Goal: Task Accomplishment & Management: Manage account settings

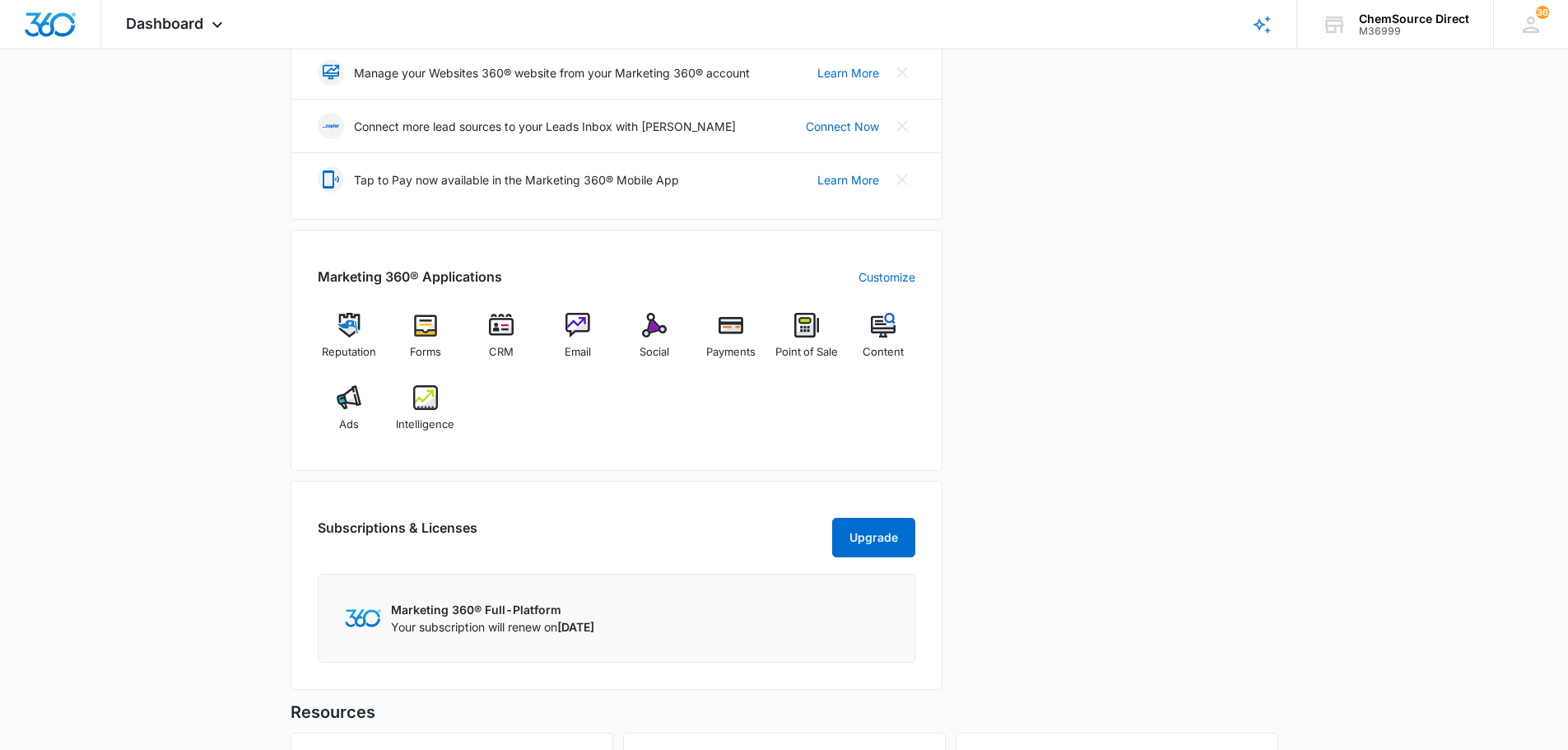
scroll to position [412, 0]
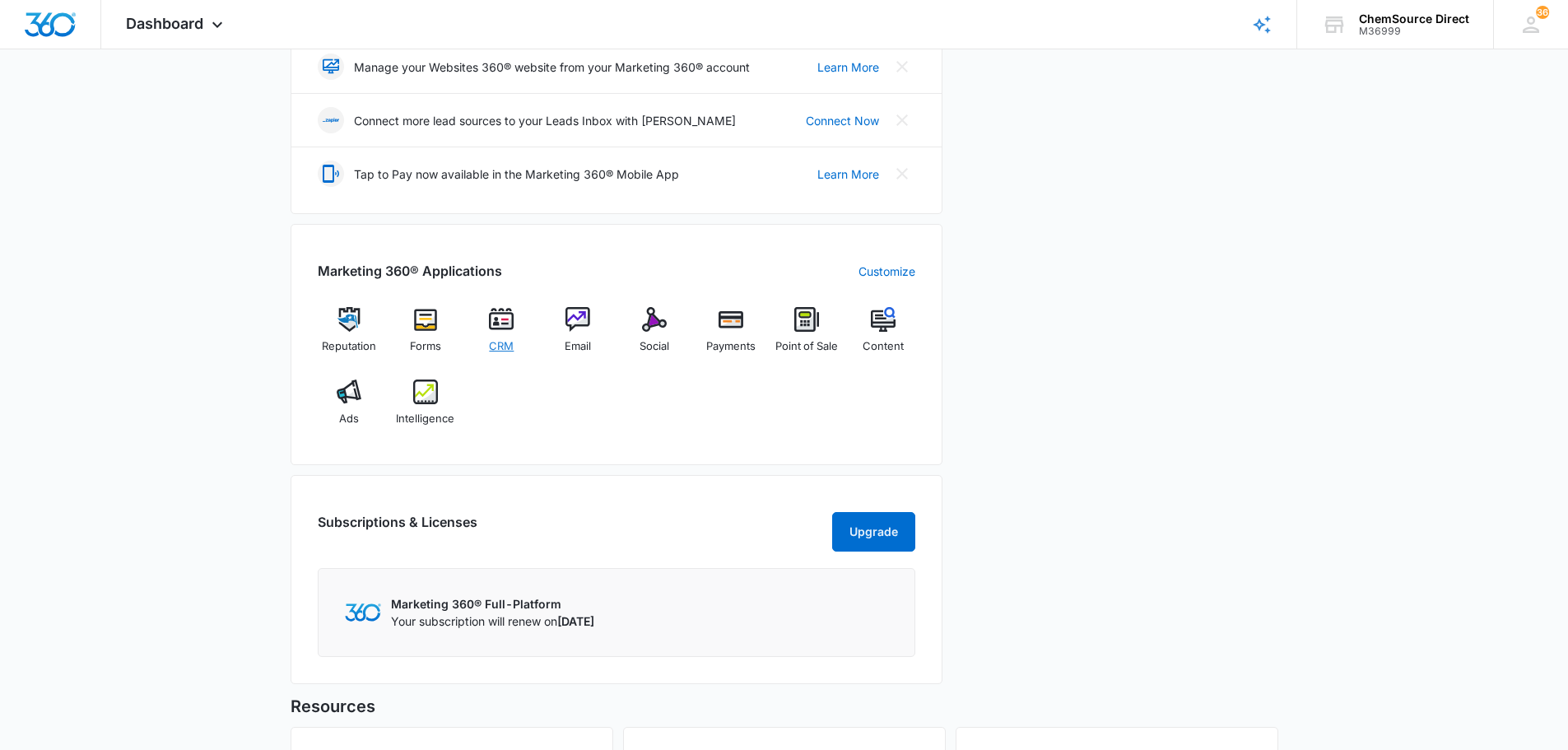
click at [507, 327] on img at bounding box center [501, 319] width 25 height 25
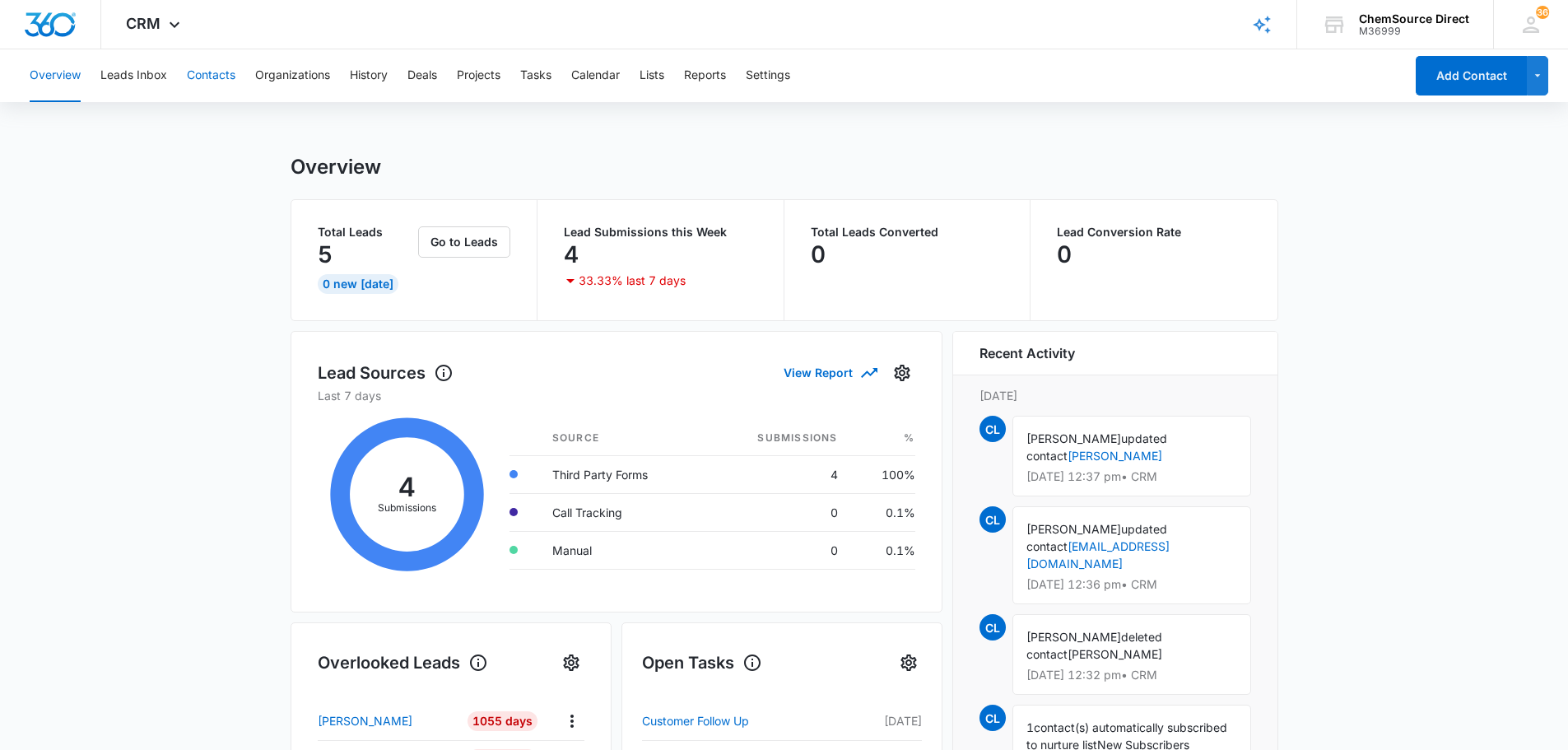
click at [220, 72] on button "Contacts" at bounding box center [211, 75] width 48 height 52
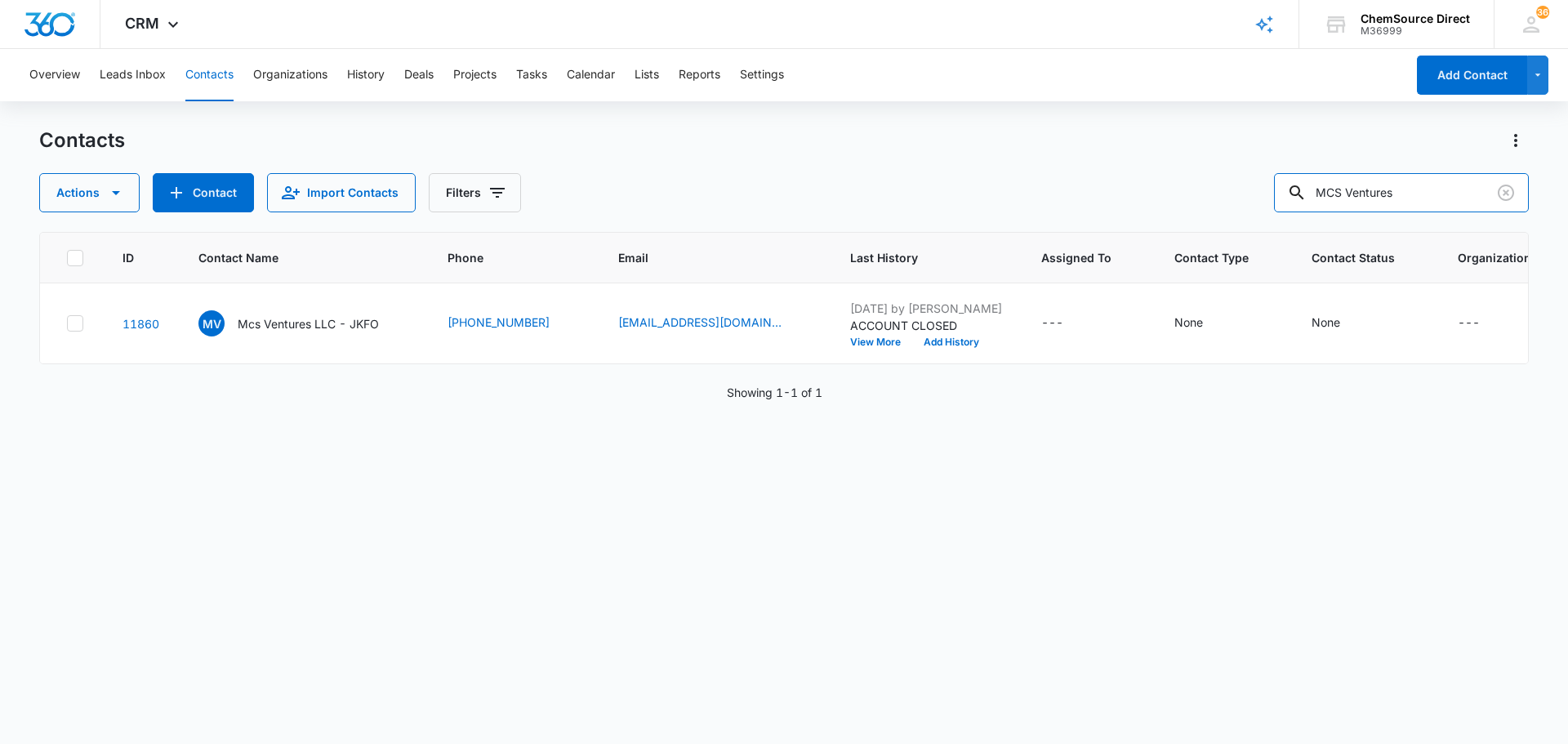
drag, startPoint x: 1431, startPoint y: 189, endPoint x: 1227, endPoint y: 191, distance: 204.0
click at [1227, 191] on div "Actions Contact Import Contacts Filters MCS Ventures" at bounding box center [784, 193] width 1490 height 40
type input "backpack beginnings"
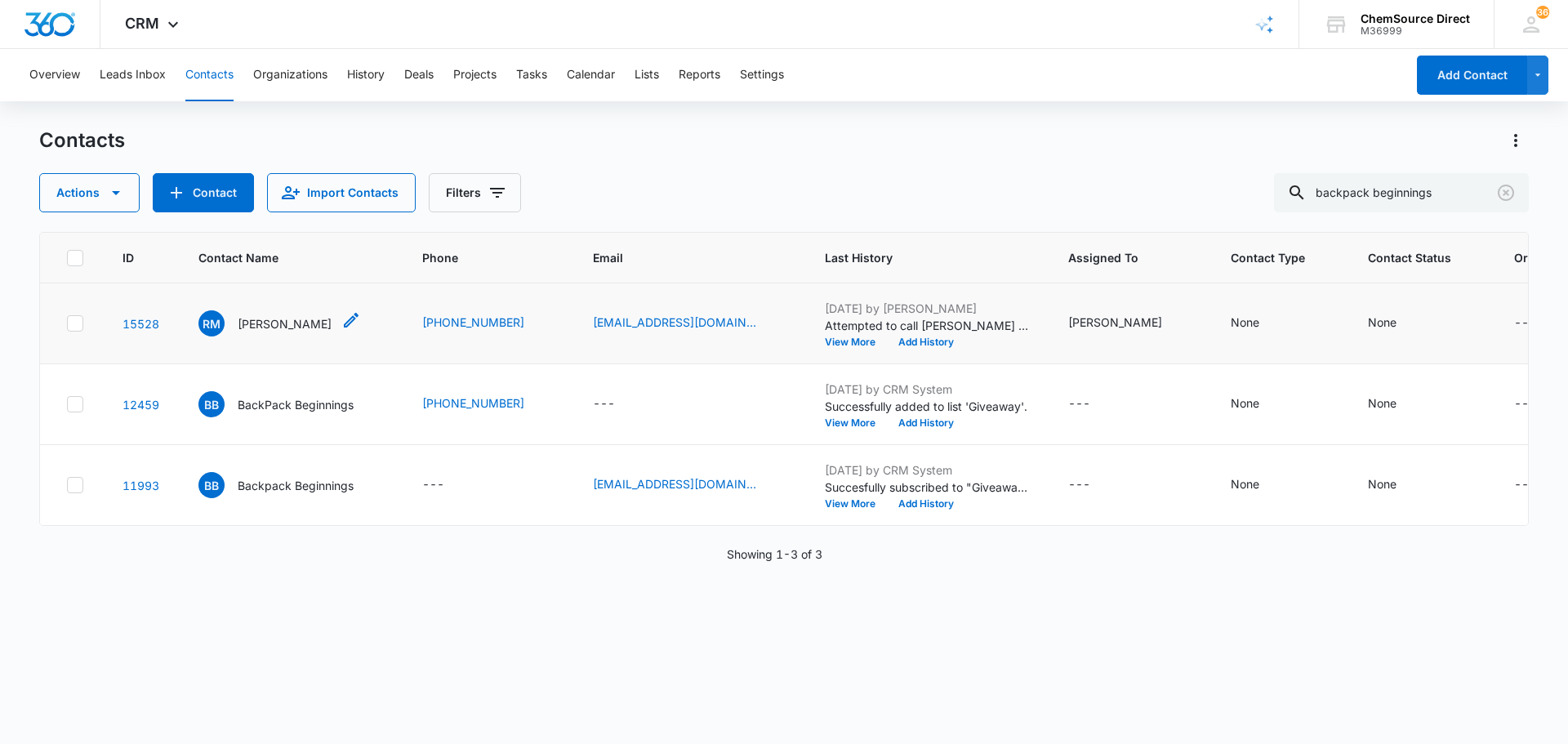
click at [302, 324] on p "[PERSON_NAME]" at bounding box center [285, 323] width 94 height 17
click at [72, 407] on icon at bounding box center [74, 404] width 9 height 8
click at [67, 405] on input "checkbox" at bounding box center [66, 405] width 1 height 1
click at [74, 492] on icon at bounding box center [75, 486] width 15 height 15
click at [67, 486] on input "checkbox" at bounding box center [66, 485] width 1 height 1
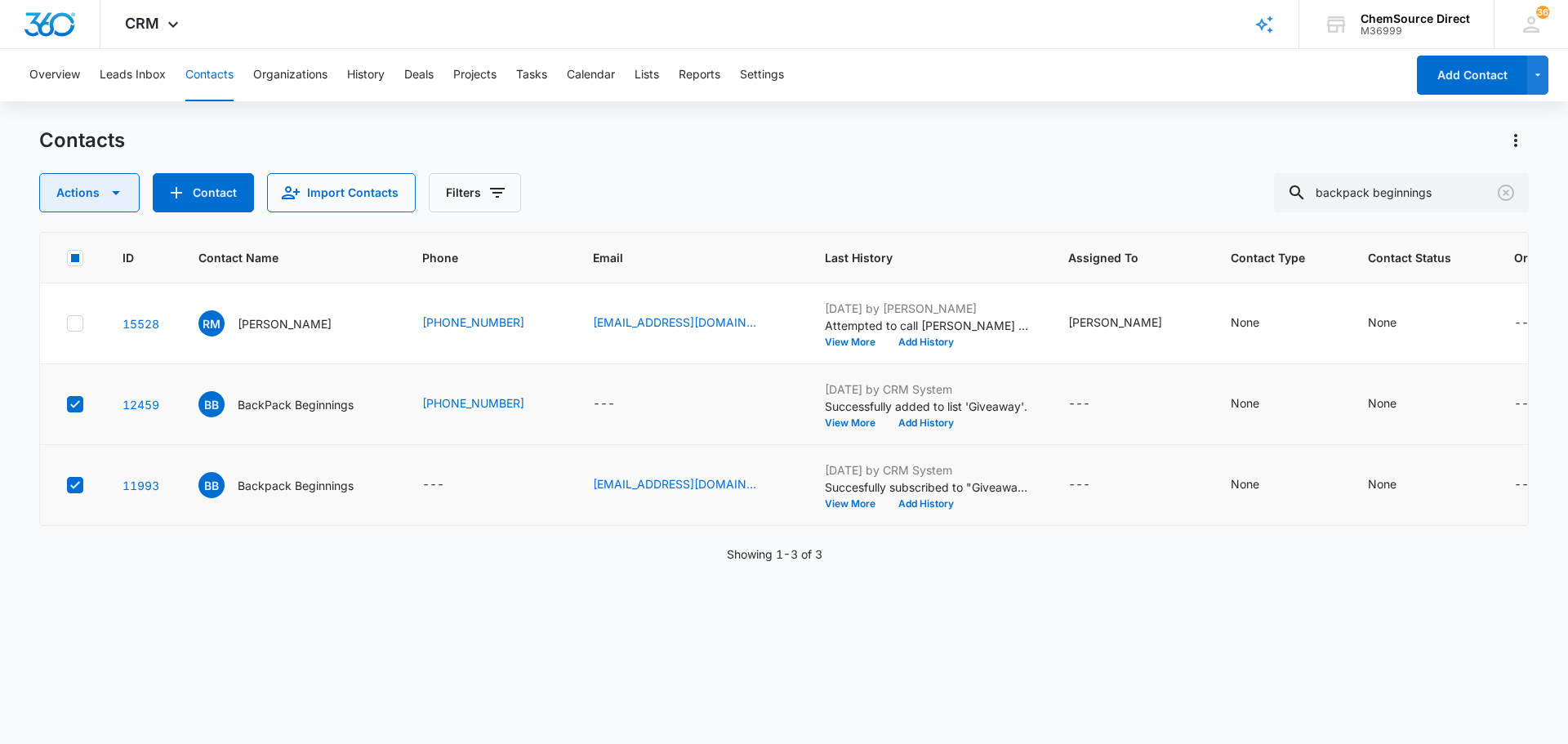
click at [114, 211] on button "Actions" at bounding box center [90, 193] width 101 height 40
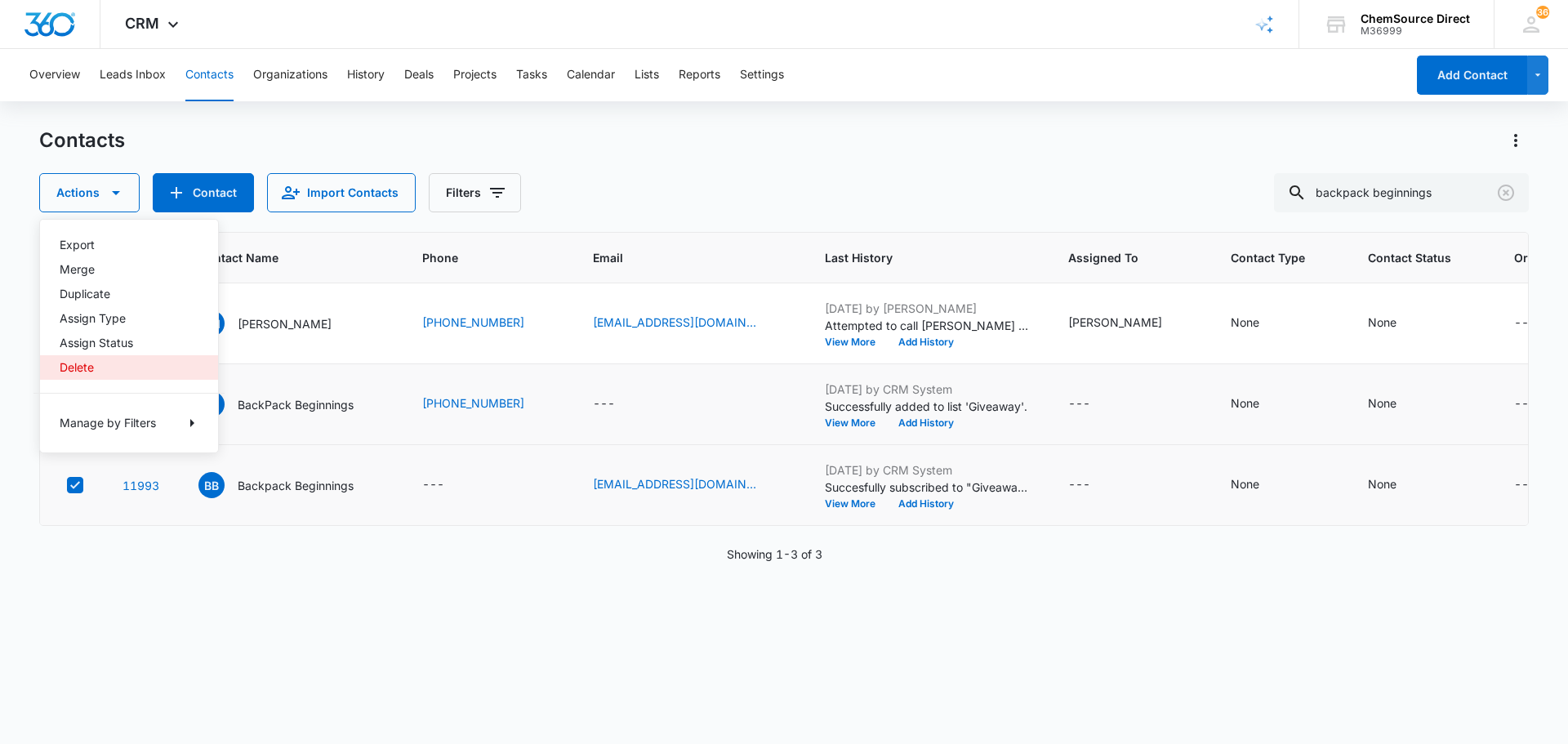
click at [113, 370] on div "Delete" at bounding box center [119, 368] width 119 height 11
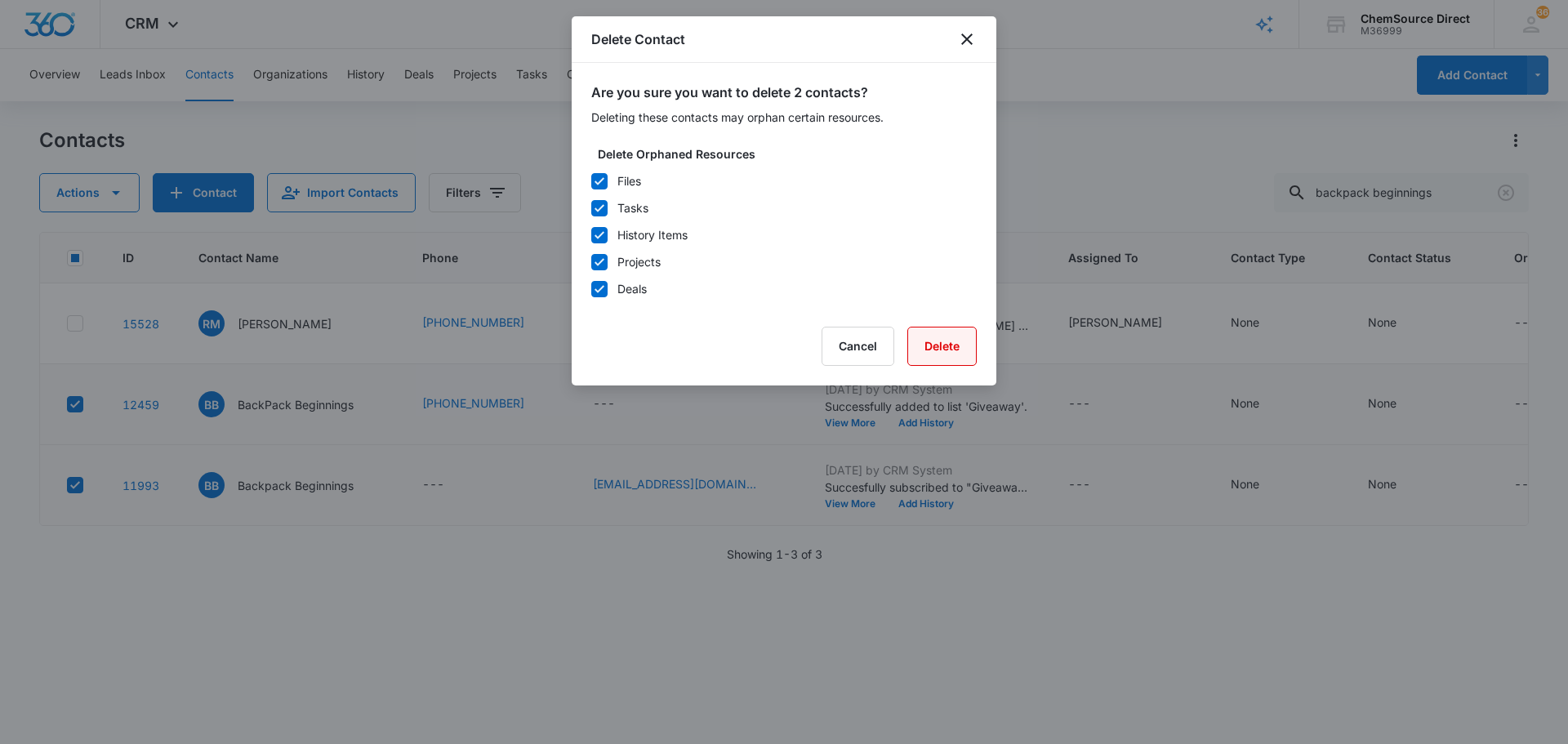
click at [925, 340] on button "Delete" at bounding box center [942, 346] width 70 height 40
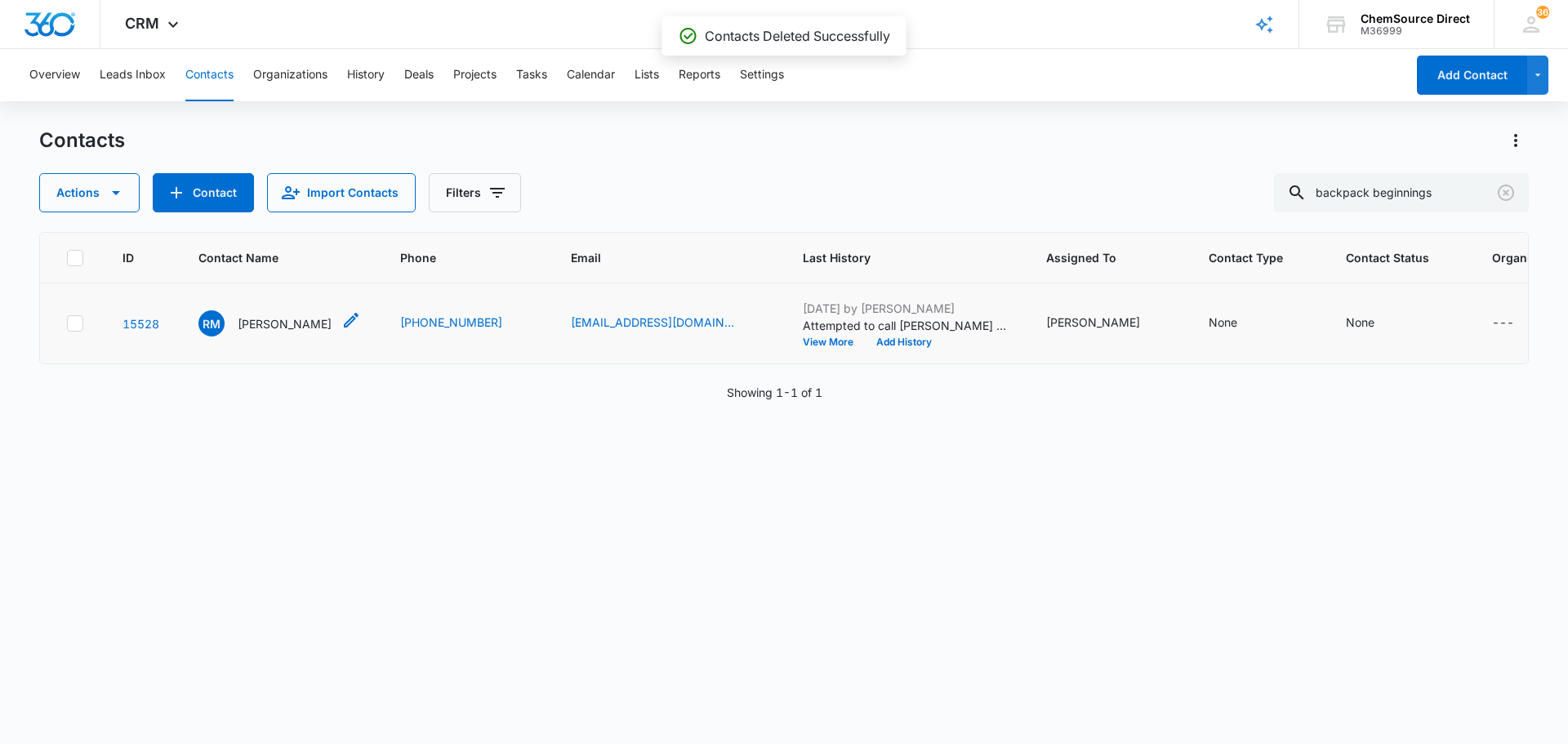
click at [294, 324] on p "[PERSON_NAME]" at bounding box center [285, 323] width 94 height 17
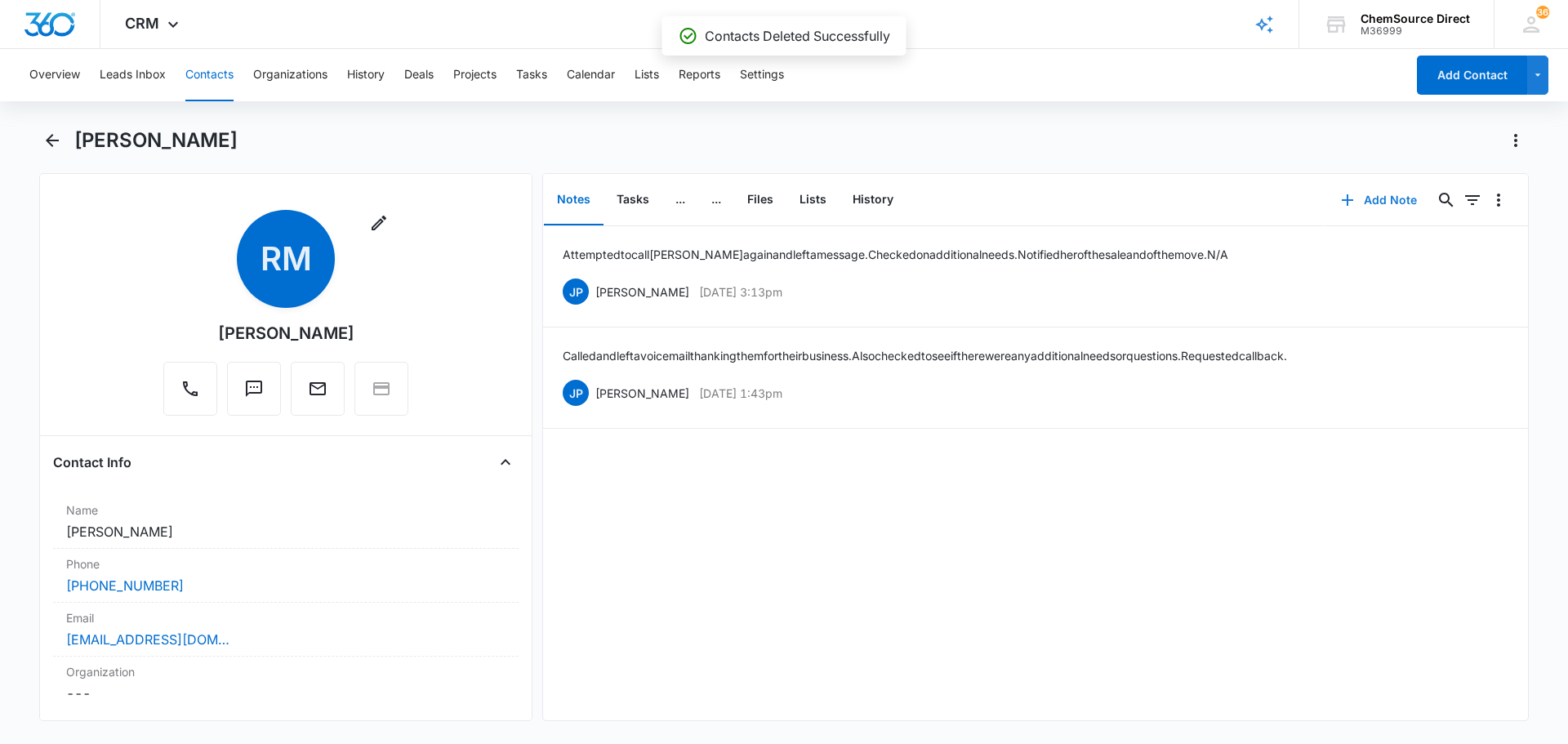
click at [1352, 201] on button "Add Note" at bounding box center [1378, 200] width 108 height 40
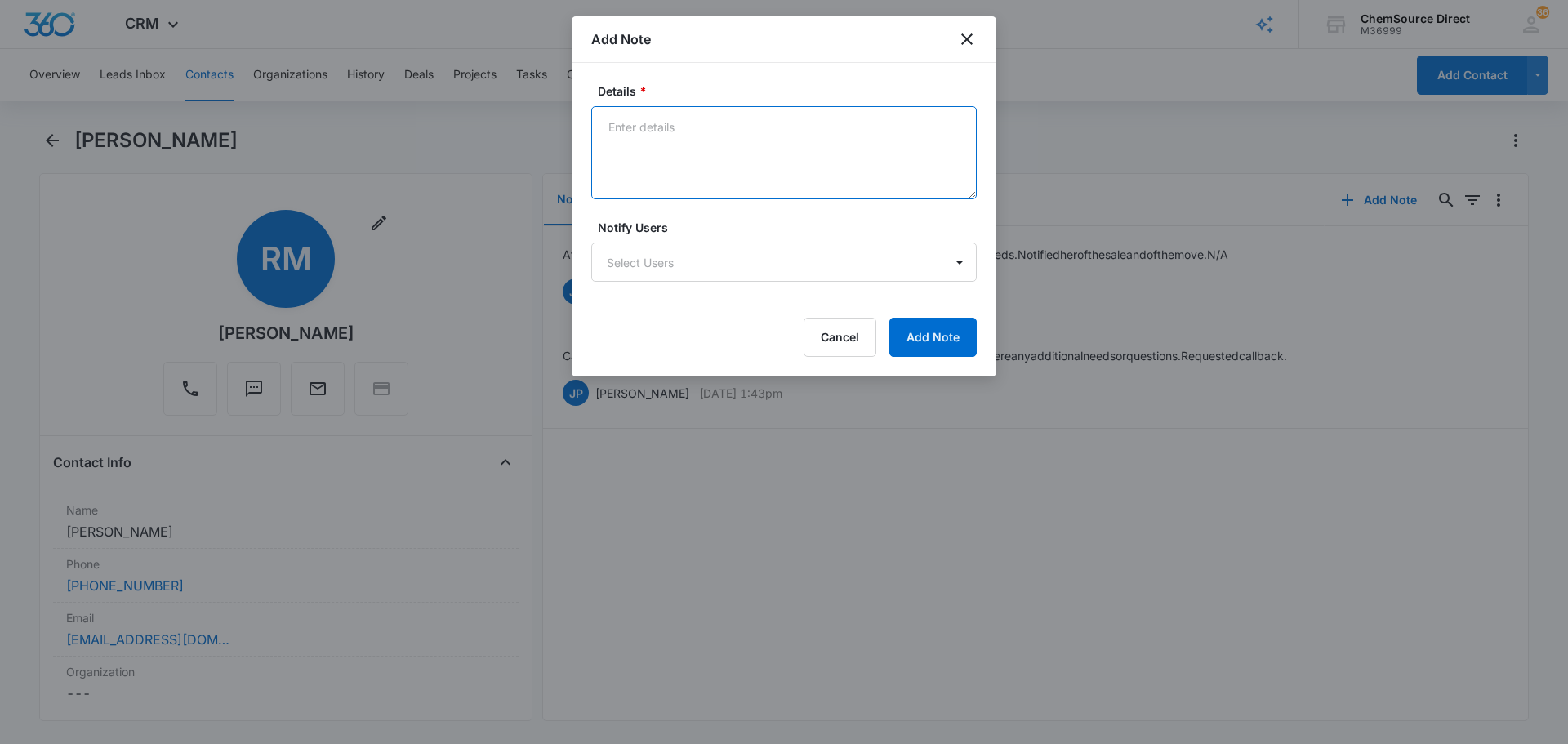
click at [699, 159] on textarea "Details *" at bounding box center [784, 153] width 386 height 93
type textarea "MY10 Promo Sent"
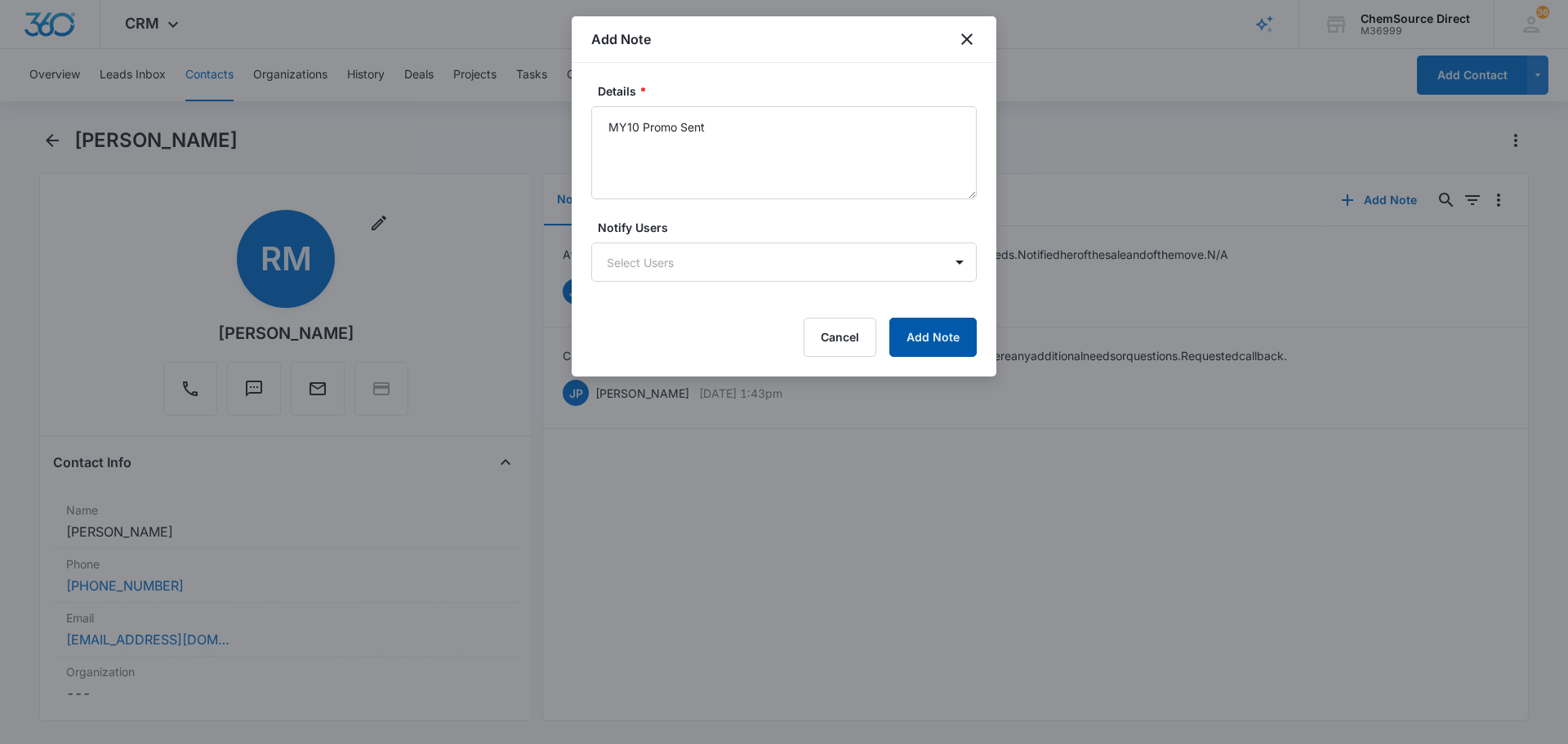
click at [941, 339] on button "Add Note" at bounding box center [933, 338] width 88 height 40
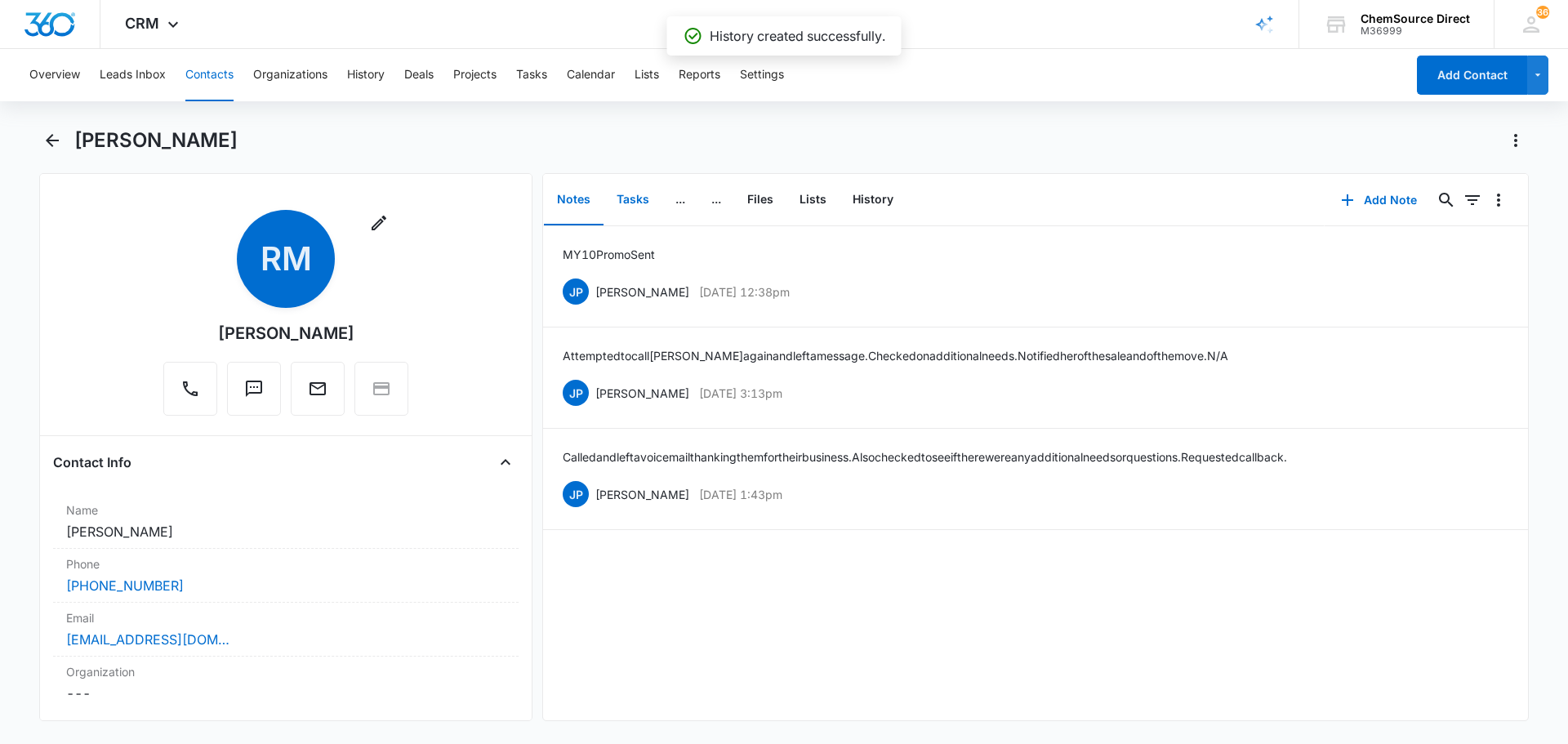
click at [633, 209] on button "Tasks" at bounding box center [633, 200] width 58 height 51
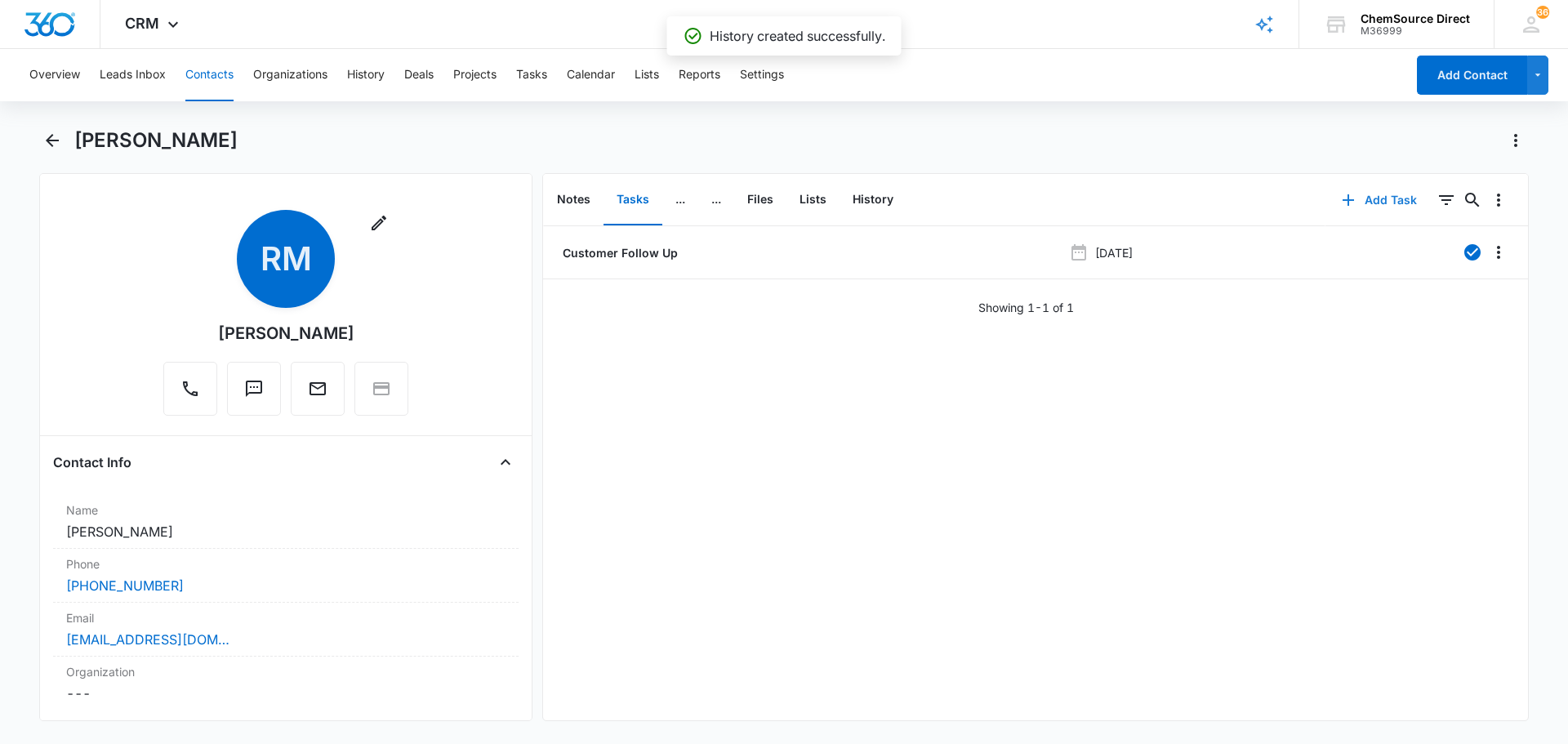
click at [1384, 205] on button "Add Task" at bounding box center [1379, 200] width 107 height 40
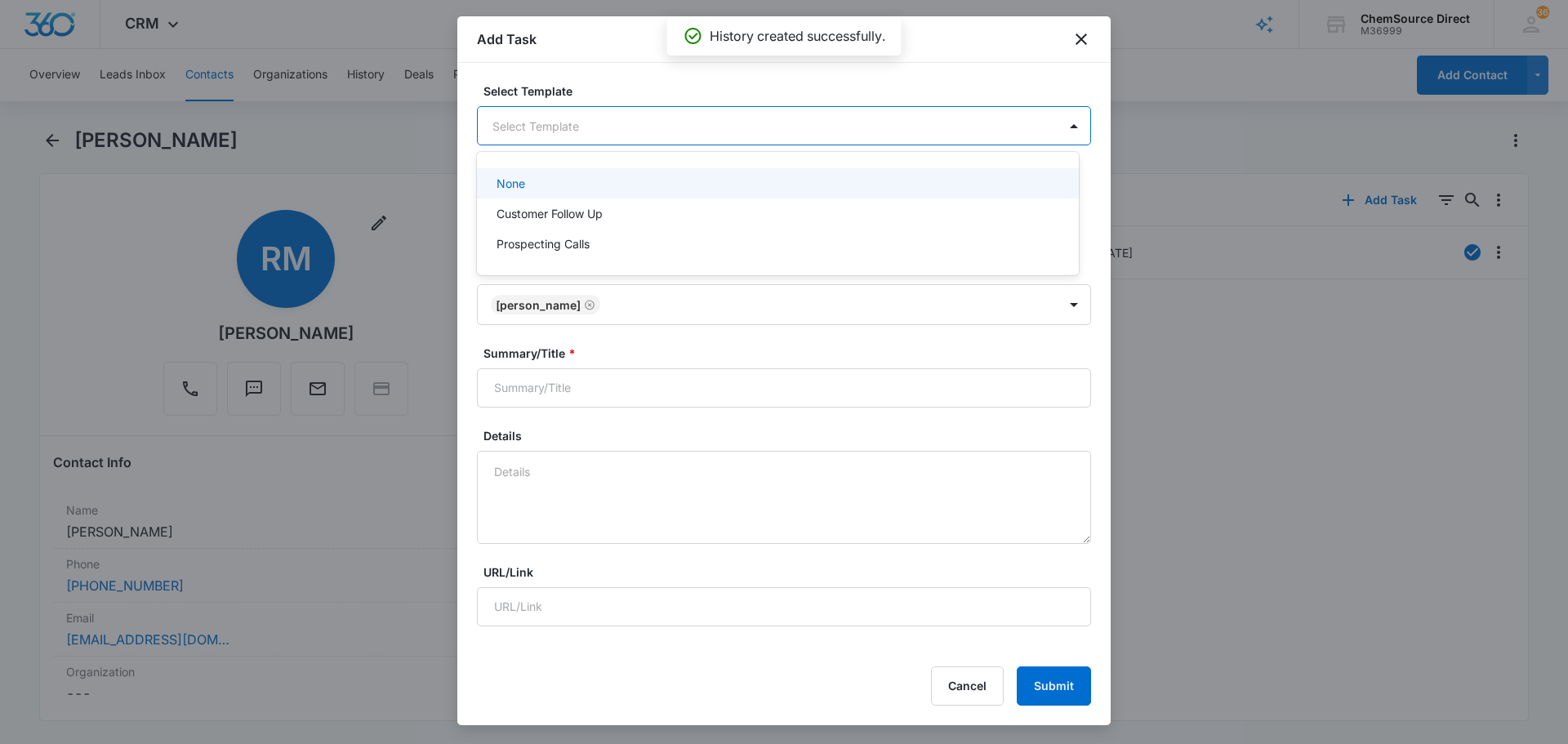
click at [708, 130] on body "CRM Apps Reputation Forms CRM Email Social Payments POS Content Ads Intelligenc…" at bounding box center [784, 372] width 1568 height 744
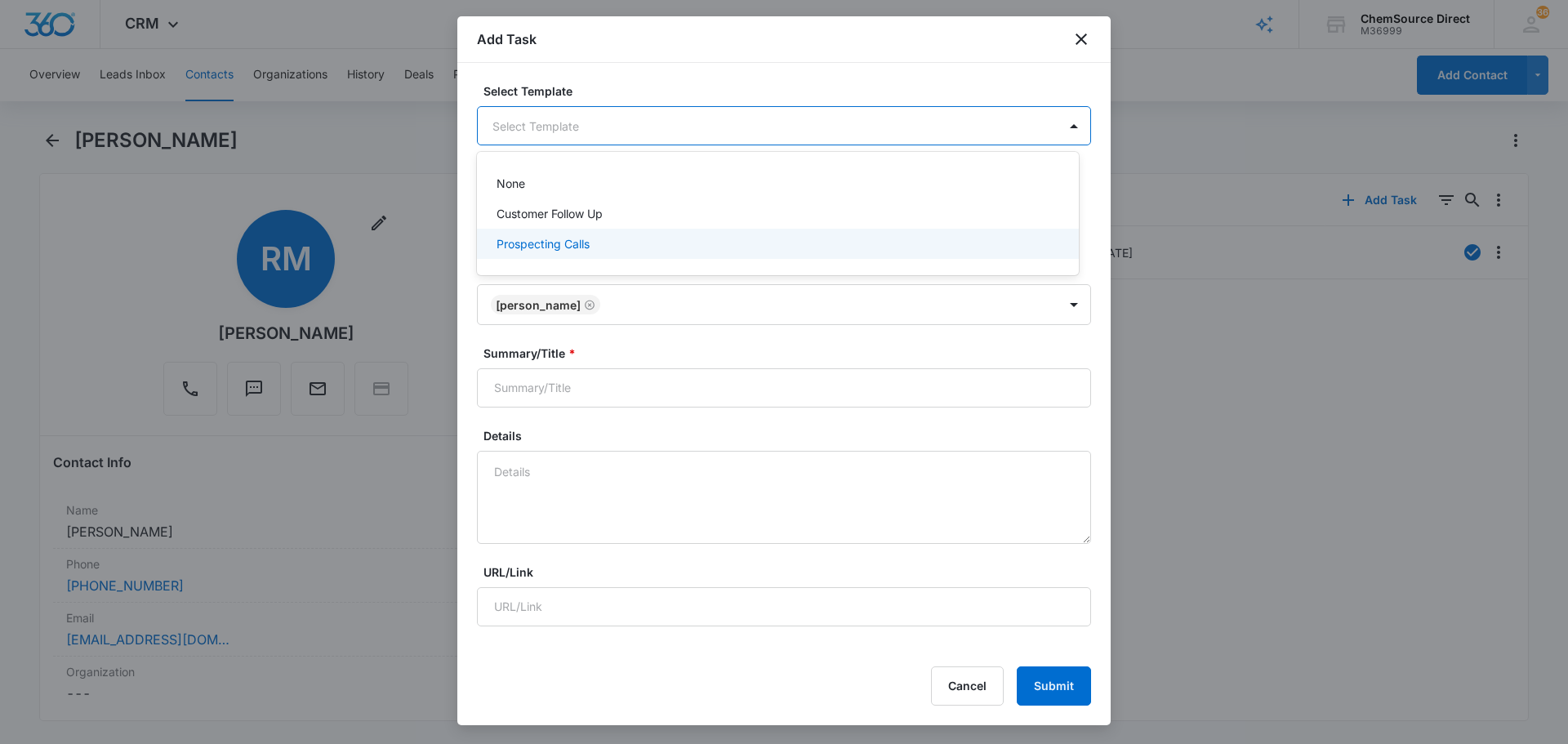
click at [661, 233] on div "Prospecting Calls" at bounding box center [778, 244] width 602 height 30
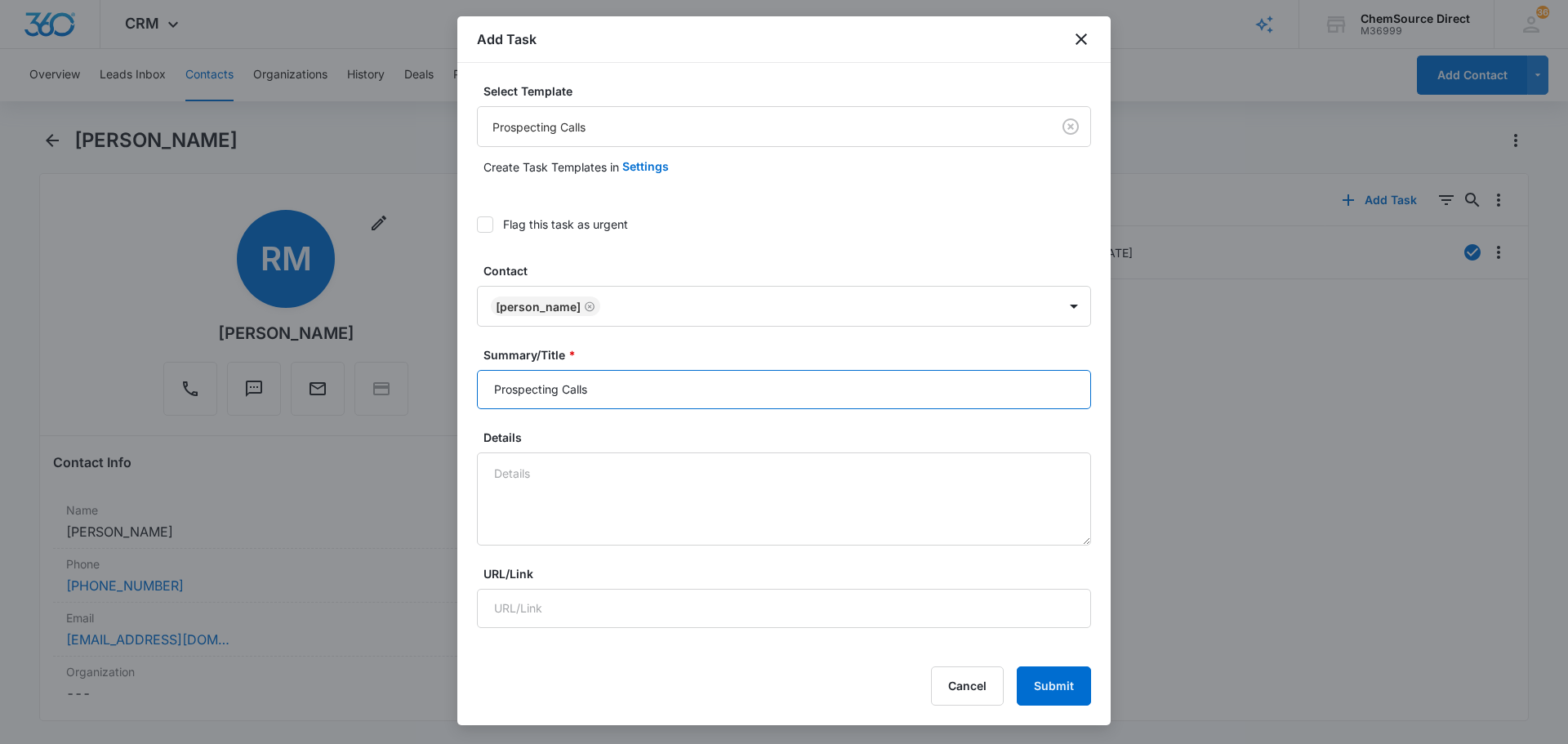
drag, startPoint x: 675, startPoint y: 401, endPoint x: 414, endPoint y: 403, distance: 261.0
click at [424, 403] on body "CRM Apps Reputation Forms CRM Email Social Payments POS Content Ads Intelligenc…" at bounding box center [784, 372] width 1568 height 744
type input "Prospecting Calls"
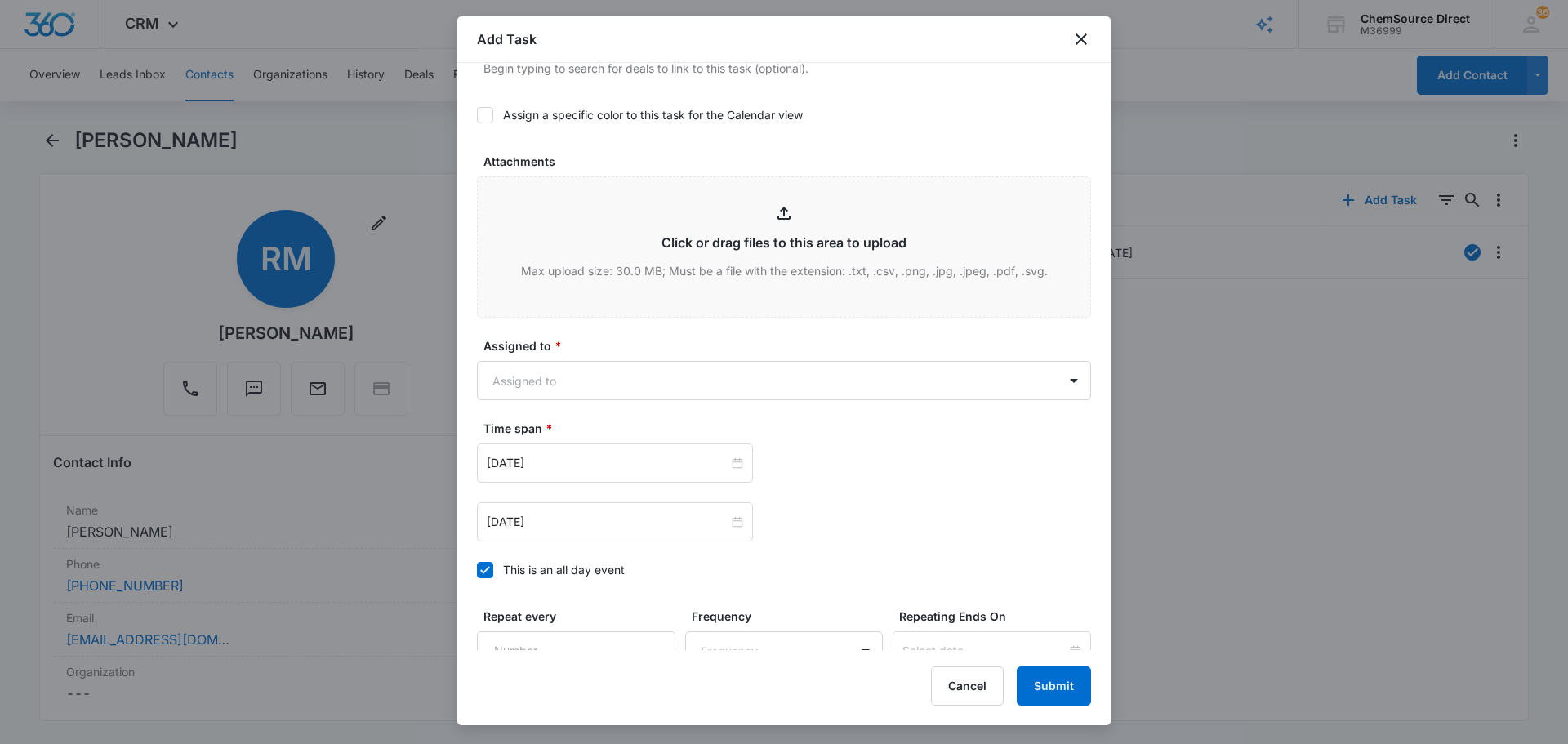
scroll to position [736, 0]
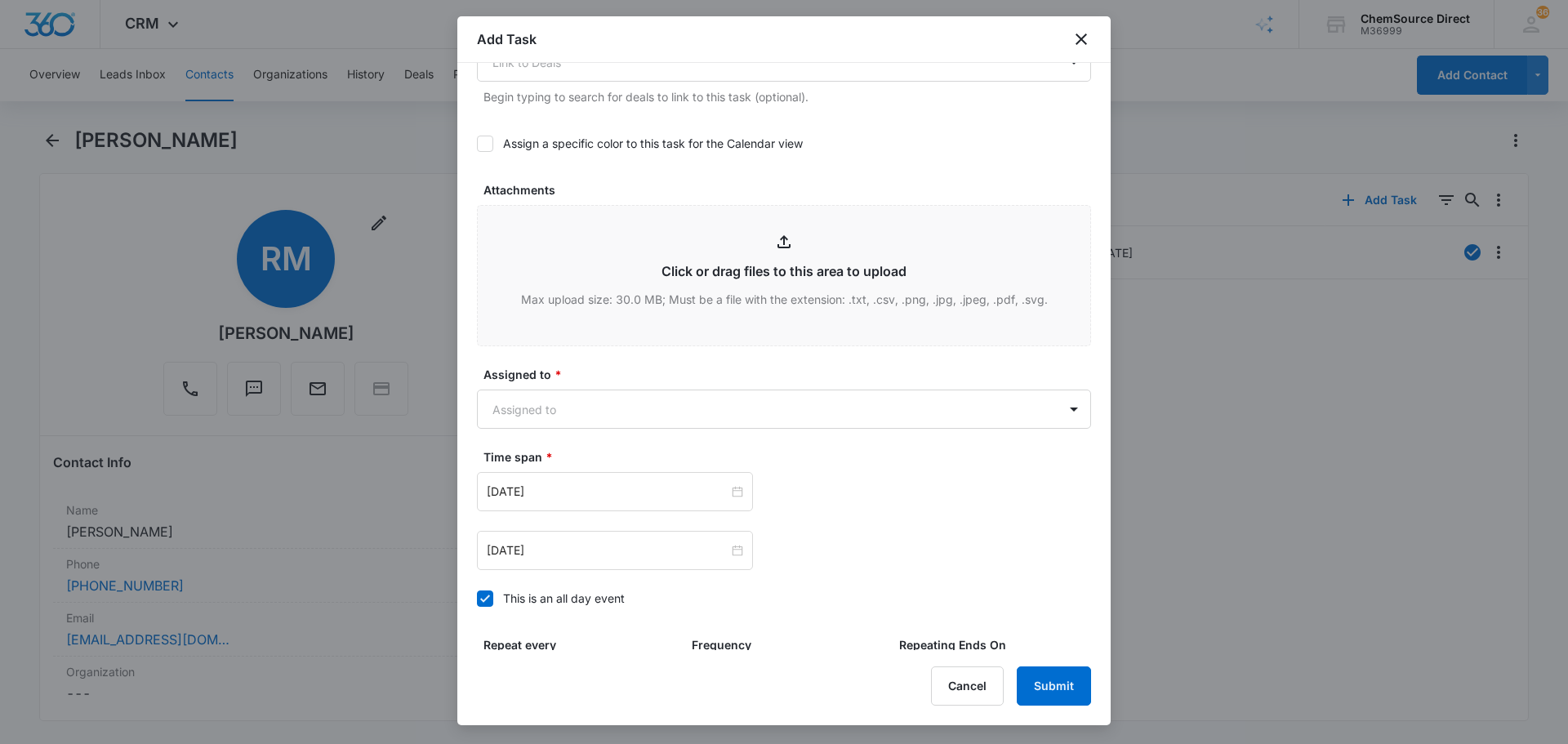
click at [486, 138] on icon at bounding box center [486, 144] width 15 height 15
click at [477, 143] on input "Assign a specific color to this task for the Calendar view" at bounding box center [477, 143] width 0 height 0
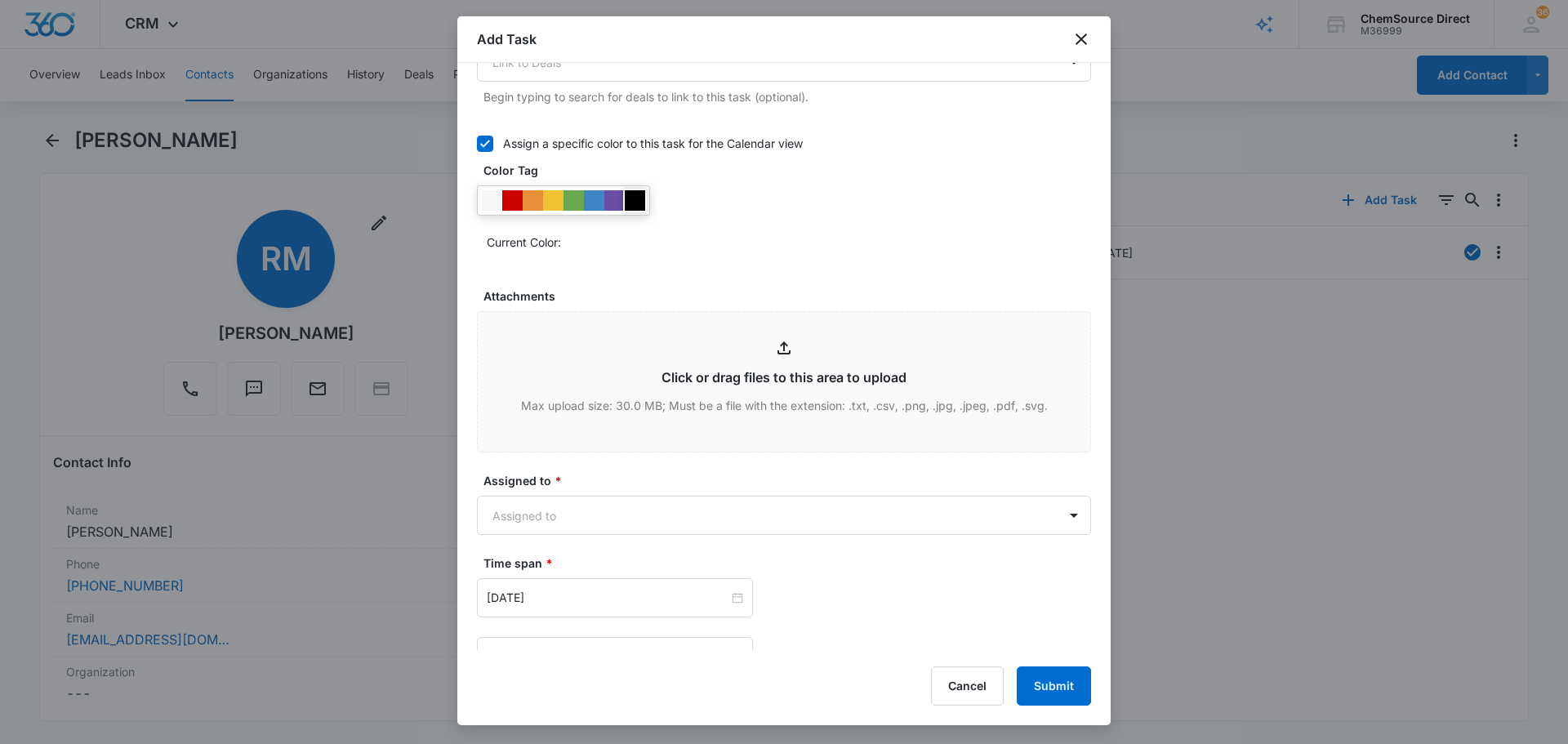
click at [641, 200] on div at bounding box center [635, 201] width 21 height 21
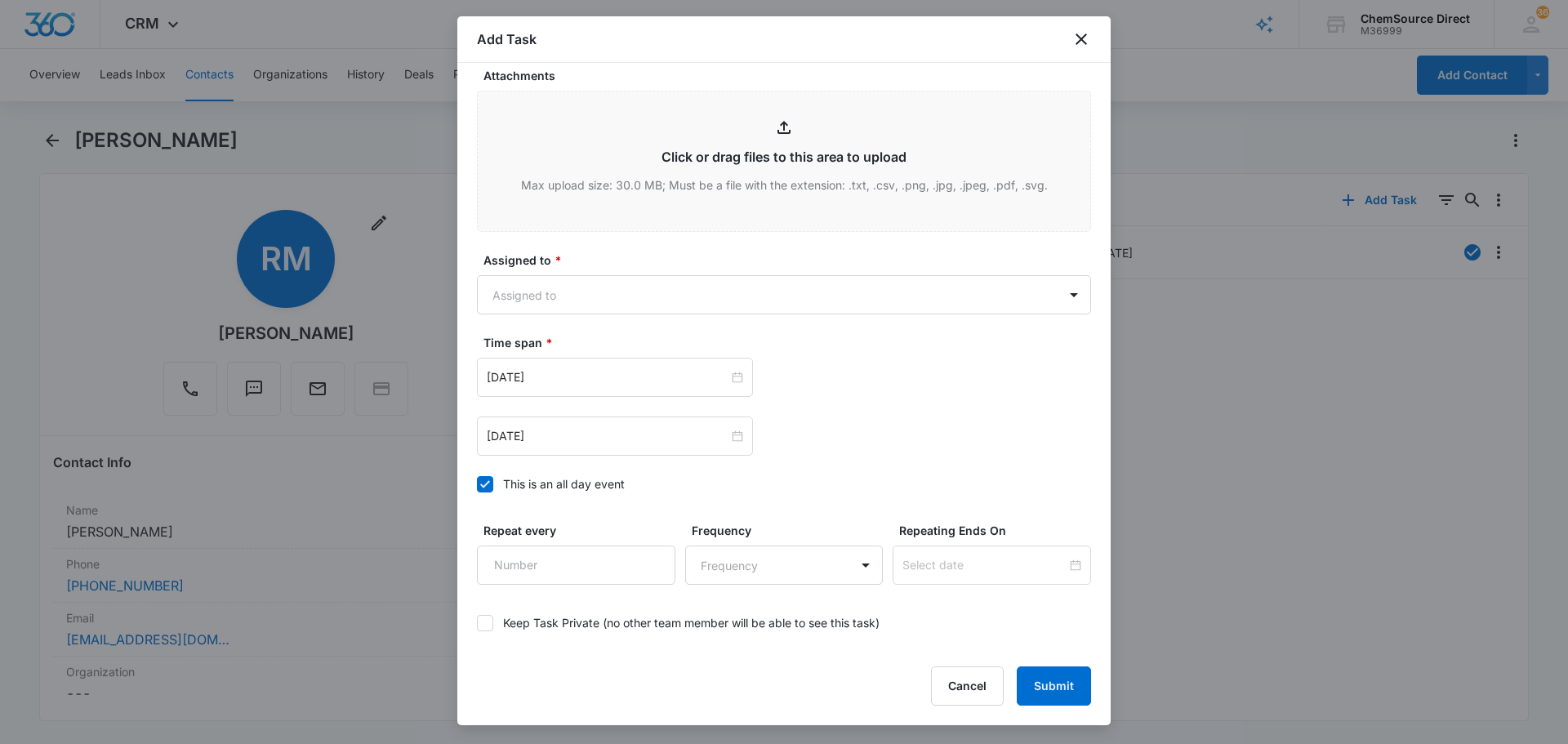
scroll to position [1029, 0]
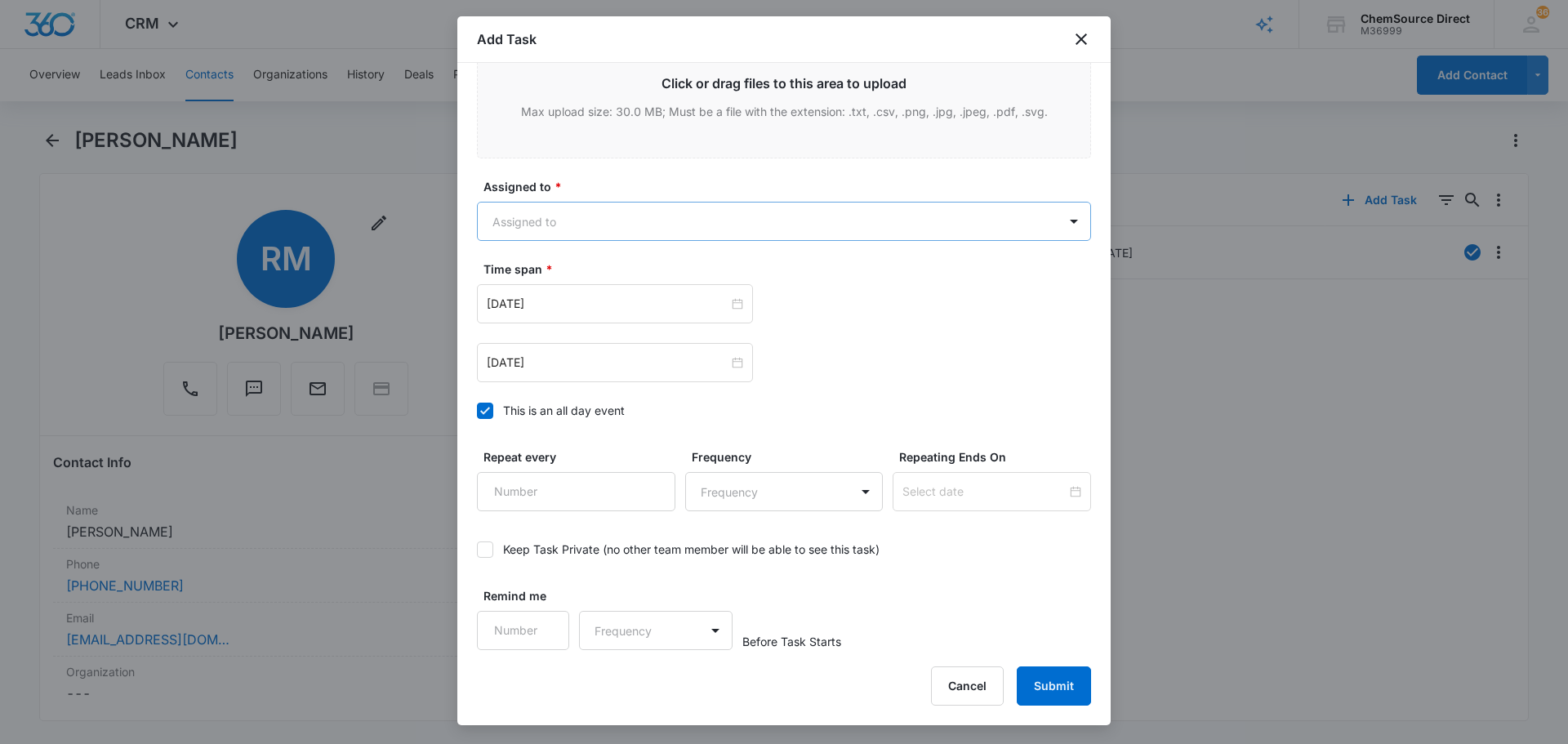
click at [679, 202] on body "CRM Apps Reputation Forms CRM Email Social Payments POS Content Ads Intelligenc…" at bounding box center [784, 372] width 1568 height 744
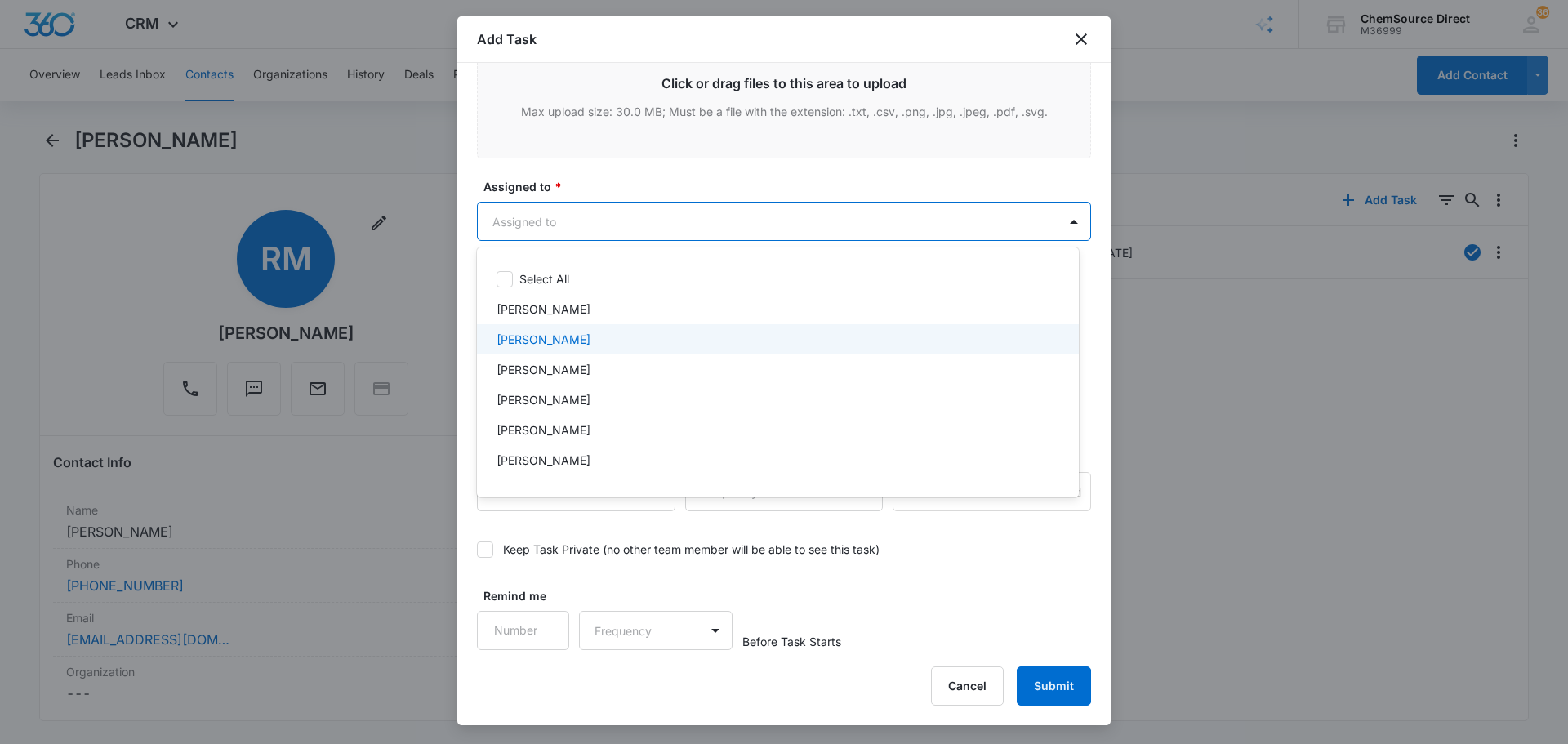
click at [611, 333] on div "[PERSON_NAME]" at bounding box center [776, 339] width 559 height 17
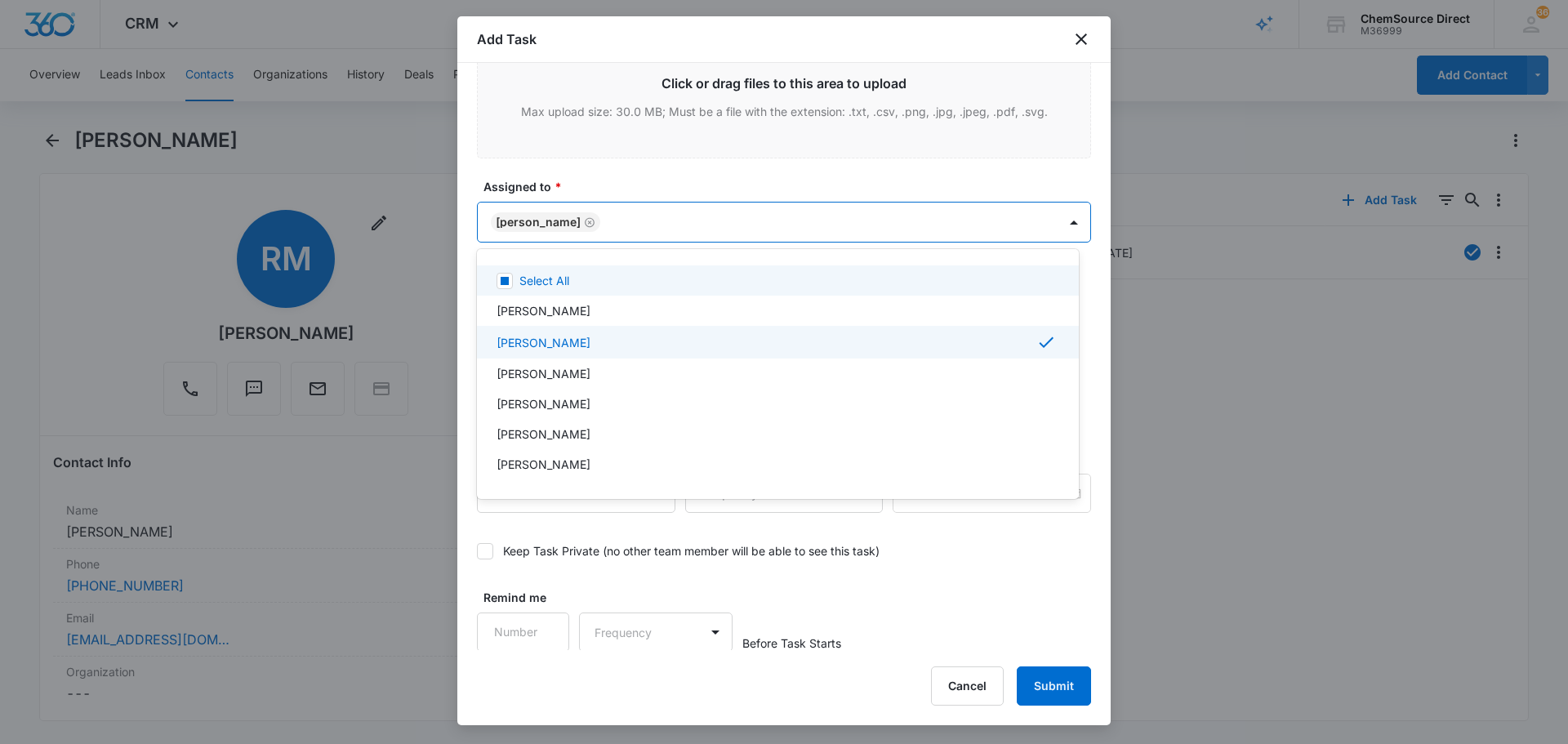
click at [654, 171] on div at bounding box center [784, 372] width 1568 height 744
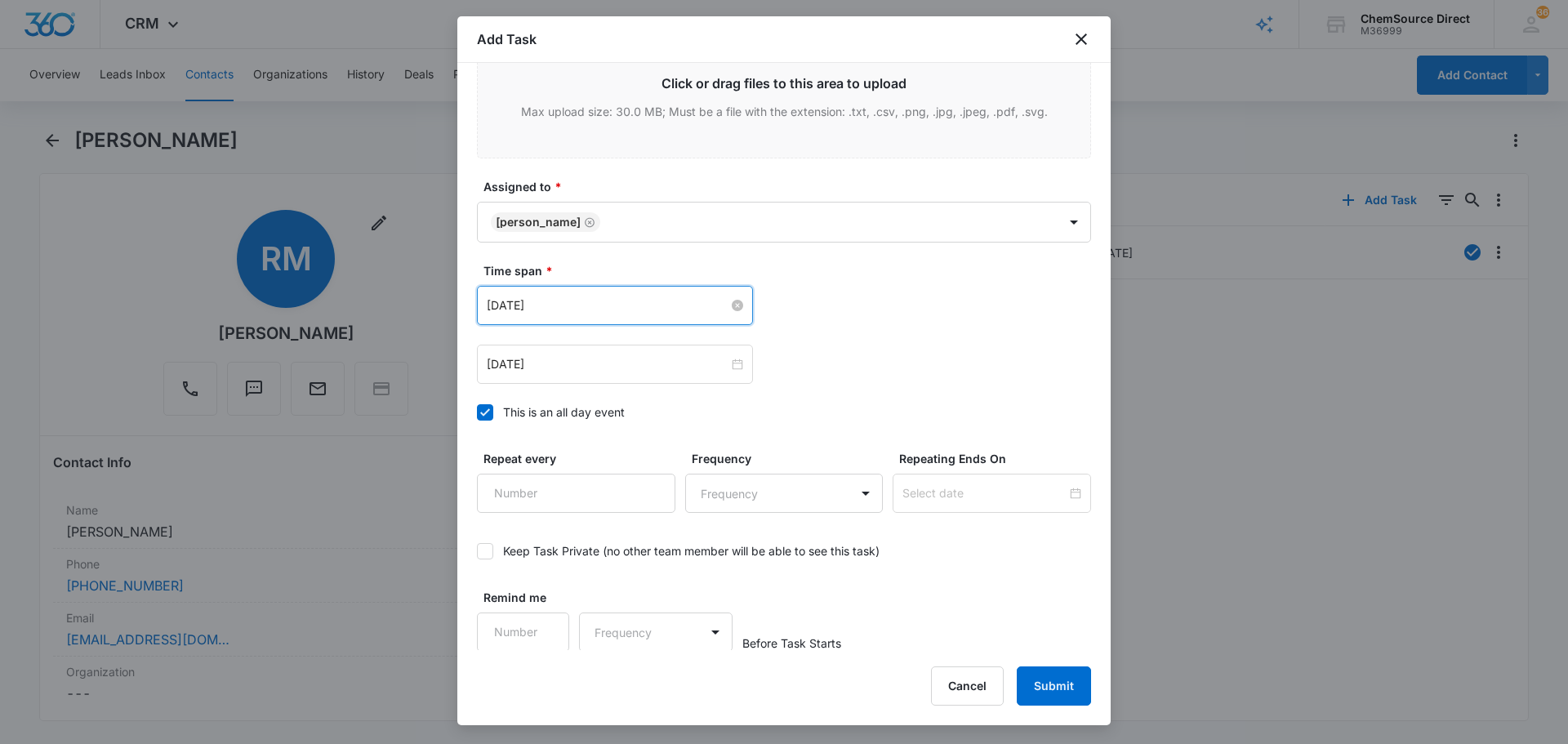
click at [620, 310] on input "[DATE]" at bounding box center [607, 305] width 241 height 18
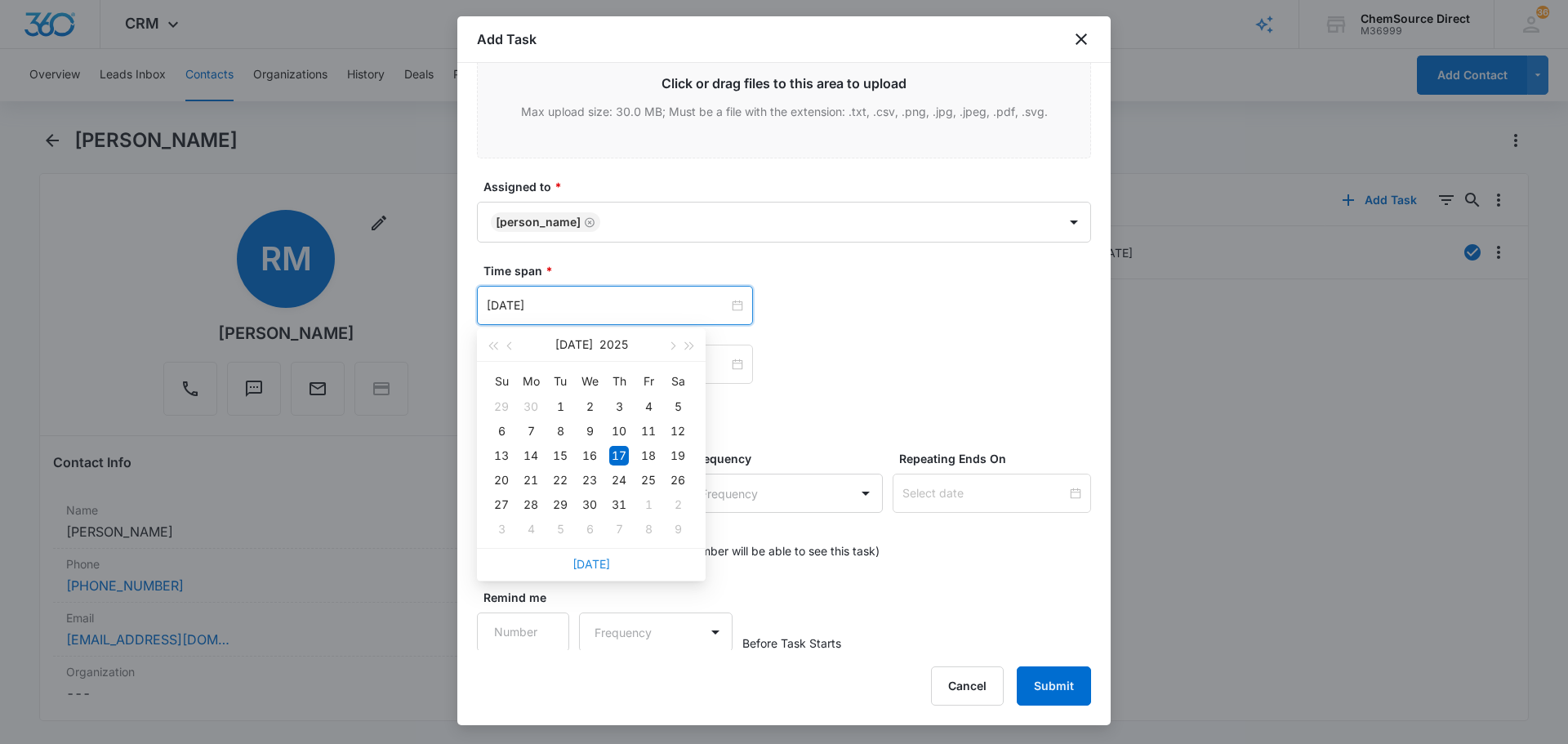
click at [589, 559] on link "[DATE]" at bounding box center [591, 564] width 38 height 14
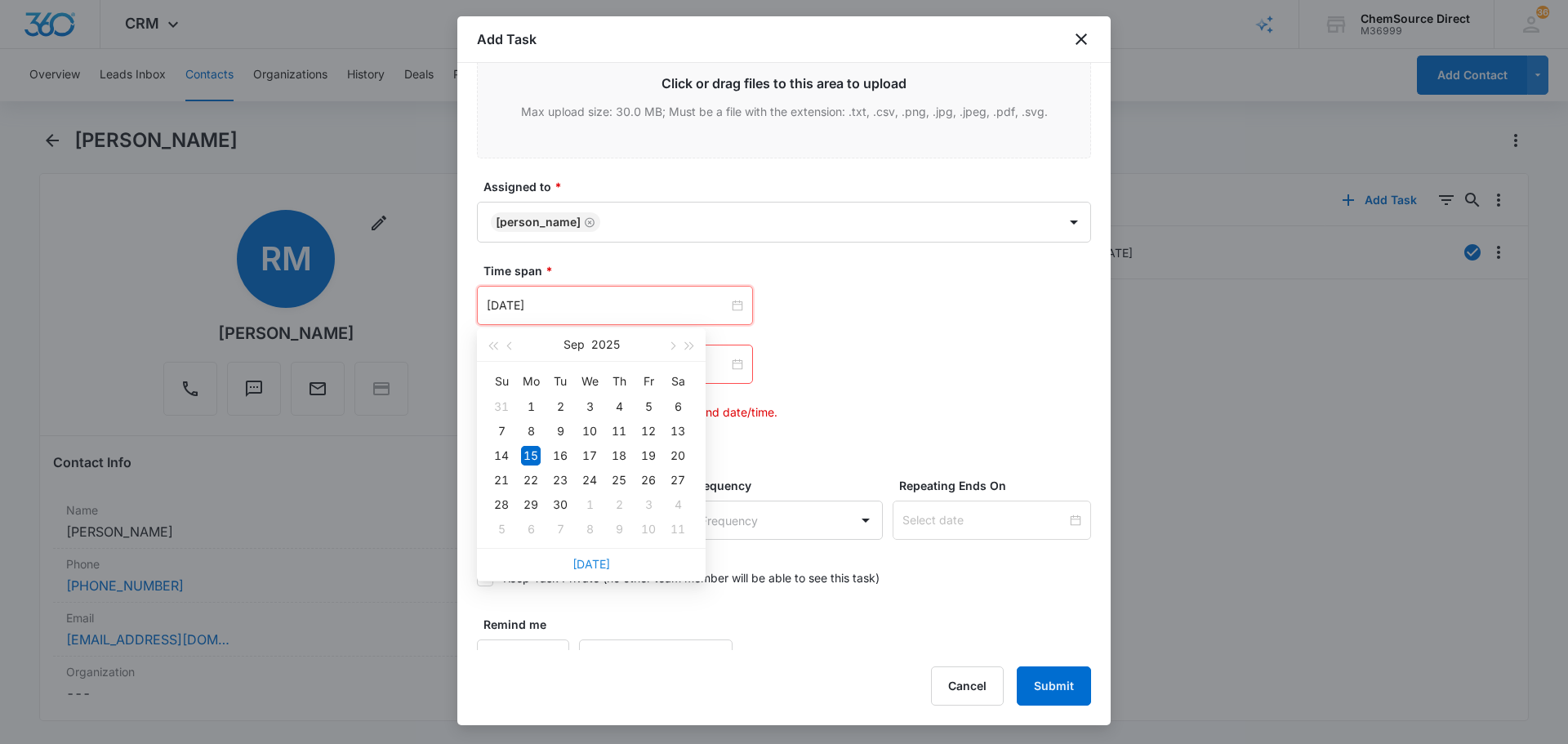
type input "[DATE]"
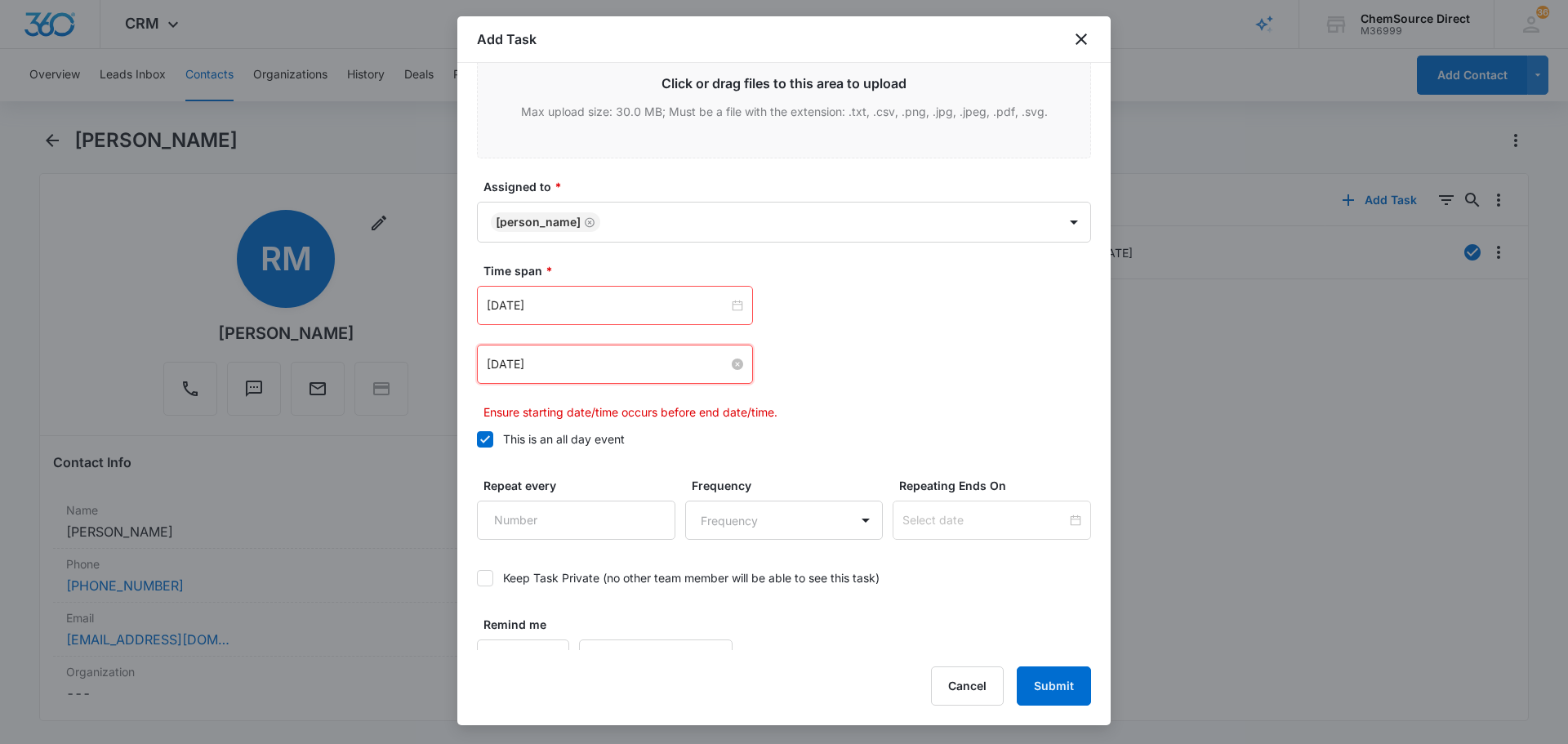
click at [601, 372] on input "[DATE]" at bounding box center [607, 364] width 241 height 18
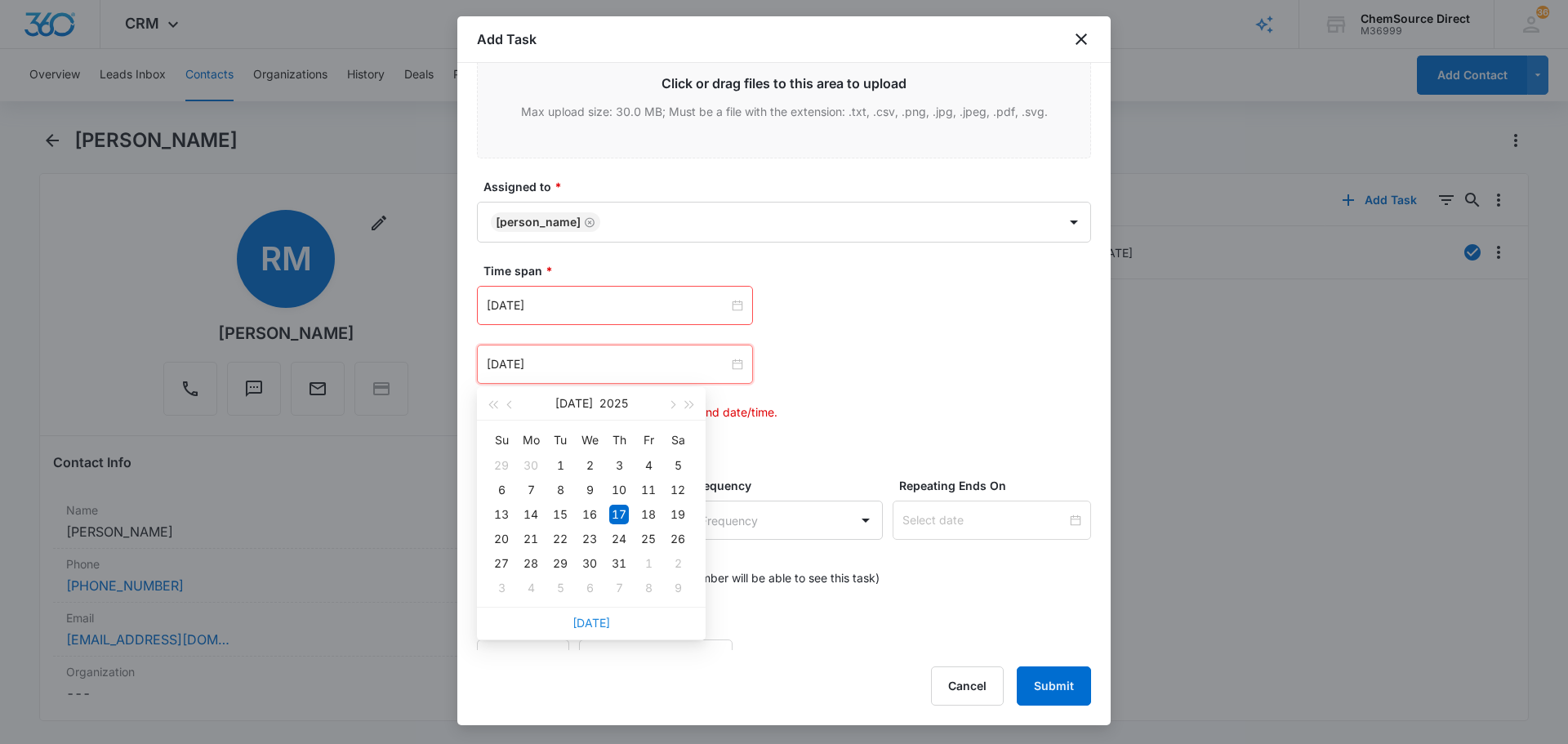
click at [594, 620] on link "[DATE]" at bounding box center [591, 622] width 38 height 14
type input "[DATE]"
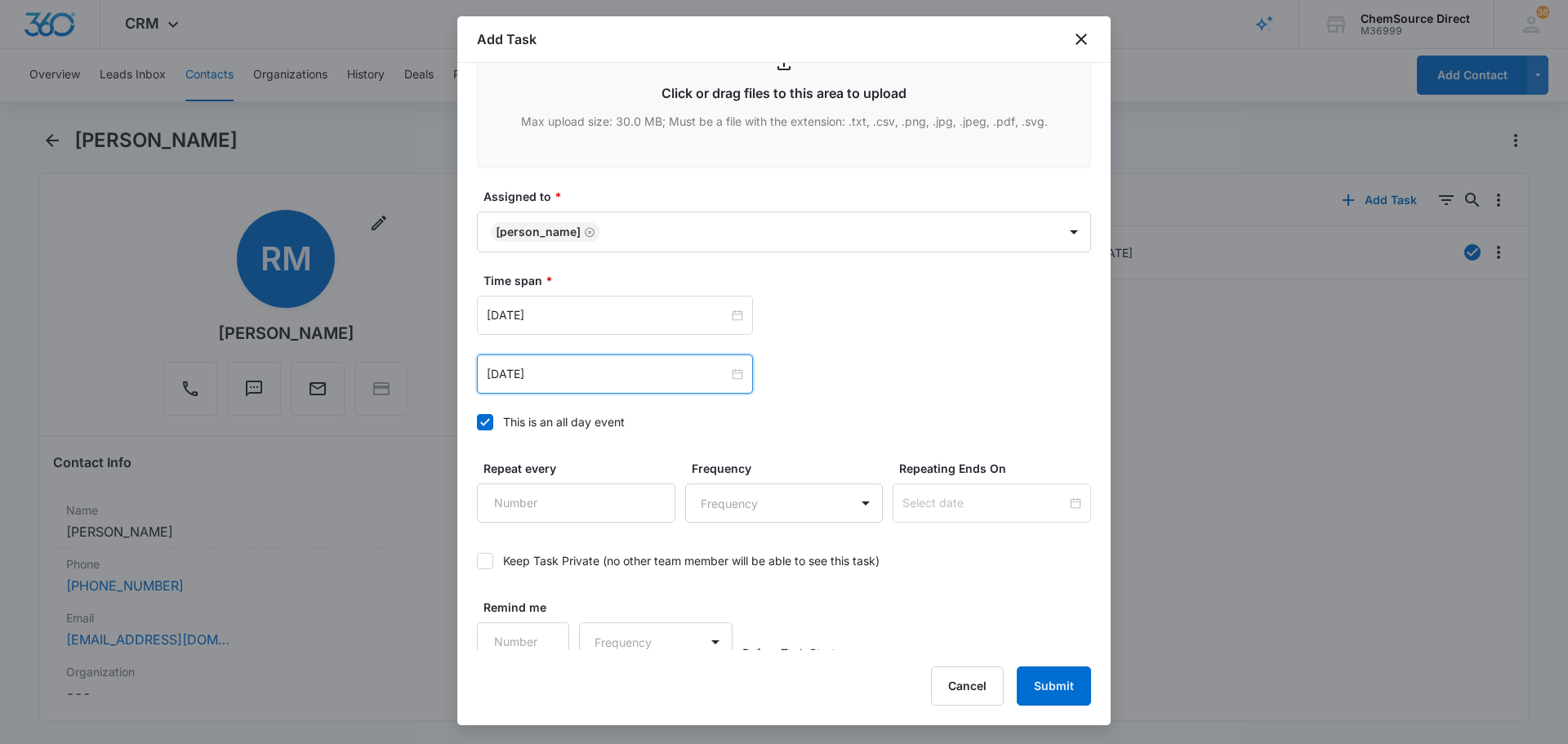
scroll to position [1031, 0]
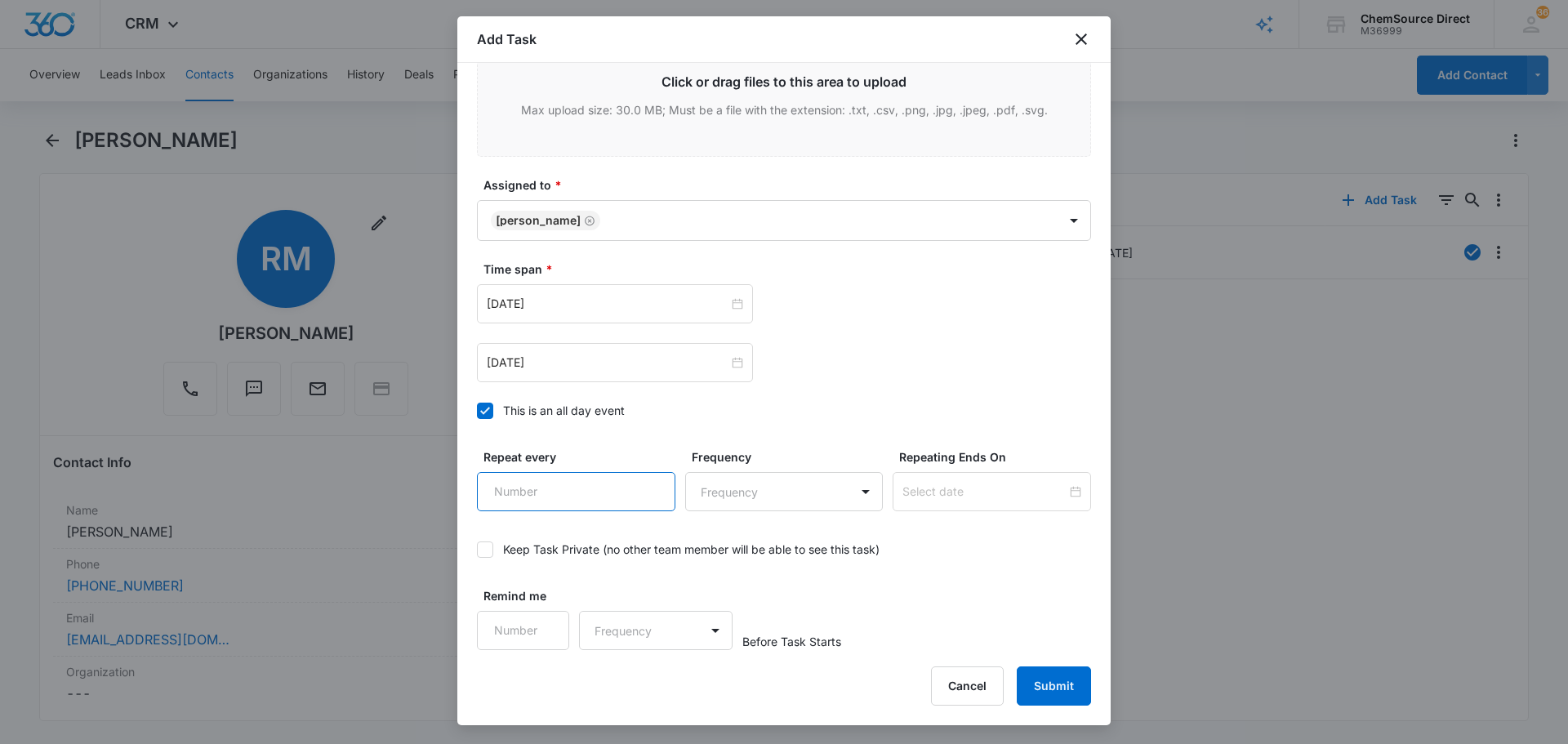
click at [526, 493] on input "Repeat every" at bounding box center [576, 492] width 198 height 40
type input "2"
click at [780, 503] on body "CRM Apps Reputation Forms CRM Email Social Payments POS Content Ads Intelligenc…" at bounding box center [784, 372] width 1568 height 744
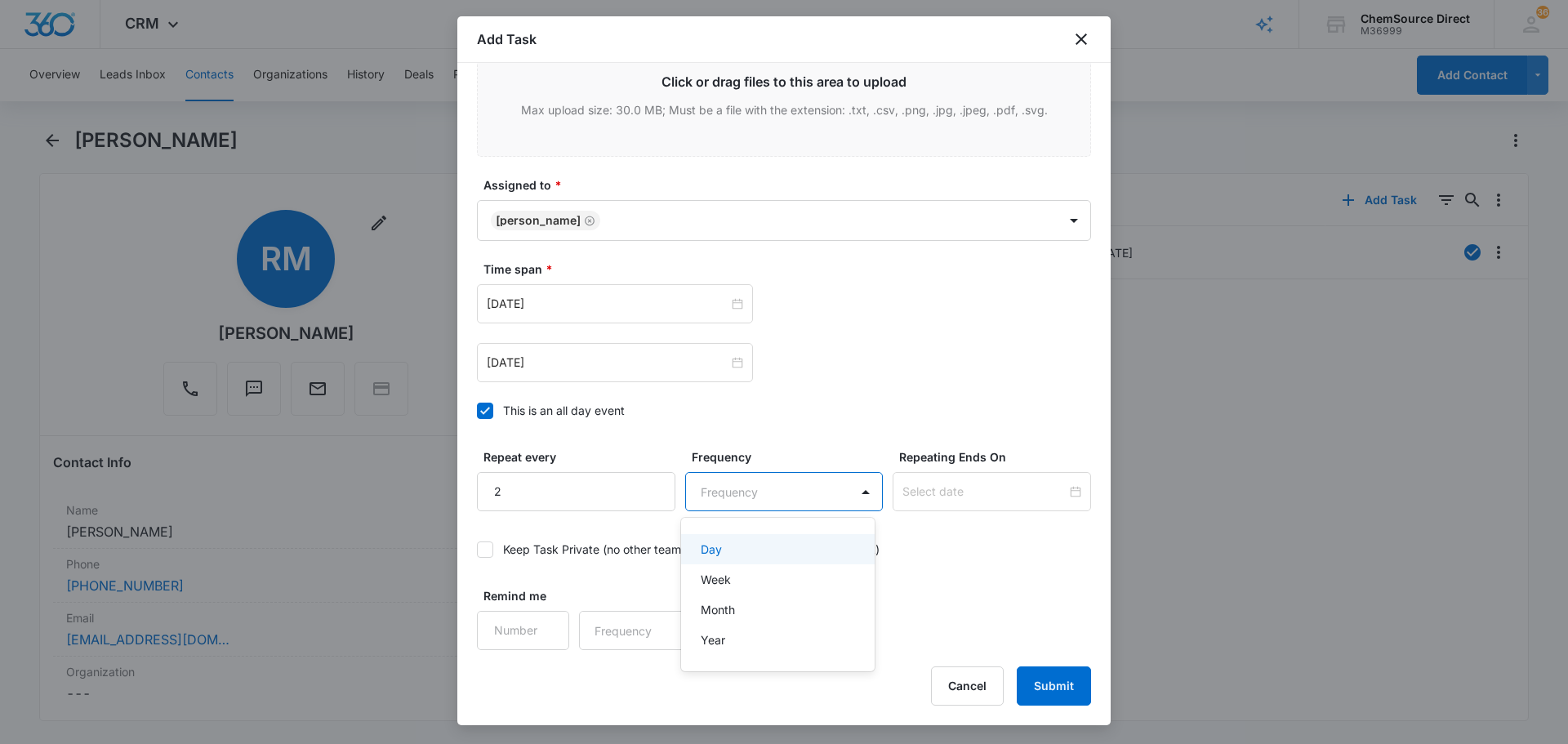
click at [758, 546] on div "Day" at bounding box center [776, 549] width 152 height 17
click at [921, 484] on input at bounding box center [984, 491] width 164 height 18
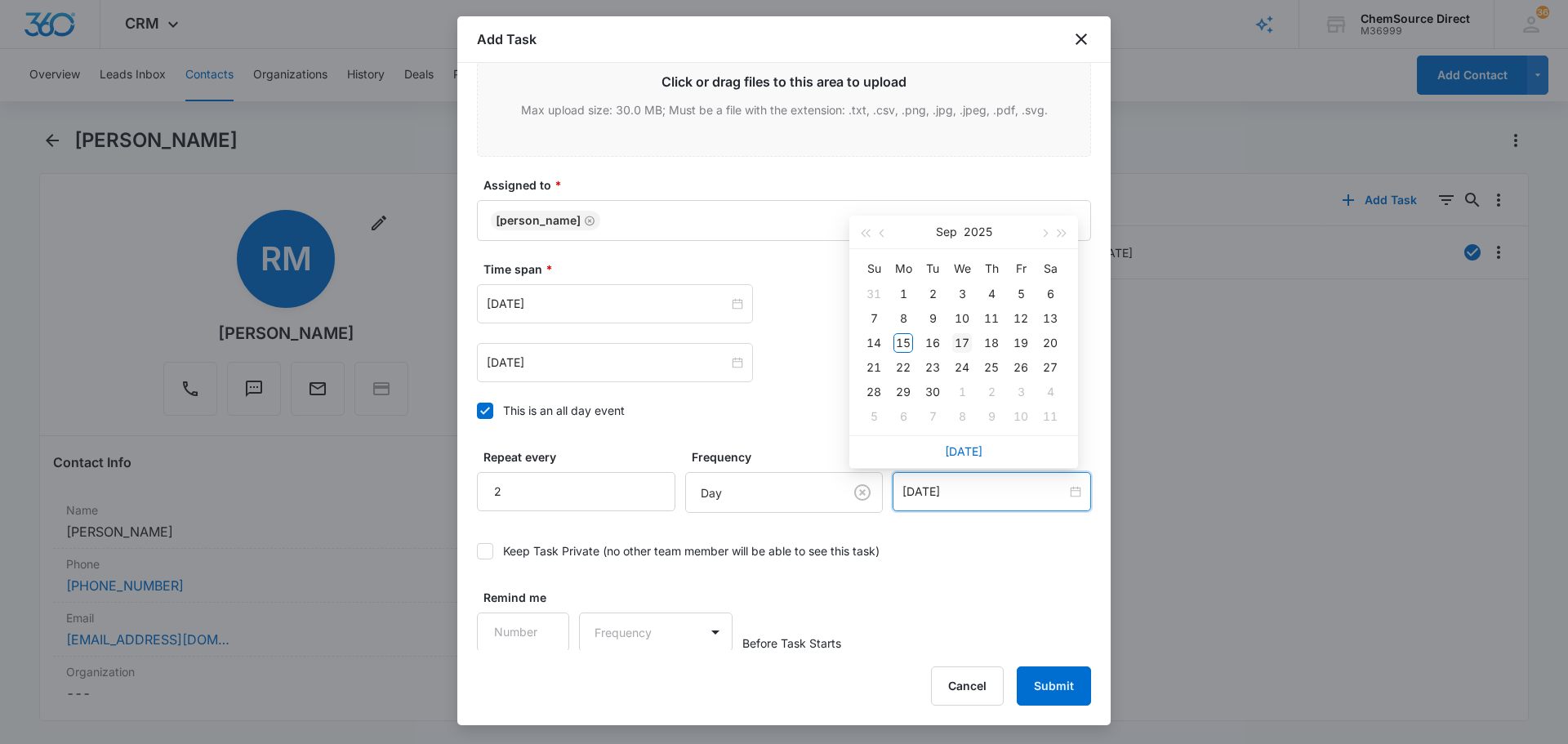
type input "[DATE]"
click at [966, 341] on div "17" at bounding box center [962, 342] width 20 height 20
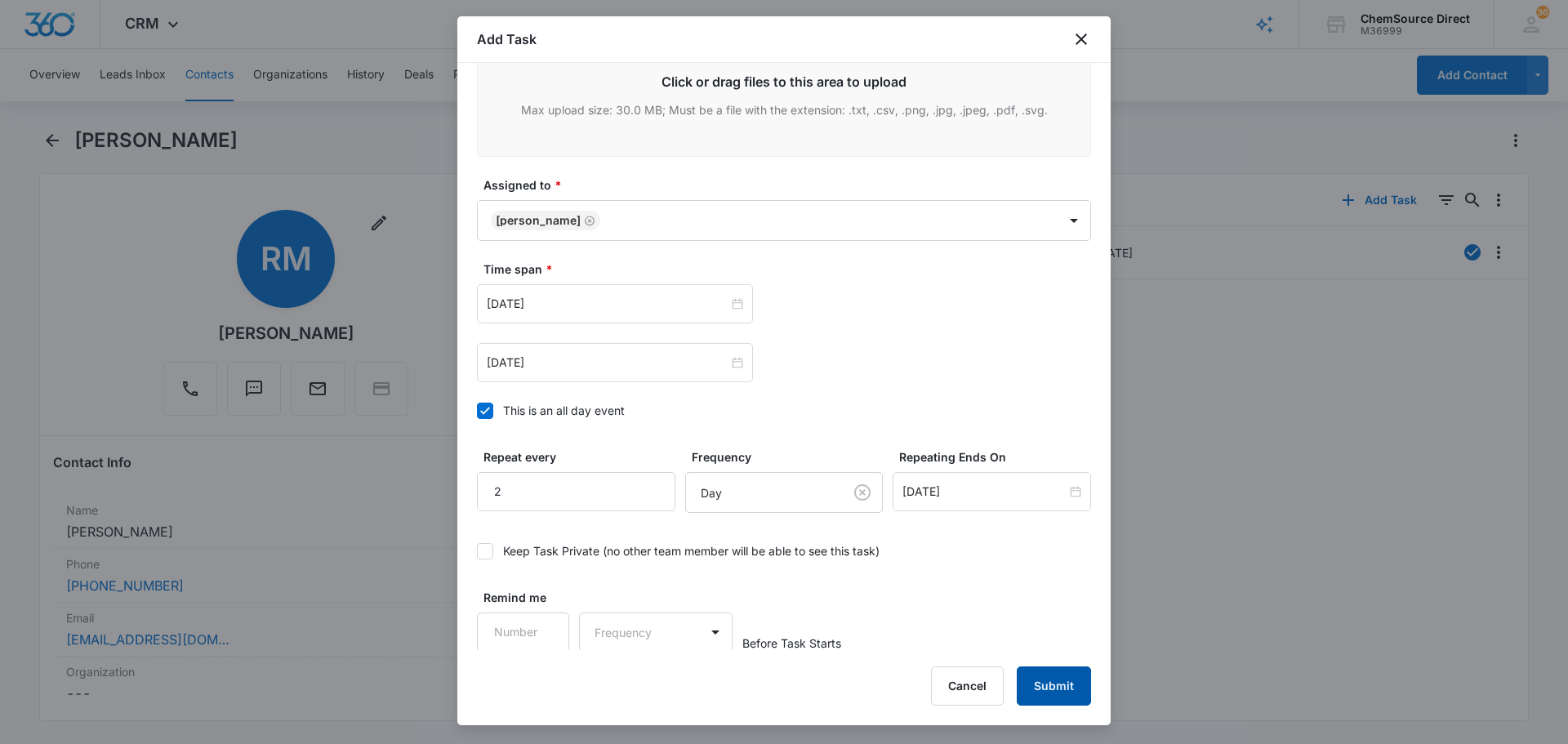
click at [1058, 691] on button "Submit" at bounding box center [1053, 686] width 74 height 40
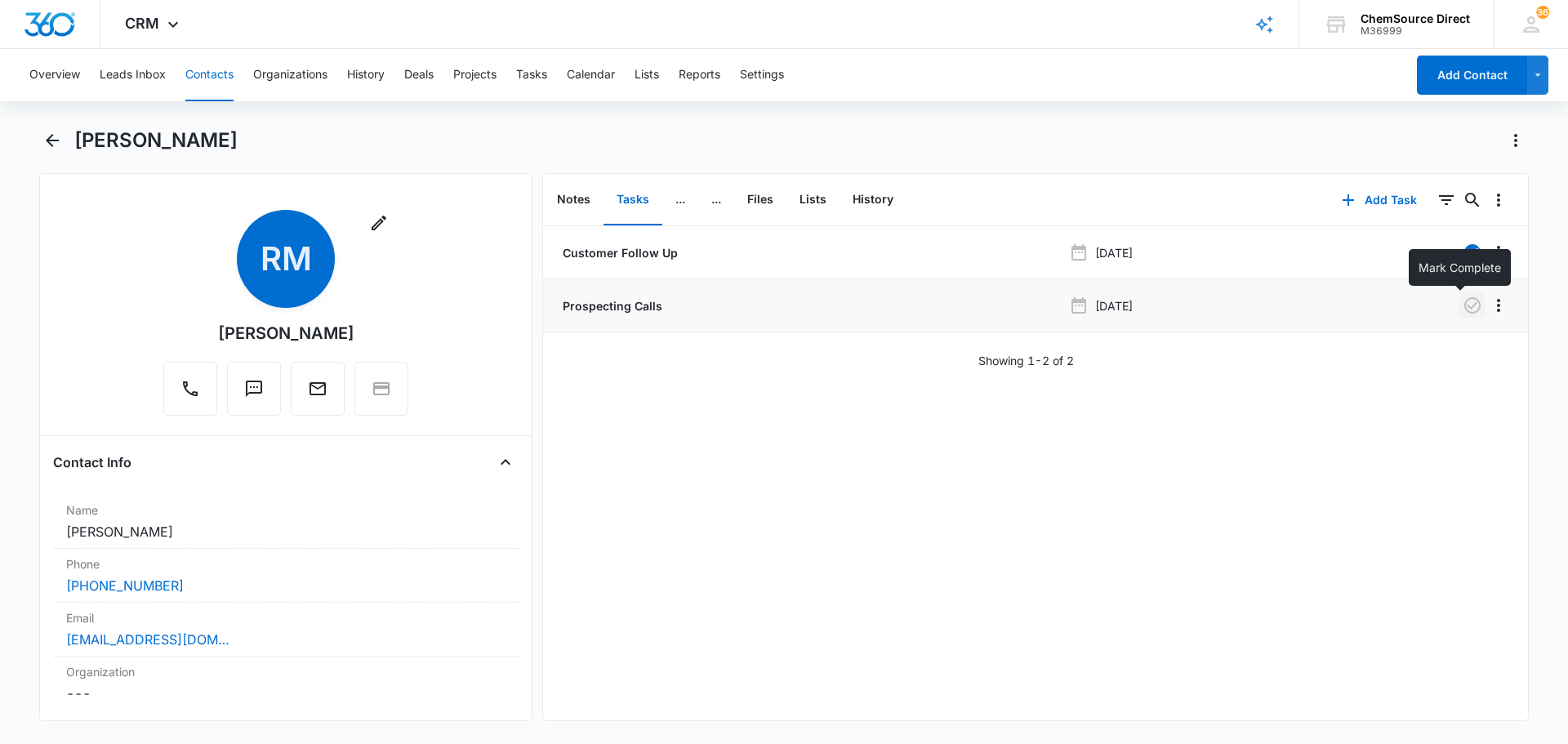
click at [1464, 297] on icon "button" at bounding box center [1472, 306] width 20 height 20
click at [200, 76] on button "Contacts" at bounding box center [209, 74] width 48 height 52
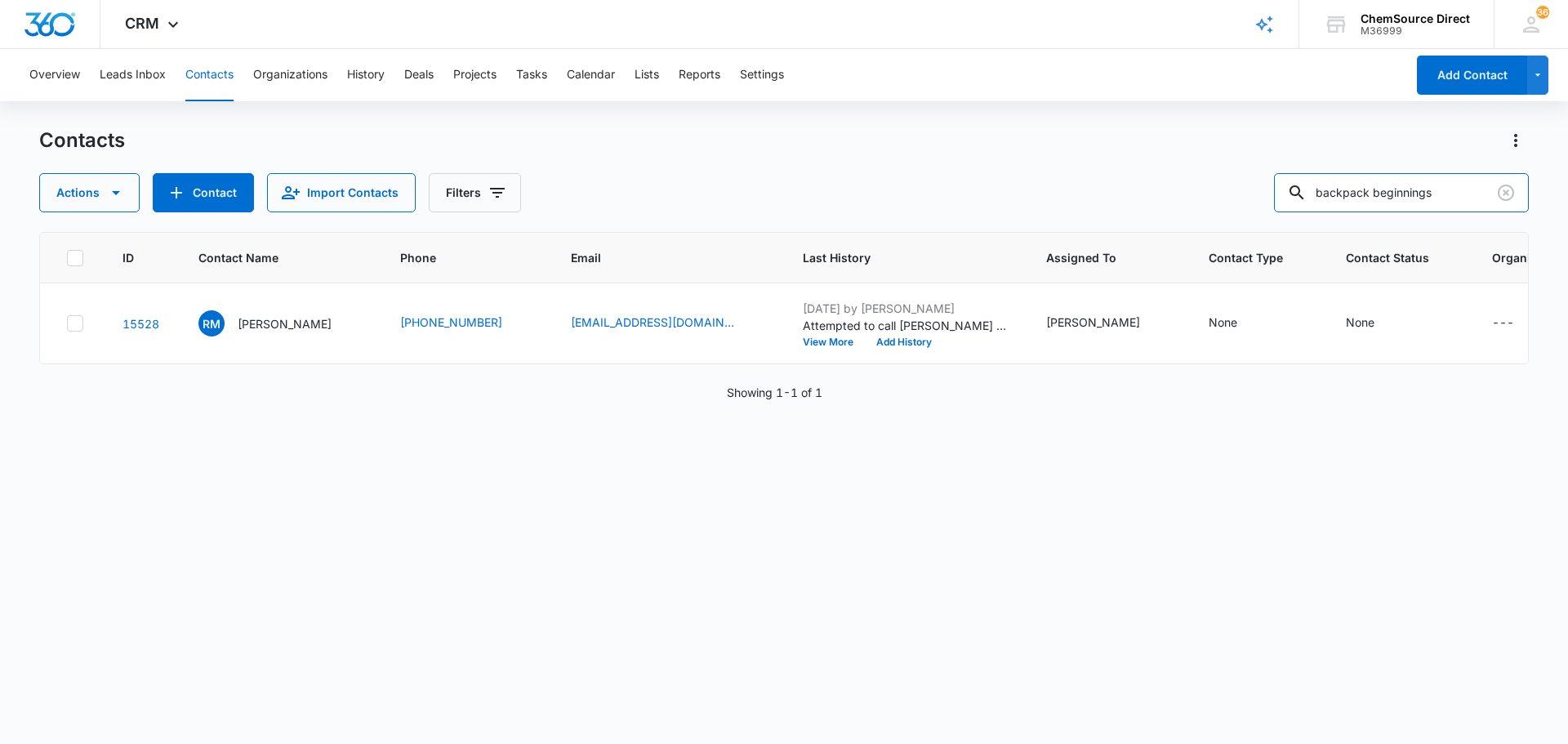
drag, startPoint x: 1468, startPoint y: 196, endPoint x: 1177, endPoint y: 187, distance: 291.1
click at [1178, 187] on div "Actions Contact Import Contacts Filters backpack beginnings" at bounding box center [784, 193] width 1490 height 40
type input "best carpet & tile"
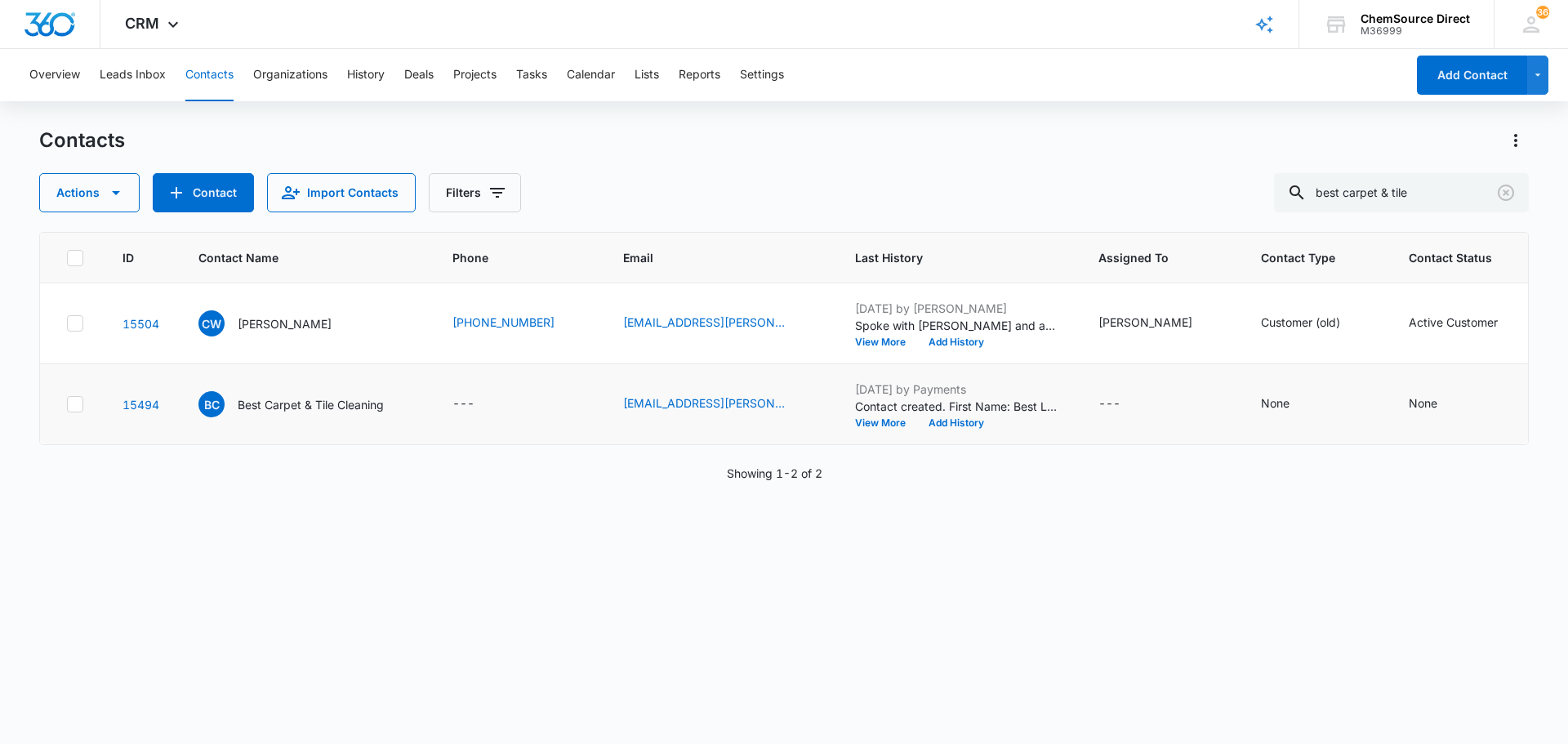
click at [74, 405] on icon at bounding box center [75, 405] width 15 height 15
click at [67, 405] on input "checkbox" at bounding box center [66, 405] width 1 height 1
click at [124, 200] on icon "button" at bounding box center [116, 192] width 20 height 20
click at [100, 351] on button "Delete" at bounding box center [128, 343] width 178 height 25
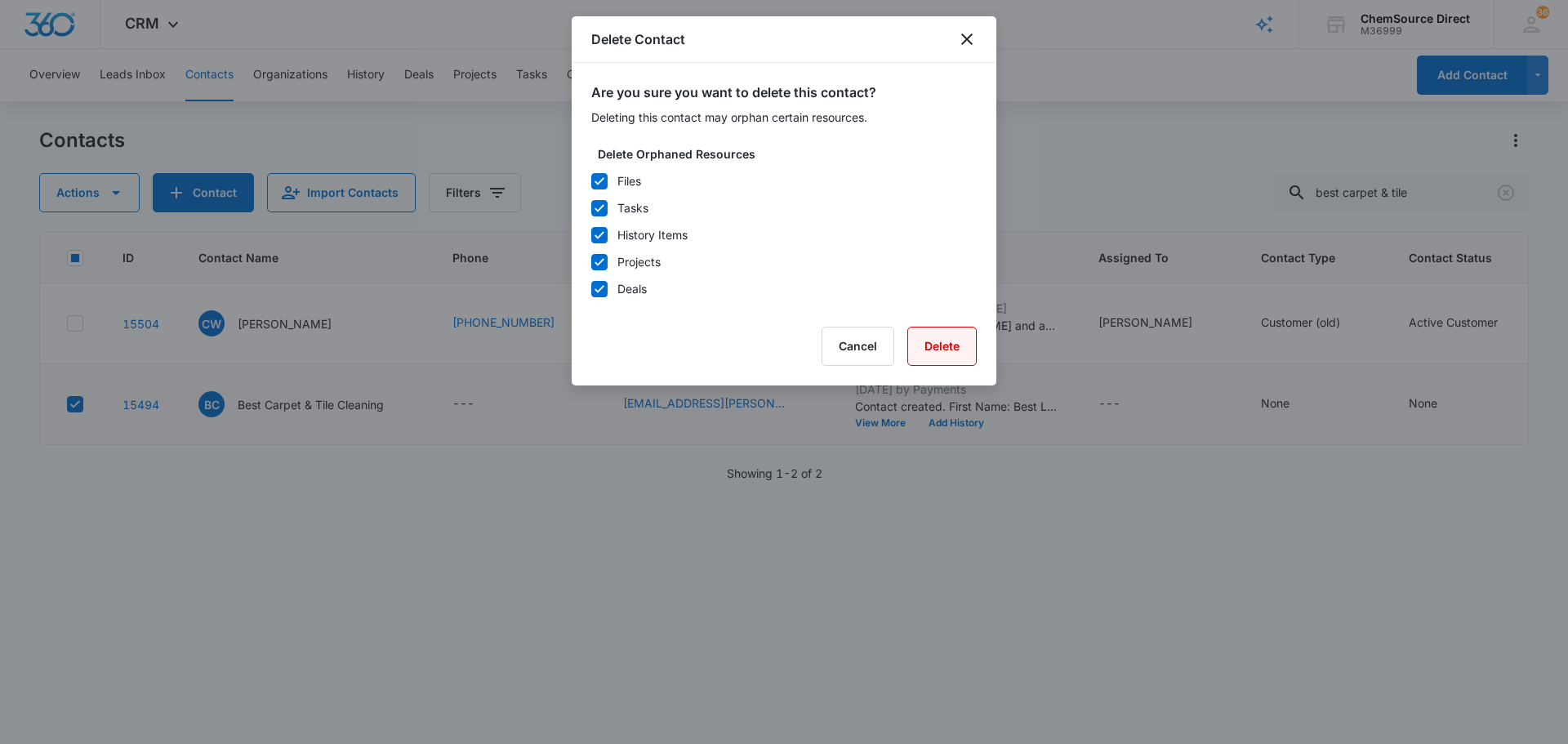
click at [939, 350] on button "Delete" at bounding box center [942, 346] width 70 height 40
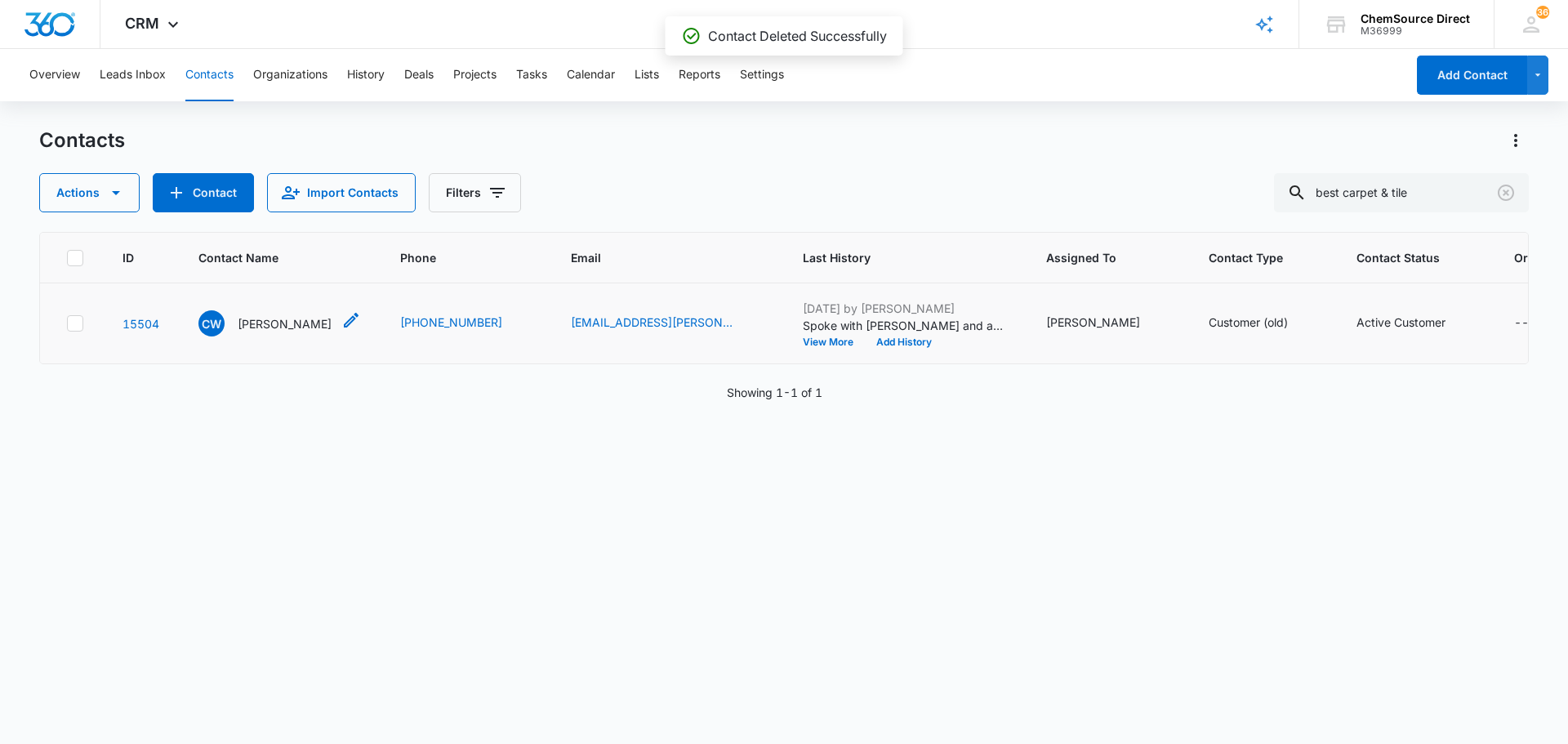
click at [277, 325] on p "[PERSON_NAME]" at bounding box center [285, 323] width 94 height 17
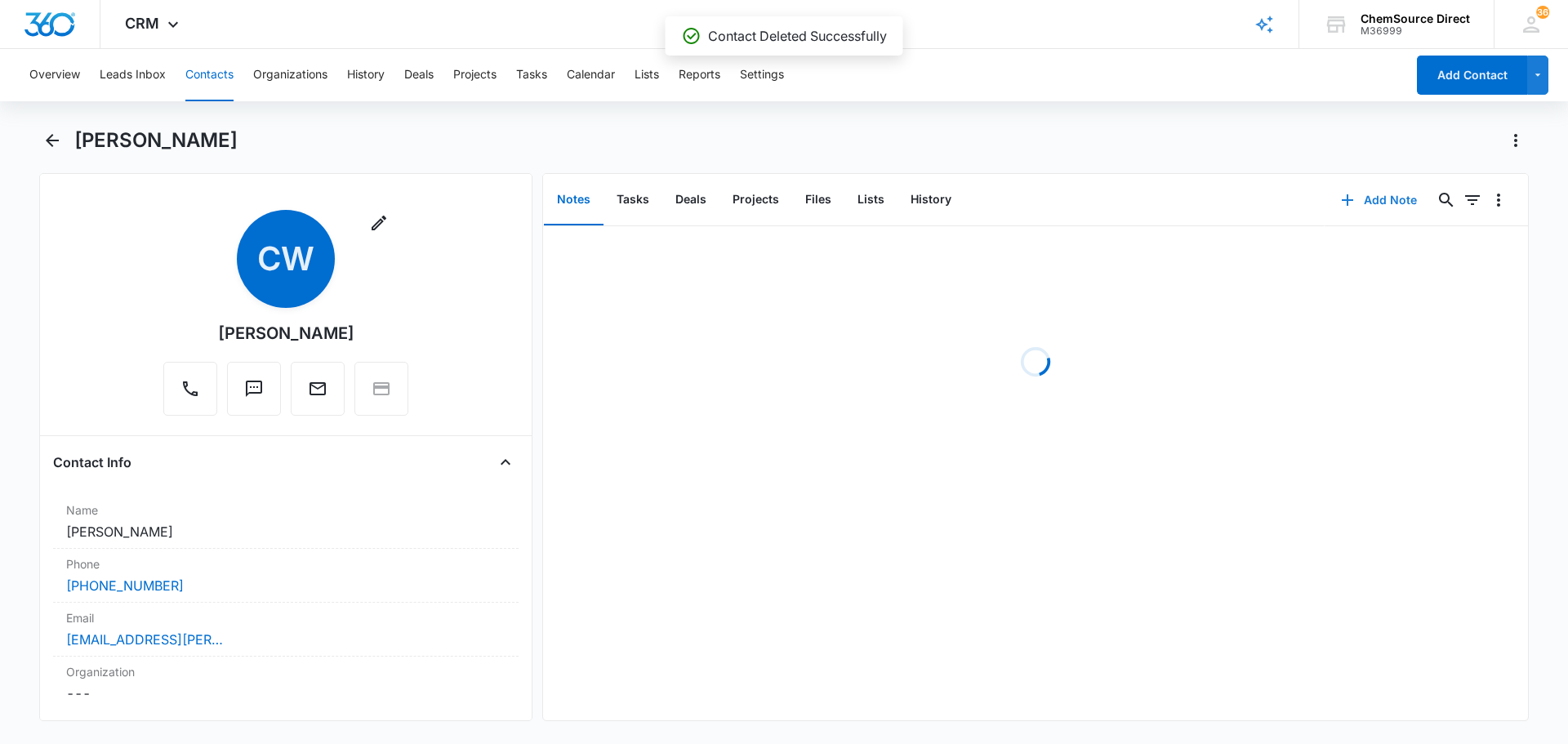
click at [1356, 189] on button "Add Note" at bounding box center [1378, 200] width 108 height 40
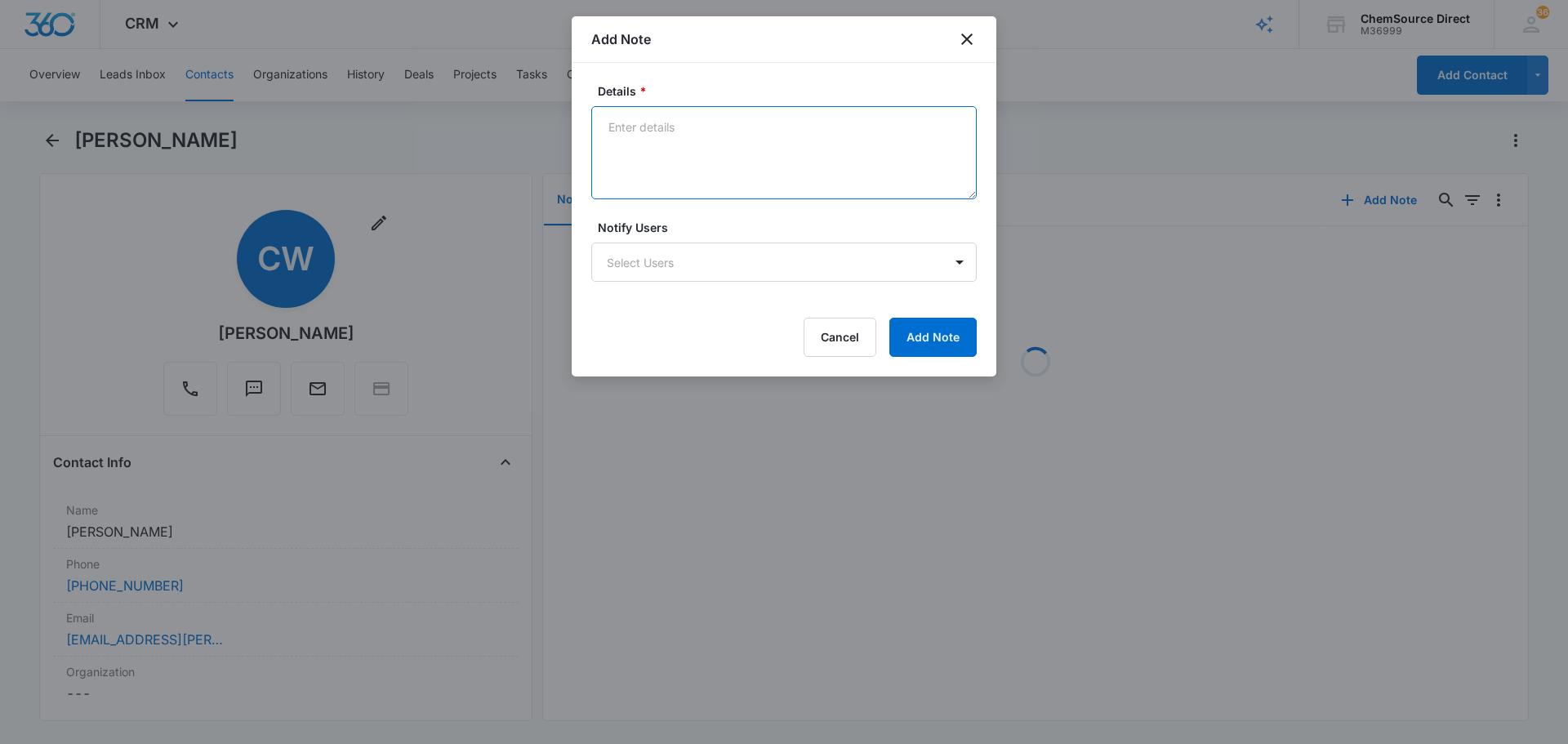
click at [707, 174] on textarea "Details *" at bounding box center [784, 153] width 386 height 93
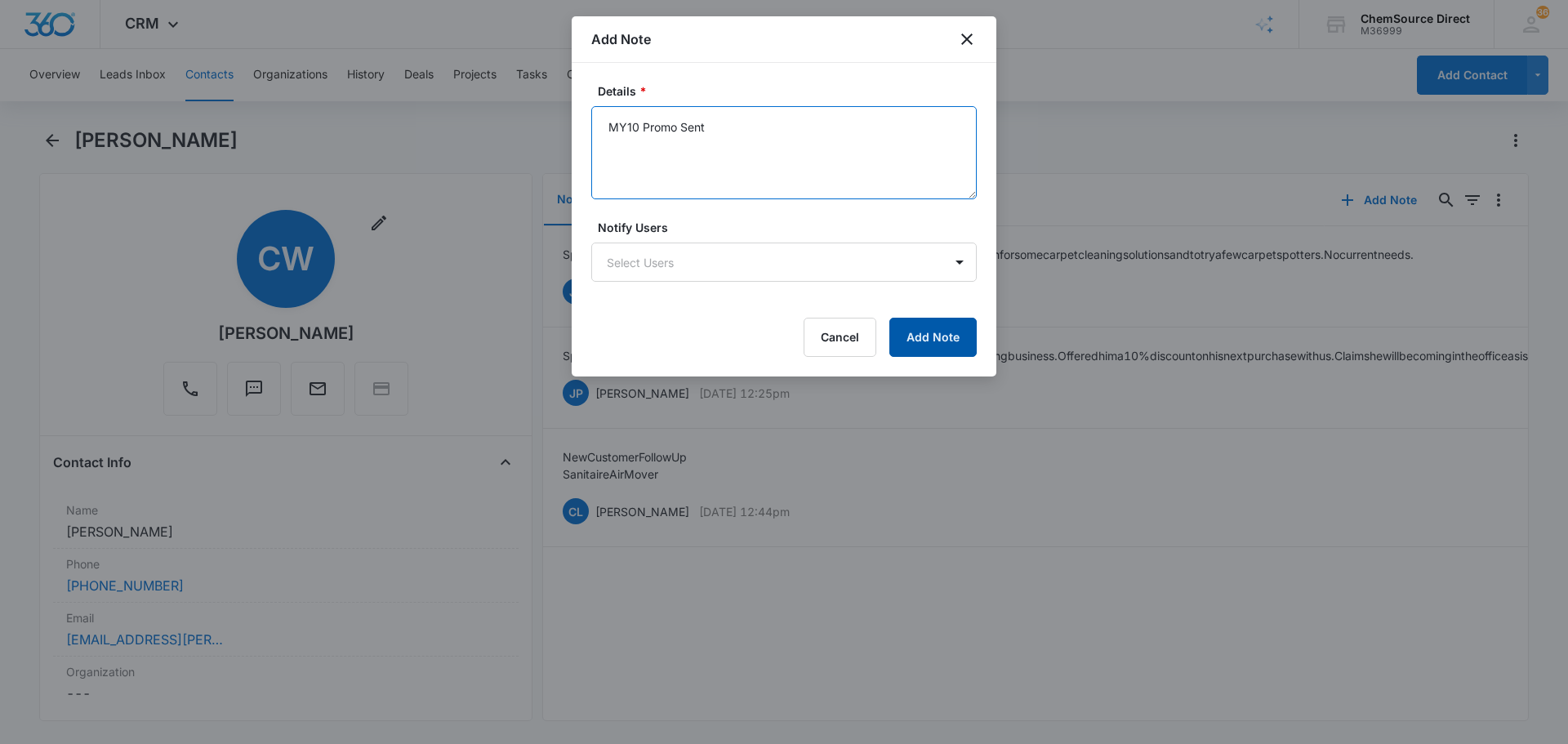
type textarea "MY10 Promo Sent"
click at [931, 322] on button "Add Note" at bounding box center [933, 338] width 88 height 40
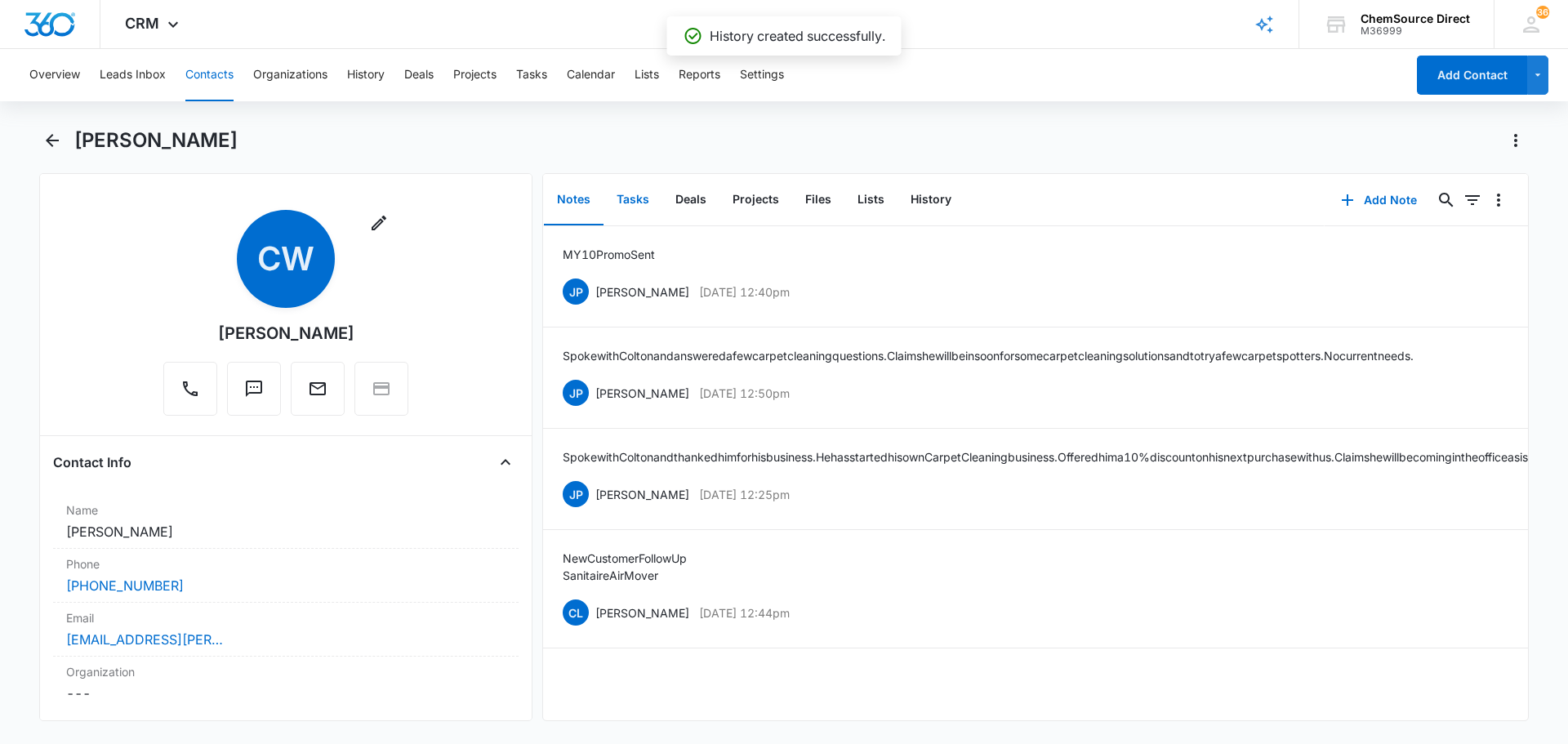
click at [639, 199] on button "Tasks" at bounding box center [633, 200] width 58 height 51
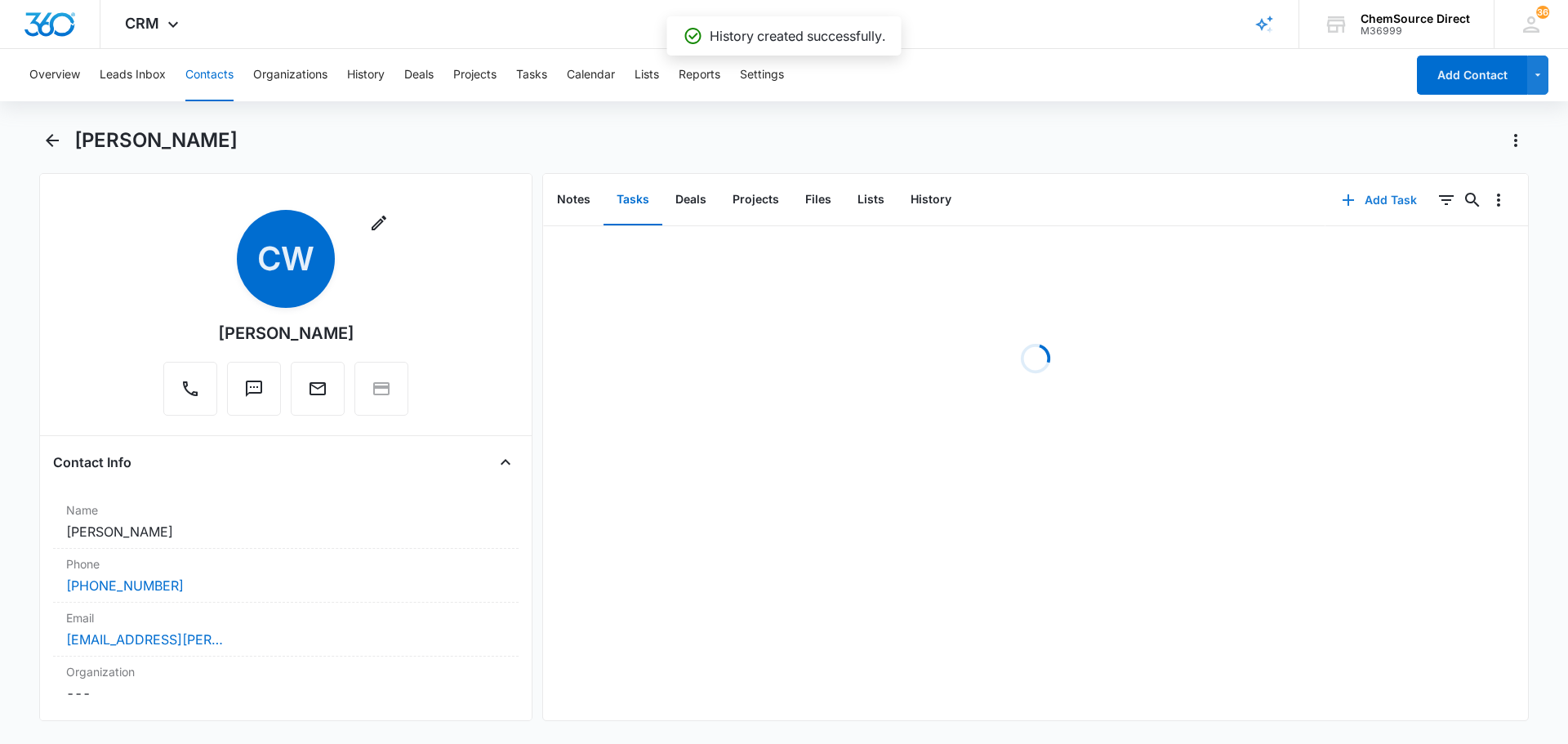
click at [1383, 193] on button "Add Task" at bounding box center [1379, 200] width 107 height 40
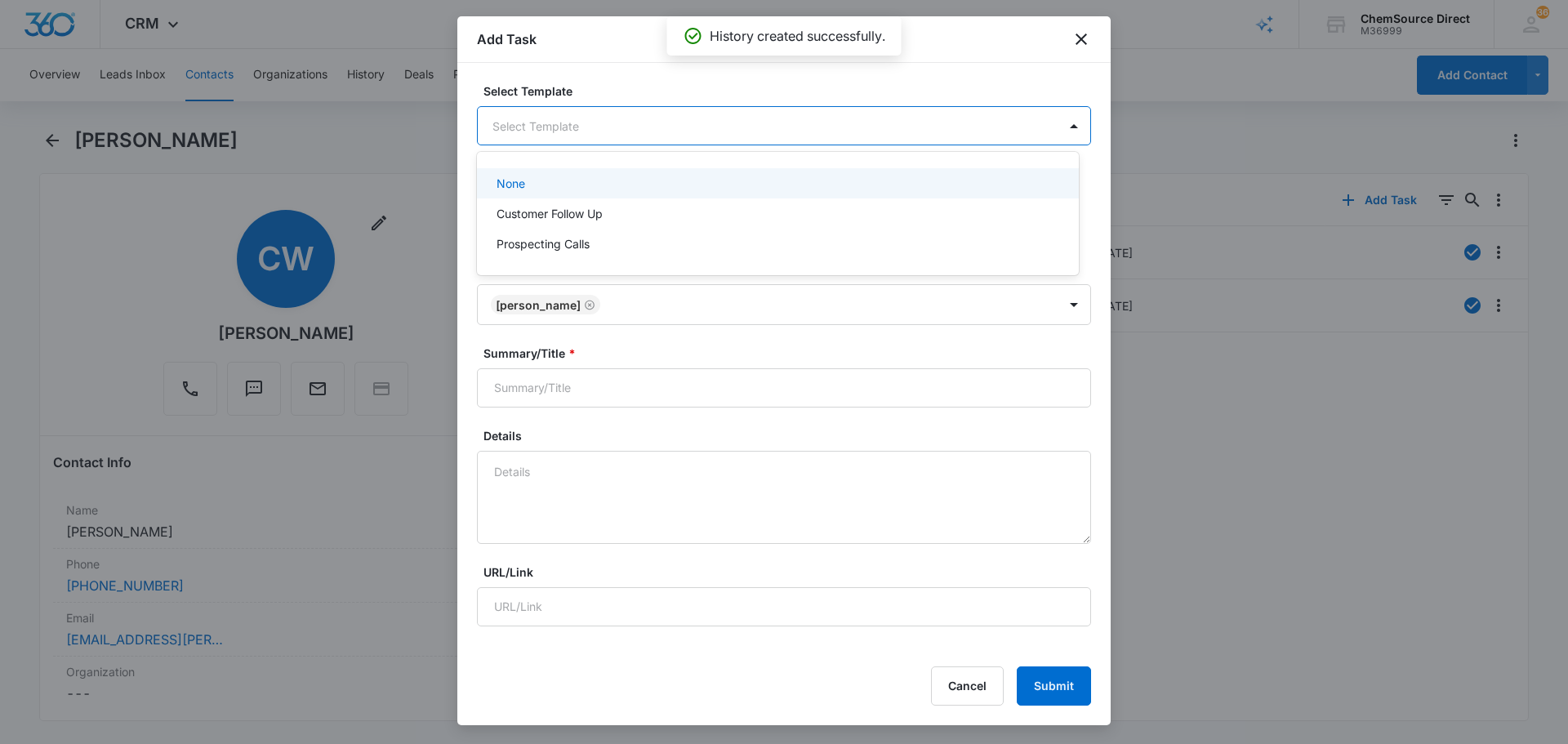
click at [686, 124] on body "CRM Apps Reputation Forms CRM Email Social Payments POS Content Ads Intelligenc…" at bounding box center [784, 372] width 1568 height 744
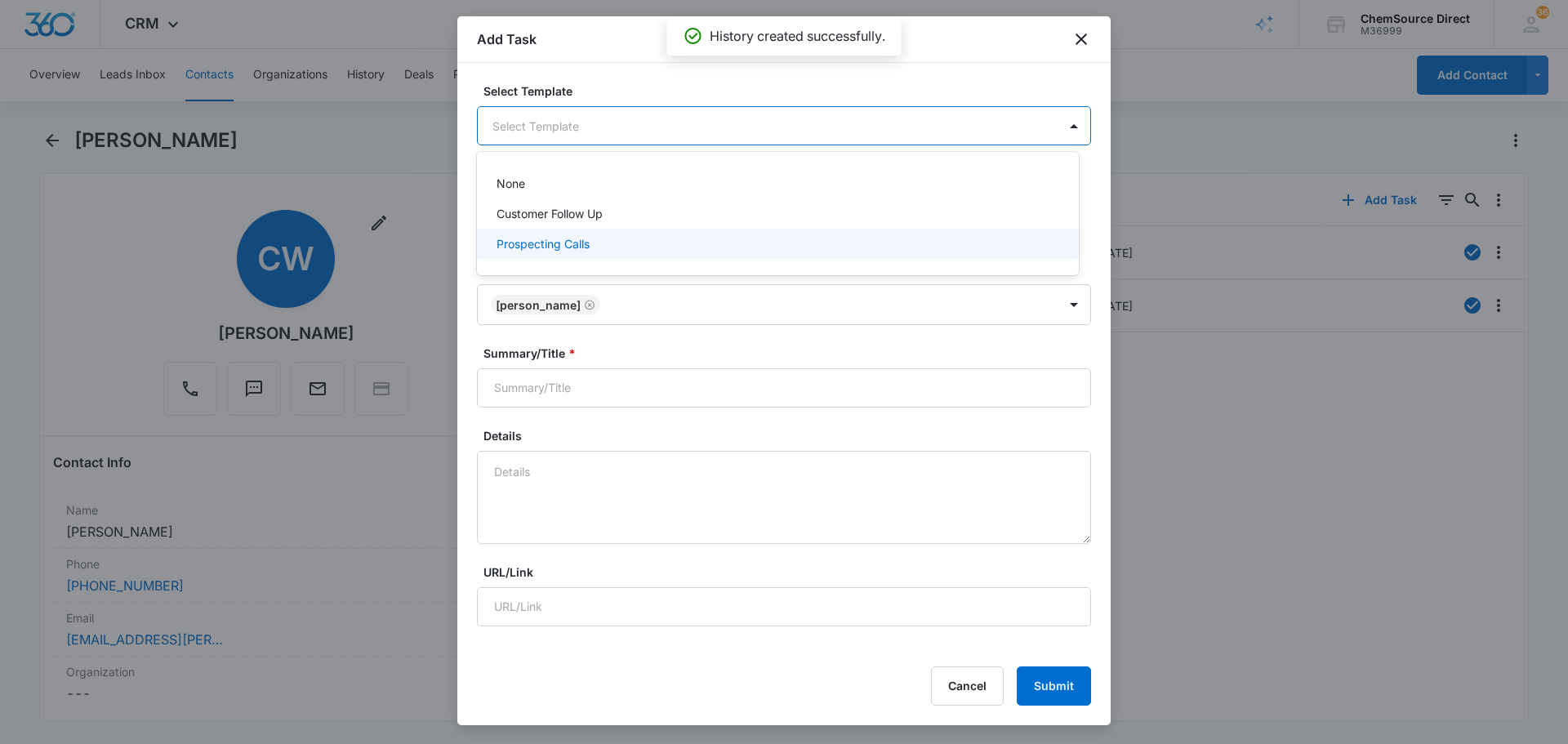
click at [645, 246] on div "Prospecting Calls" at bounding box center [776, 243] width 559 height 17
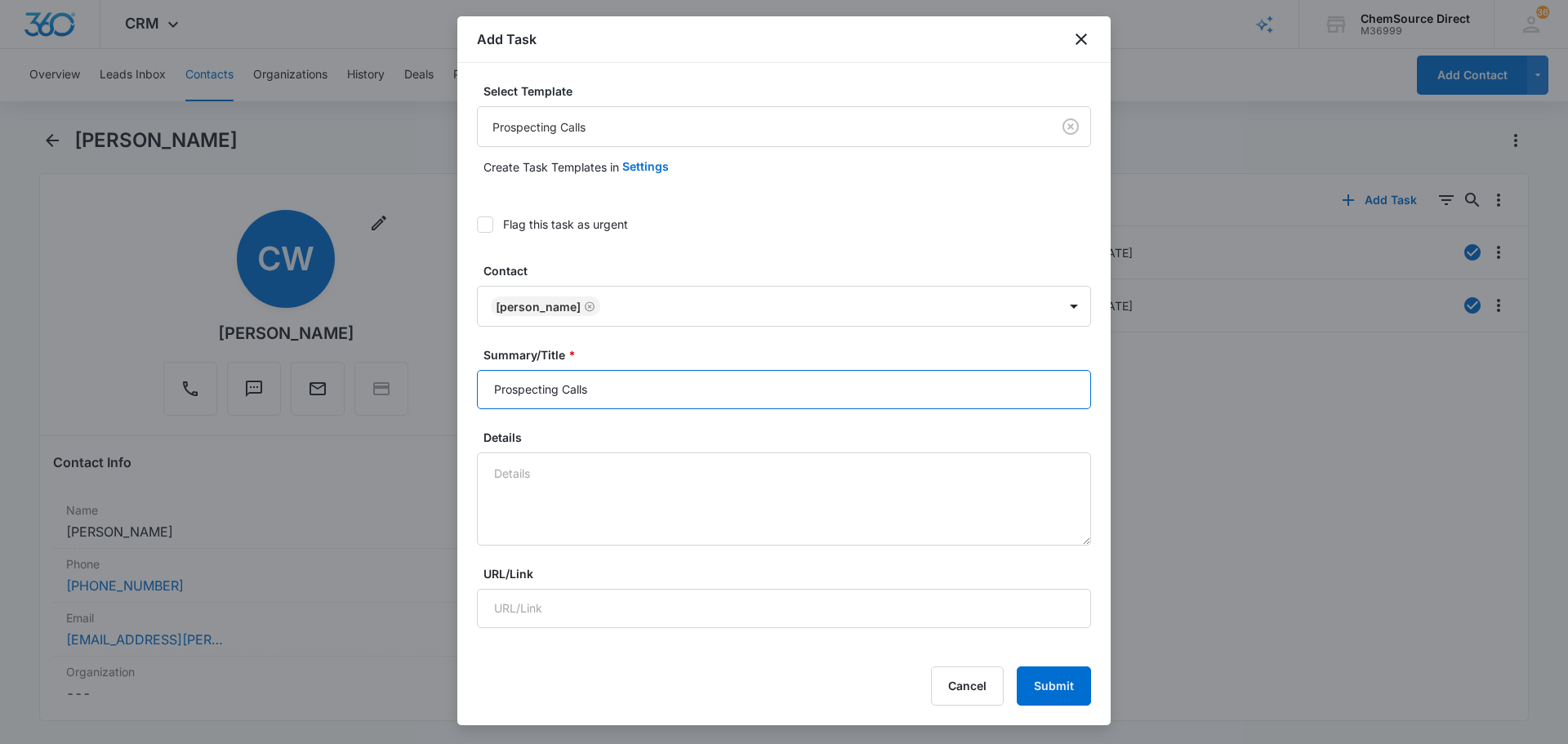
drag, startPoint x: 511, startPoint y: 389, endPoint x: 392, endPoint y: 401, distance: 119.6
click at [404, 401] on body "CRM Apps Reputation Forms CRM Email Social Payments POS Content Ads Intelligenc…" at bounding box center [784, 372] width 1568 height 744
type input "Prospecting Calls"
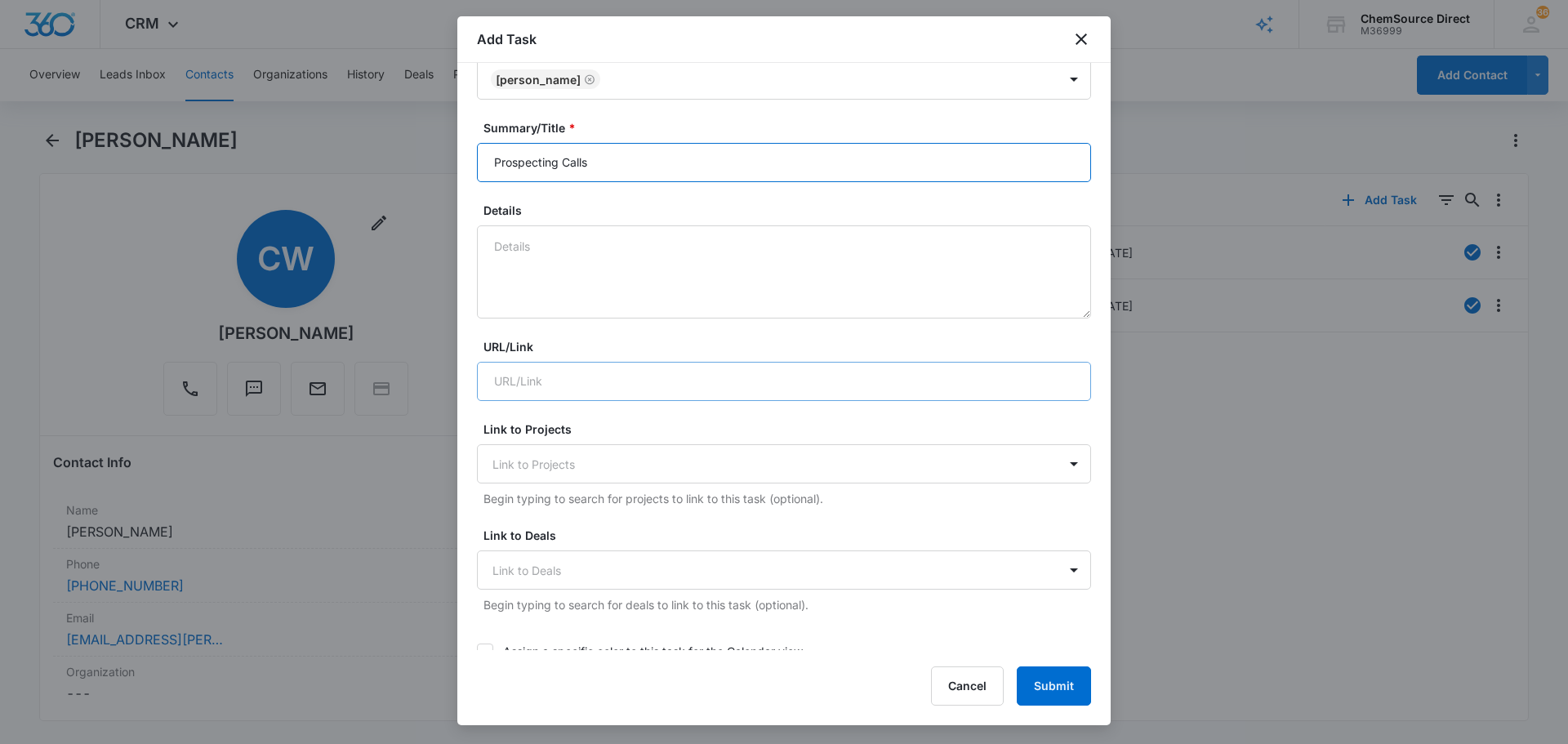
scroll to position [408, 0]
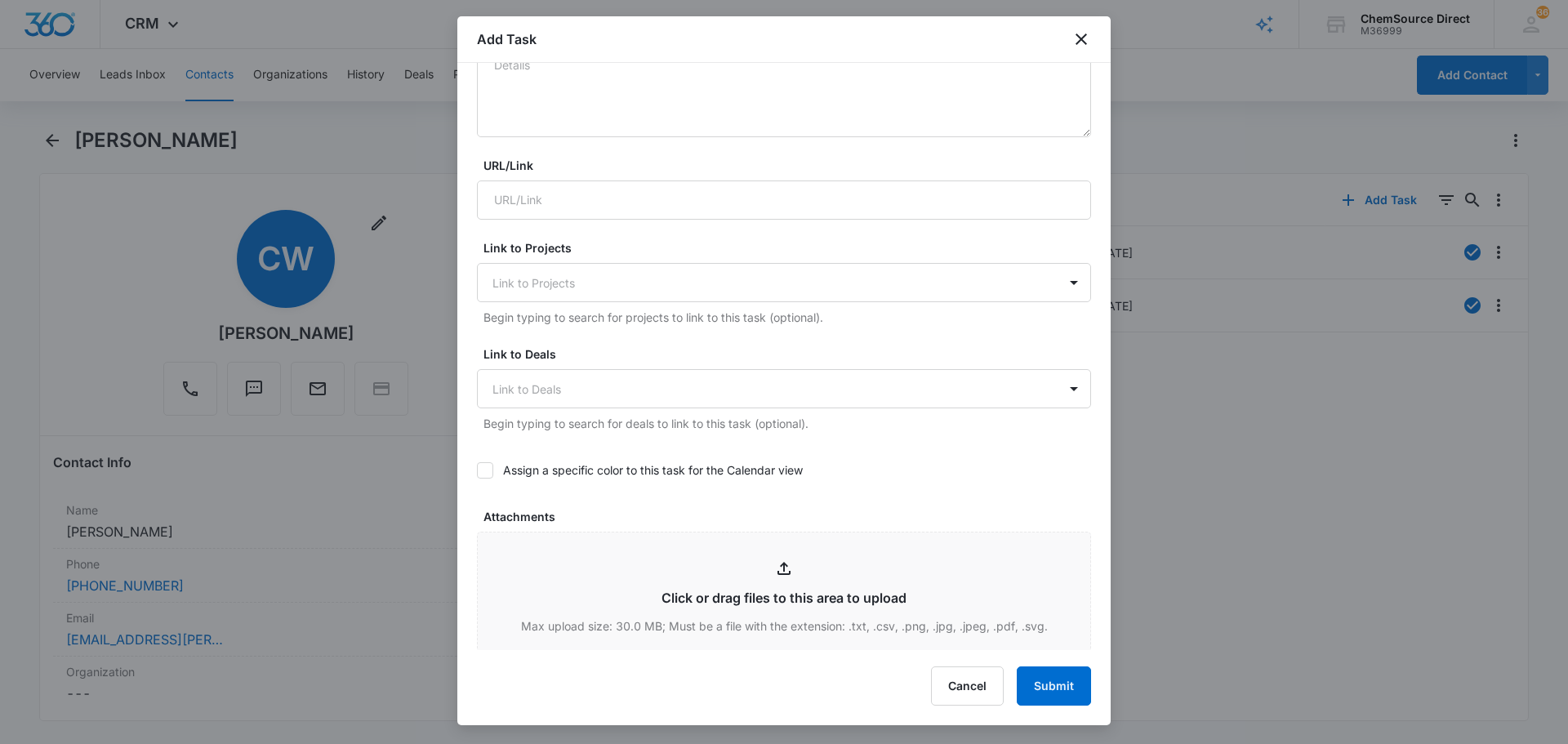
click at [477, 474] on div at bounding box center [485, 470] width 16 height 16
click at [477, 471] on input "Assign a specific color to this task for the Calendar view" at bounding box center [477, 471] width 0 height 0
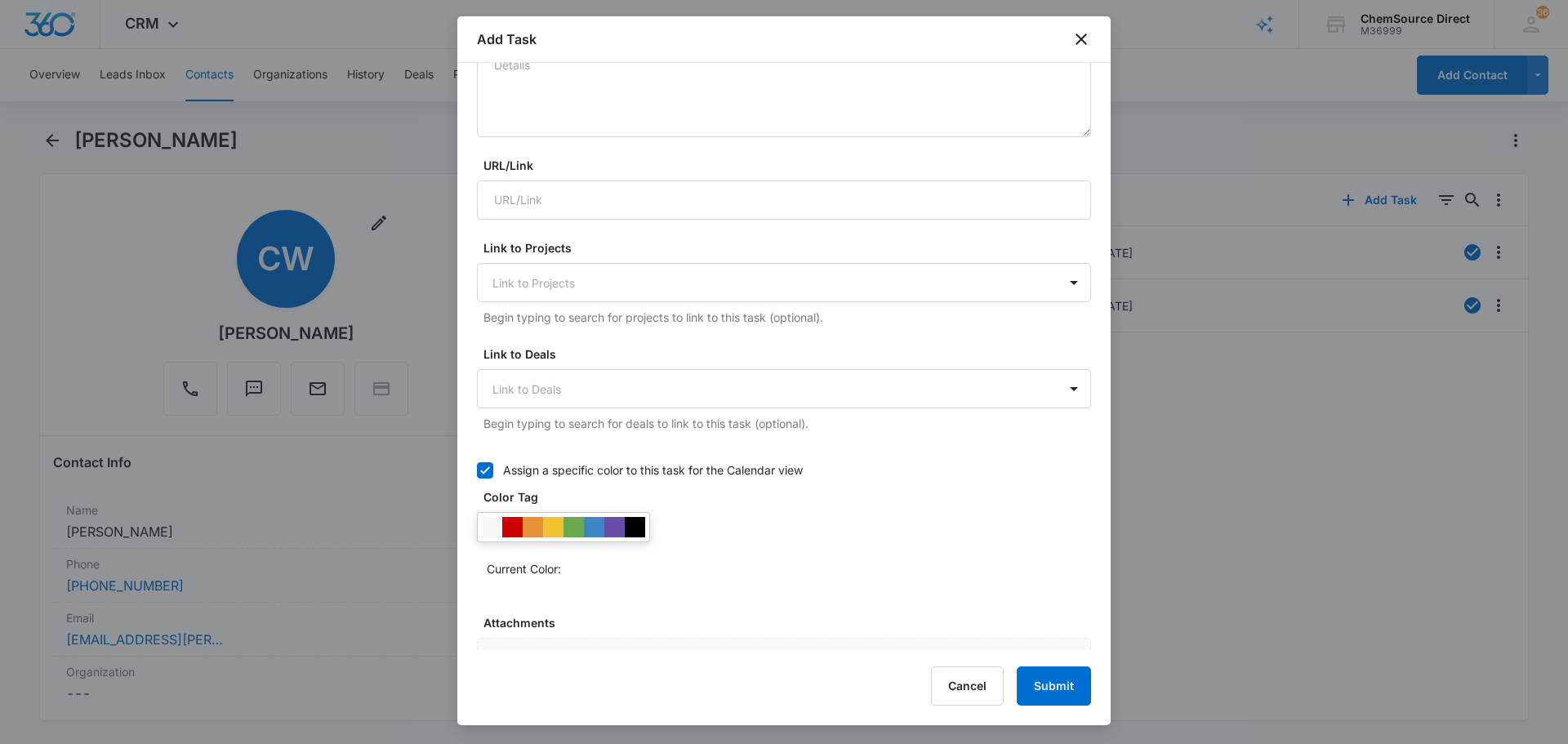
click at [652, 528] on div "Current Color:" at bounding box center [784, 547] width 614 height 70
click at [649, 529] on div at bounding box center [564, 527] width 173 height 30
click at [647, 529] on div at bounding box center [564, 527] width 173 height 30
click at [637, 534] on div at bounding box center [635, 527] width 21 height 21
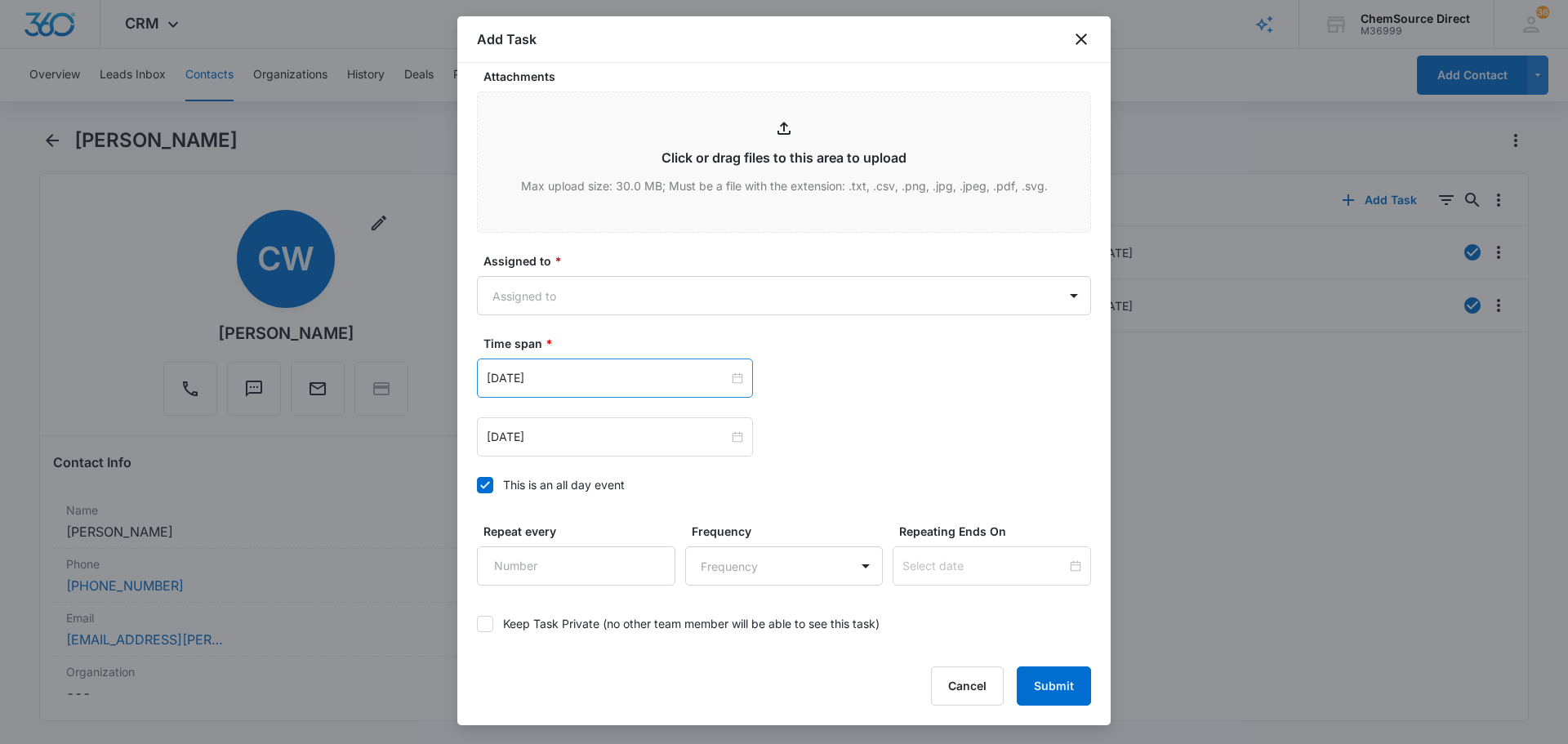
scroll to position [980, 0]
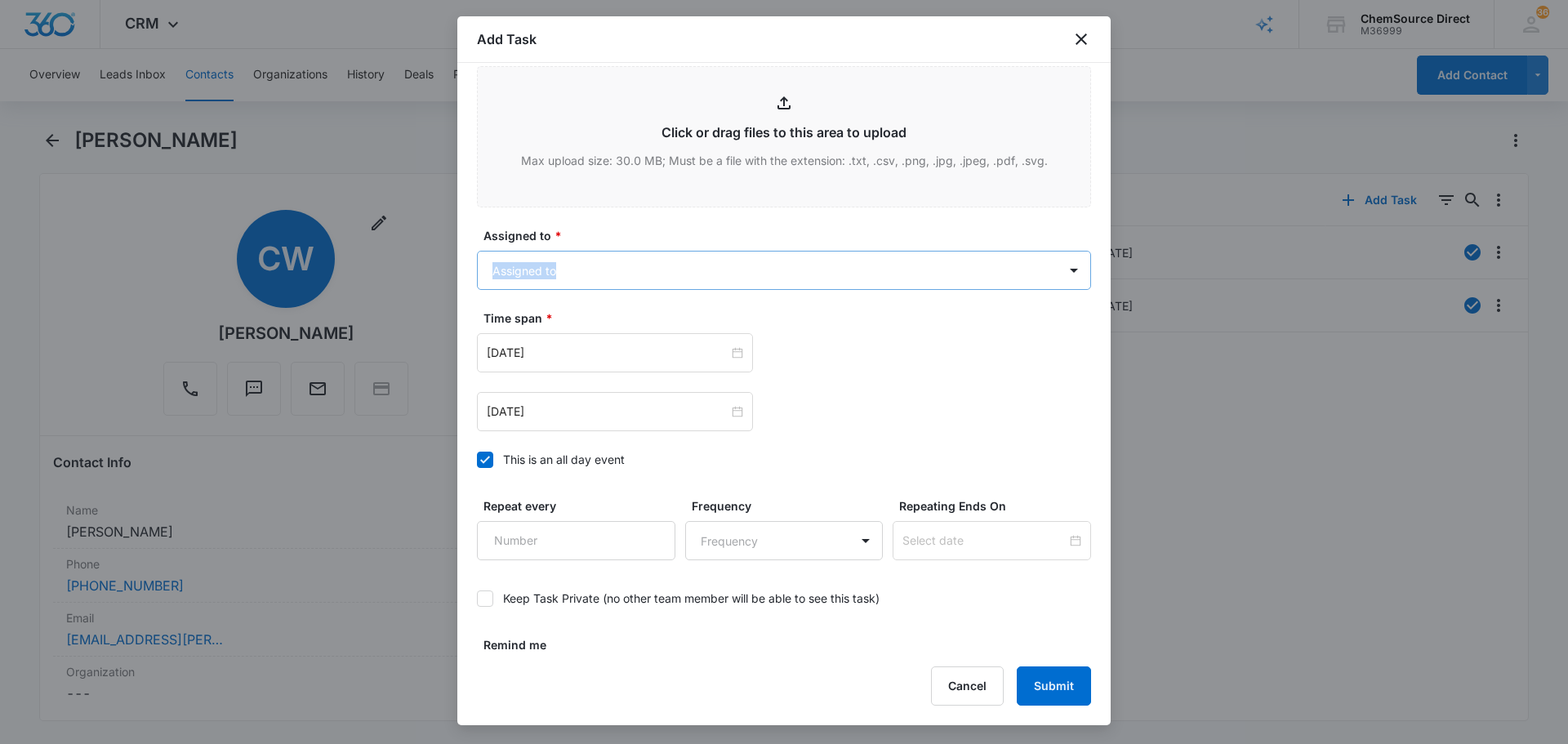
drag, startPoint x: 649, startPoint y: 235, endPoint x: 652, endPoint y: 270, distance: 35.1
click at [650, 257] on div "Assigned to * Assigned to" at bounding box center [784, 258] width 614 height 63
click at [651, 271] on body "CRM Apps Reputation Forms CRM Email Social Payments POS Content Ads Intelligenc…" at bounding box center [784, 372] width 1568 height 744
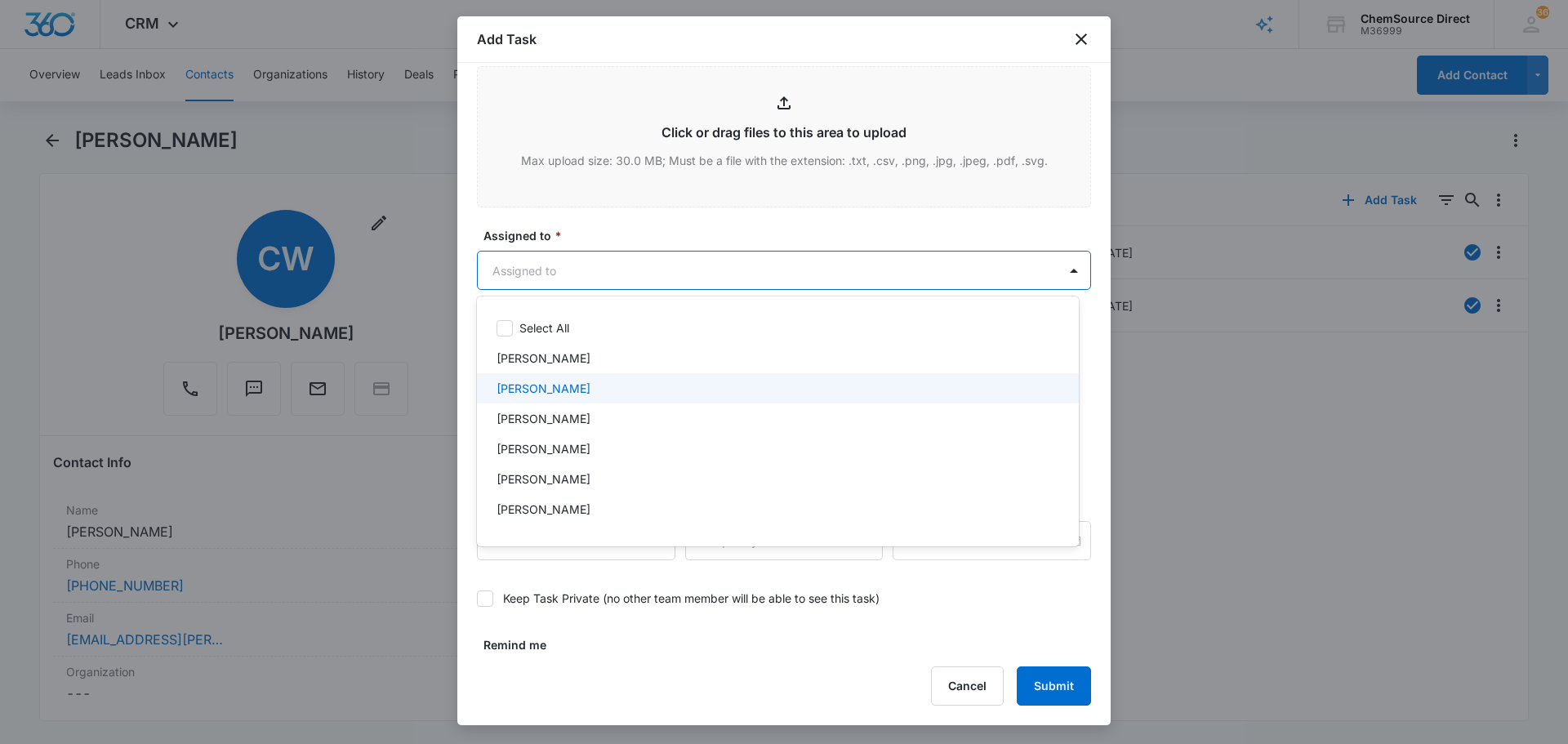
click at [610, 398] on div "[PERSON_NAME]" at bounding box center [778, 389] width 602 height 30
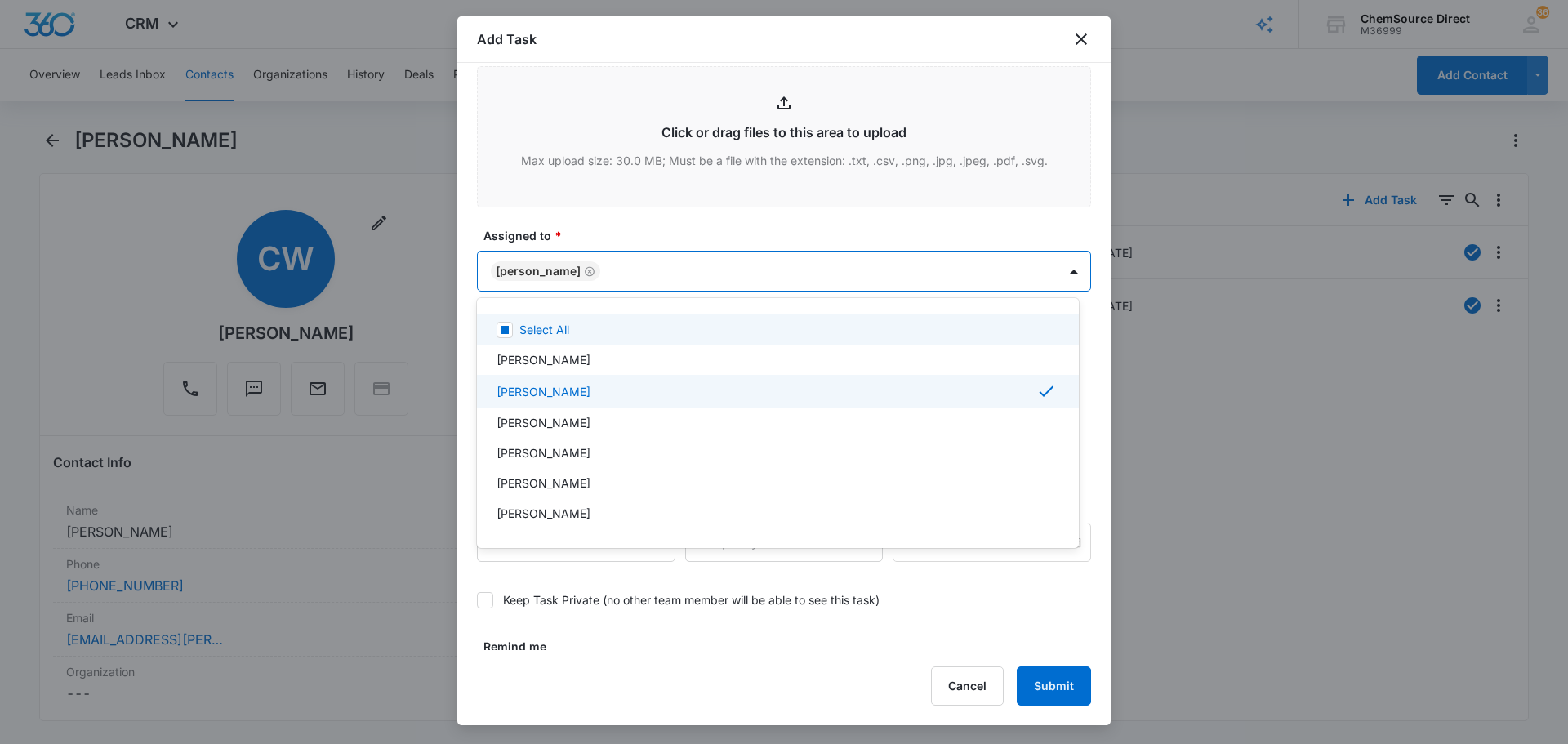
click at [662, 217] on div at bounding box center [784, 372] width 1568 height 744
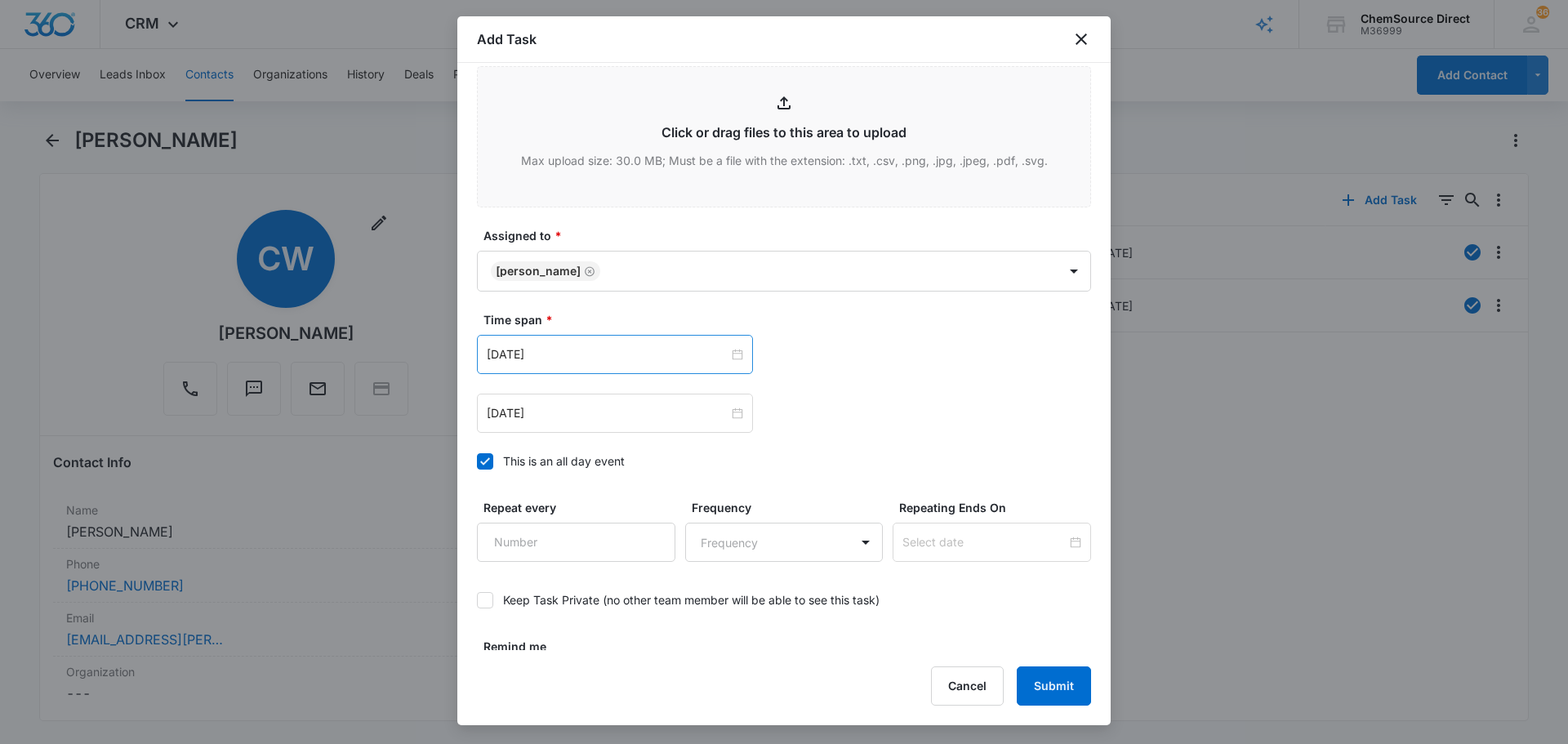
click at [635, 365] on div "[DATE]" at bounding box center [615, 355] width 276 height 40
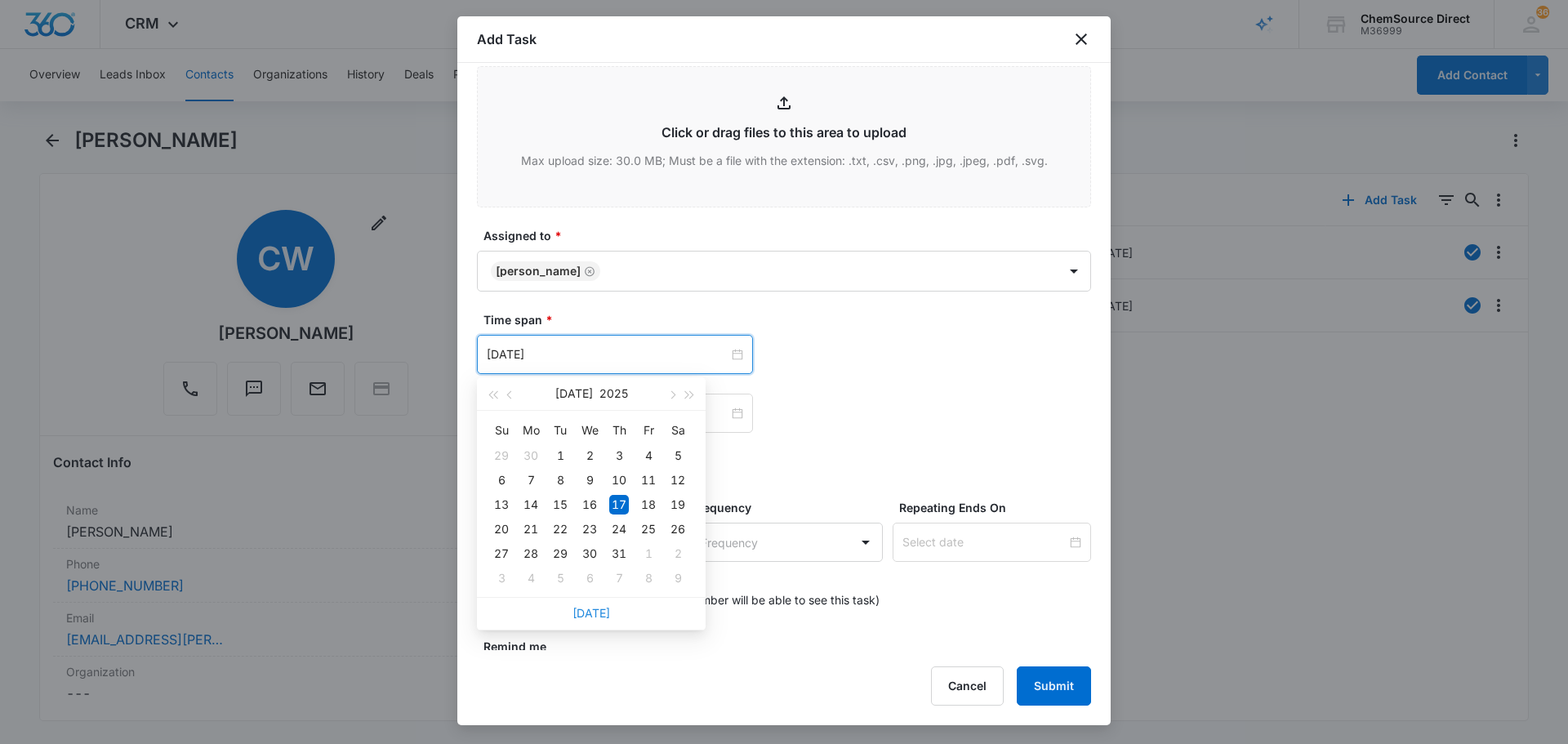
click at [594, 612] on link "[DATE]" at bounding box center [591, 613] width 38 height 14
type input "[DATE]"
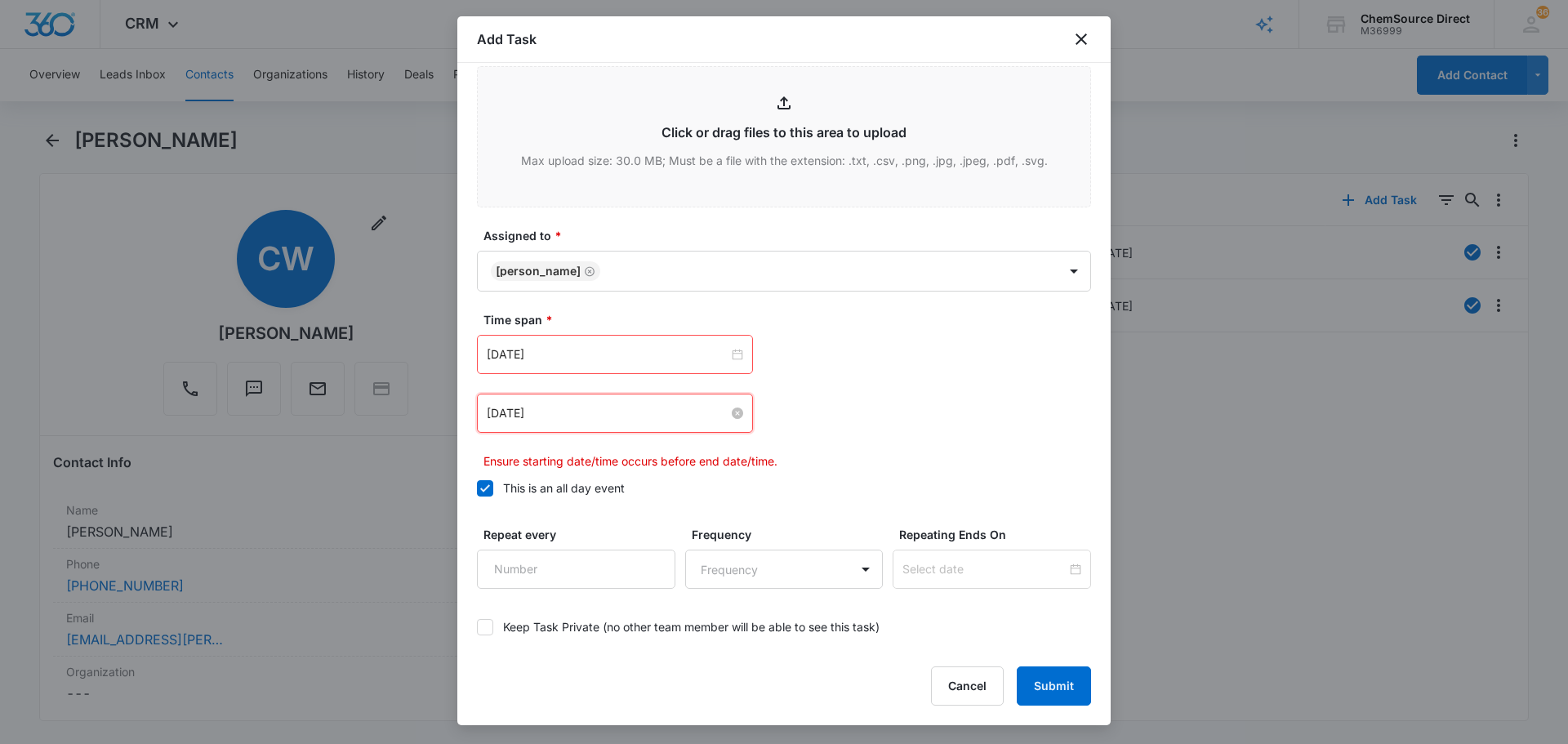
click at [602, 410] on input "[DATE]" at bounding box center [607, 413] width 241 height 18
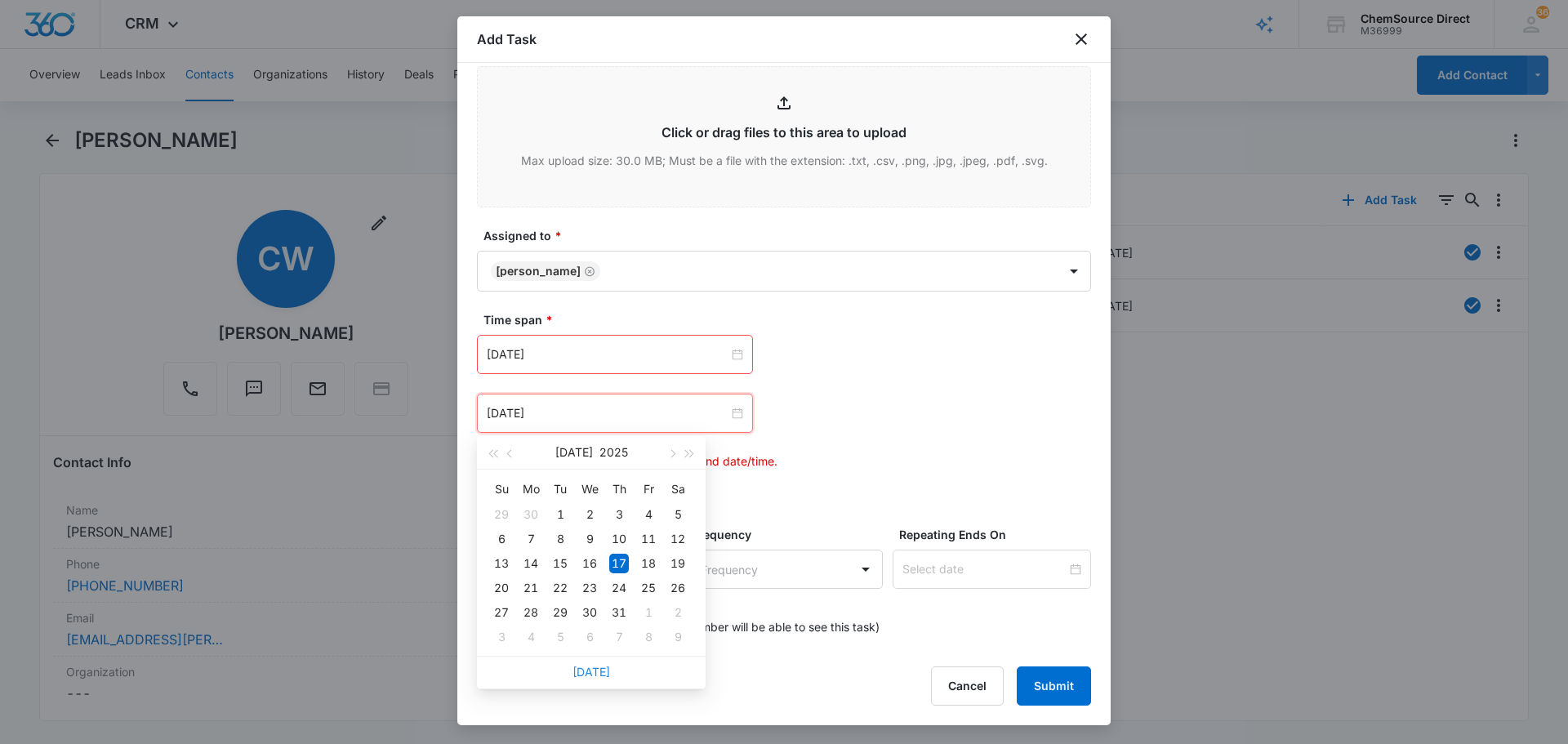
click at [594, 667] on link "[DATE]" at bounding box center [591, 671] width 38 height 14
type input "[DATE]"
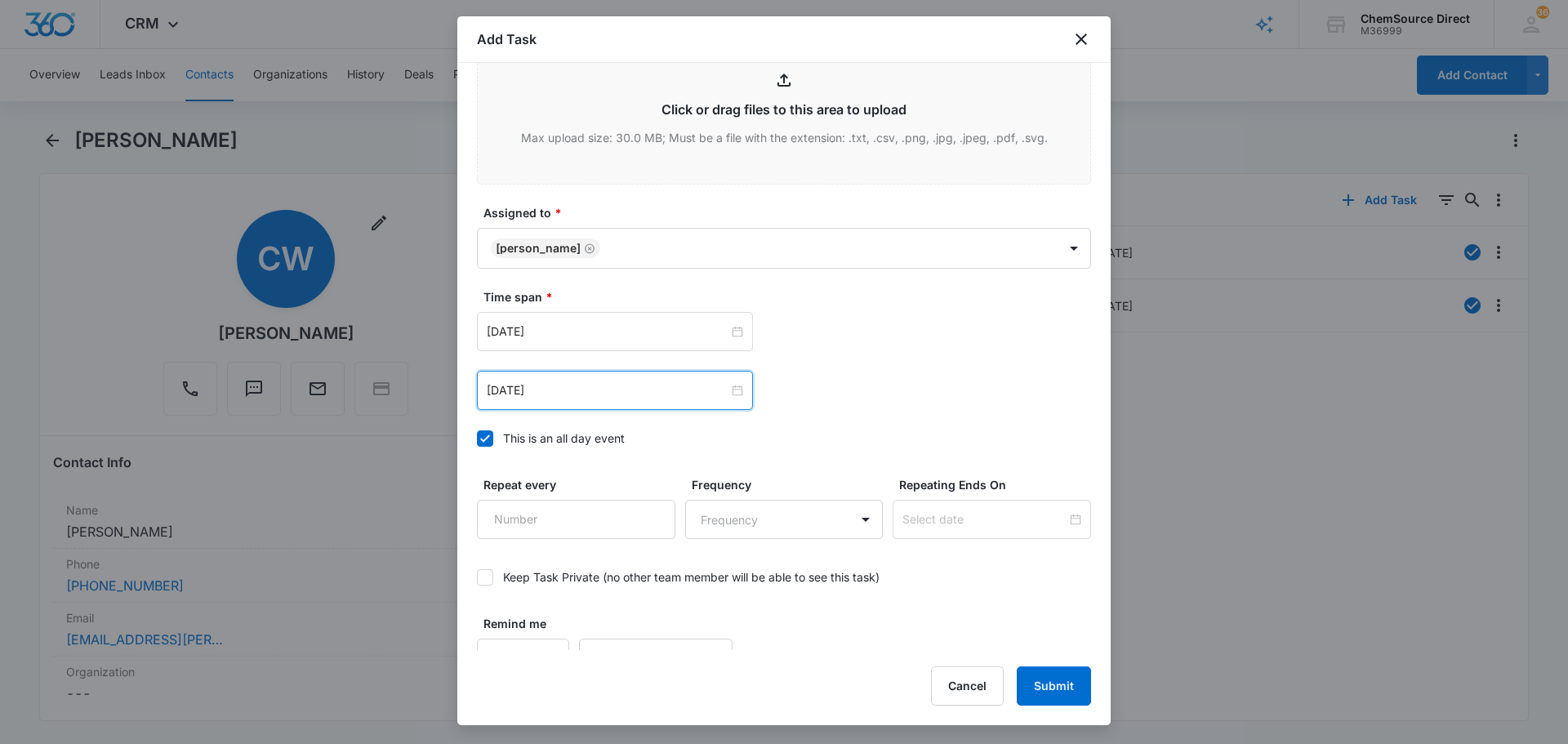
scroll to position [1031, 0]
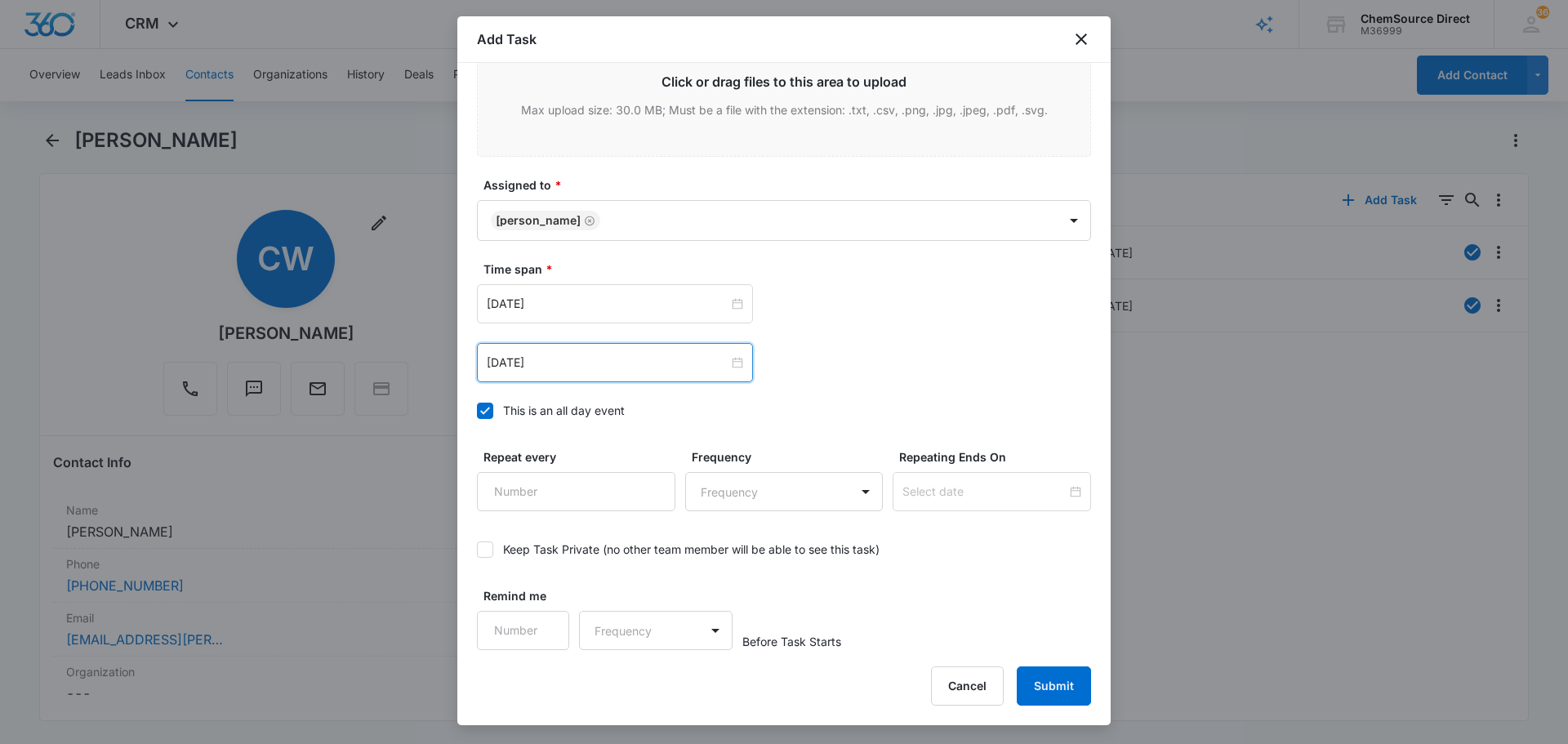
click at [579, 497] on input "Repeat every" at bounding box center [576, 492] width 198 height 40
type input "2"
click at [758, 497] on body "CRM Apps Reputation Forms CRM Email Social Payments POS Content Ads Intelligenc…" at bounding box center [784, 372] width 1568 height 744
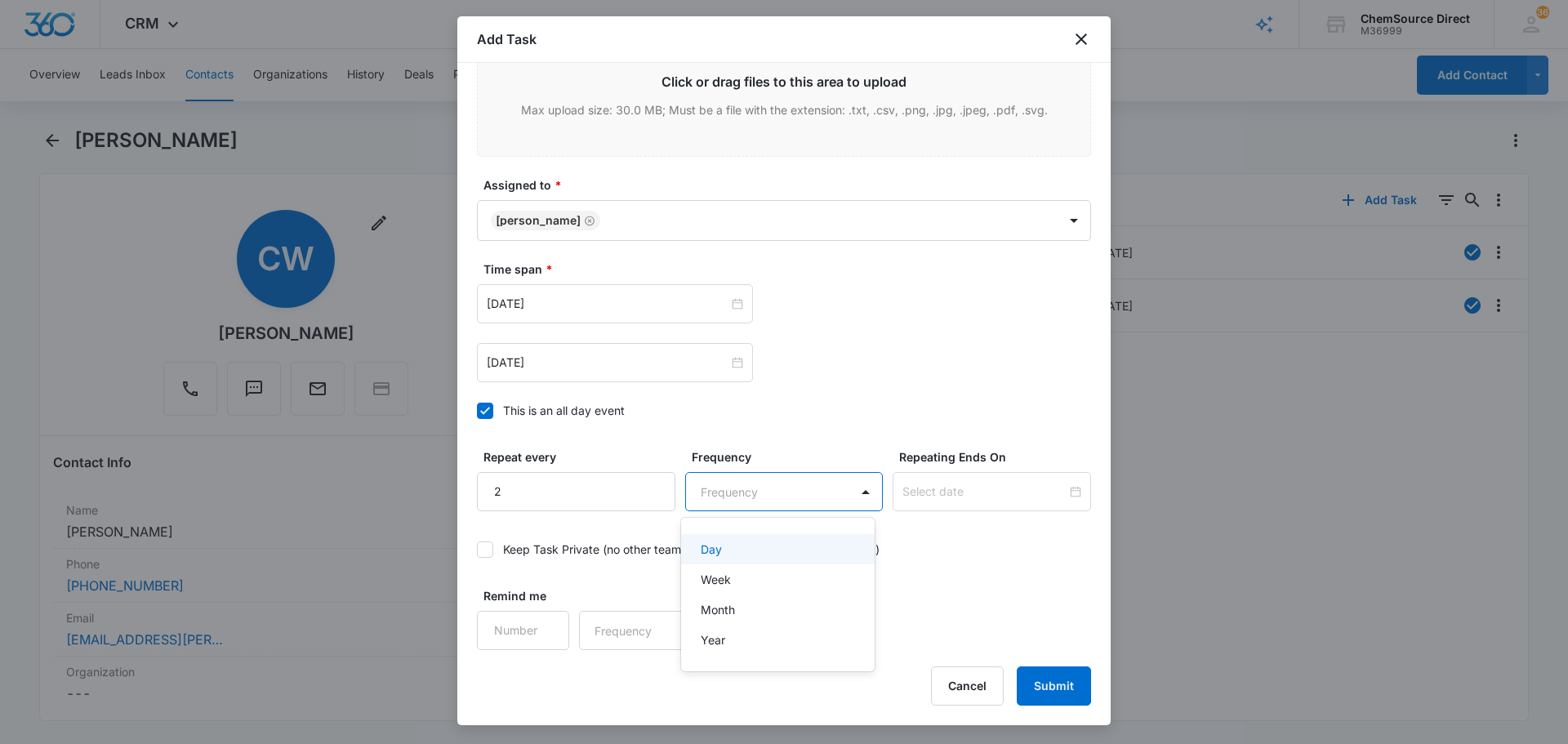
click at [767, 538] on div "Day" at bounding box center [778, 549] width 194 height 30
click at [954, 498] on input at bounding box center [984, 491] width 164 height 18
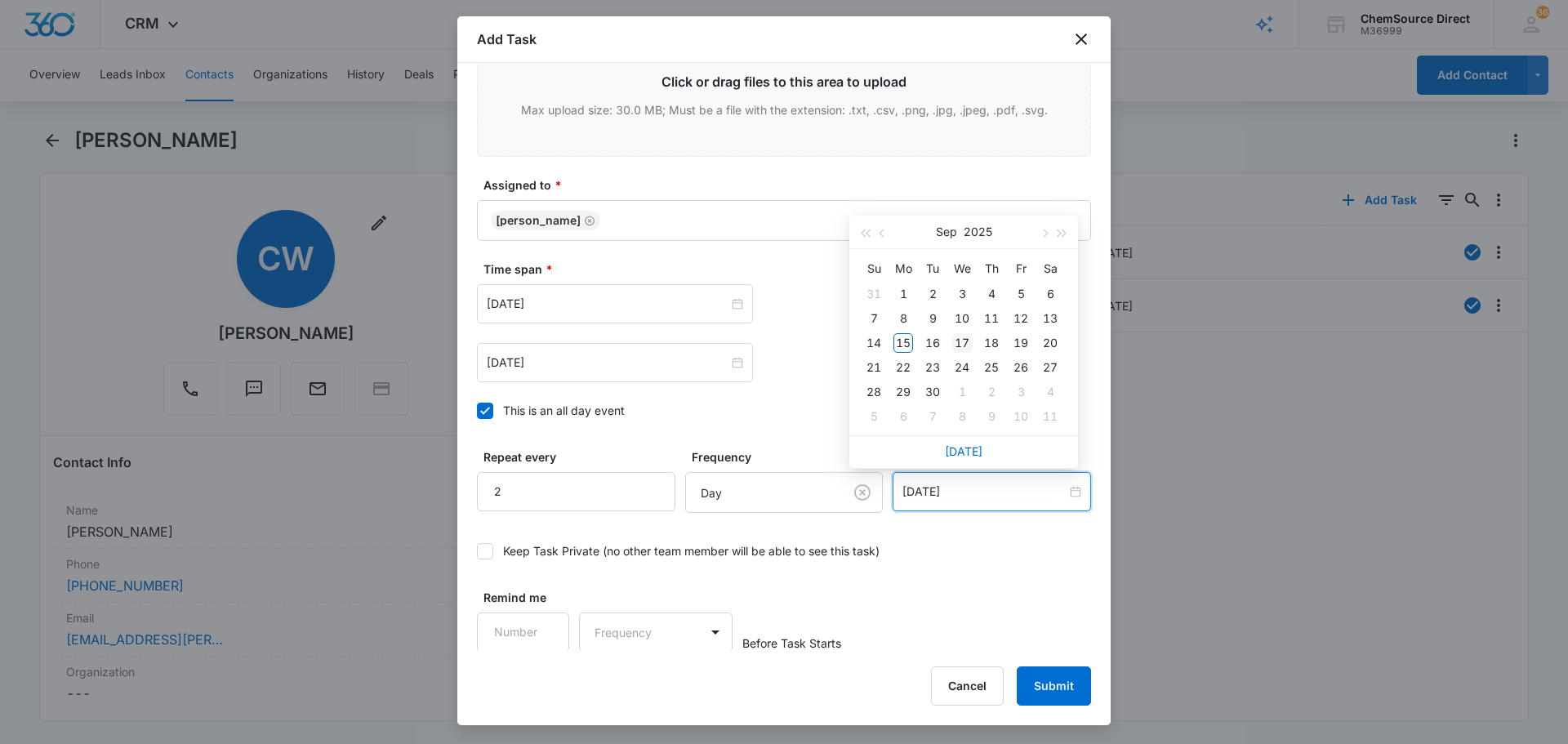
type input "[DATE]"
click at [964, 340] on div "17" at bounding box center [962, 342] width 20 height 20
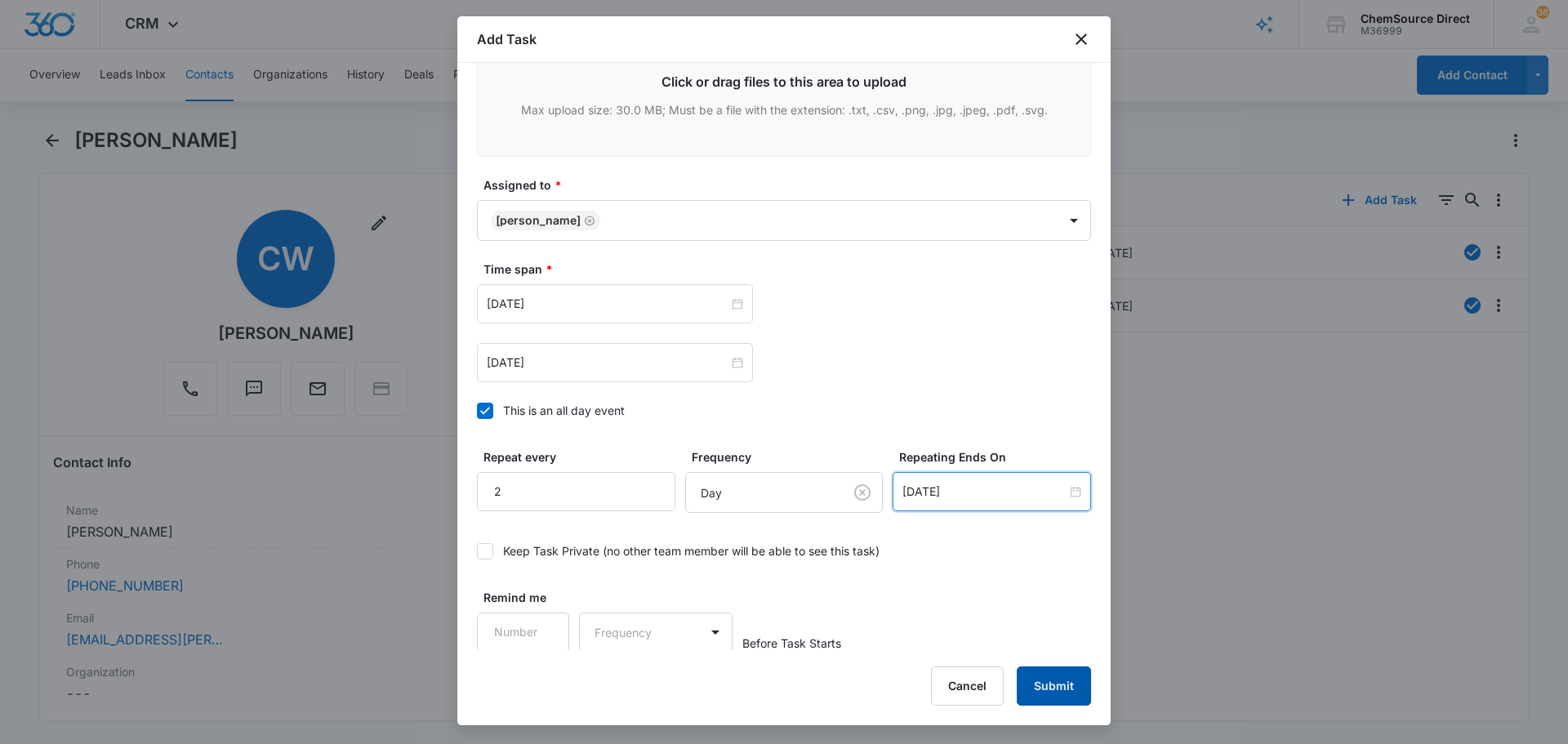
click at [1079, 693] on button "Submit" at bounding box center [1053, 686] width 74 height 40
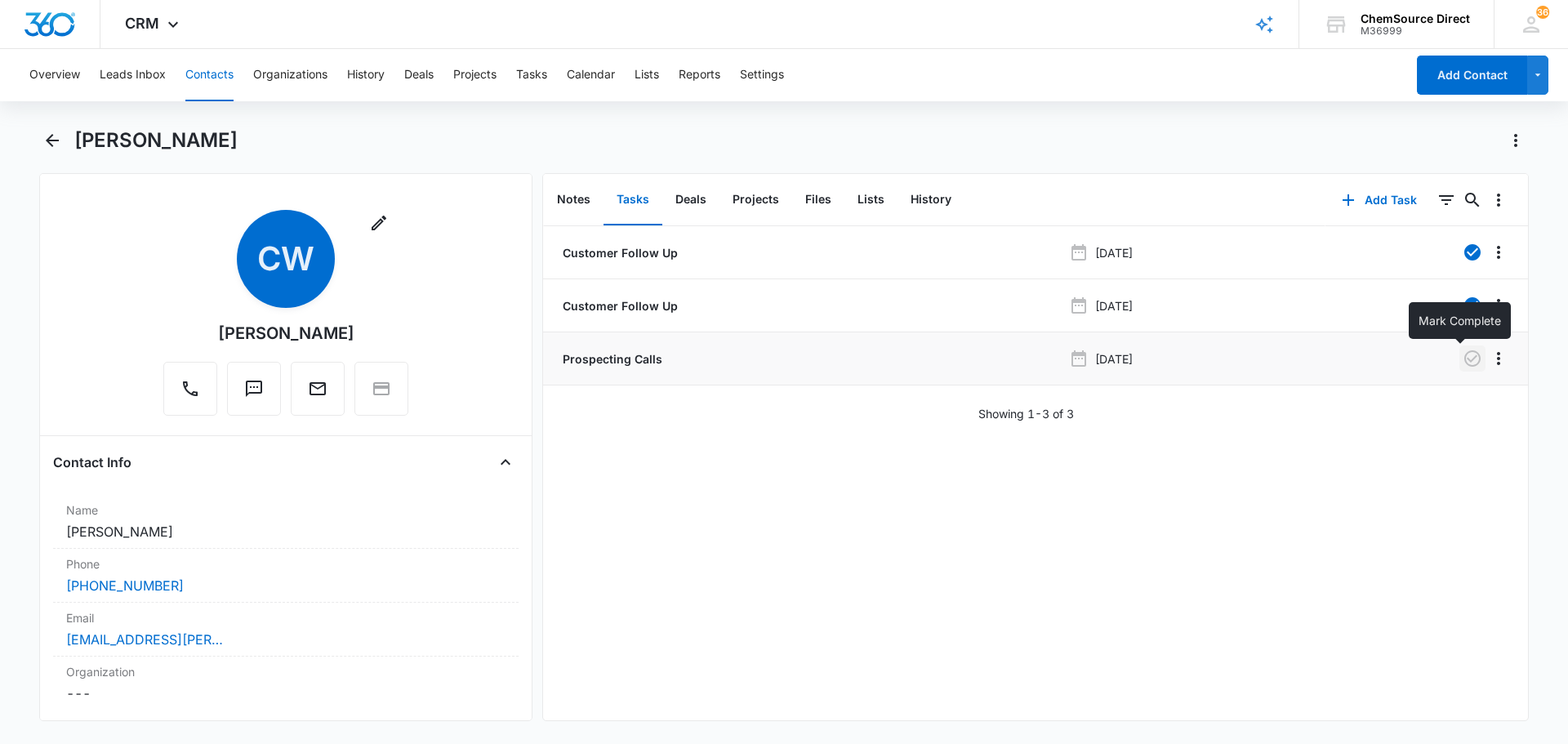
click at [1462, 358] on icon "button" at bounding box center [1472, 358] width 20 height 20
click at [206, 74] on button "Contacts" at bounding box center [209, 74] width 48 height 52
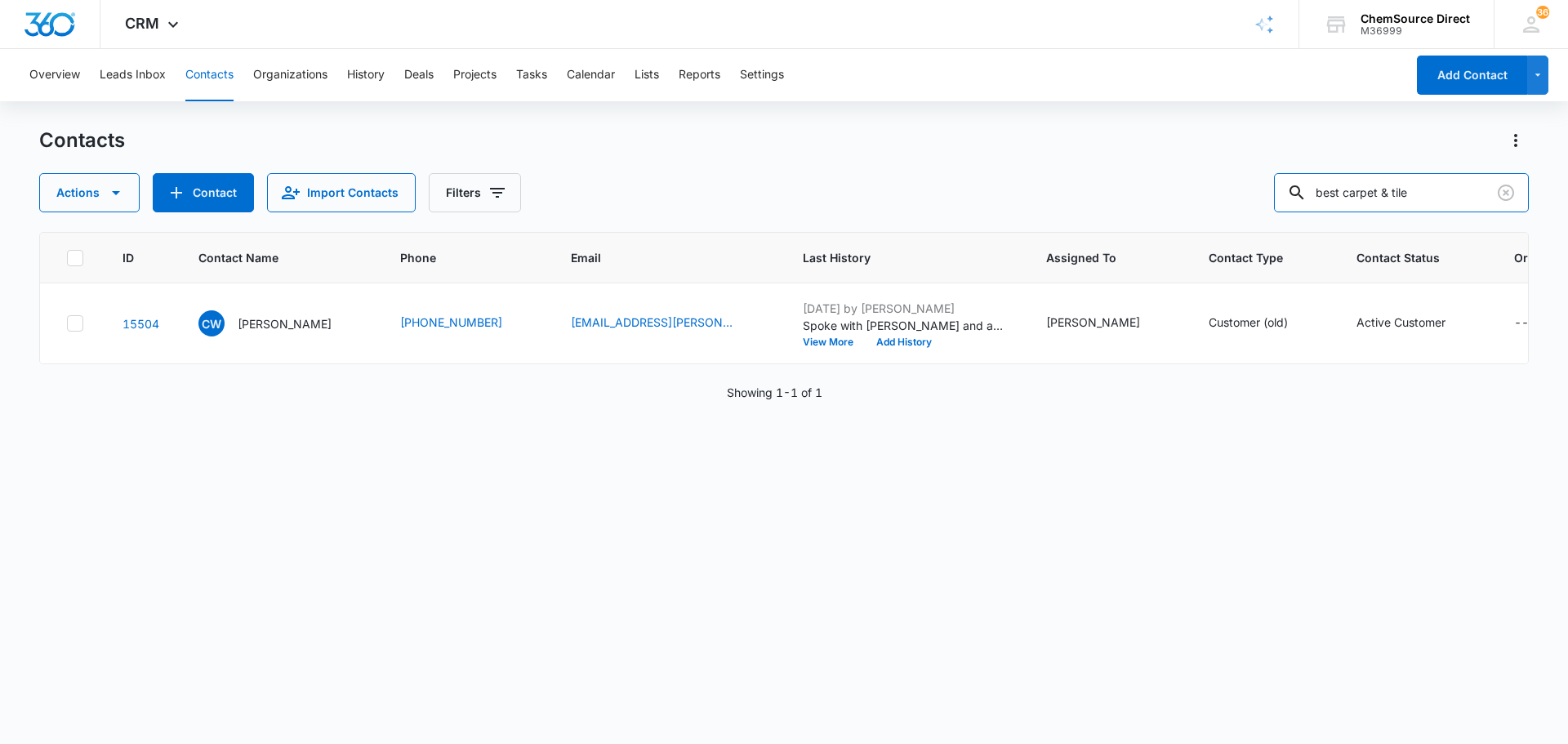
drag, startPoint x: 1436, startPoint y: 197, endPoint x: 1104, endPoint y: 180, distance: 332.4
click at [1104, 180] on div "Actions Contact Import Contacts Filters best carpet & tile" at bounding box center [784, 193] width 1490 height 40
type input "carrillos cleaning"
click at [277, 319] on p "[PERSON_NAME]" at bounding box center [285, 323] width 94 height 17
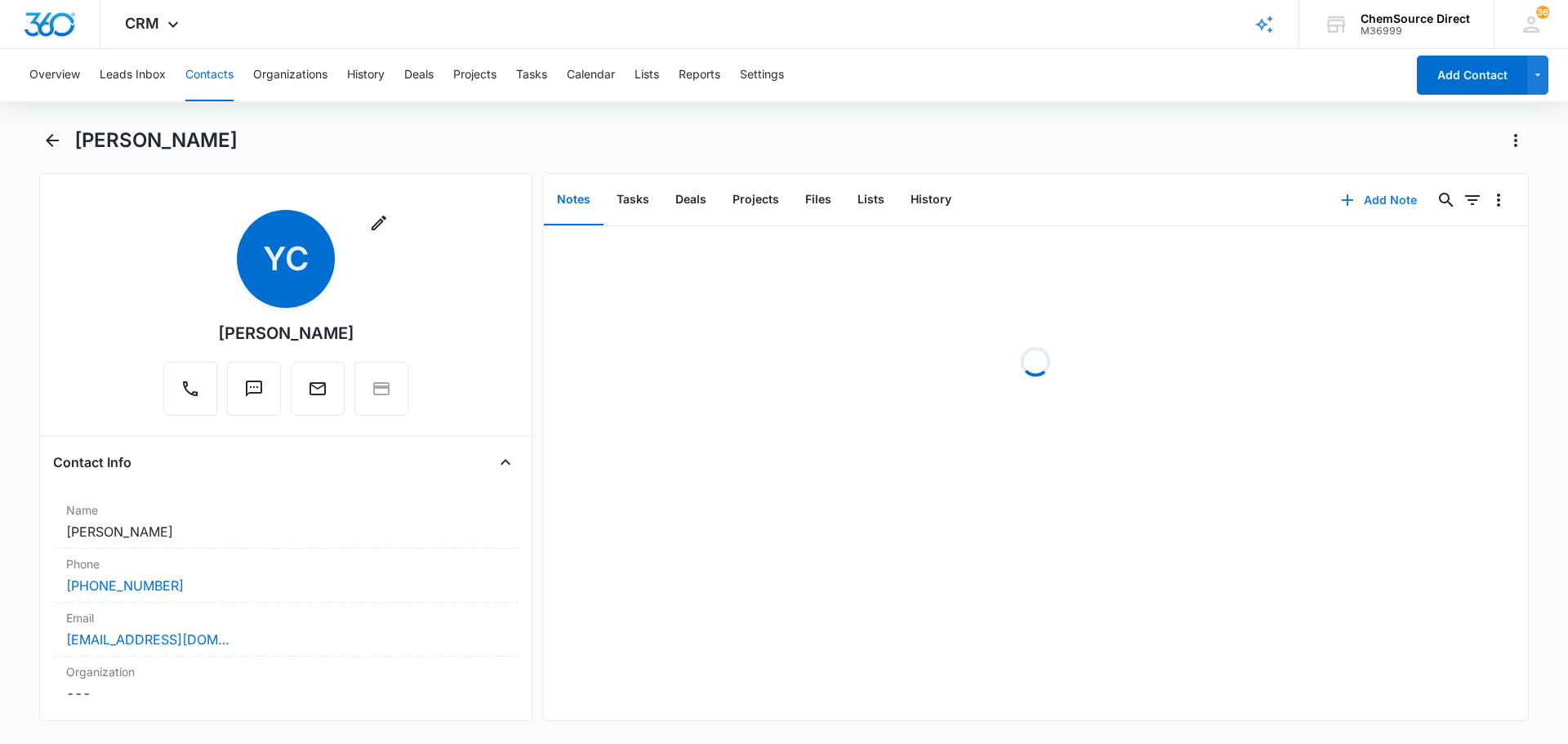
click at [1394, 195] on button "Add Note" at bounding box center [1378, 200] width 108 height 40
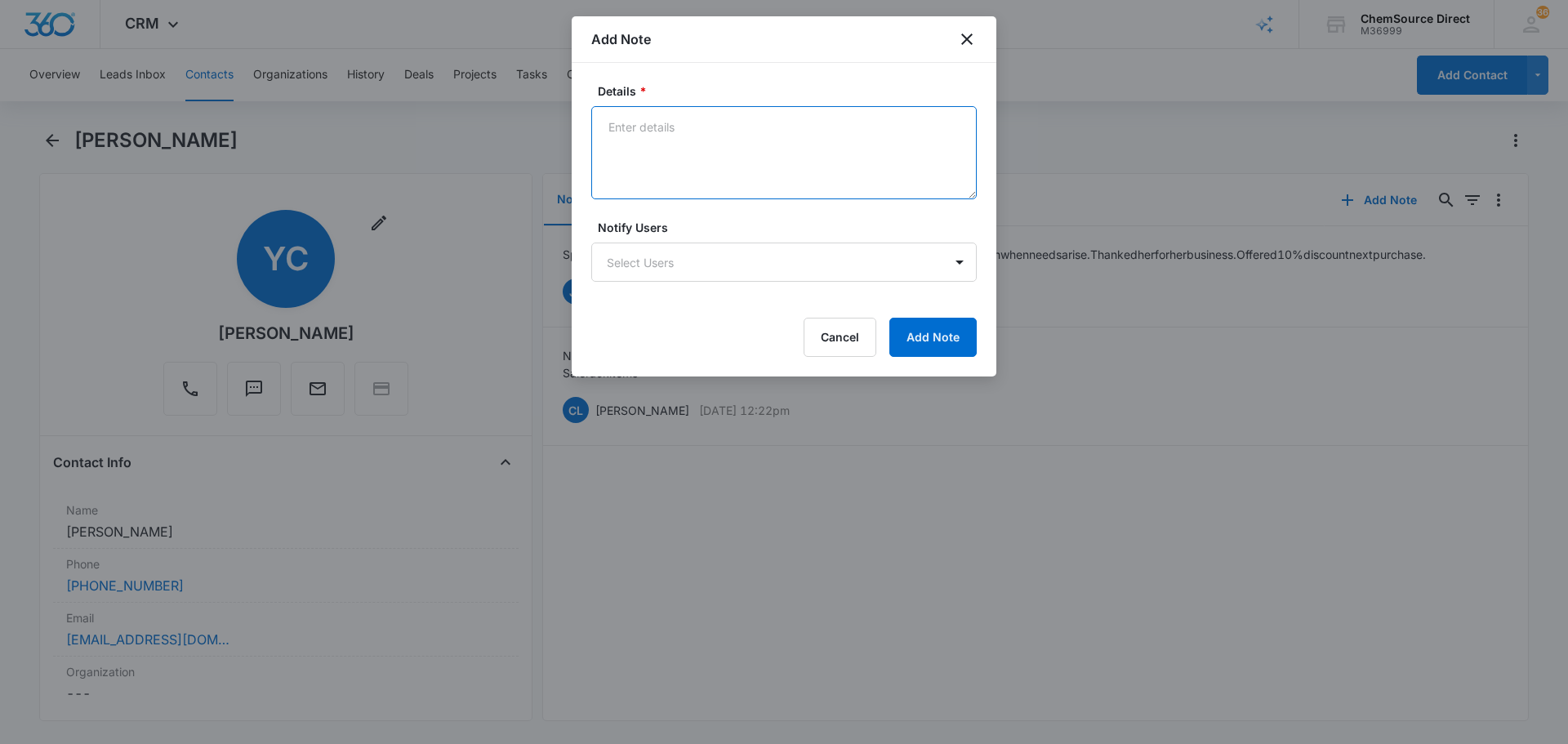
click at [705, 150] on textarea "Details *" at bounding box center [784, 153] width 386 height 93
type textarea "MY10 Promo Sent"
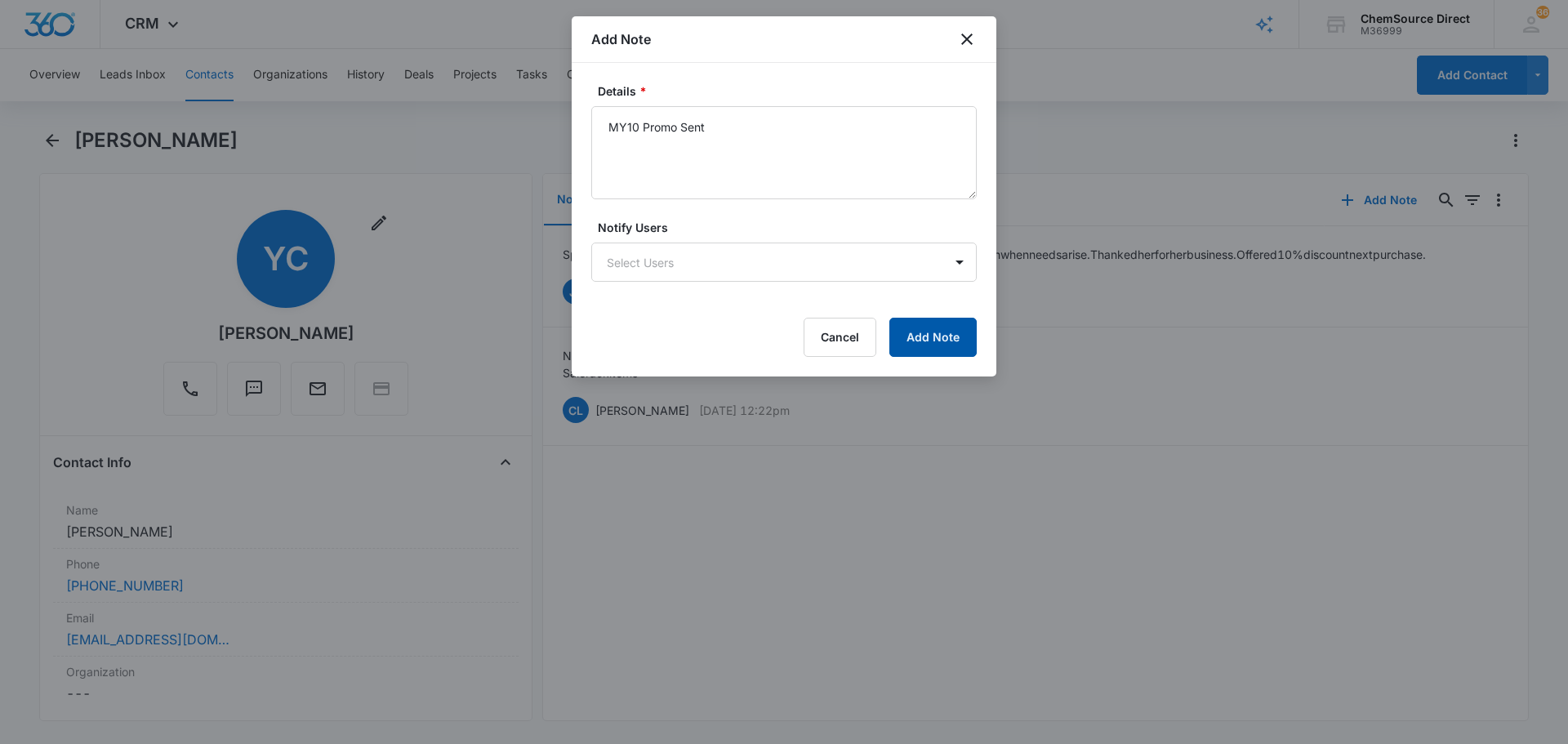
click at [917, 340] on button "Add Note" at bounding box center [933, 338] width 88 height 40
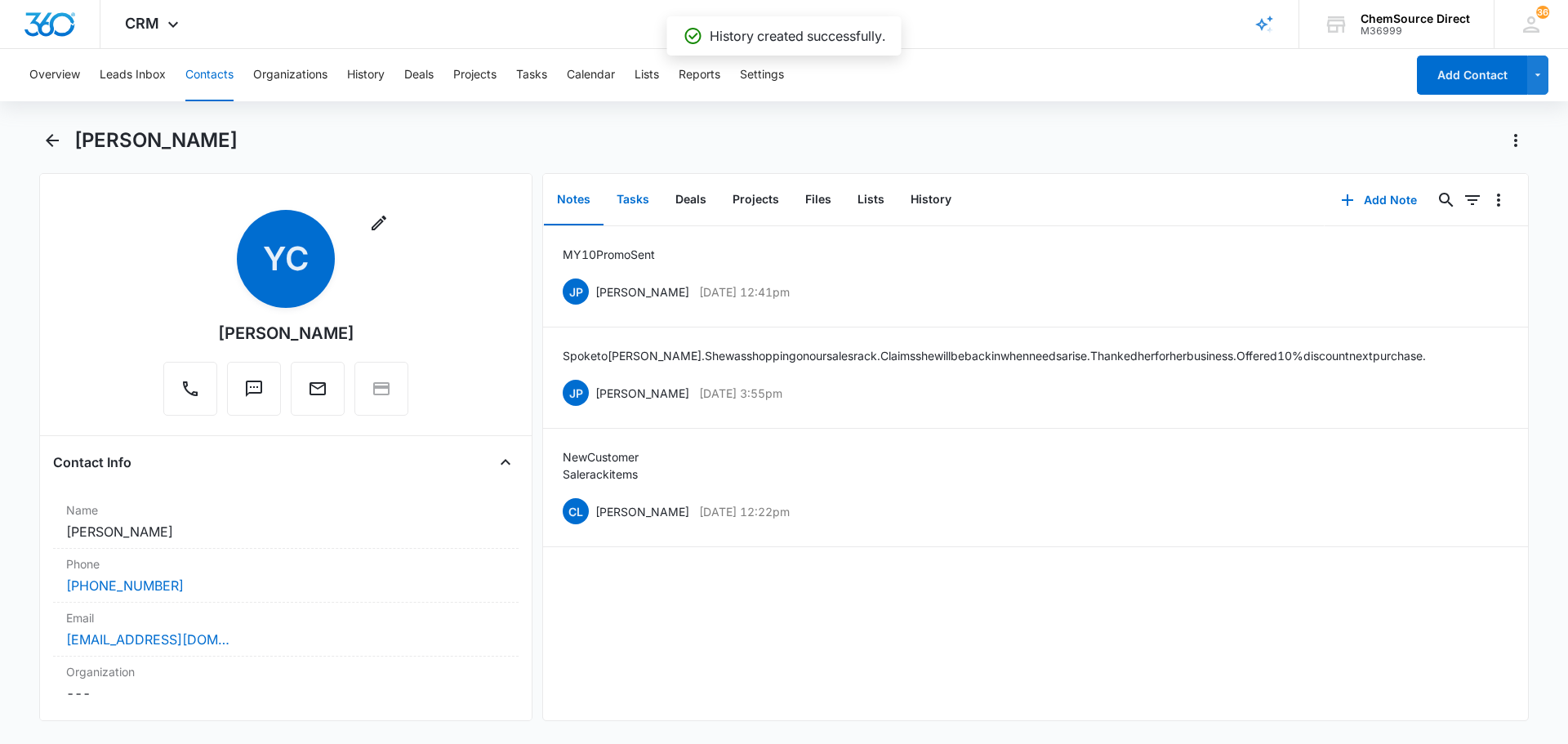
click at [631, 190] on button "Tasks" at bounding box center [633, 200] width 58 height 51
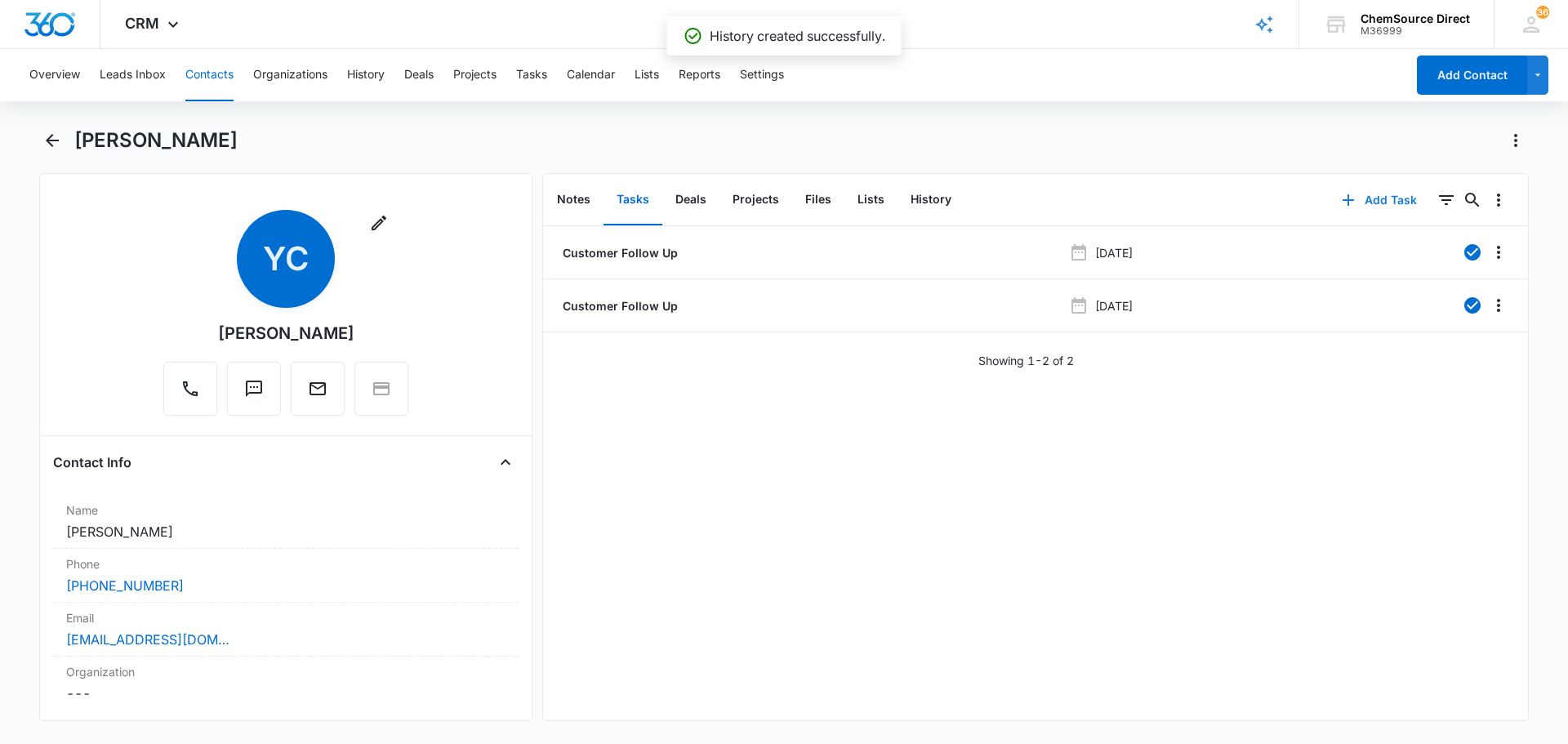
click at [1382, 196] on button "Add Task" at bounding box center [1379, 200] width 107 height 40
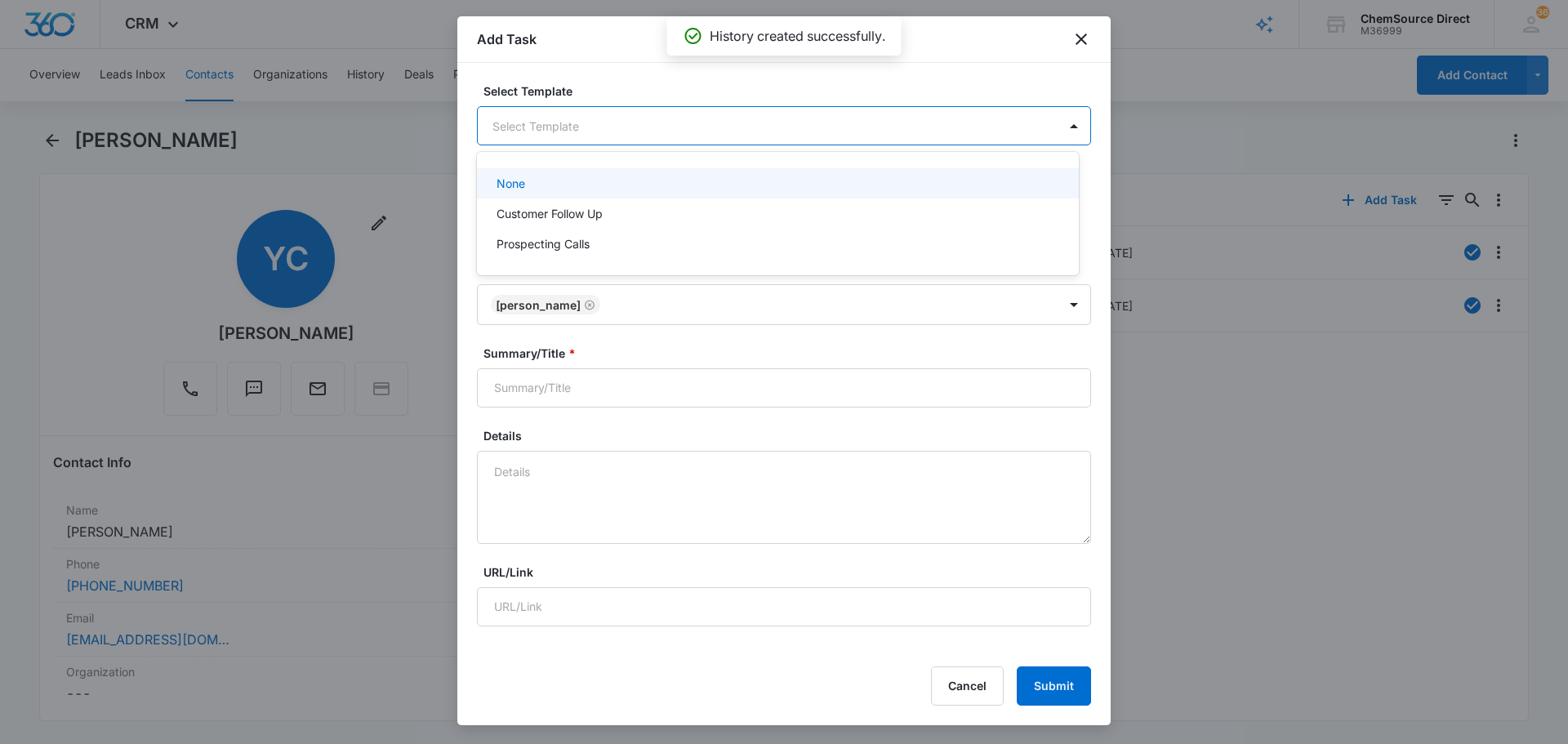
click at [634, 137] on body "CRM Apps Reputation Forms CRM Email Social Payments POS Content Ads Intelligenc…" at bounding box center [784, 372] width 1568 height 744
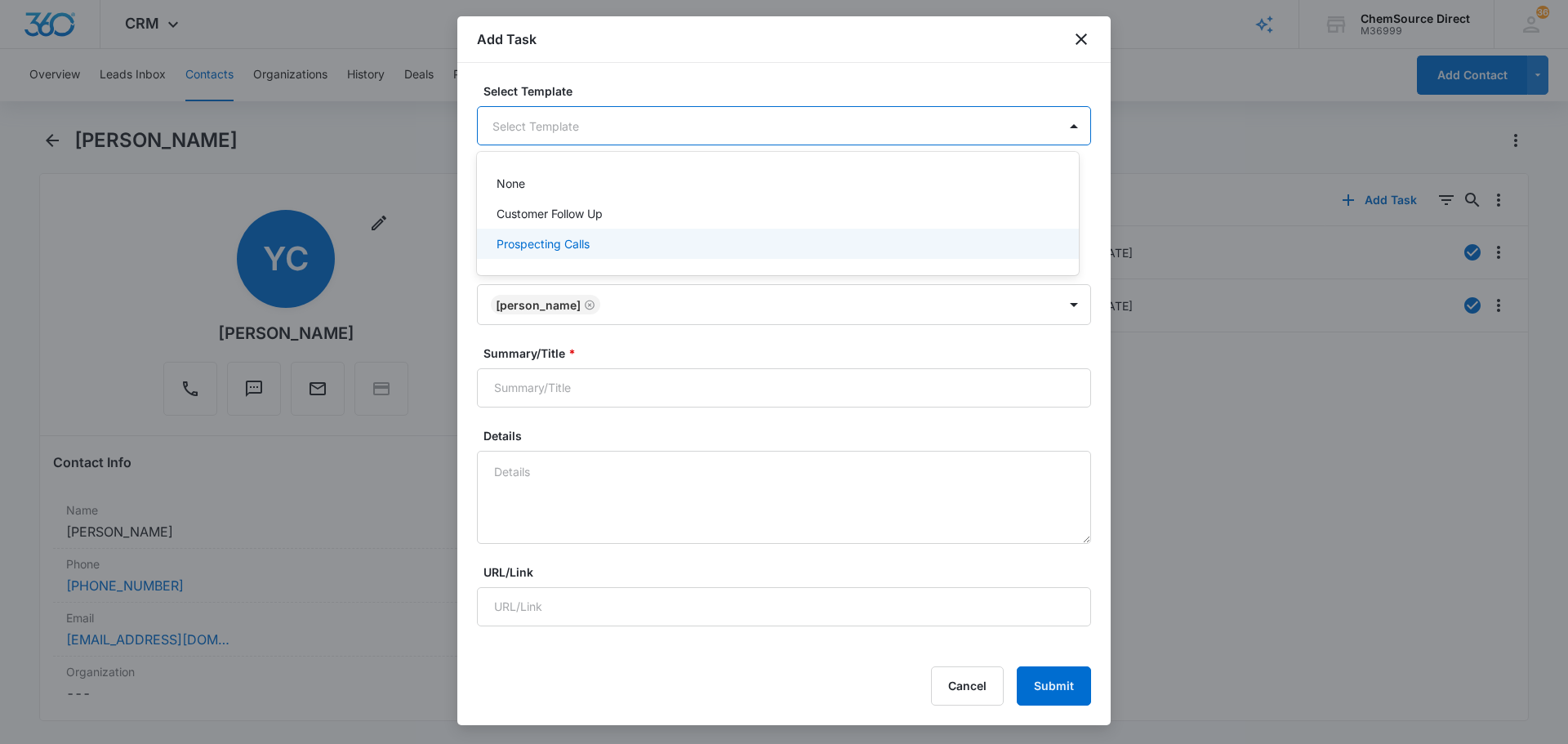
click at [608, 249] on div "Prospecting Calls" at bounding box center [776, 243] width 559 height 17
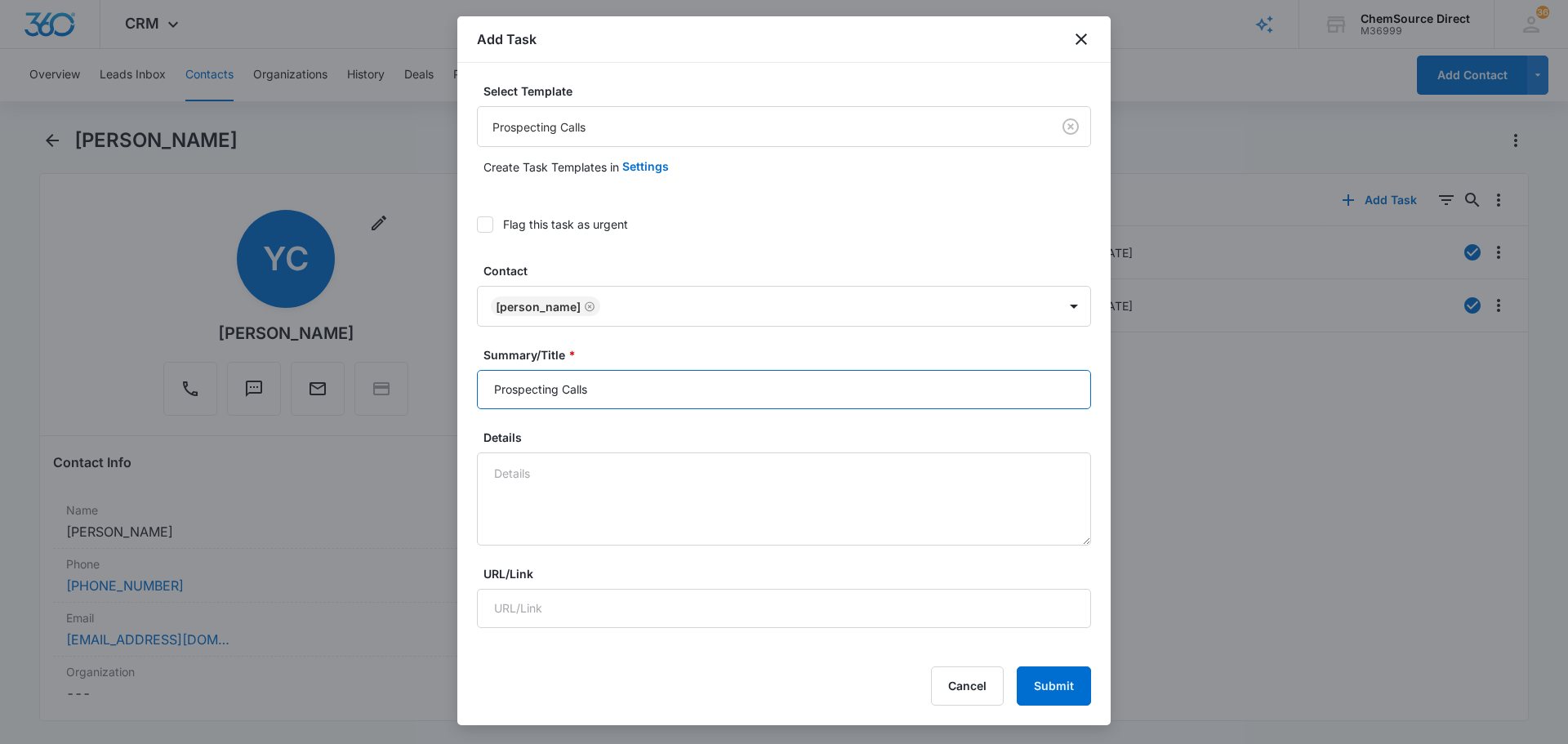
click at [647, 389] on input "Prospecting Calls" at bounding box center [784, 389] width 614 height 40
drag, startPoint x: 535, startPoint y: 404, endPoint x: 497, endPoint y: 403, distance: 38.0
click at [498, 403] on input "Prospecting Calls" at bounding box center [784, 389] width 614 height 40
drag, startPoint x: 595, startPoint y: 390, endPoint x: 449, endPoint y: 393, distance: 146.0
click at [449, 393] on body "CRM Apps Reputation Forms CRM Email Social Payments POS Content Ads Intelligenc…" at bounding box center [784, 372] width 1568 height 744
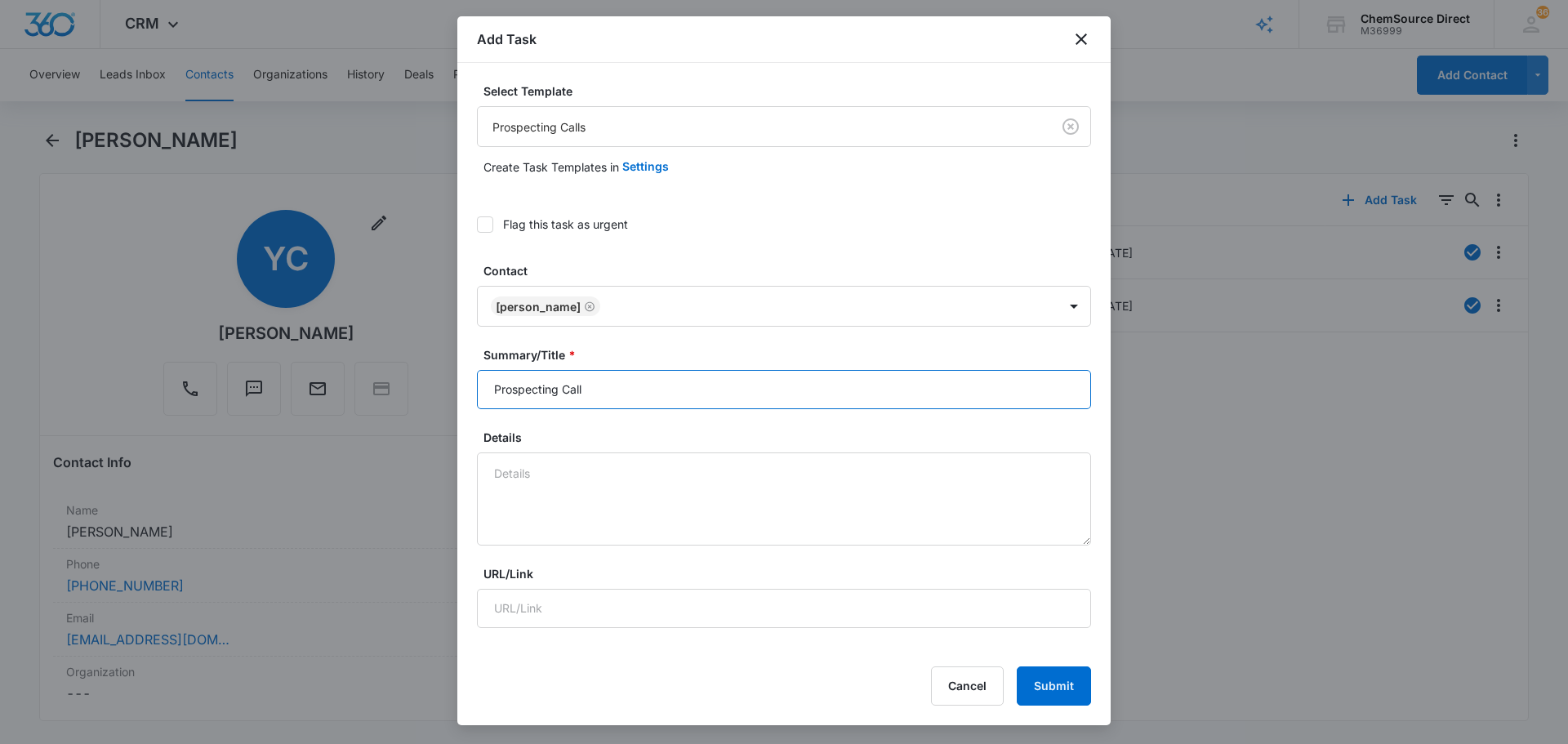
type input "Prospecting Calls"
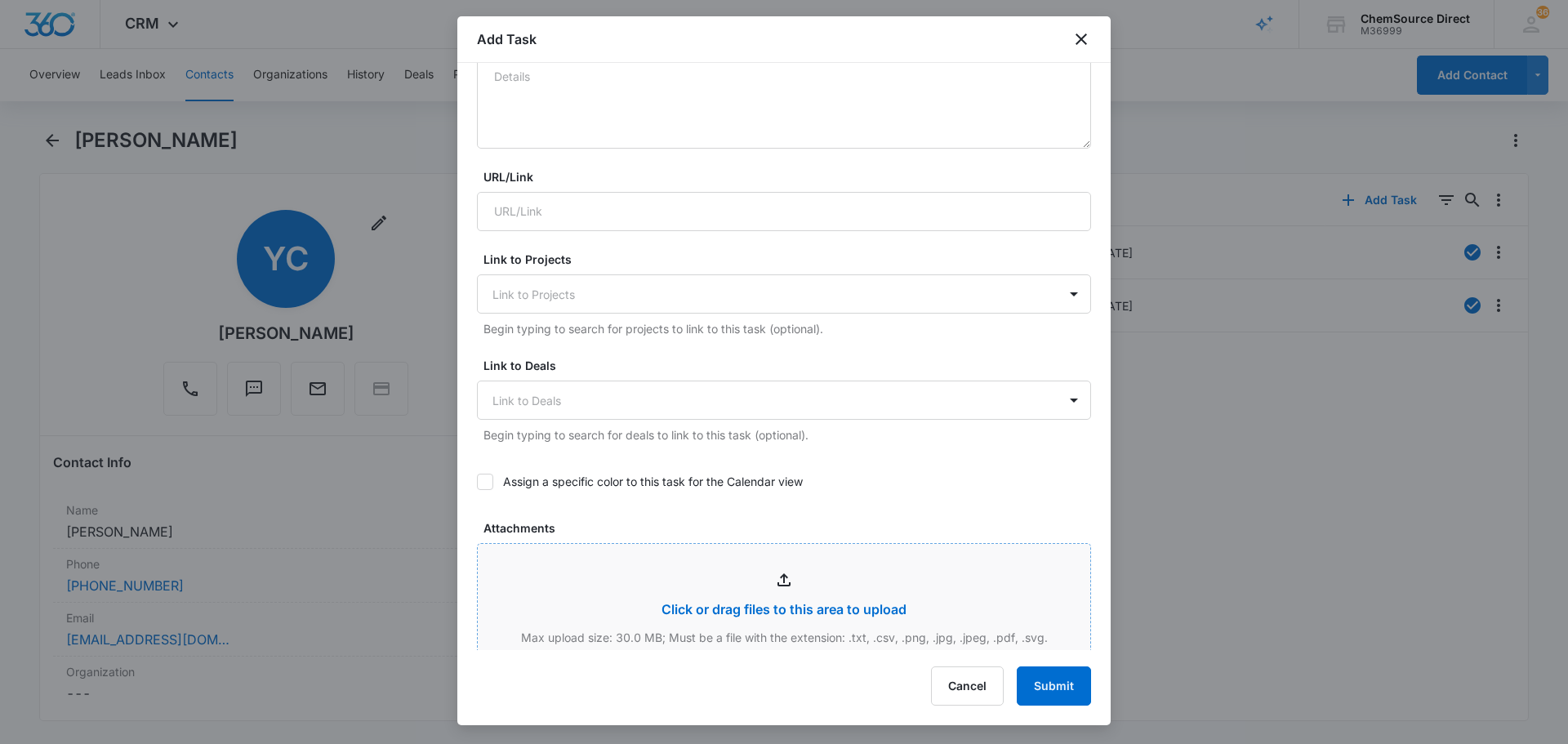
scroll to position [490, 0]
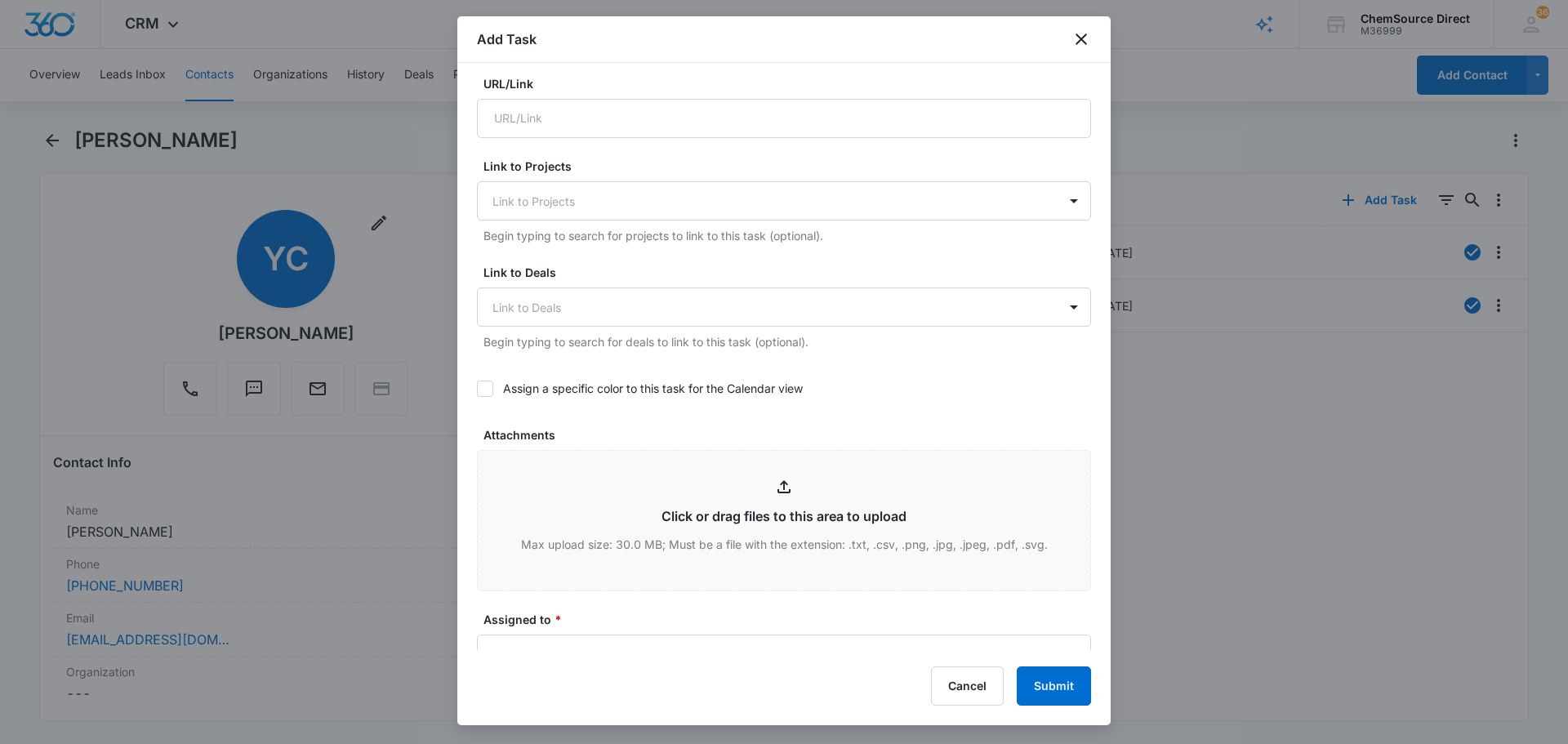
click at [489, 397] on div "Assign a specific color to this task for the Calendar view" at bounding box center [784, 388] width 614 height 37
drag, startPoint x: 459, startPoint y: 372, endPoint x: 484, endPoint y: 386, distance: 28.7
click at [463, 372] on div "Select Template Prospecting Calls Create Task Templates in Settings Flag this t…" at bounding box center [784, 356] width 653 height 587
click at [489, 388] on icon at bounding box center [486, 389] width 15 height 15
click at [477, 389] on input "Assign a specific color to this task for the Calendar view" at bounding box center [477, 389] width 0 height 0
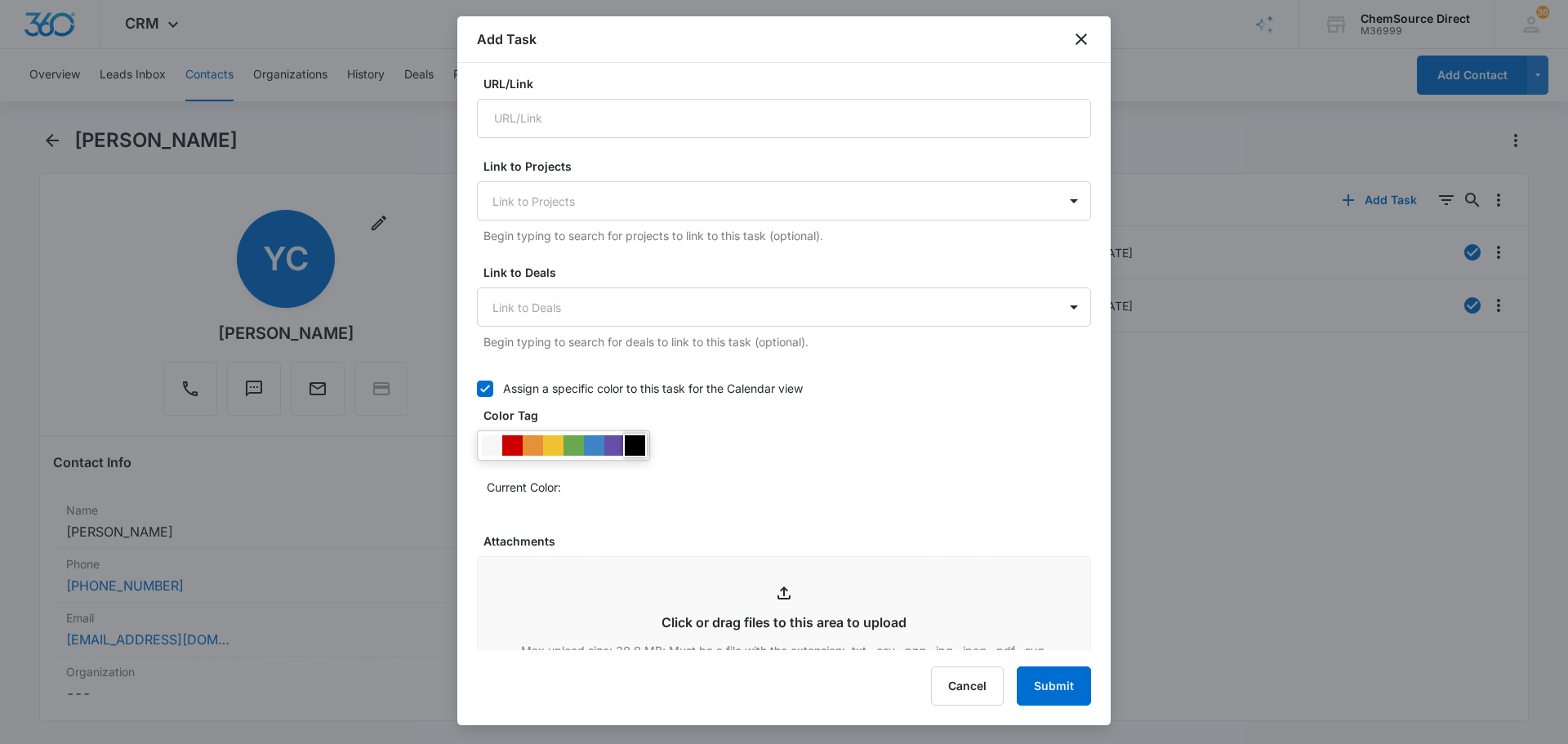
click at [639, 442] on div at bounding box center [635, 446] width 21 height 21
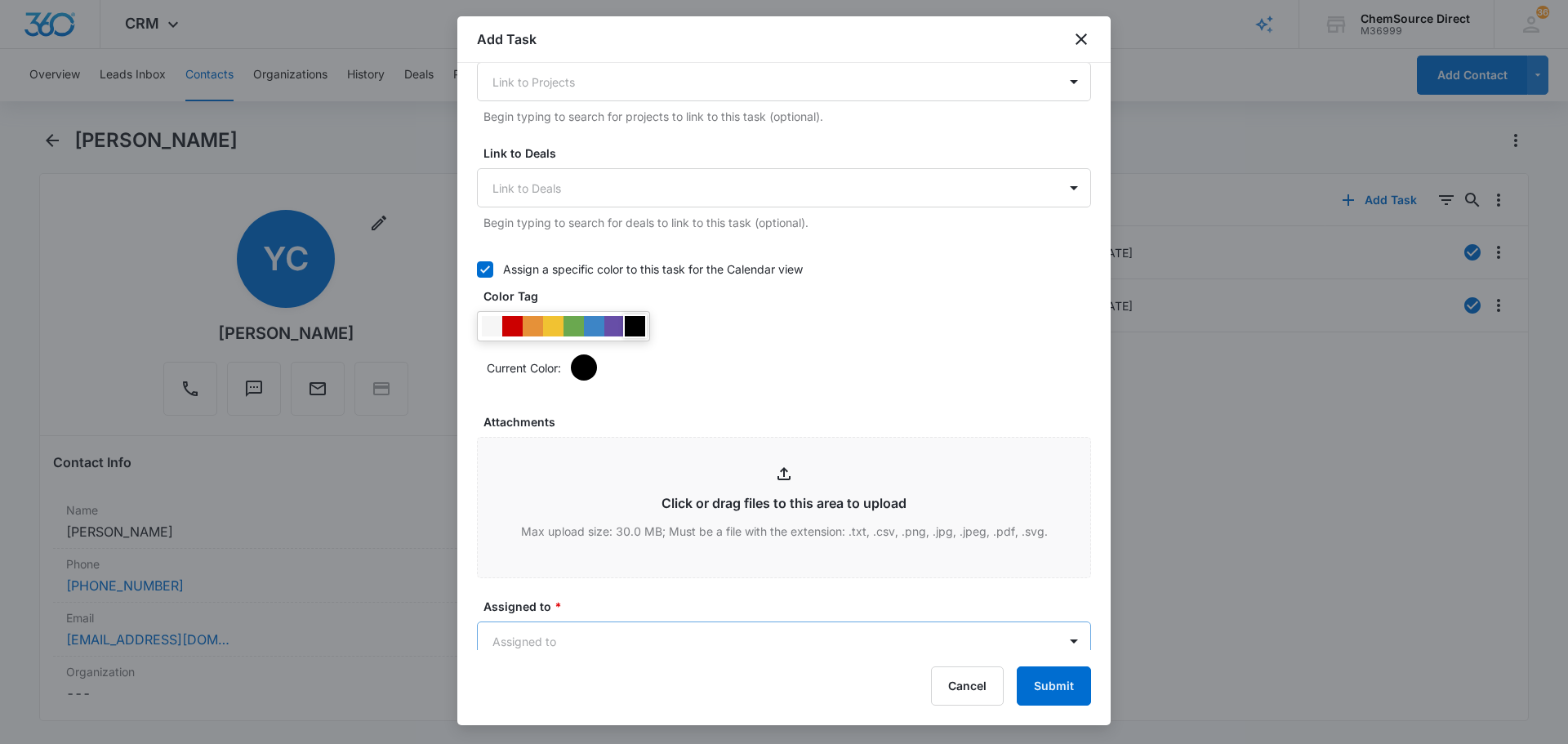
scroll to position [736, 0]
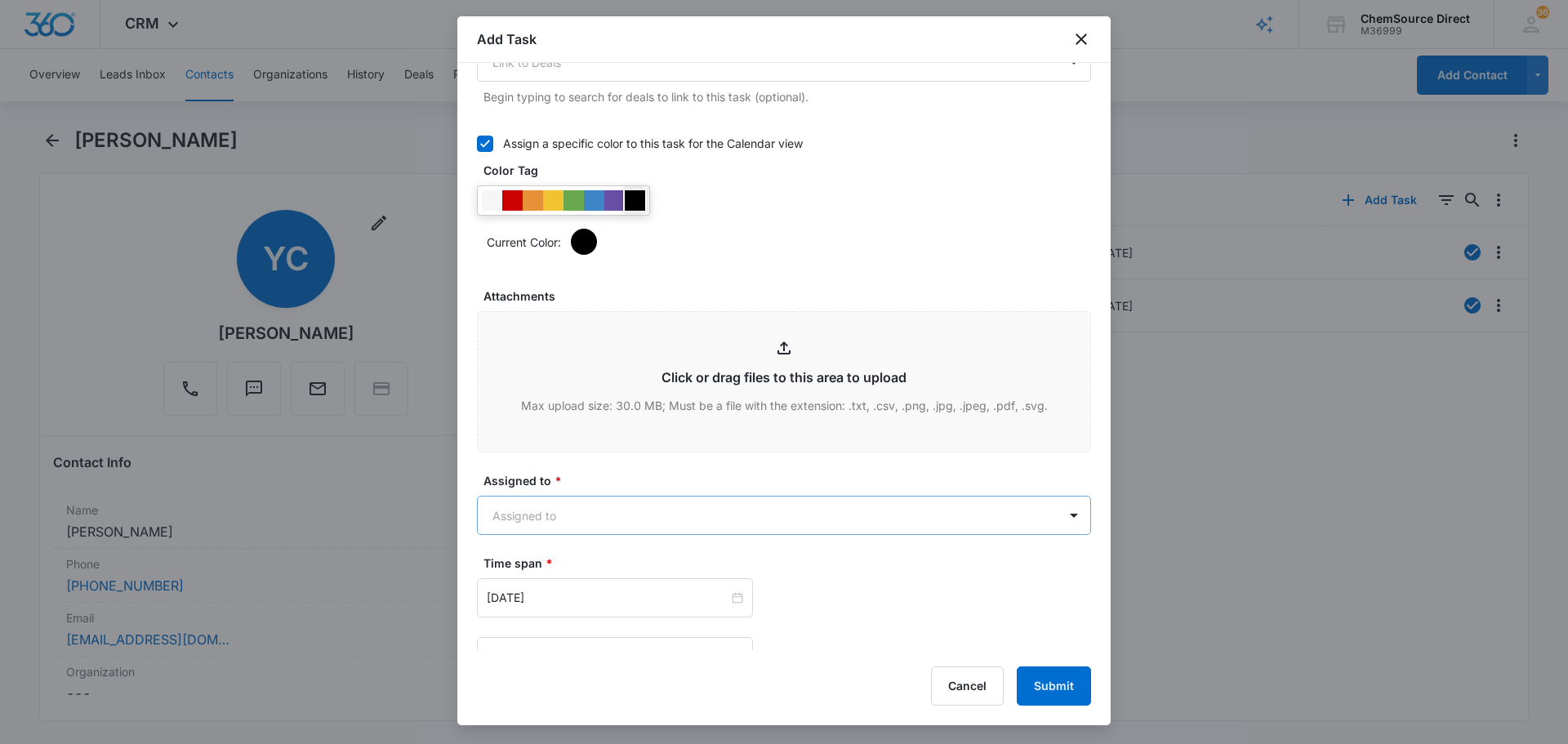
click at [714, 521] on body "CRM Apps Reputation Forms CRM Email Social Payments POS Content Ads Intelligenc…" at bounding box center [784, 372] width 1568 height 744
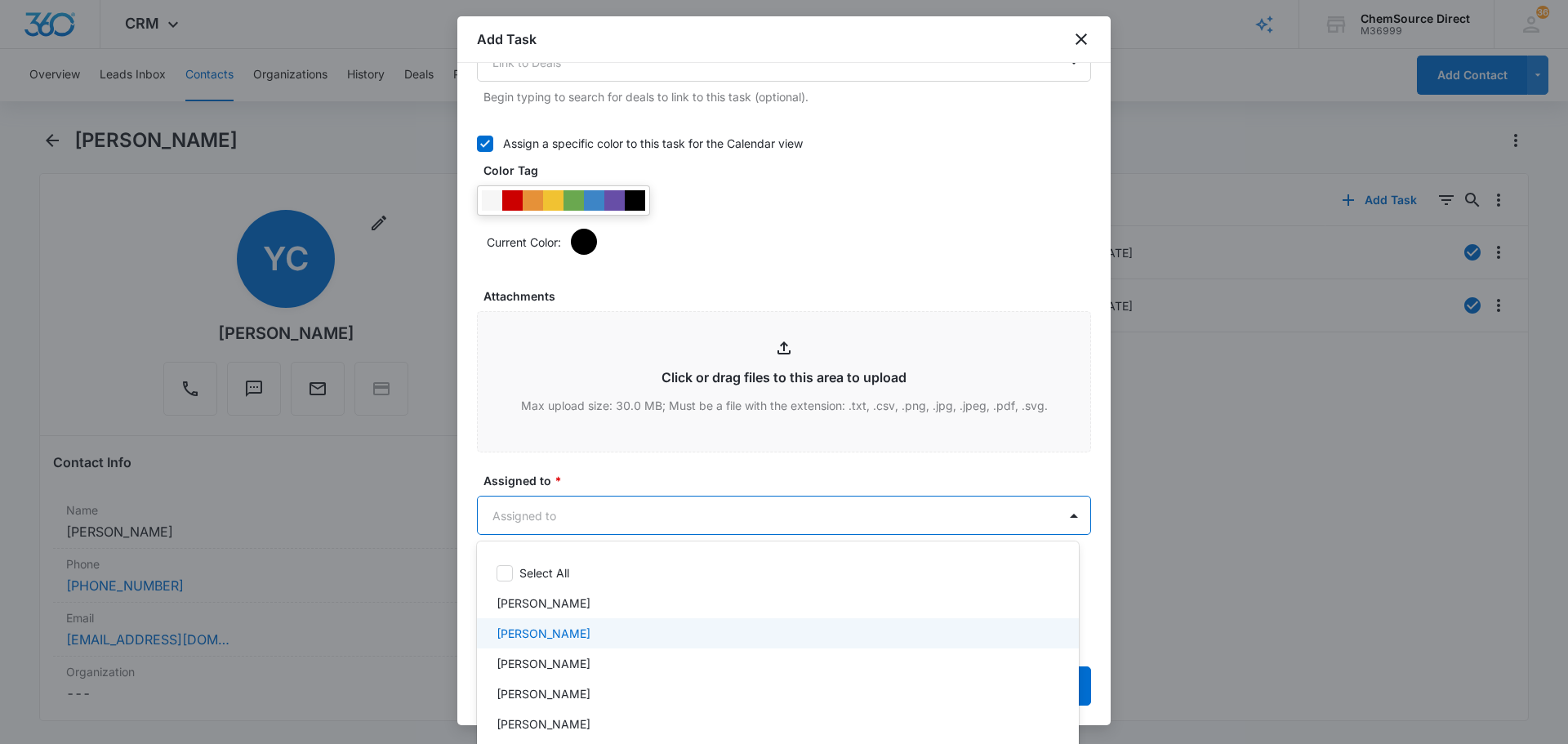
click at [642, 633] on div "[PERSON_NAME]" at bounding box center [776, 634] width 559 height 17
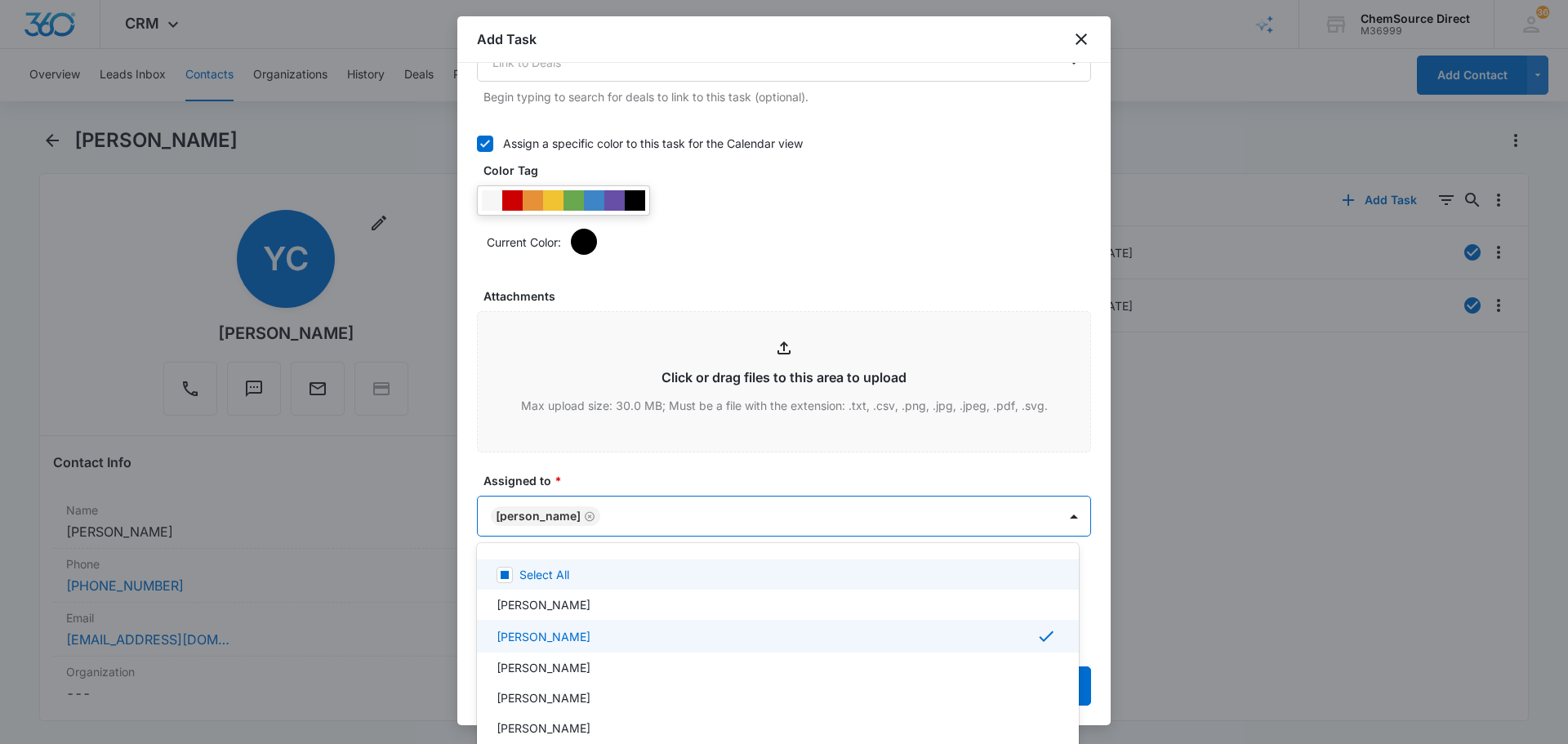
click at [695, 475] on div at bounding box center [784, 372] width 1568 height 744
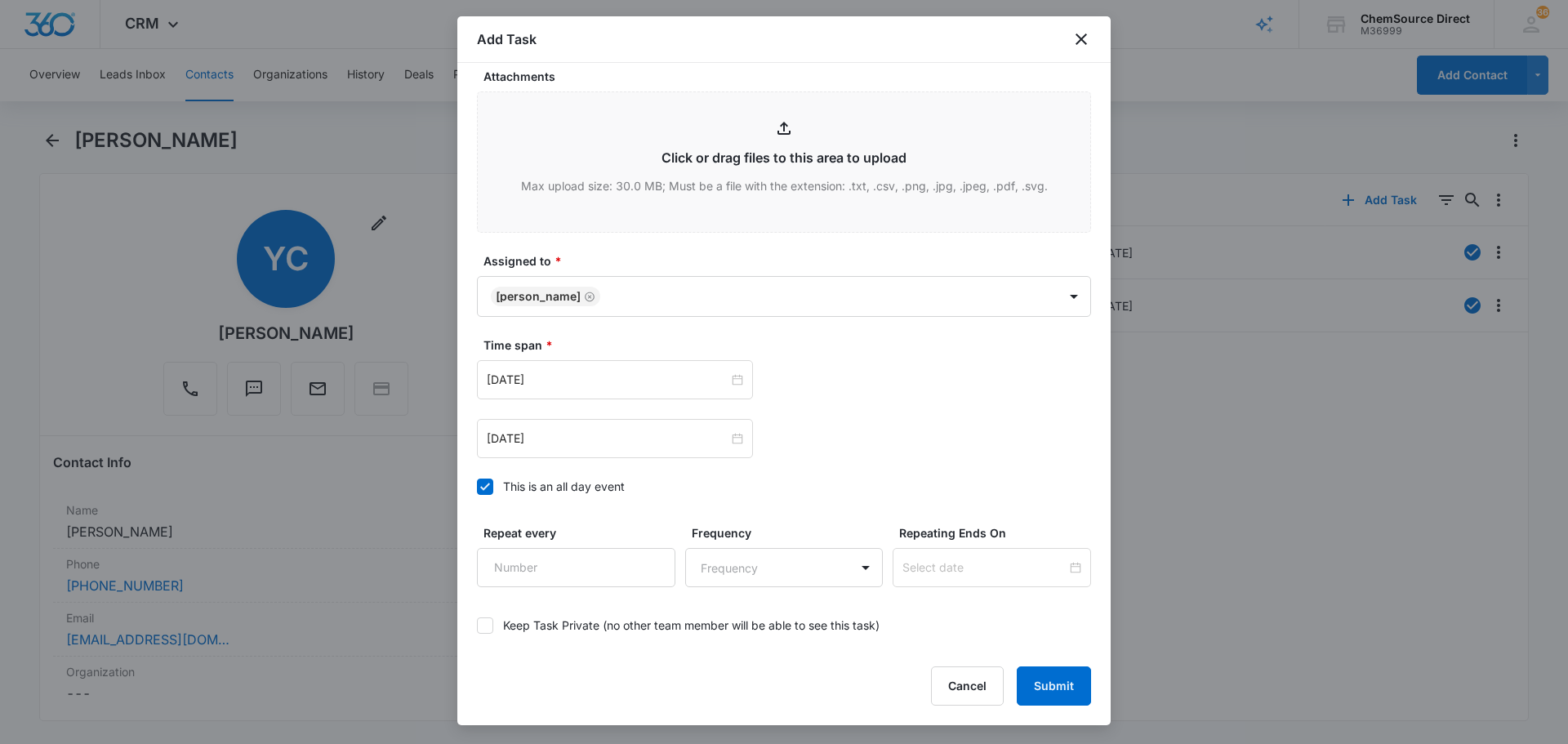
scroll to position [1031, 0]
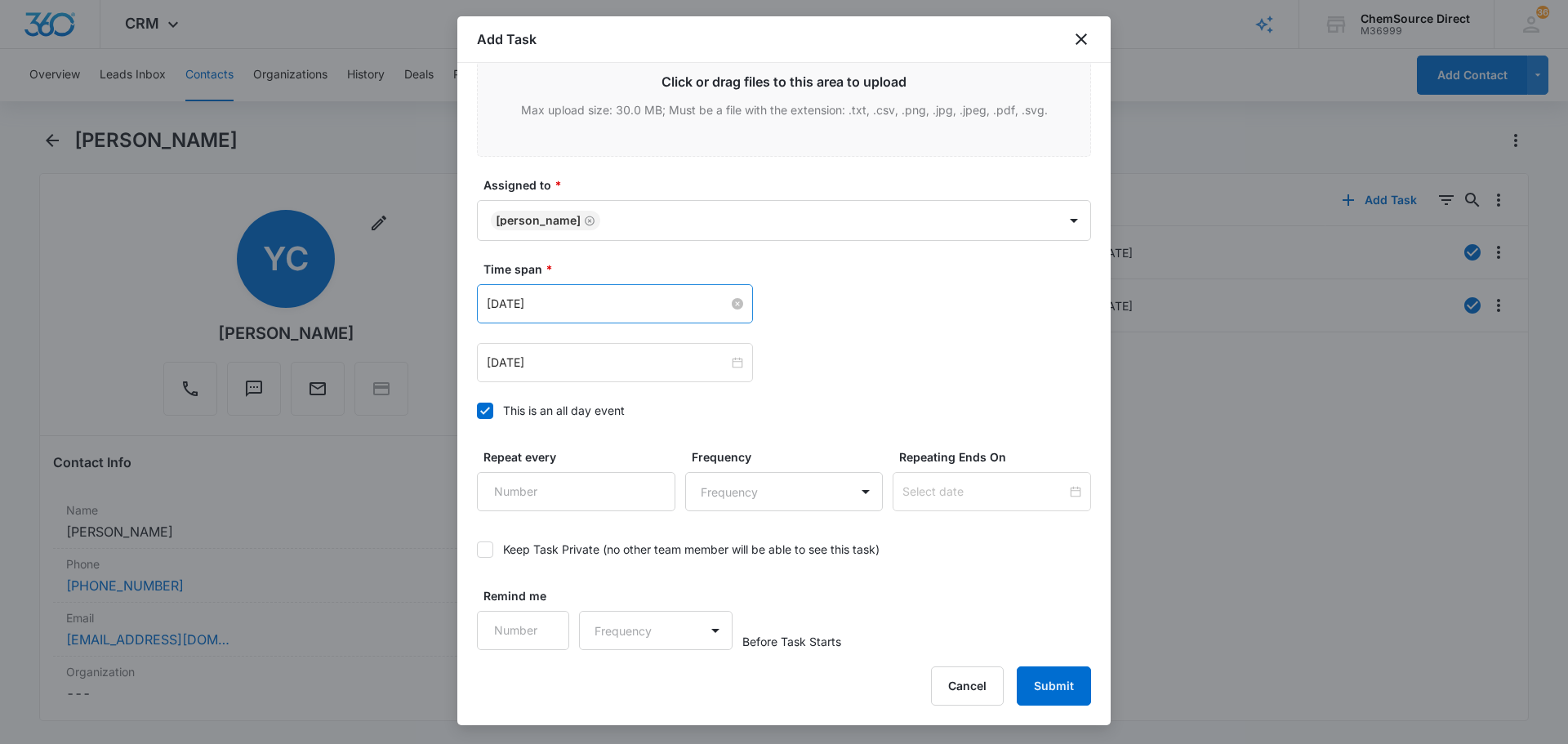
click at [562, 303] on input "[DATE]" at bounding box center [607, 304] width 241 height 18
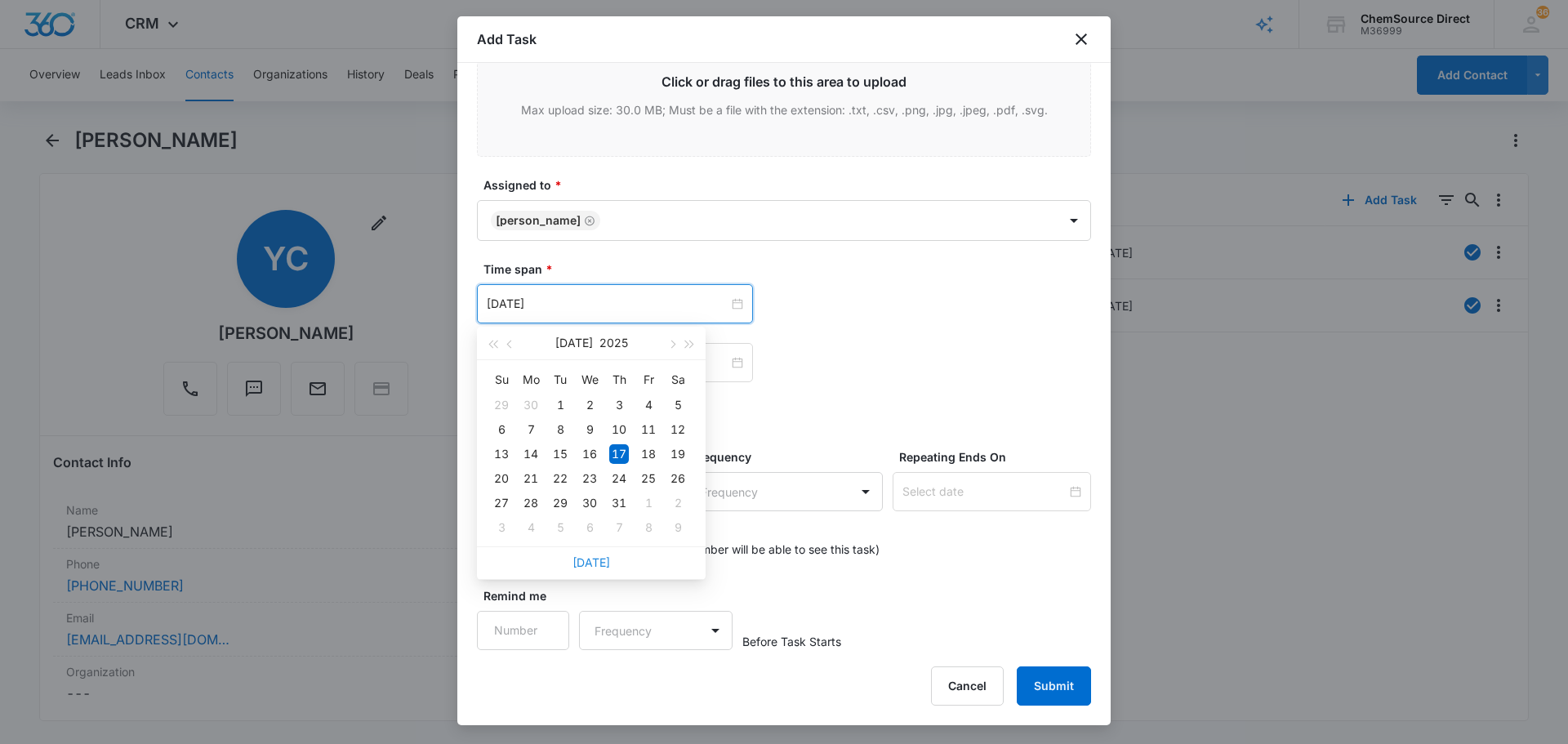
click at [593, 564] on link "[DATE]" at bounding box center [591, 562] width 38 height 14
type input "[DATE]"
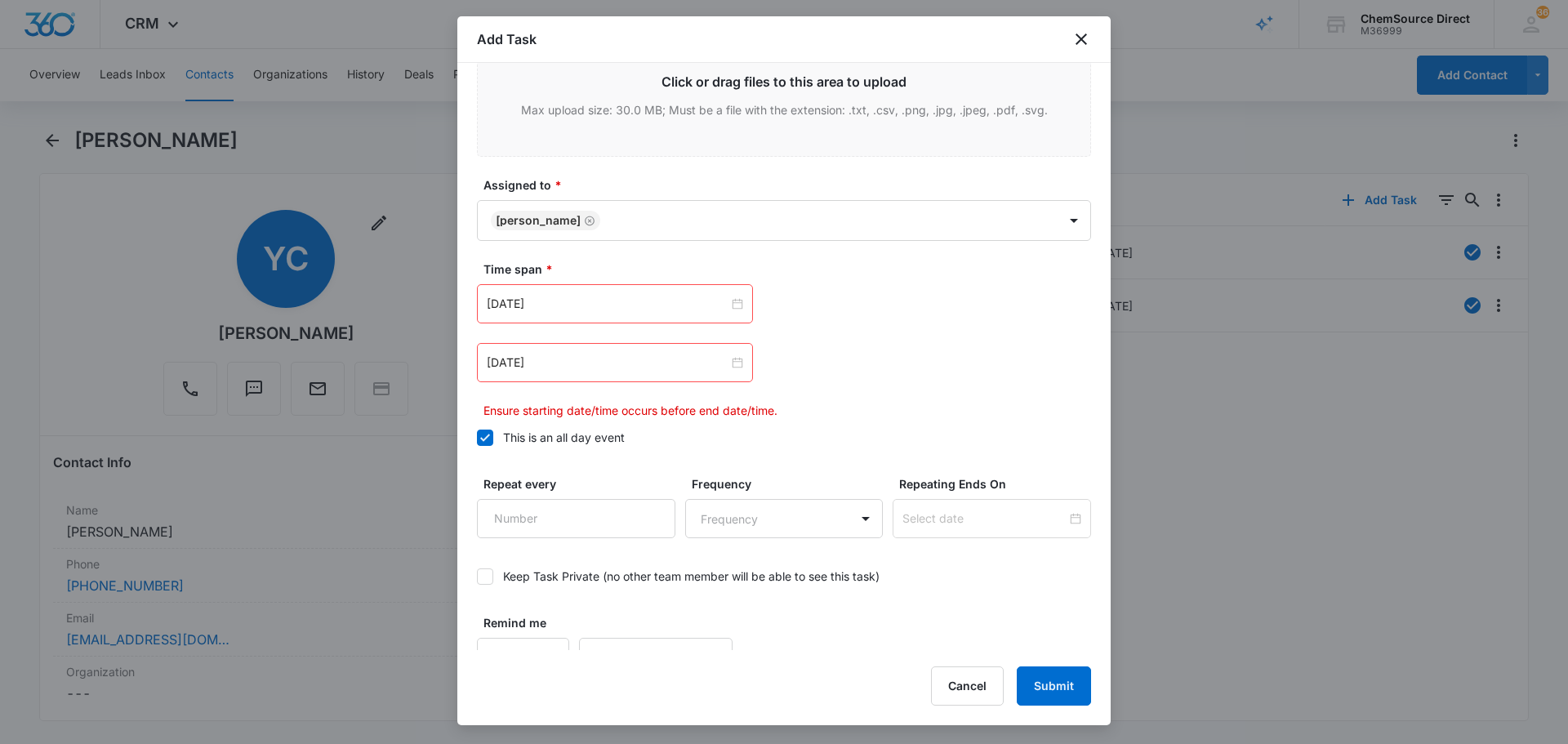
click at [598, 372] on div "[DATE]" at bounding box center [615, 363] width 276 height 40
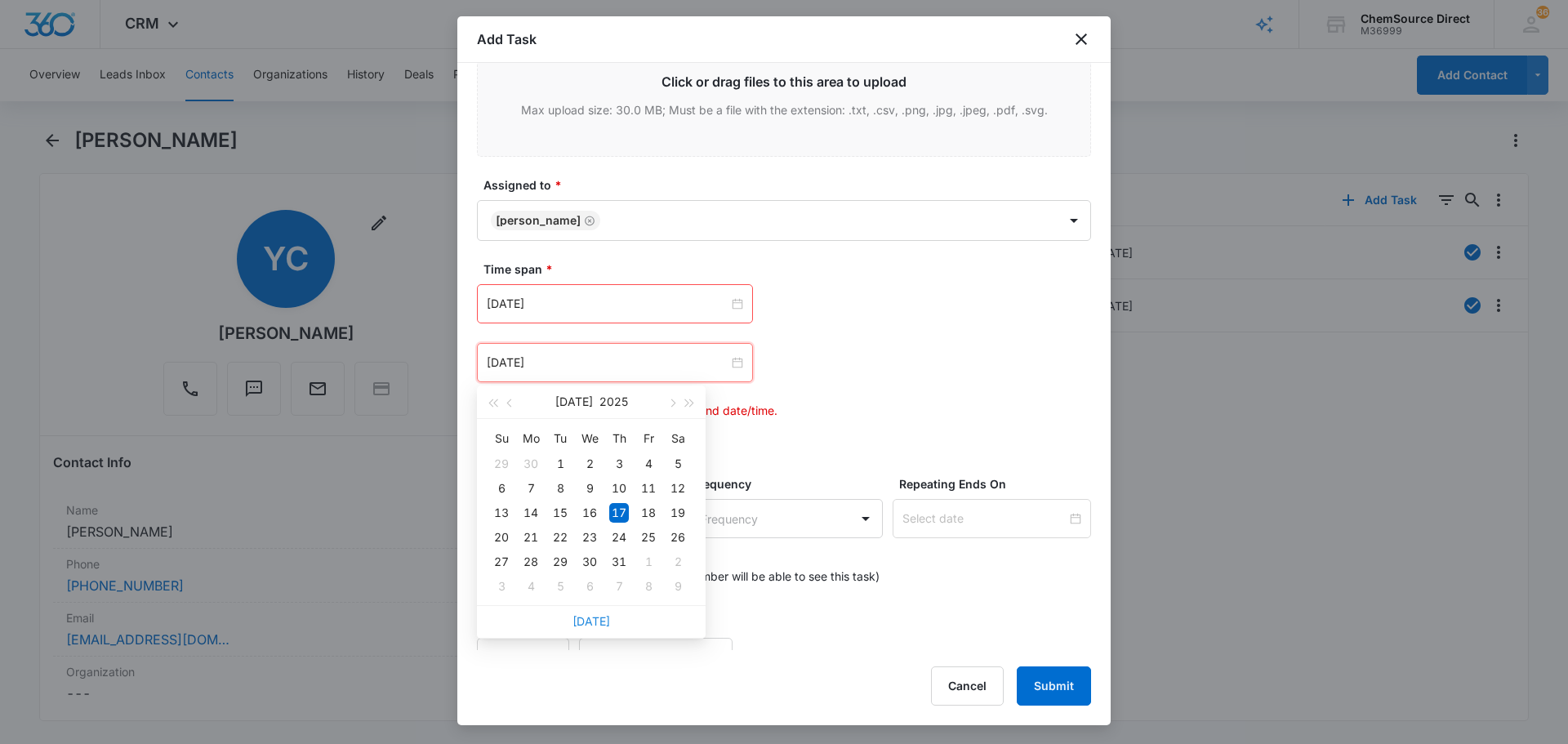
click at [592, 616] on link "[DATE]" at bounding box center [591, 620] width 38 height 14
type input "[DATE]"
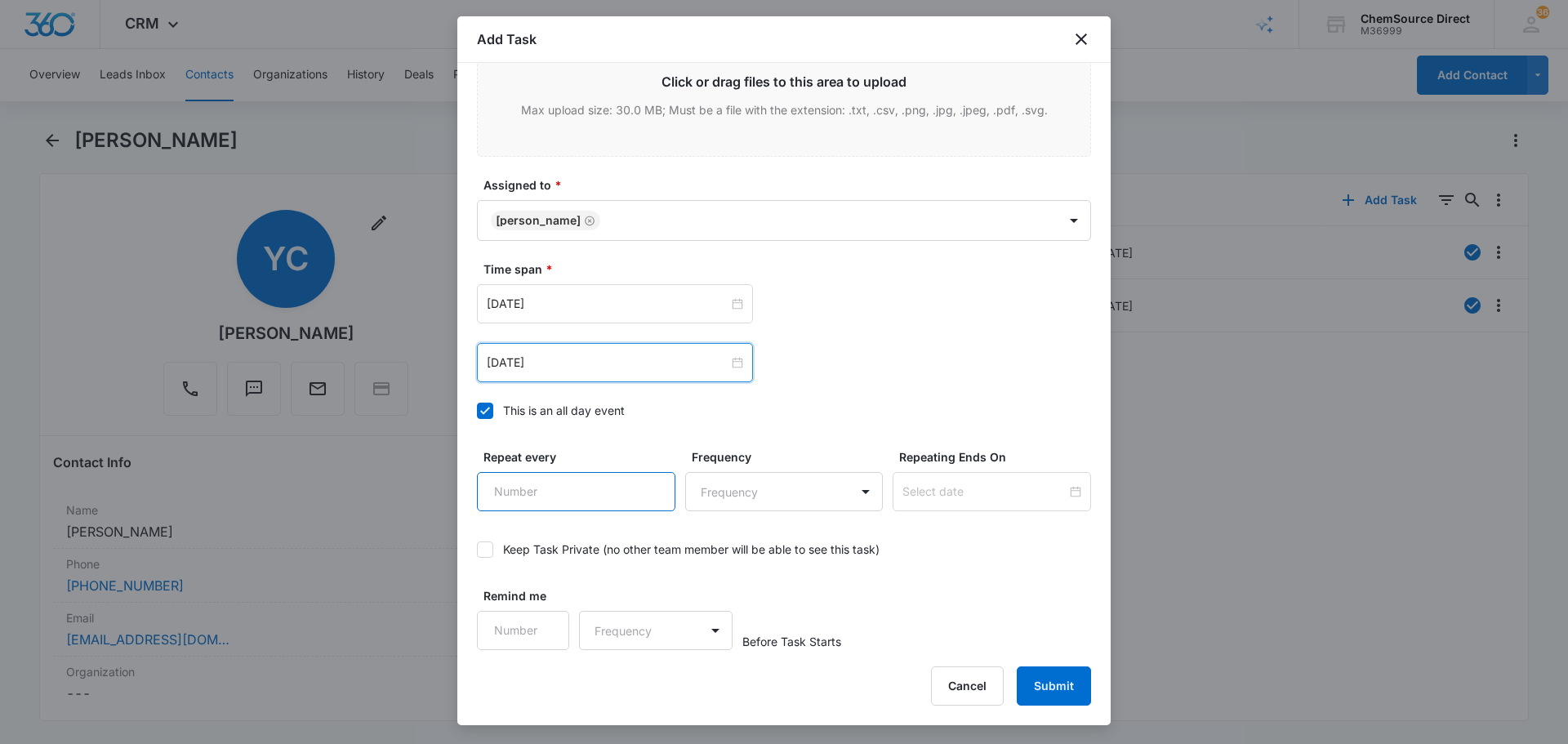
click at [569, 486] on input "Repeat every" at bounding box center [576, 492] width 198 height 40
type input "2"
click at [734, 491] on body "CRM Apps Reputation Forms CRM Email Social Payments POS Content Ads Intelligenc…" at bounding box center [784, 372] width 1568 height 744
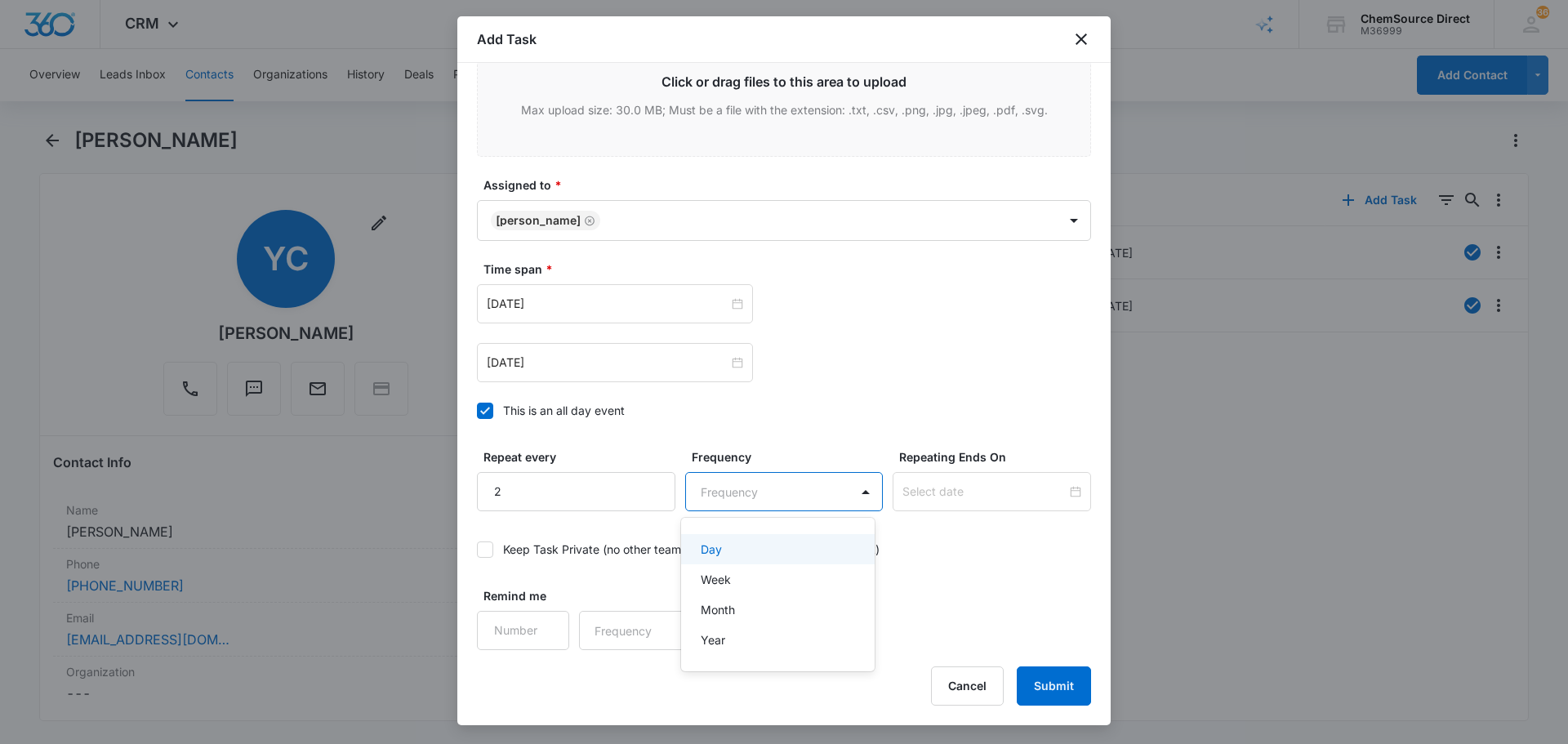
click at [748, 551] on div "Day" at bounding box center [776, 549] width 152 height 17
click at [924, 473] on div at bounding box center [992, 492] width 198 height 40
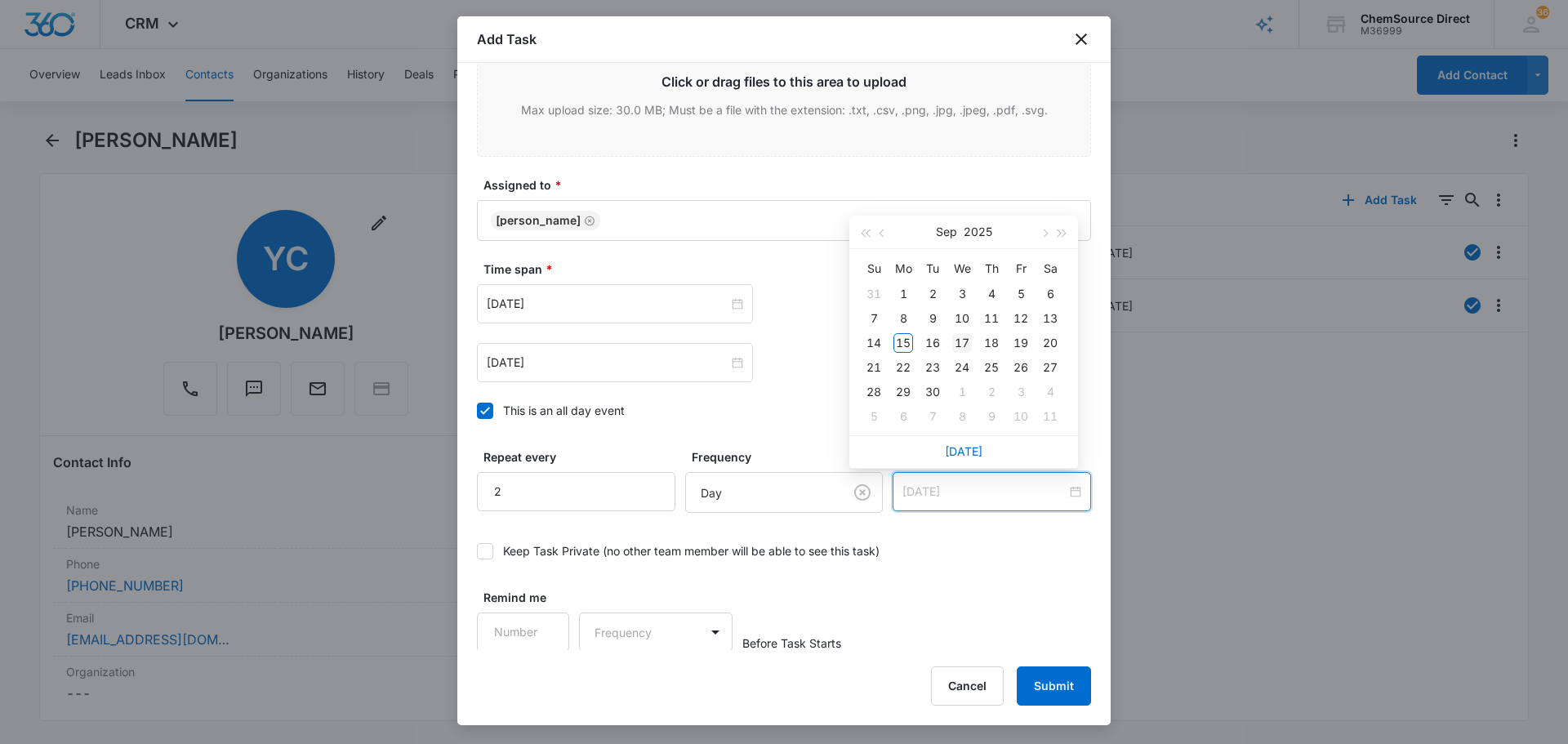
type input "[DATE]"
click at [961, 341] on div "17" at bounding box center [962, 342] width 20 height 20
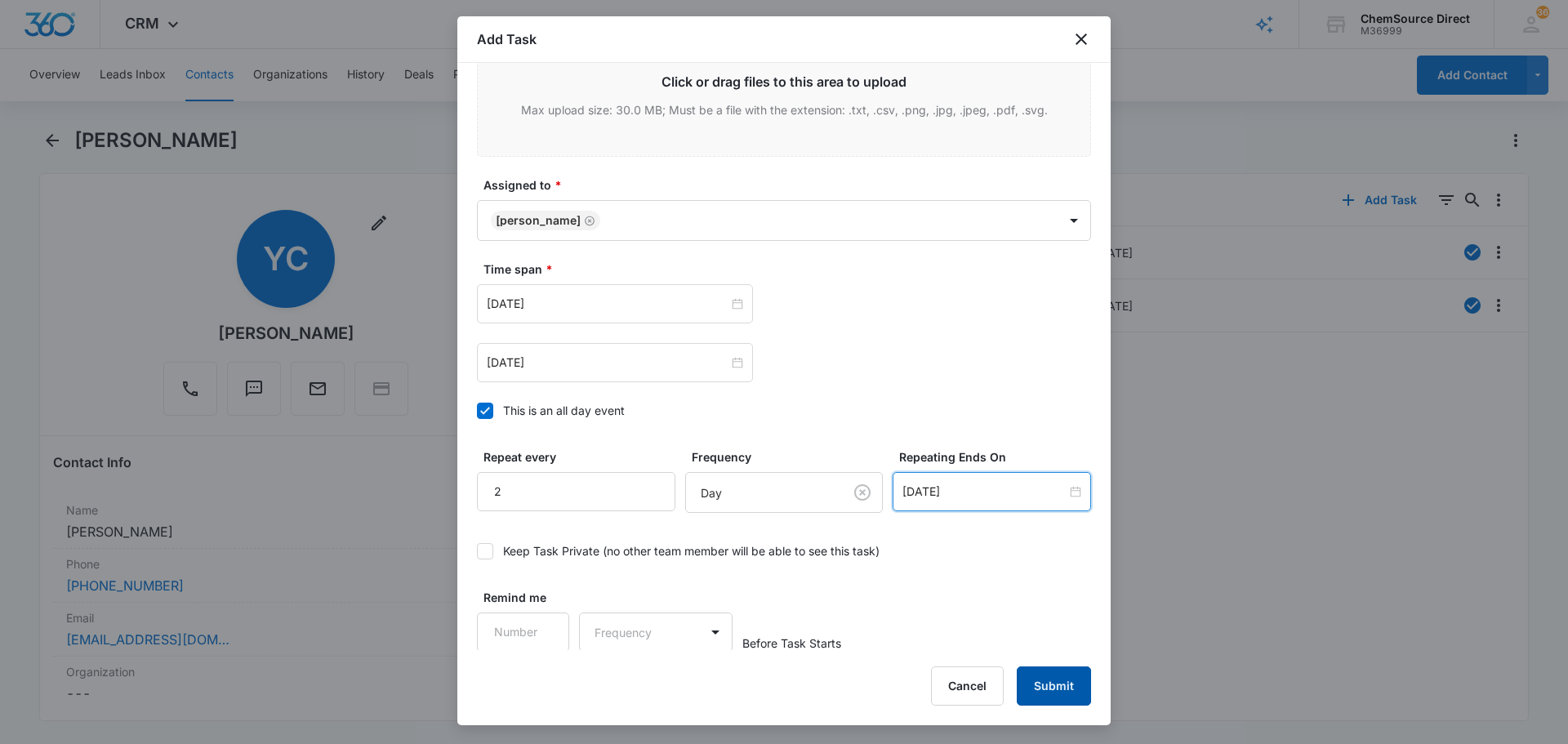
click at [1046, 674] on button "Submit" at bounding box center [1053, 686] width 74 height 40
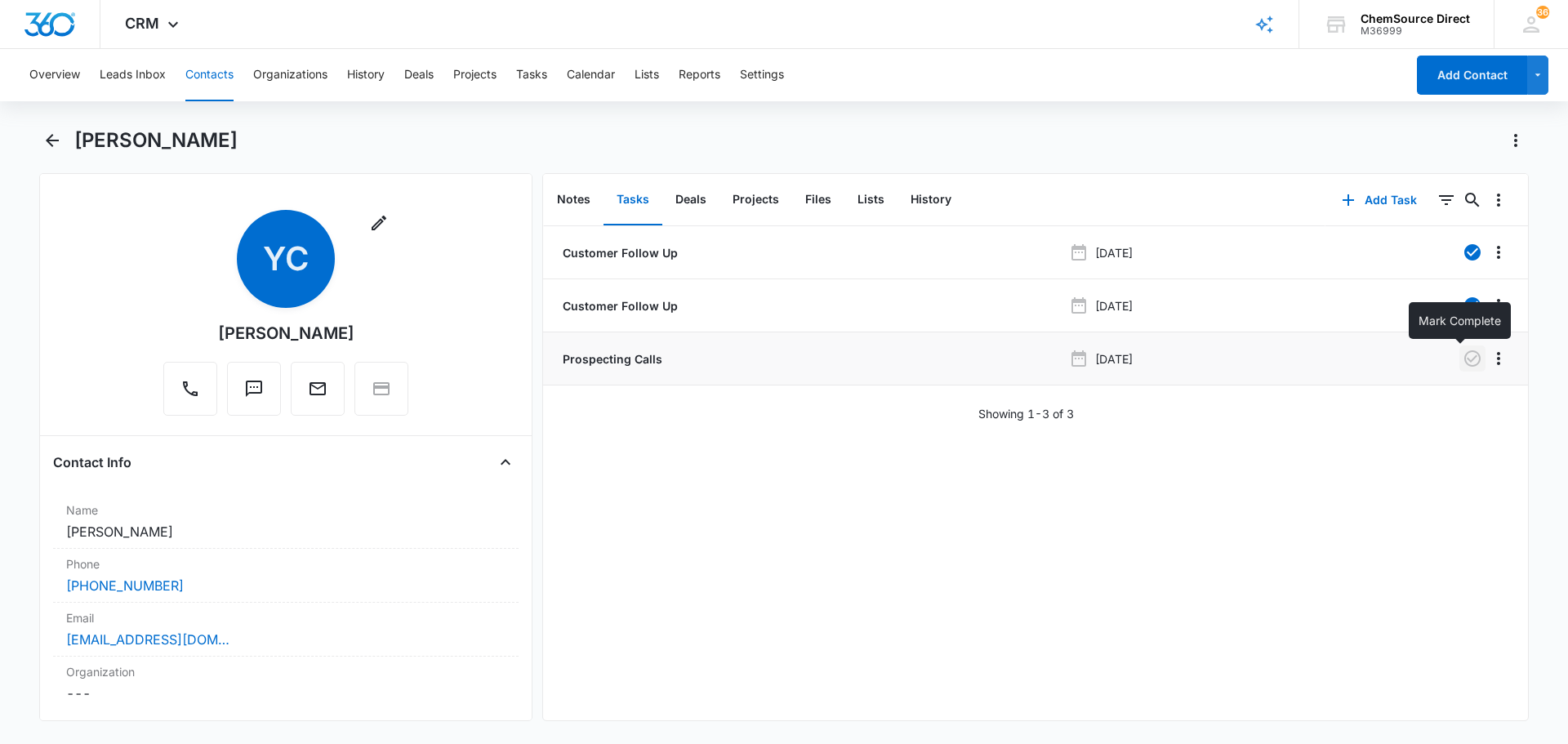
click at [1462, 356] on icon "button" at bounding box center [1472, 358] width 20 height 20
click at [214, 69] on button "Contacts" at bounding box center [209, 74] width 48 height 52
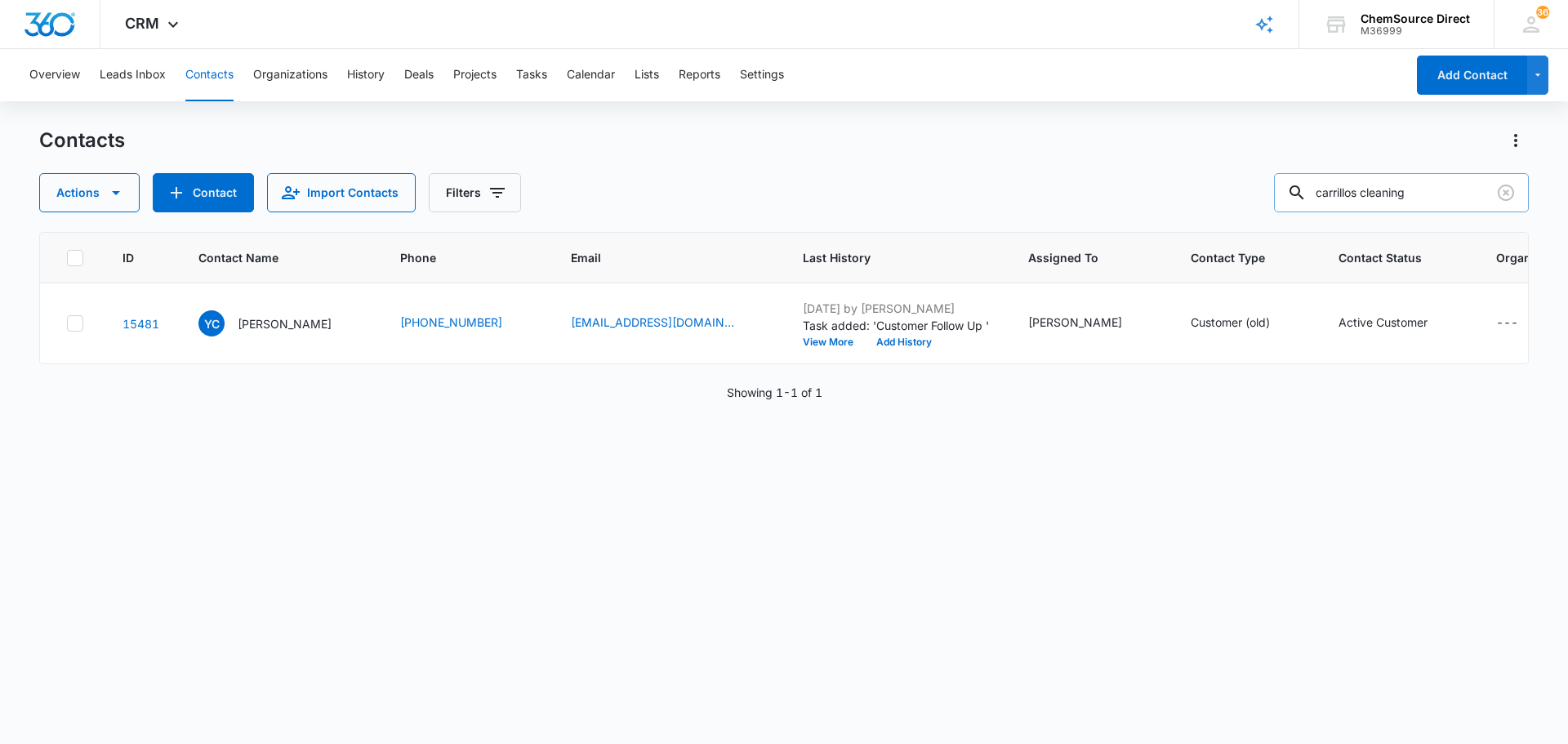
drag, startPoint x: 1458, startPoint y: 201, endPoint x: 1291, endPoint y: 204, distance: 167.0
click at [1291, 204] on input "carrillos cleaning" at bounding box center [1401, 193] width 255 height 40
type input "central janitorial"
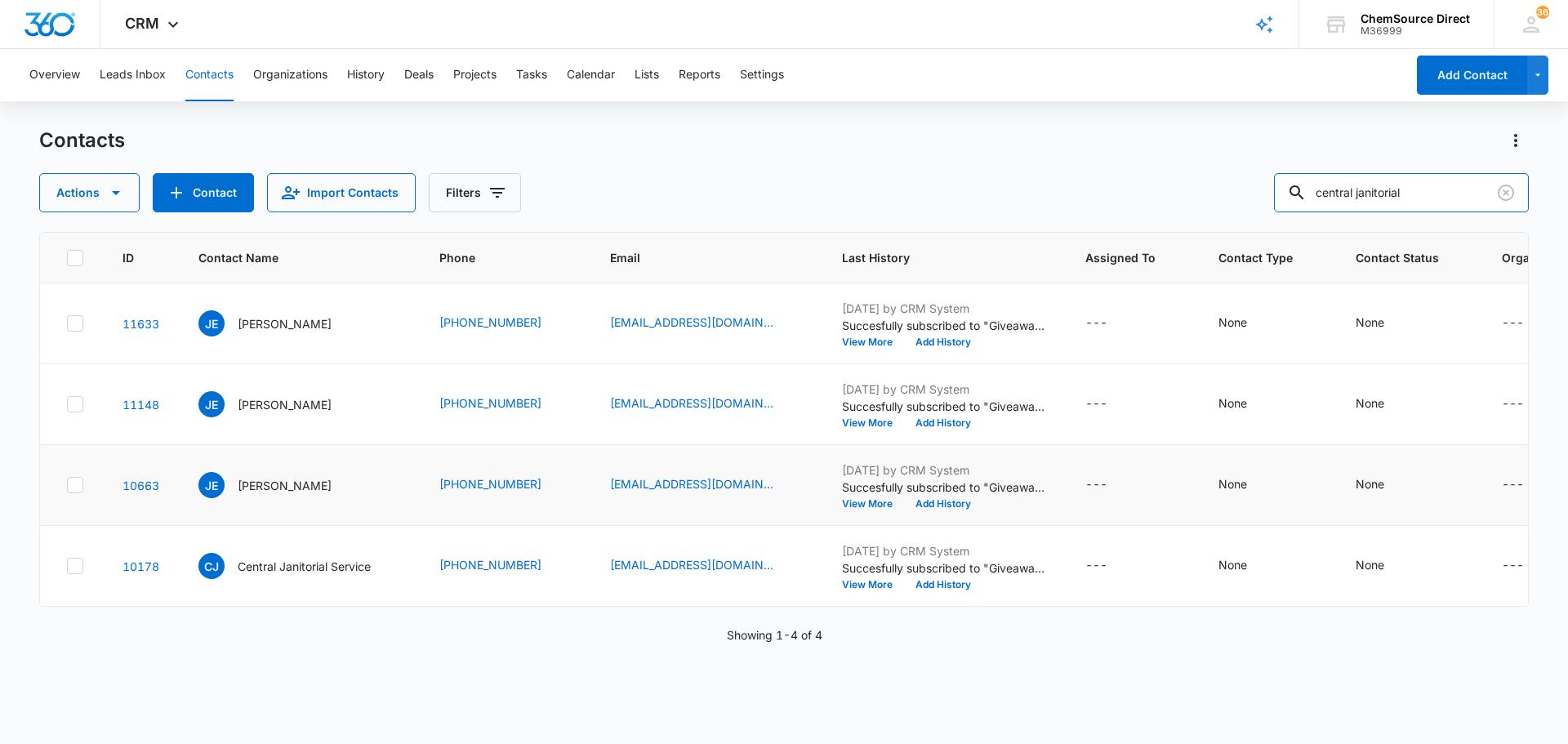
scroll to position [87, 0]
drag, startPoint x: 80, startPoint y: 617, endPoint x: 78, endPoint y: 602, distance: 15.1
click at [80, 573] on icon at bounding box center [75, 566] width 15 height 15
click at [67, 567] on input "checkbox" at bounding box center [66, 566] width 1 height 1
click at [76, 492] on icon at bounding box center [75, 486] width 15 height 15
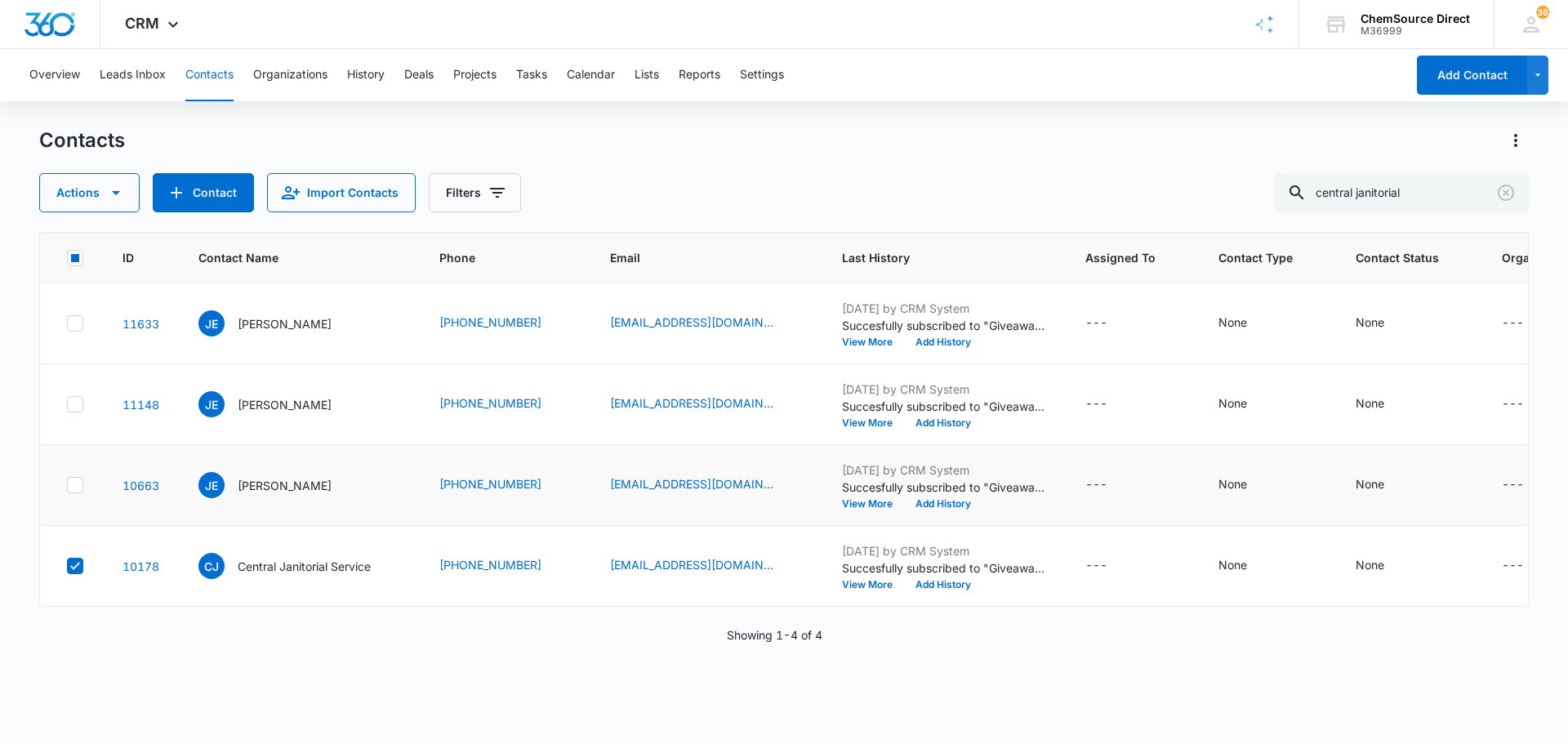
click at [67, 486] on input "checkbox" at bounding box center [66, 485] width 1 height 1
click at [79, 397] on icon at bounding box center [75, 405] width 15 height 15
click at [67, 405] on input "checkbox" at bounding box center [66, 405] width 1 height 1
click at [124, 193] on icon "button" at bounding box center [116, 192] width 20 height 20
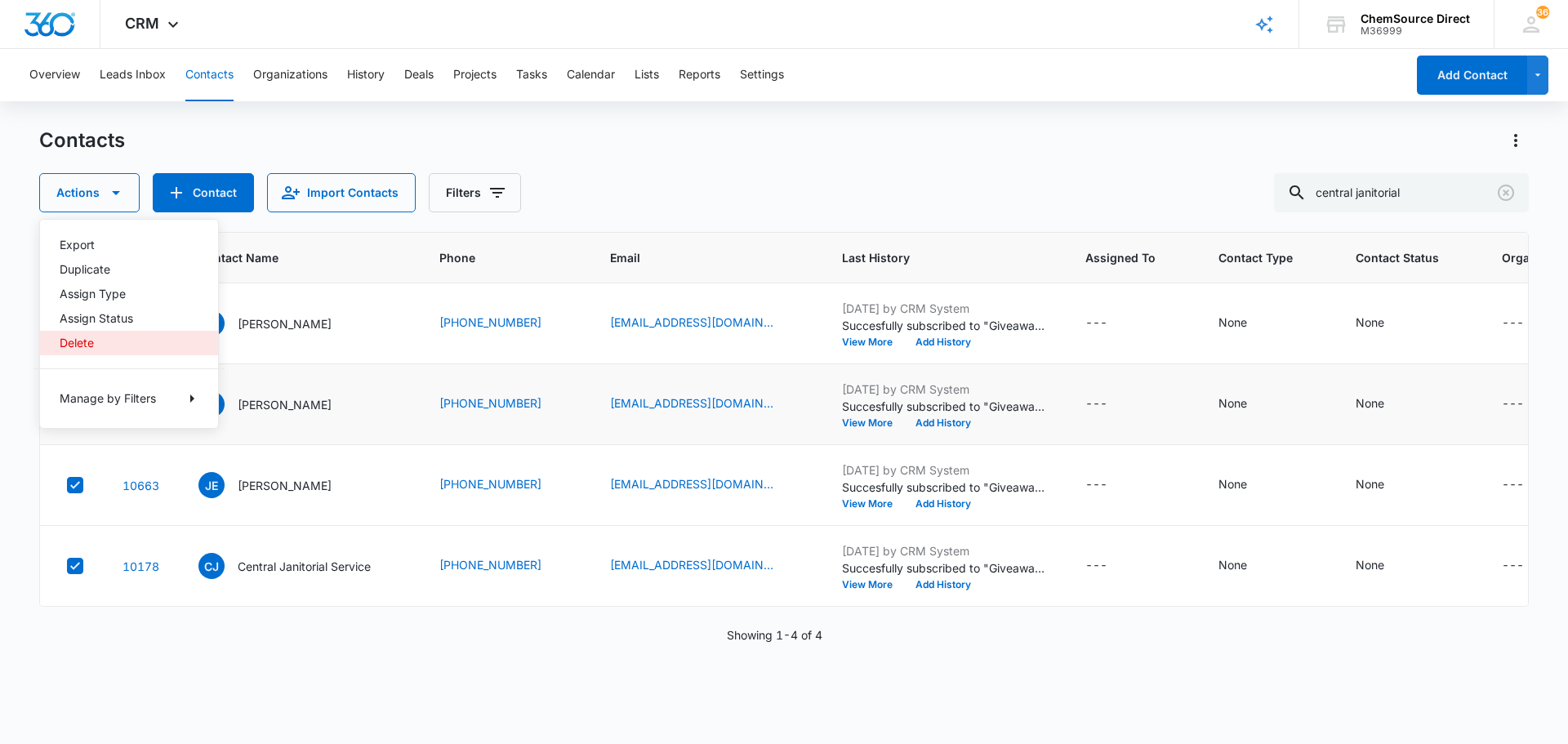
click at [105, 333] on button "Delete" at bounding box center [128, 343] width 178 height 25
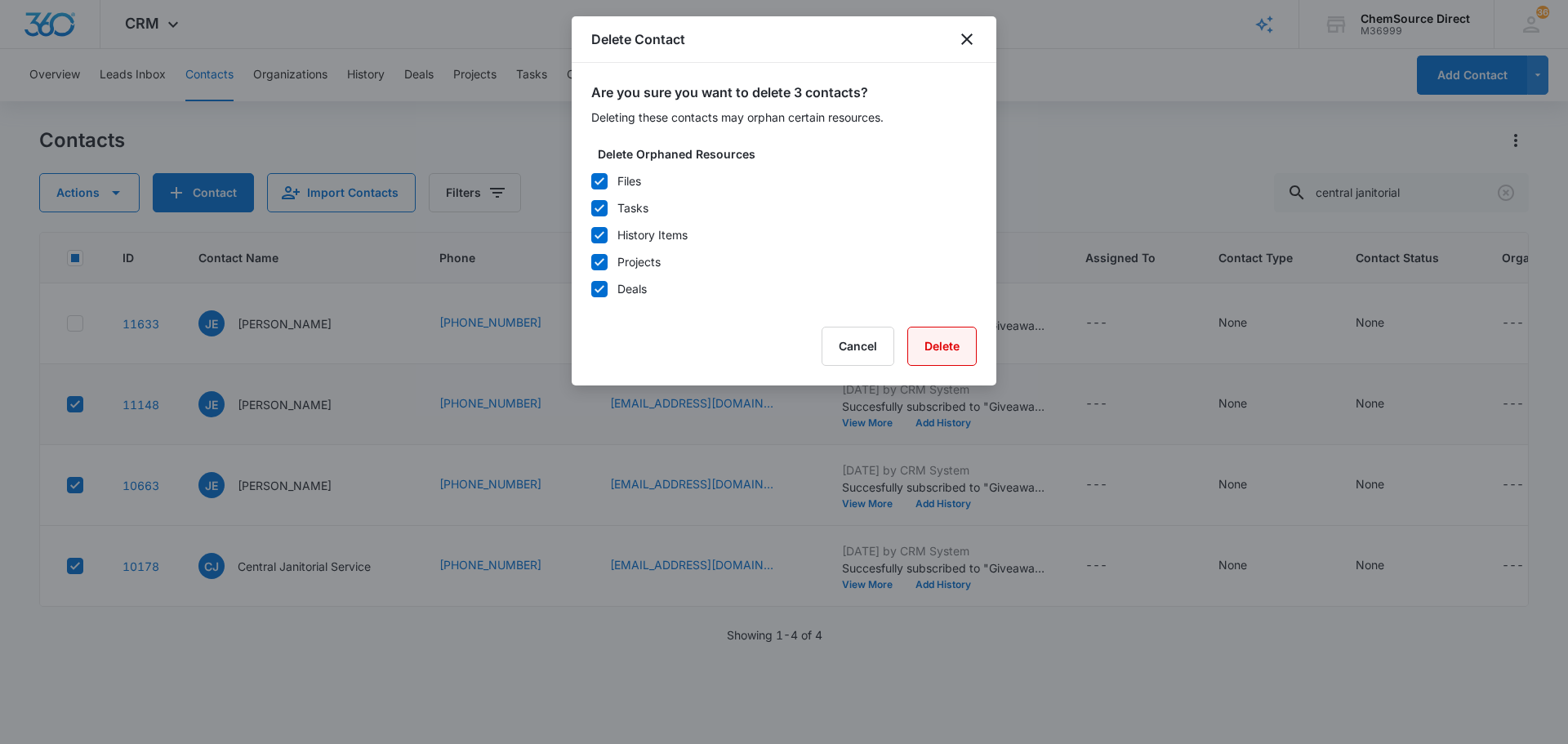
click at [950, 339] on button "Delete" at bounding box center [942, 346] width 70 height 40
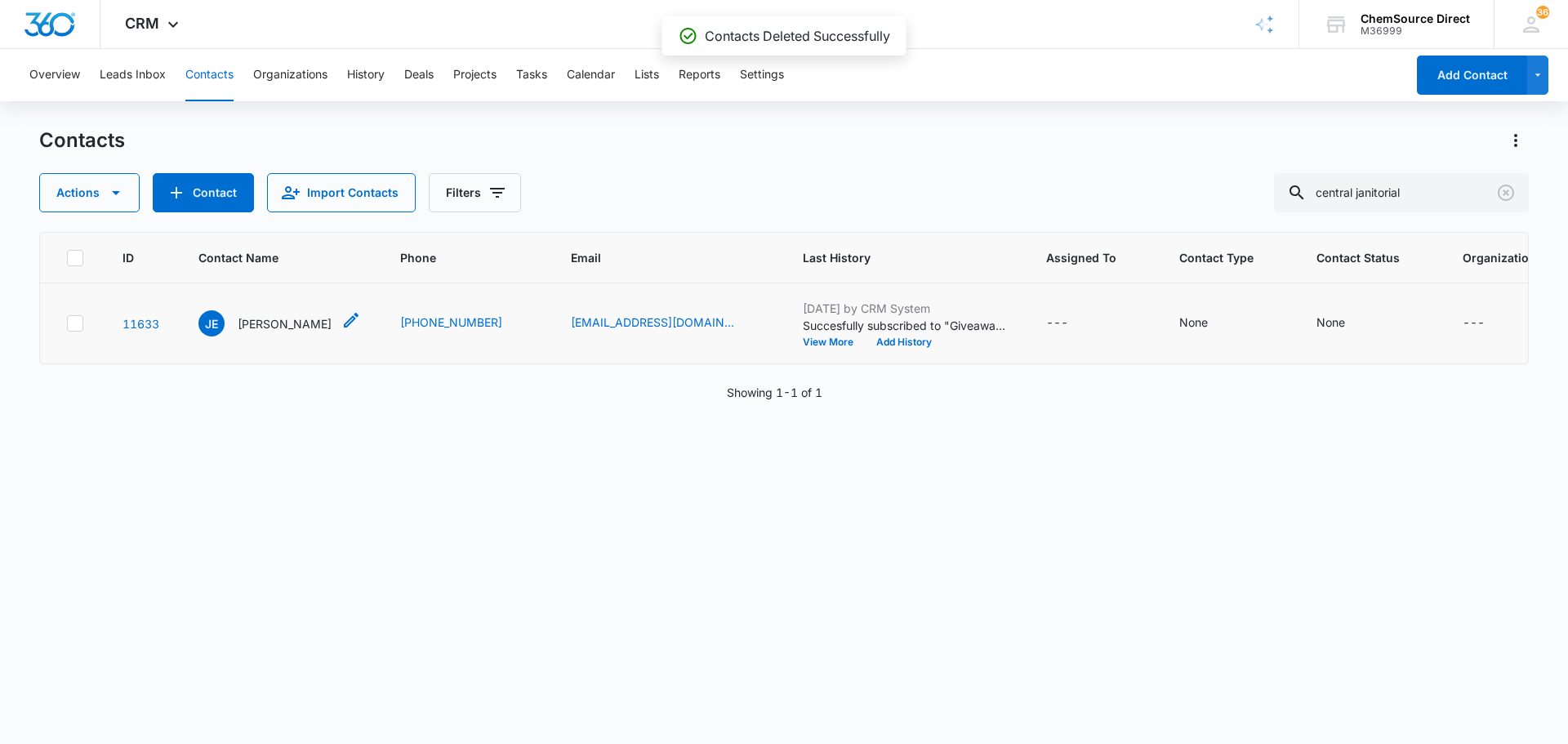
click at [272, 333] on p "[PERSON_NAME]" at bounding box center [285, 323] width 94 height 17
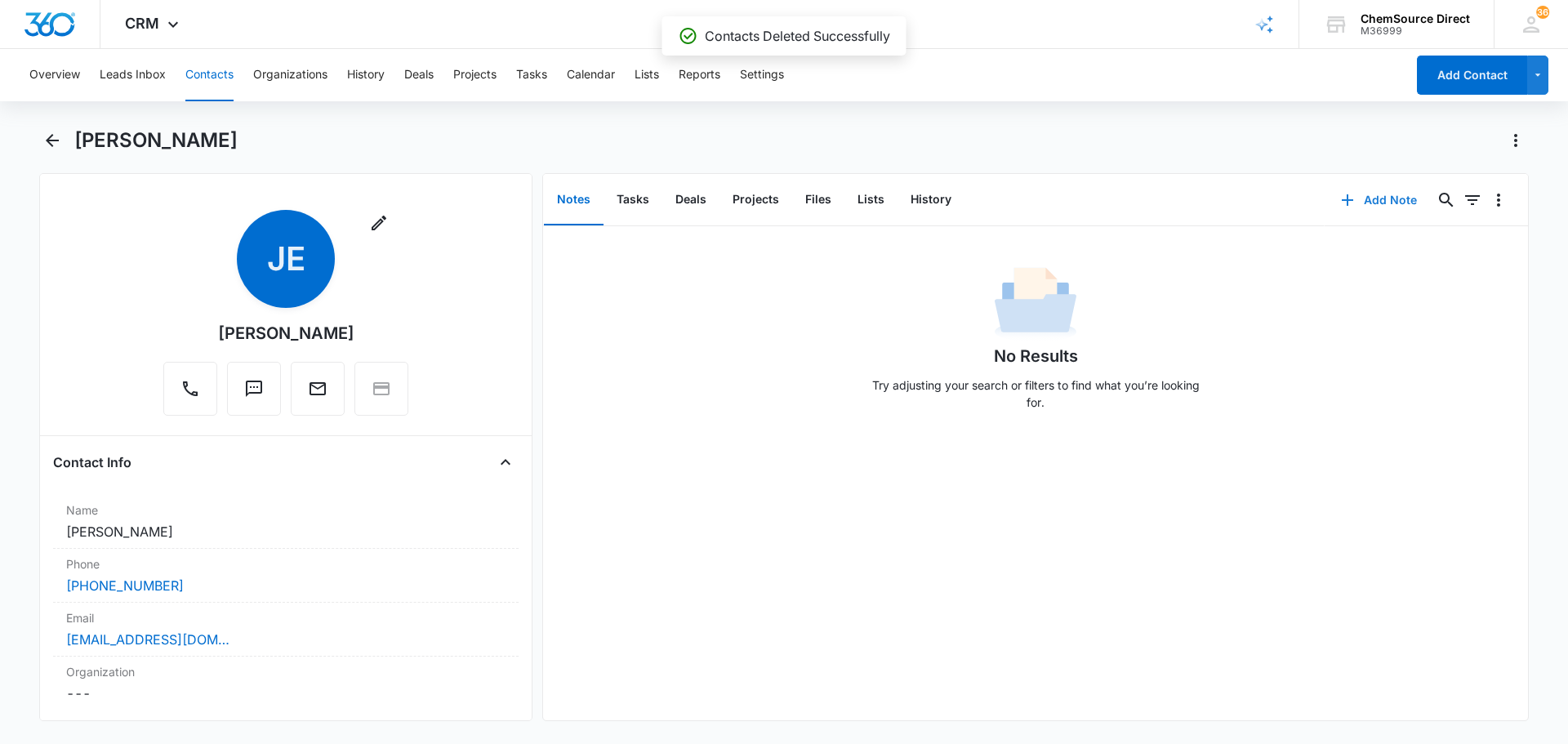
click at [1372, 203] on button "Add Note" at bounding box center [1378, 200] width 108 height 40
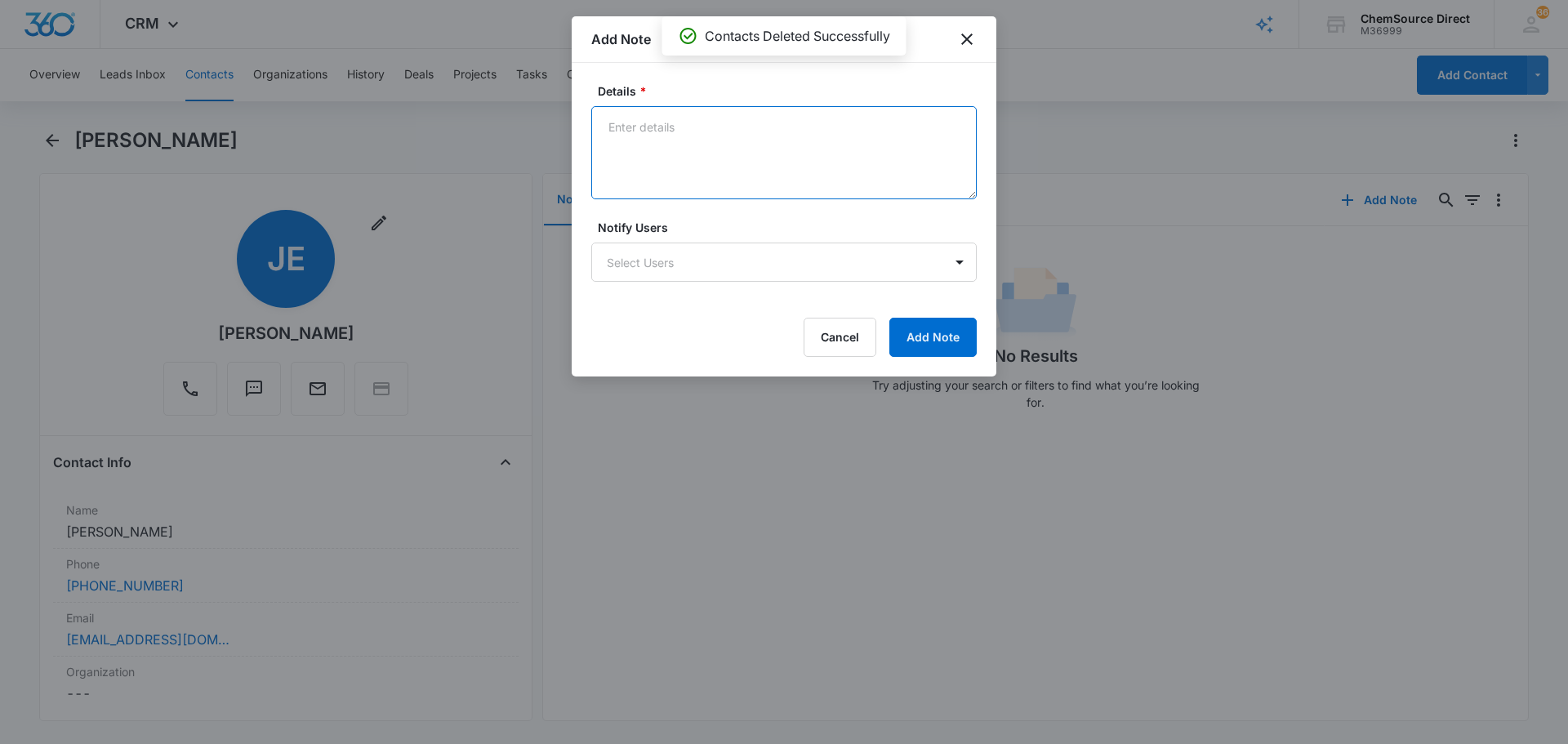
click at [707, 162] on textarea "Details *" at bounding box center [784, 153] width 386 height 93
type textarea "MY10 Promo Sent"
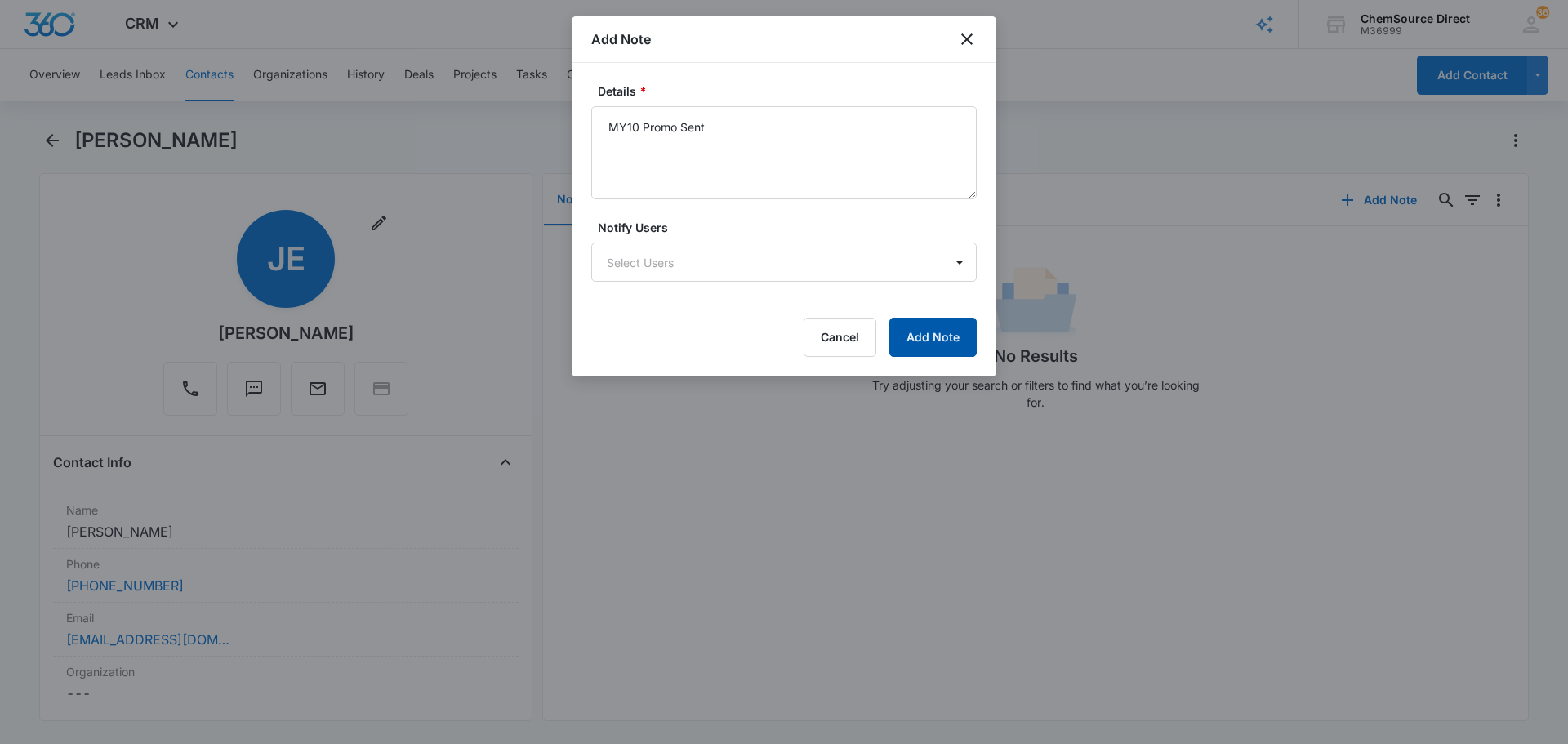
click at [924, 329] on button "Add Note" at bounding box center [933, 338] width 88 height 40
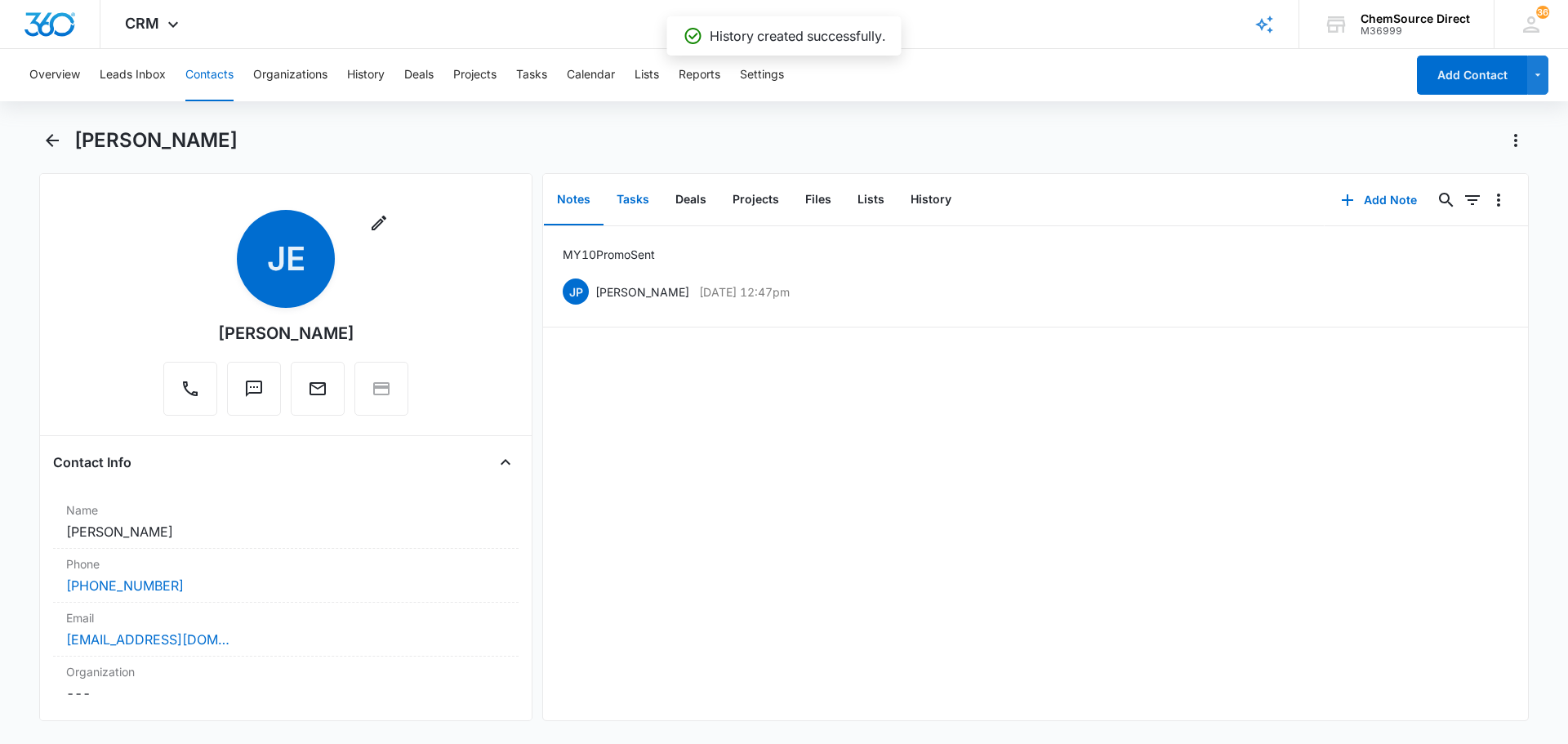
click at [636, 199] on button "Tasks" at bounding box center [633, 200] width 58 height 51
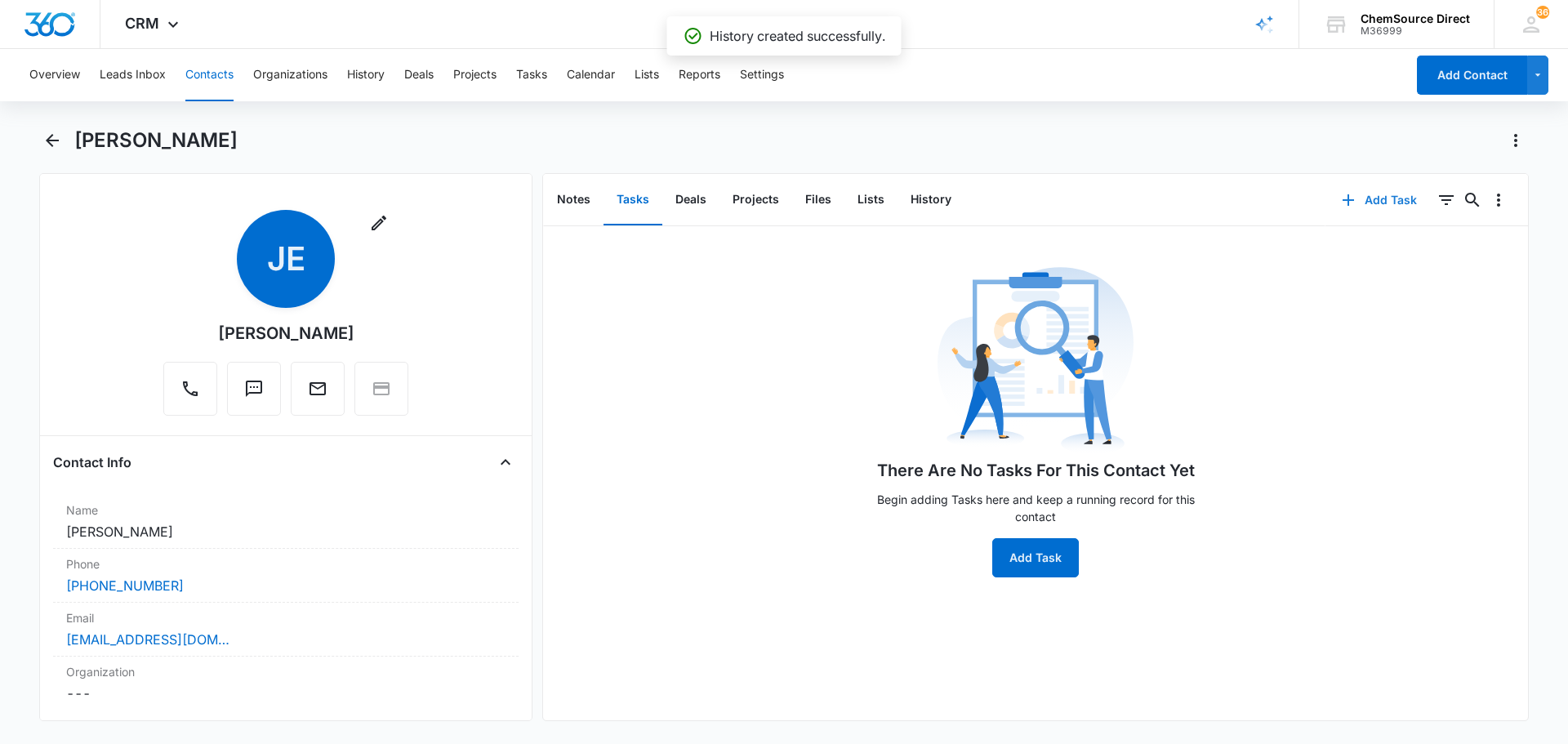
click at [1362, 198] on button "Add Task" at bounding box center [1379, 200] width 107 height 40
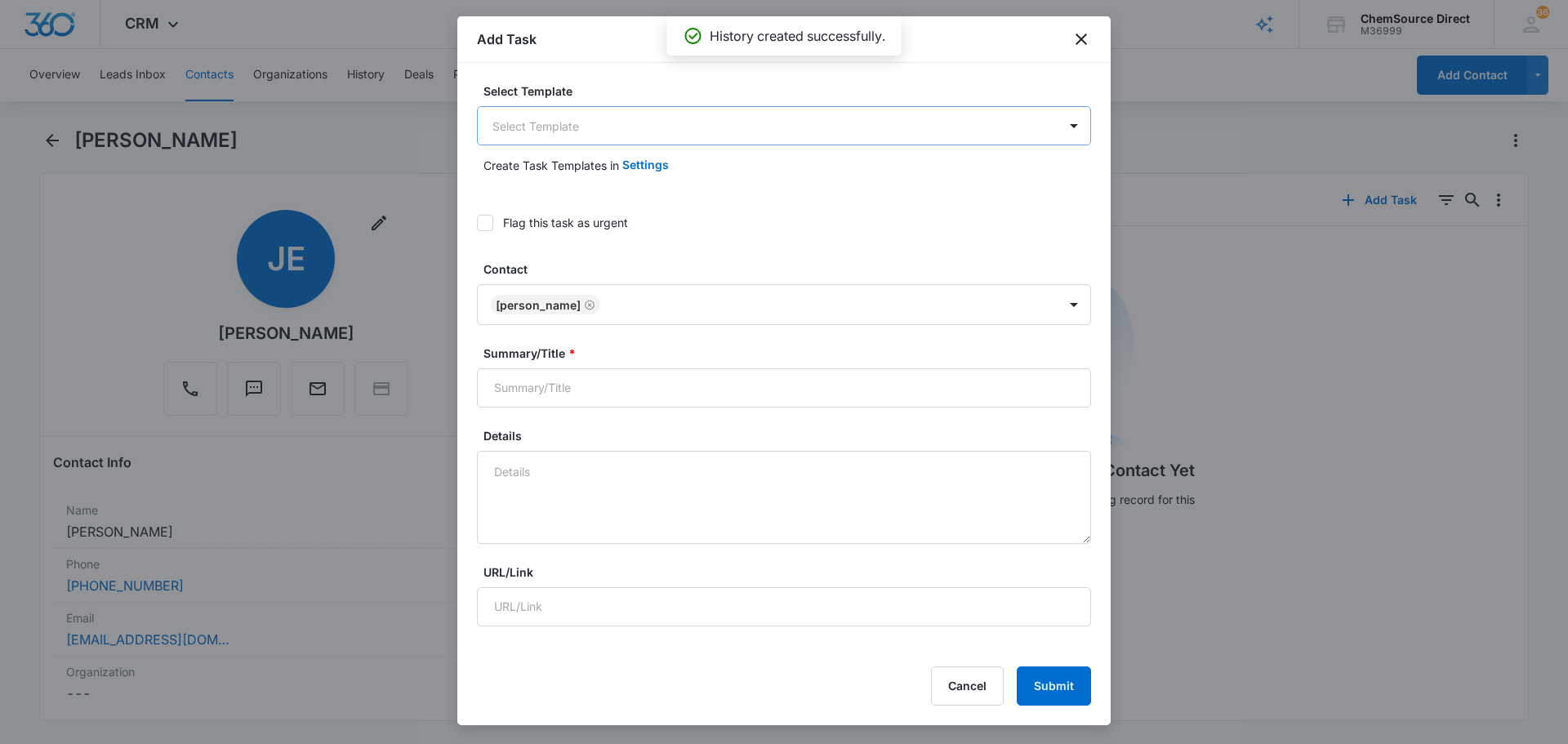
click at [669, 131] on body "CRM Apps Reputation Forms CRM Email Social Payments POS Content Ads Intelligenc…" at bounding box center [784, 372] width 1568 height 744
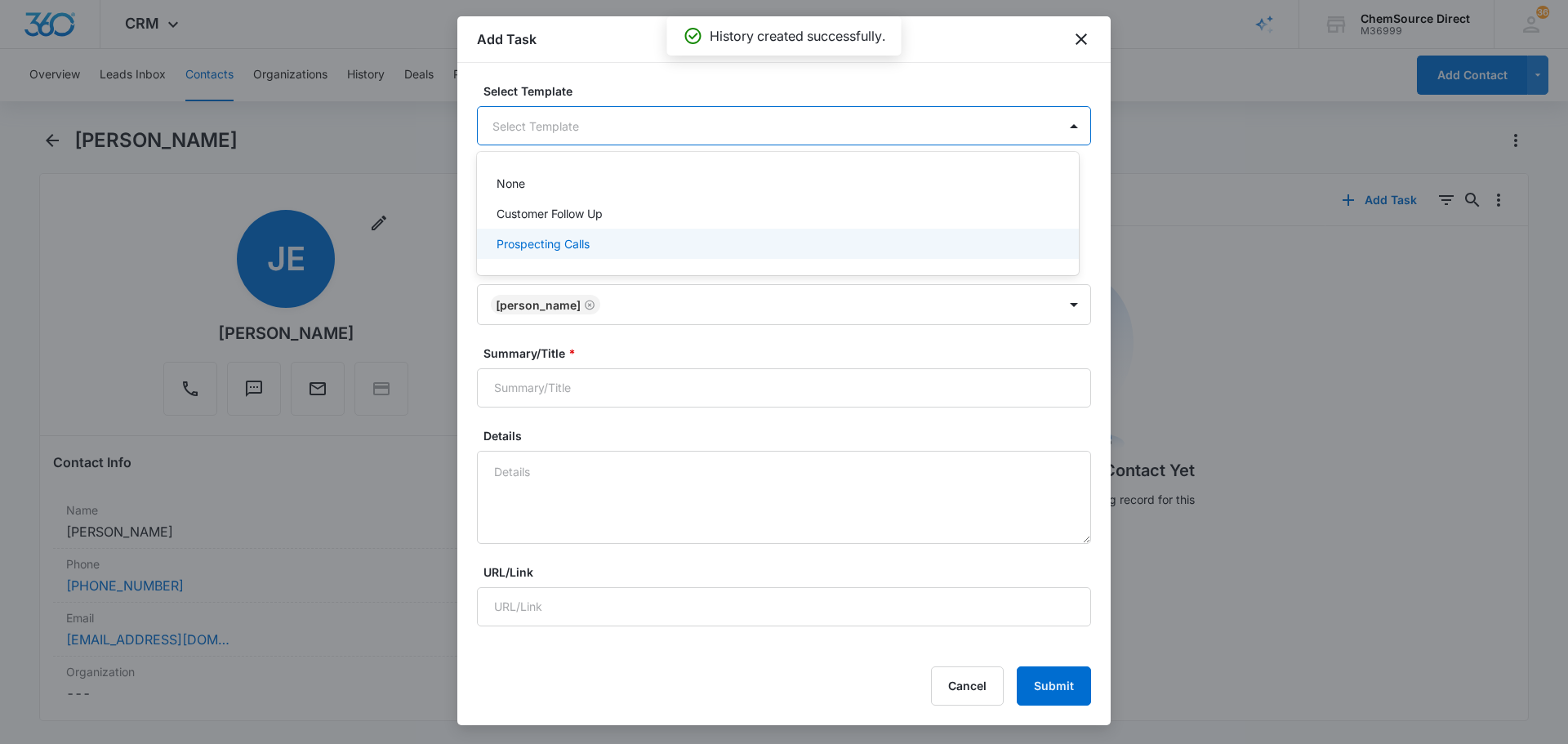
click at [612, 250] on div "Prospecting Calls" at bounding box center [776, 243] width 559 height 17
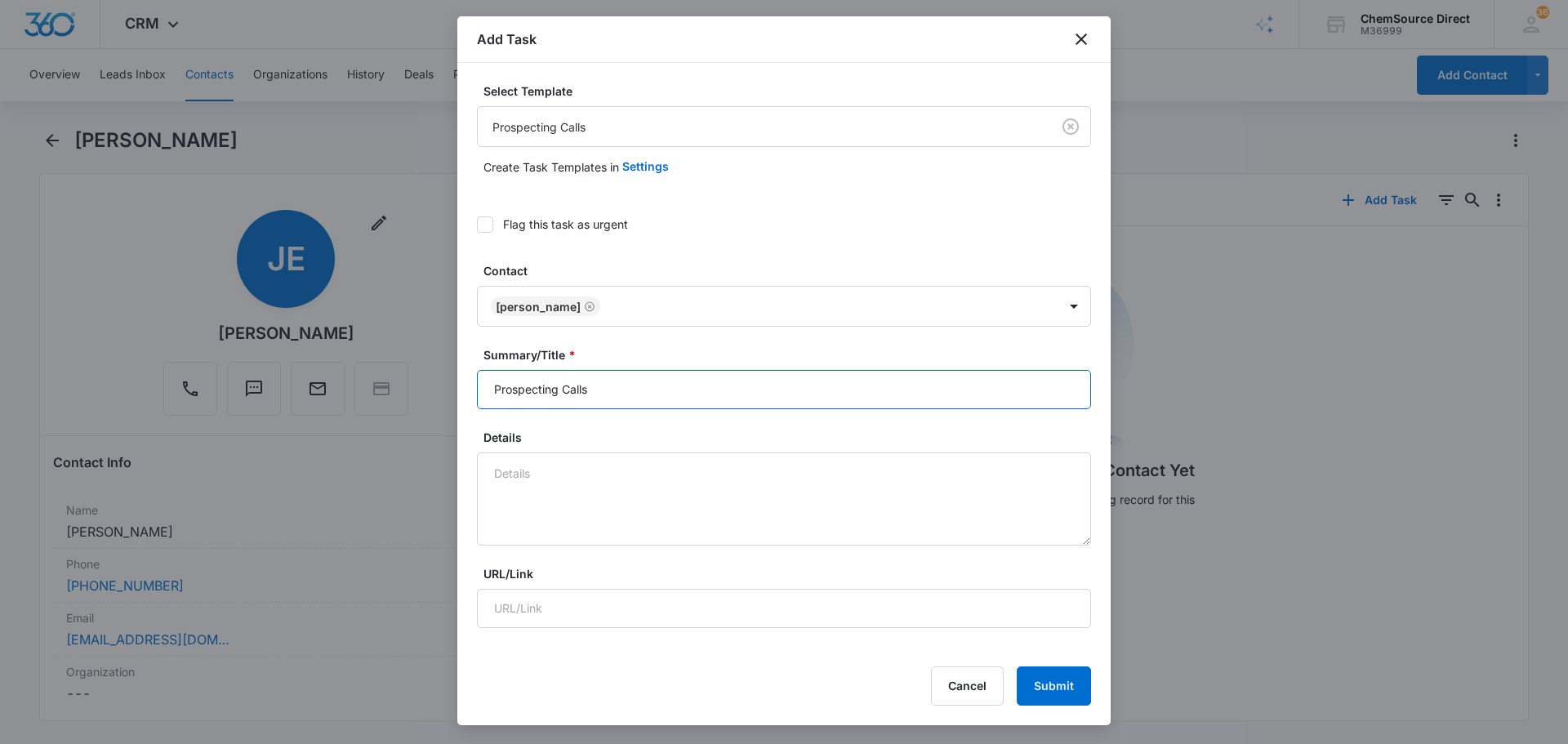
drag, startPoint x: 640, startPoint y: 391, endPoint x: 403, endPoint y: 397, distance: 237.1
click at [440, 397] on body "CRM Apps Reputation Forms CRM Email Social Payments POS Content Ads Intelligenc…" at bounding box center [784, 372] width 1568 height 744
type input "Prospecting Calls"
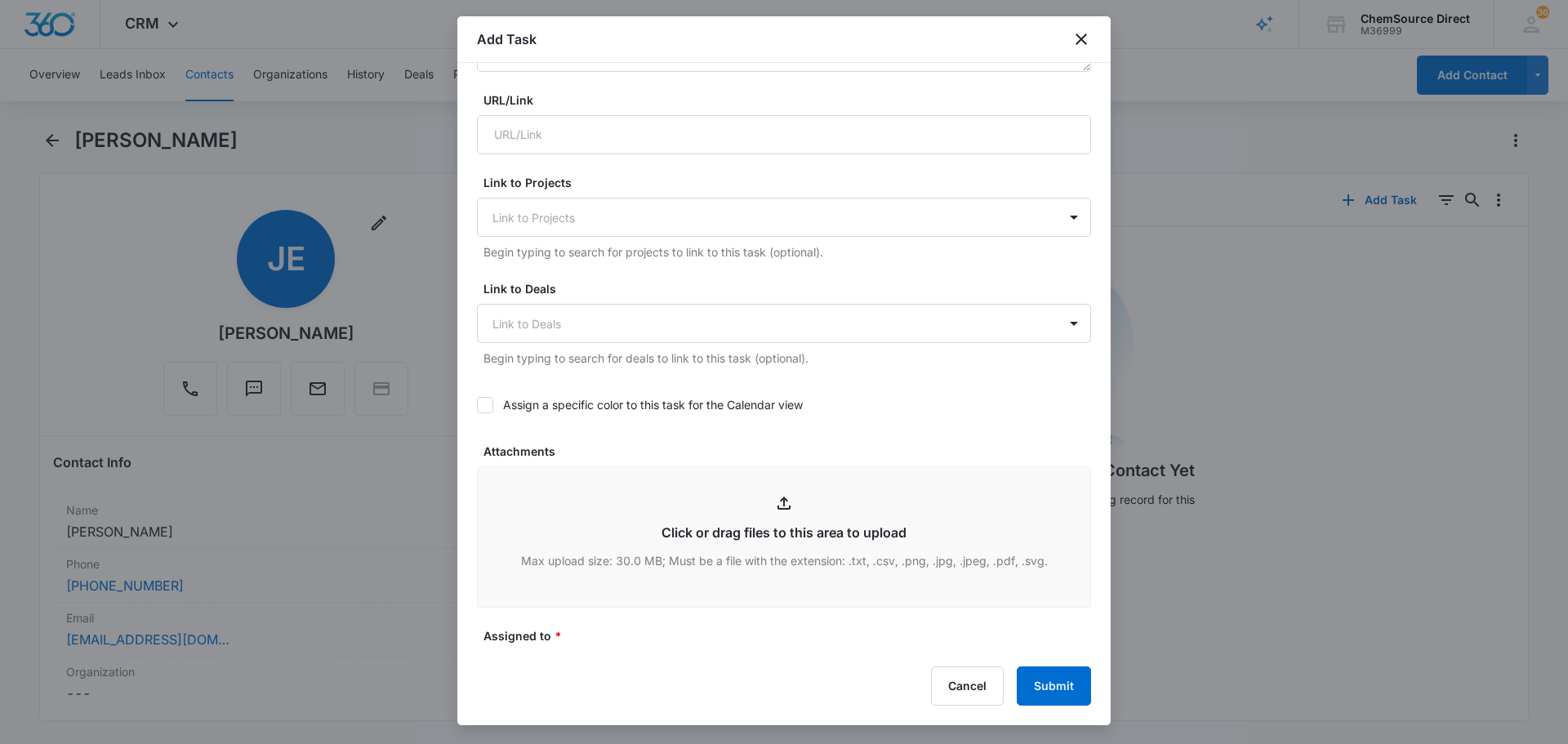
scroll to position [490, 0]
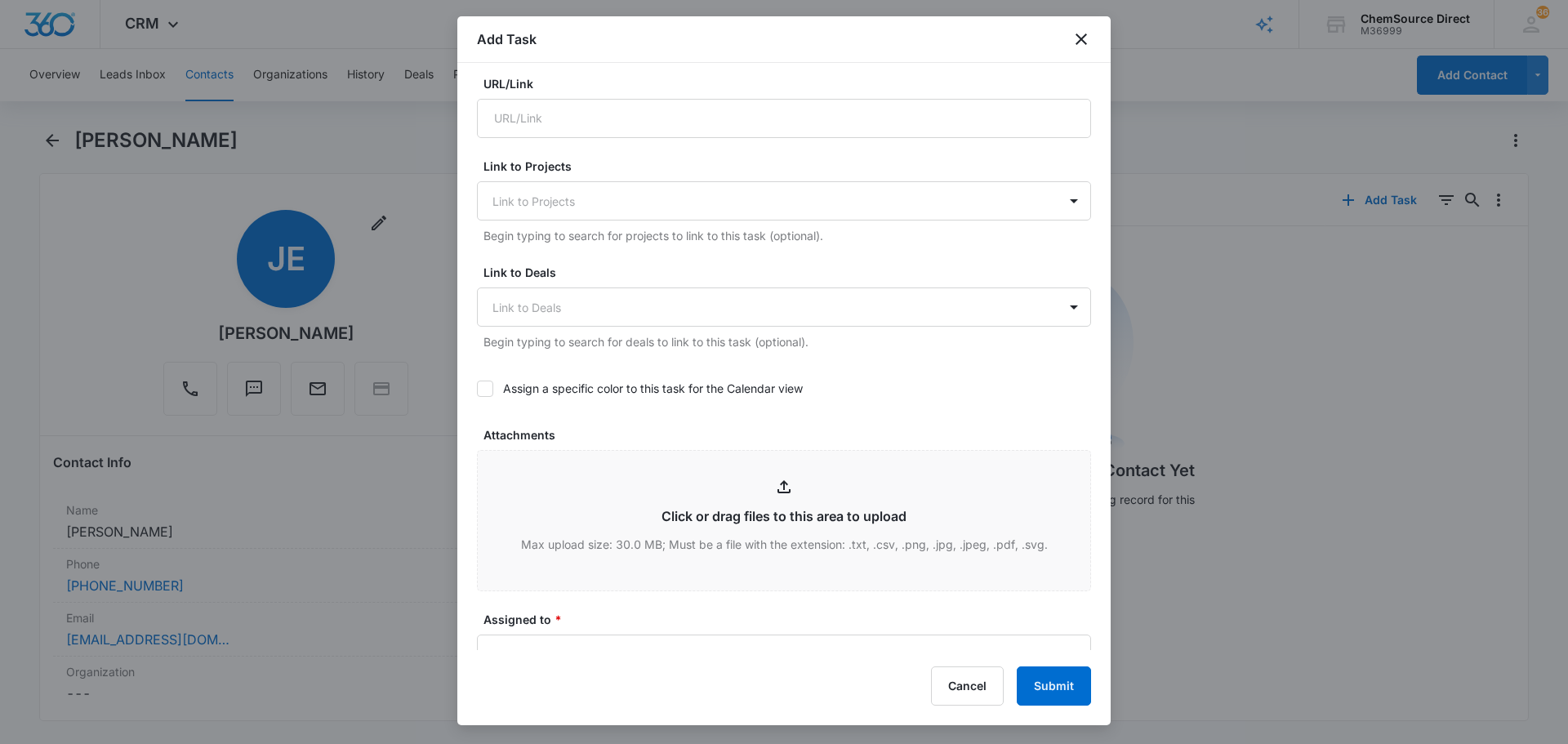
click at [487, 391] on icon at bounding box center [486, 389] width 15 height 15
click at [477, 389] on input "Assign a specific color to this task for the Calendar view" at bounding box center [477, 389] width 0 height 0
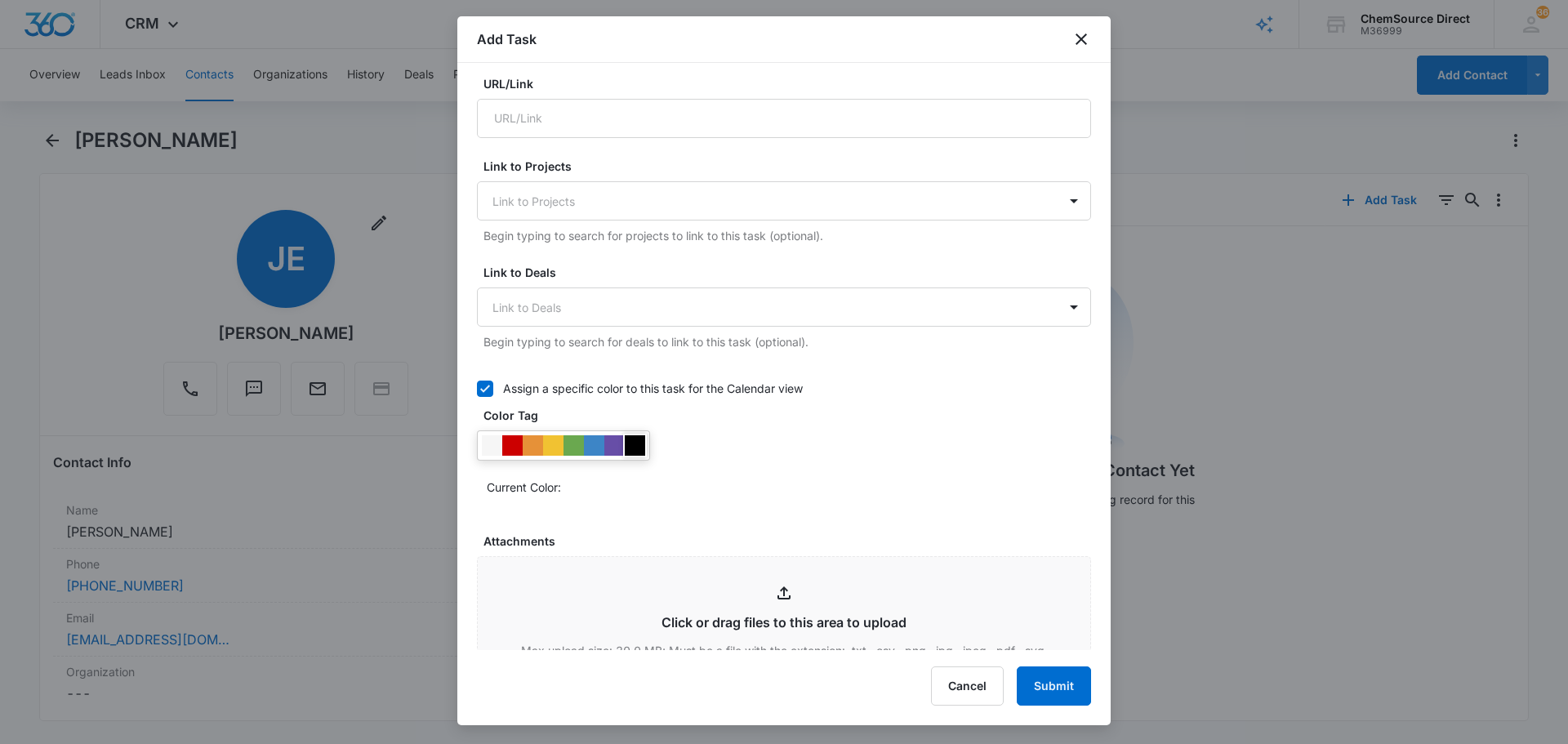
click at [637, 442] on div at bounding box center [635, 446] width 21 height 21
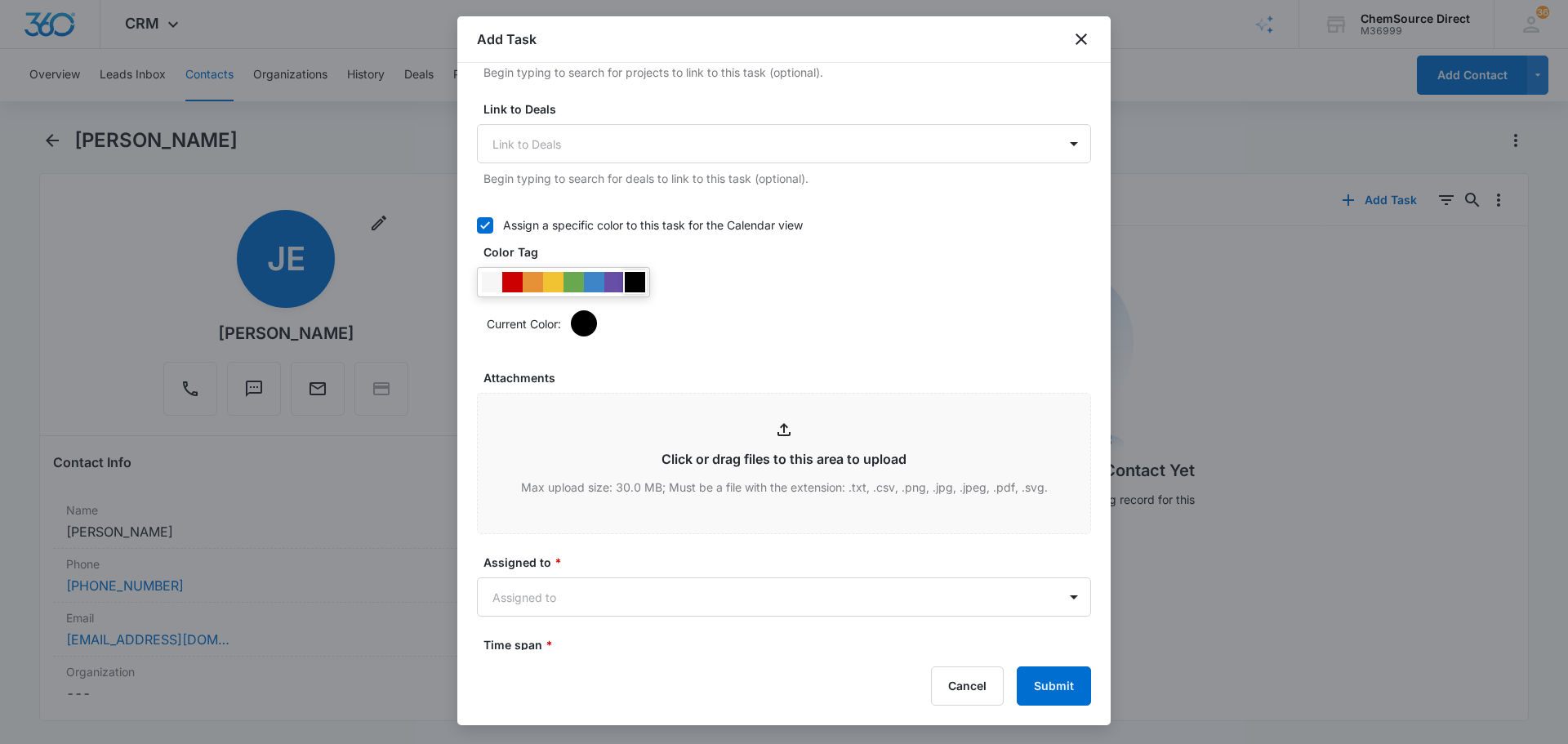
scroll to position [899, 0]
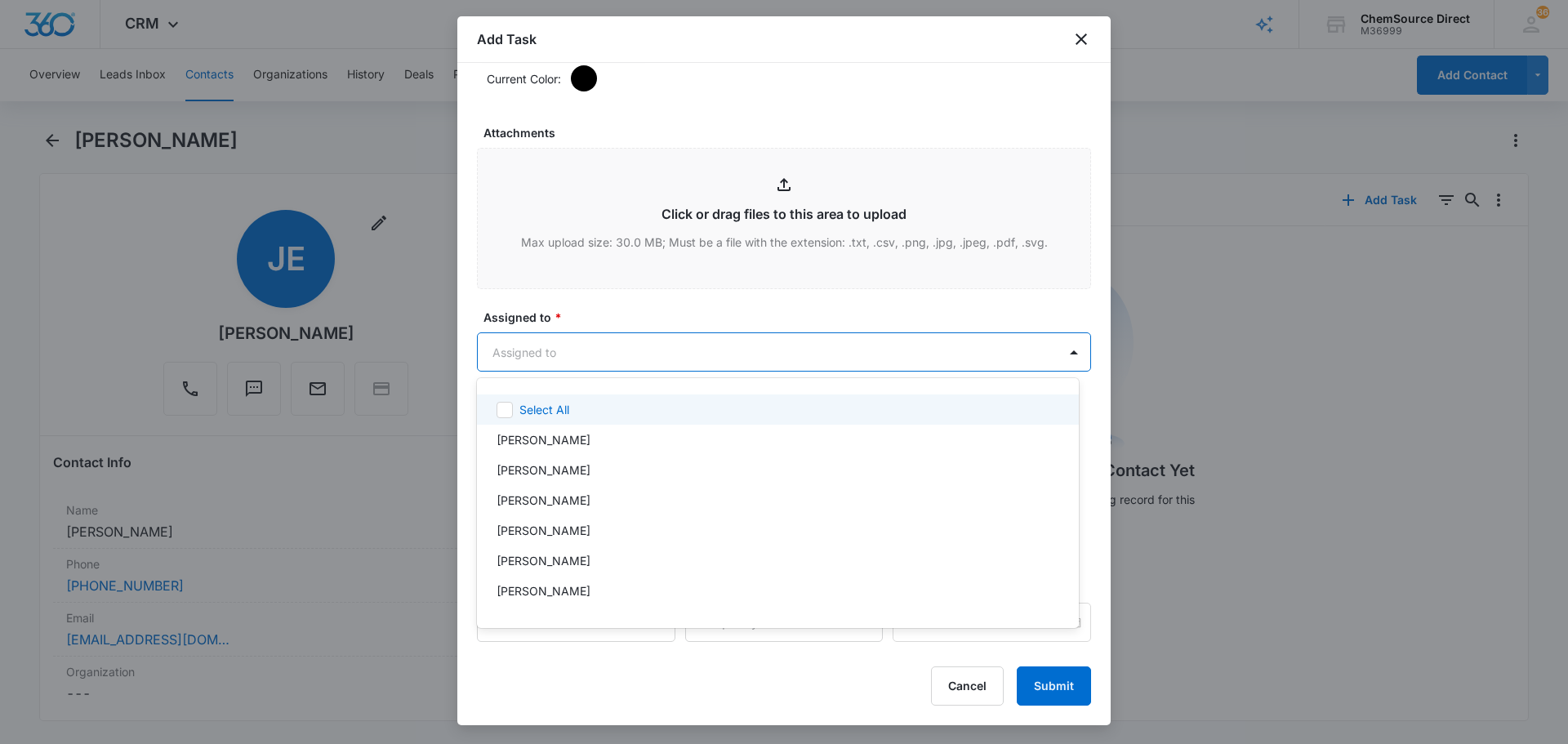
click at [625, 357] on body "CRM Apps Reputation Forms CRM Email Social Payments POS Content Ads Intelligenc…" at bounding box center [784, 372] width 1568 height 744
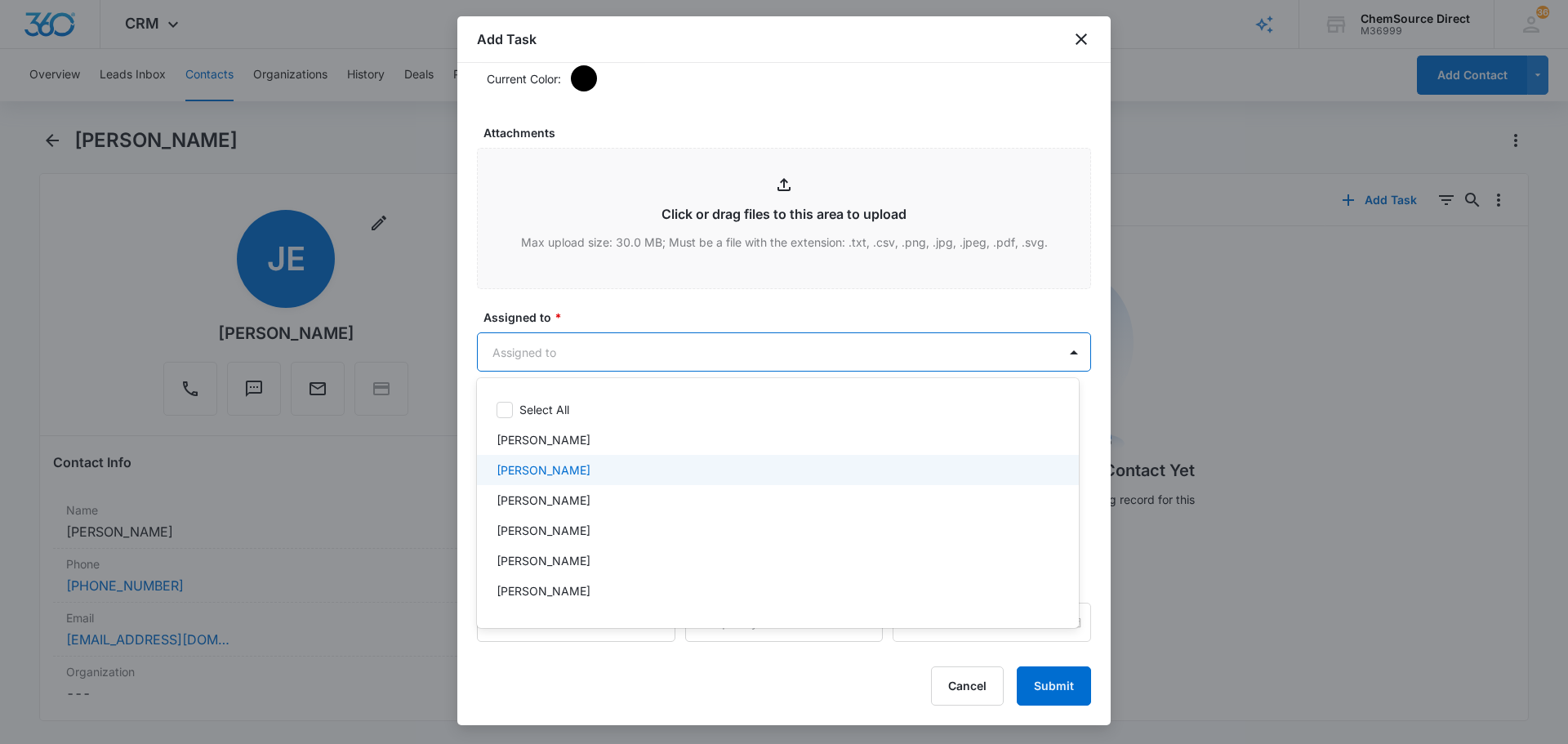
click at [591, 465] on div "[PERSON_NAME]" at bounding box center [776, 470] width 559 height 17
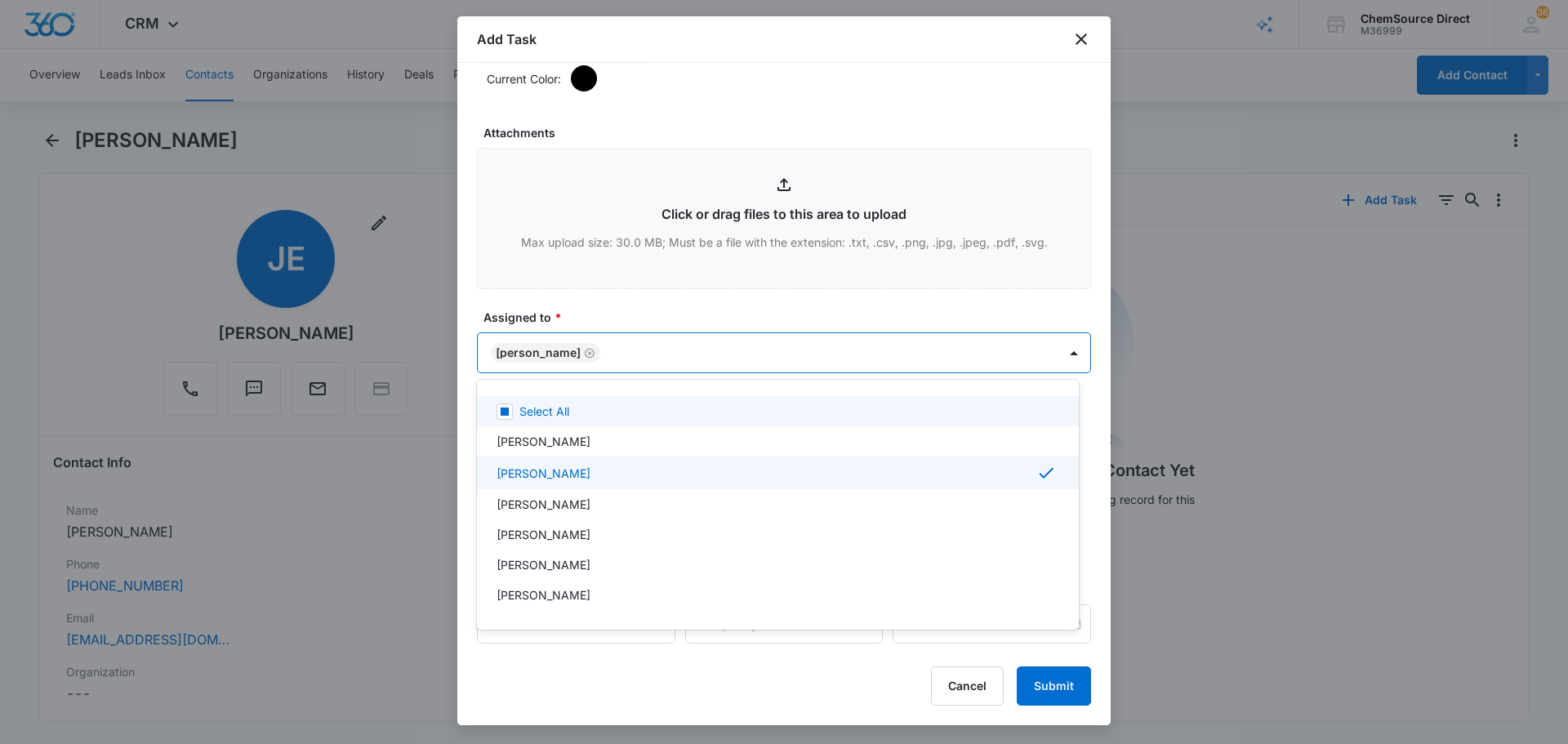
click at [646, 310] on div at bounding box center [784, 372] width 1568 height 744
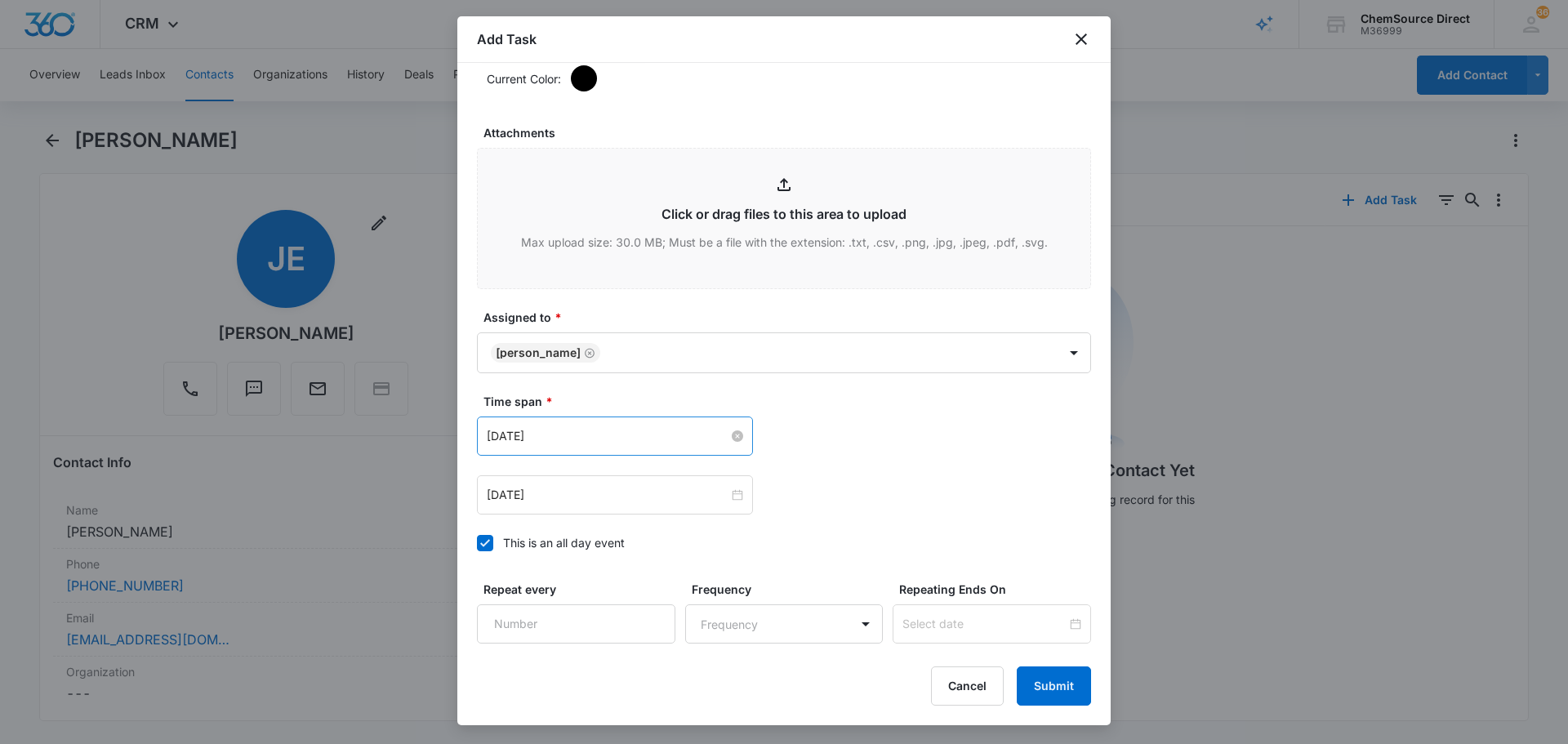
click at [577, 438] on input "[DATE]" at bounding box center [607, 436] width 241 height 18
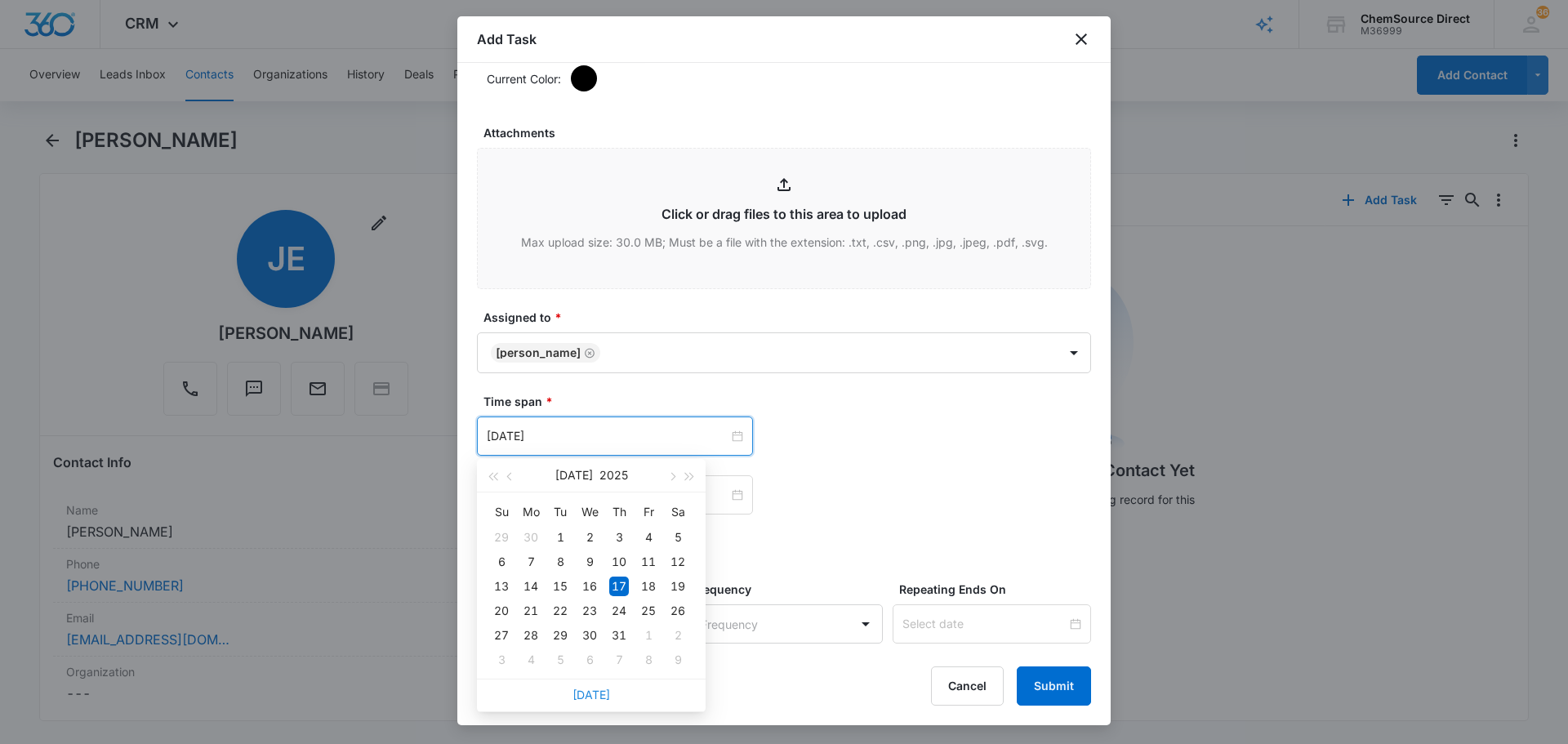
click at [590, 692] on link "[DATE]" at bounding box center [591, 694] width 38 height 14
type input "[DATE]"
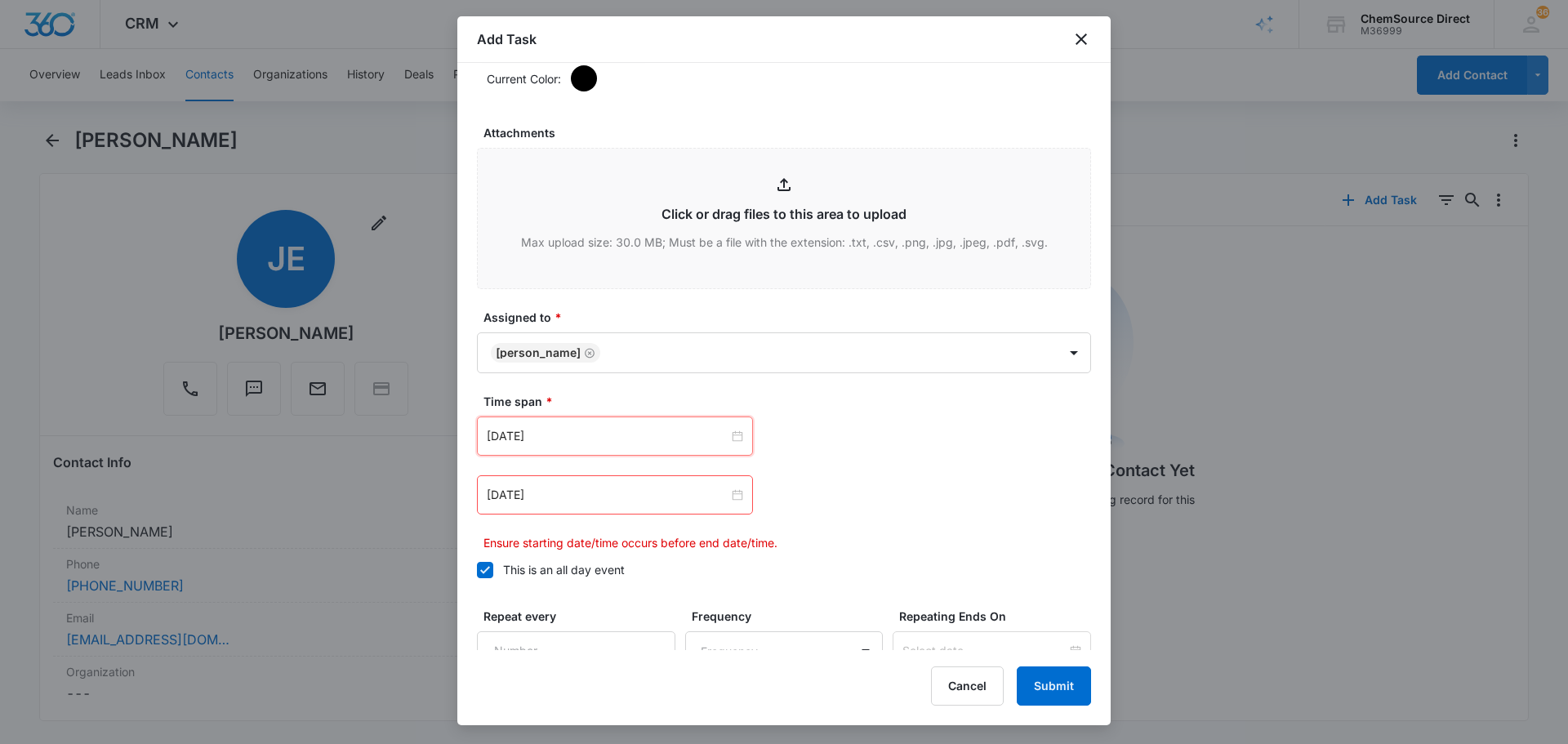
click at [602, 508] on div "[DATE]" at bounding box center [615, 495] width 276 height 40
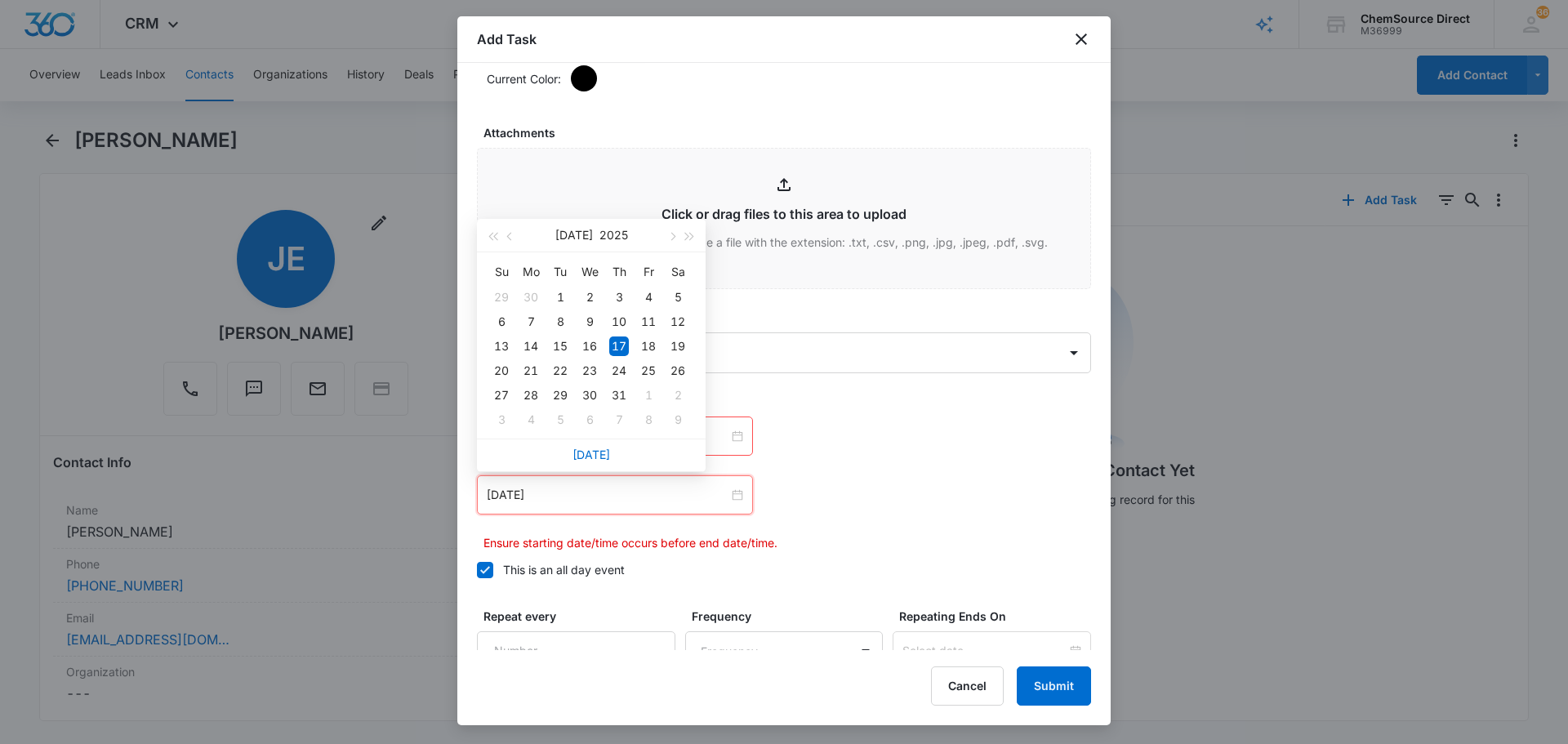
click at [605, 445] on div "[DATE]" at bounding box center [591, 455] width 229 height 33
click at [597, 452] on link "[DATE]" at bounding box center [591, 455] width 38 height 14
type input "[DATE]"
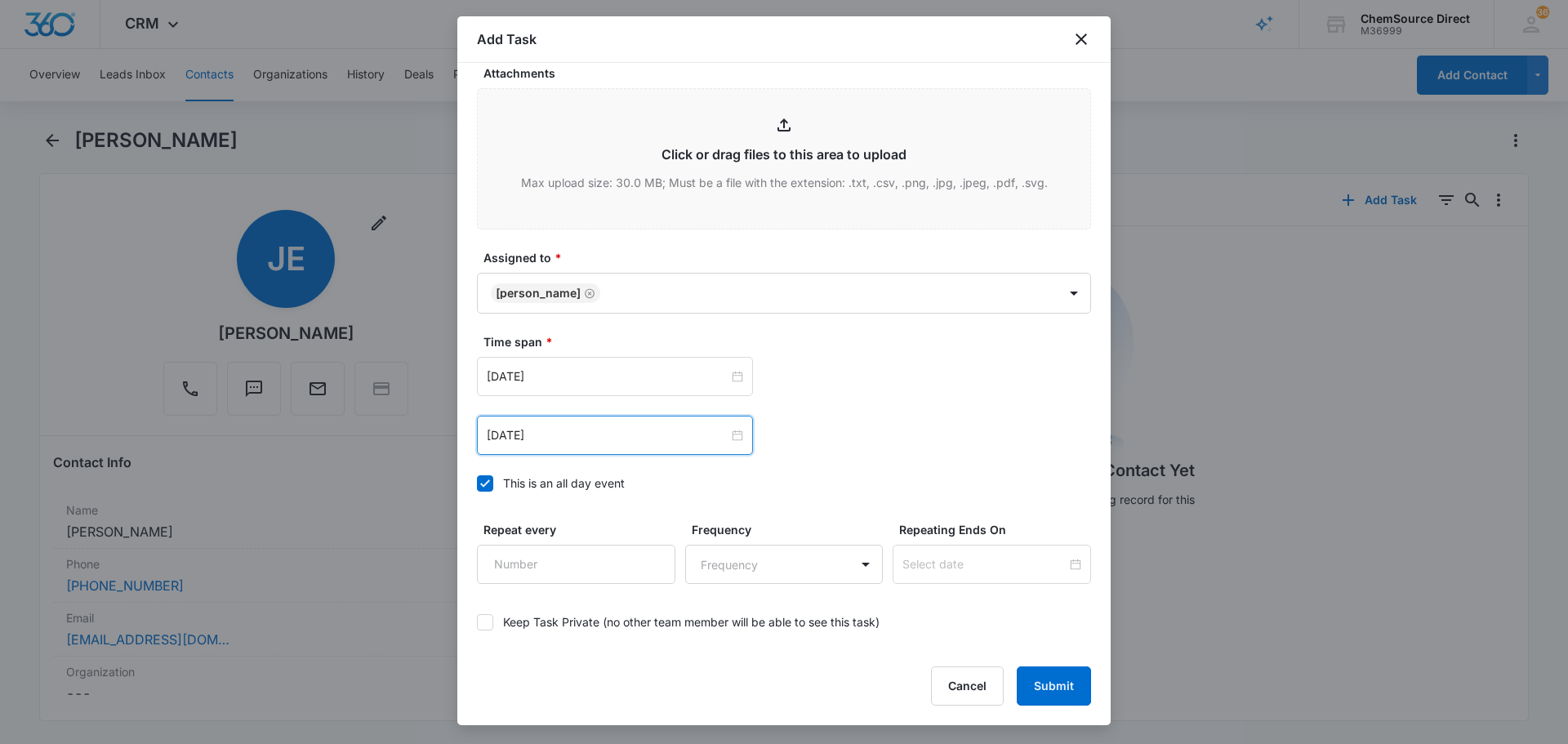
scroll to position [1031, 0]
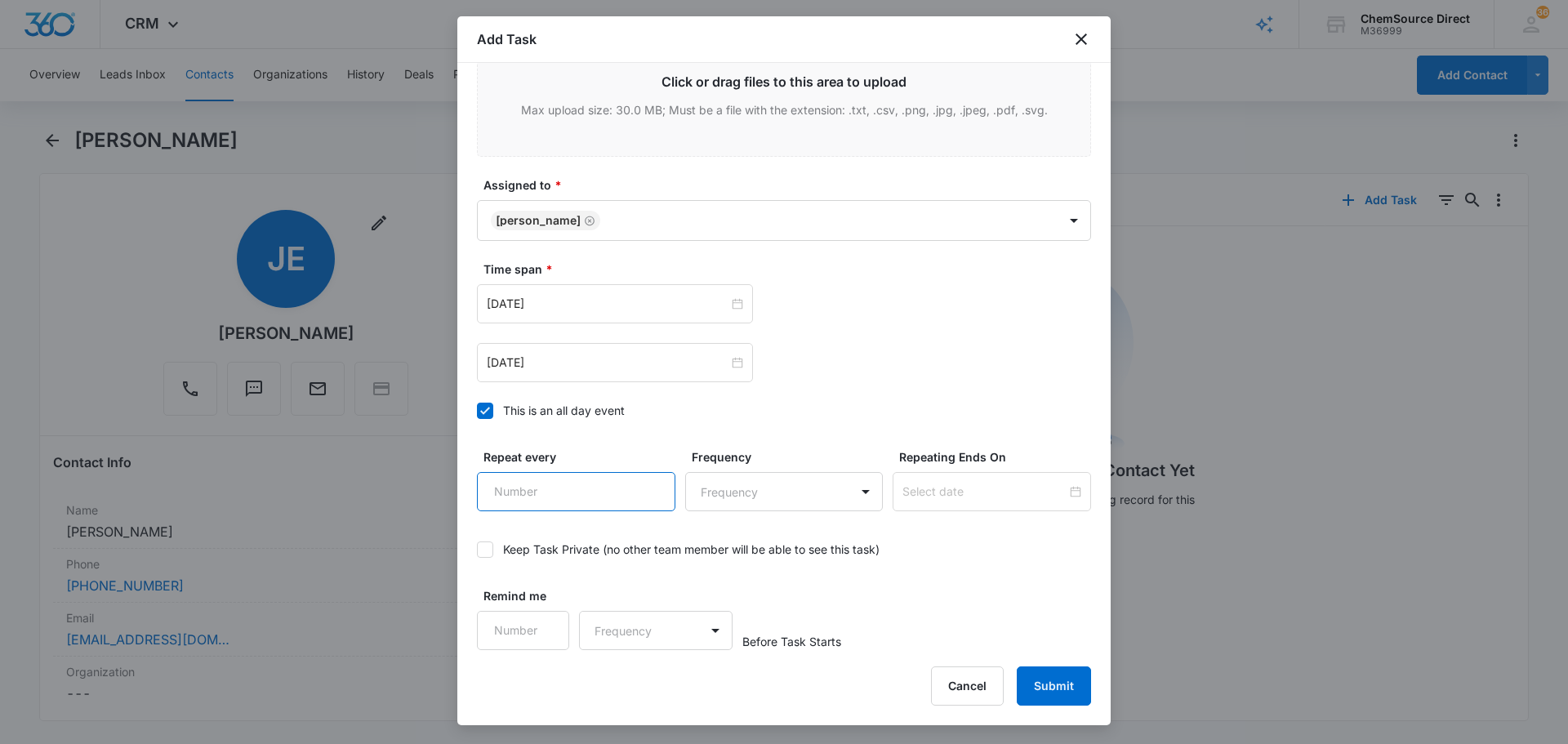
click at [588, 491] on input "Repeat every" at bounding box center [576, 492] width 198 height 40
type input "2"
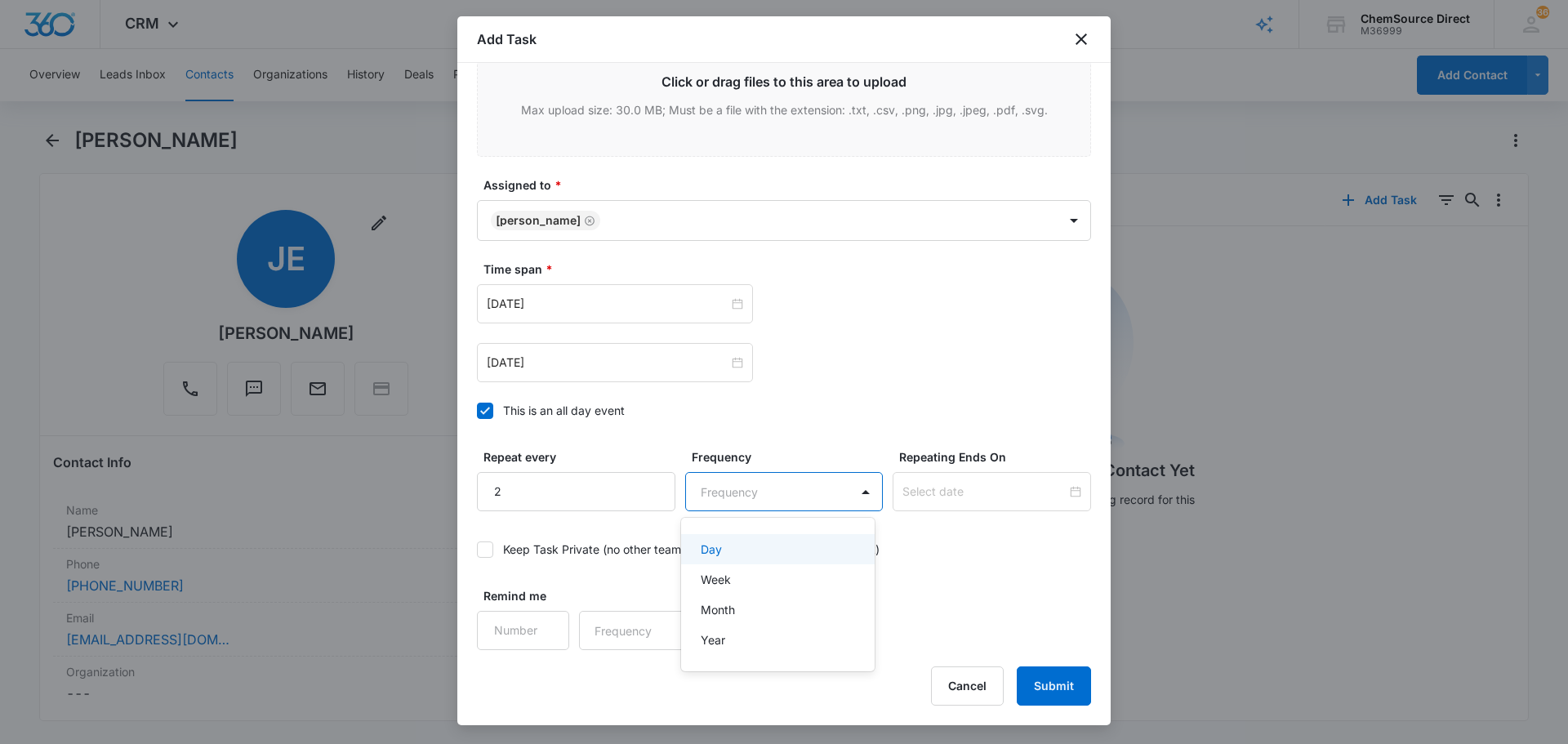
click at [784, 476] on body "CRM Apps Reputation Forms CRM Email Social Payments POS Content Ads Intelligenc…" at bounding box center [784, 372] width 1568 height 744
click at [761, 552] on div "Day" at bounding box center [776, 549] width 152 height 17
click at [993, 488] on input at bounding box center [984, 491] width 164 height 18
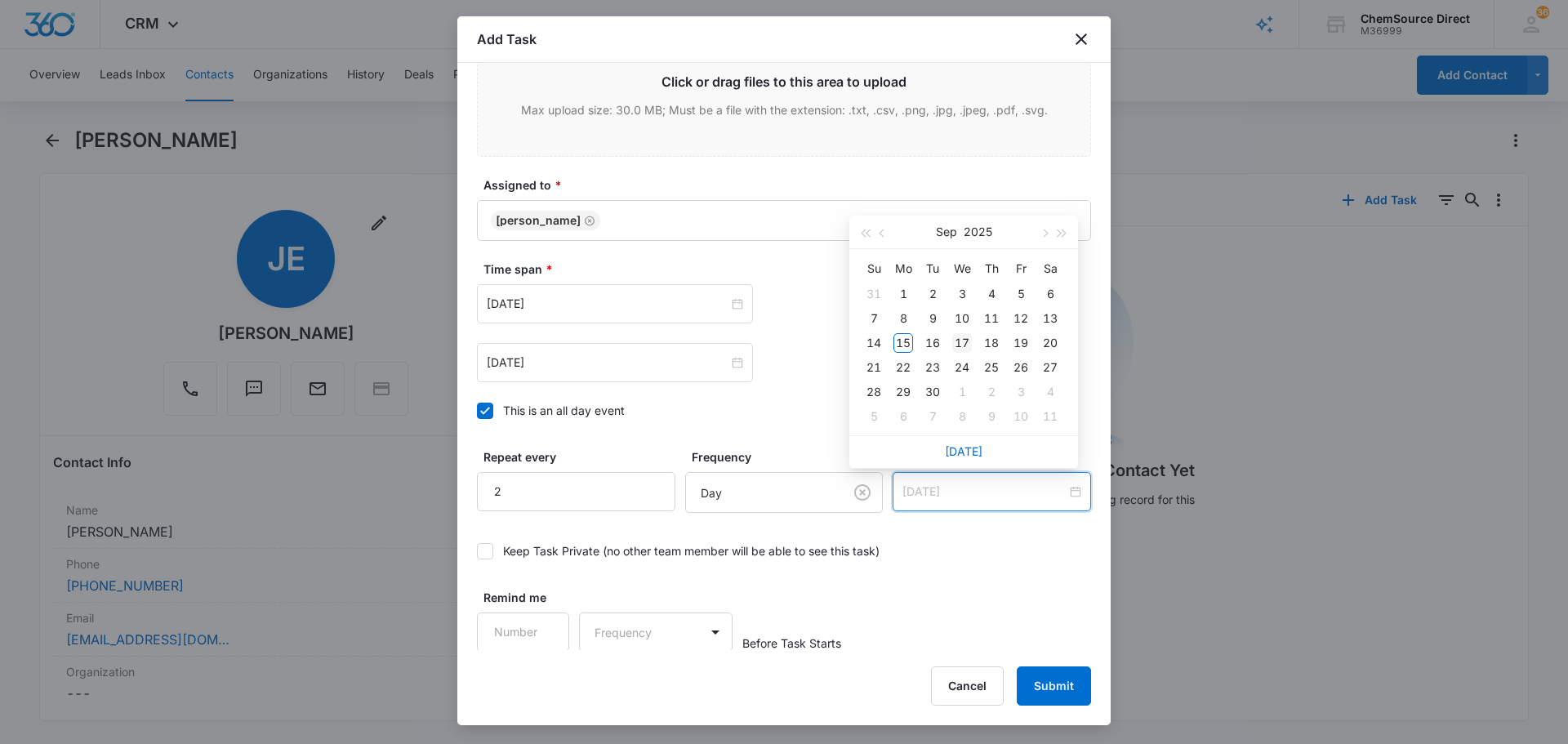
type input "[DATE]"
click at [968, 346] on div "17" at bounding box center [962, 342] width 20 height 20
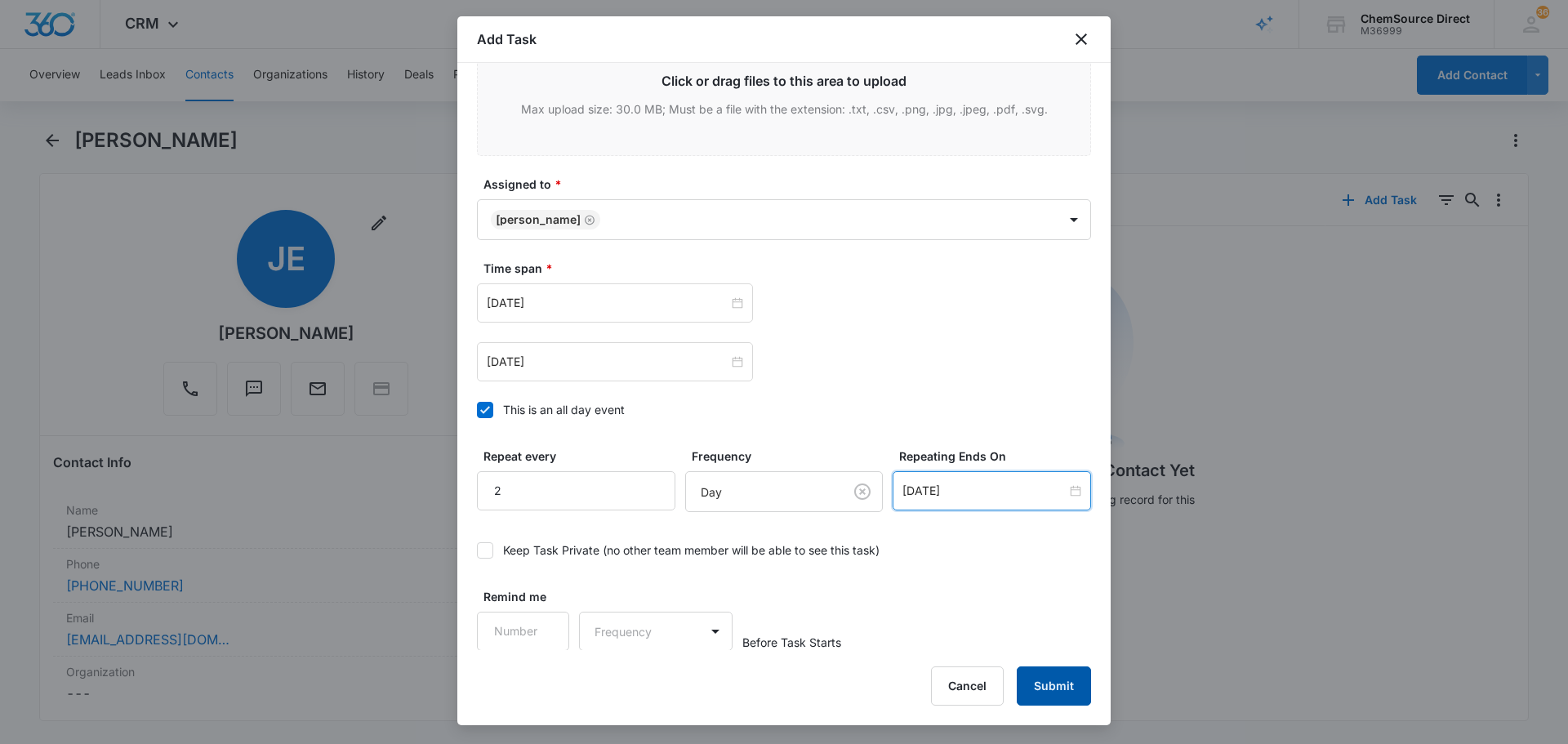
scroll to position [1033, 0]
click at [1045, 688] on button "Submit" at bounding box center [1053, 686] width 74 height 40
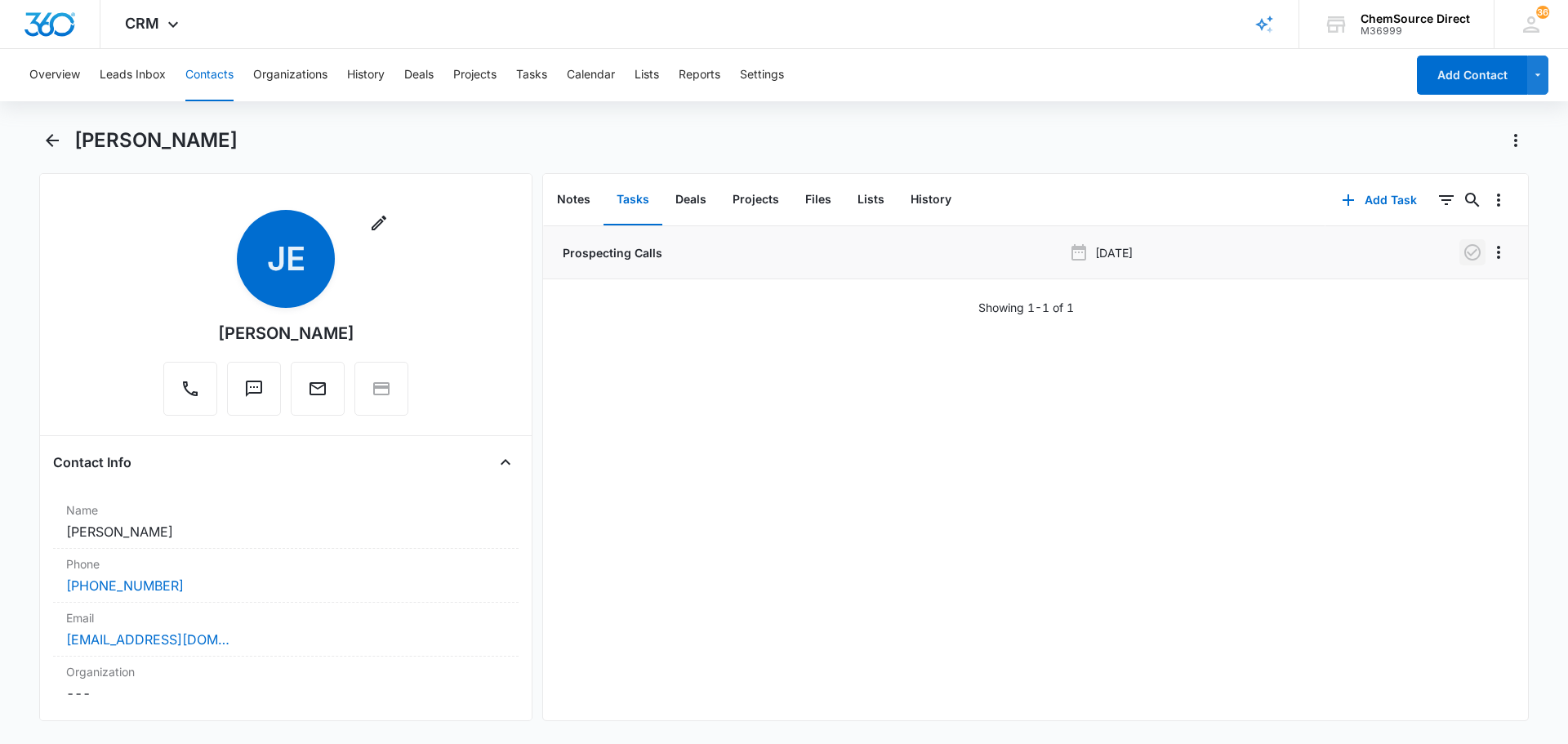
click at [1462, 256] on icon "button" at bounding box center [1472, 252] width 20 height 20
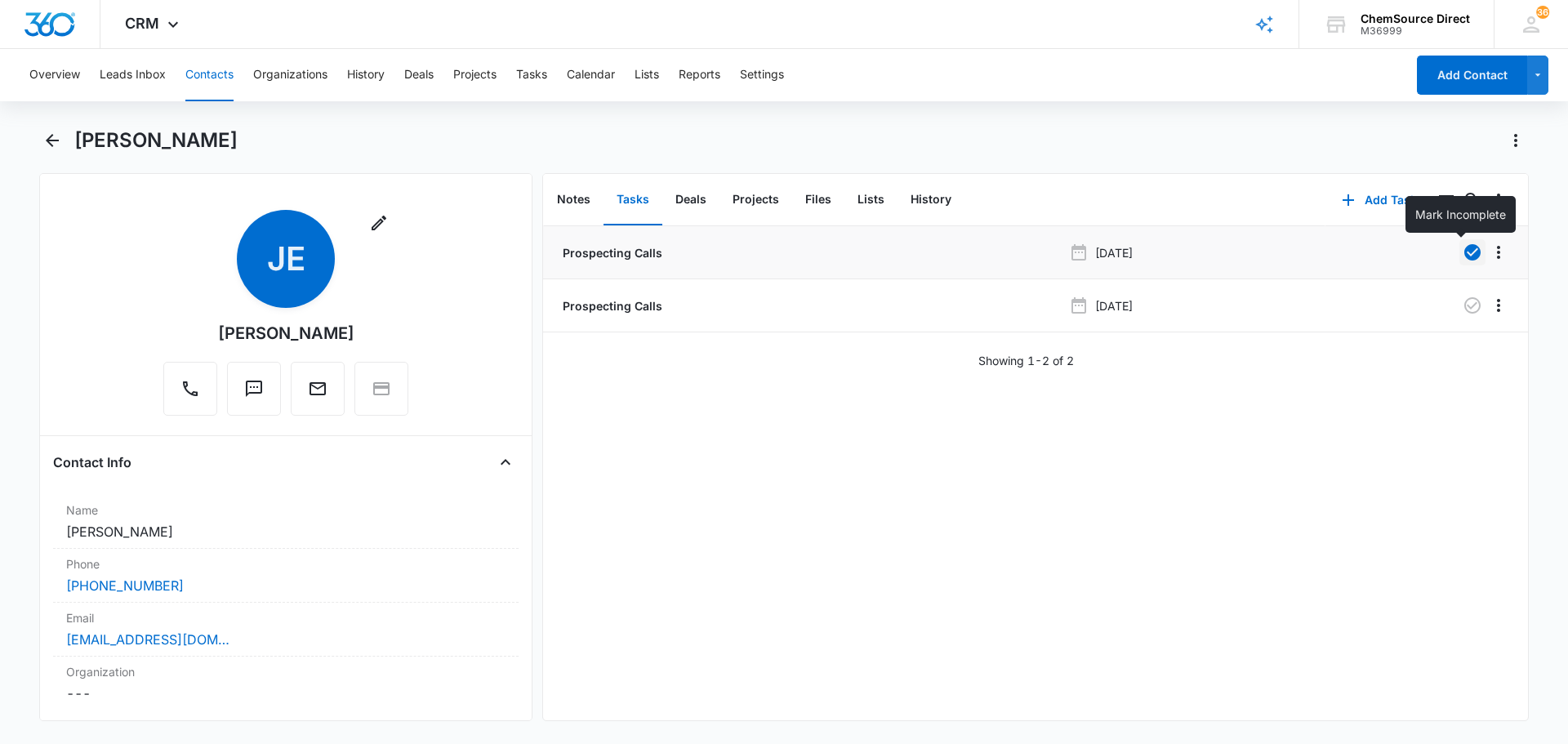
click at [217, 64] on button "Contacts" at bounding box center [209, 74] width 48 height 52
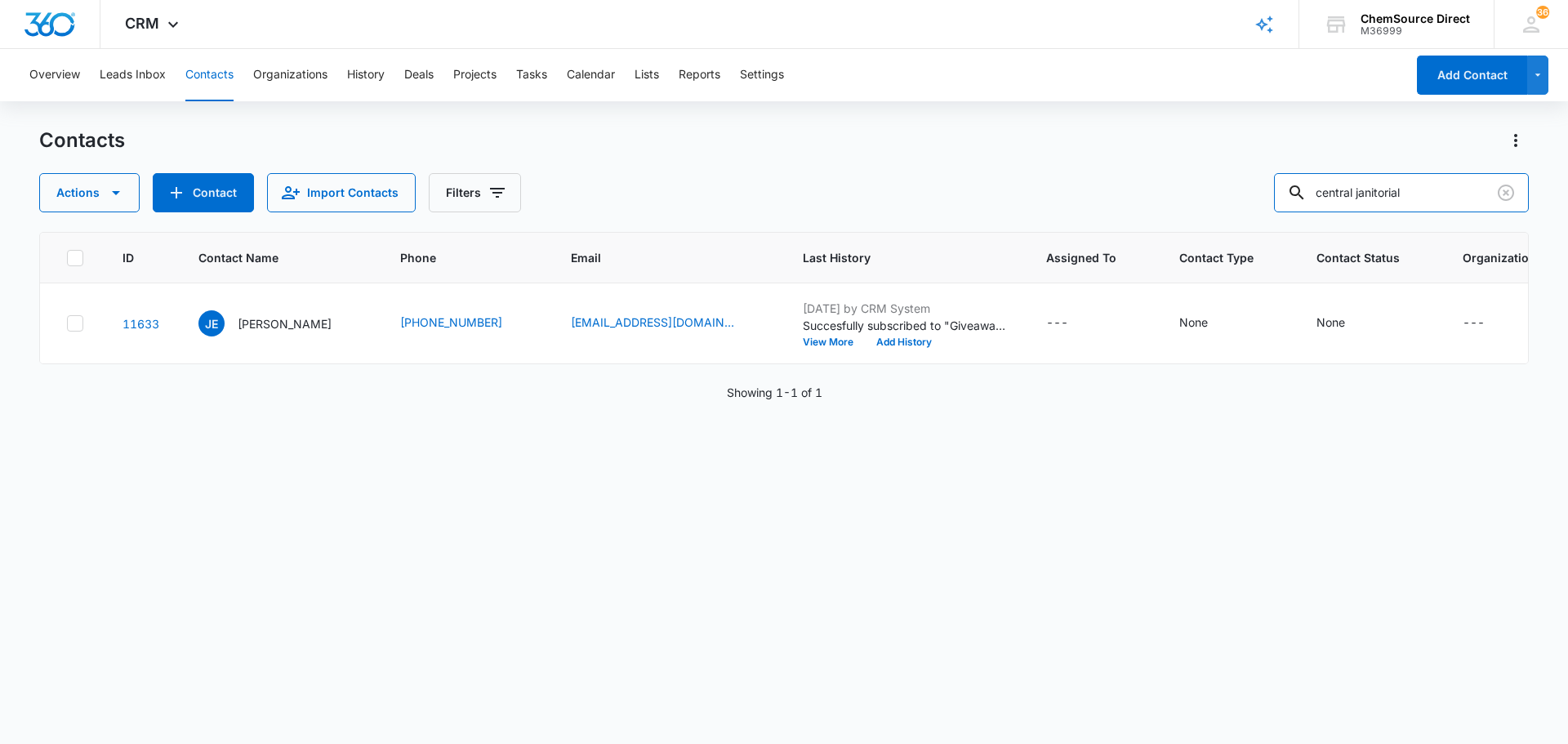
drag, startPoint x: 1435, startPoint y: 186, endPoint x: 1235, endPoint y: 202, distance: 200.6
click at [1235, 202] on div "Actions Contact Import Contacts Filters central janitorial" at bounding box center [784, 193] width 1490 height 40
type input "chamber of commer"
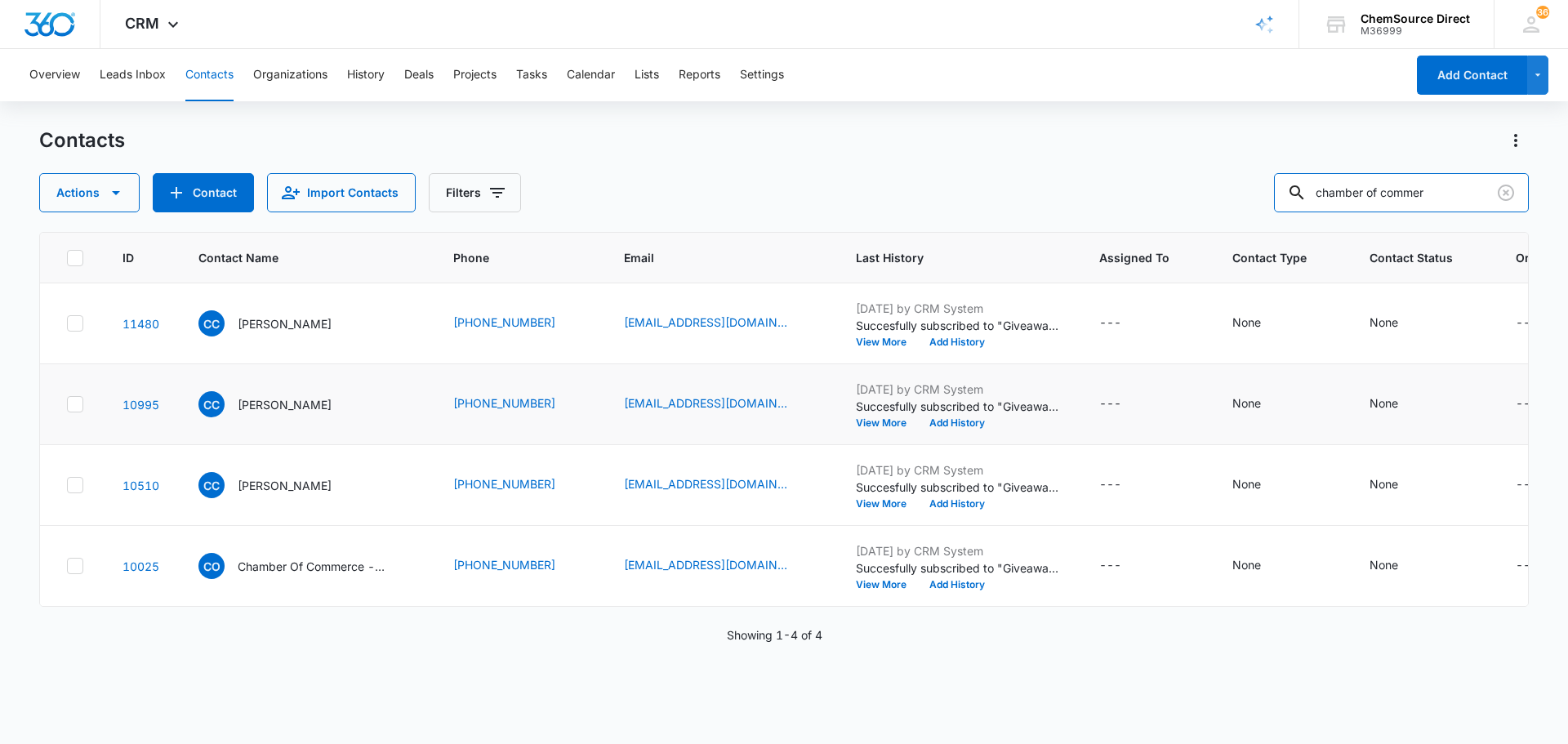
scroll to position [87, 0]
click at [79, 573] on icon at bounding box center [75, 566] width 15 height 15
click at [67, 567] on input "checkbox" at bounding box center [66, 566] width 1 height 1
click at [75, 506] on td at bounding box center [71, 486] width 63 height 81
drag, startPoint x: 67, startPoint y: 491, endPoint x: 76, endPoint y: 473, distance: 20.1
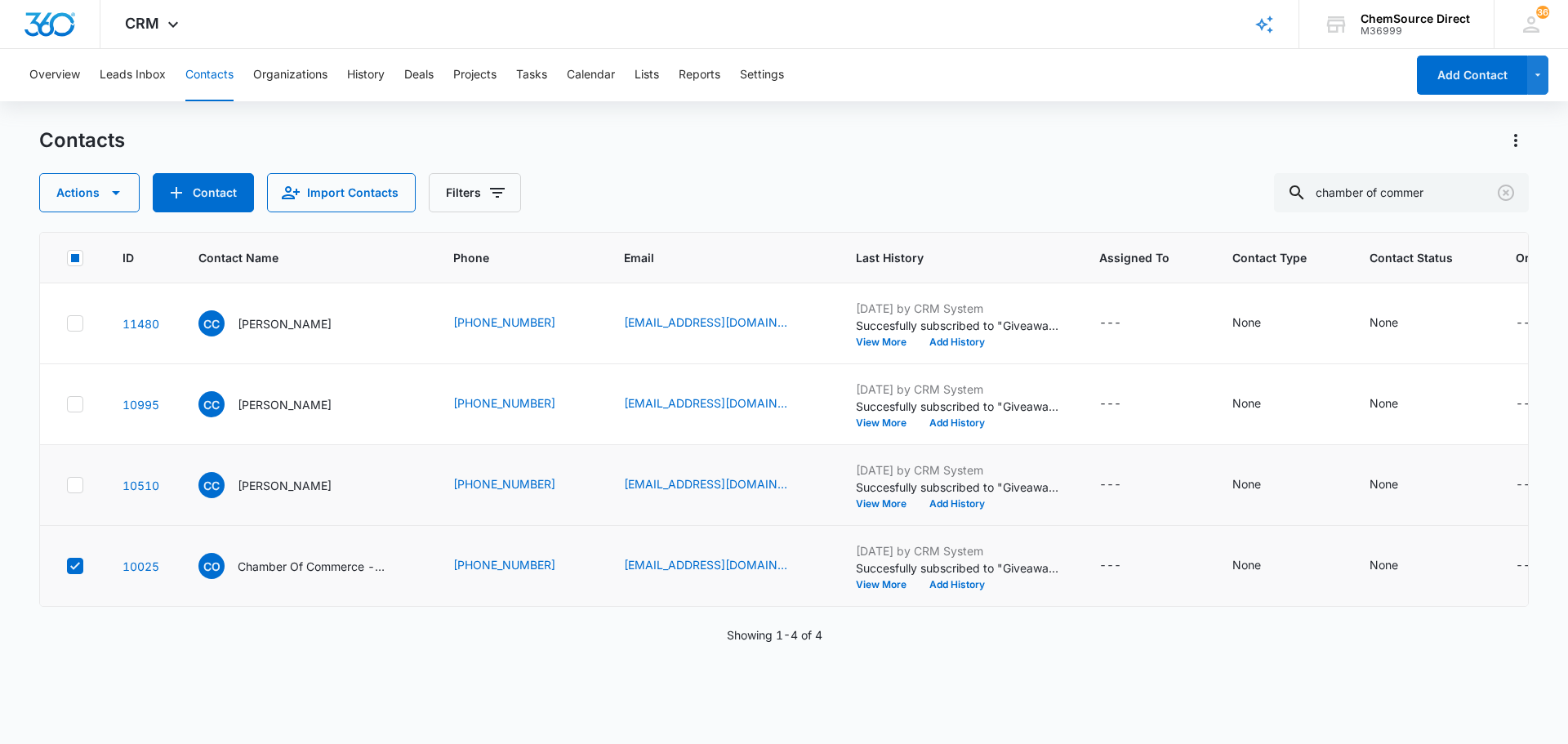
click at [69, 491] on div at bounding box center [74, 485] width 16 height 16
click at [67, 486] on input "checkbox" at bounding box center [66, 485] width 1 height 1
click at [80, 397] on icon at bounding box center [75, 405] width 15 height 15
click at [67, 405] on input "checkbox" at bounding box center [66, 405] width 1 height 1
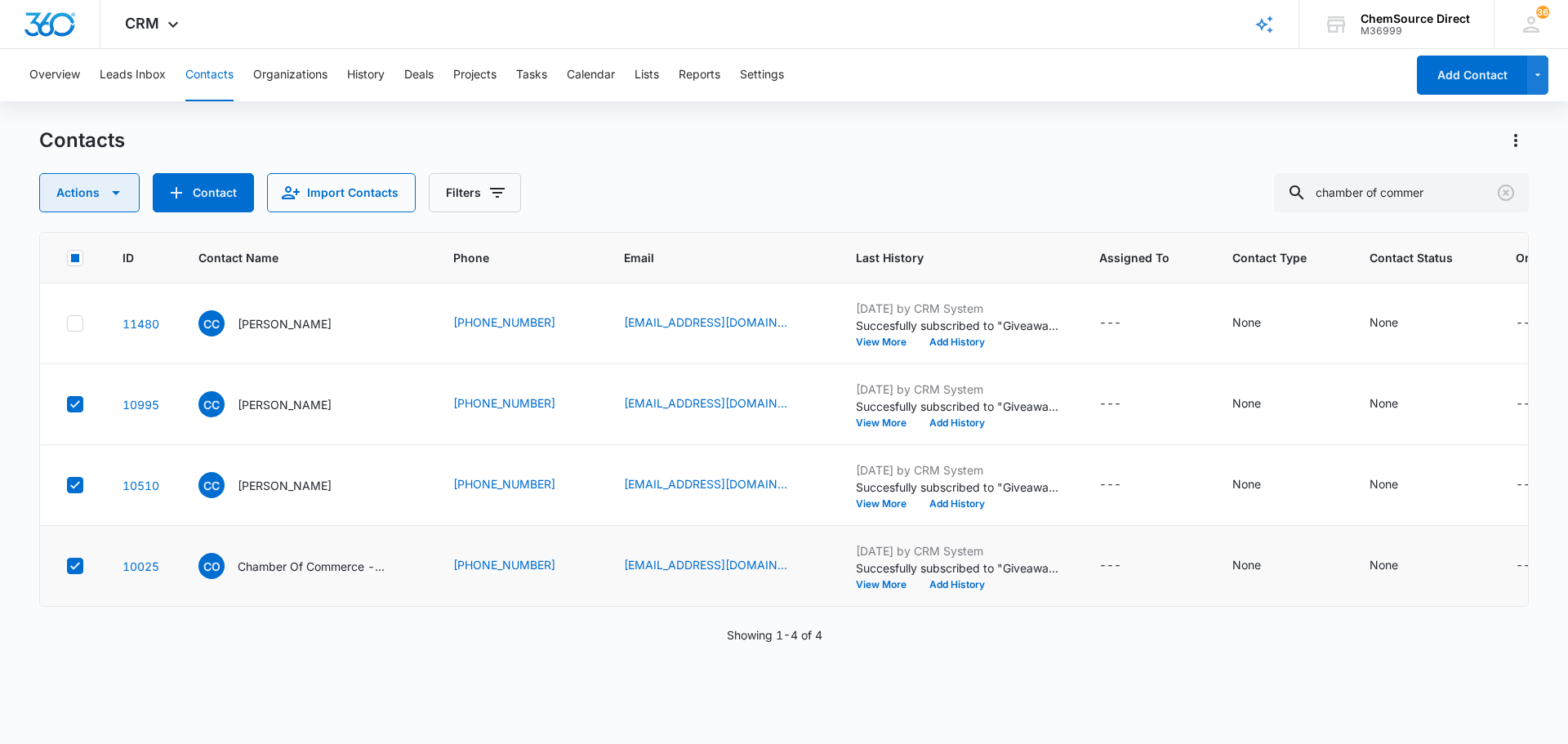
click at [118, 197] on icon "button" at bounding box center [116, 192] width 20 height 20
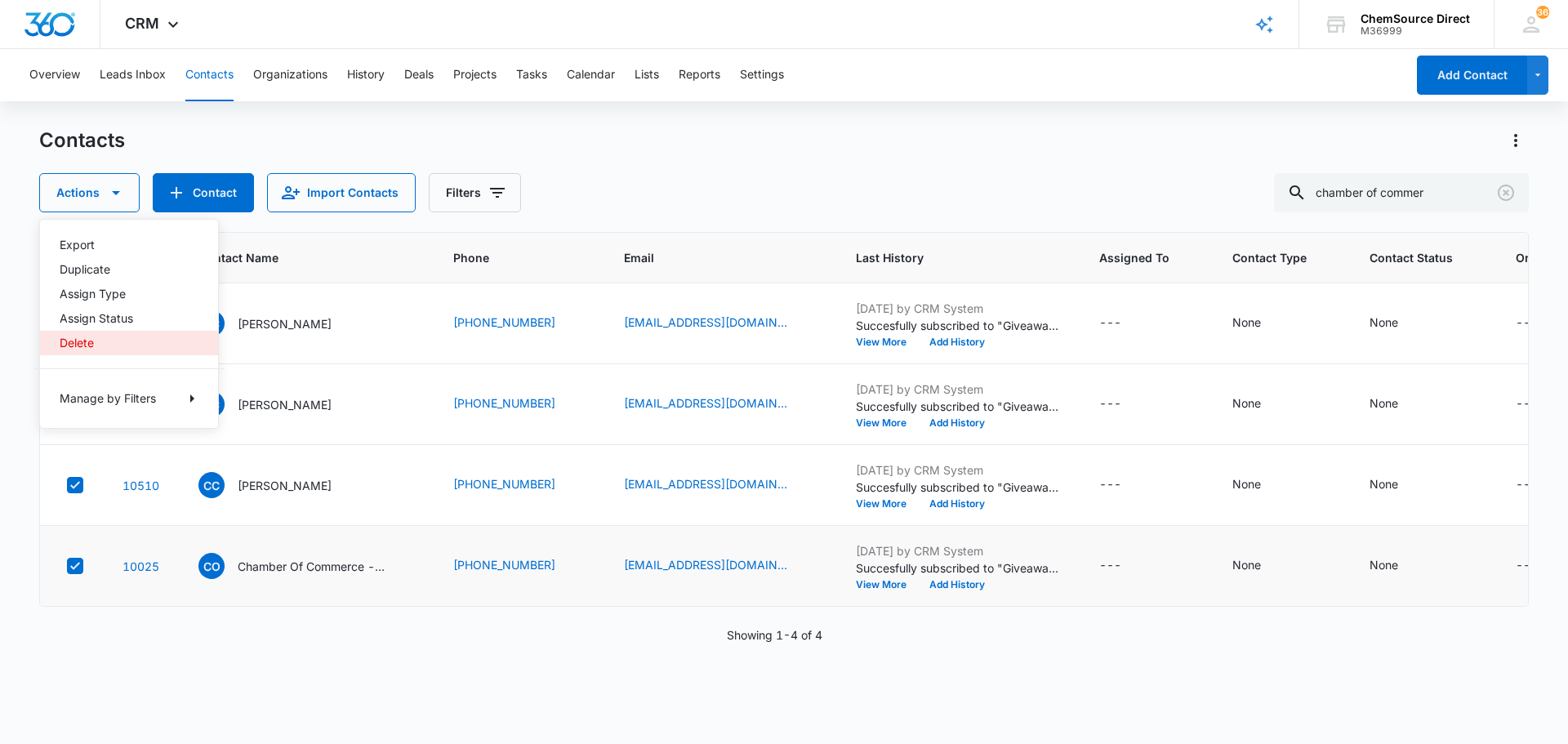
click at [82, 341] on div "Delete" at bounding box center [119, 343] width 119 height 11
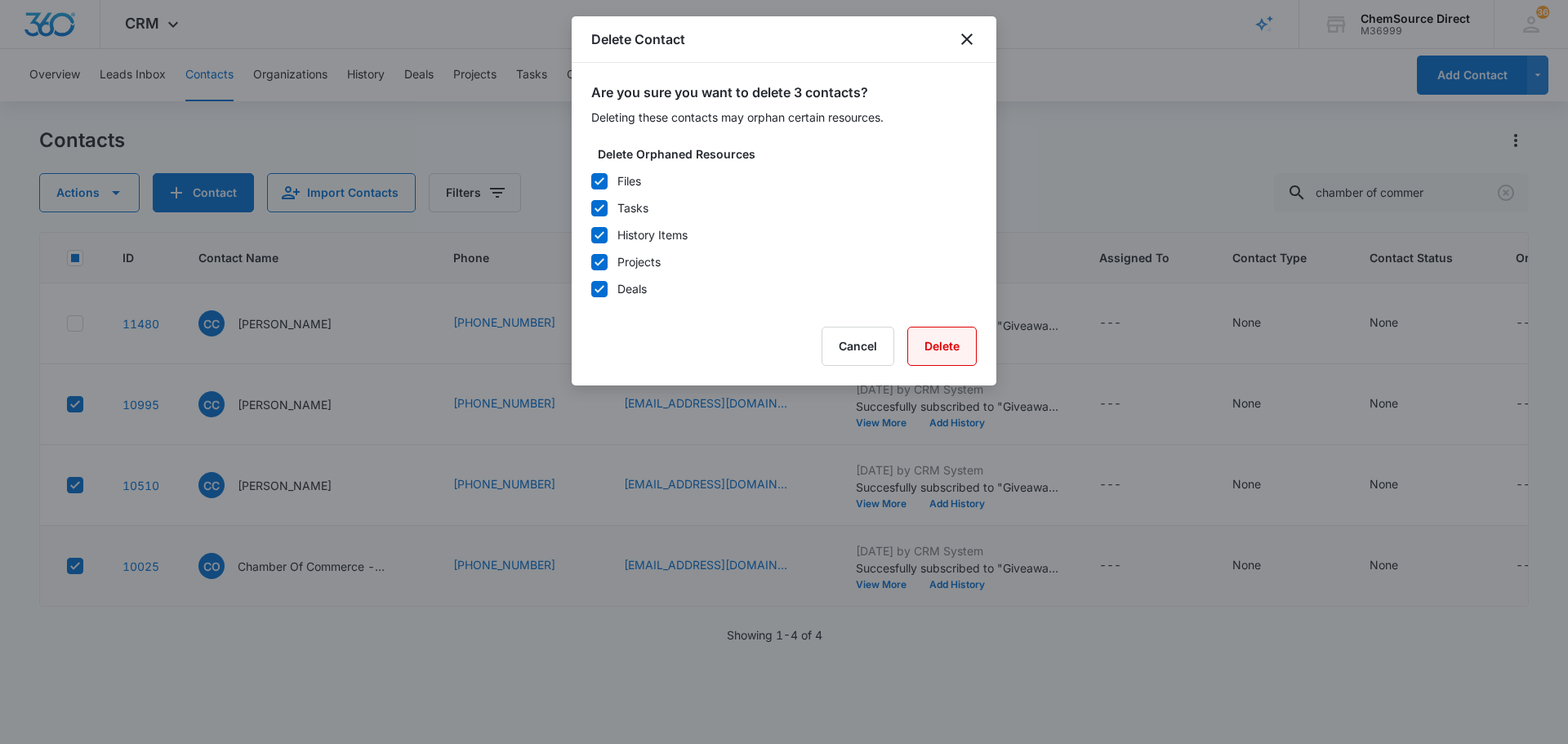
click at [936, 353] on button "Delete" at bounding box center [942, 346] width 70 height 40
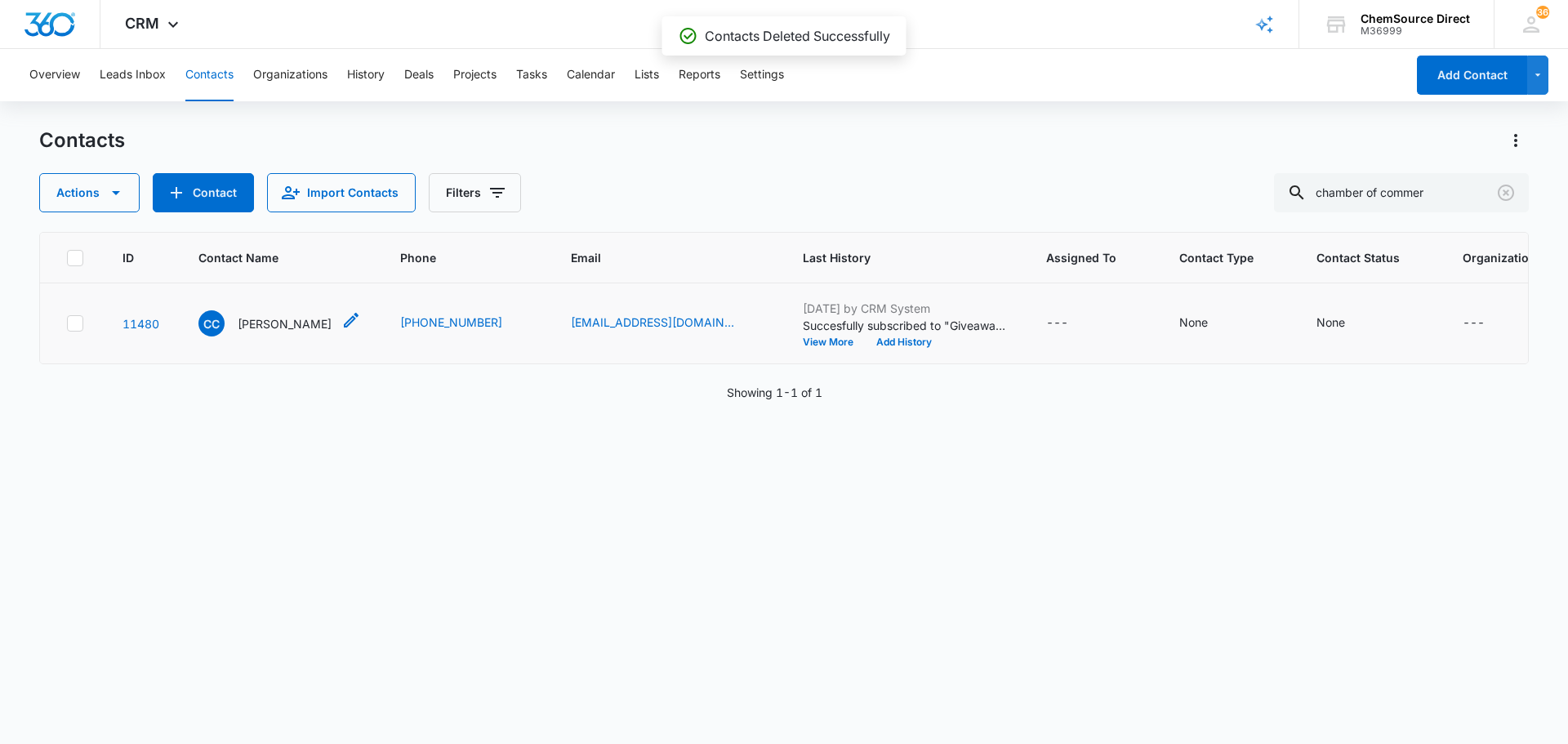
click at [272, 333] on p "[PERSON_NAME]" at bounding box center [285, 323] width 94 height 17
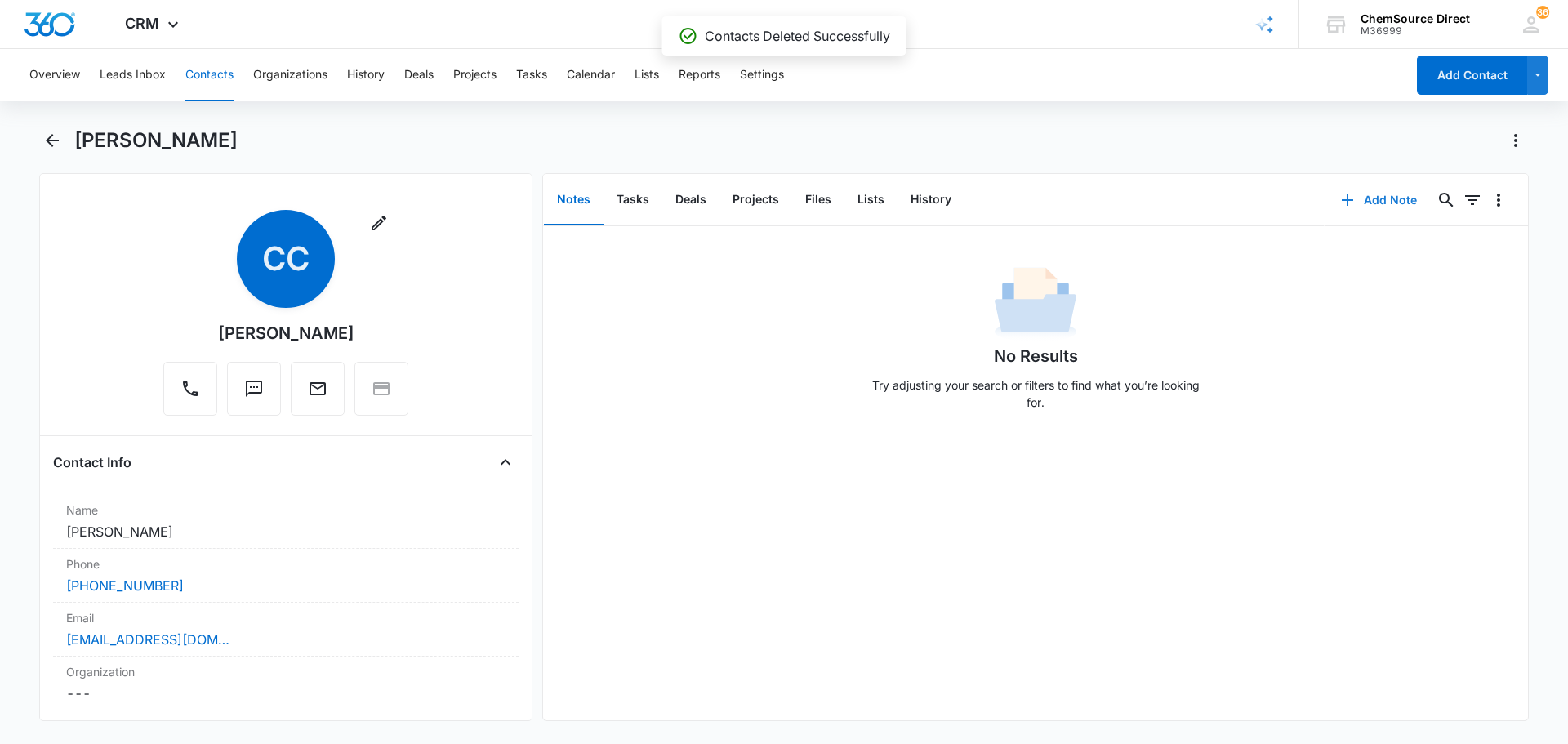
click at [1364, 196] on button "Add Note" at bounding box center [1378, 200] width 108 height 40
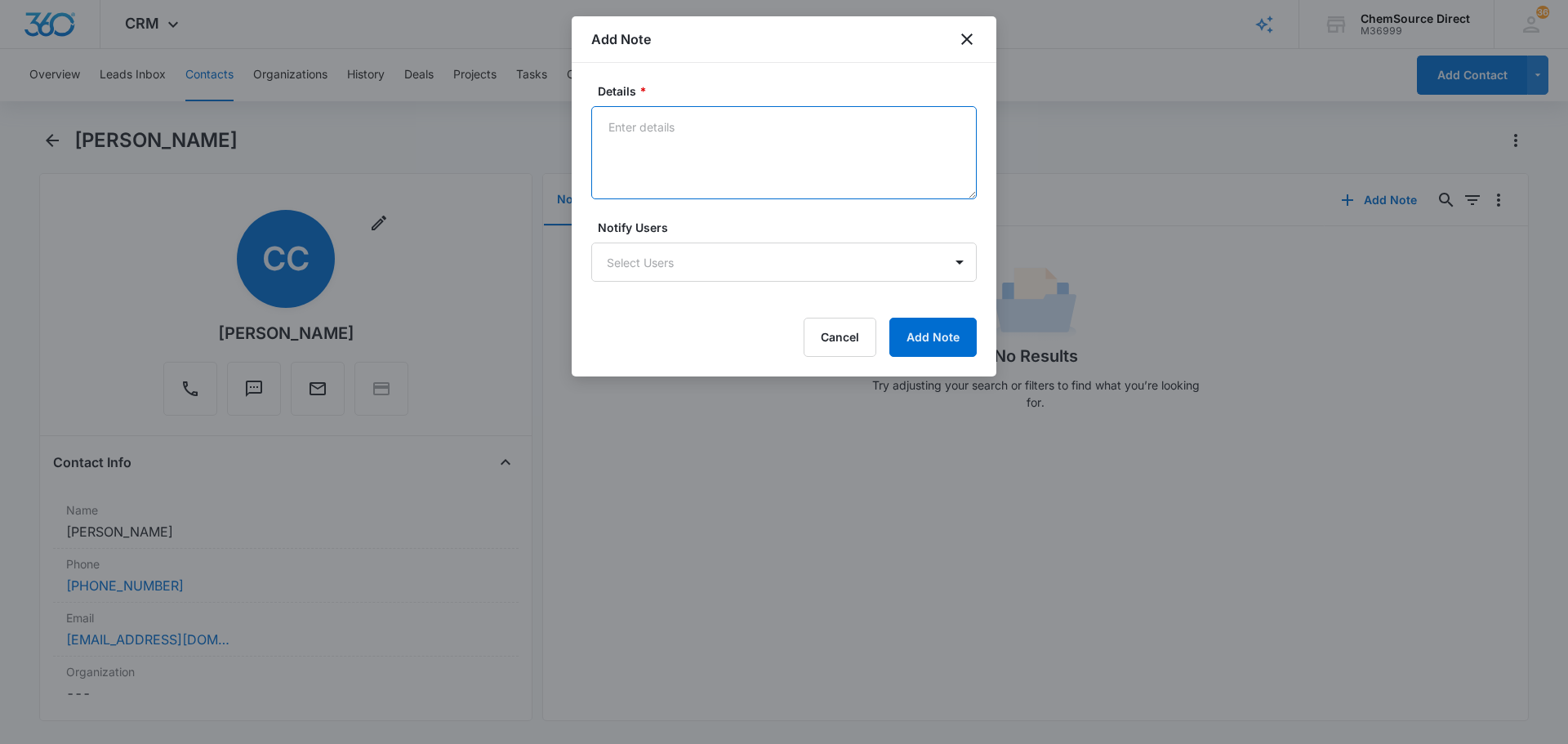
click at [669, 157] on textarea "Details *" at bounding box center [784, 153] width 386 height 93
type textarea "MY10 Promo Sent"
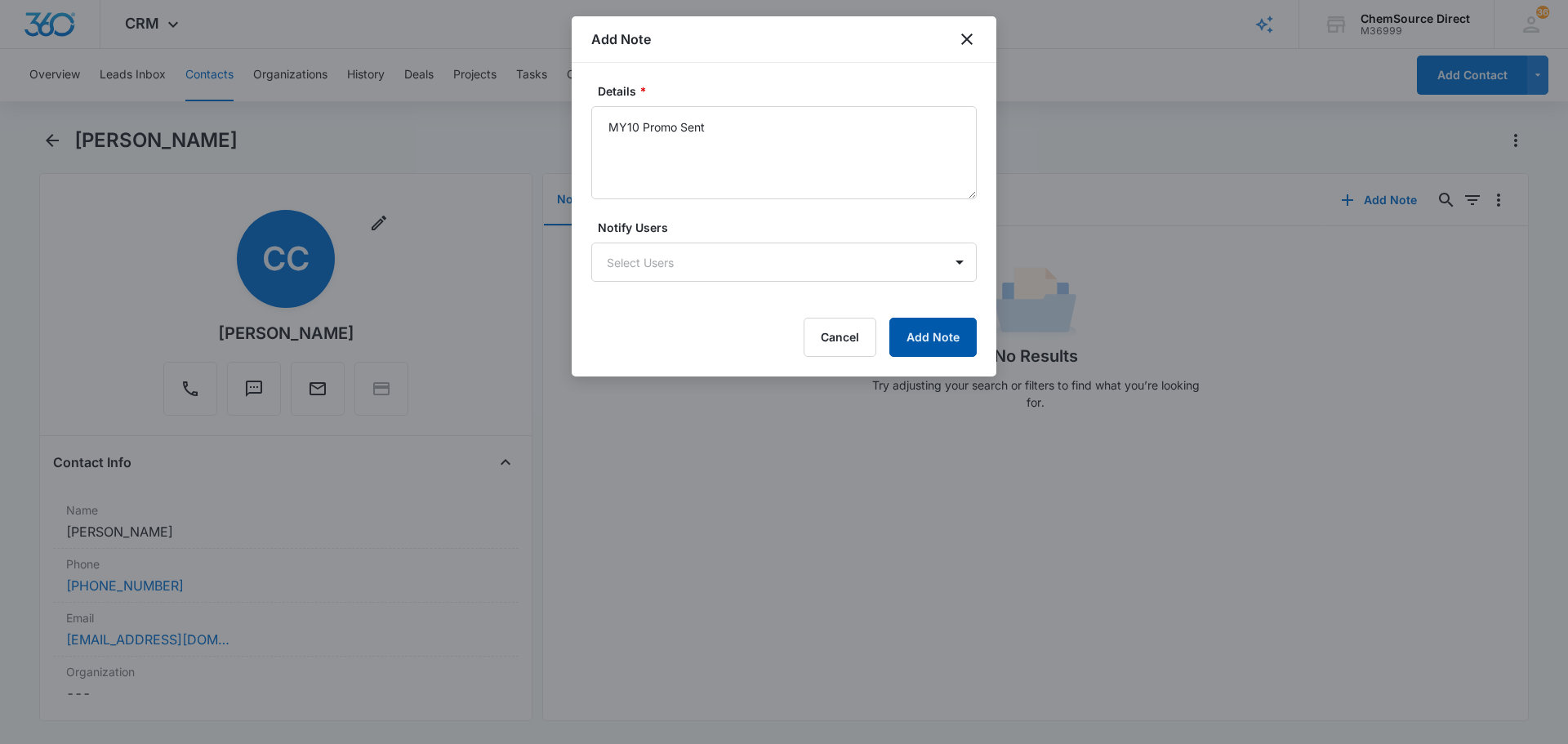
click at [933, 351] on button "Add Note" at bounding box center [933, 338] width 88 height 40
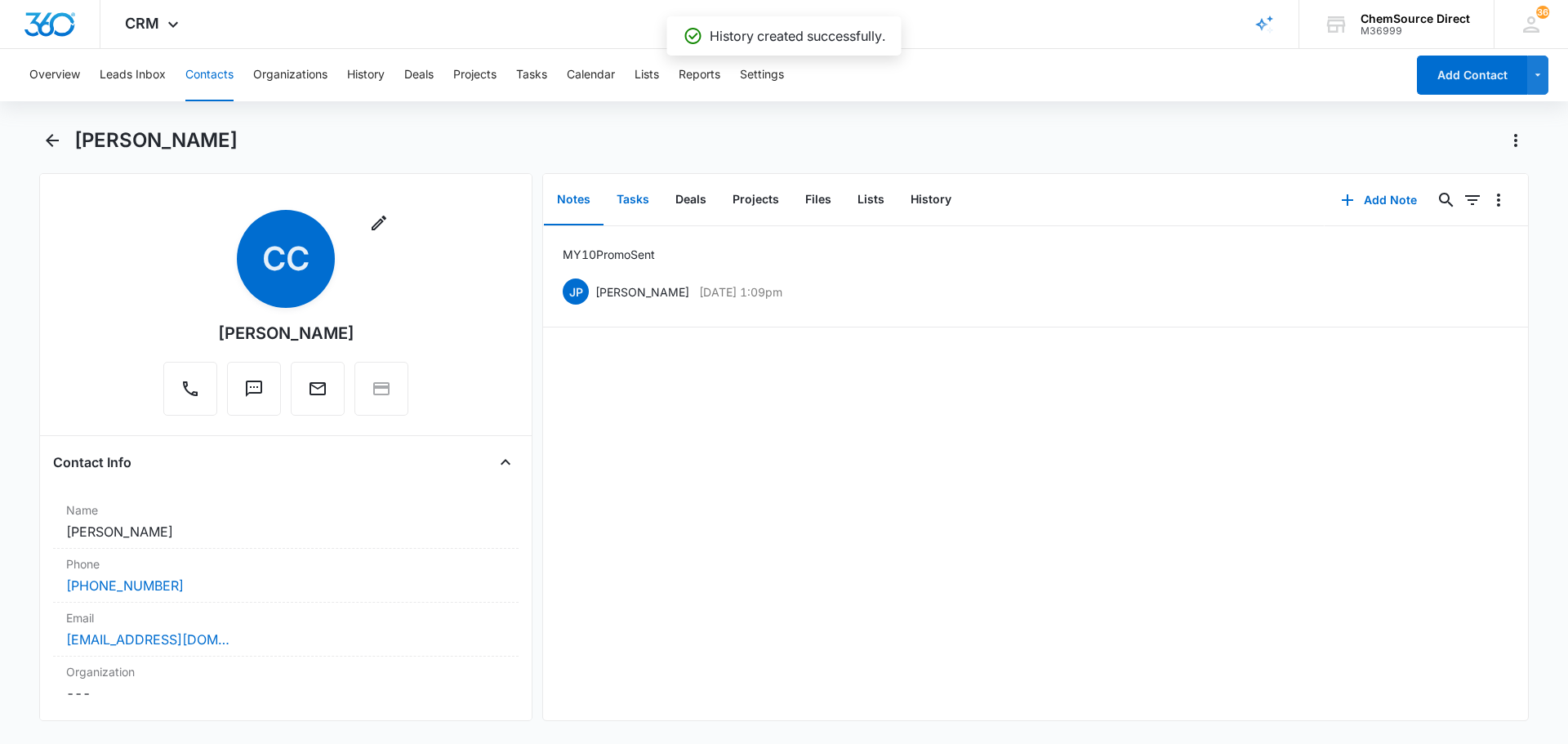
click at [634, 199] on button "Tasks" at bounding box center [633, 200] width 58 height 51
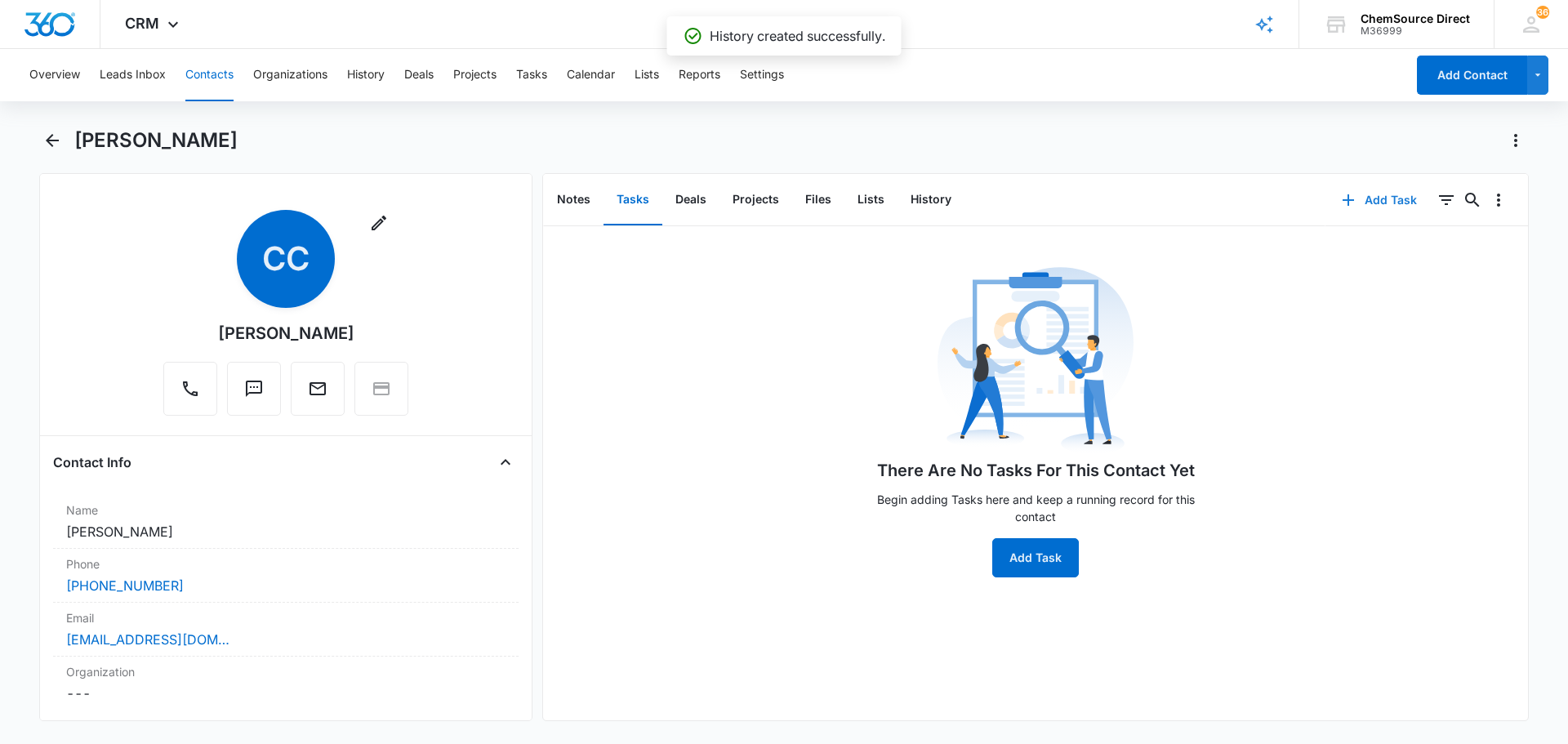
click at [1378, 200] on button "Add Task" at bounding box center [1379, 200] width 107 height 40
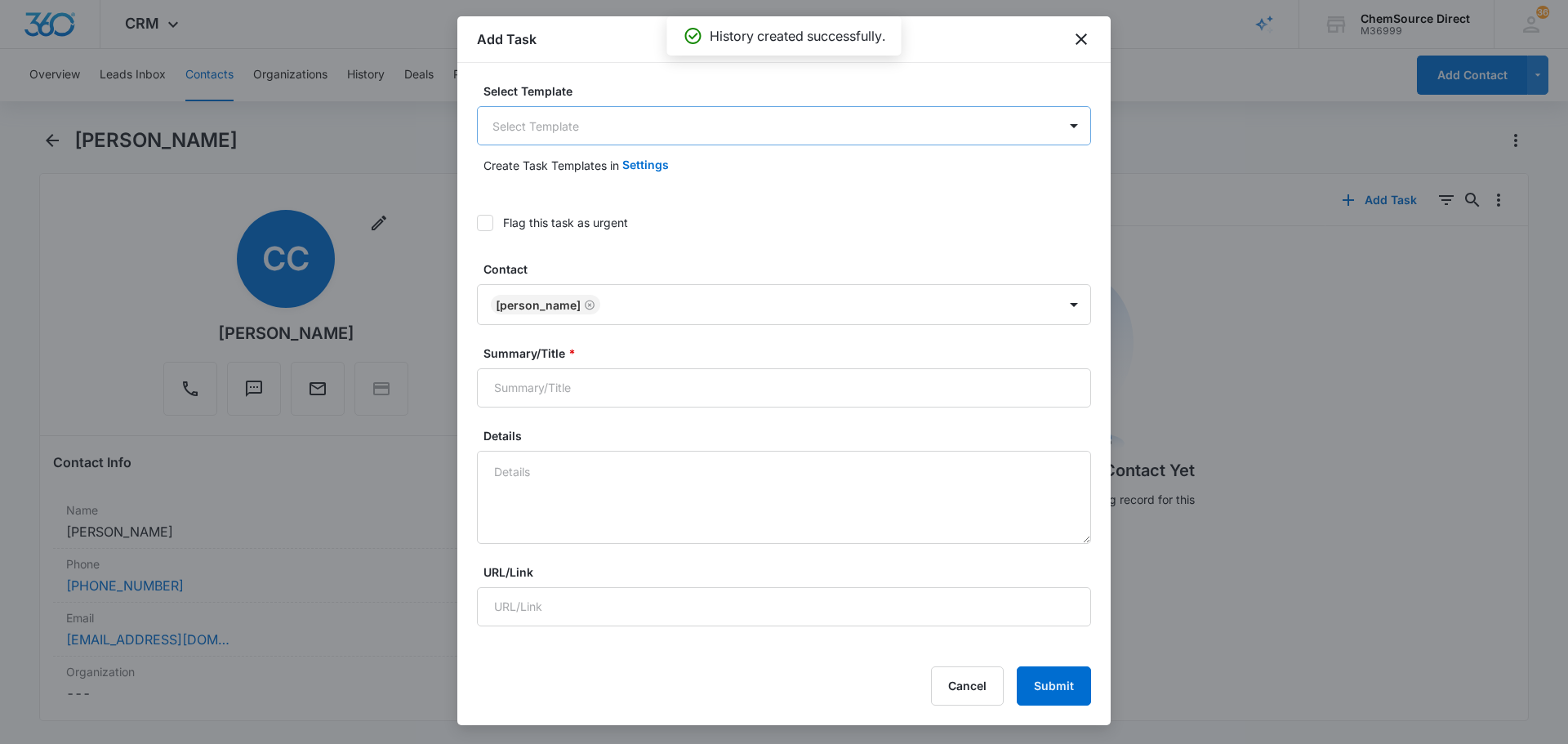
click at [686, 121] on body "CRM Apps Reputation Forms CRM Email Social Payments POS Content Ads Intelligenc…" at bounding box center [784, 372] width 1568 height 744
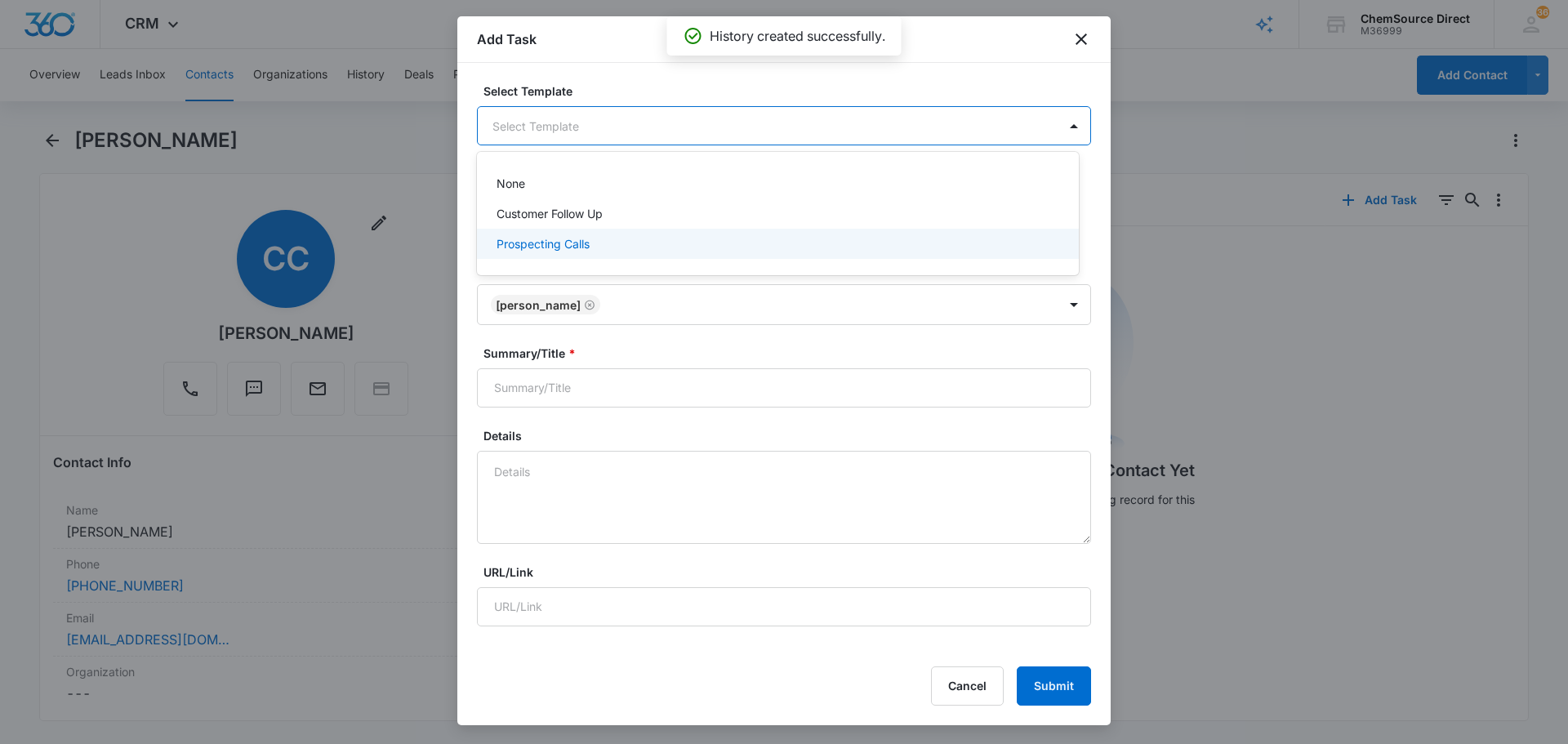
click at [644, 244] on div "Prospecting Calls" at bounding box center [776, 243] width 559 height 17
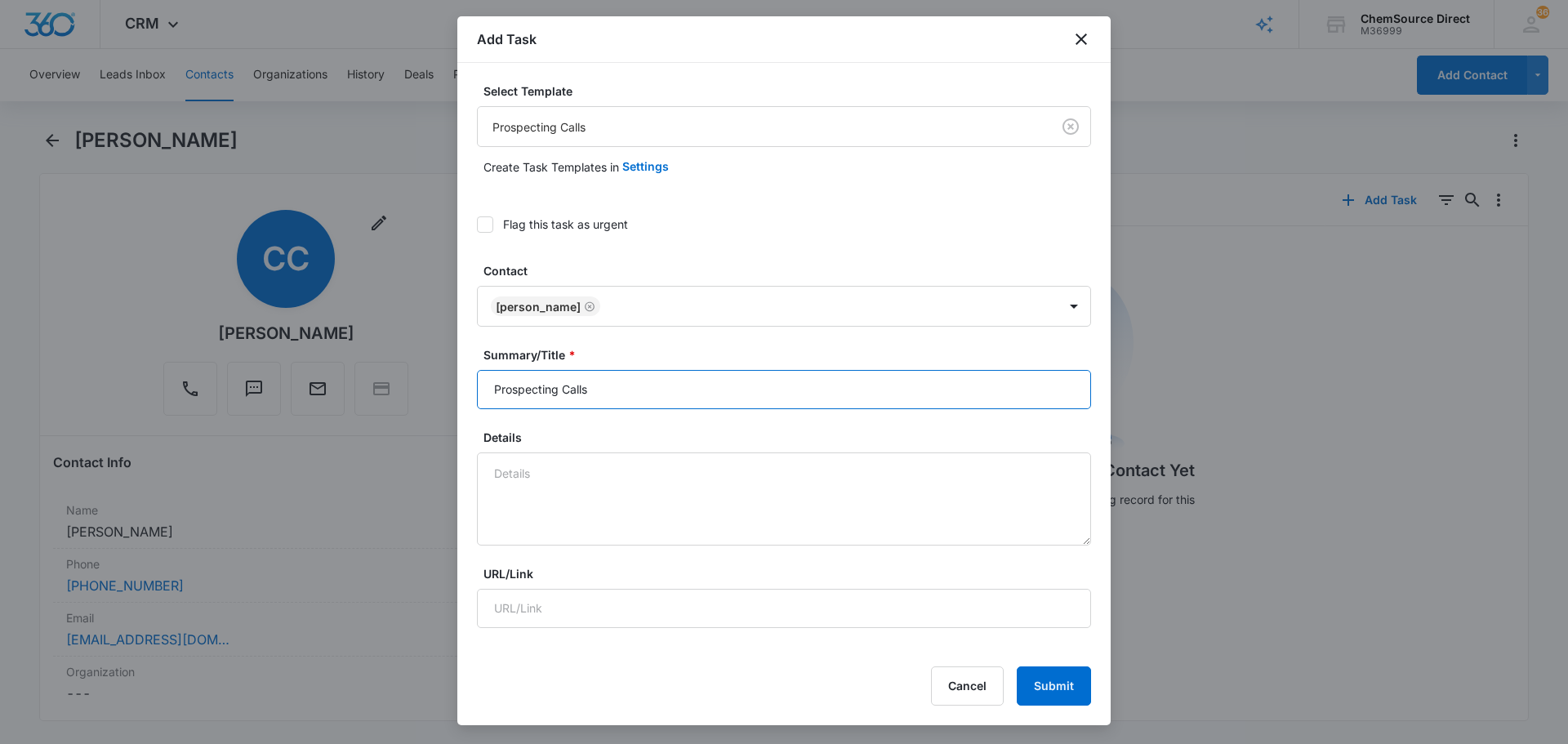
drag, startPoint x: 638, startPoint y: 400, endPoint x: 434, endPoint y: 407, distance: 204.1
click at [448, 406] on body "CRM Apps Reputation Forms CRM Email Social Payments POS Content Ads Intelligenc…" at bounding box center [784, 372] width 1568 height 744
type input "Prospecting Calls"
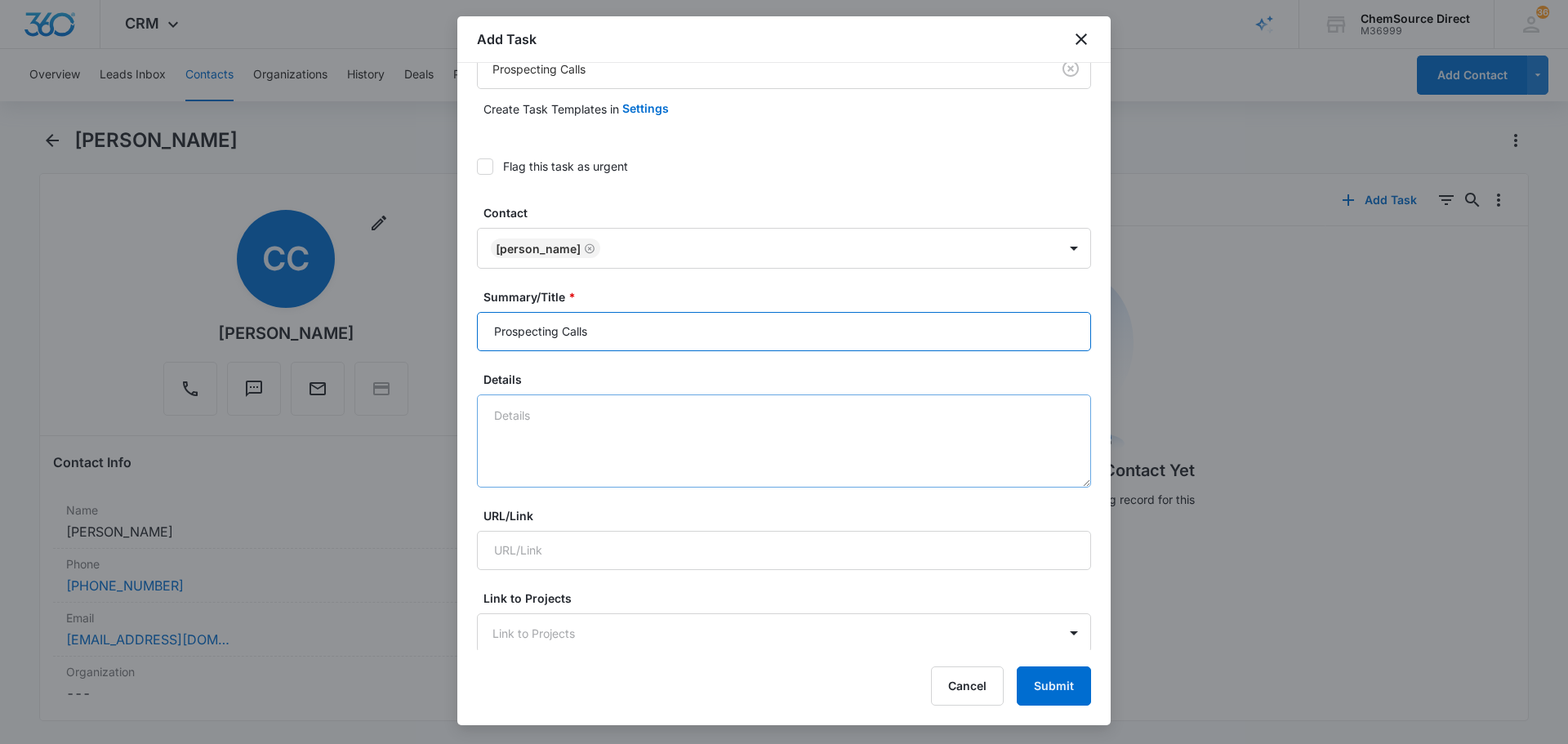
scroll to position [82, 0]
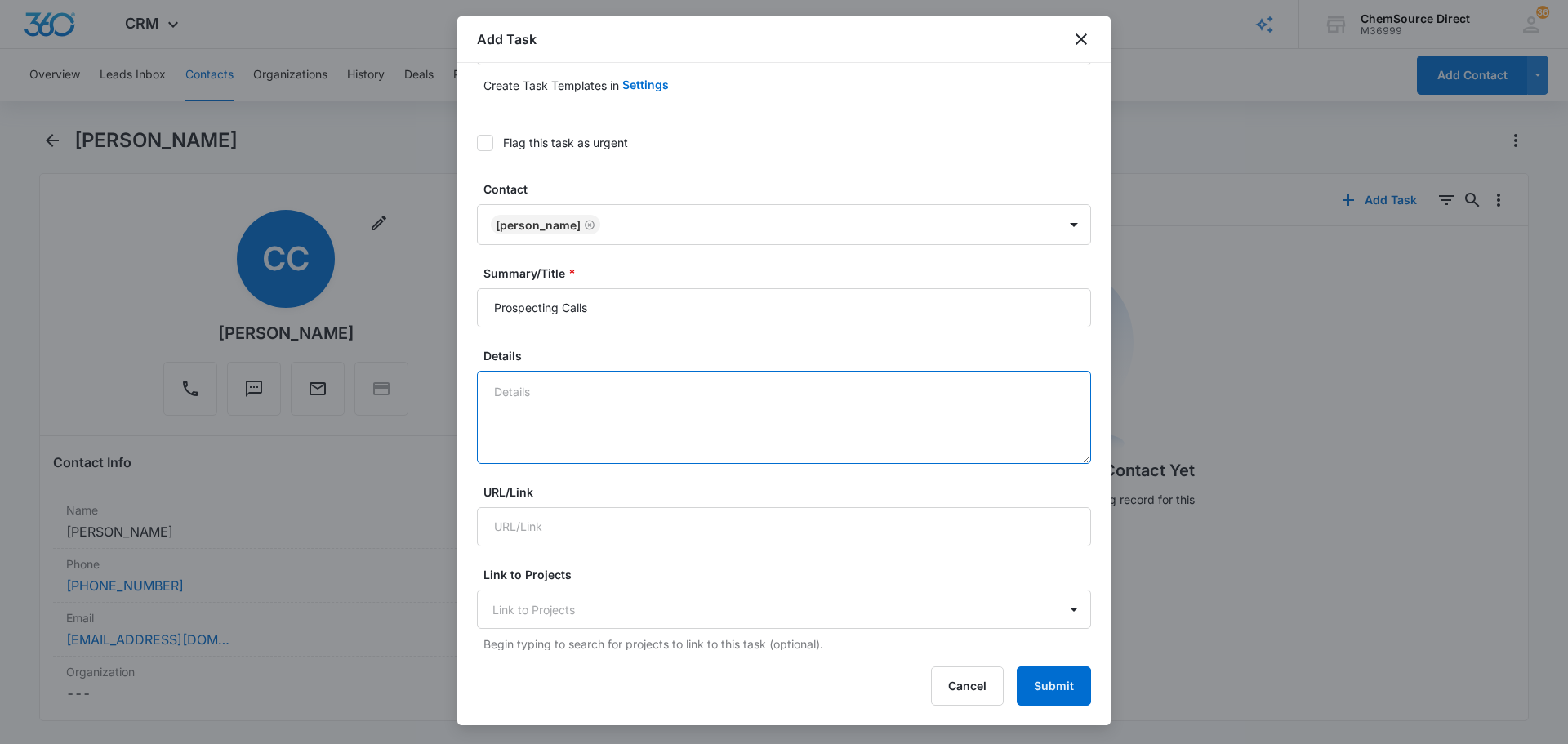
click at [567, 401] on textarea "Details" at bounding box center [784, 417] width 614 height 93
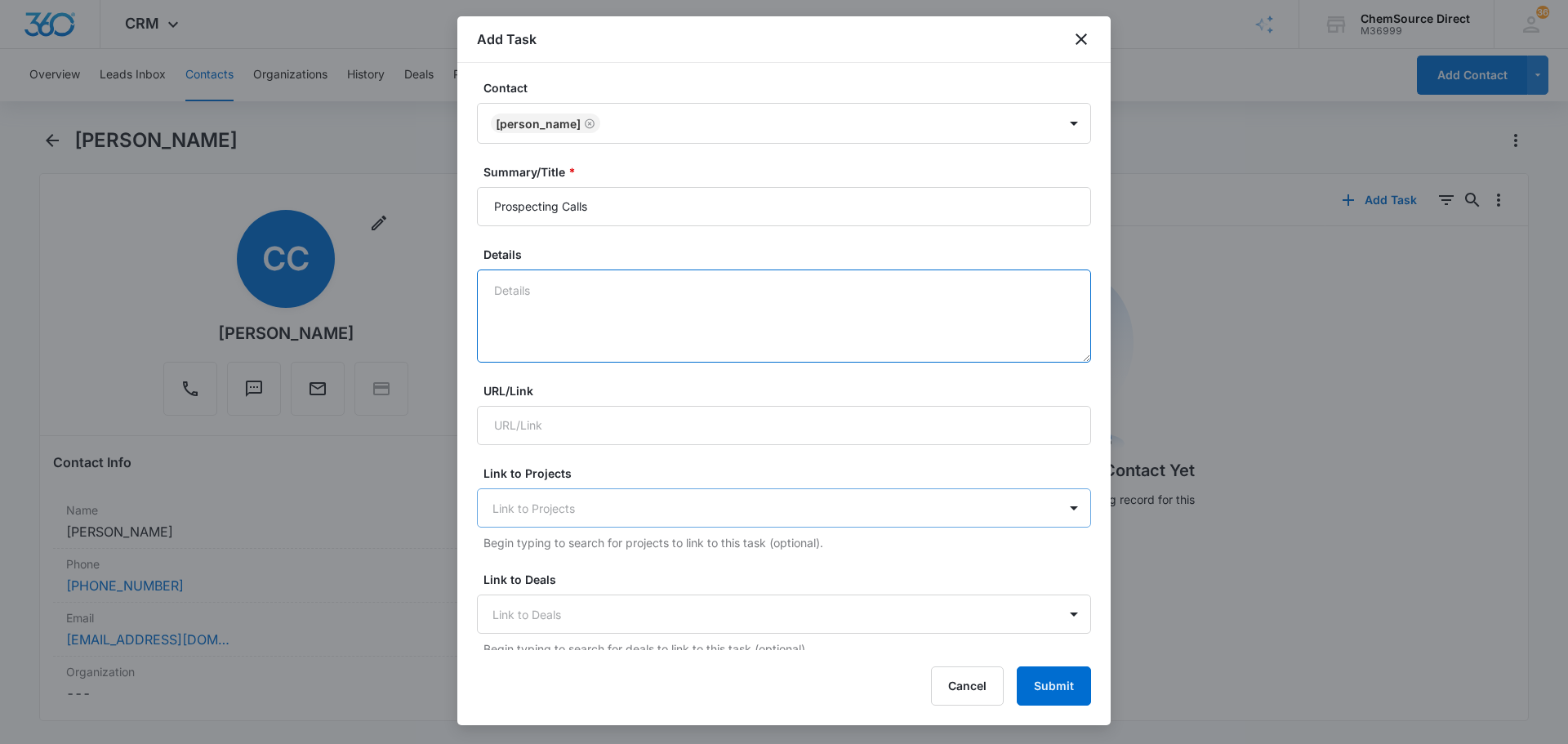
scroll to position [490, 0]
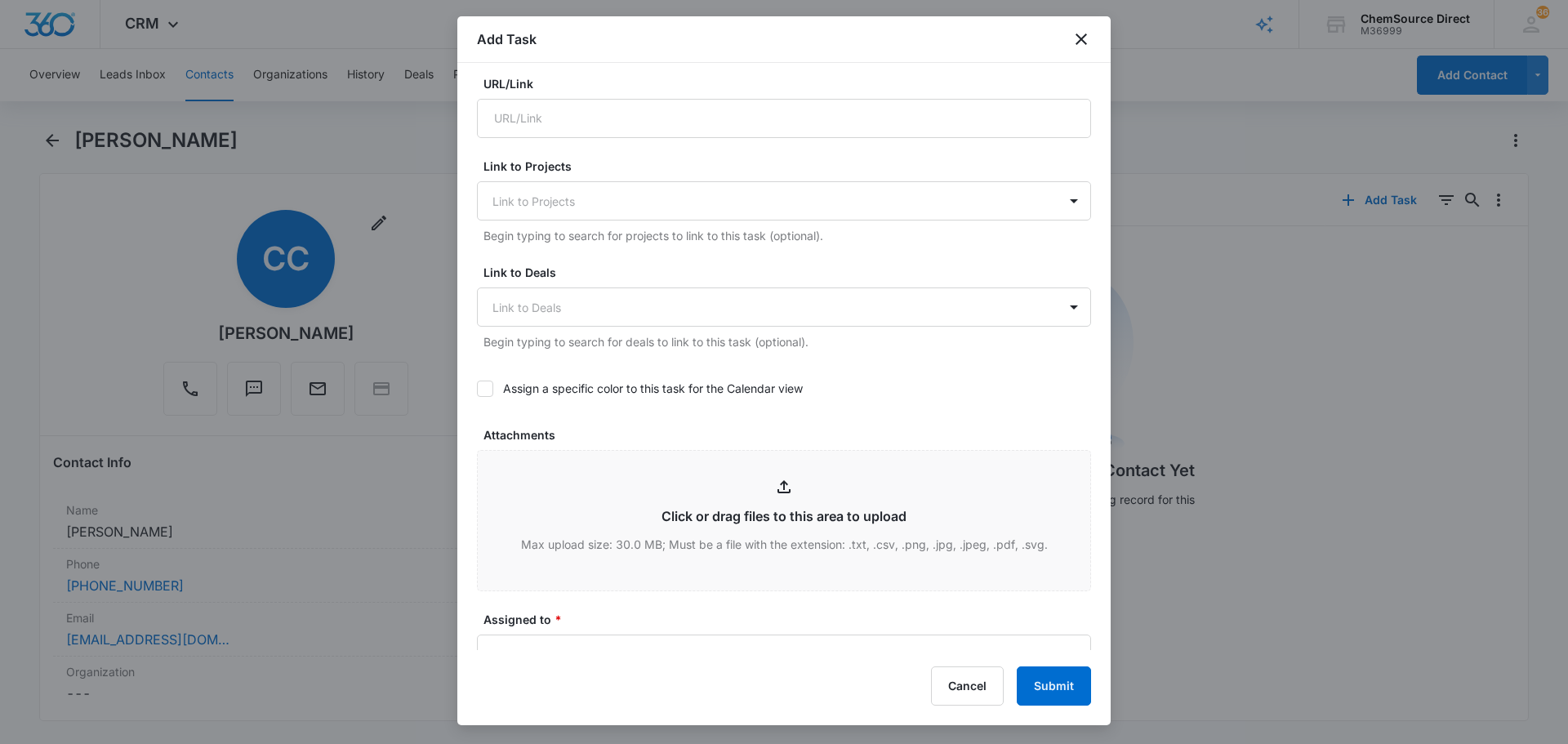
click at [497, 394] on label "Assign a specific color to this task for the Calendar view" at bounding box center [784, 389] width 614 height 17
click at [477, 389] on input "Assign a specific color to this task for the Calendar view" at bounding box center [477, 389] width 0 height 0
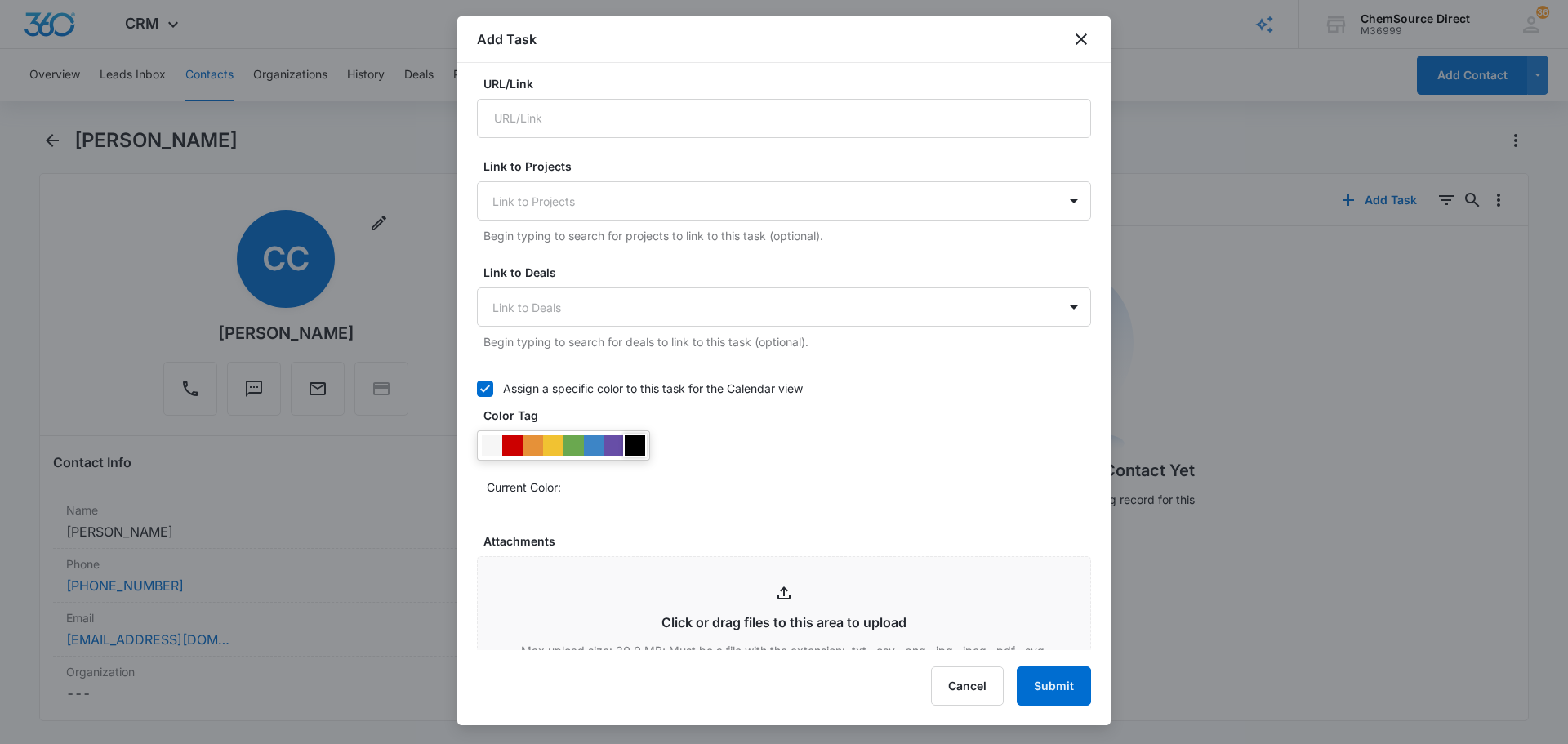
click at [637, 438] on div at bounding box center [635, 446] width 21 height 21
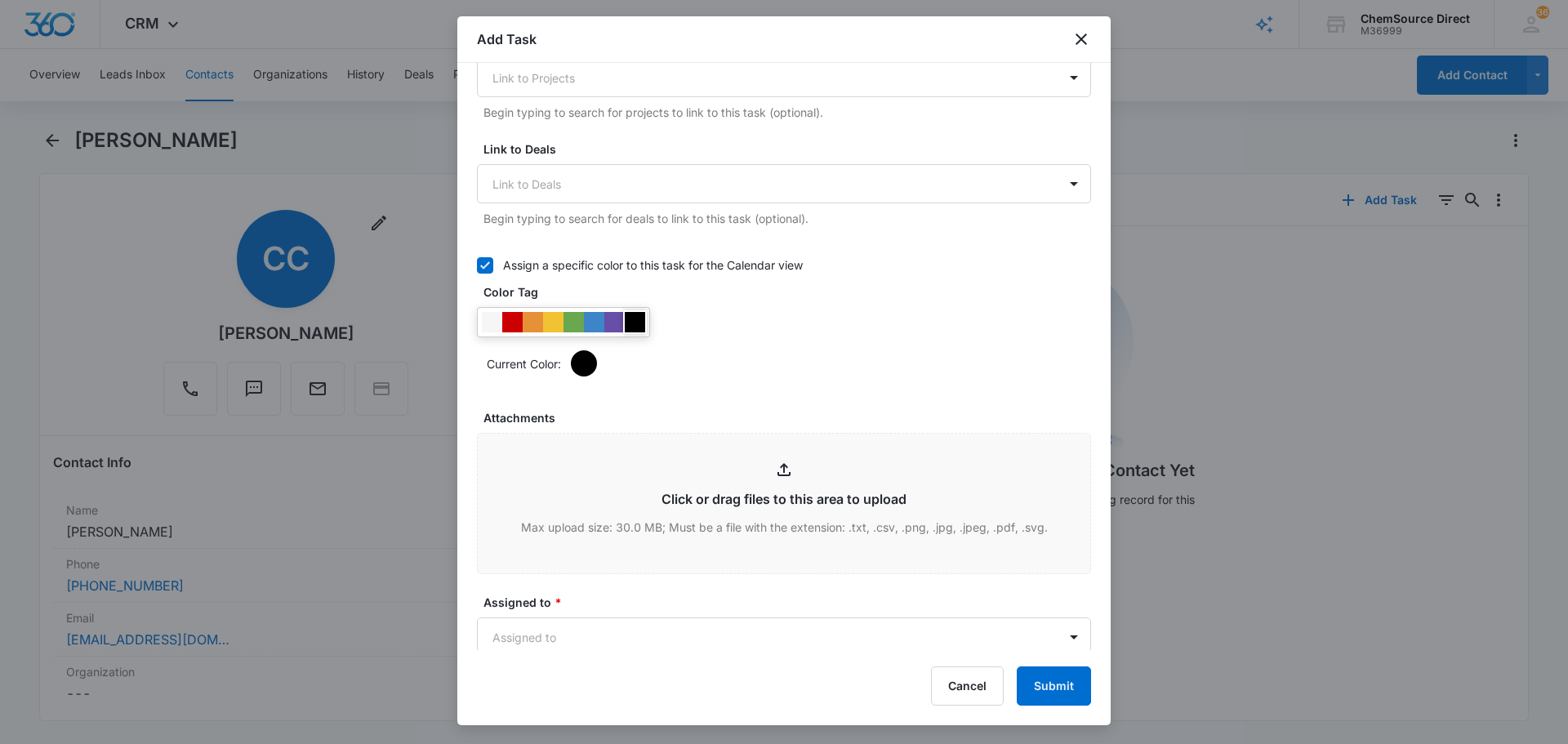
scroll to position [899, 0]
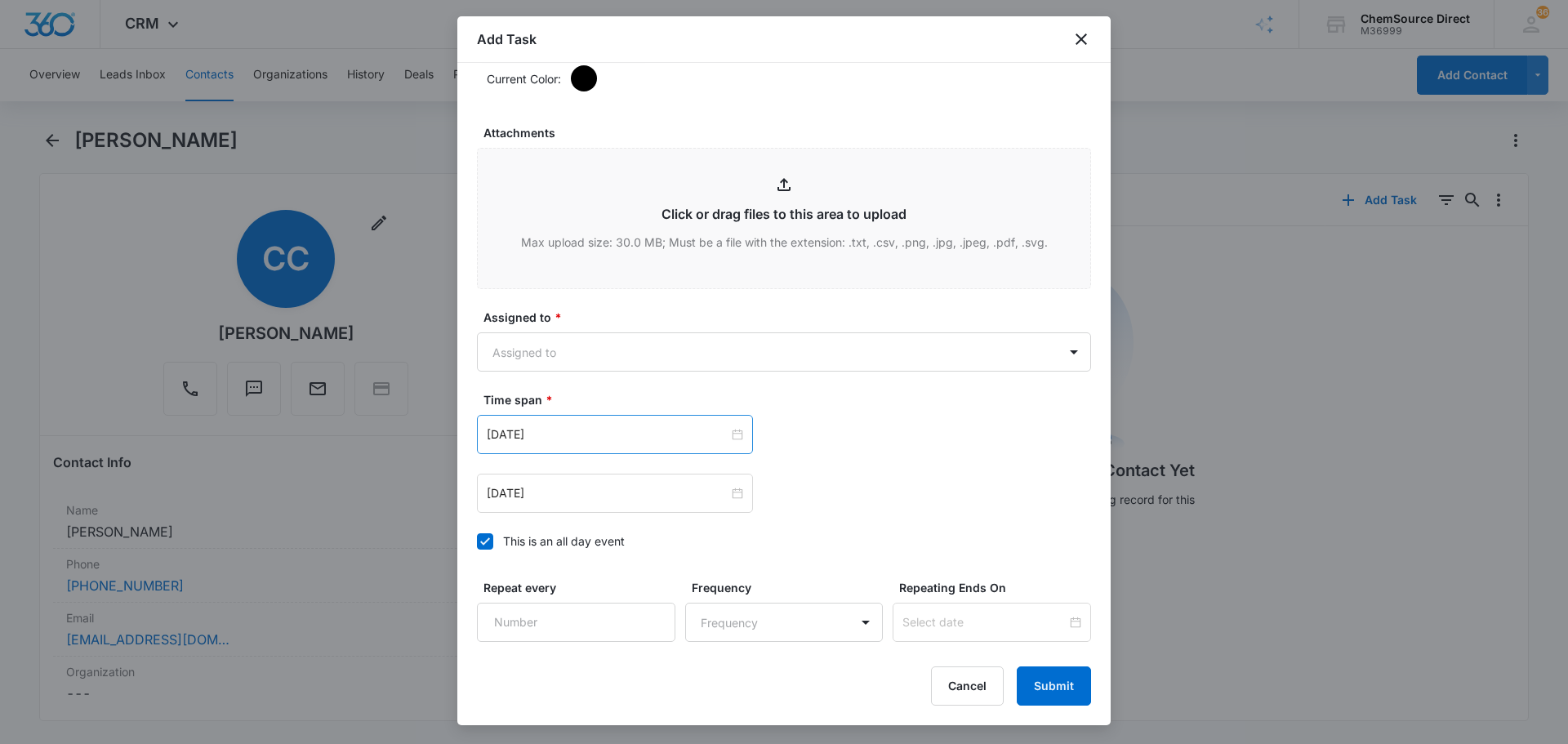
click at [703, 444] on div "[DATE]" at bounding box center [615, 435] width 276 height 40
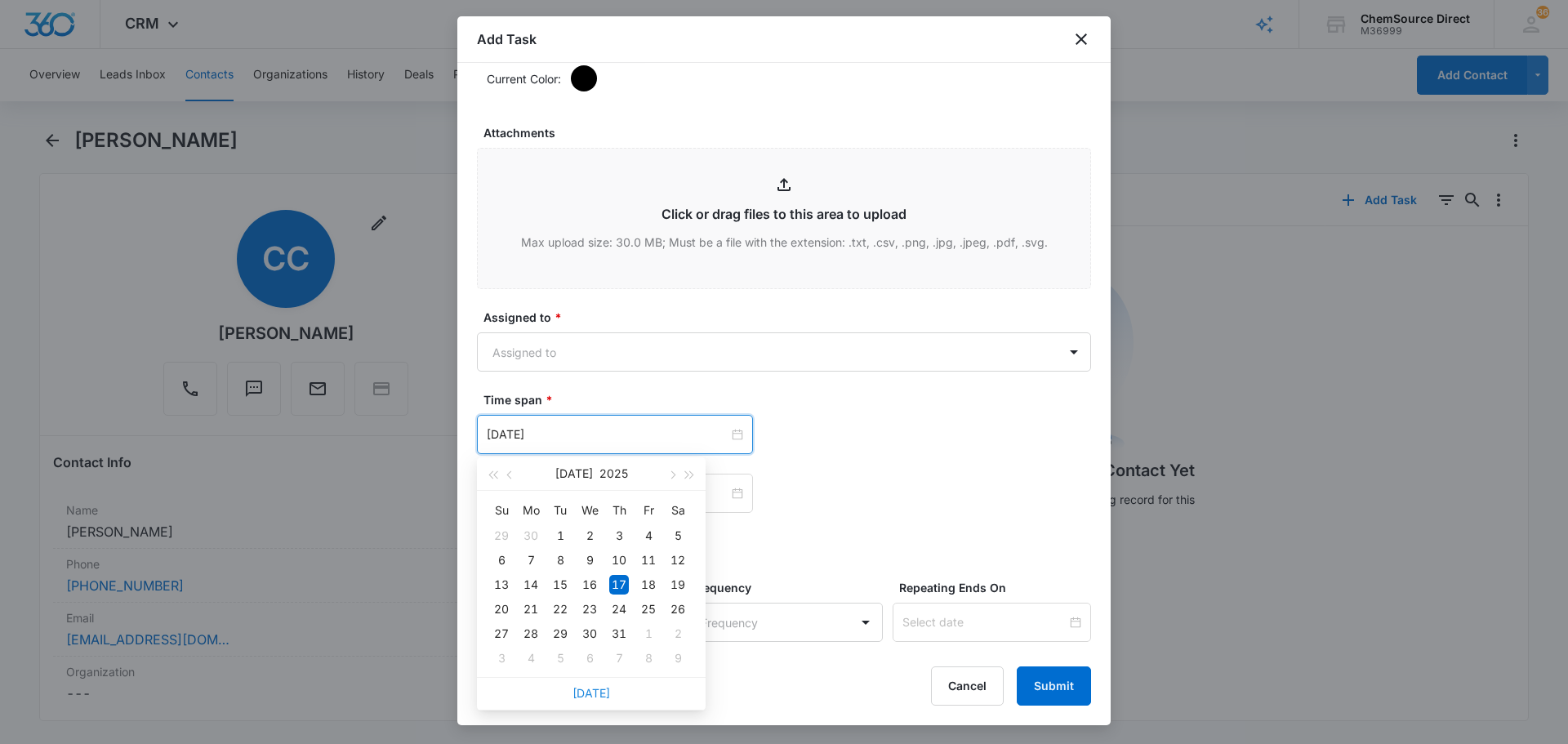
click at [595, 695] on link "[DATE]" at bounding box center [591, 693] width 38 height 14
type input "[DATE]"
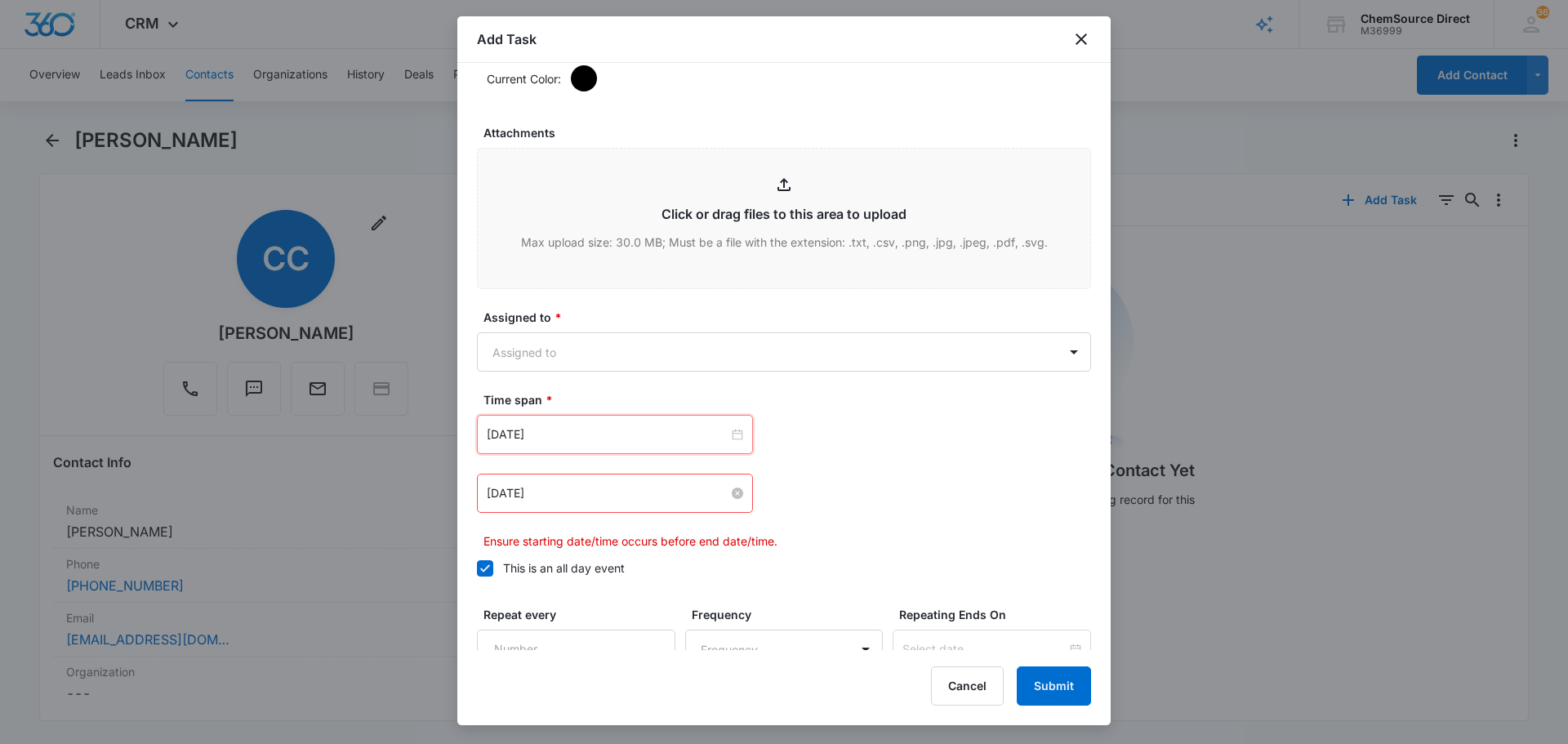
click at [569, 485] on input "[DATE]" at bounding box center [607, 493] width 241 height 18
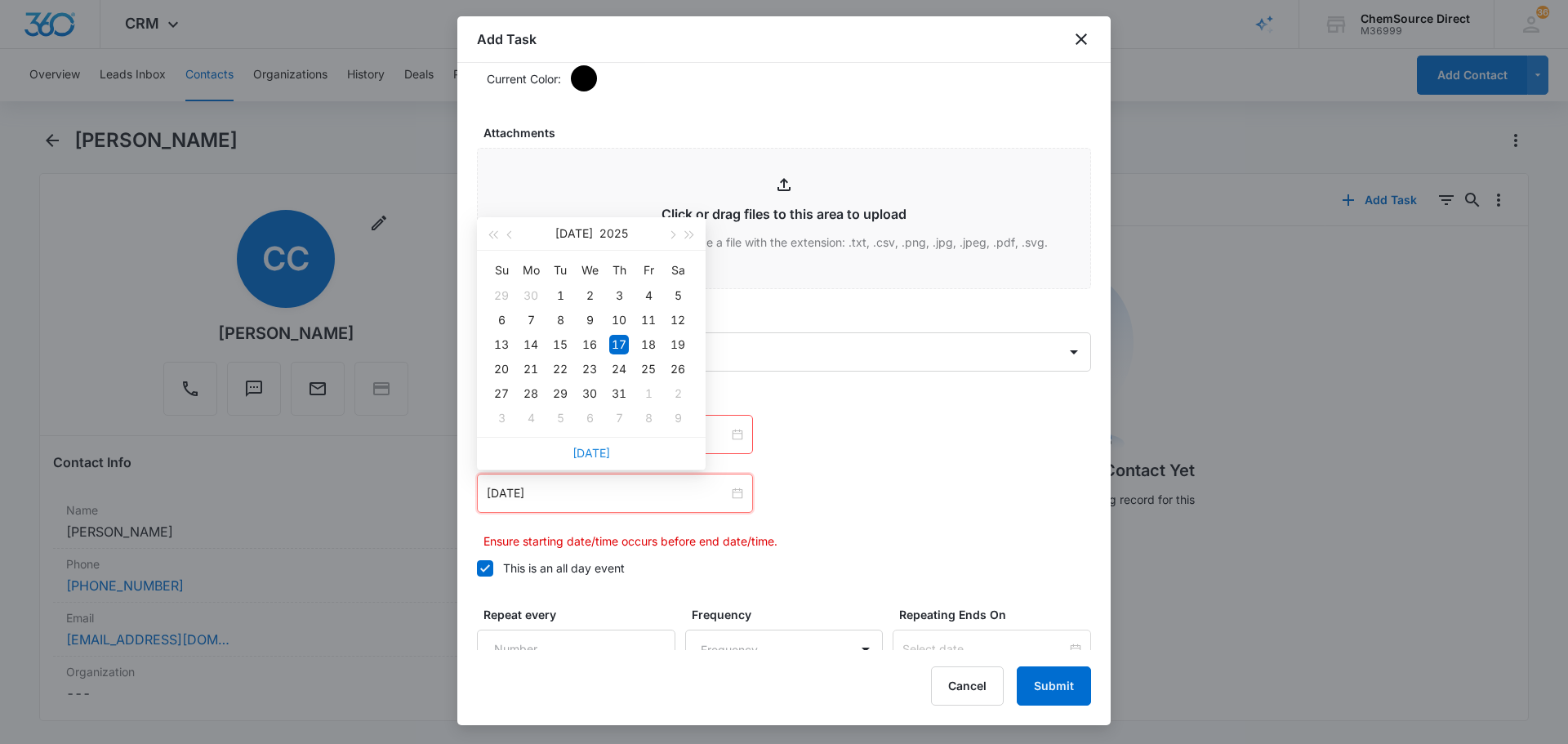
click at [591, 455] on link "[DATE]" at bounding box center [591, 453] width 38 height 14
type input "[DATE]"
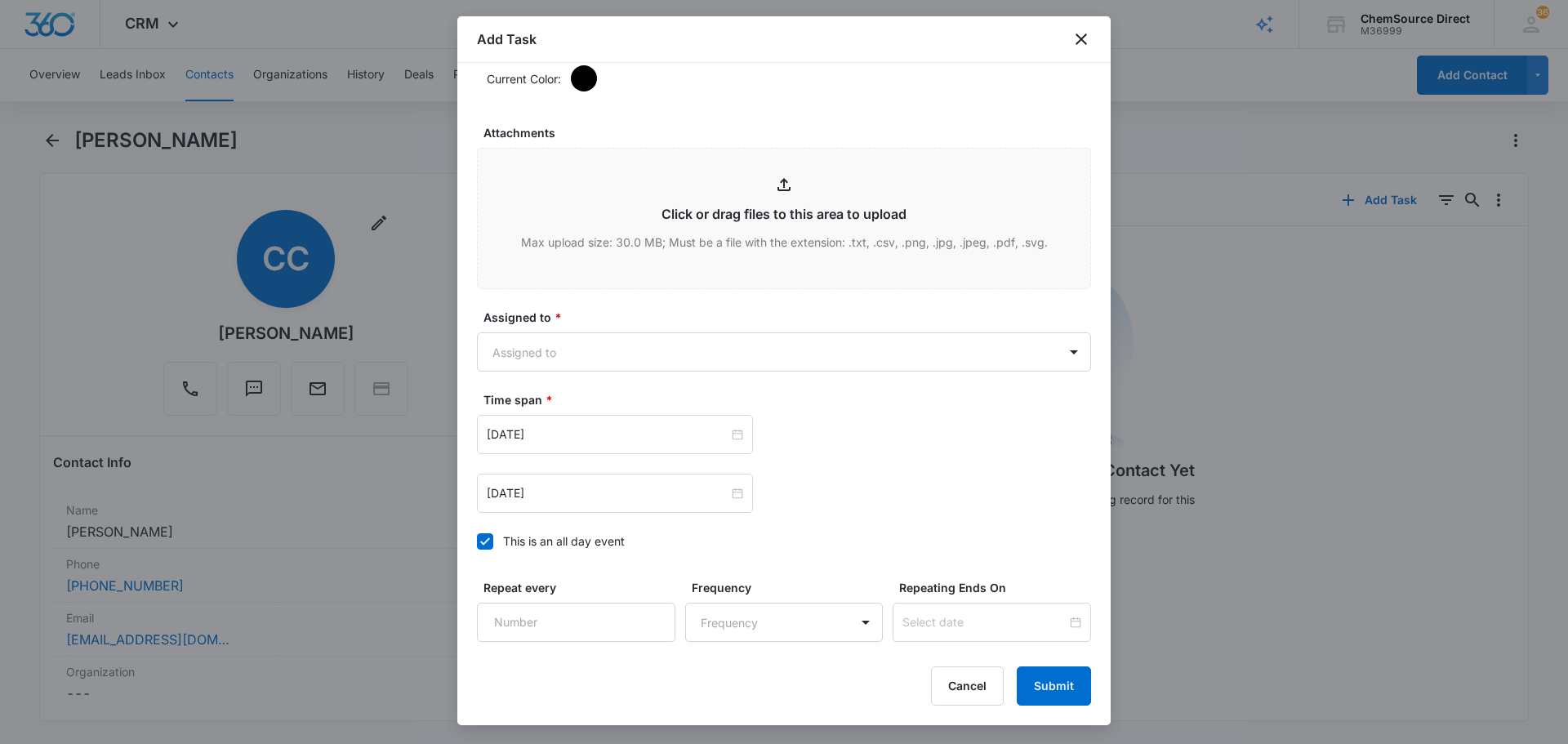
click at [830, 490] on div "[DATE] [DATE] Su Mo Tu We Th Fr Sa 31 1 2 3 4 5 6 7 8 9 10 11 12 13 14 15 16 17…" at bounding box center [784, 493] width 614 height 40
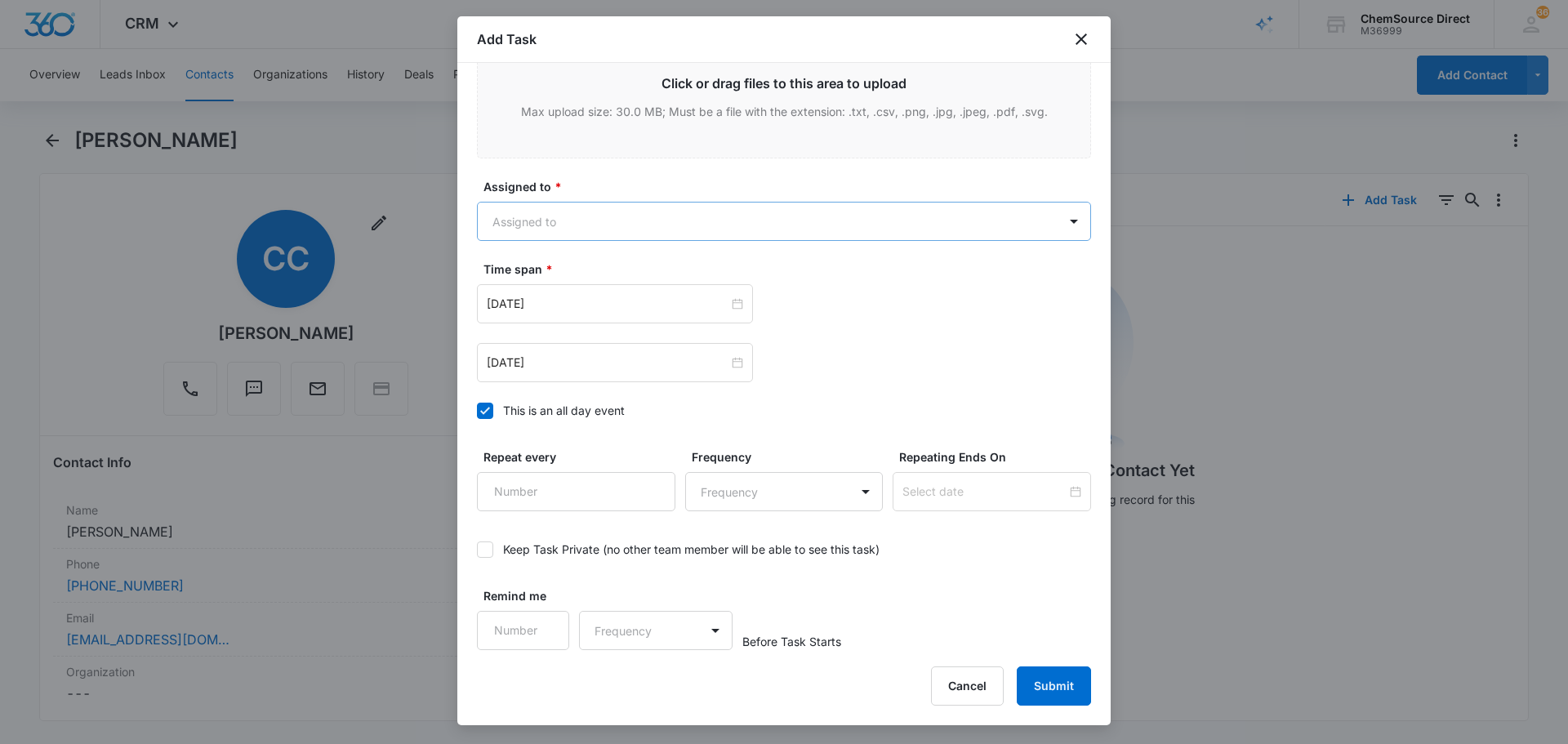
click at [765, 223] on body "CRM Apps Reputation Forms CRM Email Social Payments POS Content Ads Intelligenc…" at bounding box center [784, 372] width 1568 height 744
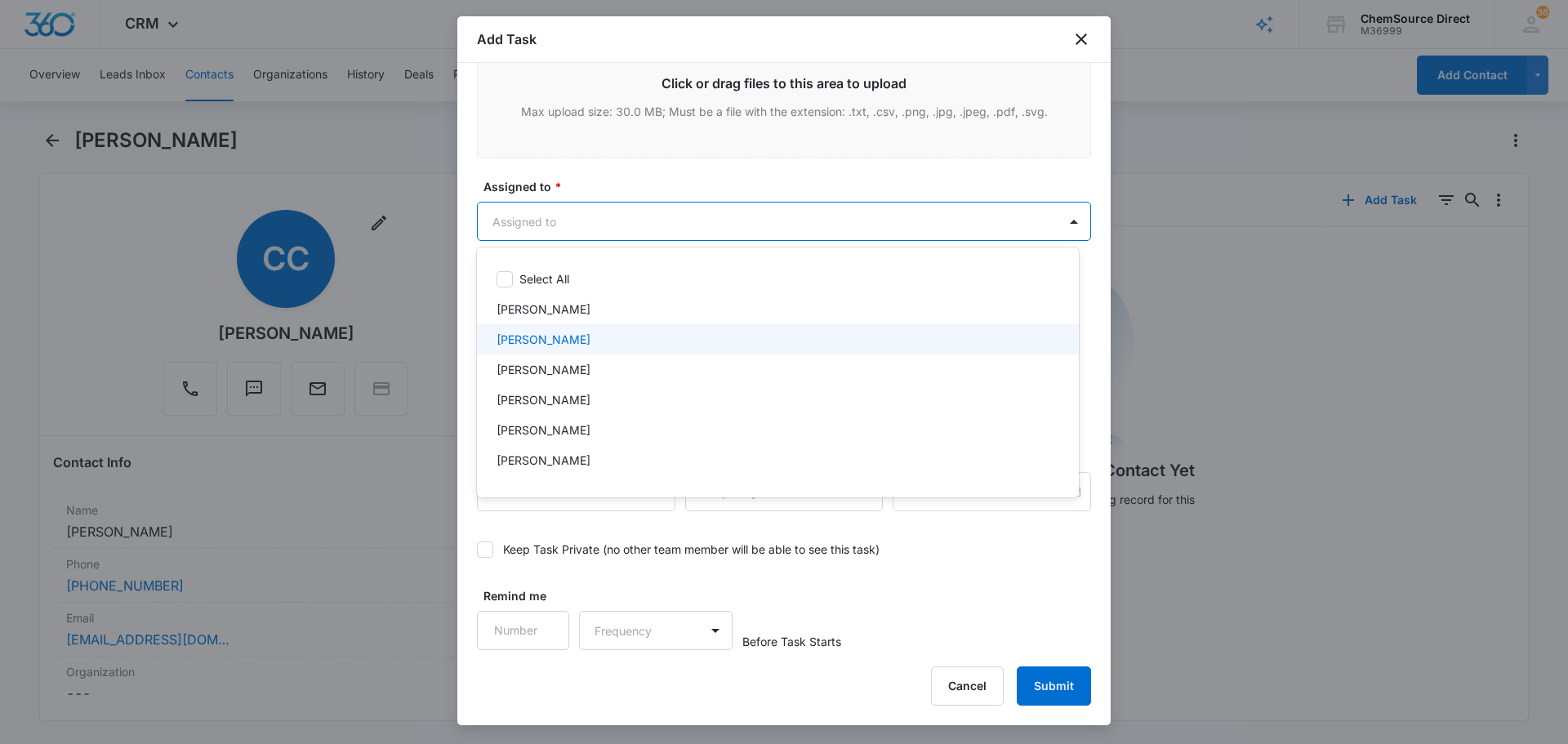
click at [591, 336] on div "[PERSON_NAME]" at bounding box center [776, 339] width 559 height 17
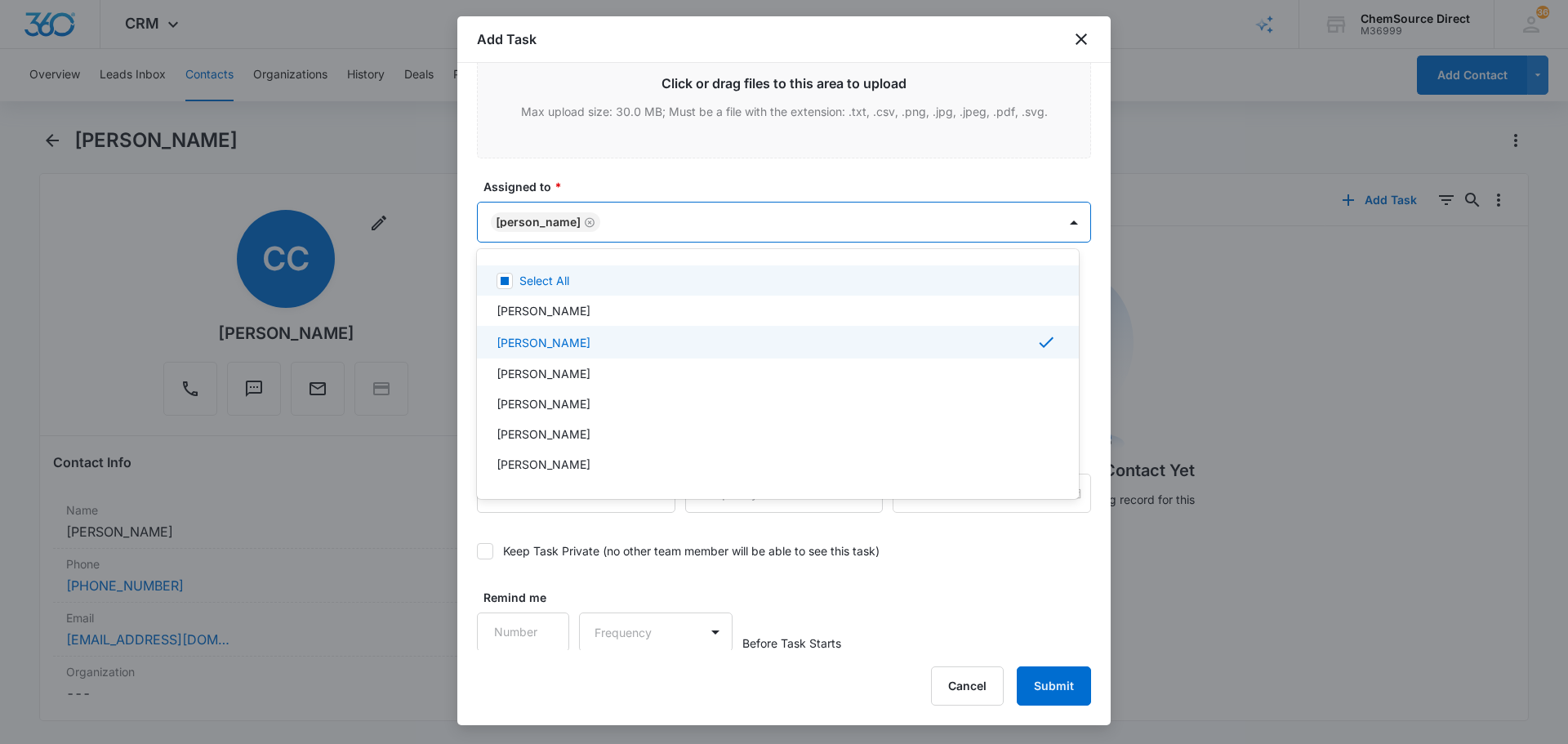
click at [849, 171] on div at bounding box center [784, 372] width 1568 height 744
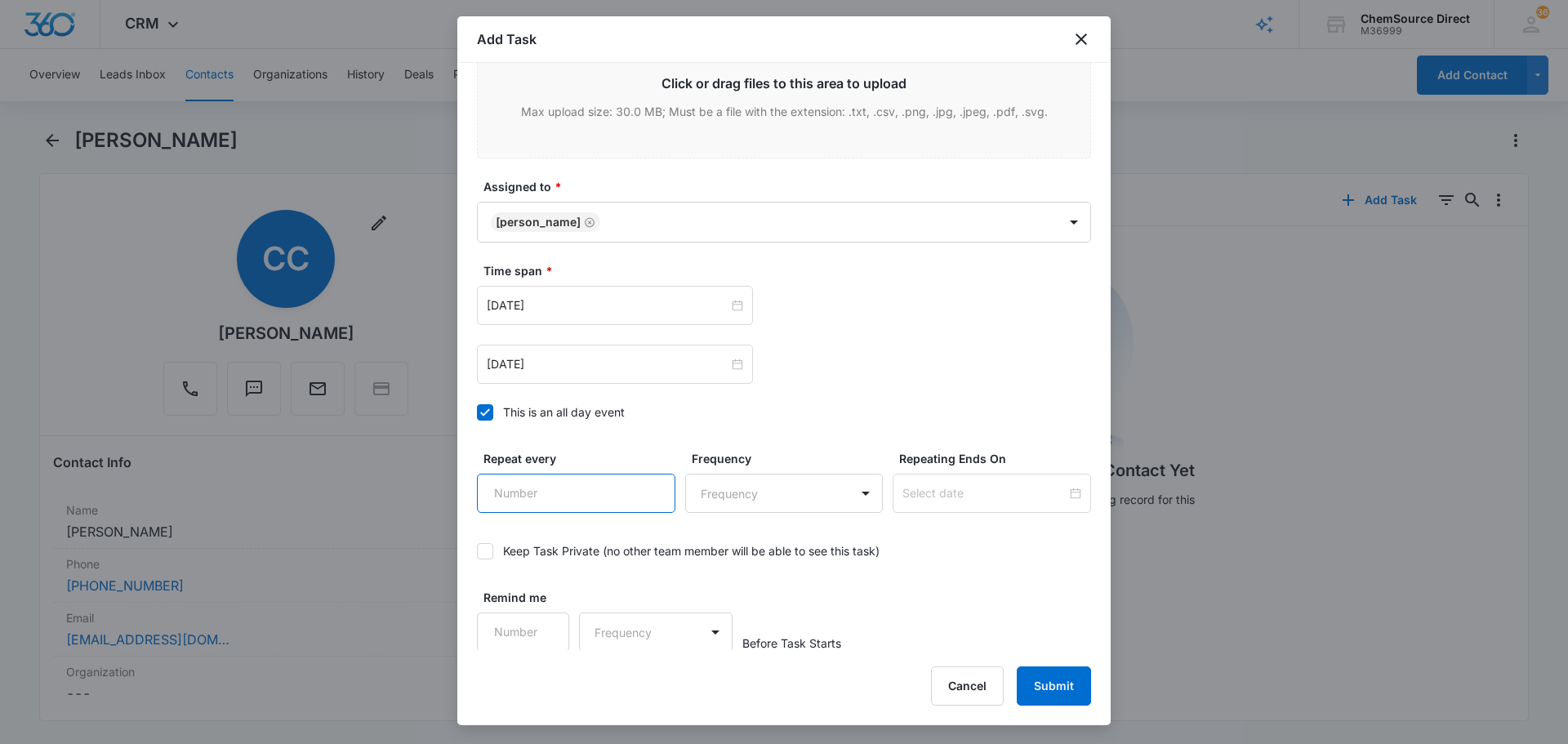
click at [570, 488] on input "Repeat every" at bounding box center [576, 493] width 198 height 40
type input "2"
click at [785, 497] on body "CRM Apps Reputation Forms CRM Email Social Payments POS Content Ads Intelligenc…" at bounding box center [784, 372] width 1568 height 744
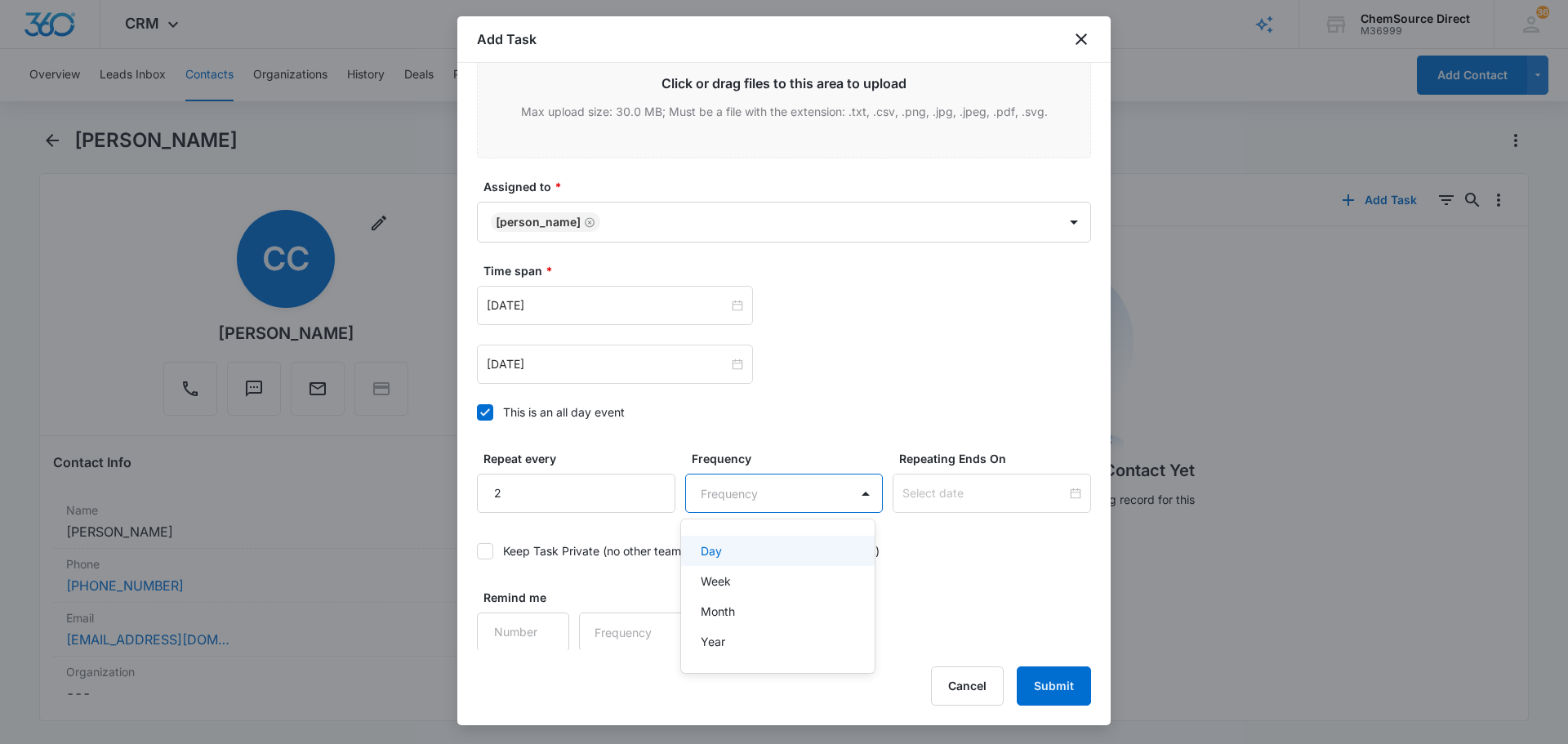
click at [790, 543] on div "Day" at bounding box center [776, 551] width 152 height 17
click at [972, 491] on input at bounding box center [984, 493] width 164 height 18
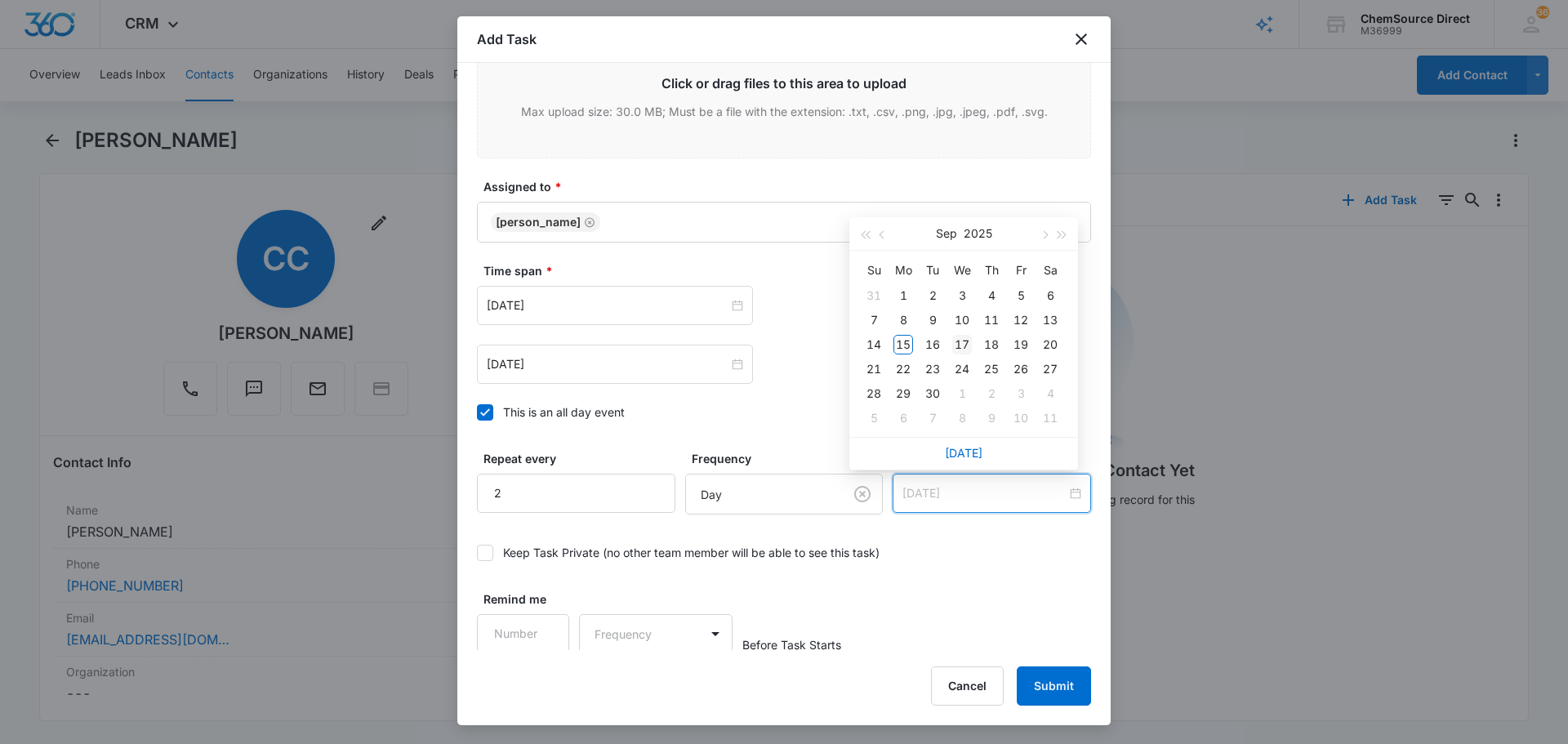
type input "[DATE]"
click at [967, 336] on div "17" at bounding box center [962, 344] width 20 height 20
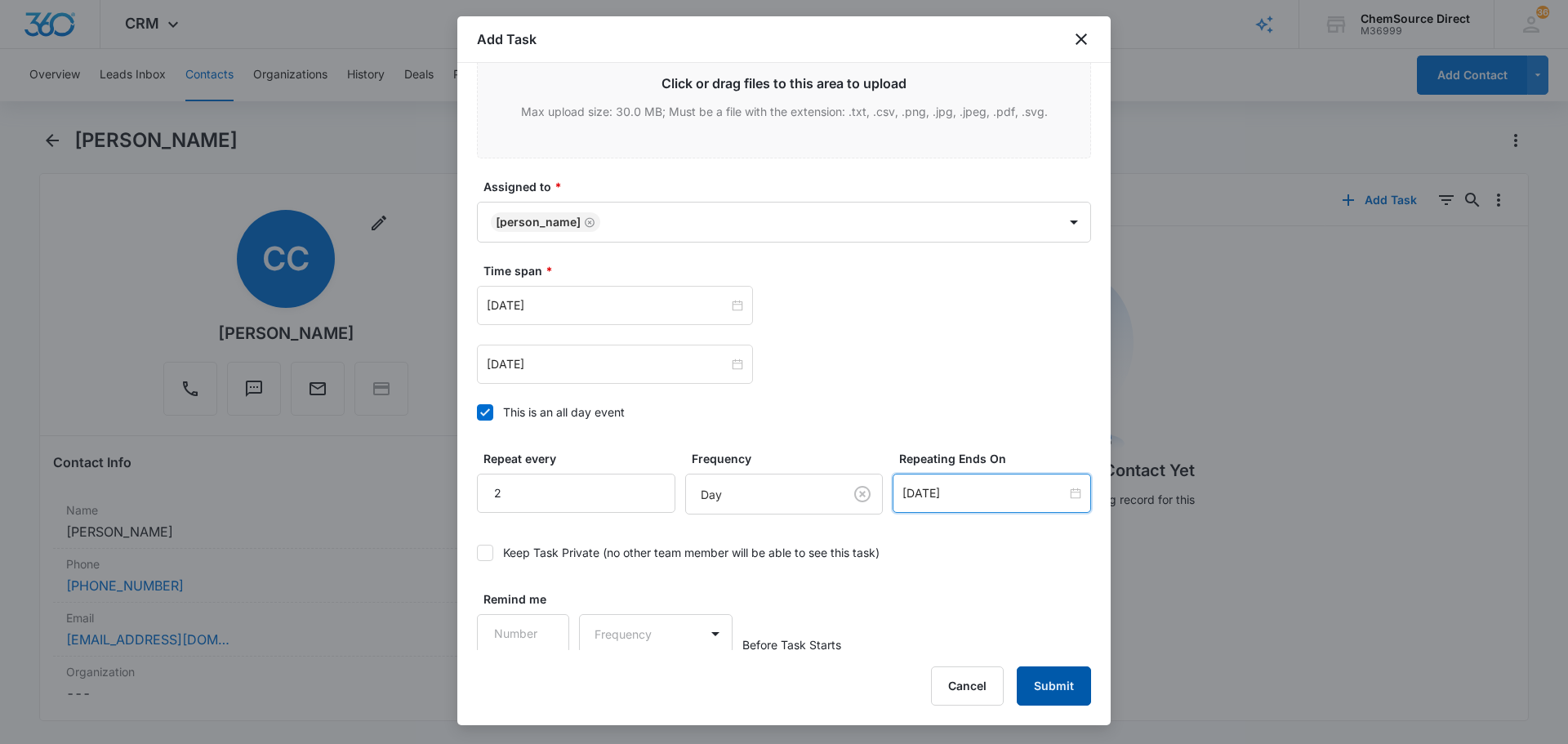
click at [1046, 682] on button "Submit" at bounding box center [1053, 686] width 74 height 40
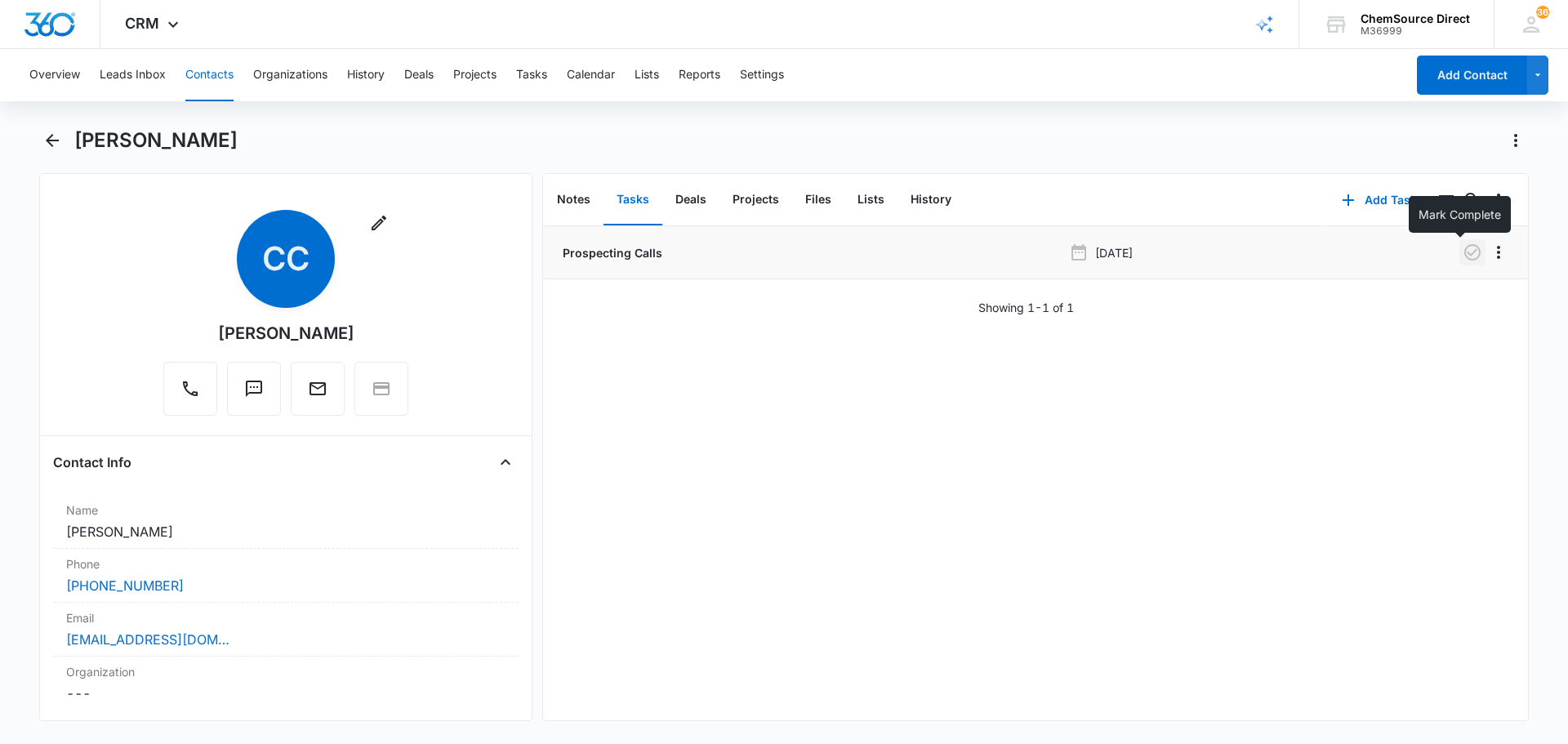
click at [1462, 254] on icon "button" at bounding box center [1472, 252] width 20 height 20
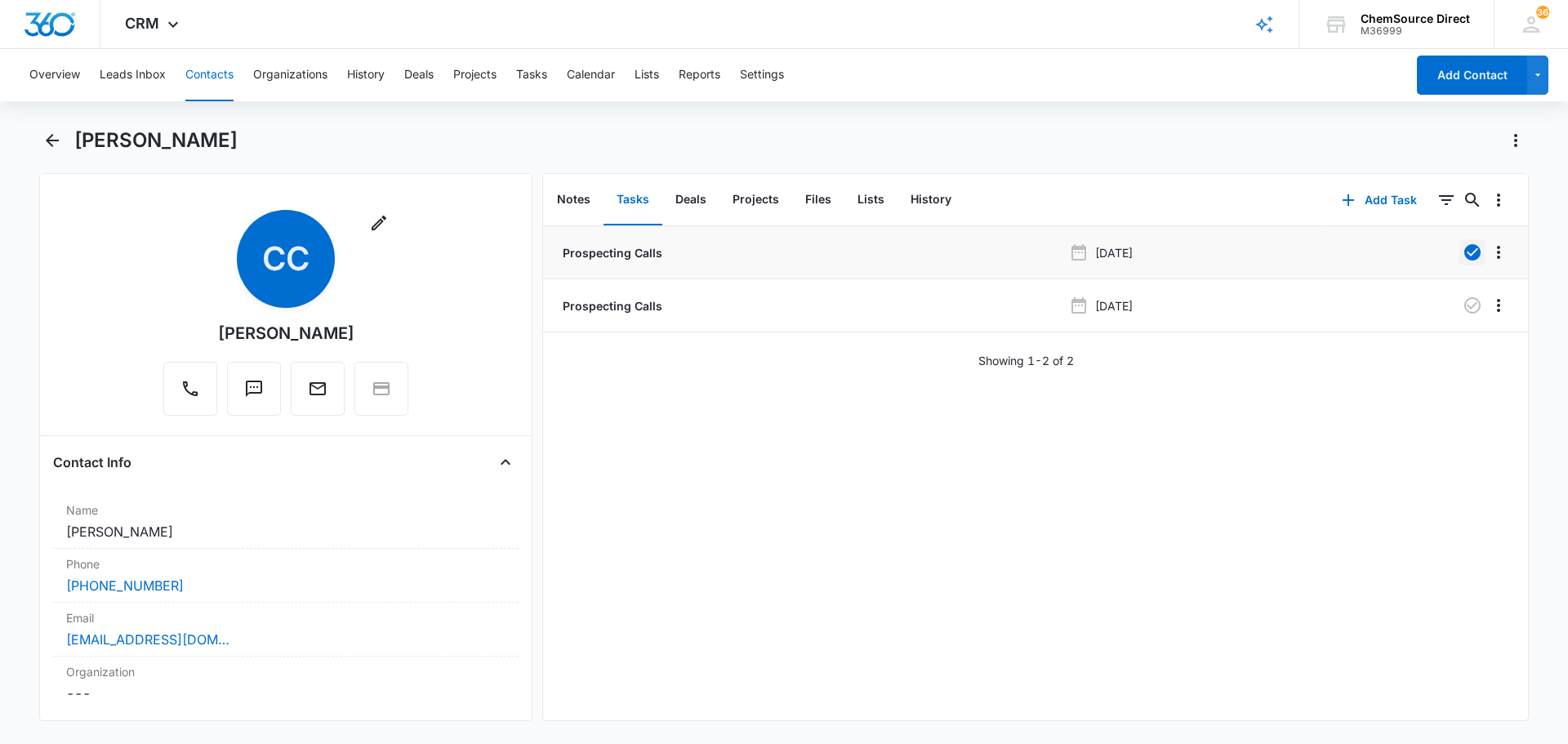
click at [205, 70] on button "Contacts" at bounding box center [209, 74] width 48 height 52
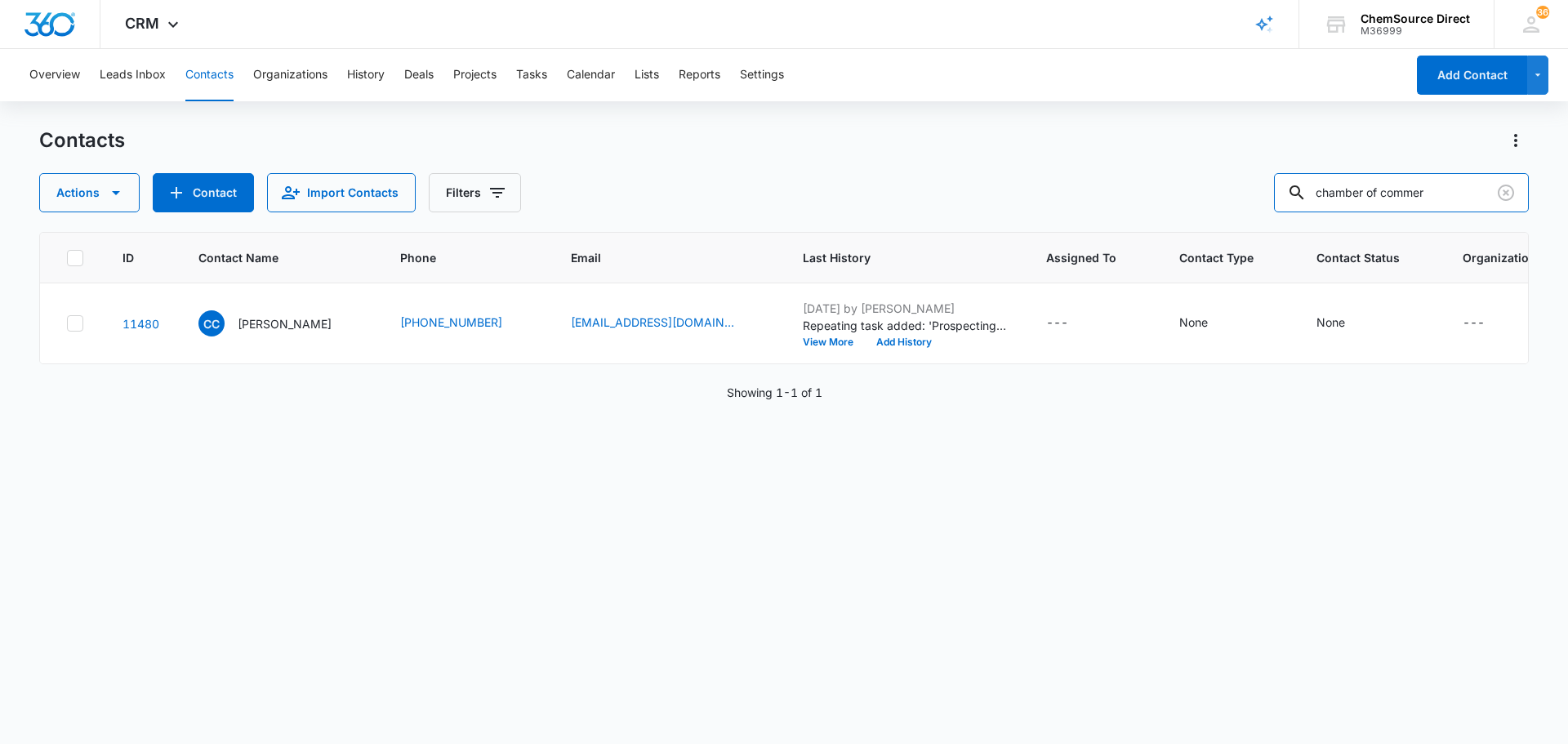
drag, startPoint x: 1461, startPoint y: 190, endPoint x: 1190, endPoint y: 198, distance: 271.1
click at [1192, 198] on div "Actions Contact Import Contacts Filters chamber of commer" at bounding box center [784, 193] width 1490 height 40
type input "coach & clean"
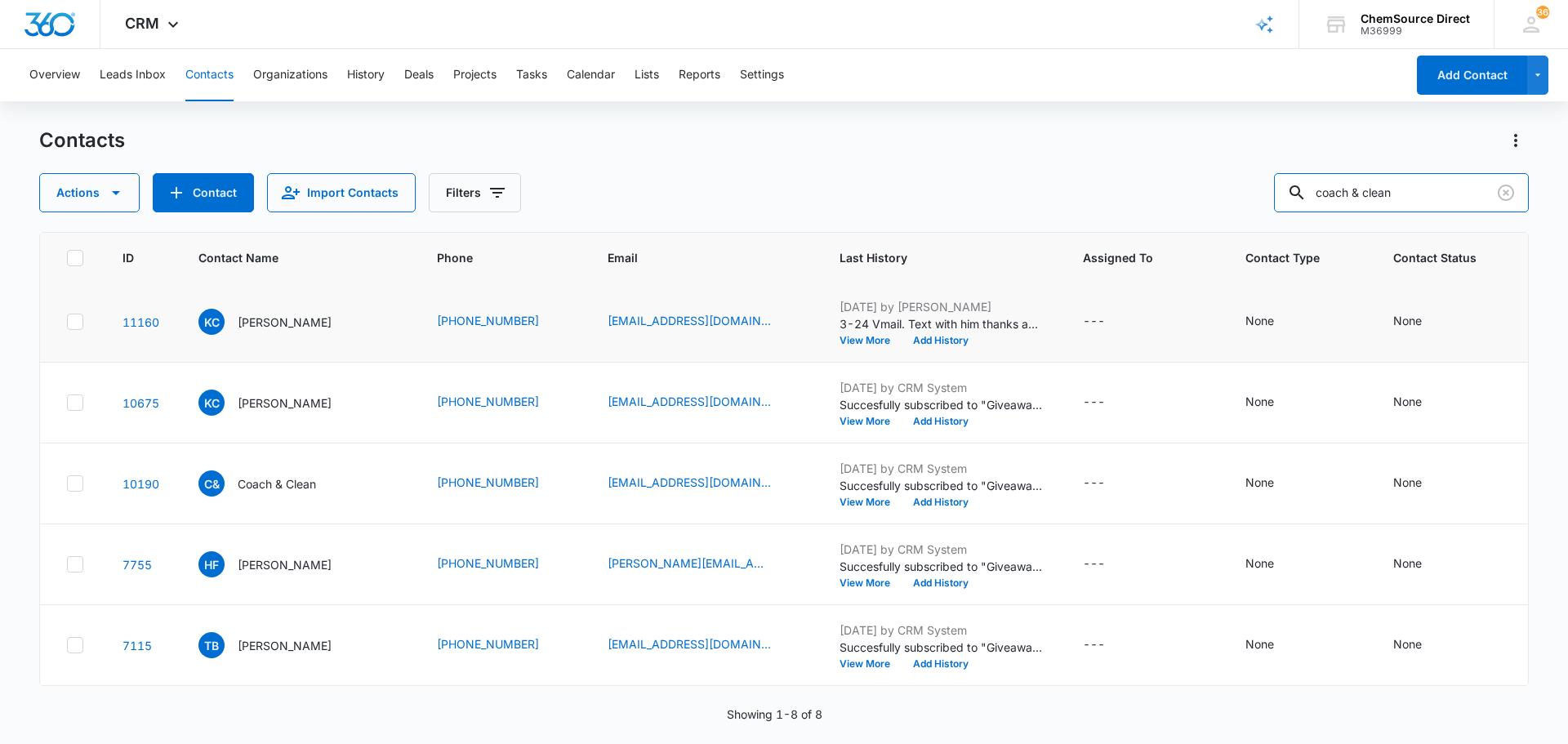
scroll to position [345, 0]
drag, startPoint x: 77, startPoint y: 511, endPoint x: 75, endPoint y: 498, distance: 13.2
click at [77, 487] on icon at bounding box center [74, 483] width 9 height 8
click at [67, 485] on input "checkbox" at bounding box center [66, 484] width 1 height 1
click at [76, 405] on icon at bounding box center [75, 403] width 15 height 15
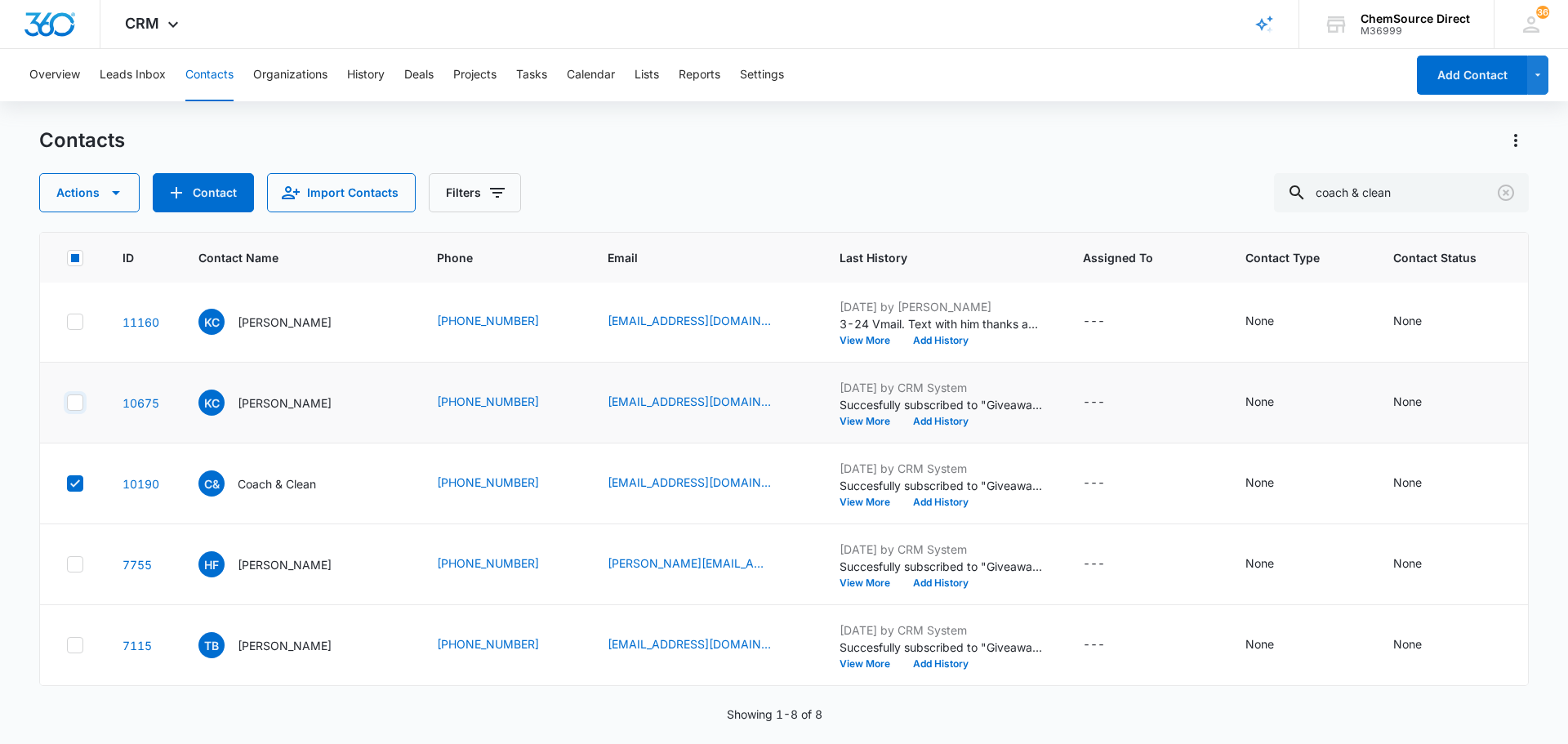
click at [67, 404] on input "checkbox" at bounding box center [66, 403] width 1 height 1
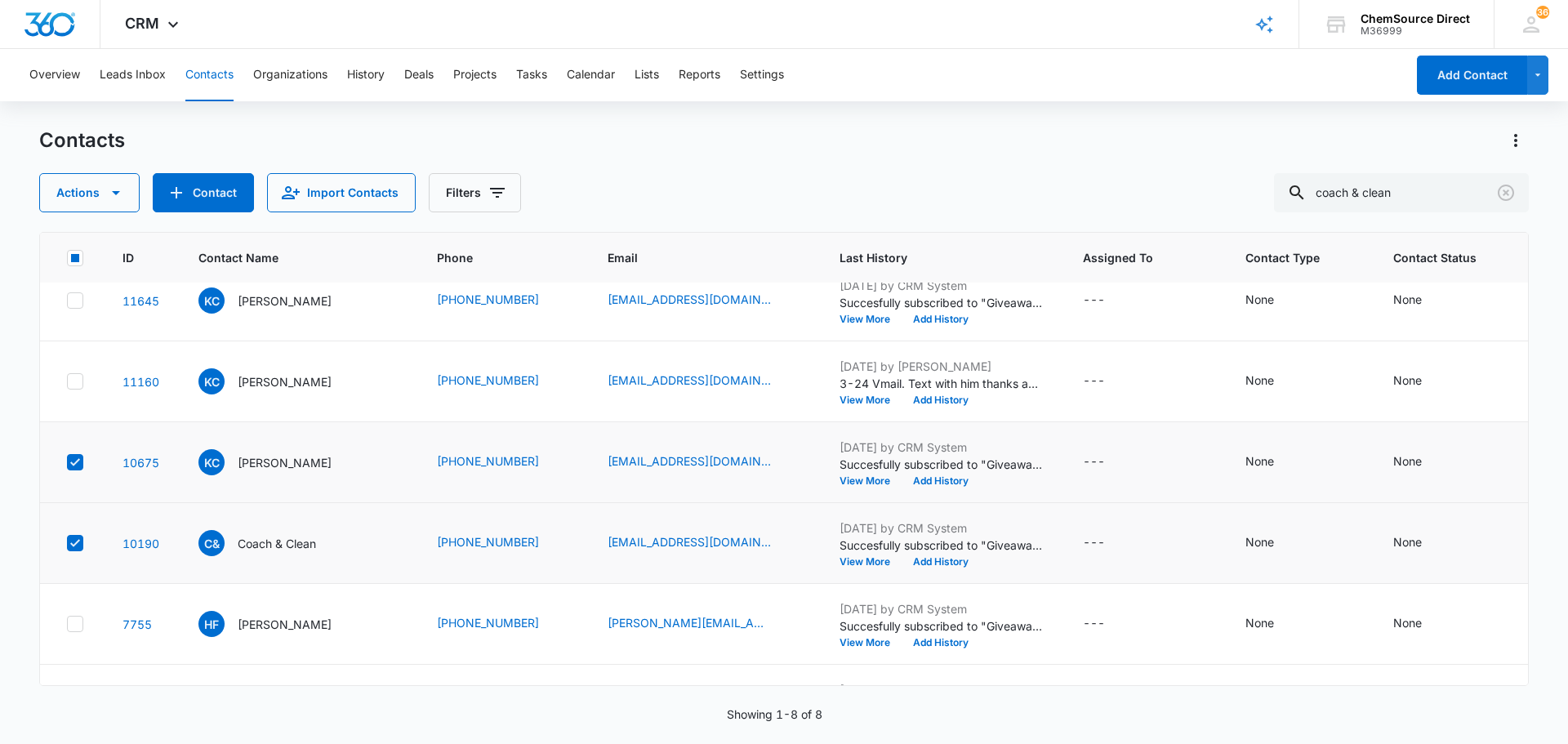
scroll to position [181, 0]
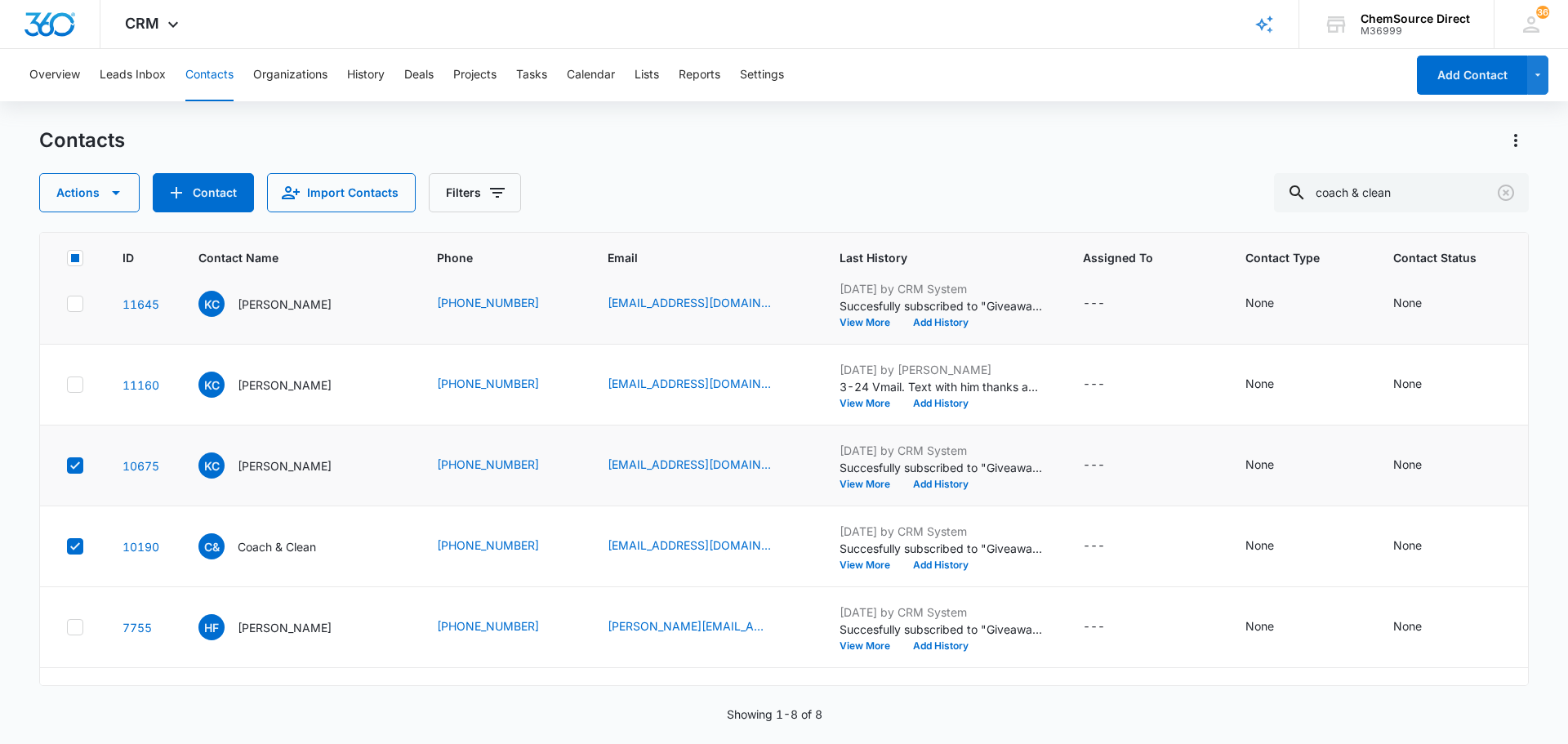
click at [82, 311] on icon at bounding box center [75, 304] width 15 height 15
click at [67, 305] on input "checkbox" at bounding box center [66, 304] width 1 height 1
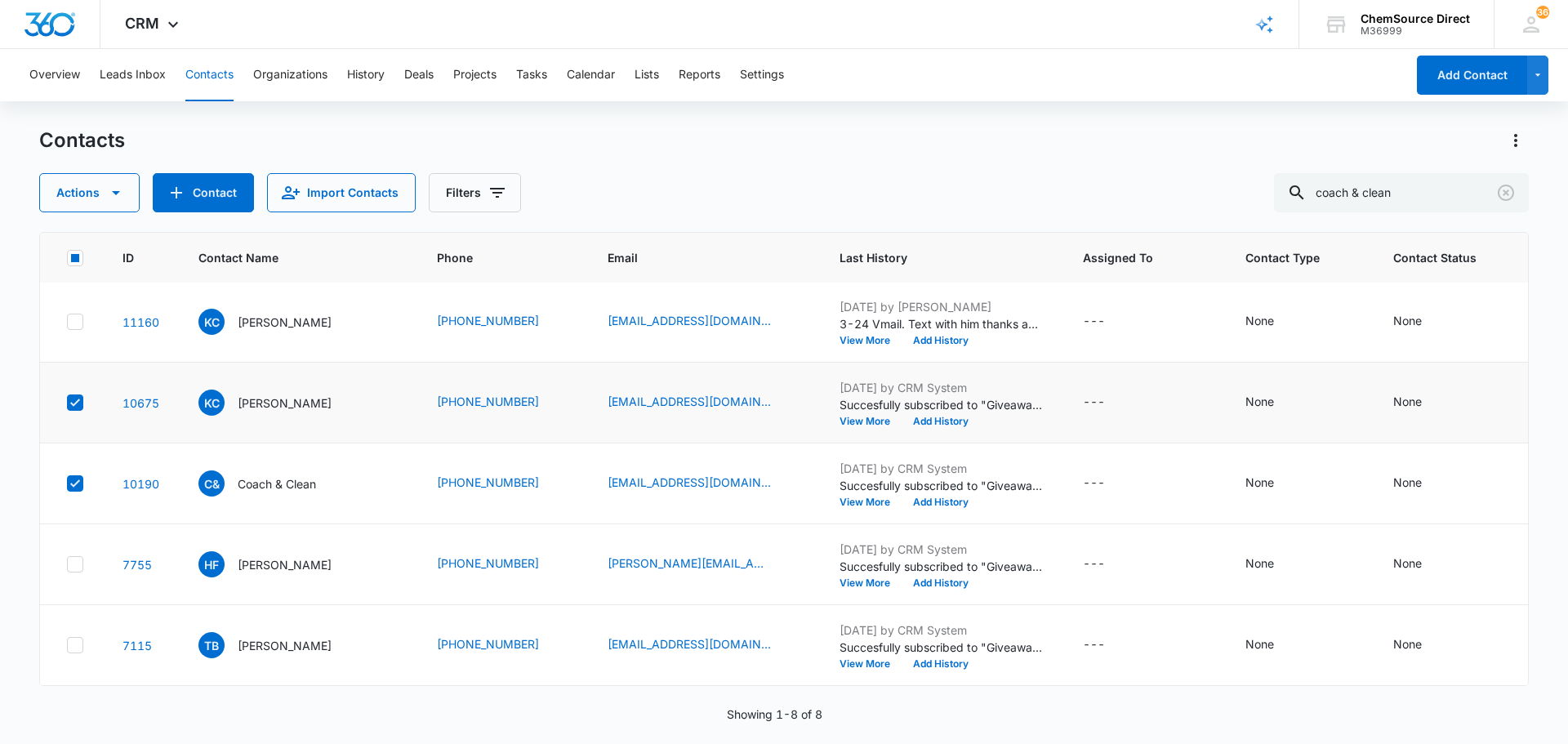
scroll to position [263, 0]
click at [128, 207] on button "Actions" at bounding box center [90, 193] width 101 height 40
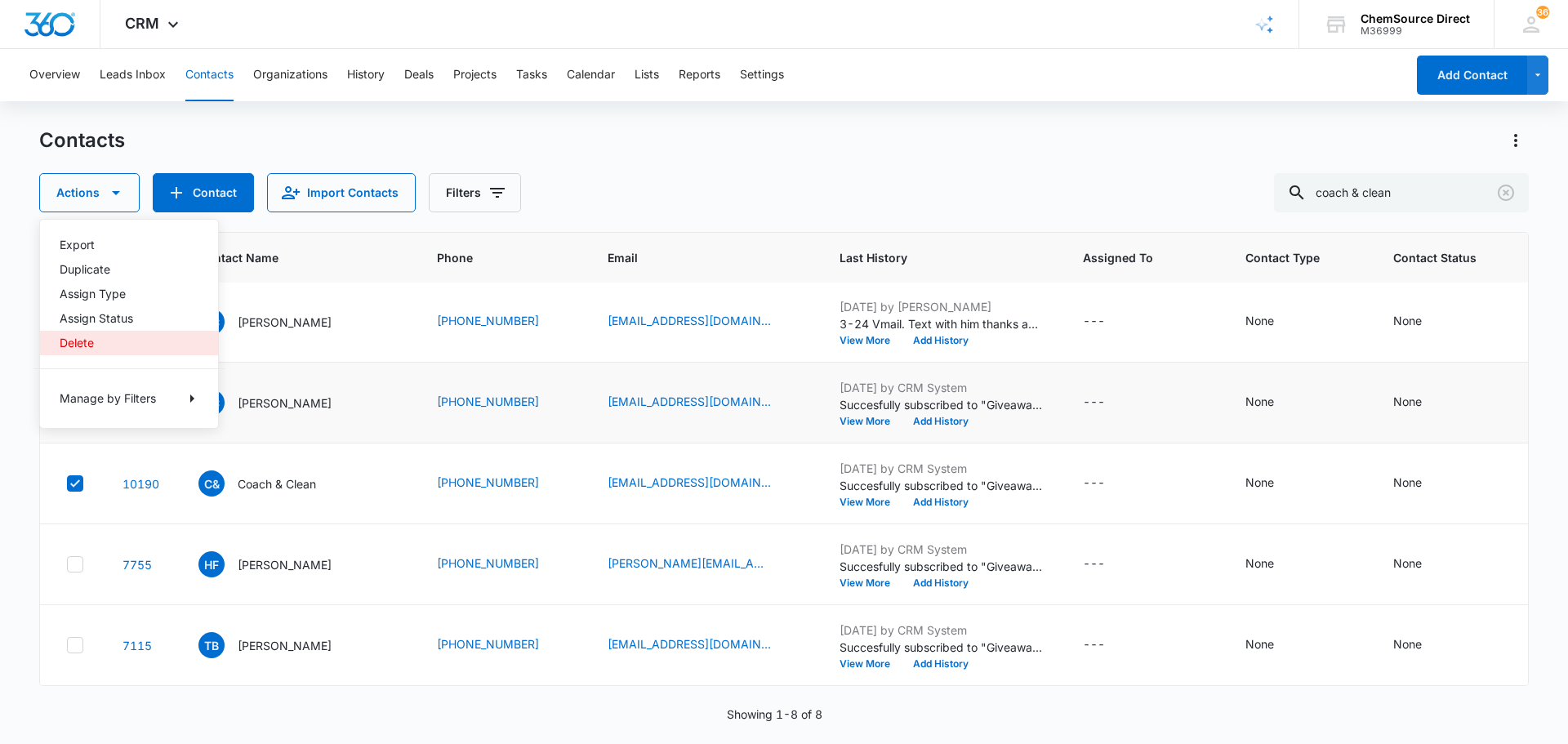
click at [111, 337] on button "Delete" at bounding box center [128, 343] width 178 height 25
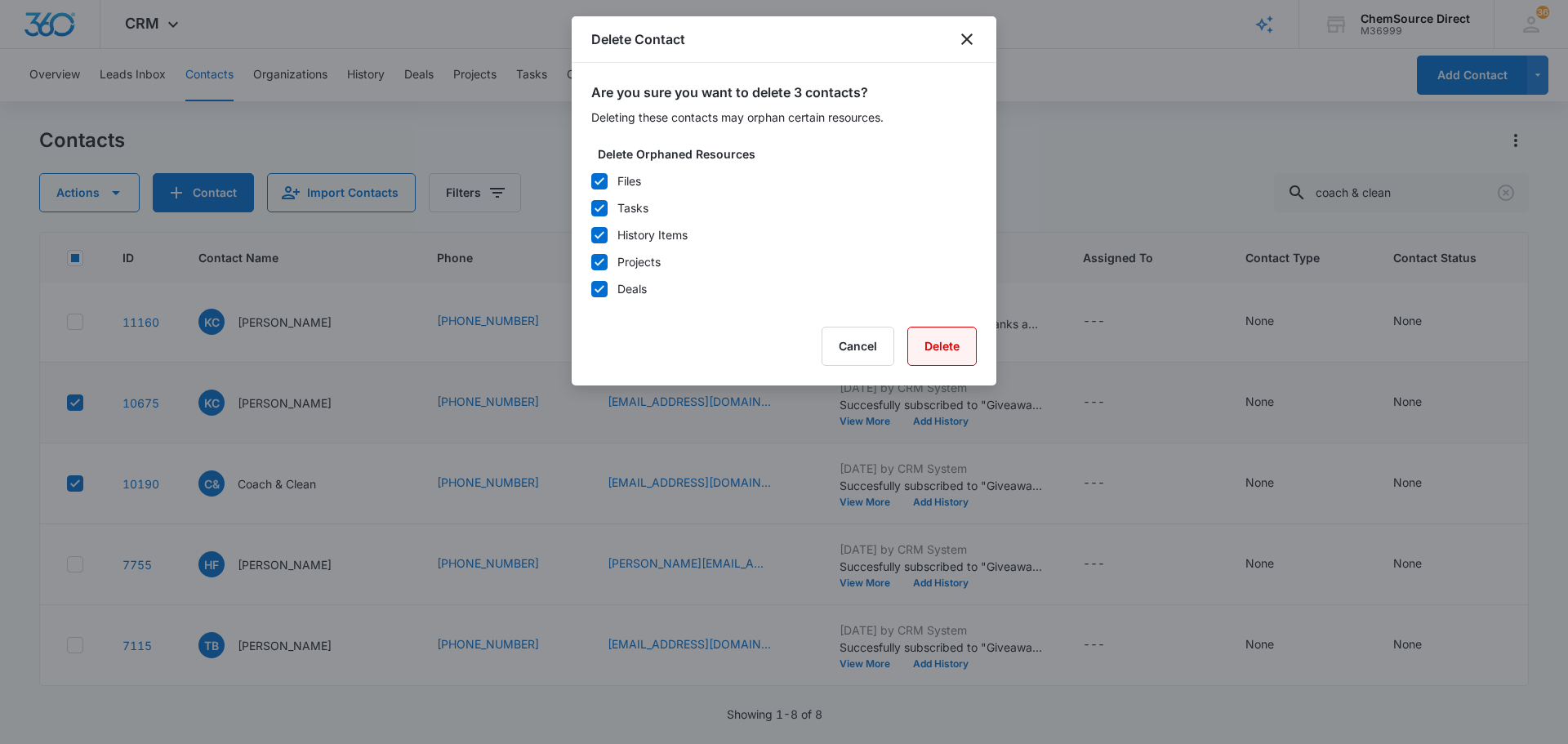
click at [938, 348] on button "Delete" at bounding box center [942, 346] width 70 height 40
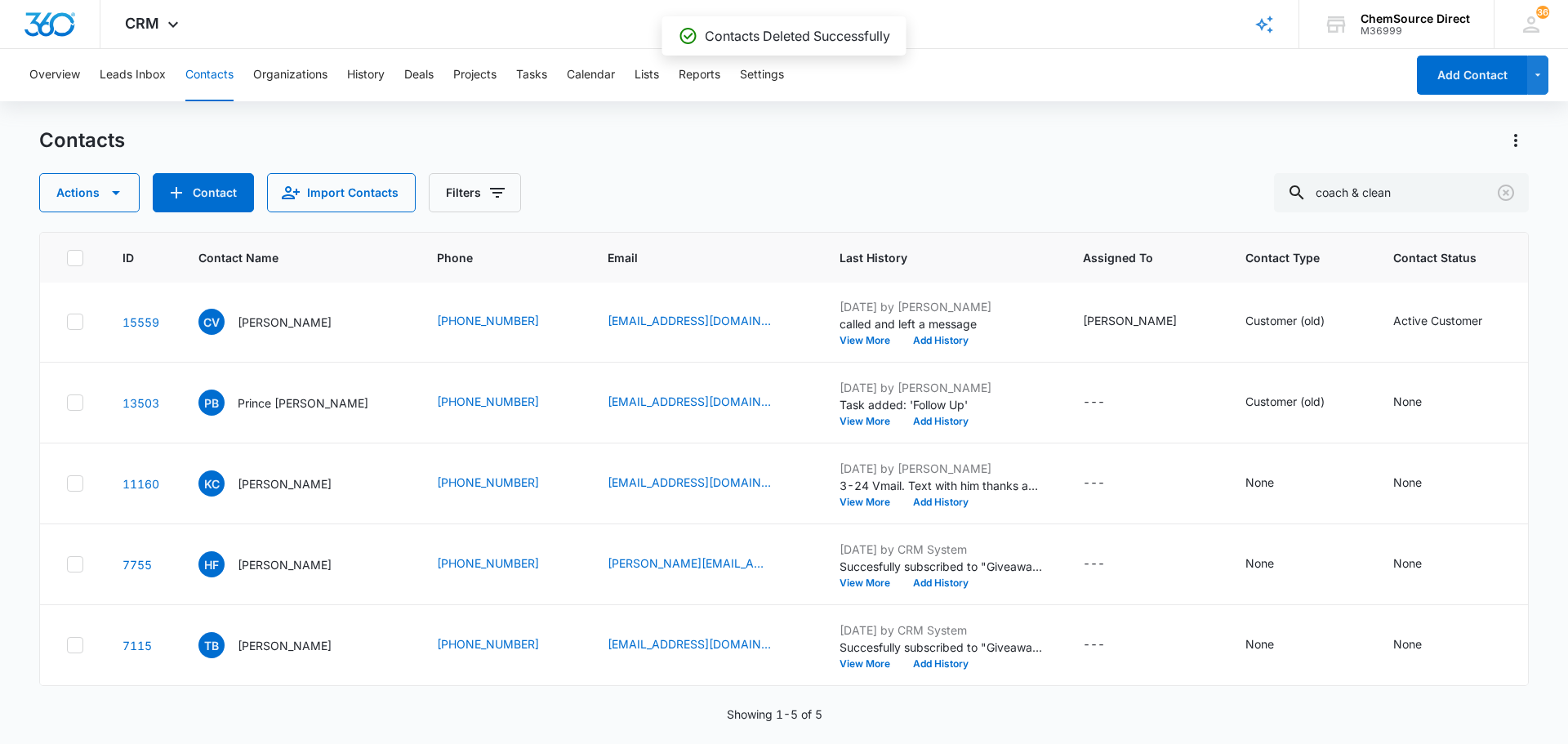
scroll to position [202, 0]
click at [276, 475] on p "[PERSON_NAME]" at bounding box center [285, 484] width 94 height 17
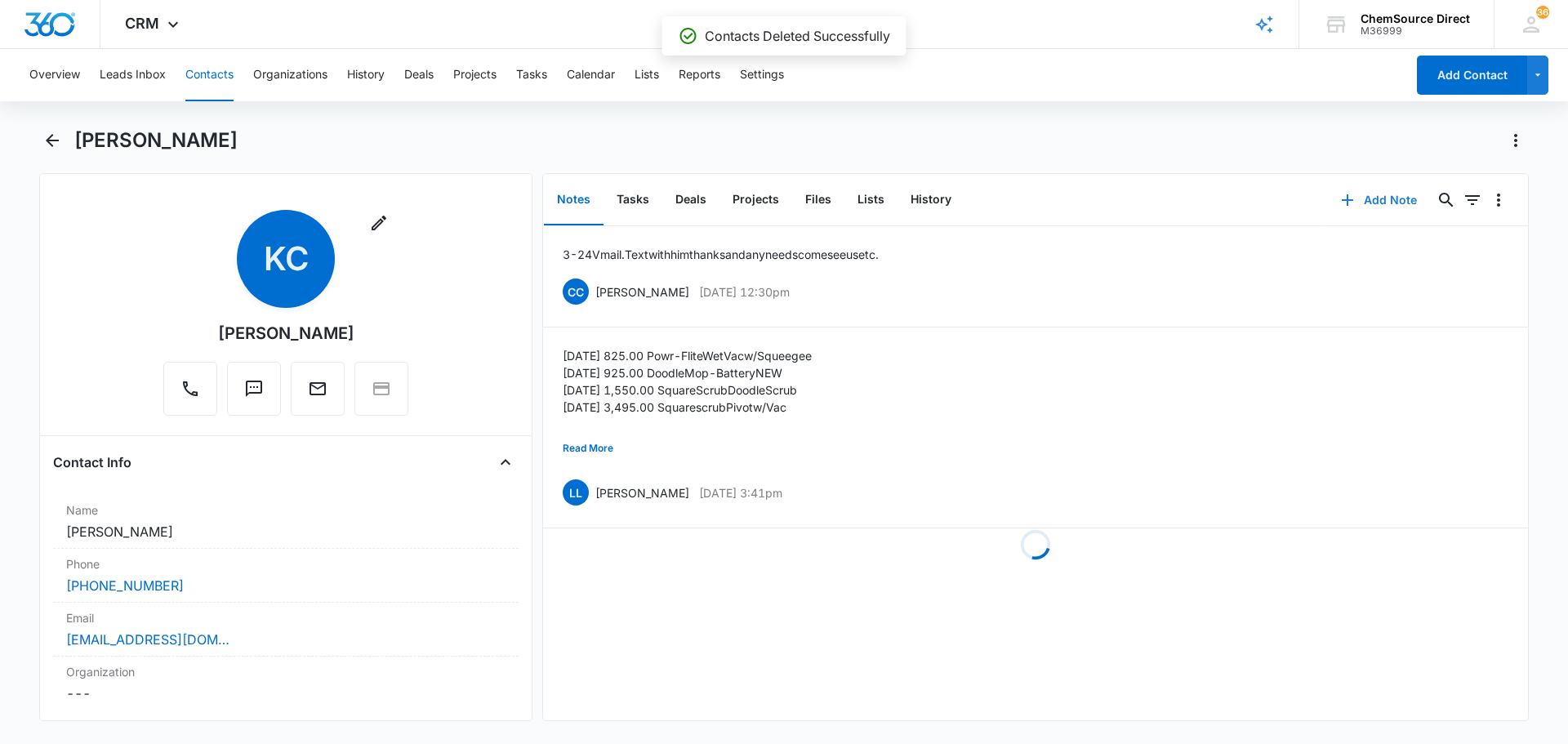
click at [1367, 199] on button "Add Note" at bounding box center [1378, 200] width 108 height 40
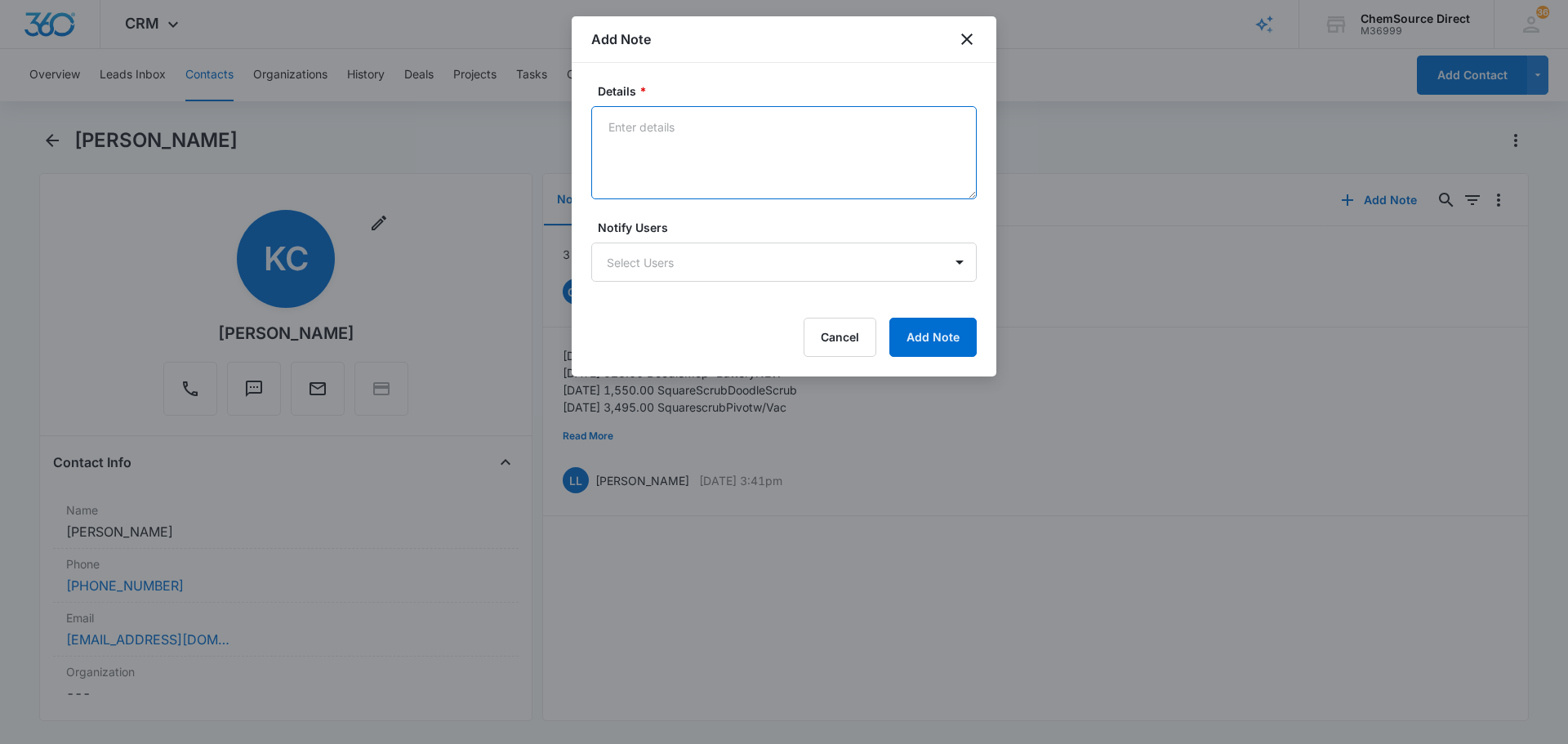
drag, startPoint x: 668, startPoint y: 157, endPoint x: 680, endPoint y: 154, distance: 12.4
click at [680, 154] on textarea "Details *" at bounding box center [784, 153] width 386 height 93
type textarea "MY10 Promo Sent"
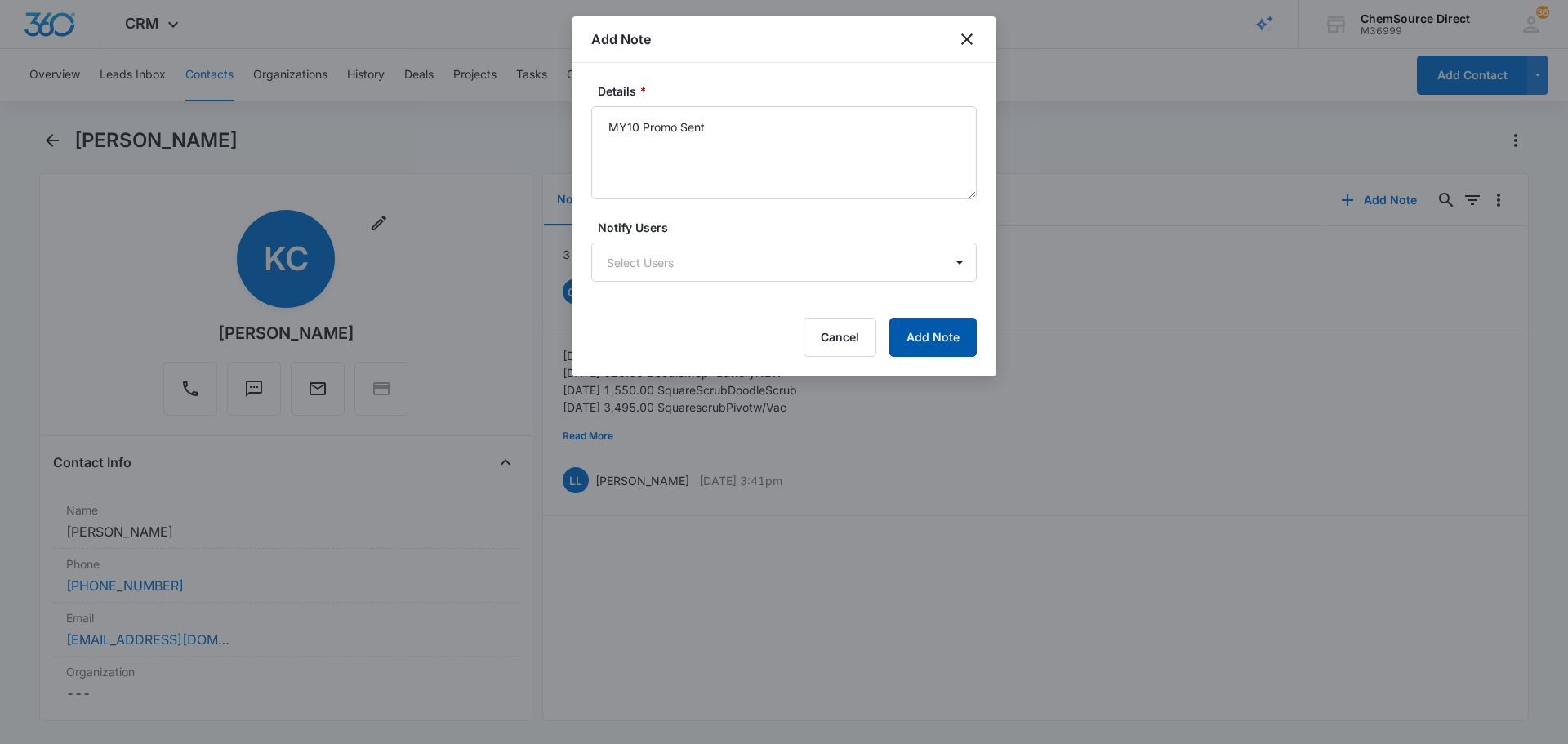
click at [949, 351] on button "Add Note" at bounding box center [933, 338] width 88 height 40
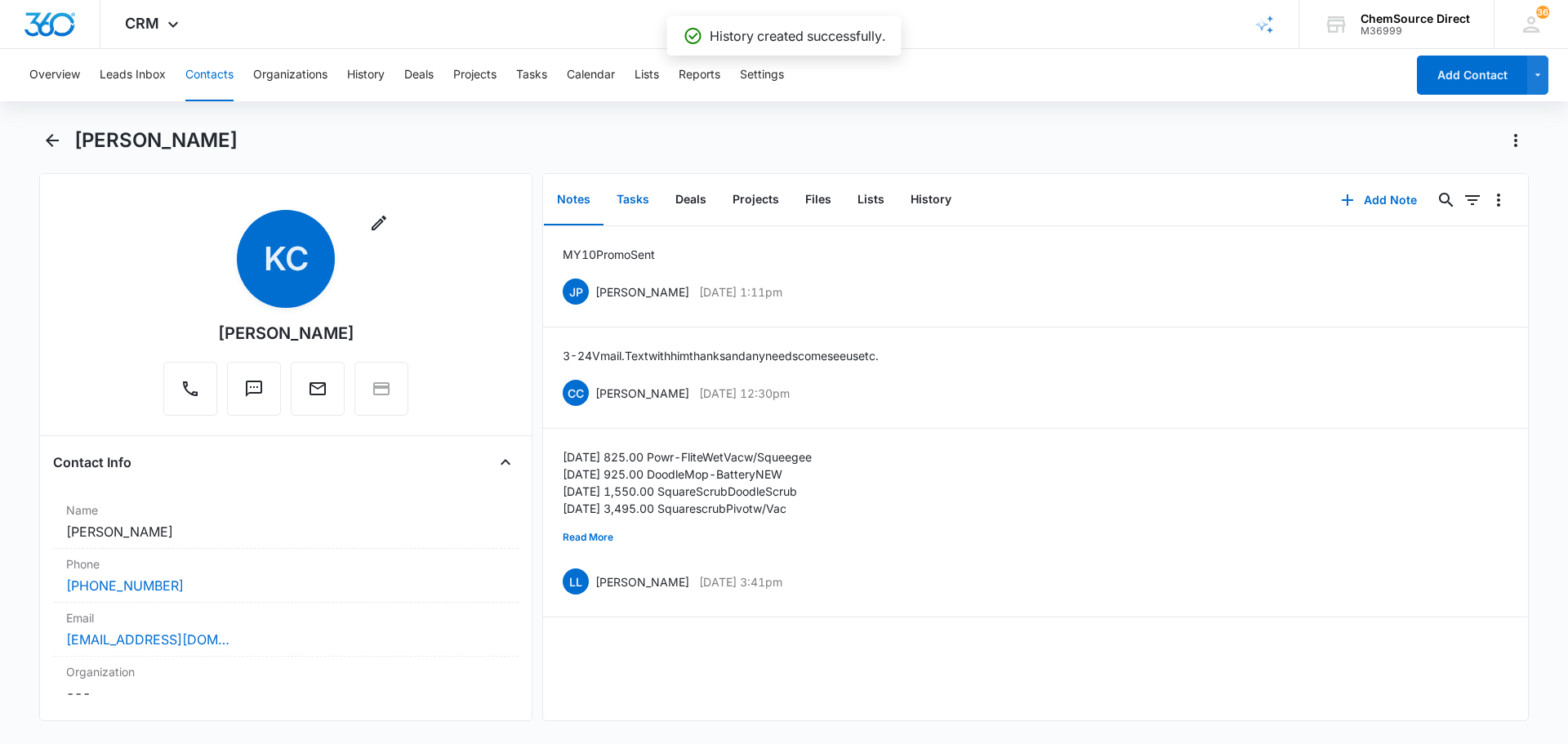
click at [621, 190] on button "Tasks" at bounding box center [633, 200] width 58 height 51
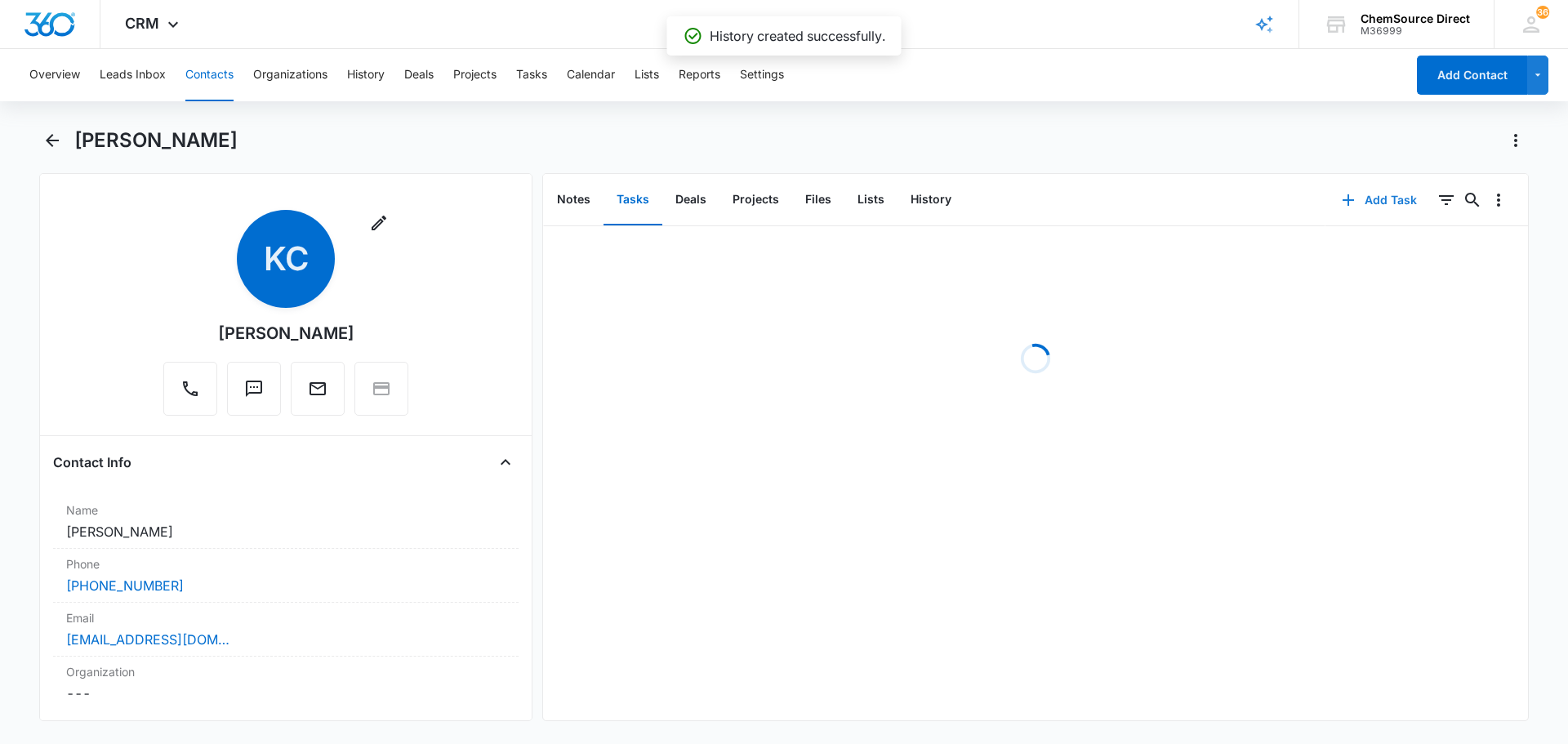
click at [1345, 204] on icon "button" at bounding box center [1348, 200] width 20 height 20
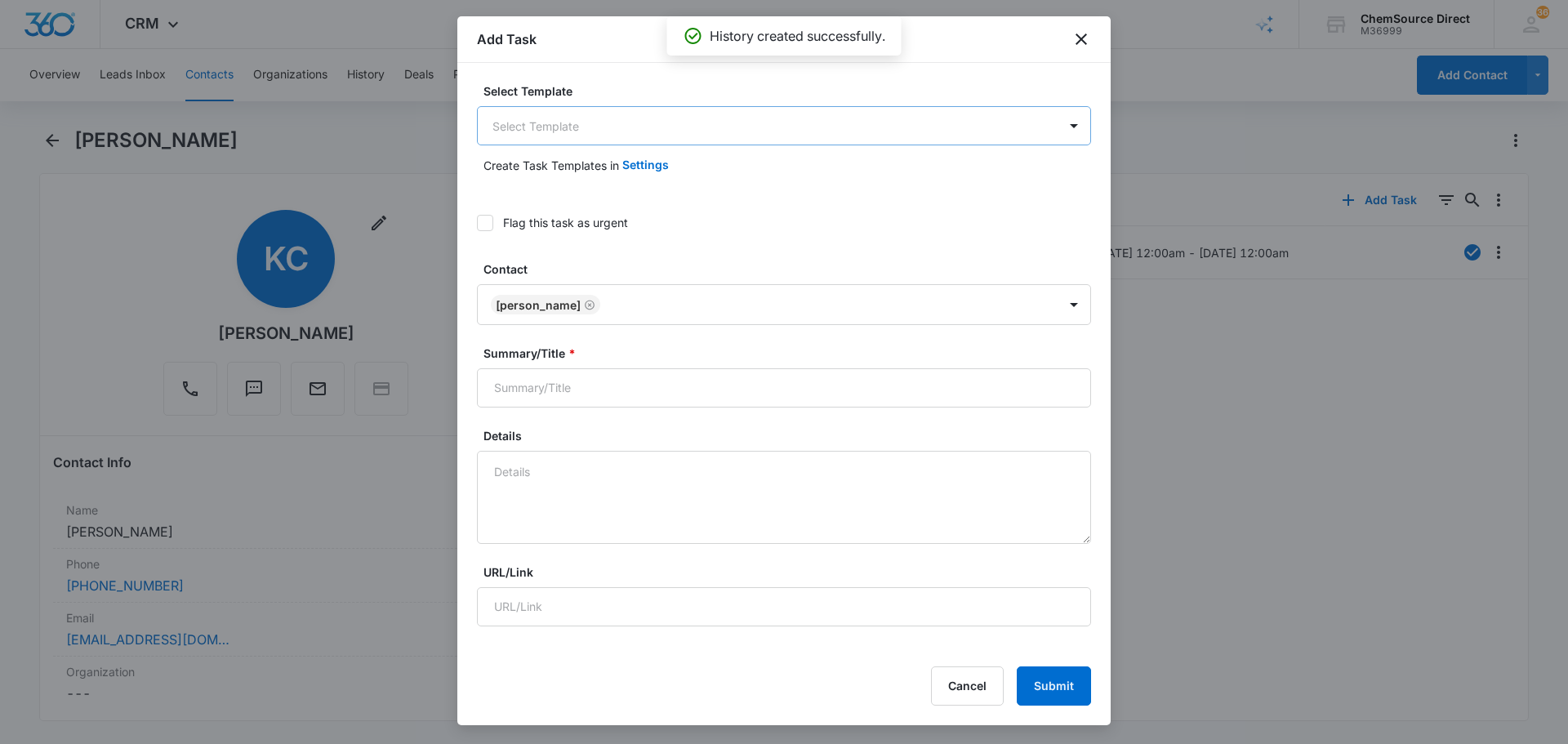
click at [711, 141] on body "CRM Apps Reputation Forms CRM Email Social Payments POS Content Ads Intelligenc…" at bounding box center [784, 372] width 1568 height 744
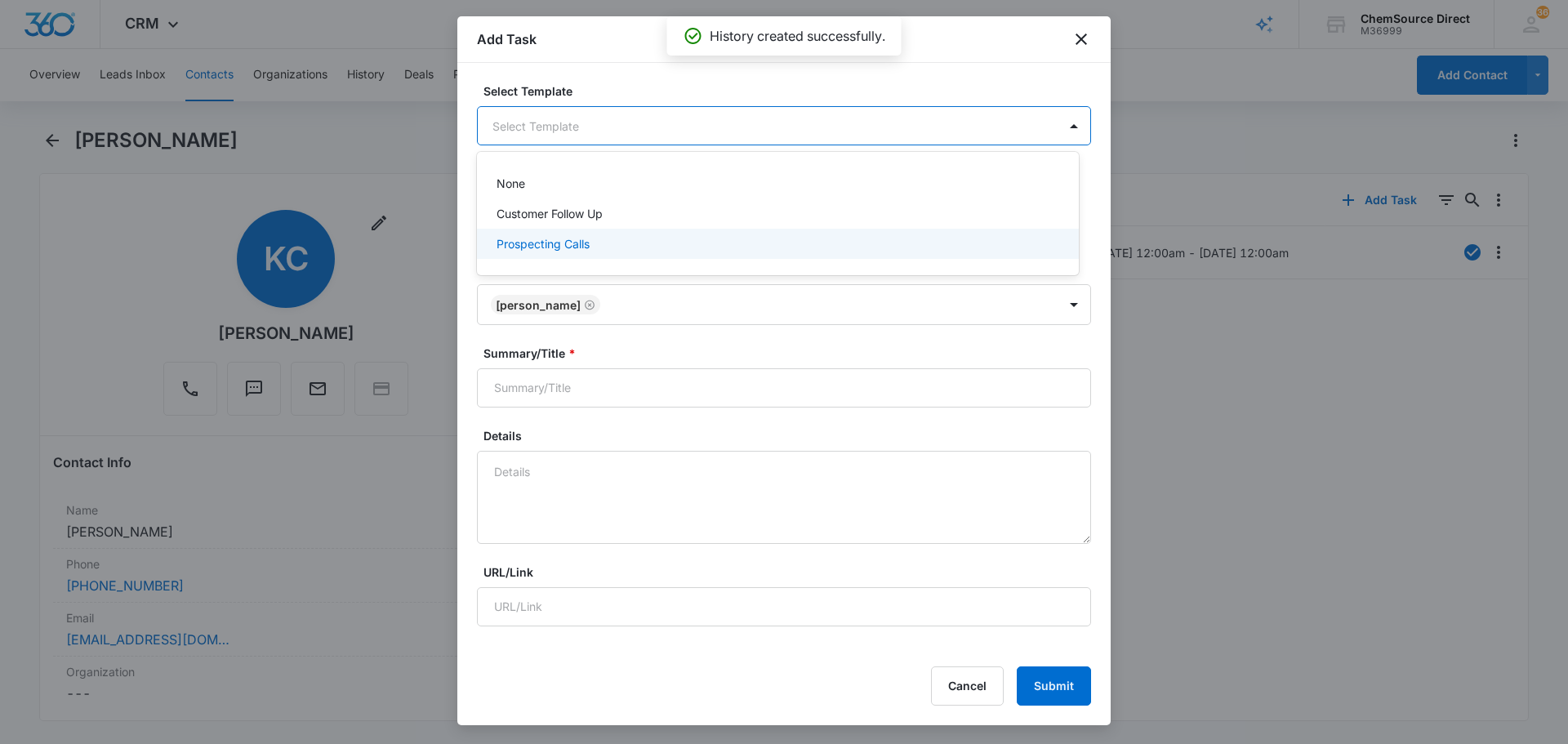
click at [642, 245] on div "Prospecting Calls" at bounding box center [776, 243] width 559 height 17
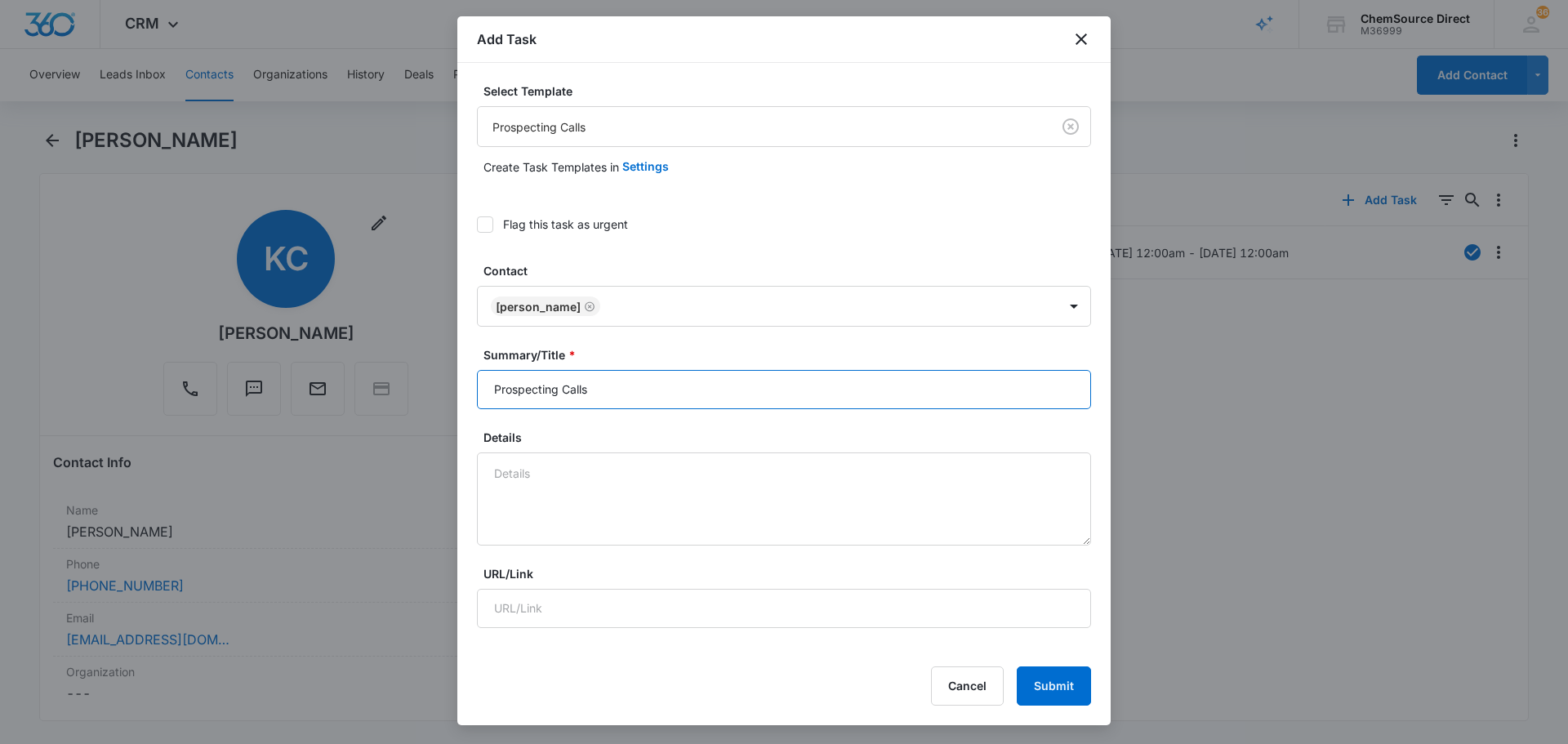
drag, startPoint x: 576, startPoint y: 400, endPoint x: 404, endPoint y: 400, distance: 172.0
click at [408, 400] on body "CRM Apps Reputation Forms CRM Email Social Payments POS Content Ads Intelligenc…" at bounding box center [784, 372] width 1568 height 744
type input "Prospecting Calls"
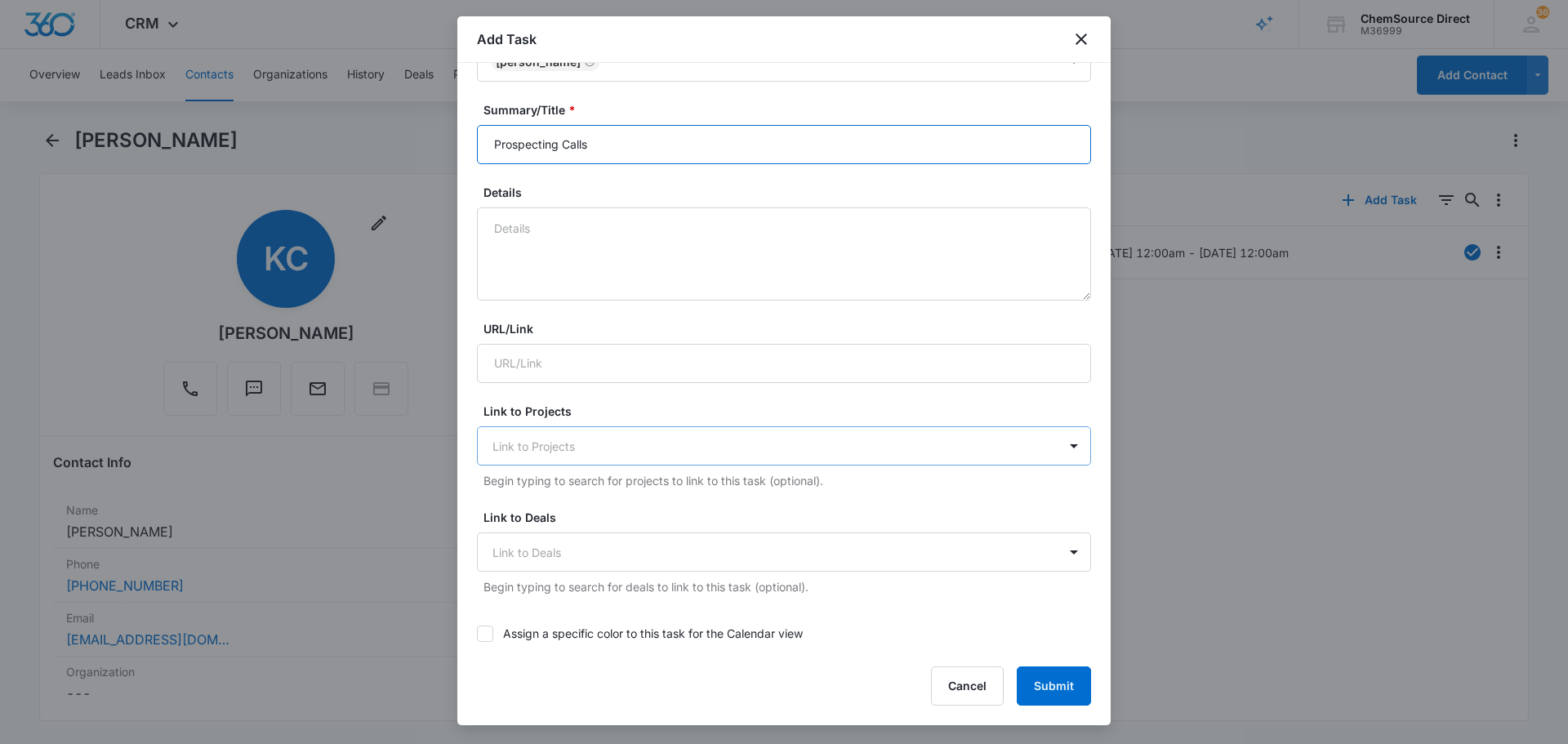
scroll to position [408, 0]
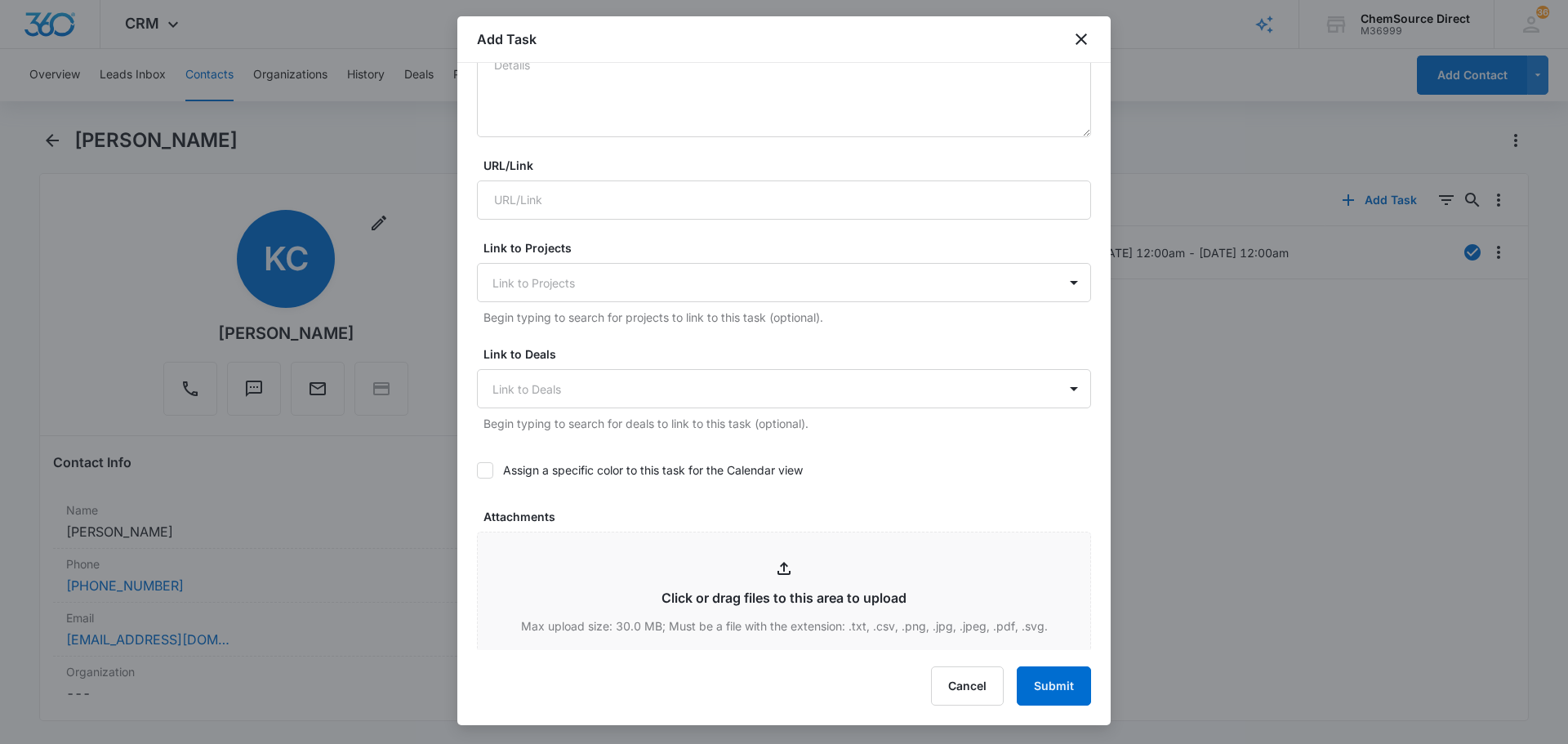
click at [480, 473] on icon at bounding box center [486, 471] width 15 height 15
click at [477, 471] on input "Assign a specific color to this task for the Calendar view" at bounding box center [477, 471] width 0 height 0
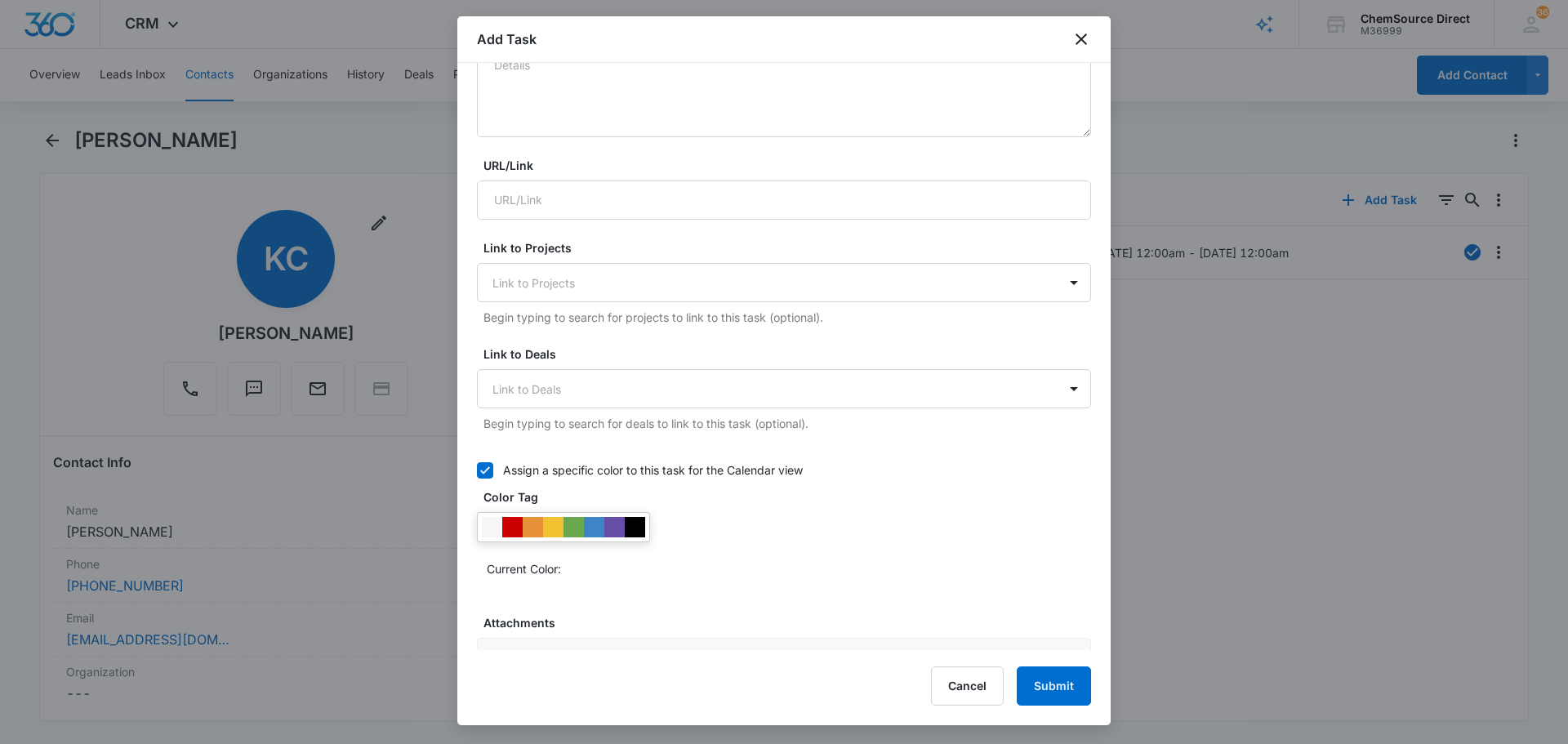
click at [639, 518] on div at bounding box center [564, 527] width 173 height 30
click at [635, 534] on div at bounding box center [635, 527] width 21 height 21
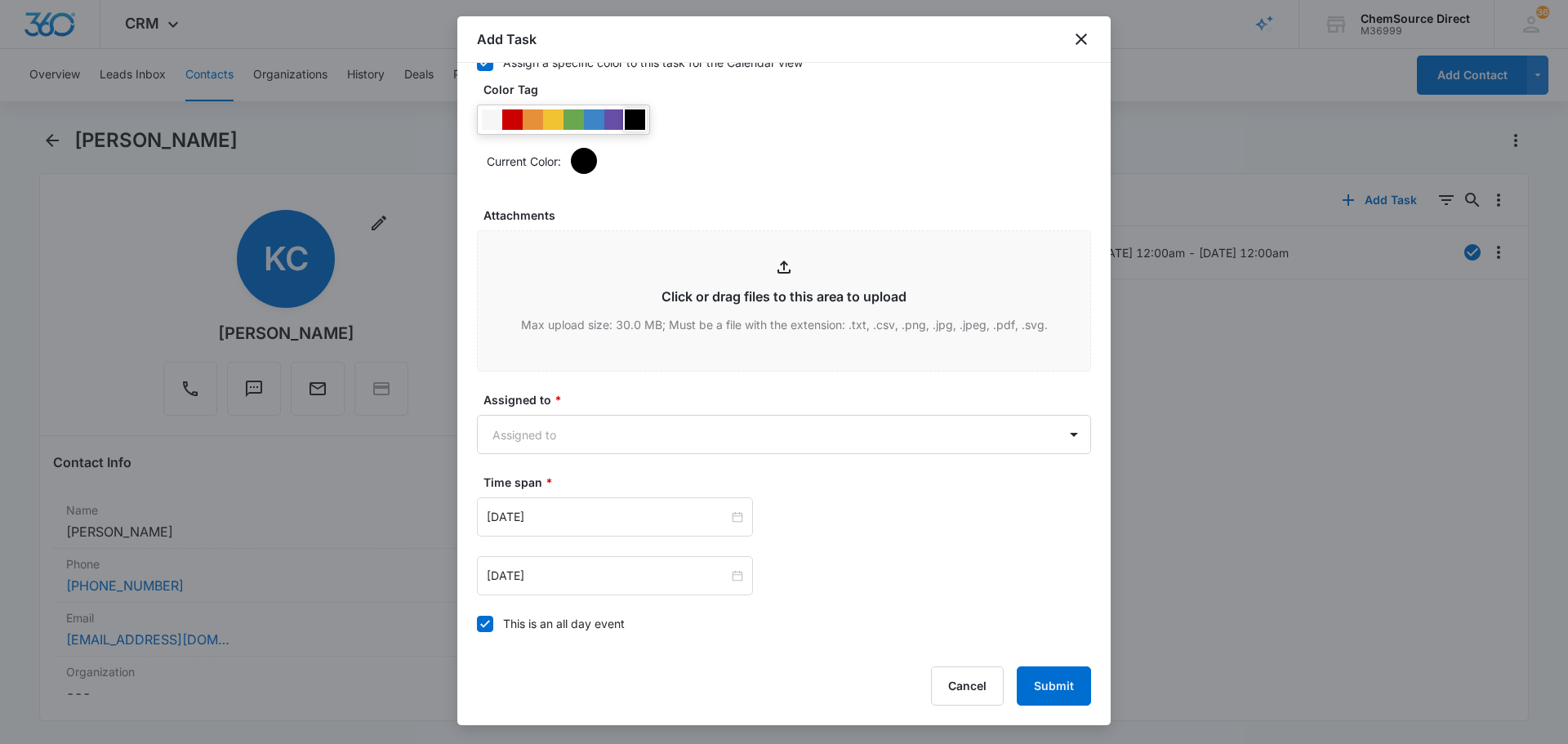
scroll to position [817, 0]
click at [699, 442] on body "CRM Apps Reputation Forms CRM Email Social Payments POS Content Ads Intelligenc…" at bounding box center [784, 372] width 1568 height 744
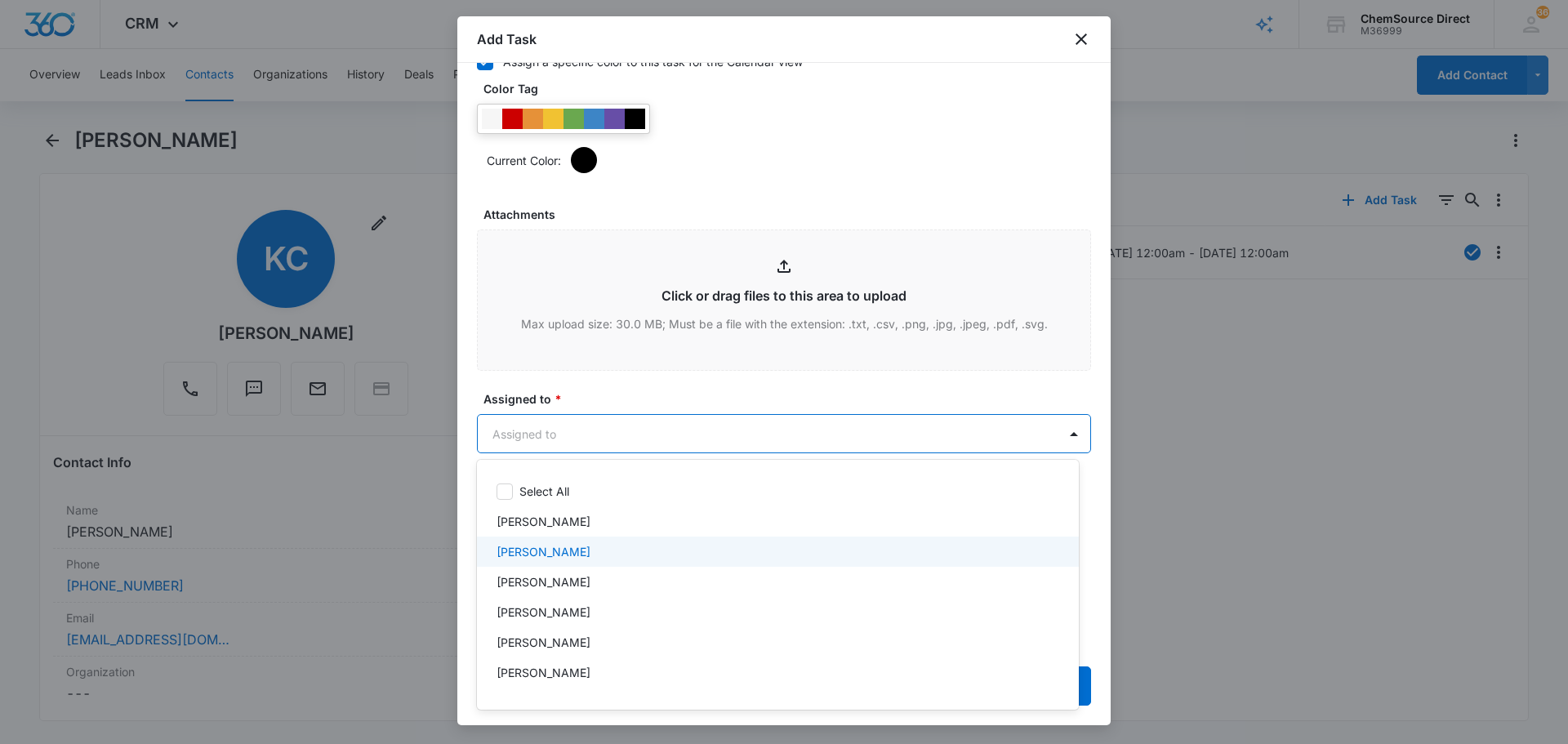
click at [599, 551] on div "[PERSON_NAME]" at bounding box center [776, 552] width 559 height 17
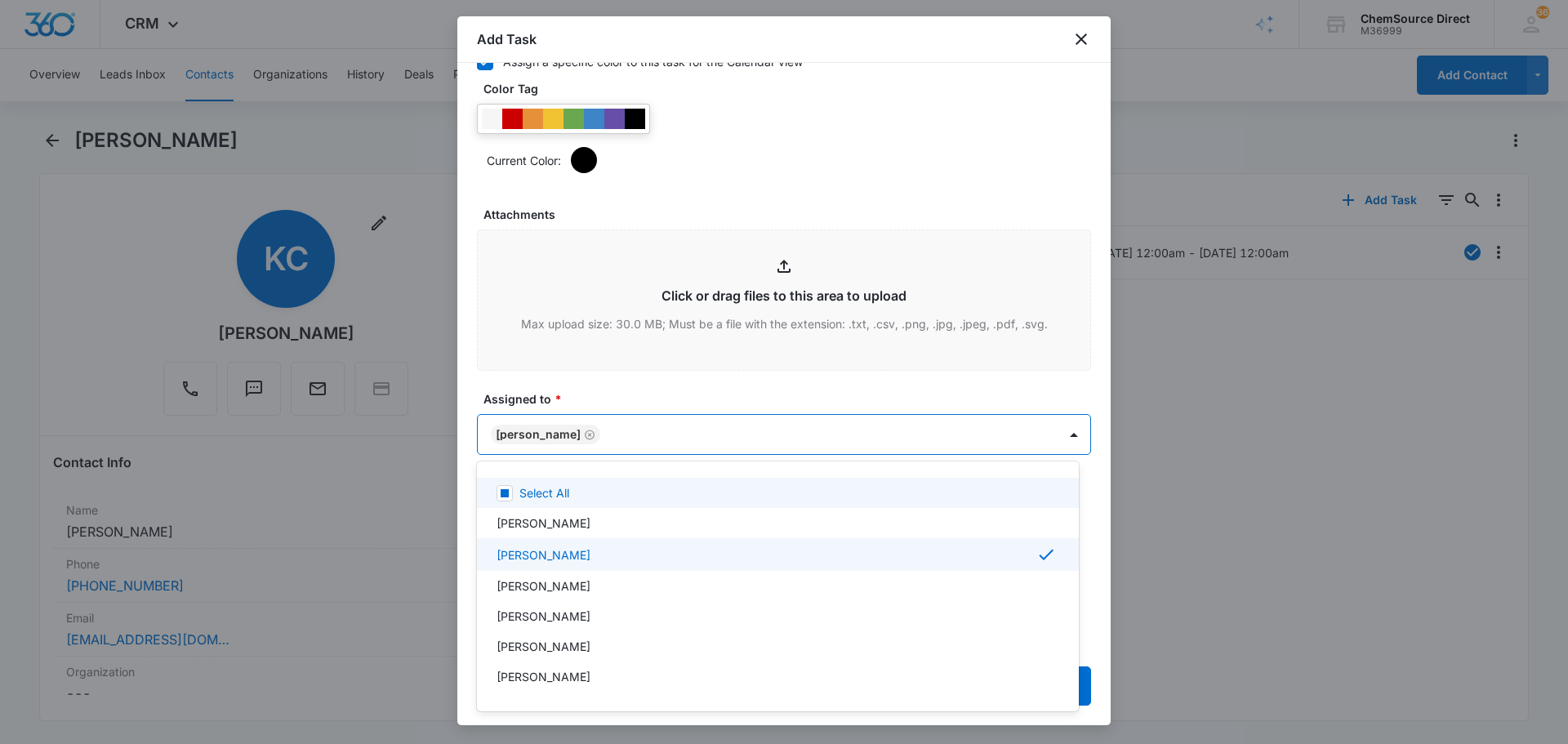
click at [631, 394] on div at bounding box center [784, 372] width 1568 height 744
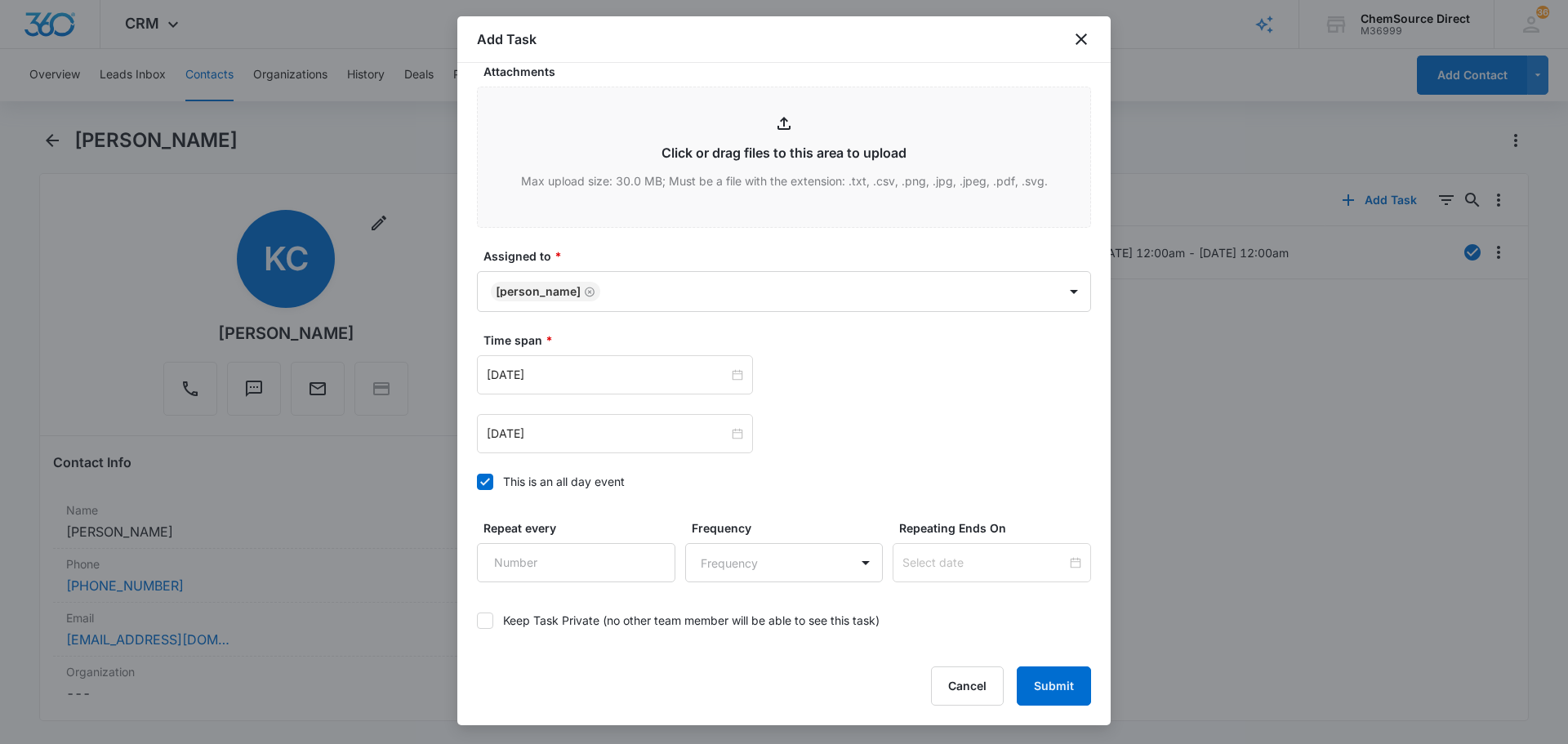
scroll to position [980, 0]
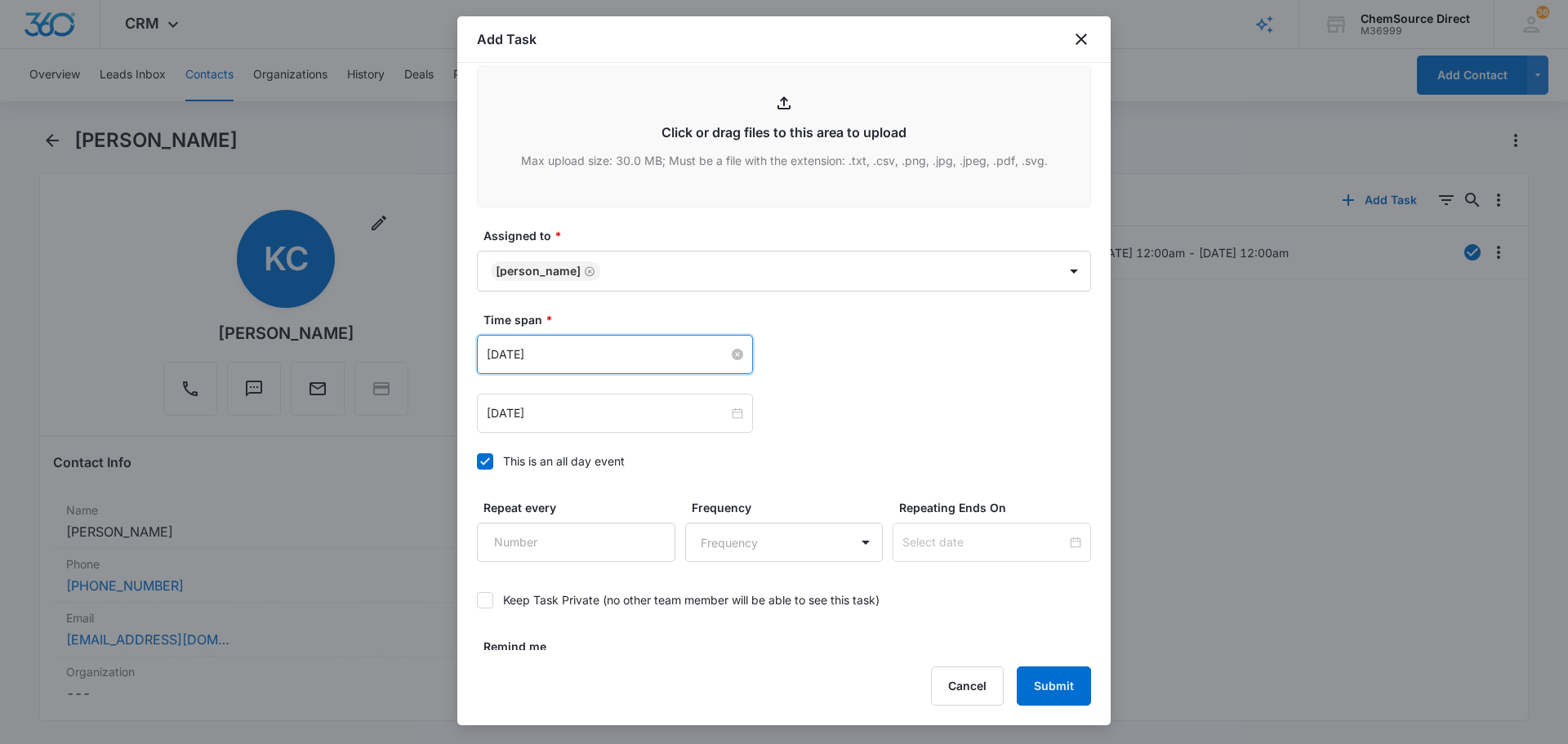
click at [609, 357] on input "[DATE]" at bounding box center [607, 354] width 241 height 18
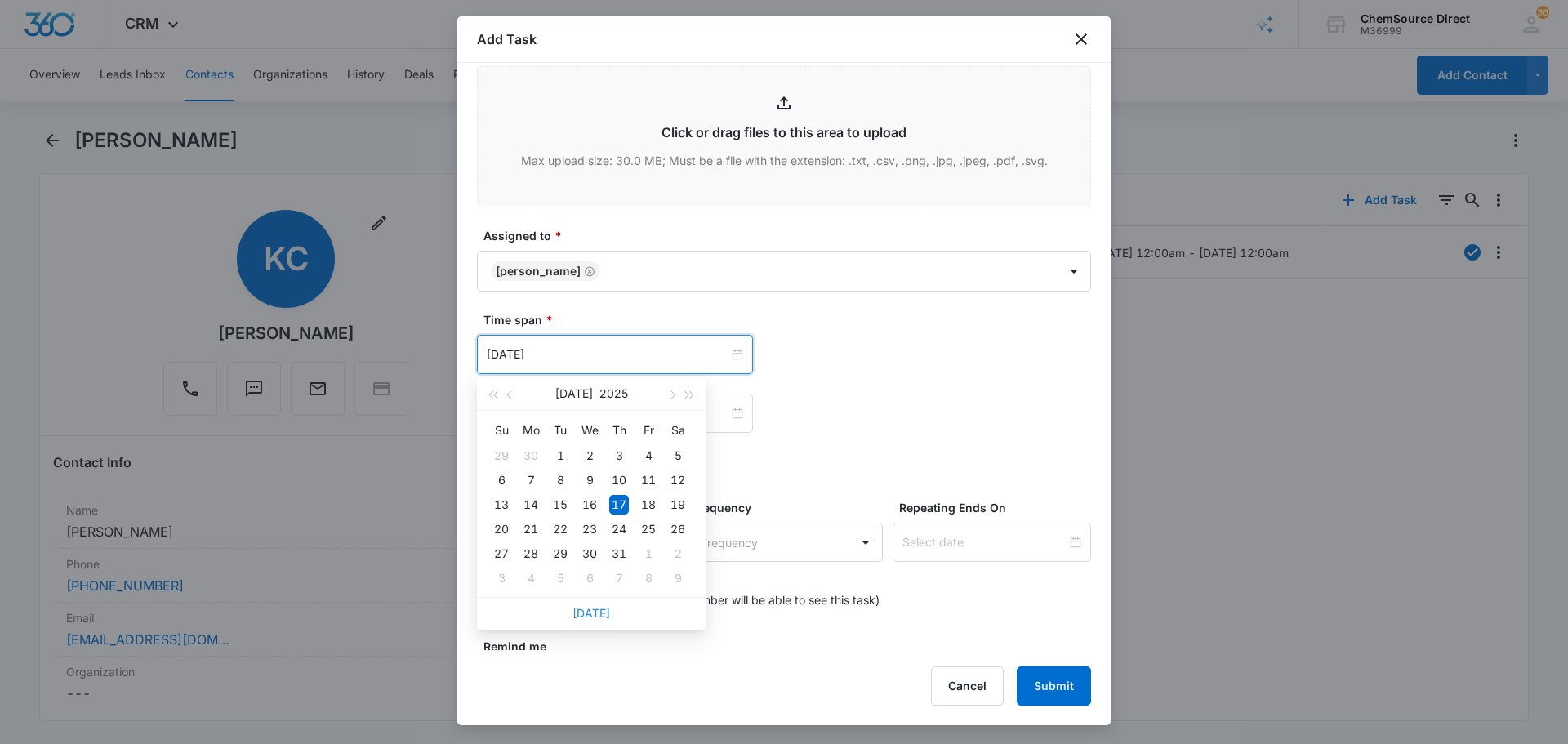
click at [587, 609] on link "[DATE]" at bounding box center [591, 613] width 38 height 14
type input "[DATE]"
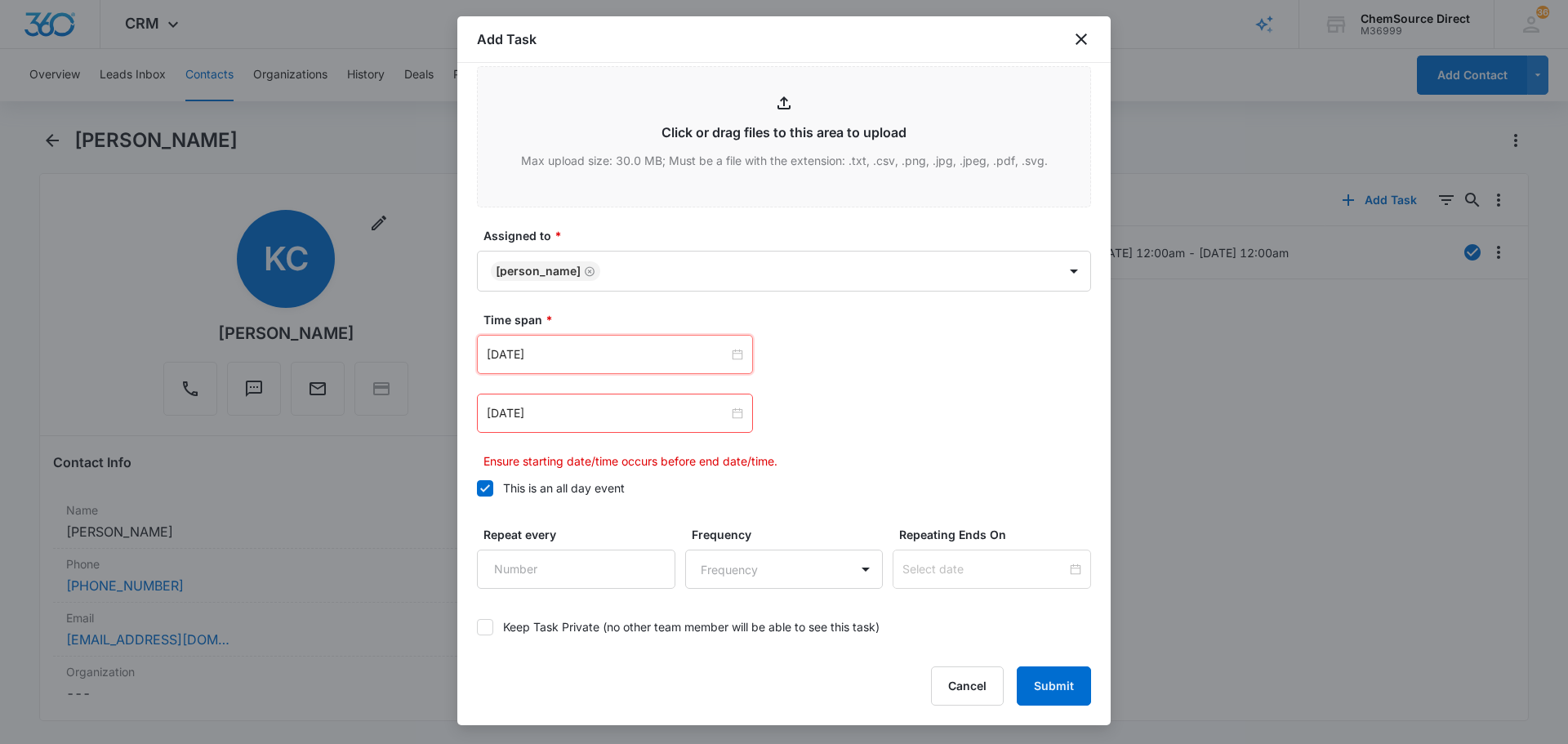
click at [589, 423] on div "[DATE]" at bounding box center [615, 413] width 276 height 40
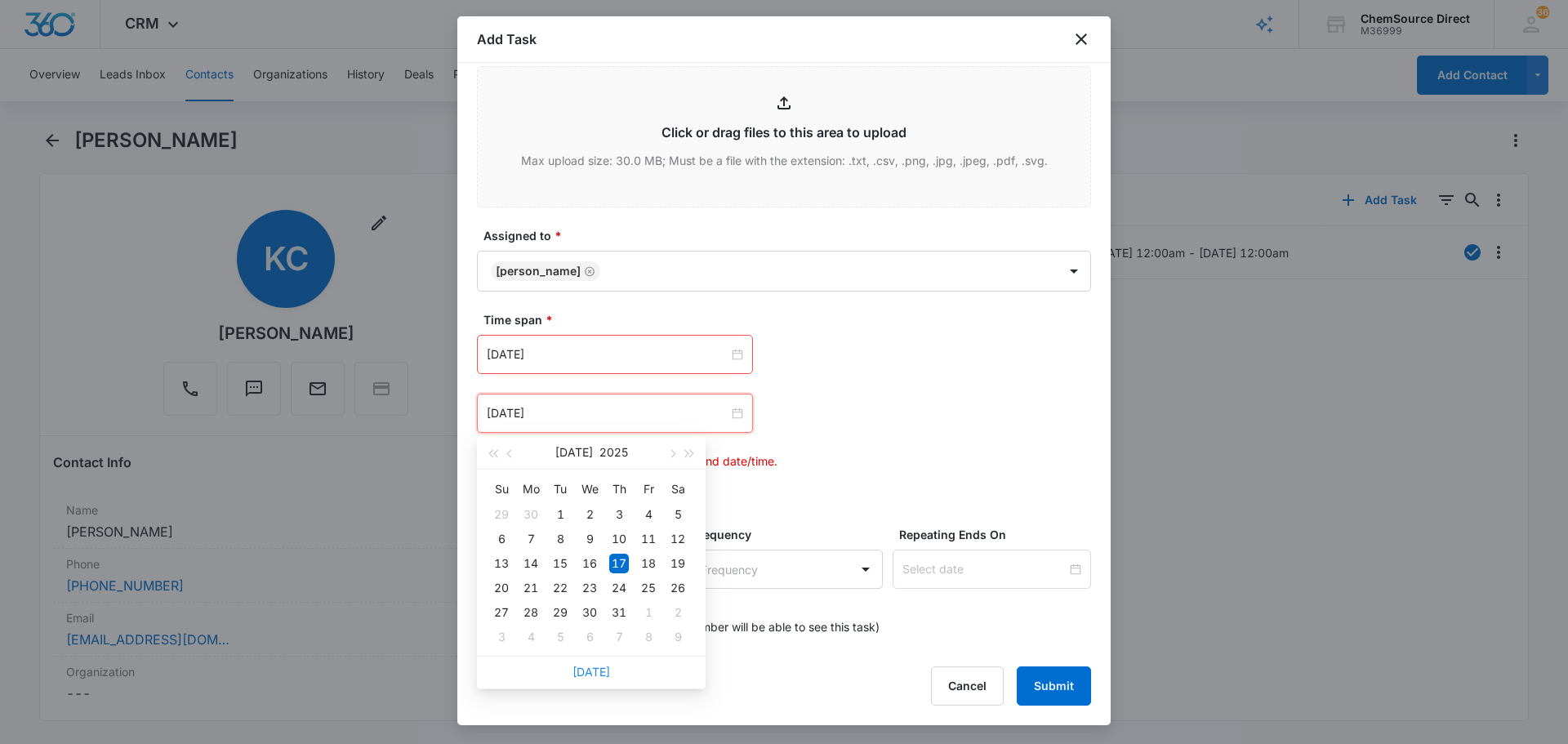
click at [602, 666] on link "[DATE]" at bounding box center [591, 671] width 38 height 14
type input "[DATE]"
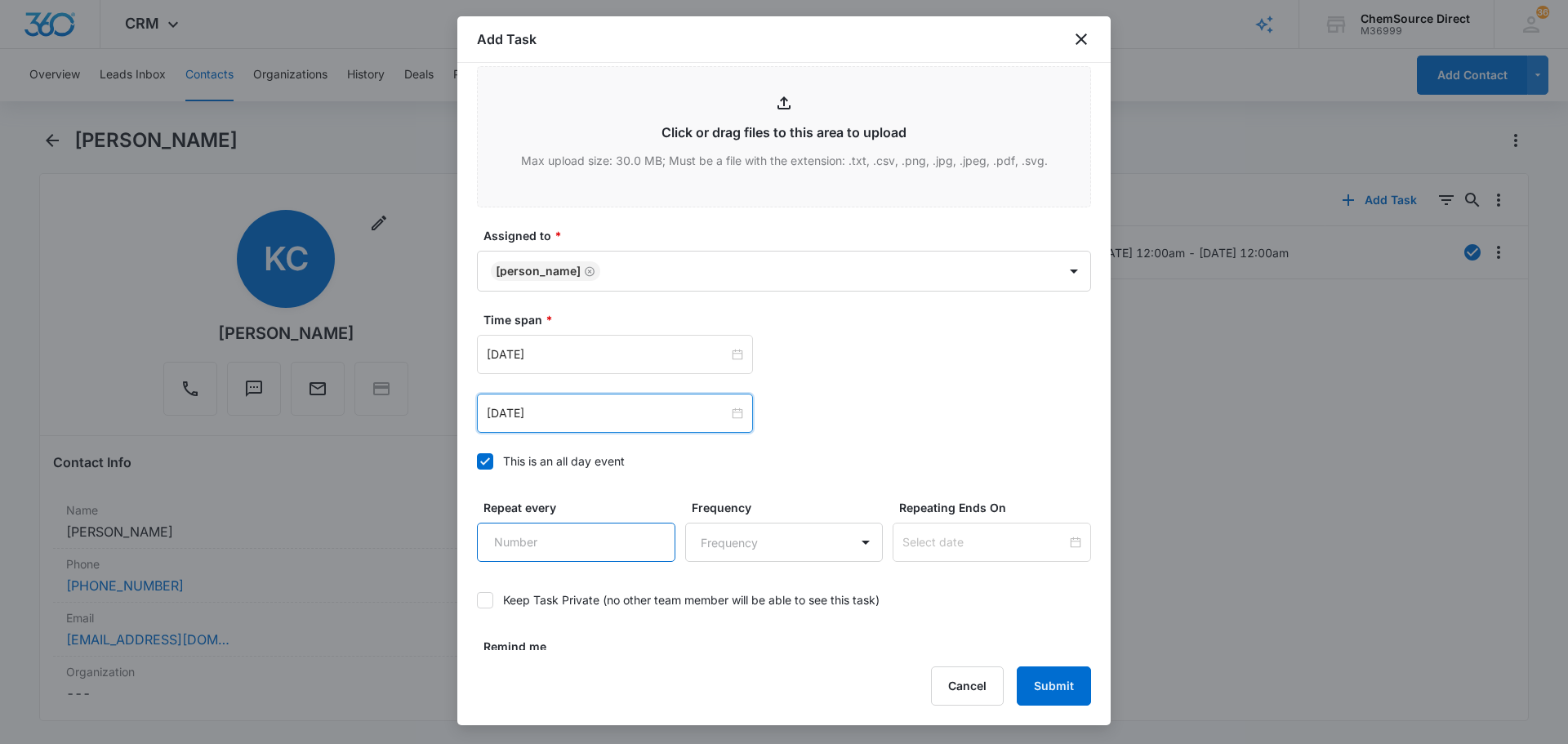
click at [626, 540] on input "Repeat every" at bounding box center [576, 542] width 198 height 40
type input "2"
click at [777, 546] on body "CRM Apps Reputation Forms CRM Email Social Payments POS Content Ads Intelligenc…" at bounding box center [784, 372] width 1568 height 744
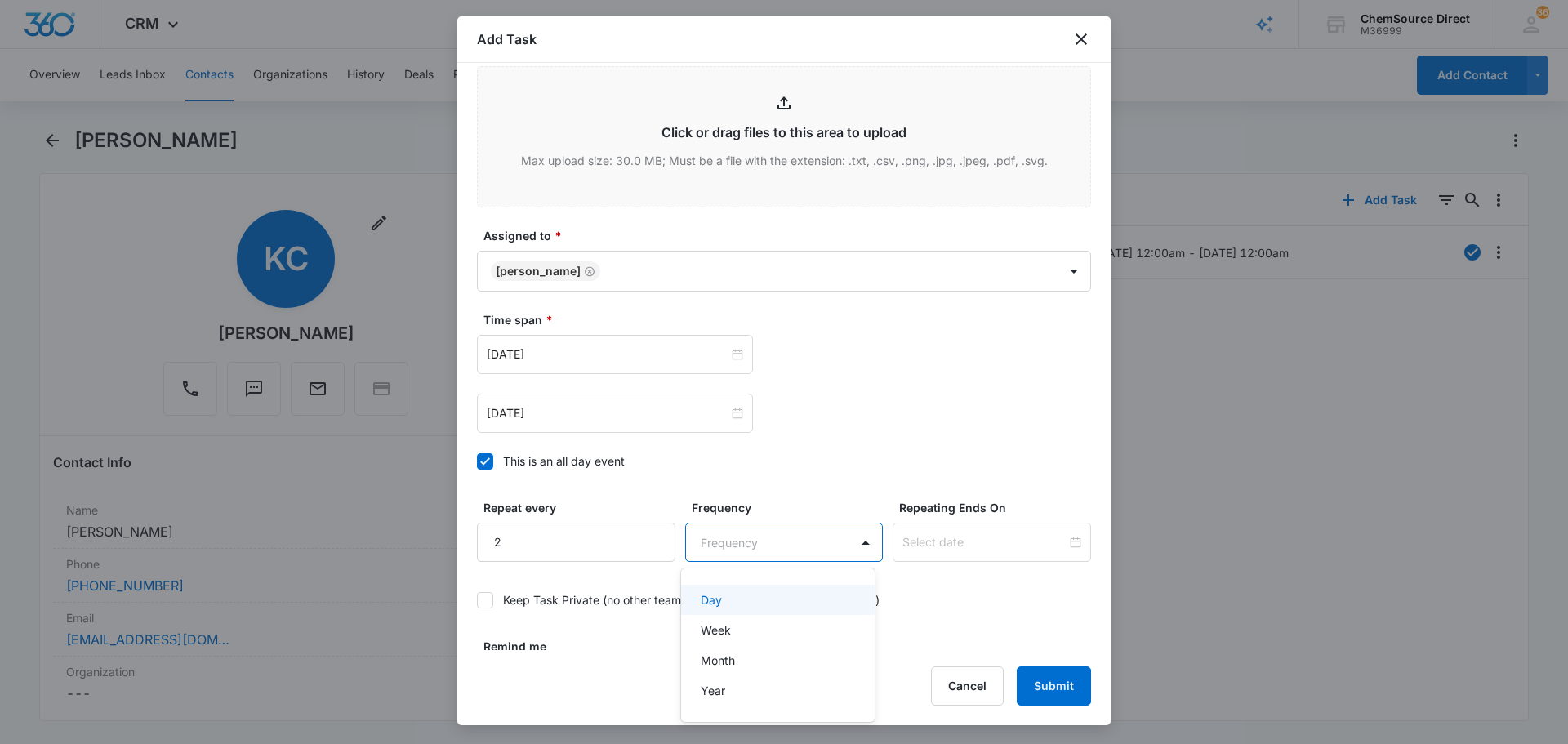
click at [744, 595] on div "Day" at bounding box center [776, 600] width 152 height 17
click at [934, 549] on input at bounding box center [984, 542] width 164 height 18
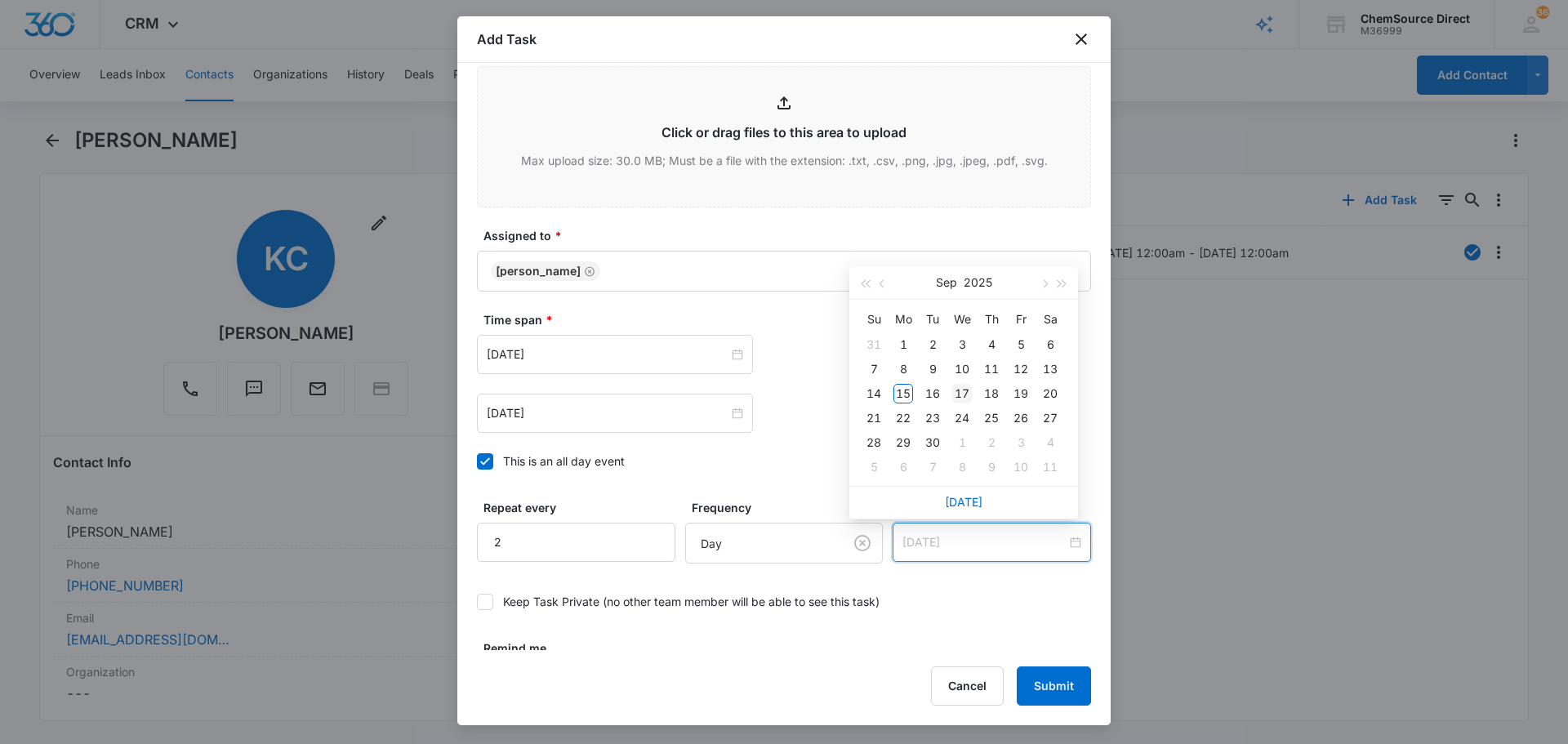
type input "[DATE]"
click at [962, 388] on div "17" at bounding box center [962, 393] width 20 height 20
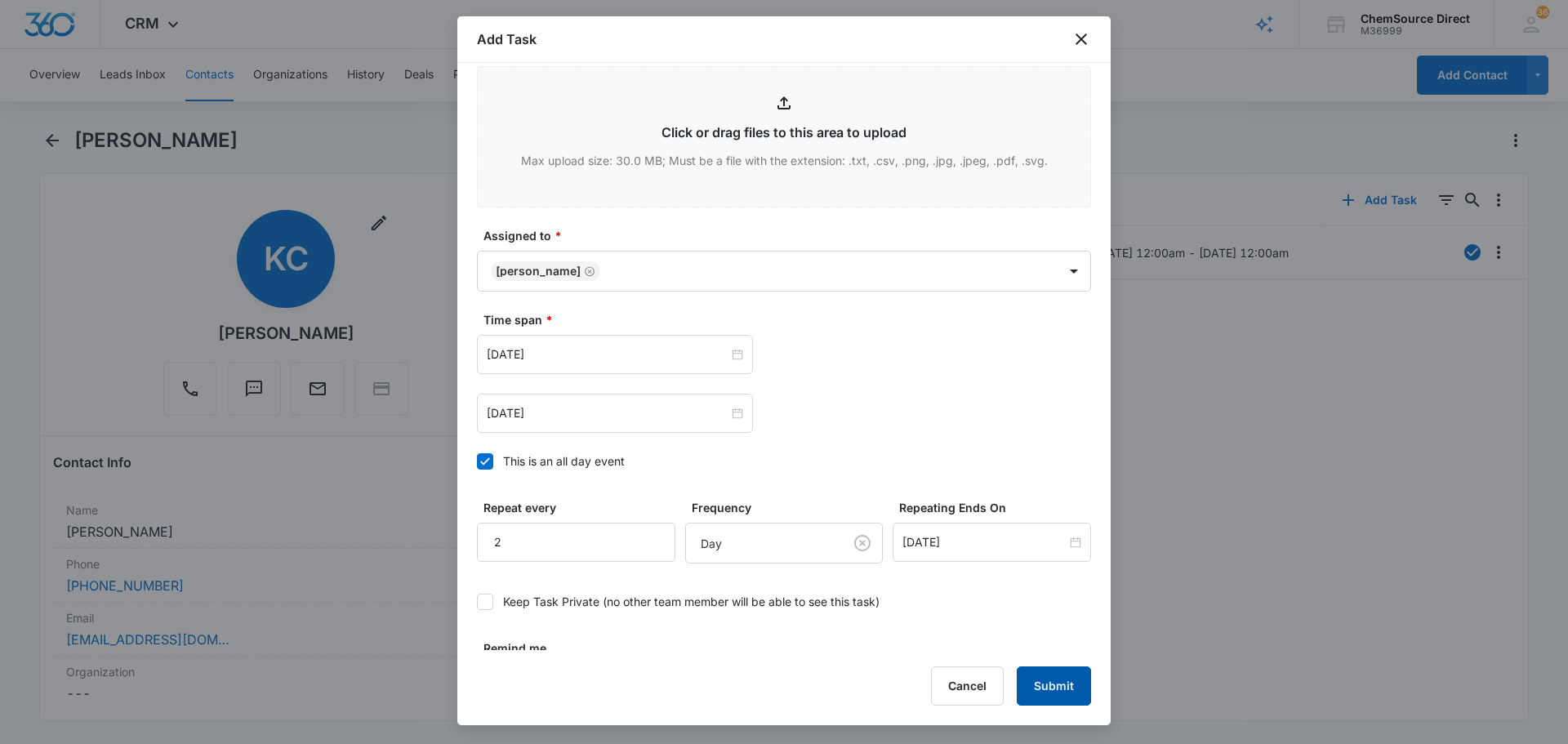
click at [1032, 689] on button "Submit" at bounding box center [1053, 686] width 74 height 40
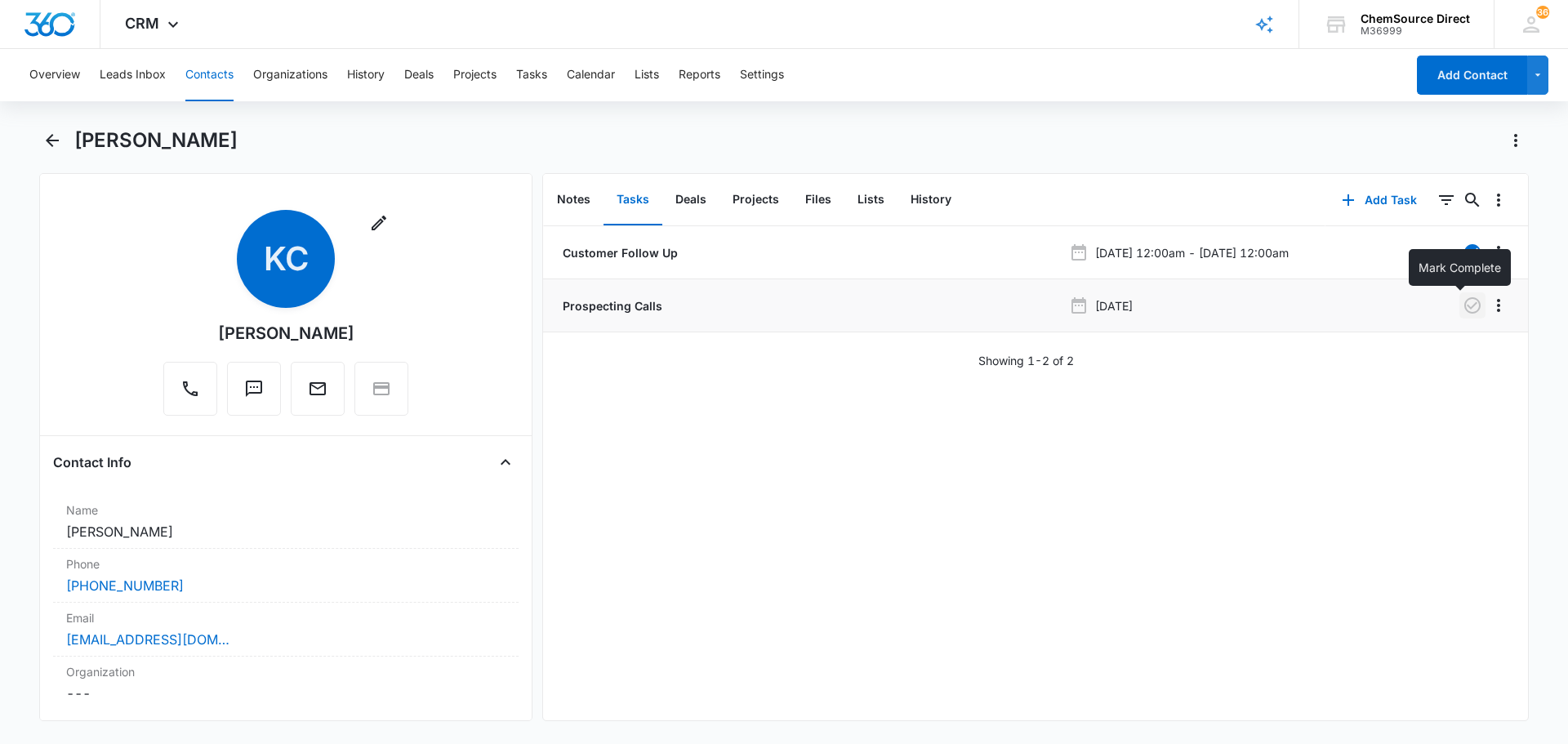
click at [1465, 308] on icon "button" at bounding box center [1472, 306] width 20 height 20
click at [199, 73] on button "Contacts" at bounding box center [209, 74] width 48 height 52
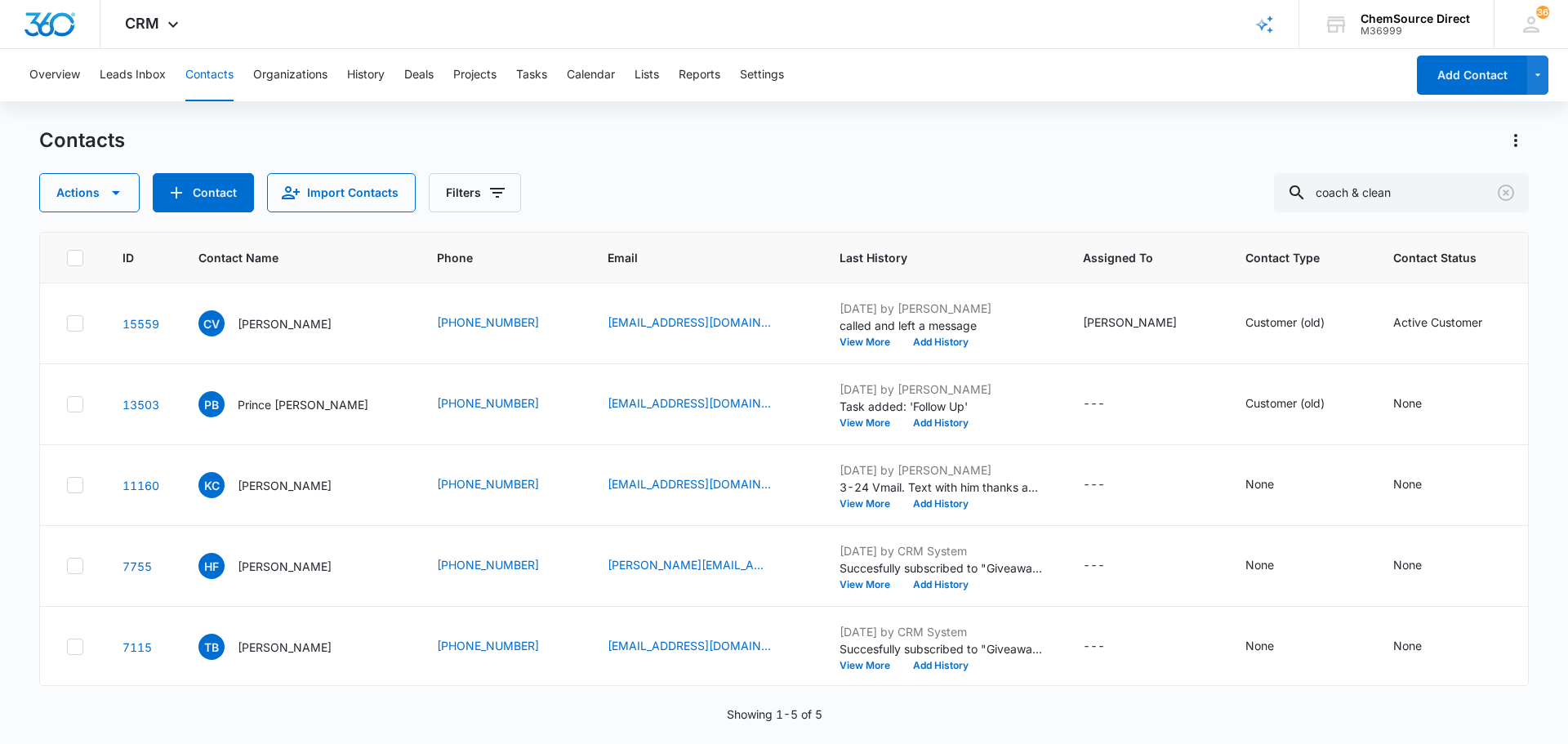
scroll to position [202, 0]
drag, startPoint x: 1434, startPoint y: 198, endPoint x: 1216, endPoint y: 215, distance: 218.7
click at [1216, 215] on div "Contacts Actions Contact Import Contacts Filters coach & clean ID Contact Name …" at bounding box center [784, 435] width 1490 height 615
type input "contractor [PERSON_NAME]"
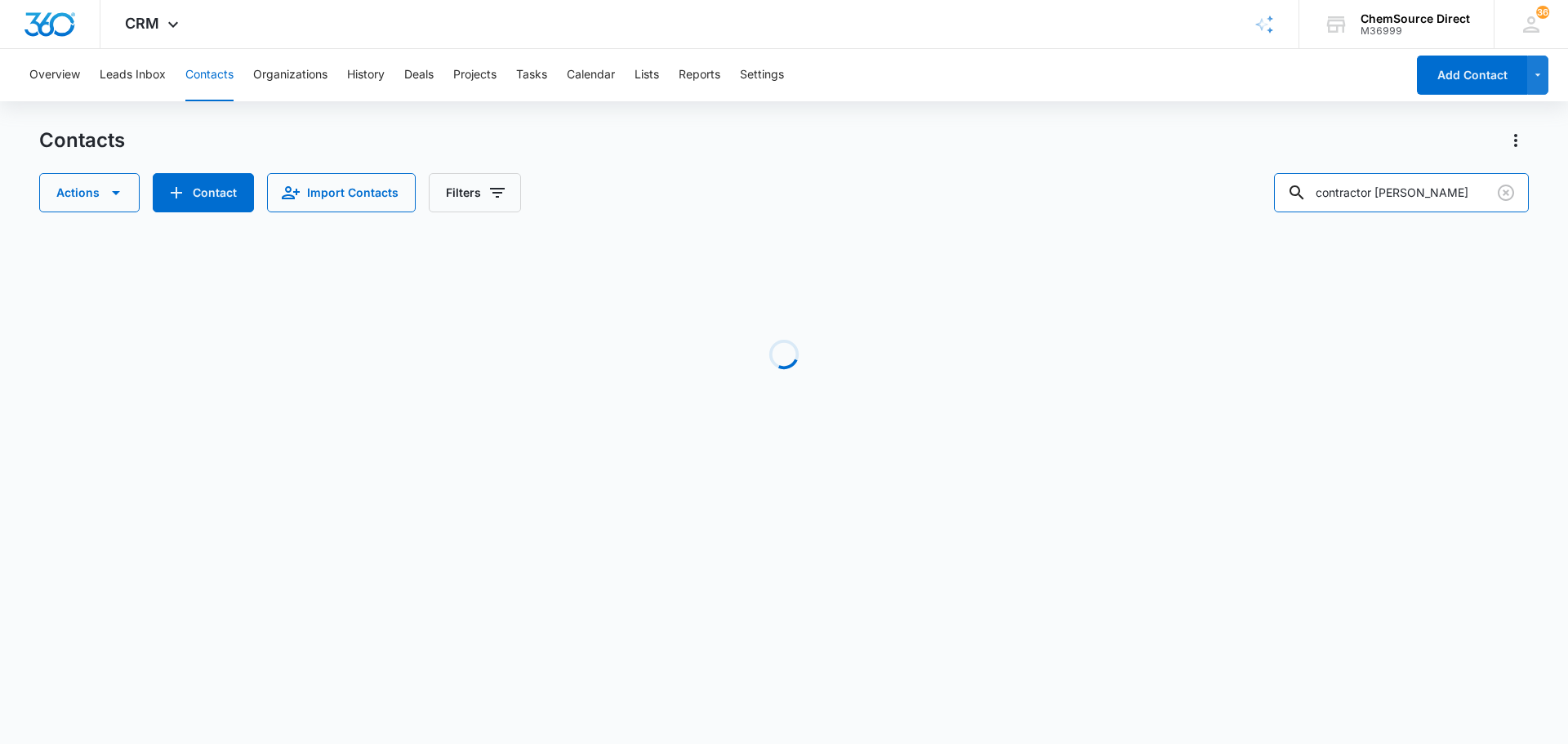
scroll to position [0, 0]
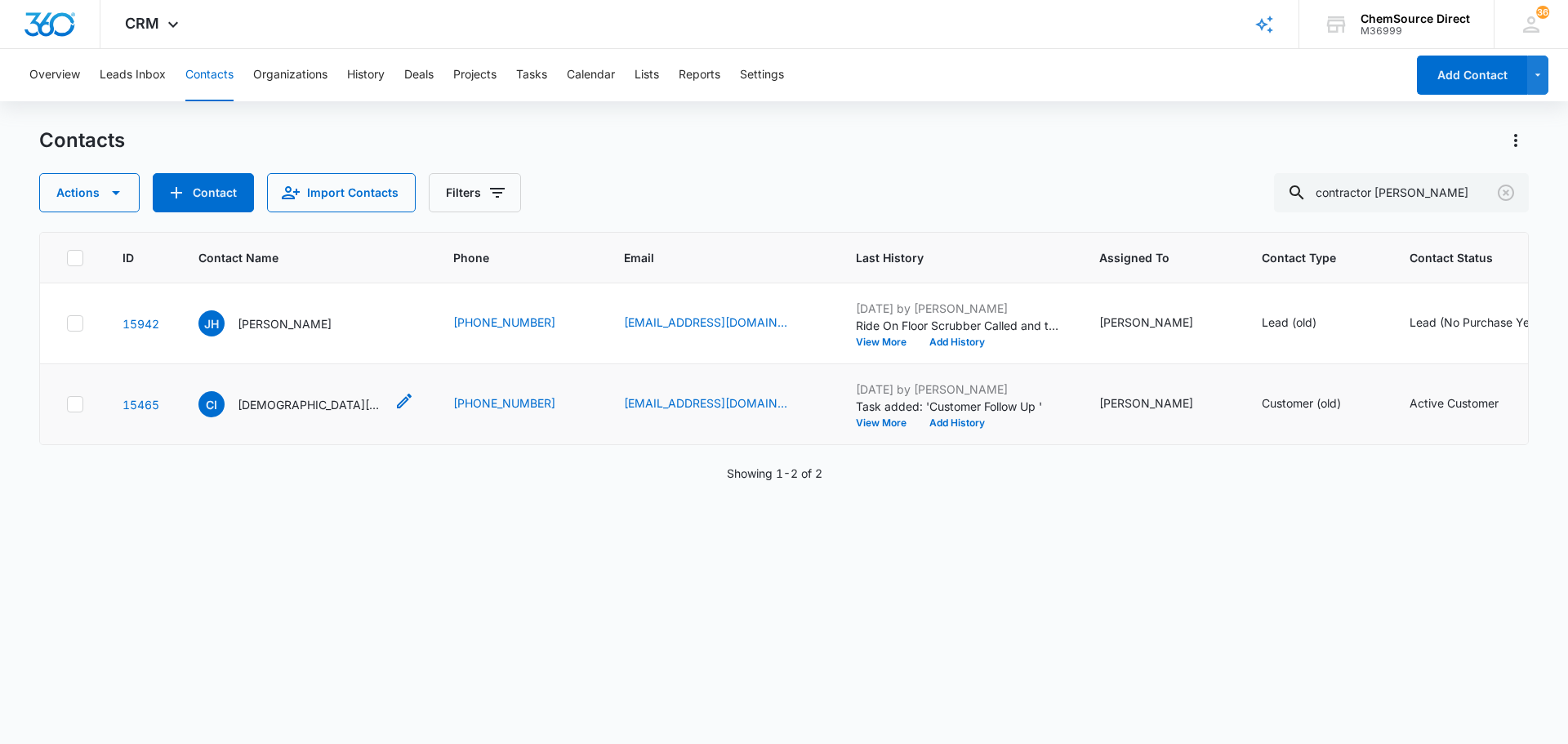
click at [275, 401] on p "[DEMOGRAPHIC_DATA][PERSON_NAME]" at bounding box center [311, 405] width 147 height 17
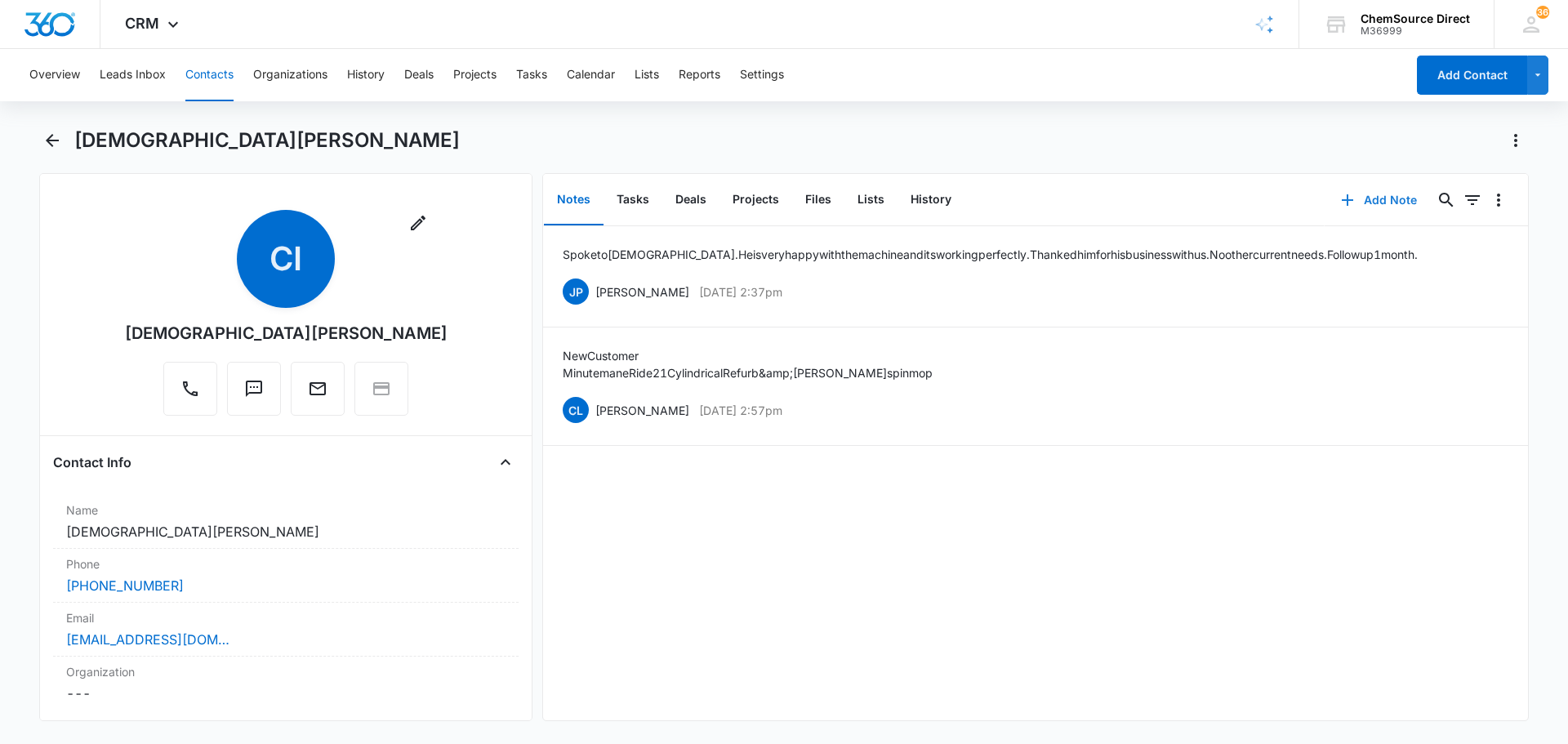
click at [1356, 194] on button "Add Note" at bounding box center [1378, 200] width 108 height 40
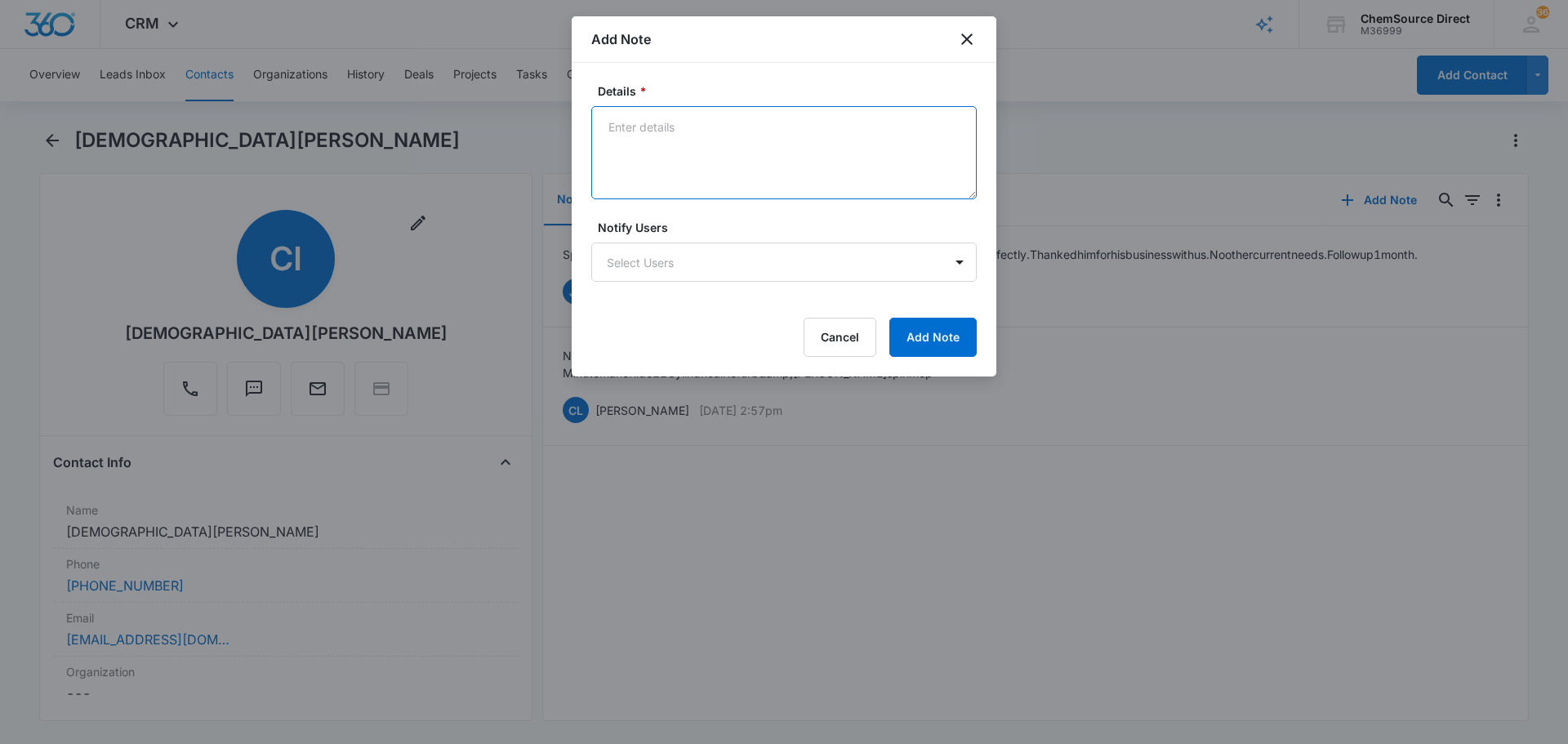
click at [728, 152] on textarea "Details *" at bounding box center [784, 153] width 386 height 93
type textarea "MY10 Promo Sent"
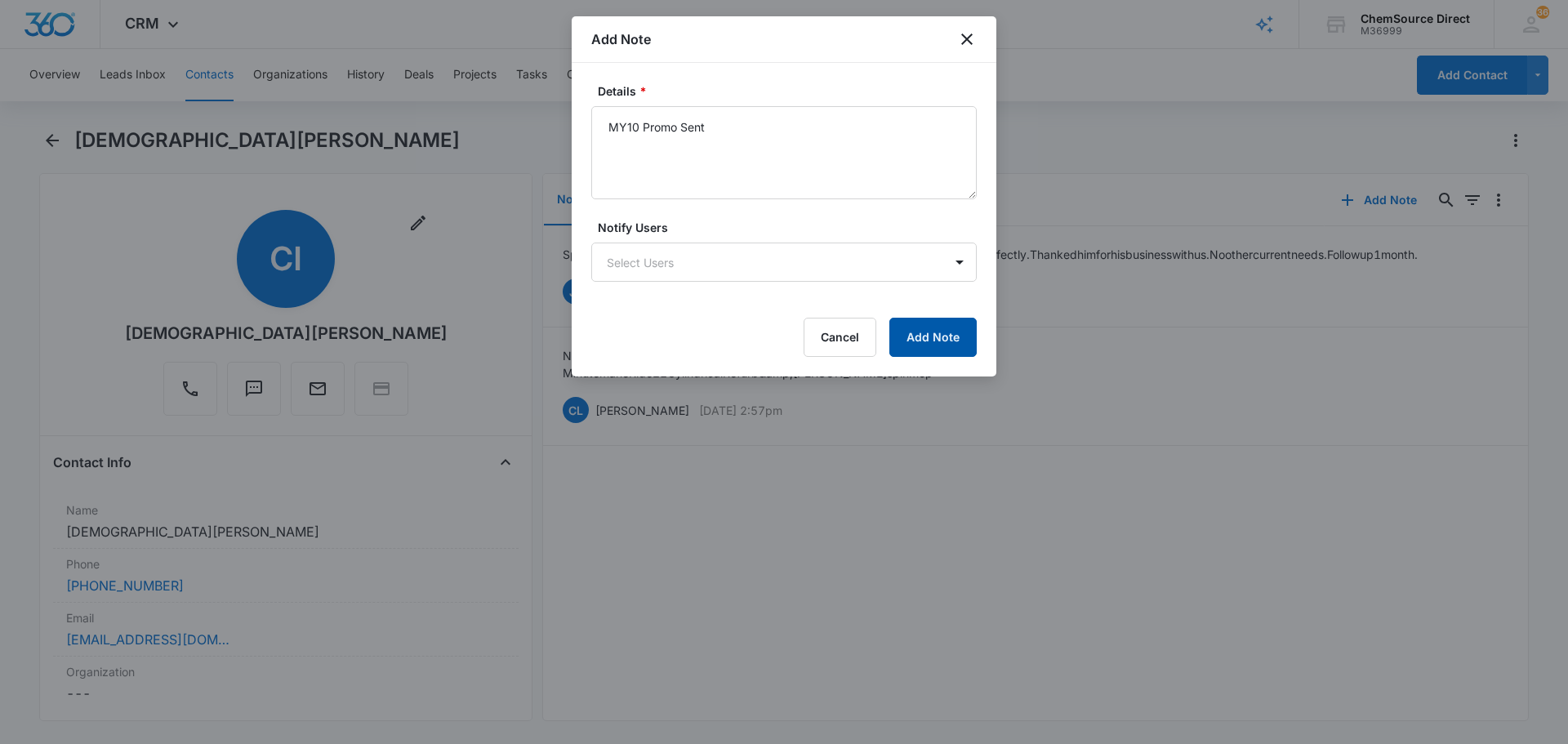
click at [935, 339] on button "Add Note" at bounding box center [933, 338] width 88 height 40
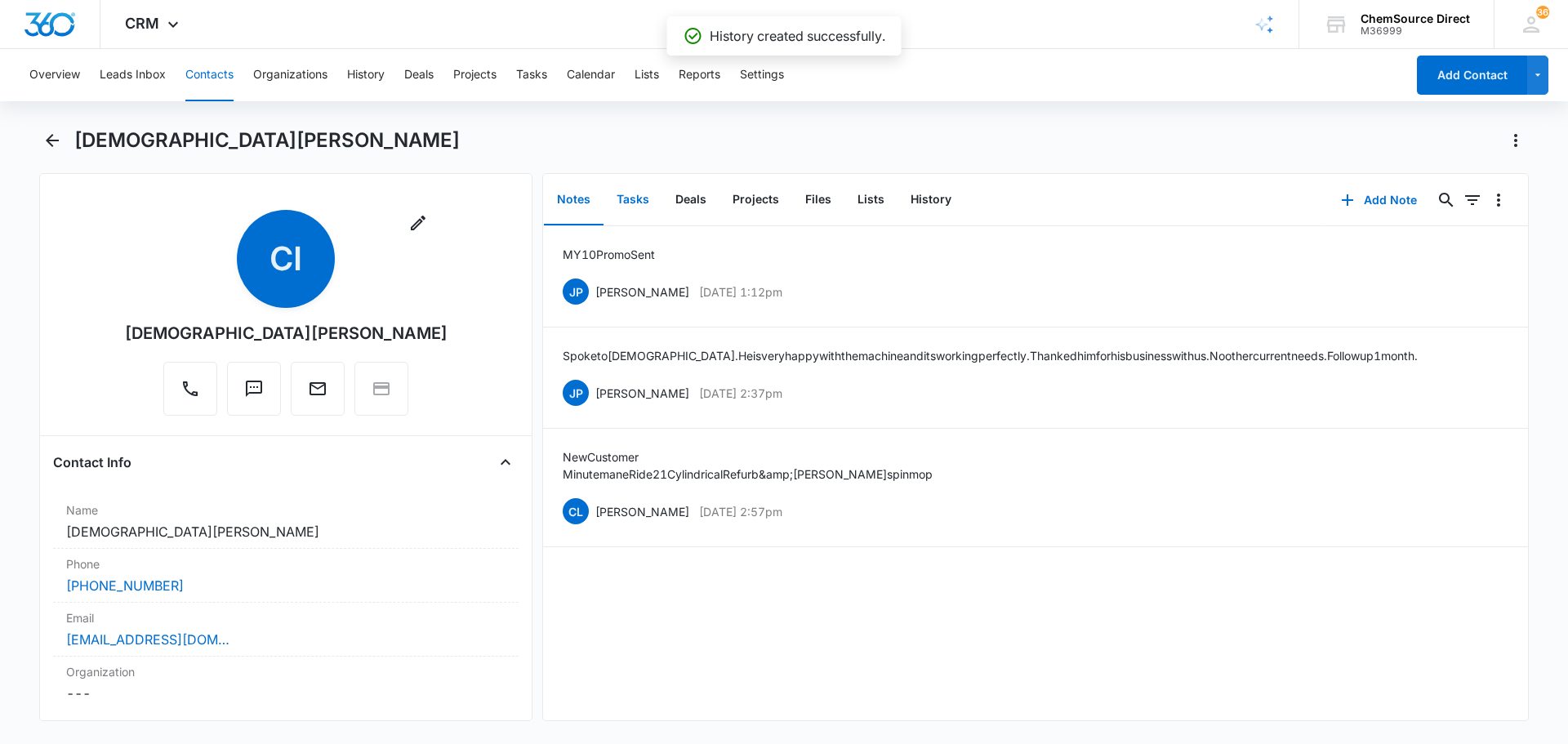
click at [635, 190] on button "Tasks" at bounding box center [633, 200] width 58 height 51
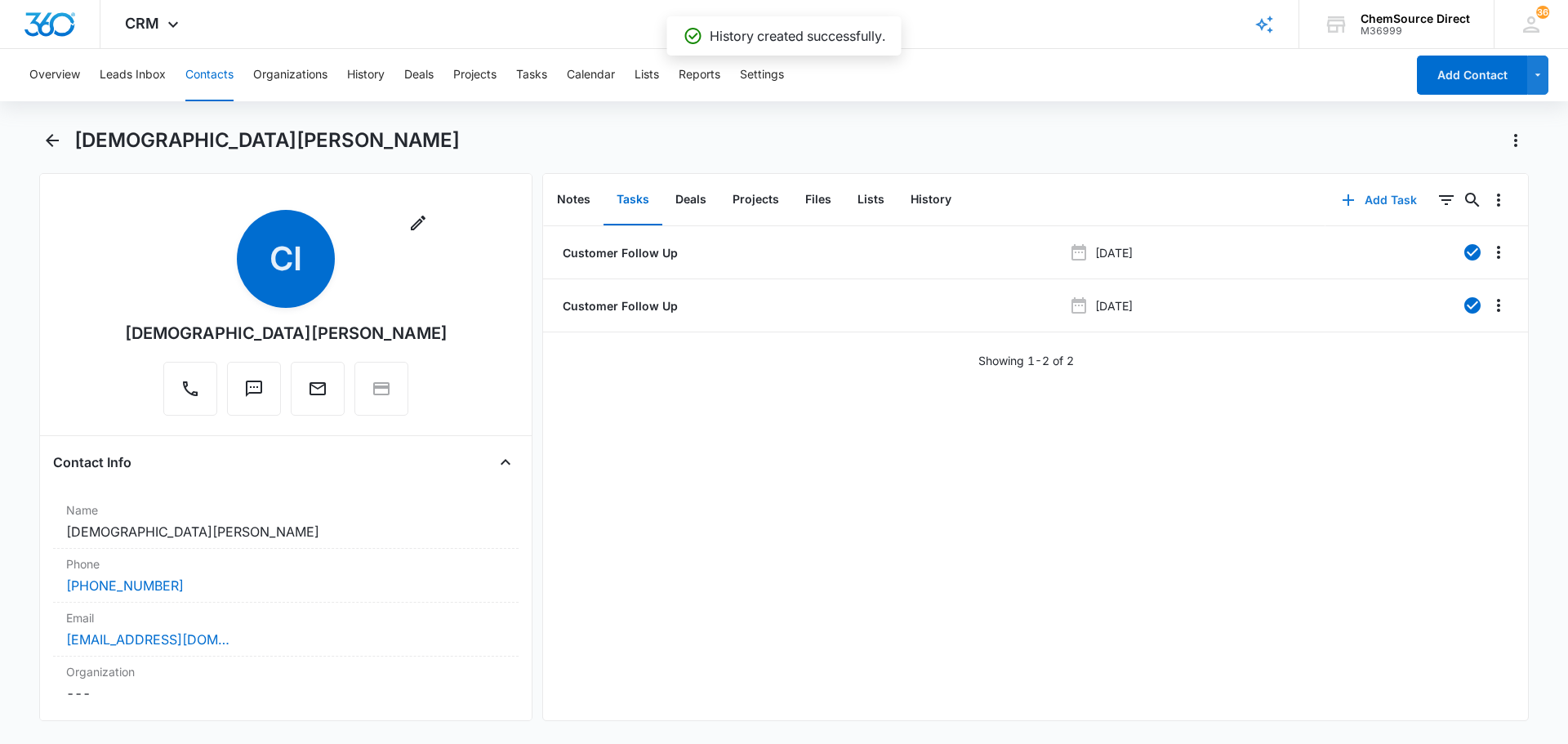
click at [1364, 197] on button "Add Task" at bounding box center [1379, 200] width 107 height 40
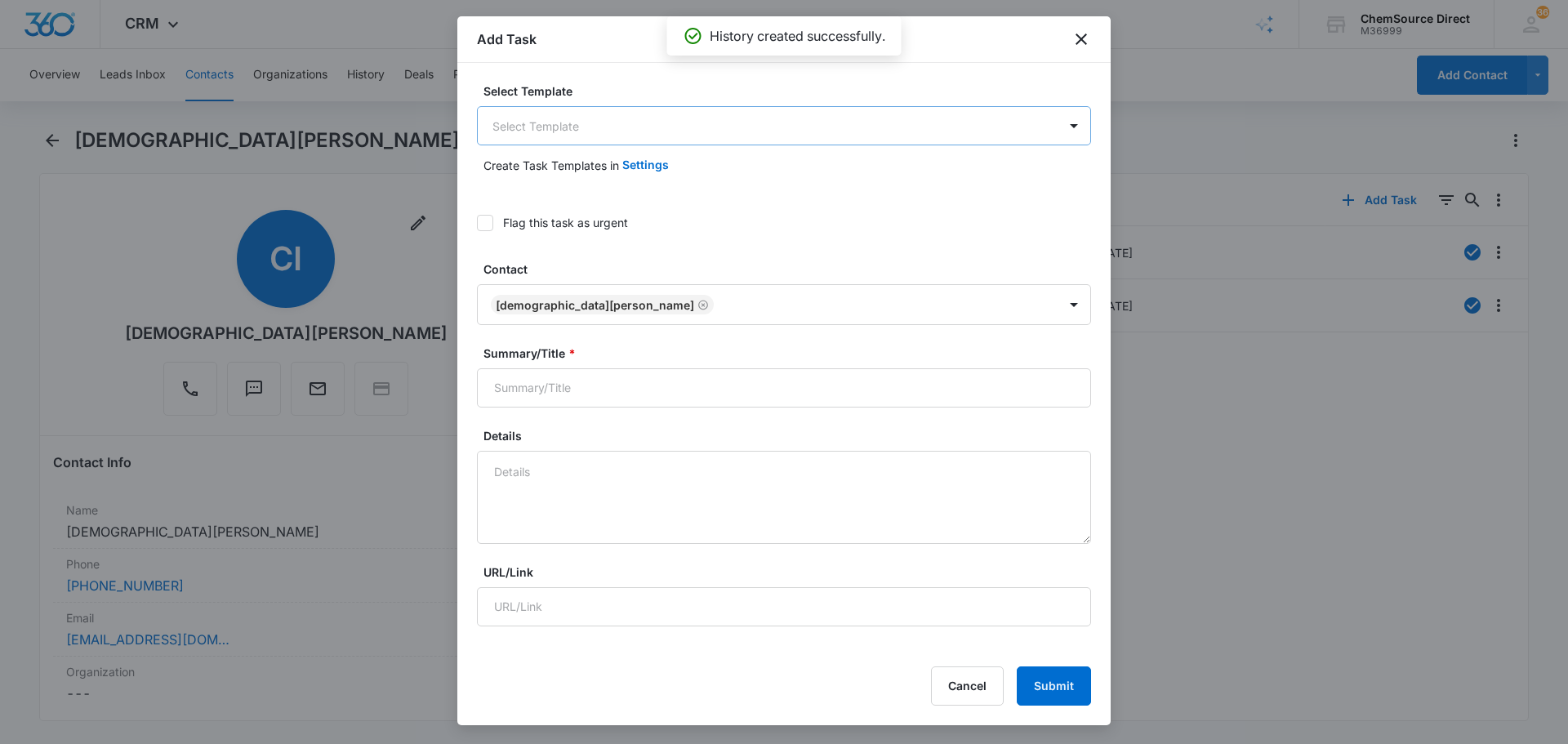
click at [670, 137] on body "CRM Apps Reputation Forms CRM Email Social Payments POS Content Ads Intelligenc…" at bounding box center [784, 372] width 1568 height 744
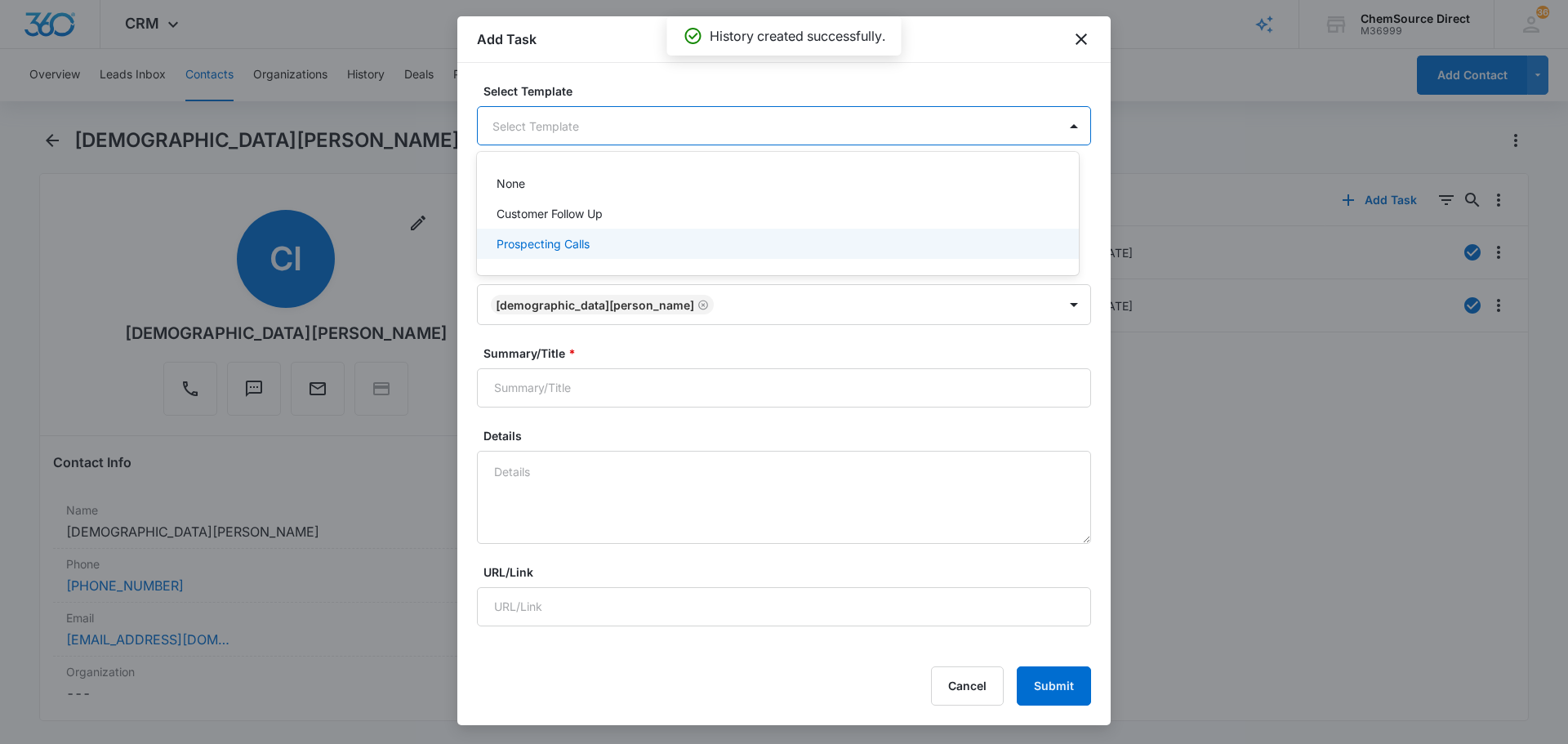
click at [591, 247] on div "Prospecting Calls" at bounding box center [776, 243] width 559 height 17
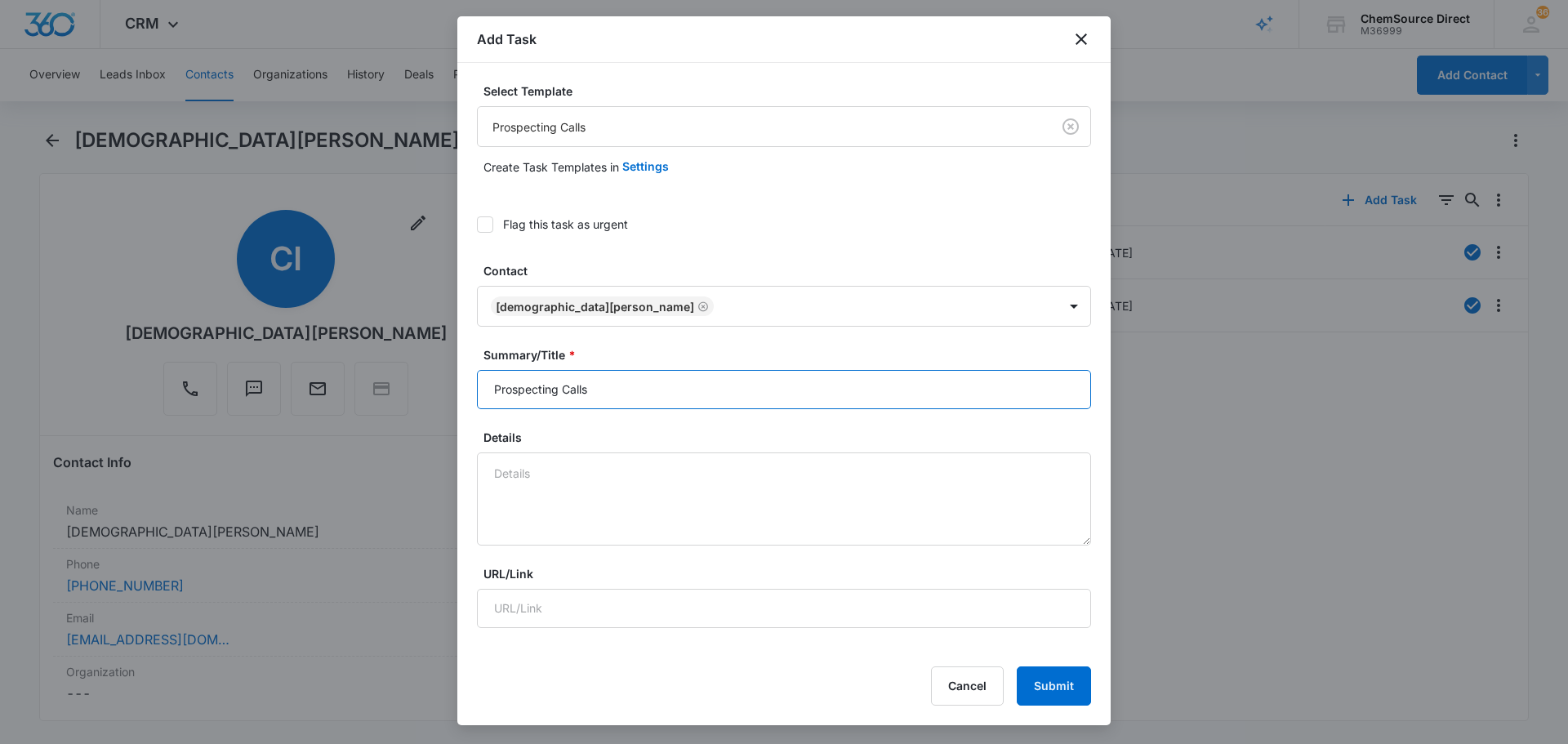
drag, startPoint x: 643, startPoint y: 395, endPoint x: 289, endPoint y: 395, distance: 354.0
click at [290, 395] on body "CRM Apps Reputation Forms CRM Email Social Payments POS Content Ads Intelligenc…" at bounding box center [784, 372] width 1568 height 744
type input "Prospecting Calls"
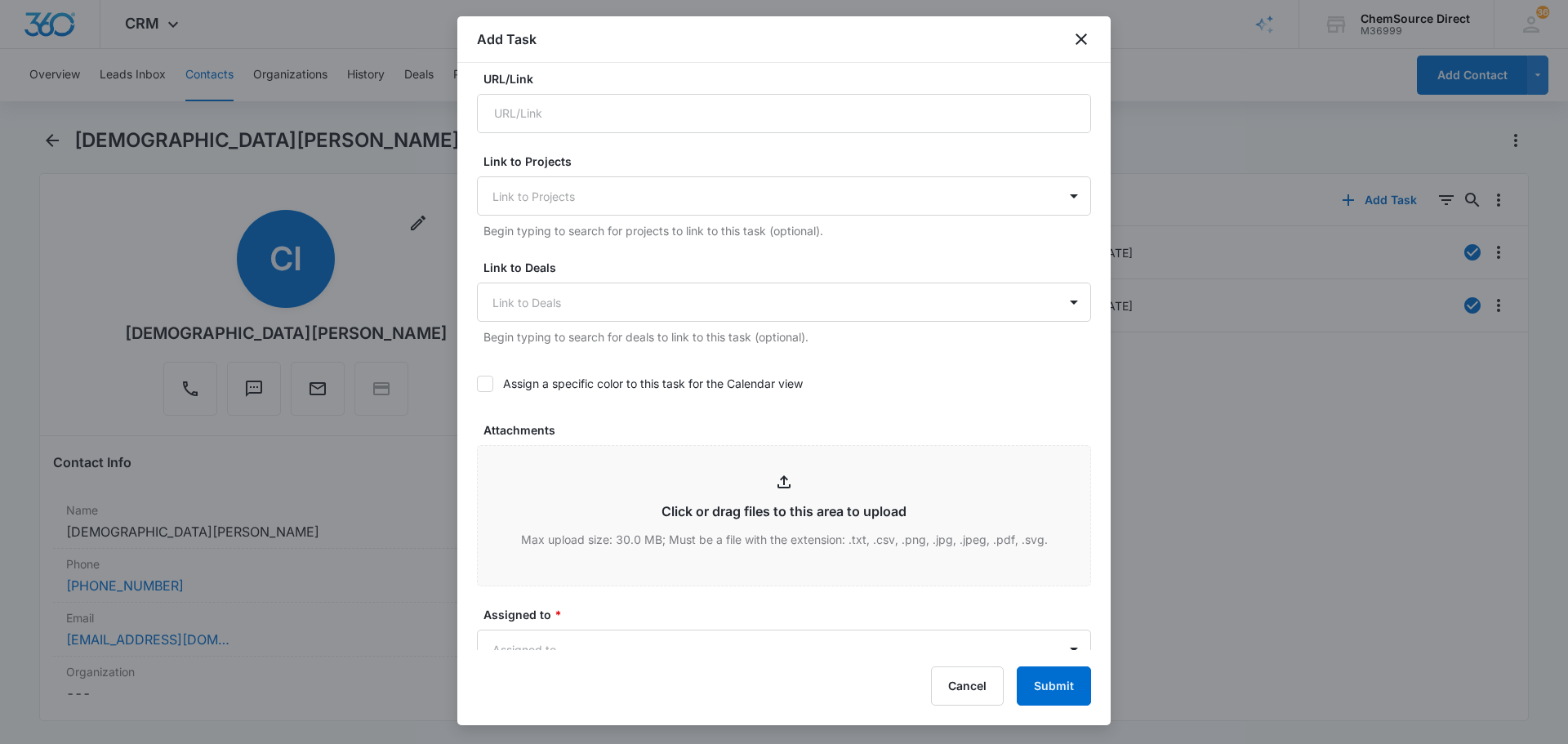
scroll to position [653, 0]
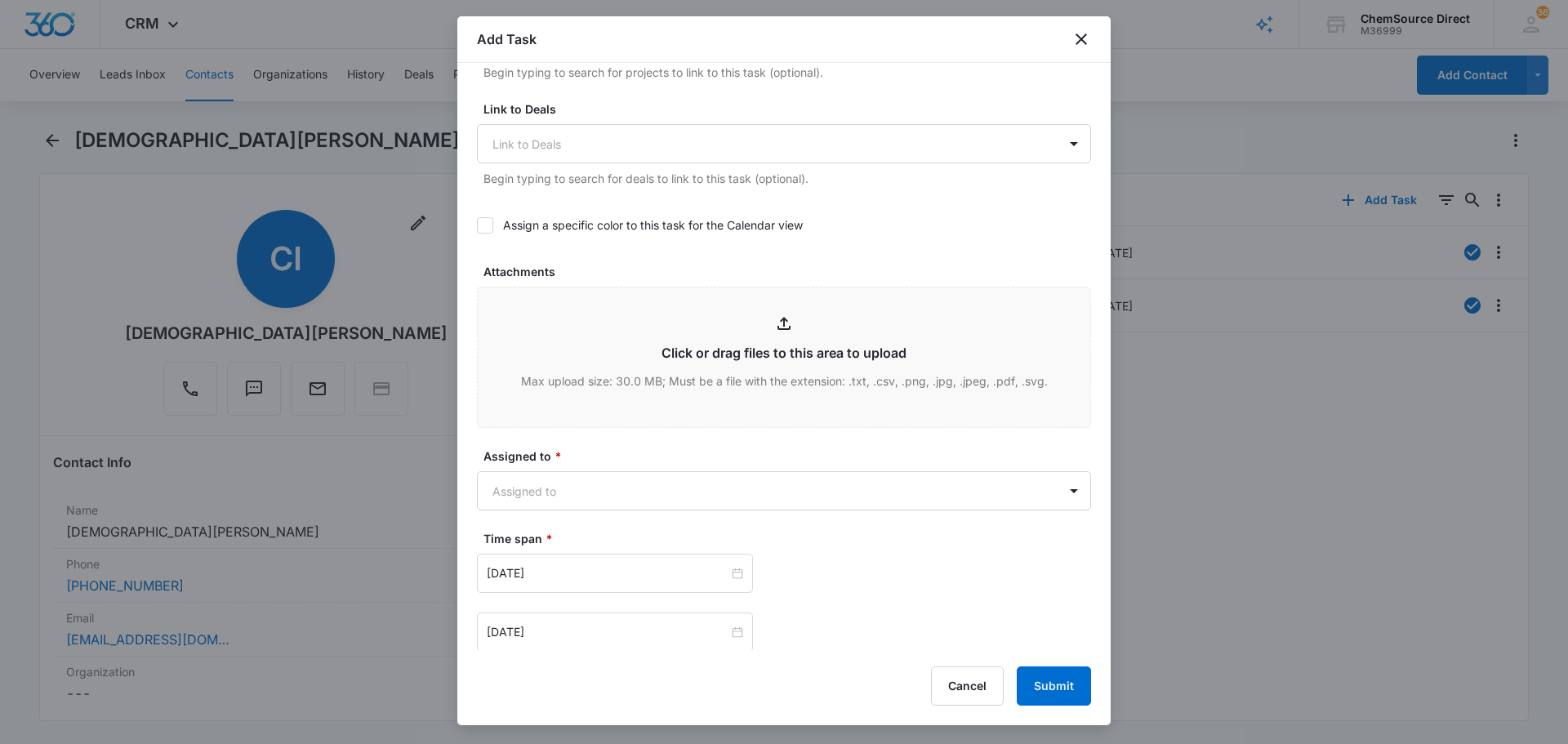
click at [489, 219] on icon at bounding box center [486, 225] width 15 height 15
click at [477, 225] on input "Assign a specific color to this task for the Calendar view" at bounding box center [477, 225] width 0 height 0
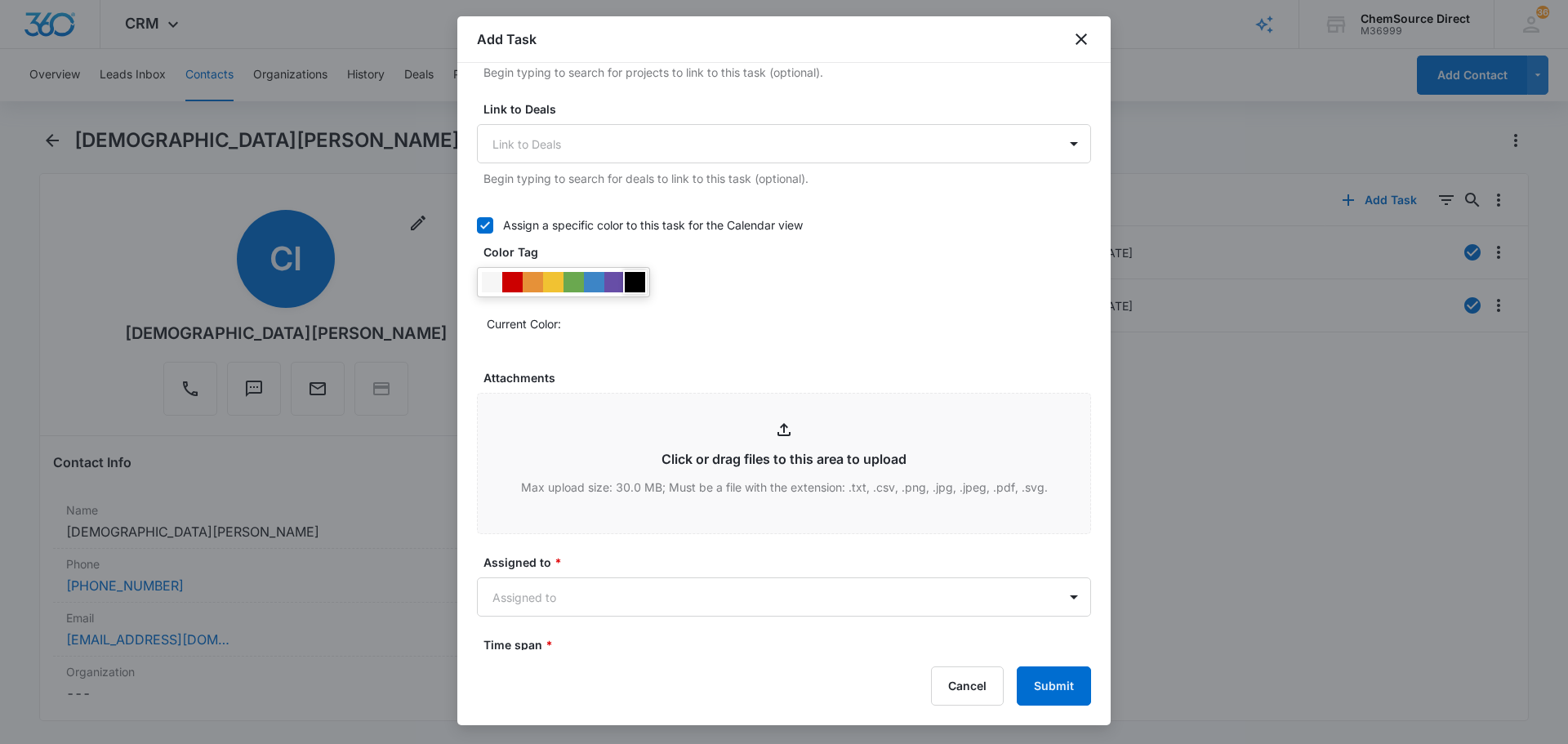
click at [636, 280] on div at bounding box center [635, 282] width 21 height 21
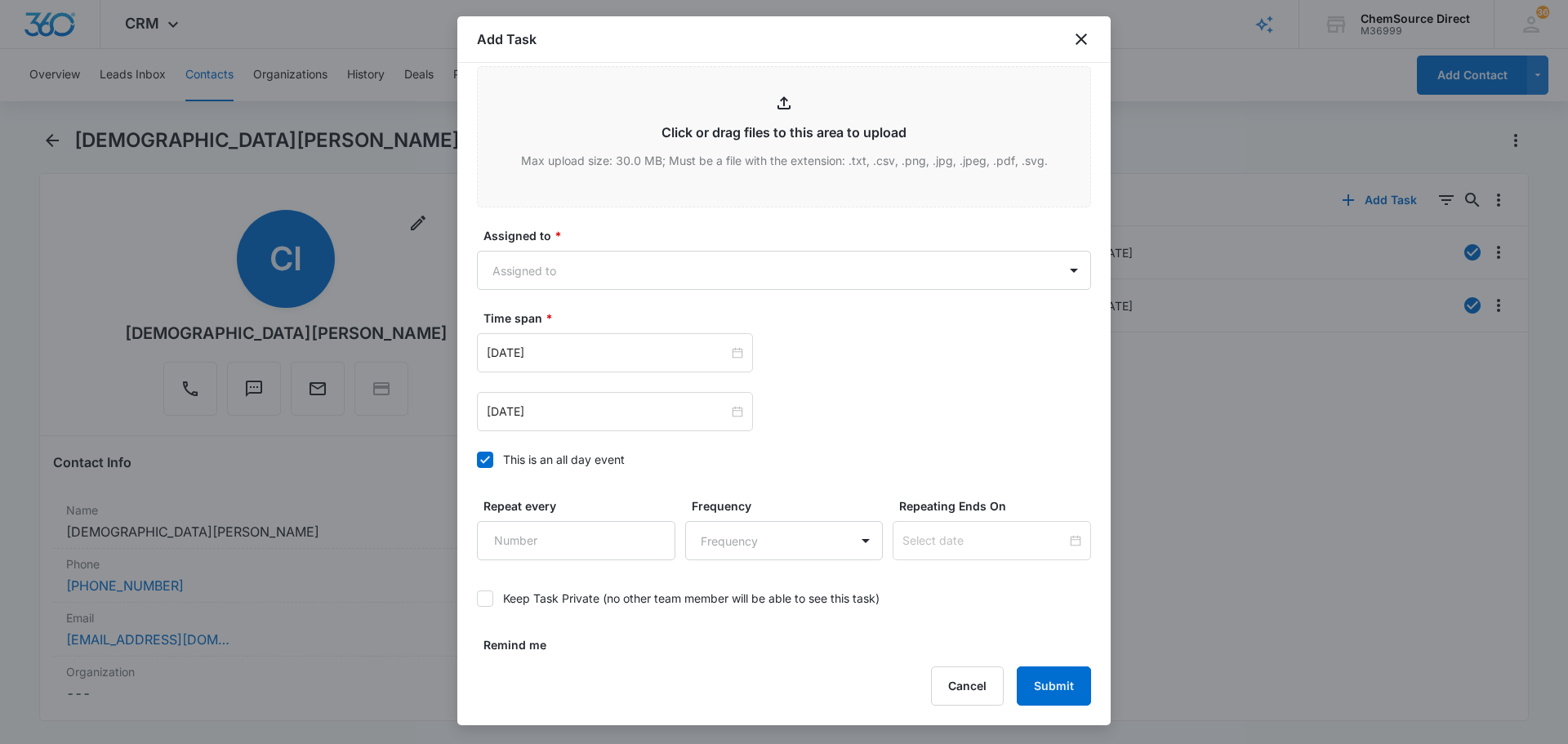
scroll to position [1029, 0]
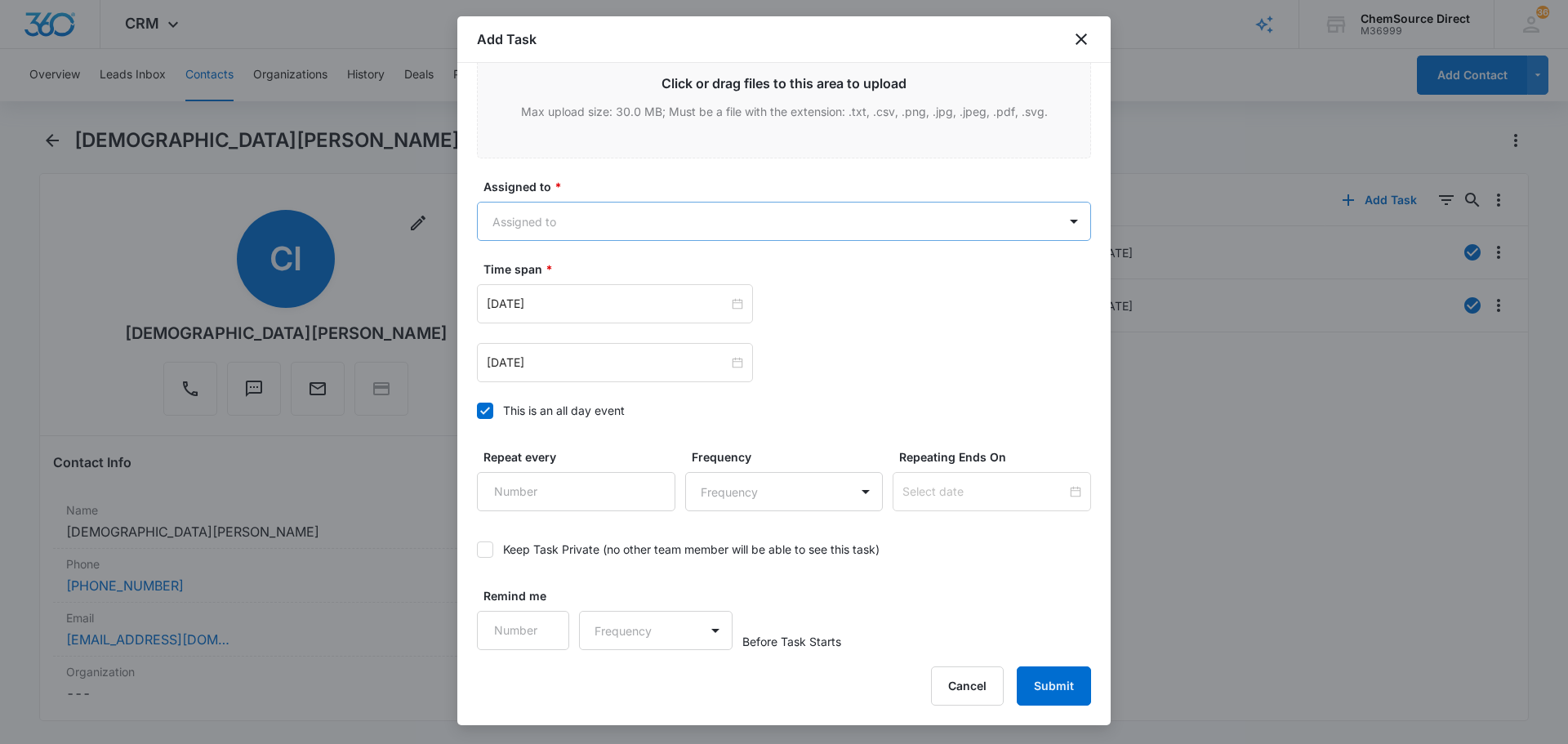
click at [729, 217] on body "CRM Apps Reputation Forms CRM Email Social Payments POS Content Ads Intelligenc…" at bounding box center [784, 372] width 1568 height 744
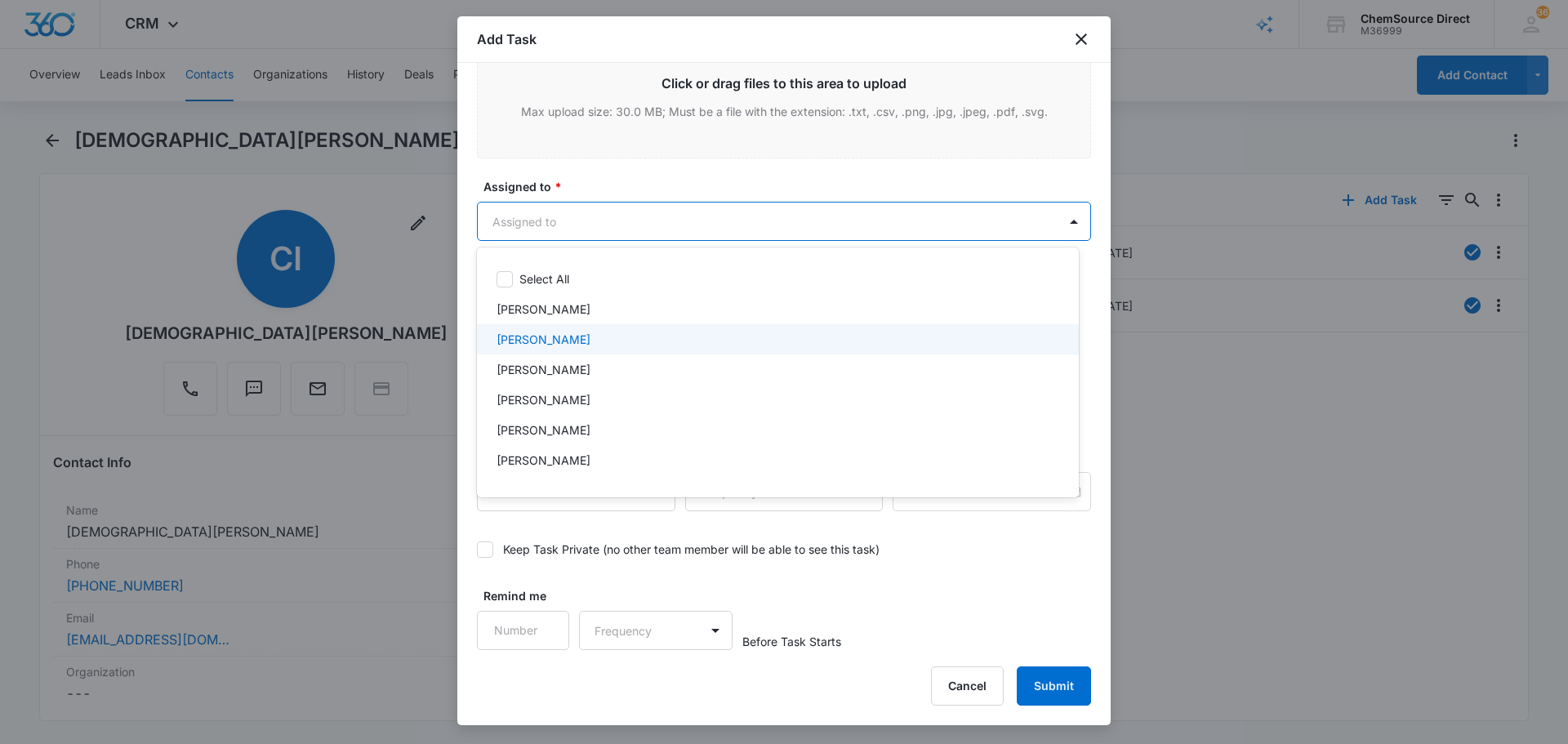
click at [602, 345] on div "[PERSON_NAME]" at bounding box center [776, 339] width 559 height 17
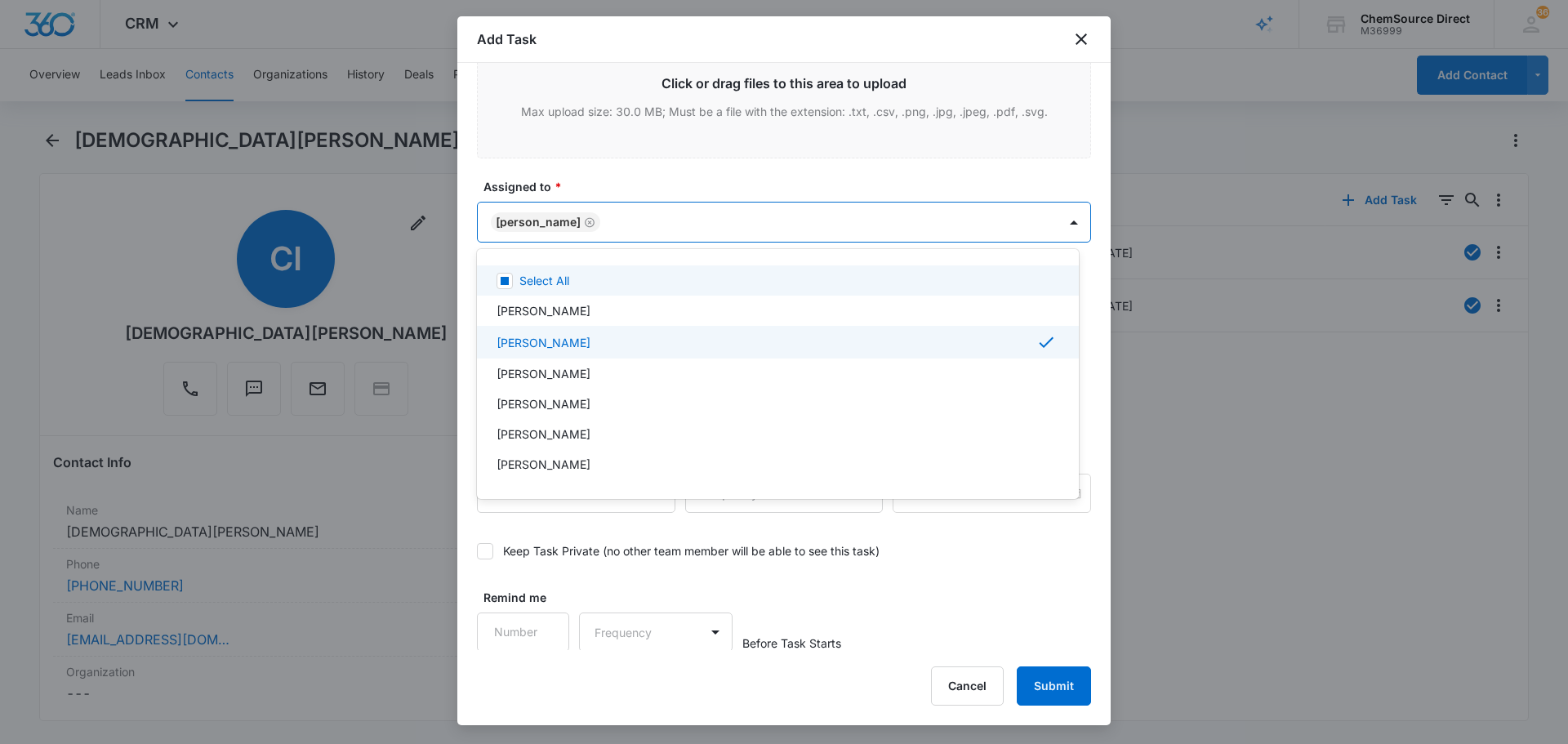
click at [628, 183] on div at bounding box center [784, 372] width 1568 height 744
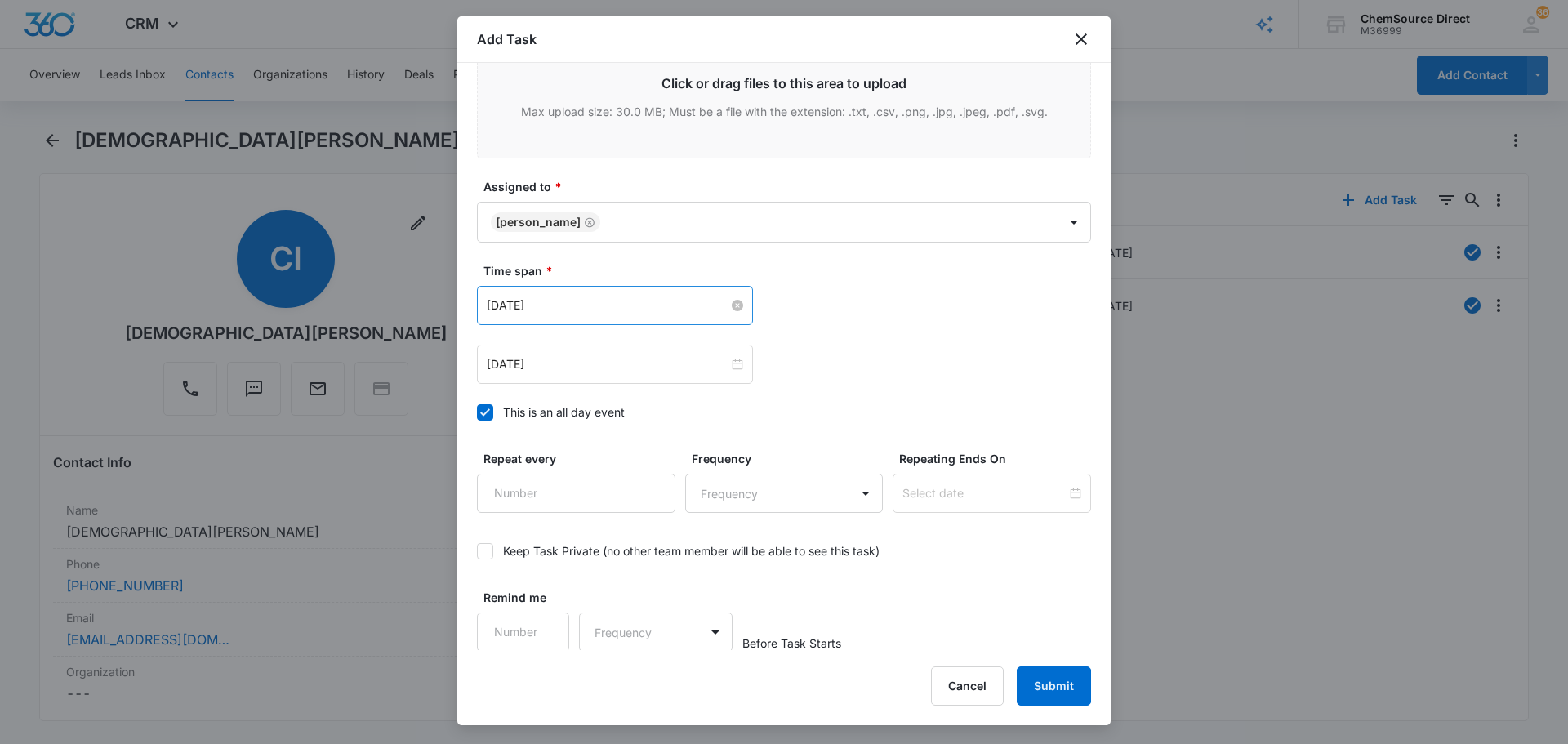
click at [582, 306] on input "[DATE]" at bounding box center [607, 305] width 241 height 18
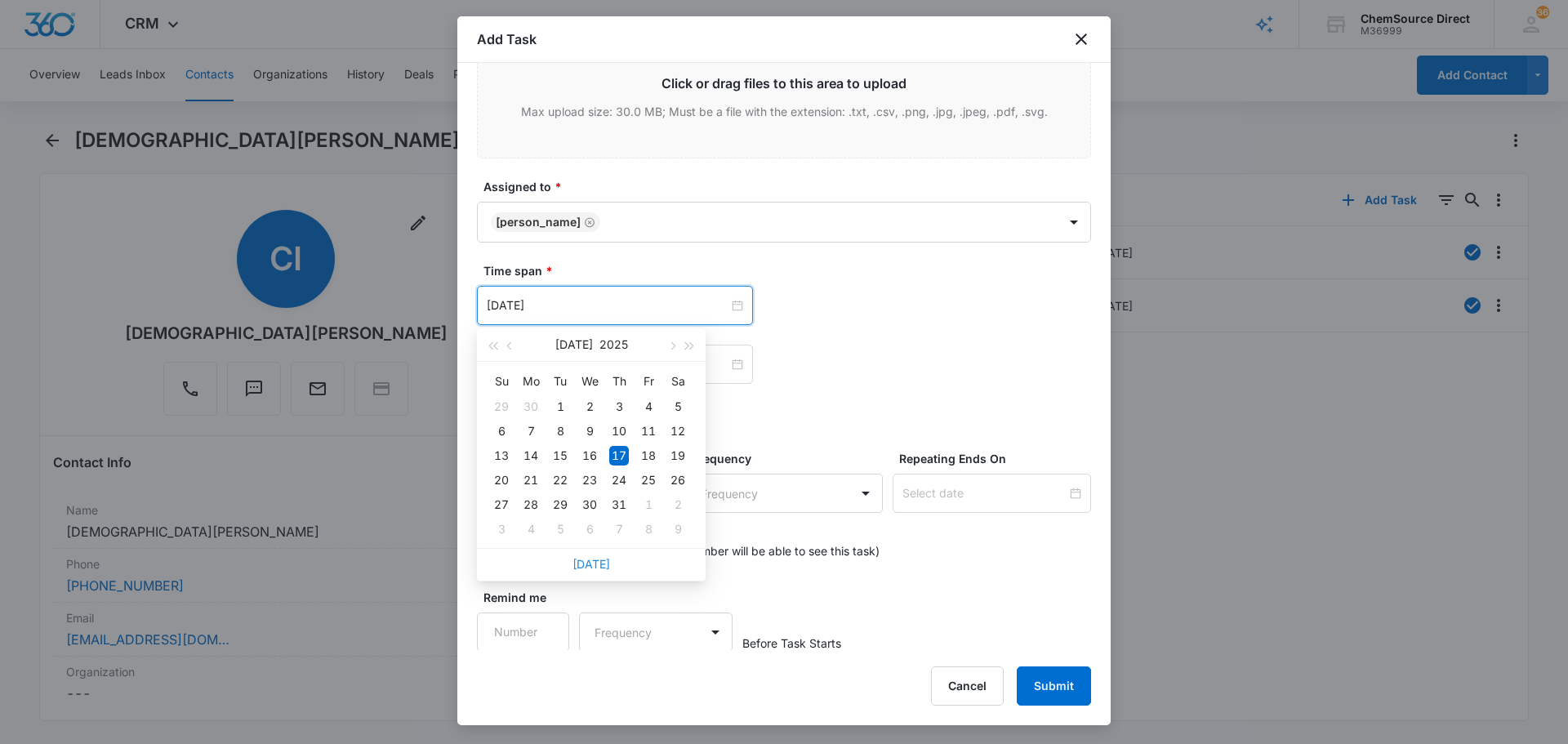
click at [588, 568] on link "[DATE]" at bounding box center [591, 564] width 38 height 14
type input "[DATE]"
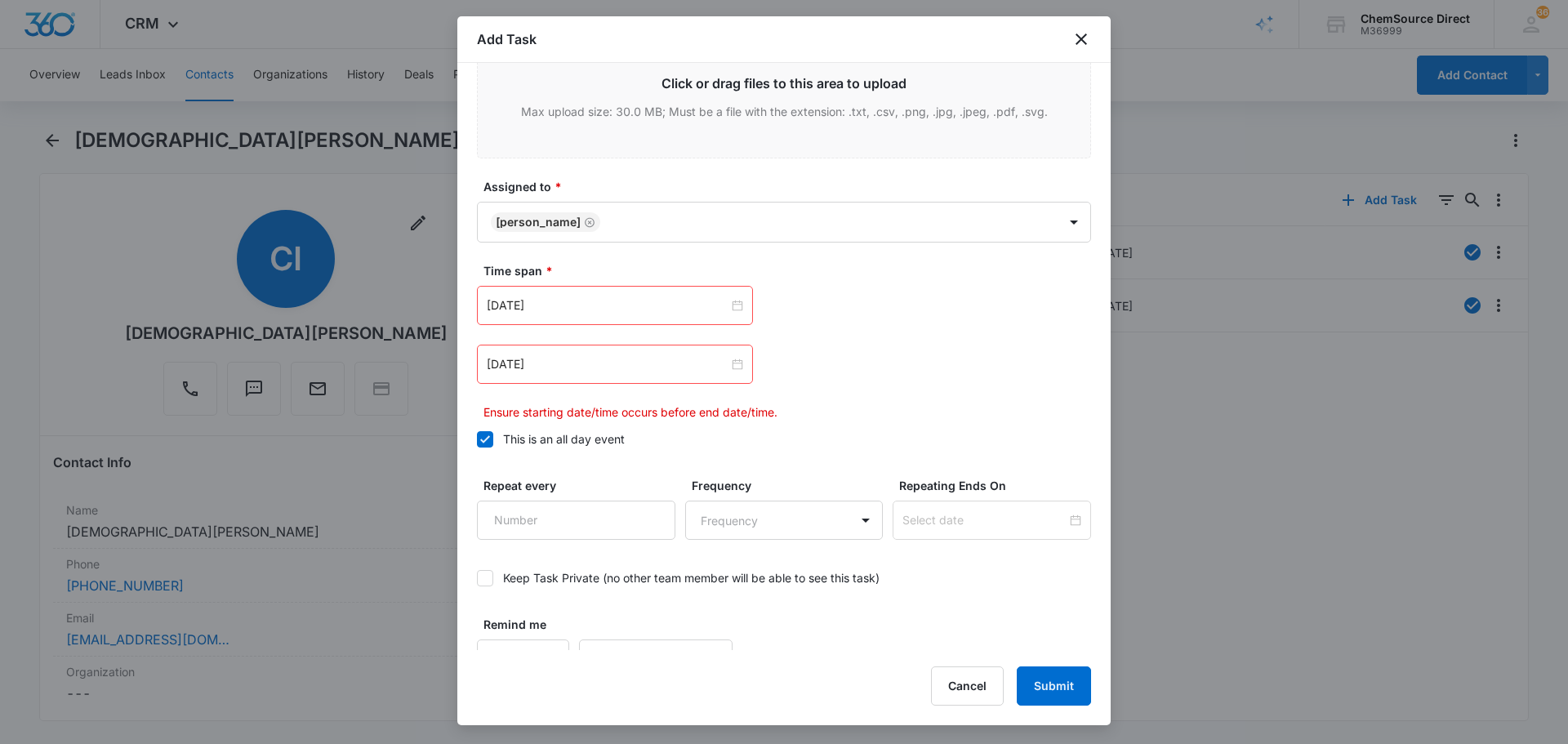
click at [586, 352] on div "[DATE]" at bounding box center [615, 365] width 276 height 40
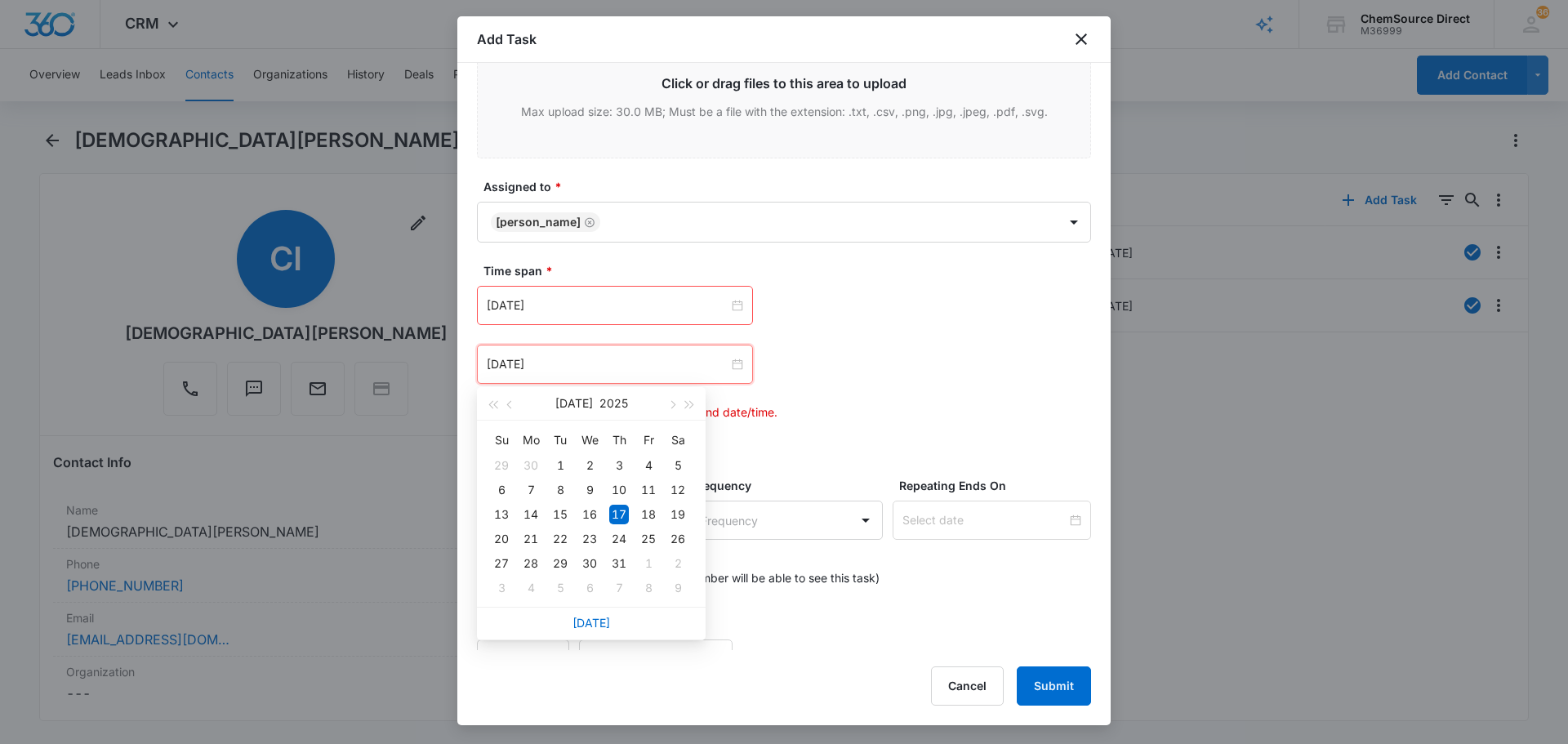
click at [605, 633] on div "[DATE]" at bounding box center [591, 623] width 229 height 33
click at [601, 627] on link "[DATE]" at bounding box center [591, 622] width 38 height 14
type input "[DATE]"
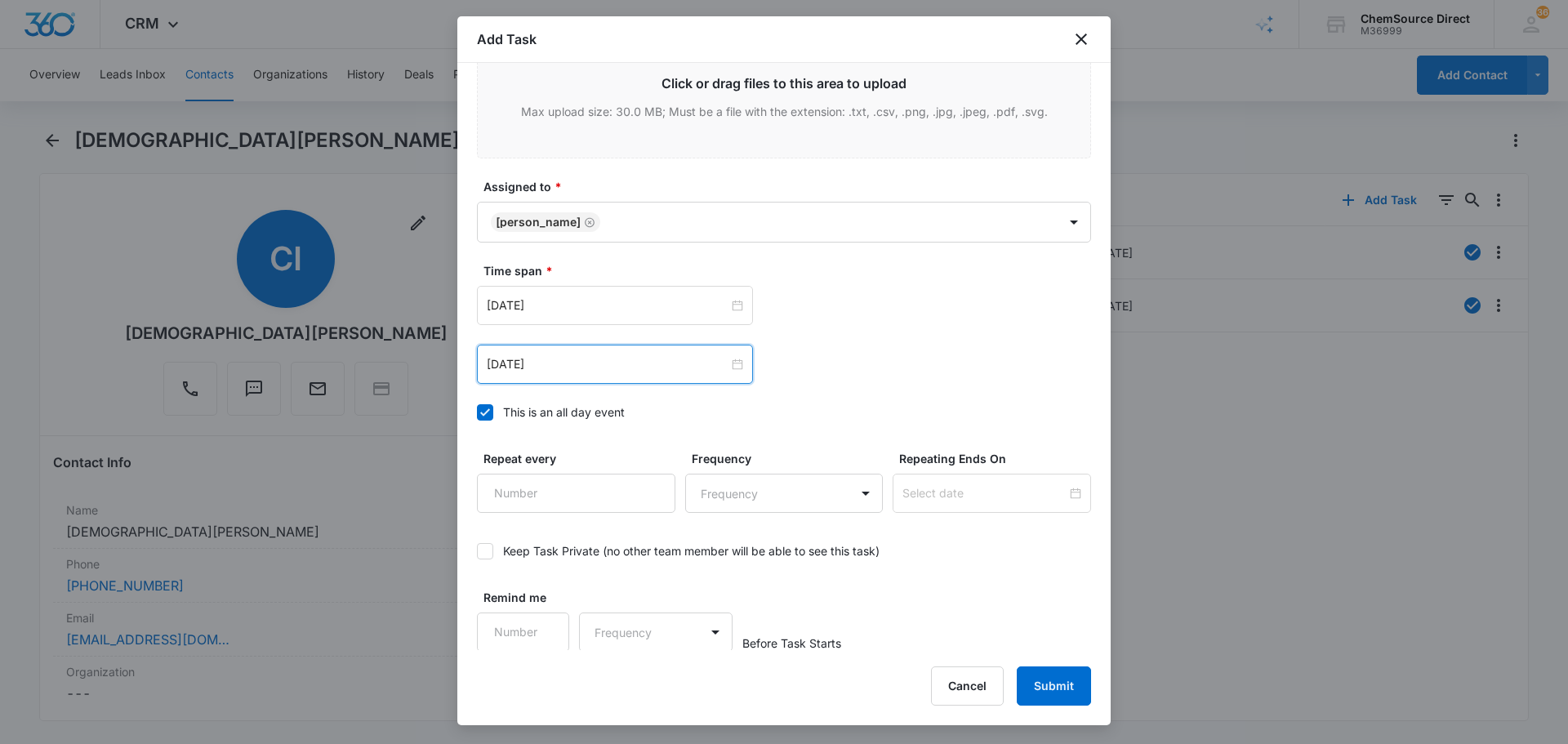
click at [608, 491] on input "Repeat every" at bounding box center [576, 493] width 198 height 40
type input "2"
click at [738, 500] on body "CRM Apps Reputation Forms CRM Email Social Payments POS Content Ads Intelligenc…" at bounding box center [784, 372] width 1568 height 744
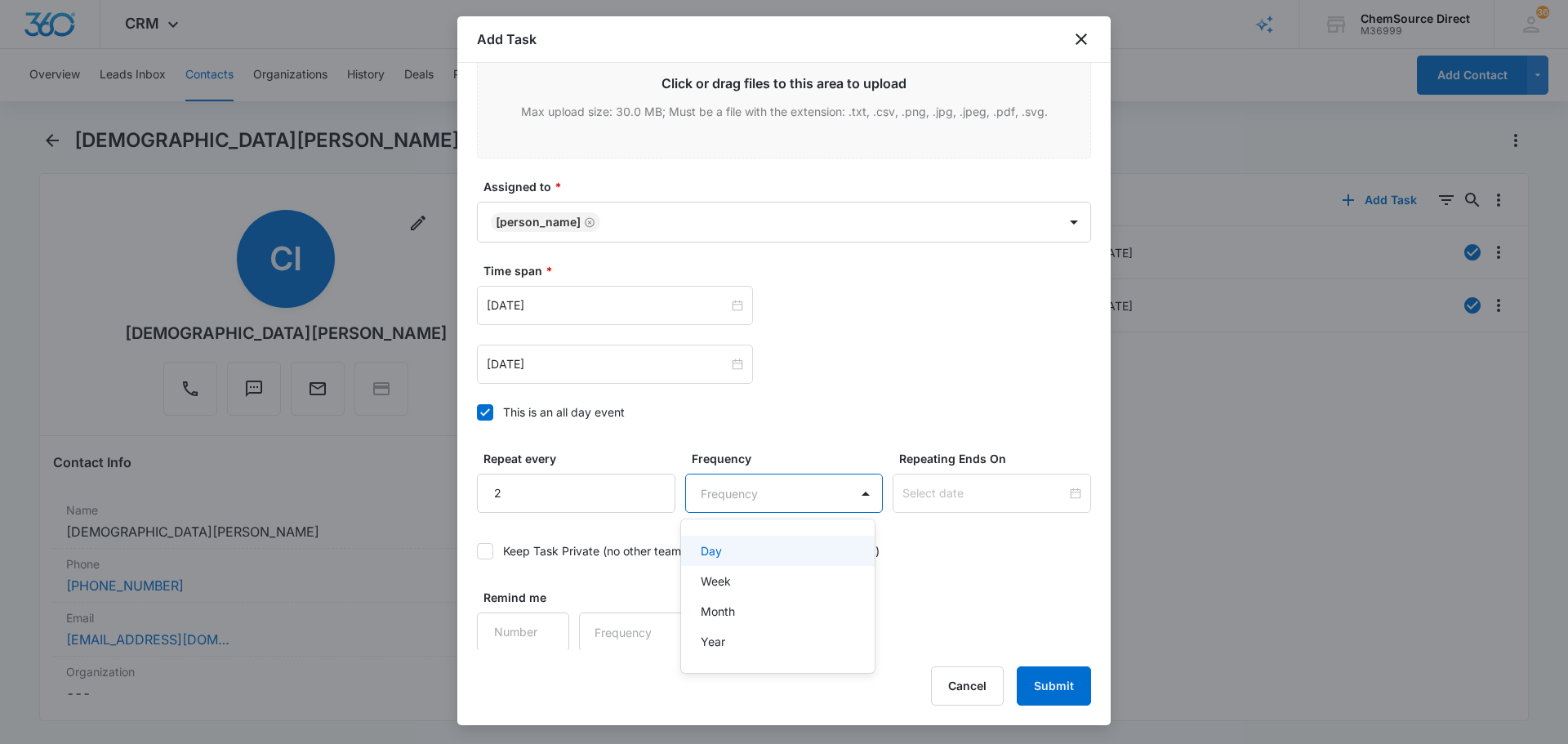
click at [766, 551] on div "Day" at bounding box center [776, 551] width 152 height 17
click at [969, 492] on input at bounding box center [984, 493] width 164 height 18
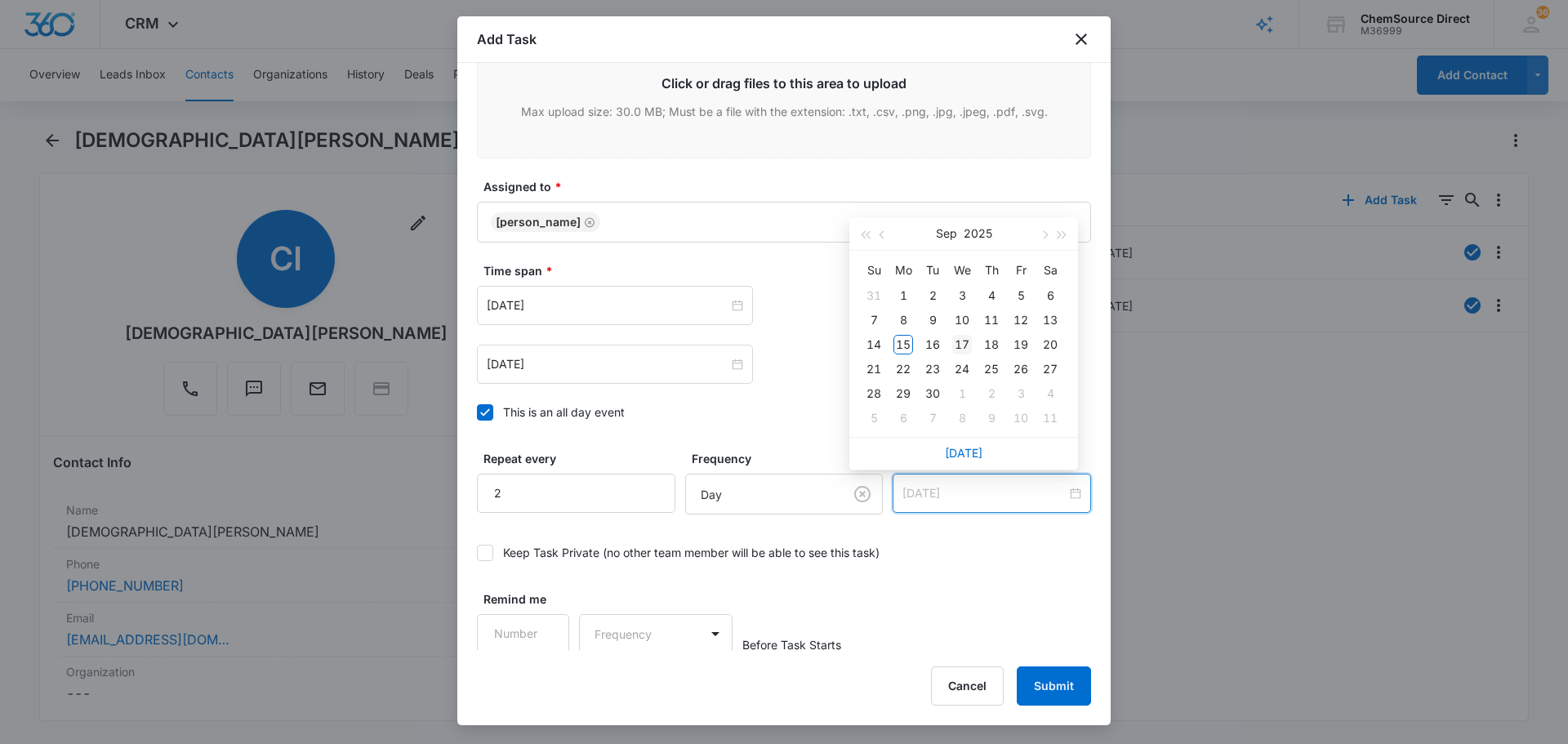
type input "[DATE]"
click at [967, 341] on div "17" at bounding box center [962, 344] width 20 height 20
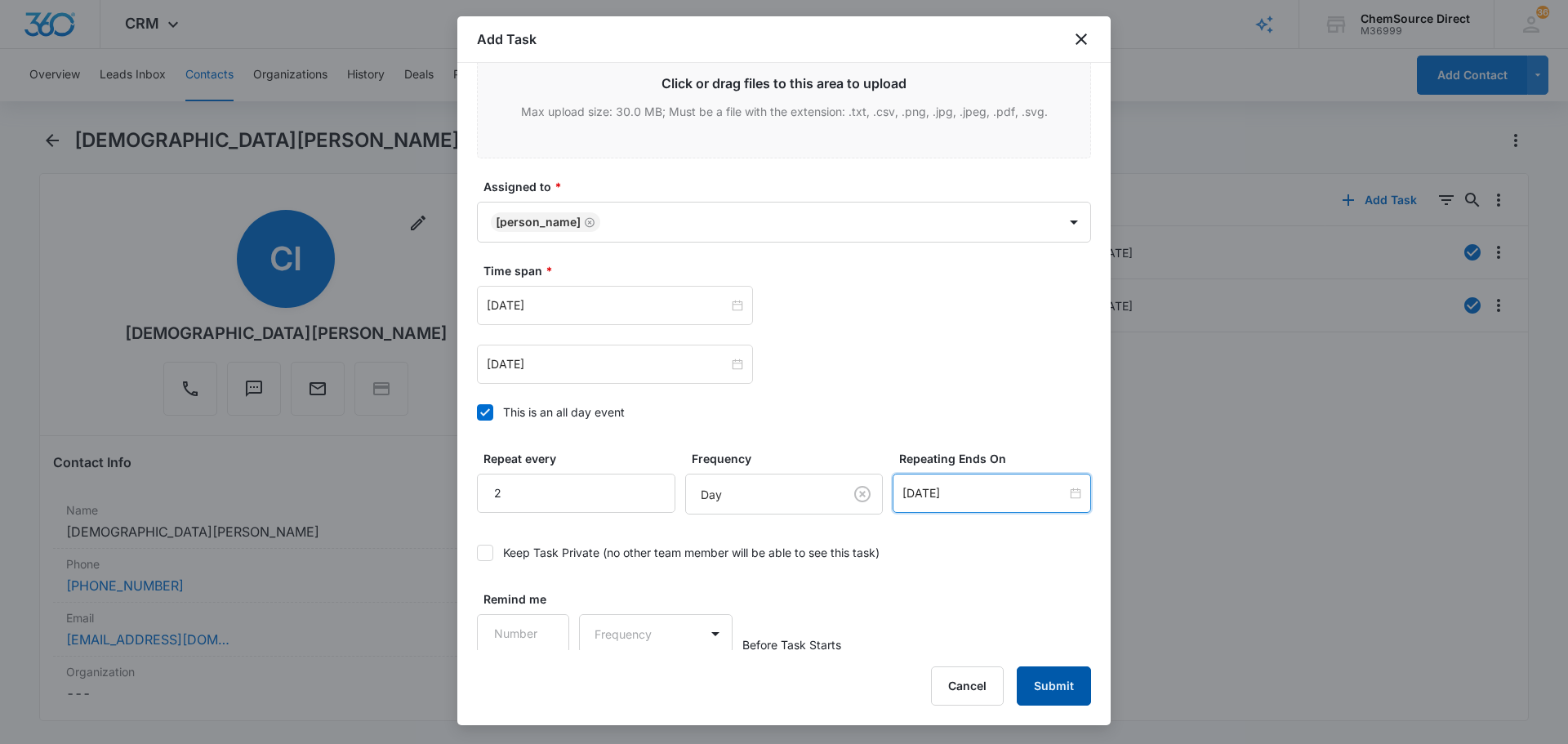
click at [1054, 675] on button "Submit" at bounding box center [1053, 686] width 74 height 40
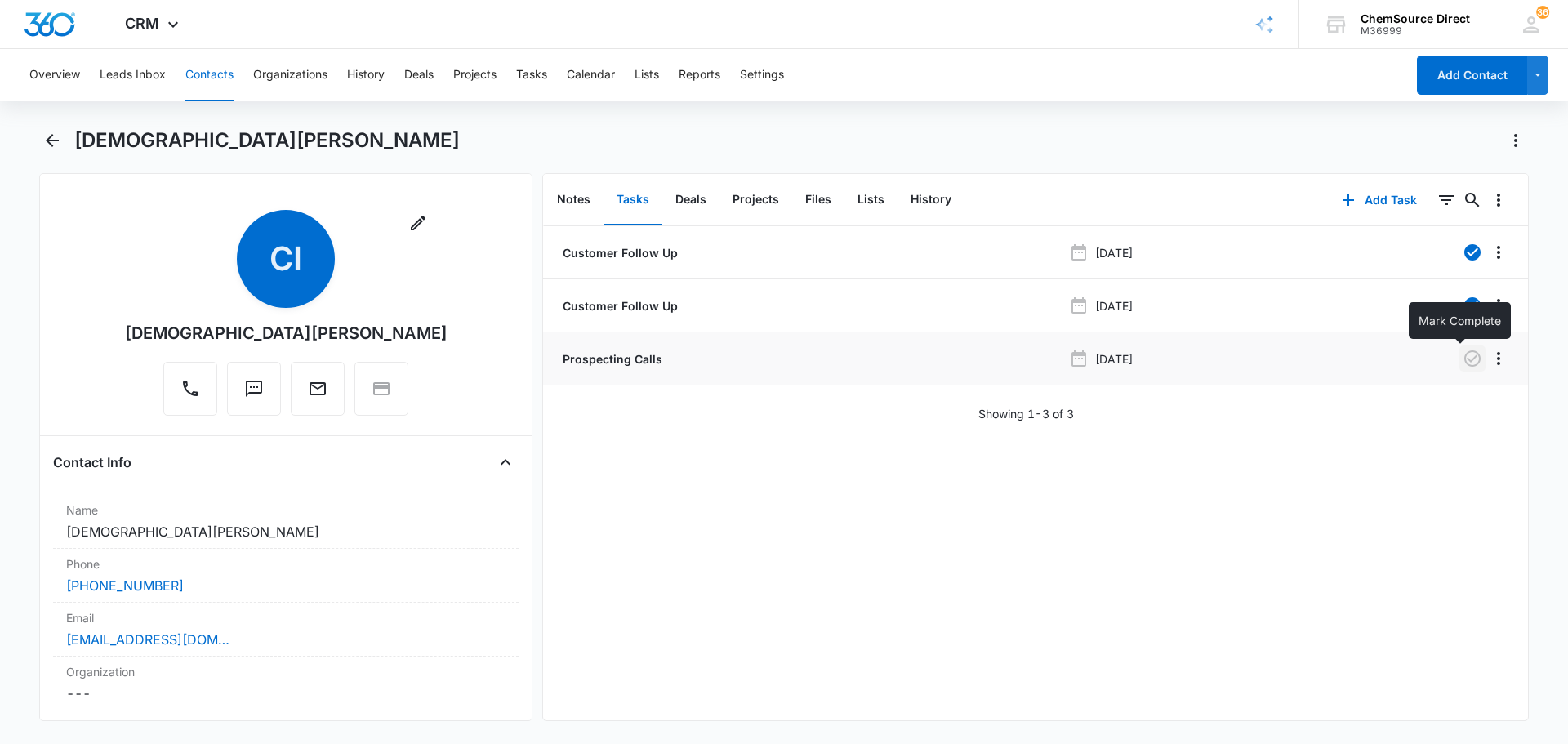
click at [1464, 359] on icon "button" at bounding box center [1472, 358] width 16 height 16
click at [203, 65] on button "Contacts" at bounding box center [209, 74] width 48 height 52
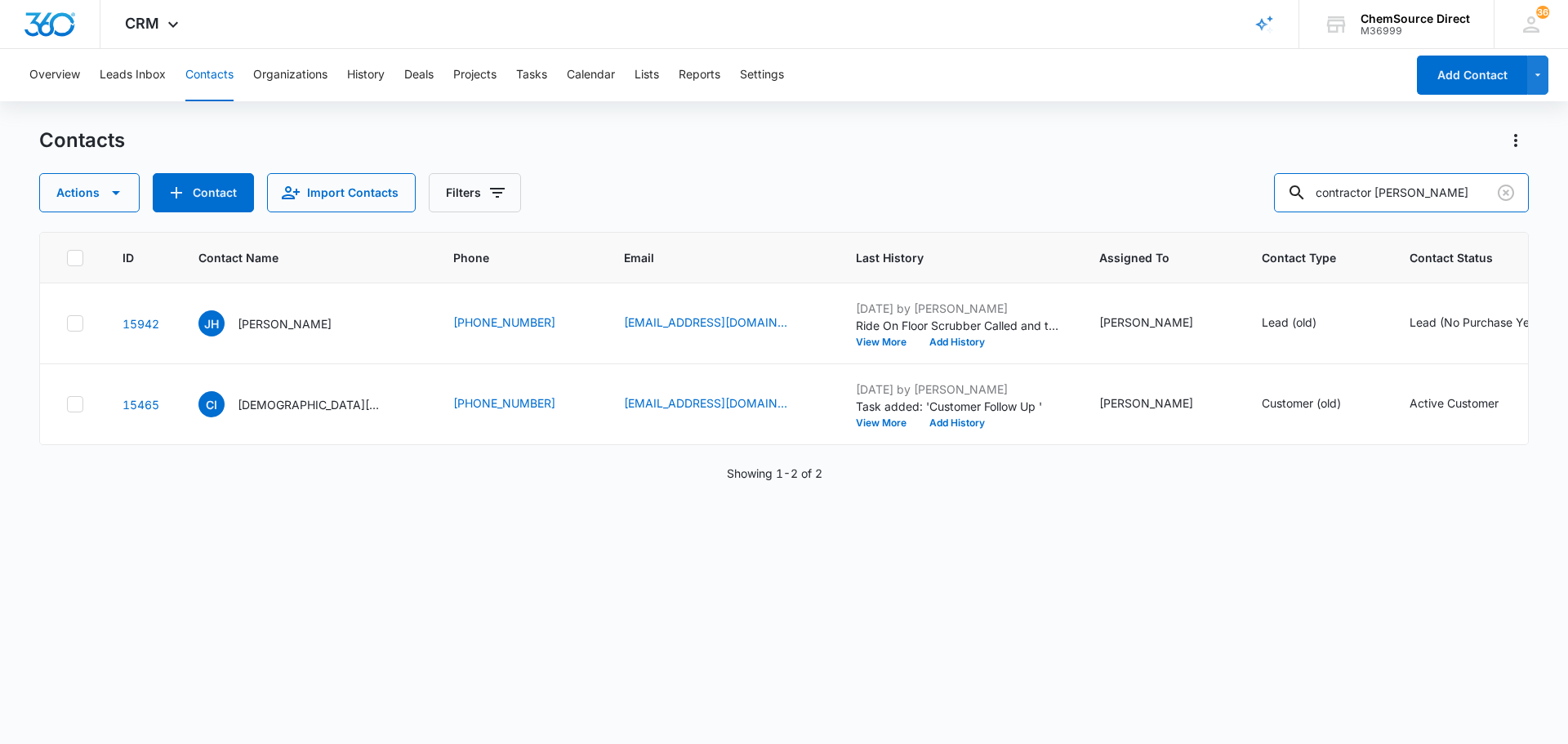
drag, startPoint x: 1434, startPoint y: 186, endPoint x: 1224, endPoint y: 213, distance: 211.7
click at [1224, 213] on div "Contacts Actions Contact Import Contacts Filters contractor [PERSON_NAME] ID Co…" at bounding box center [784, 435] width 1490 height 615
type input "crisp cleaning"
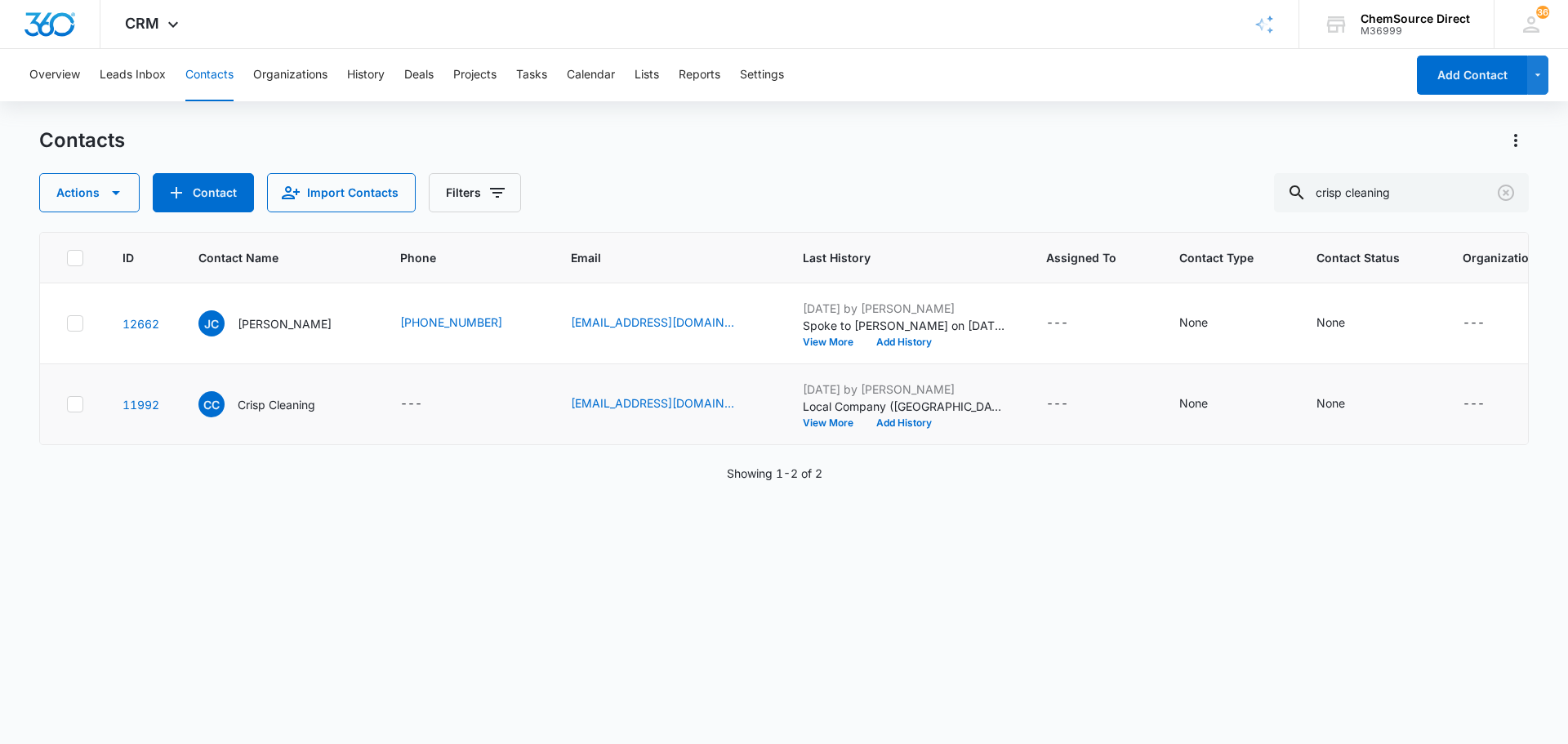
click at [67, 412] on div at bounding box center [74, 404] width 16 height 16
click at [67, 405] on input "checkbox" at bounding box center [66, 405] width 1 height 1
click at [121, 193] on icon "button" at bounding box center [116, 192] width 20 height 20
click at [102, 345] on div "Delete" at bounding box center [119, 343] width 119 height 11
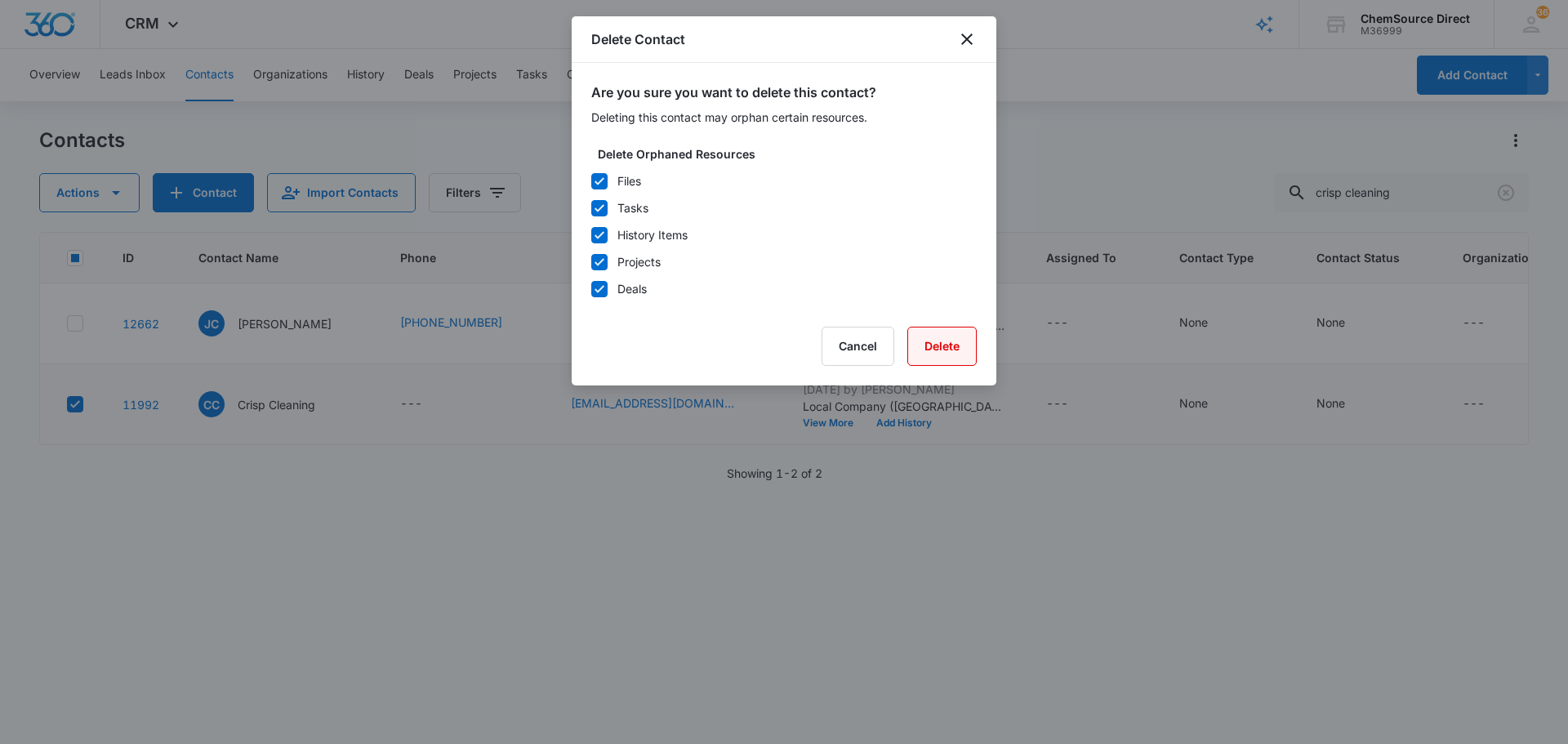
click at [931, 342] on button "Delete" at bounding box center [942, 346] width 70 height 40
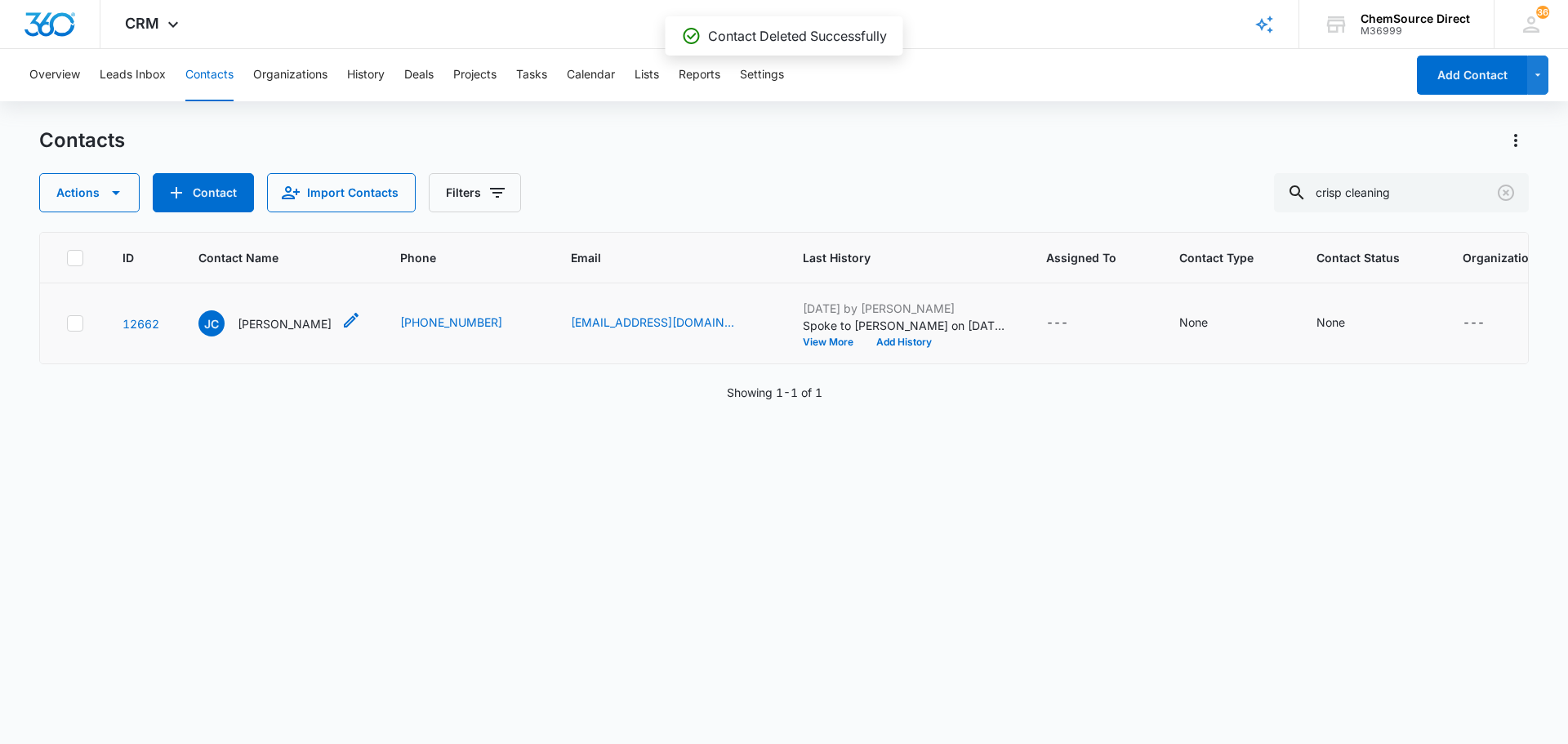
click at [264, 333] on p "[PERSON_NAME]" at bounding box center [285, 323] width 94 height 17
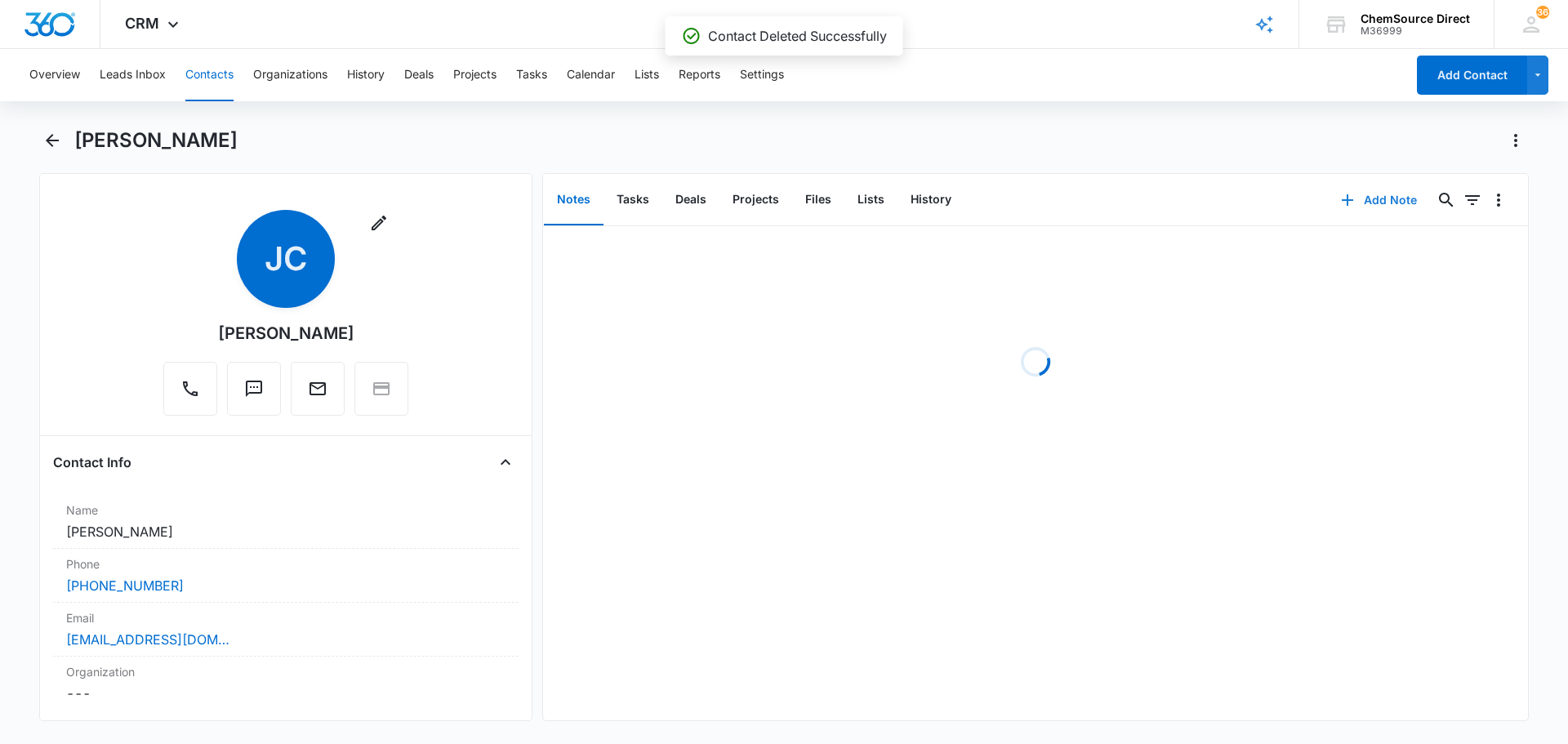
click at [1366, 190] on button "Add Note" at bounding box center [1378, 200] width 108 height 40
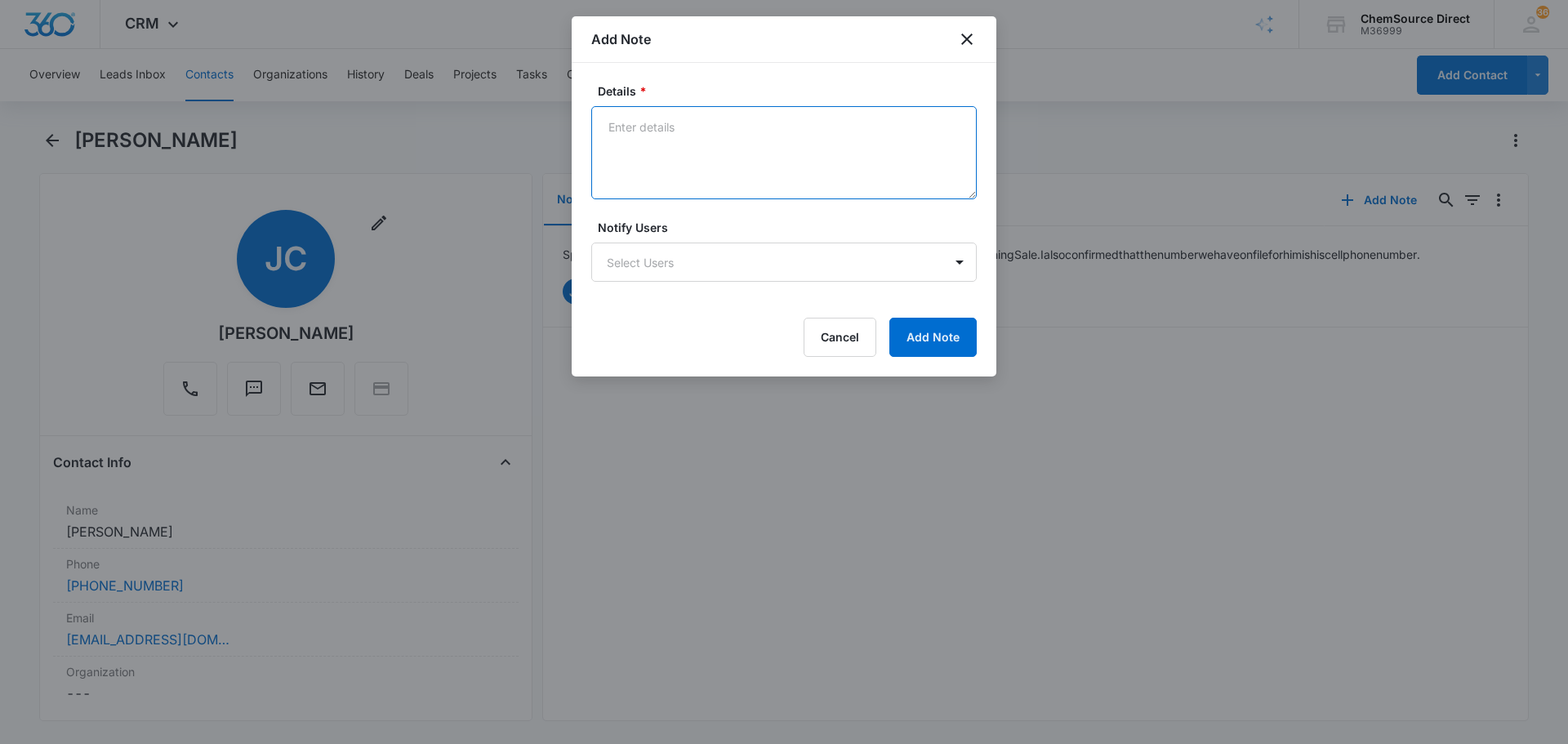
click at [687, 138] on textarea "Details *" at bounding box center [784, 153] width 386 height 93
type textarea "MY10 Promo Sent"
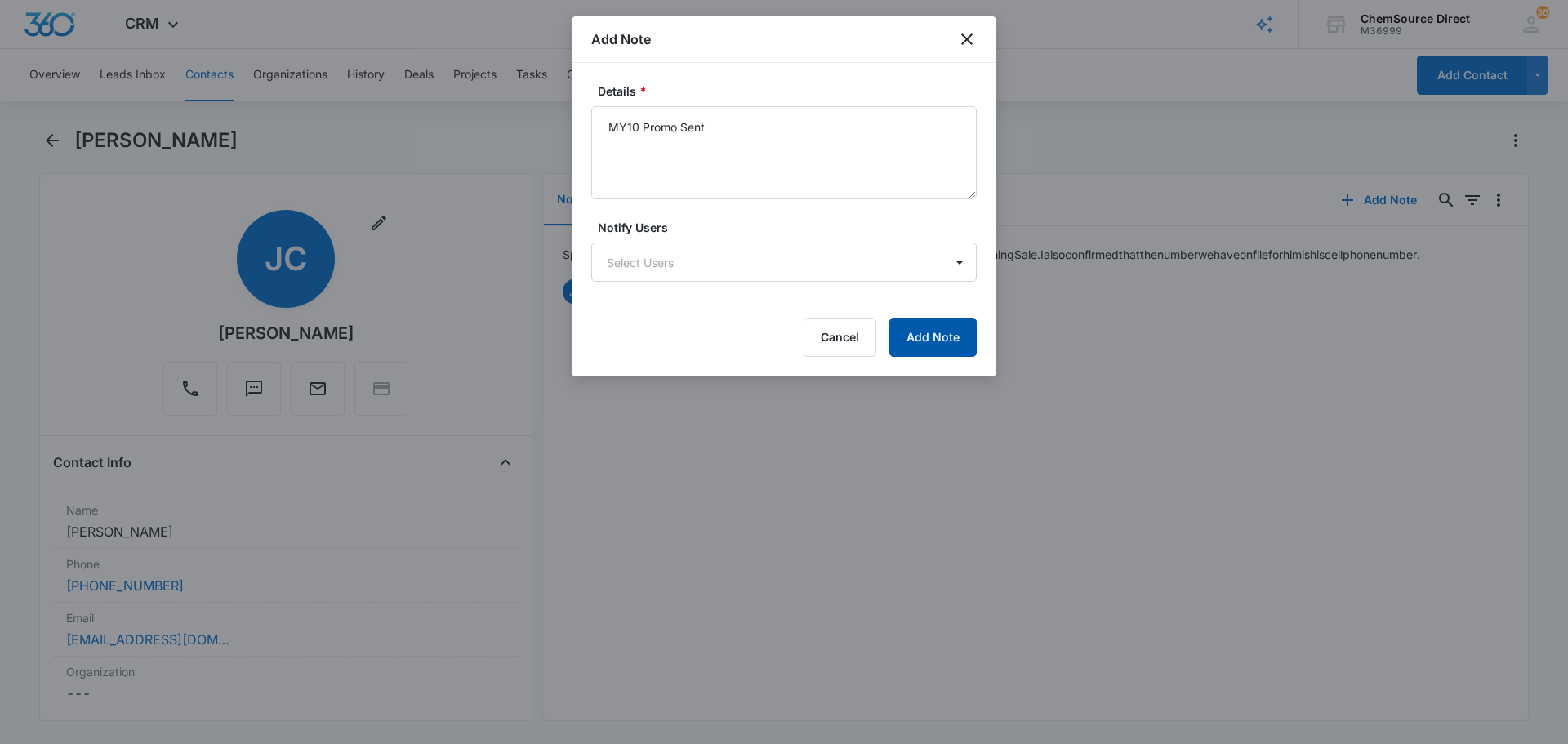
click at [959, 334] on button "Add Note" at bounding box center [933, 338] width 88 height 40
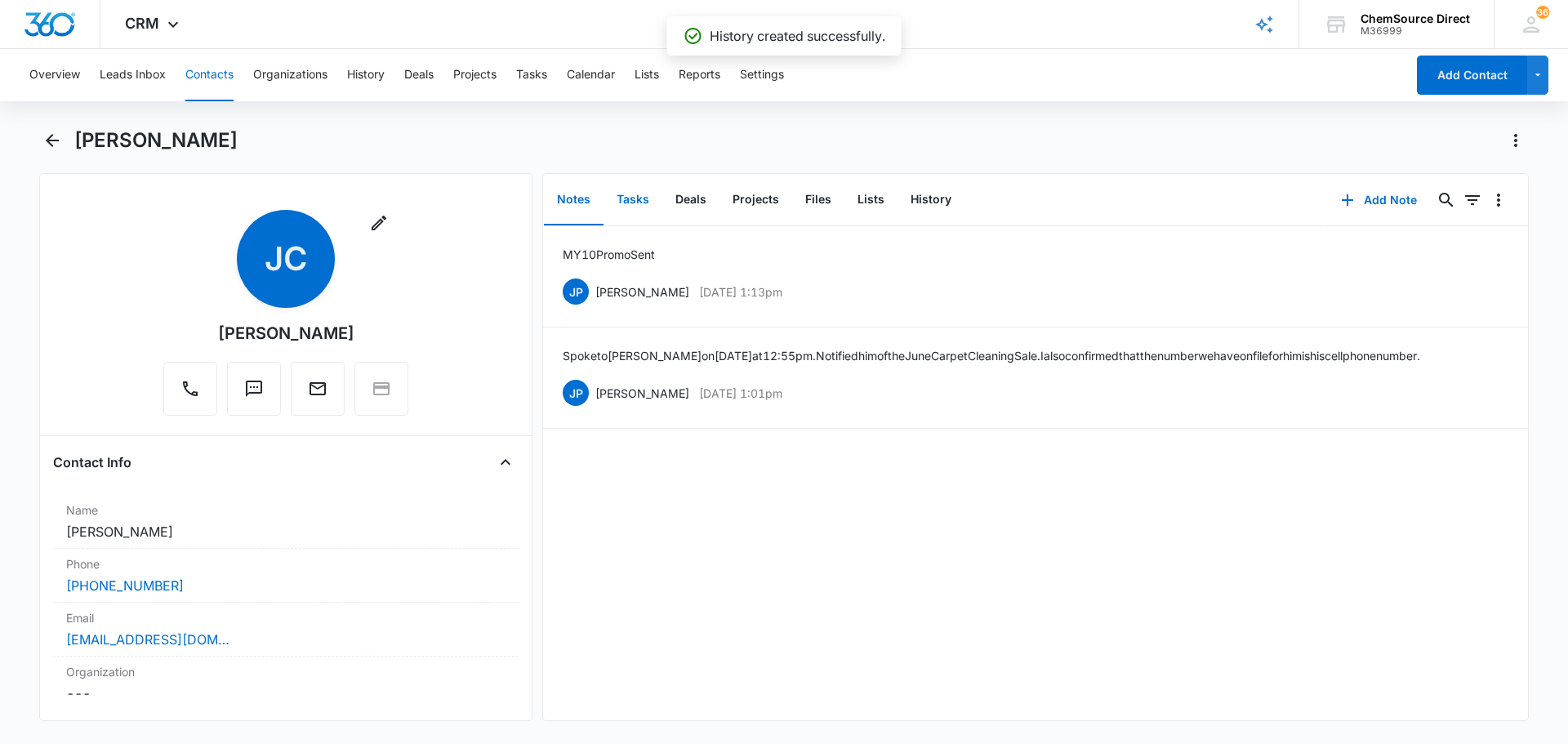
click at [642, 200] on button "Tasks" at bounding box center [633, 200] width 58 height 51
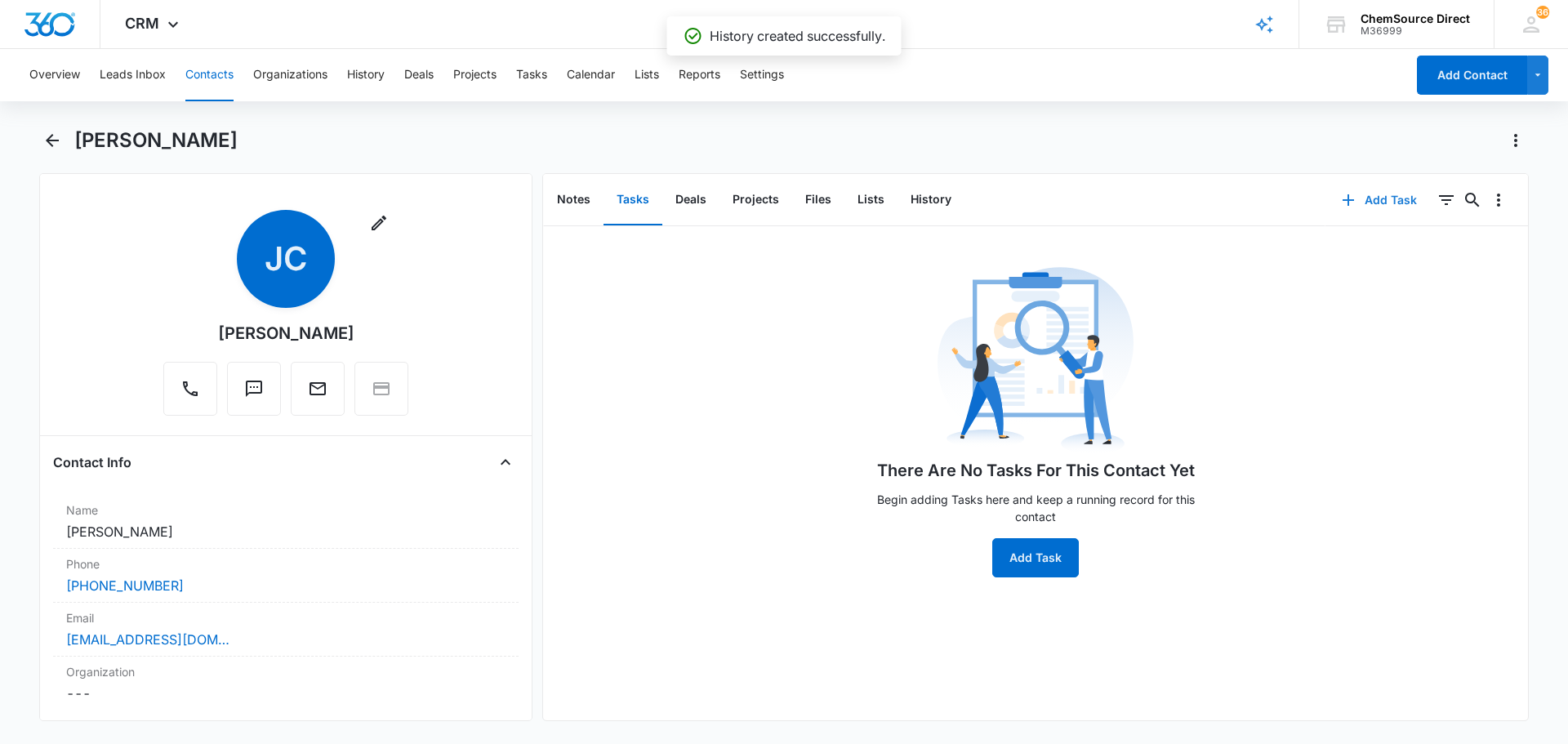
click at [1374, 190] on button "Add Task" at bounding box center [1379, 200] width 107 height 40
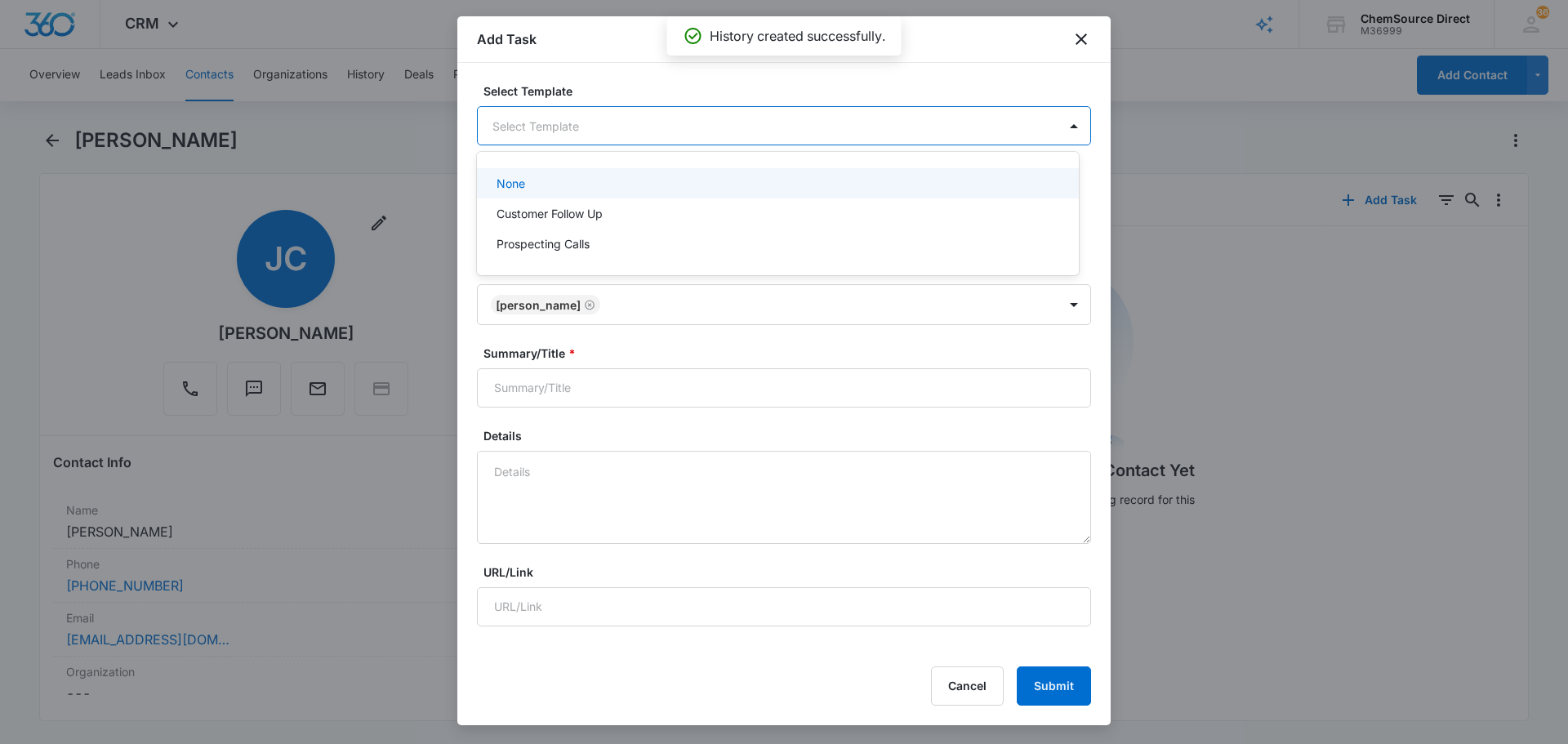
click at [643, 132] on body "CRM Apps Reputation Forms CRM Email Social Payments POS Content Ads Intelligenc…" at bounding box center [784, 372] width 1568 height 744
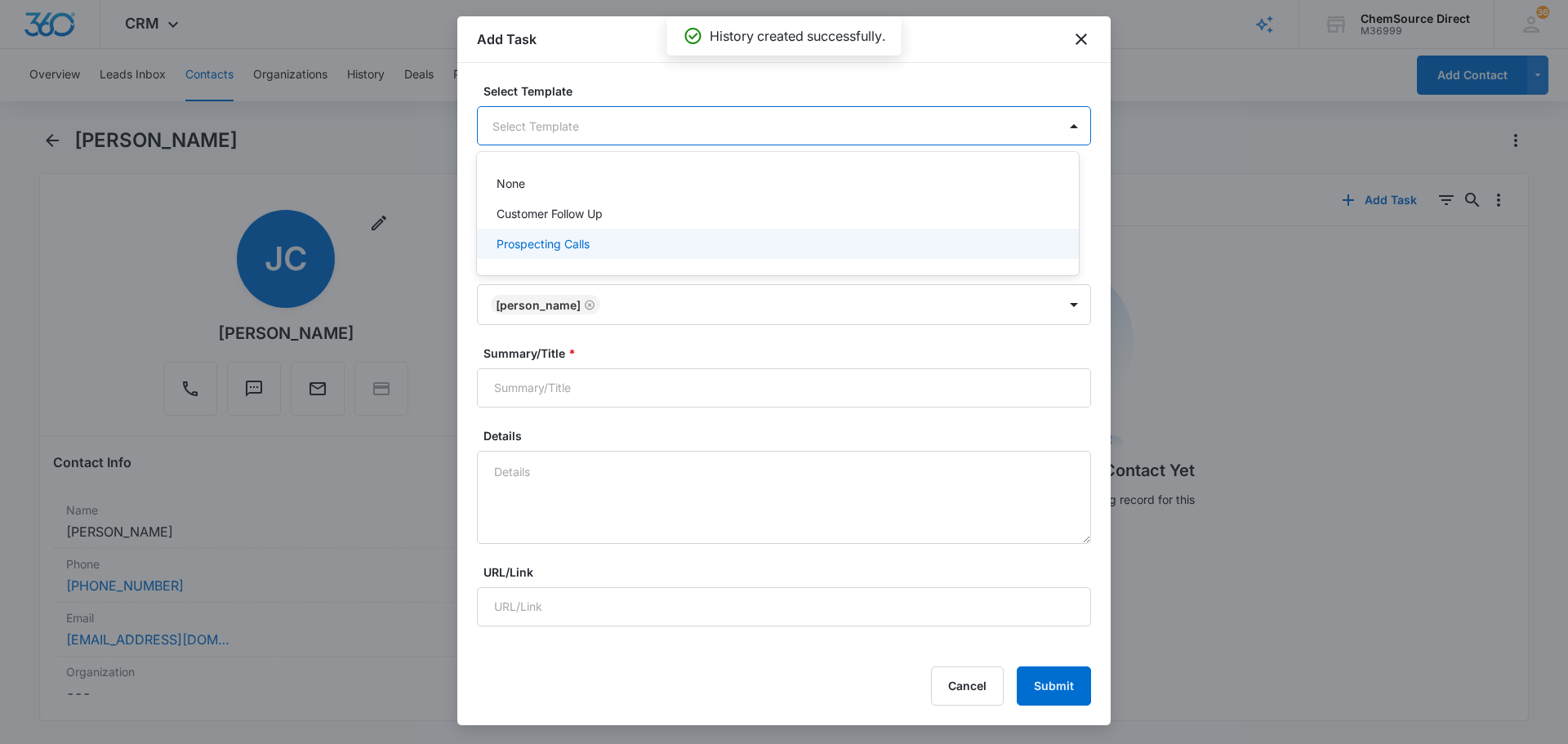
click at [602, 239] on div "Prospecting Calls" at bounding box center [776, 243] width 559 height 17
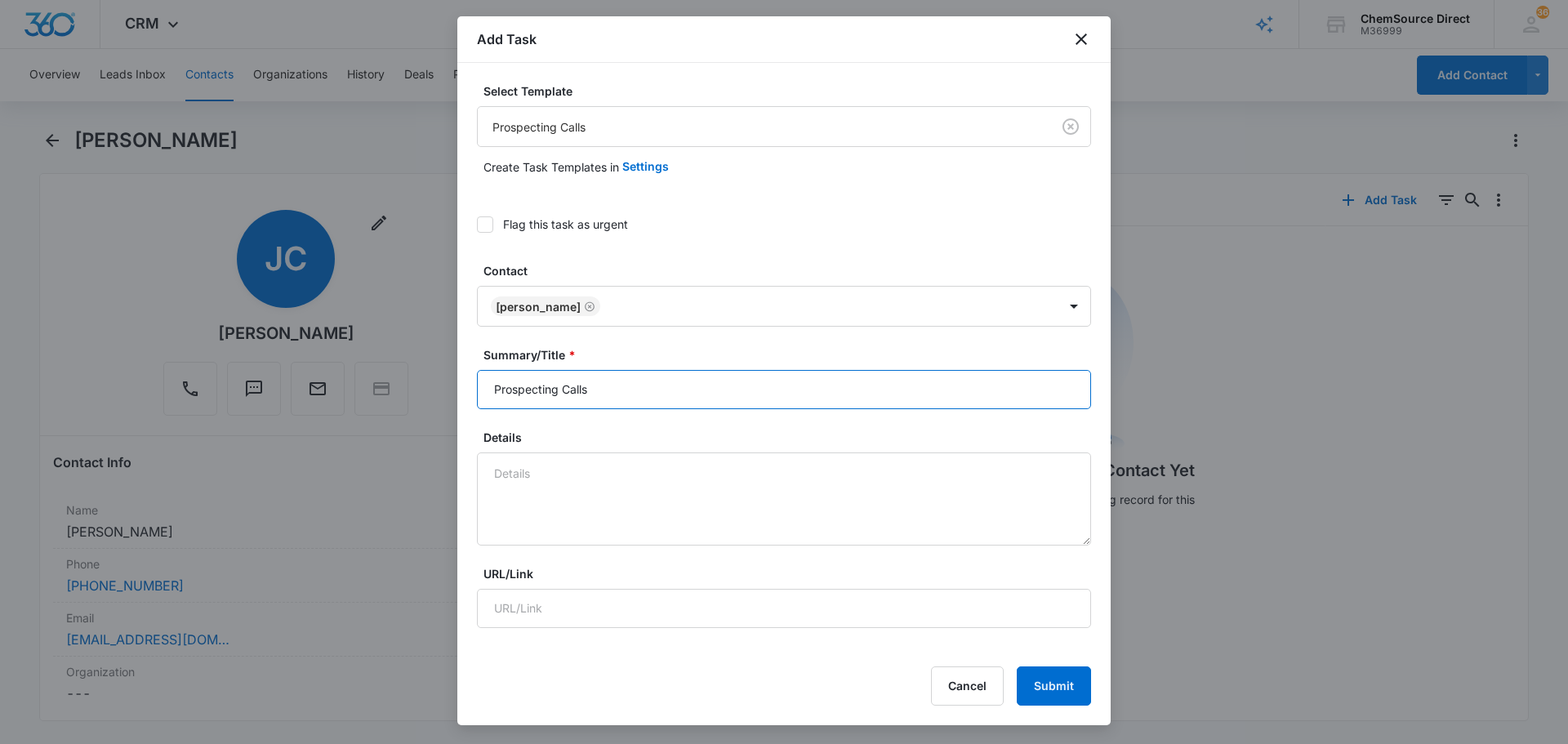
drag, startPoint x: 602, startPoint y: 393, endPoint x: 361, endPoint y: 403, distance: 241.2
click at [374, 403] on body "CRM Apps Reputation Forms CRM Email Social Payments POS Content Ads Intelligenc…" at bounding box center [784, 372] width 1568 height 744
type input "Prospecting Calls"
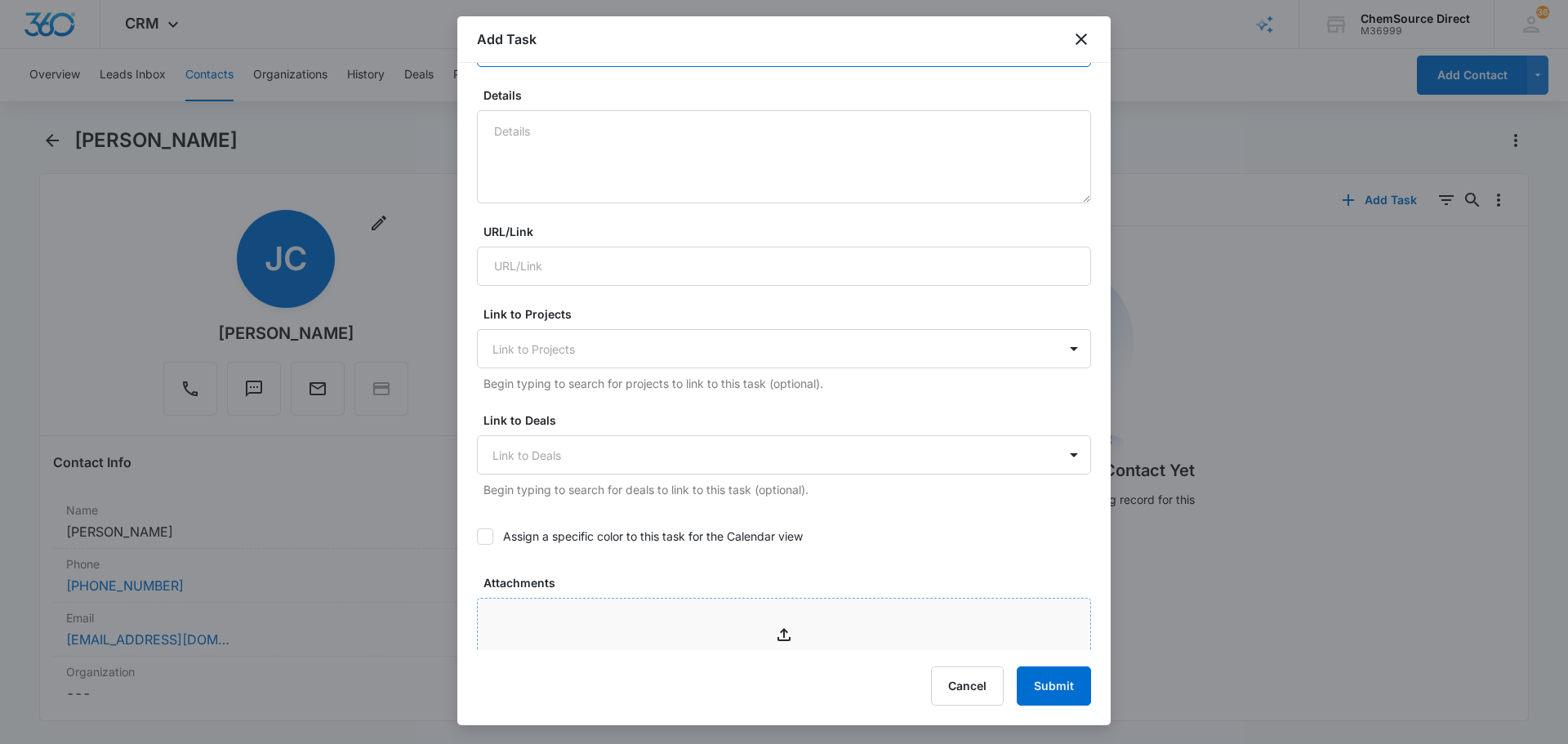
scroll to position [571, 0]
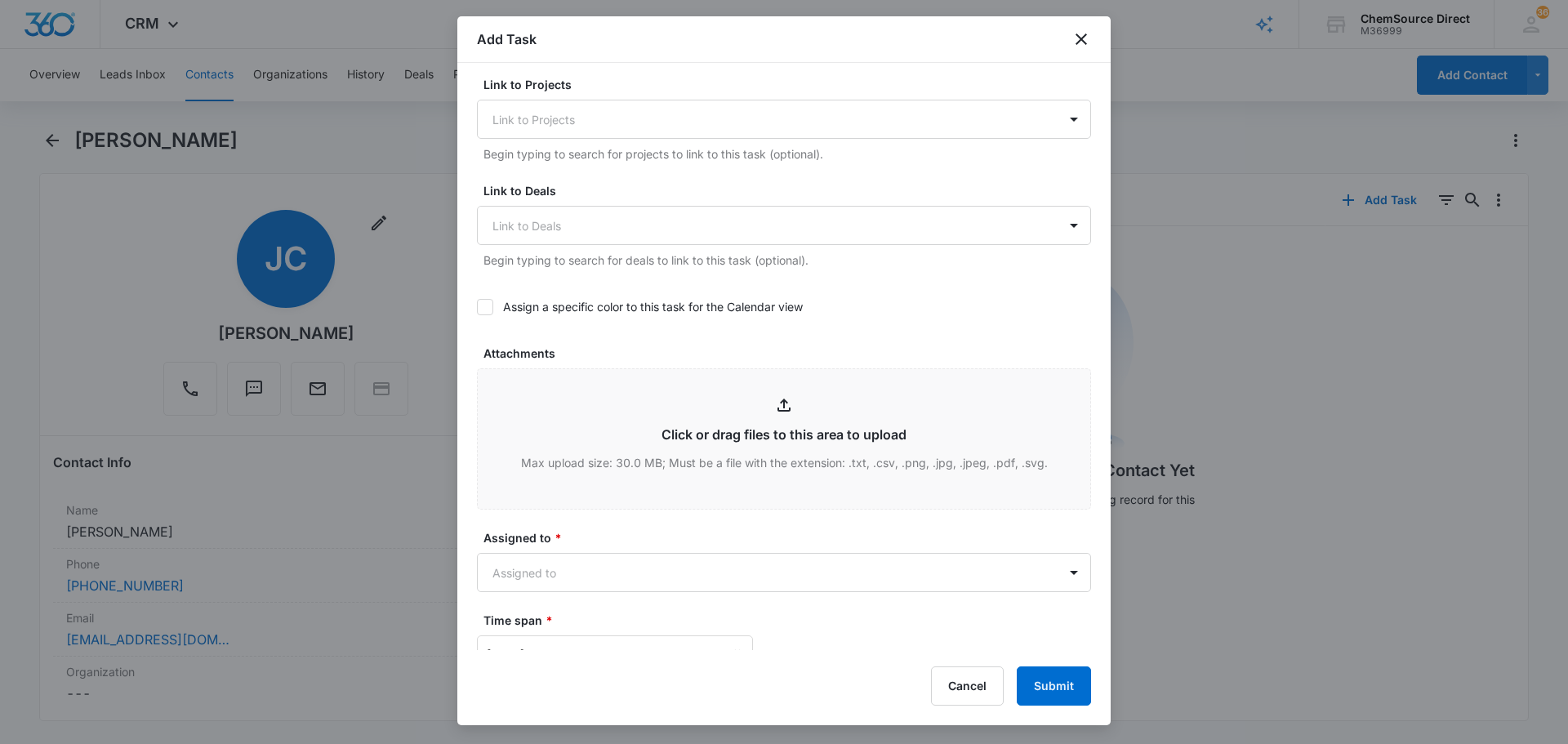
click at [487, 311] on icon at bounding box center [486, 307] width 15 height 15
click at [477, 307] on input "Assign a specific color to this task for the Calendar view" at bounding box center [477, 307] width 0 height 0
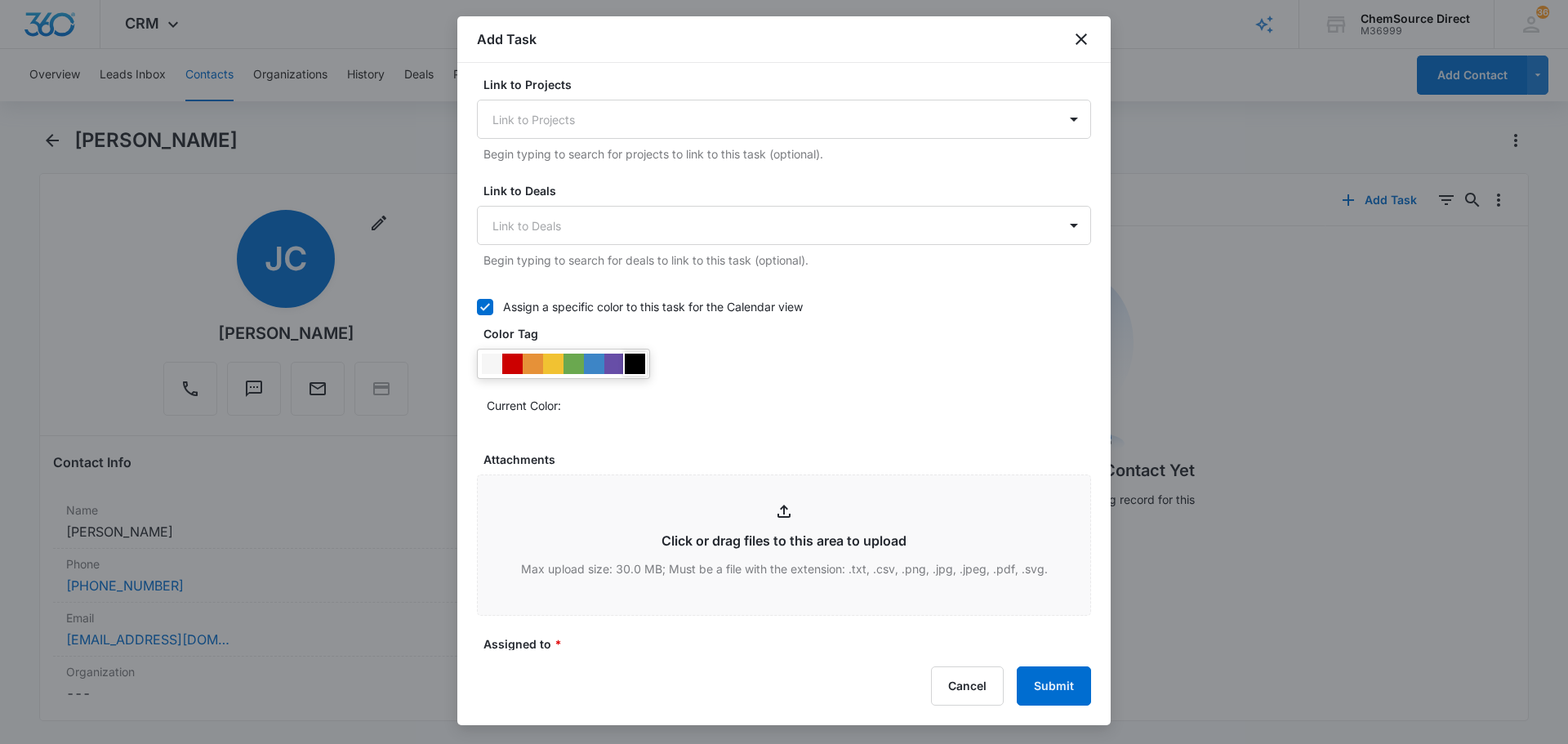
click at [634, 361] on div at bounding box center [635, 364] width 21 height 21
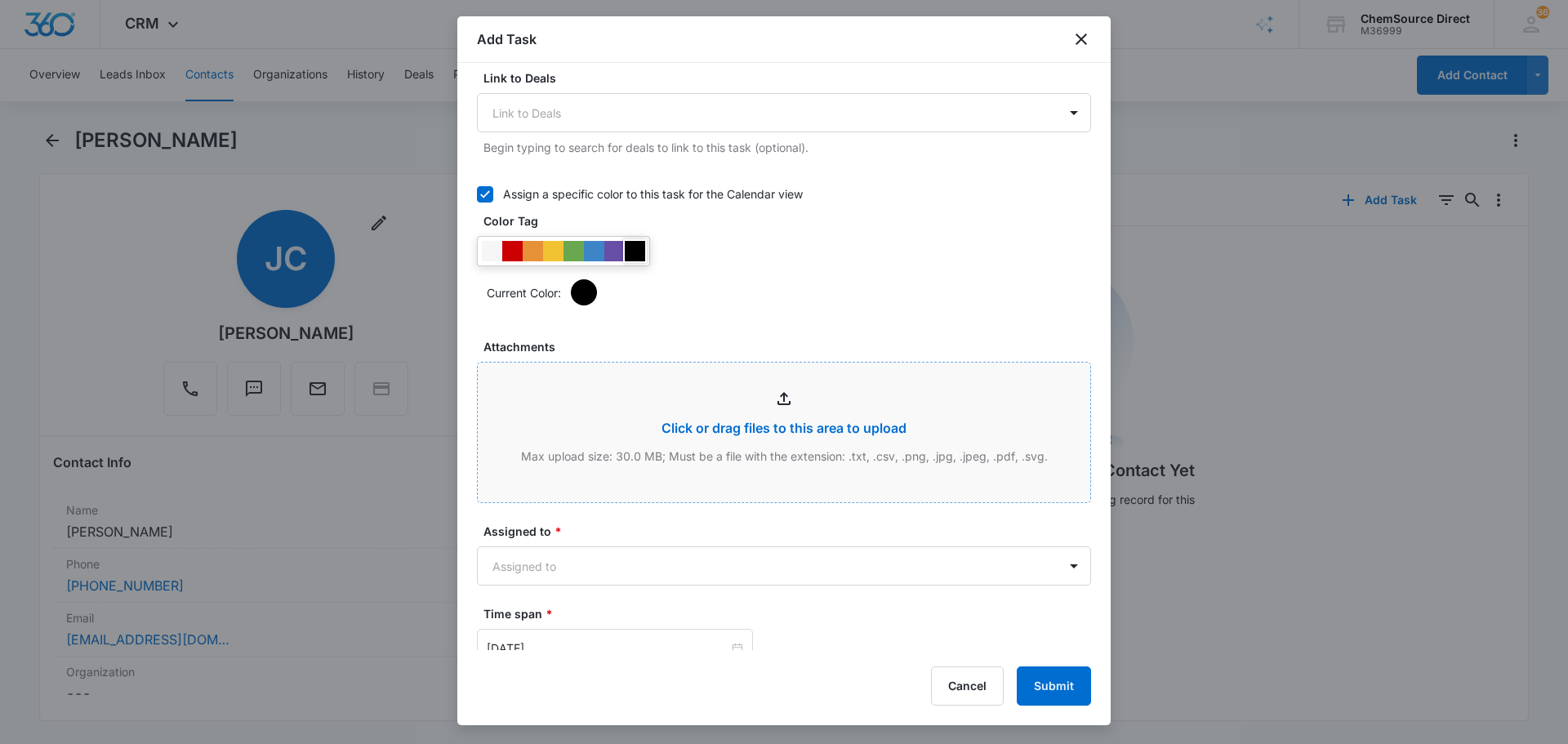
scroll to position [653, 0]
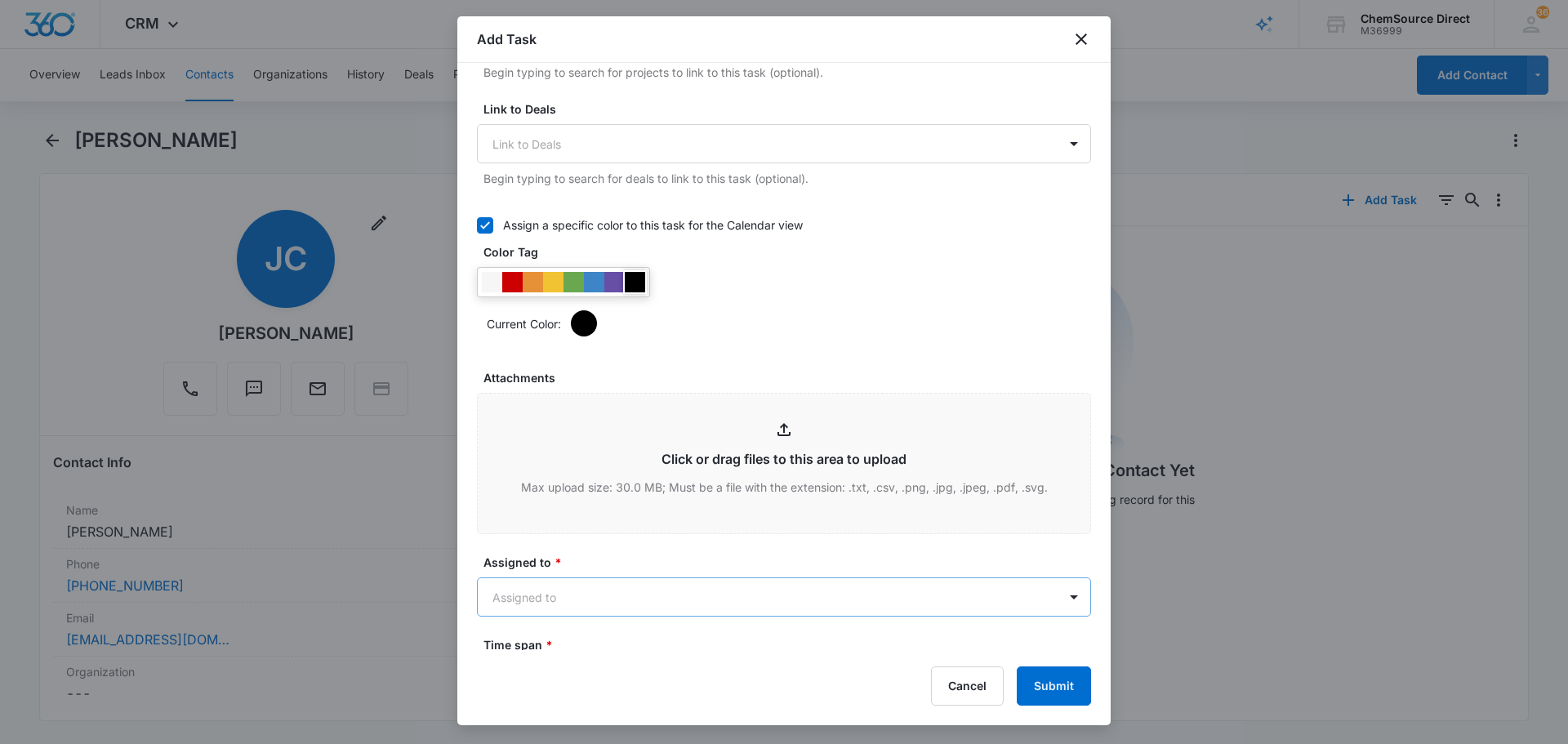
click at [602, 595] on body "CRM Apps Reputation Forms CRM Email Social Payments POS Content Ads Intelligenc…" at bounding box center [784, 372] width 1568 height 744
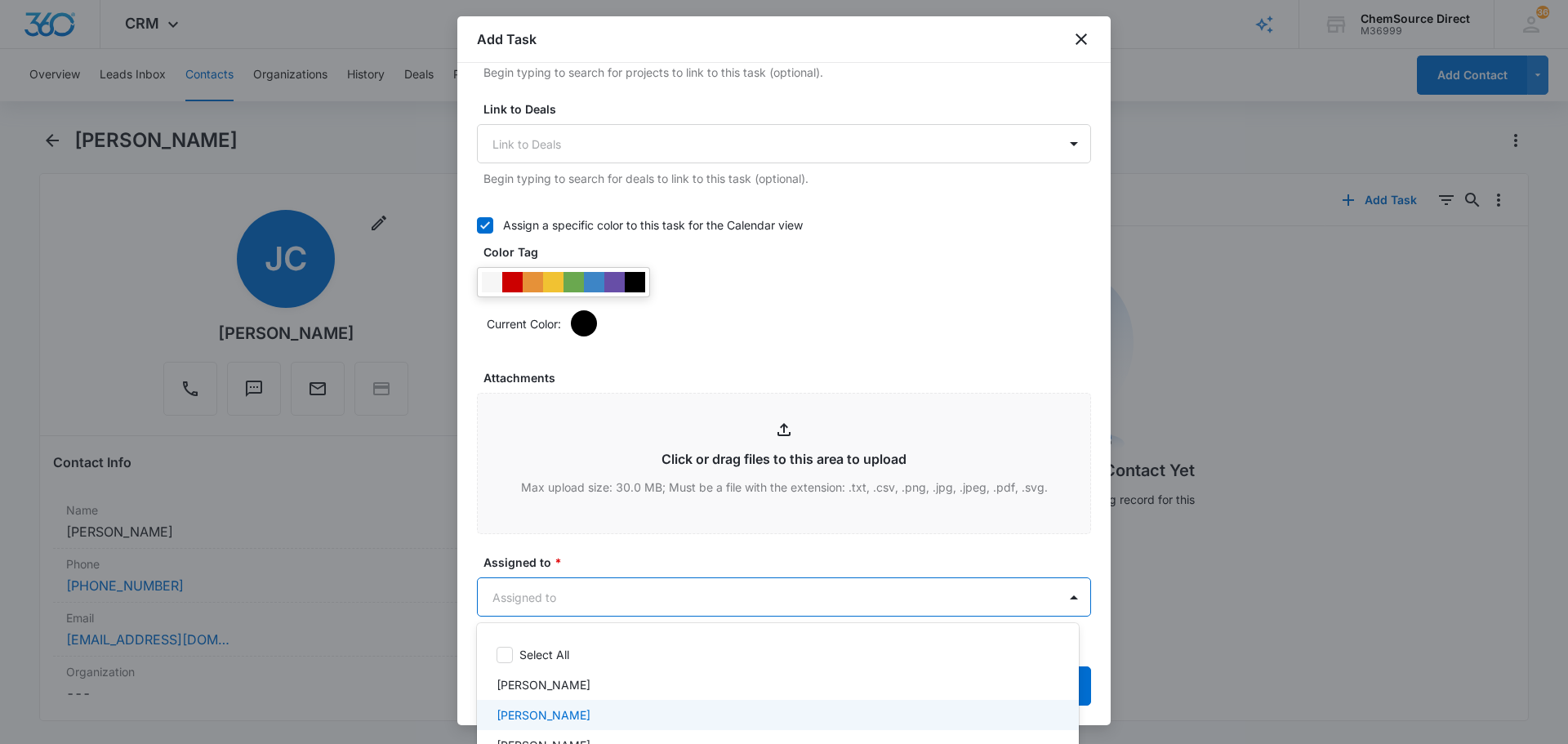
click at [592, 714] on div "[PERSON_NAME]" at bounding box center [776, 715] width 559 height 17
click at [661, 553] on div at bounding box center [784, 372] width 1568 height 744
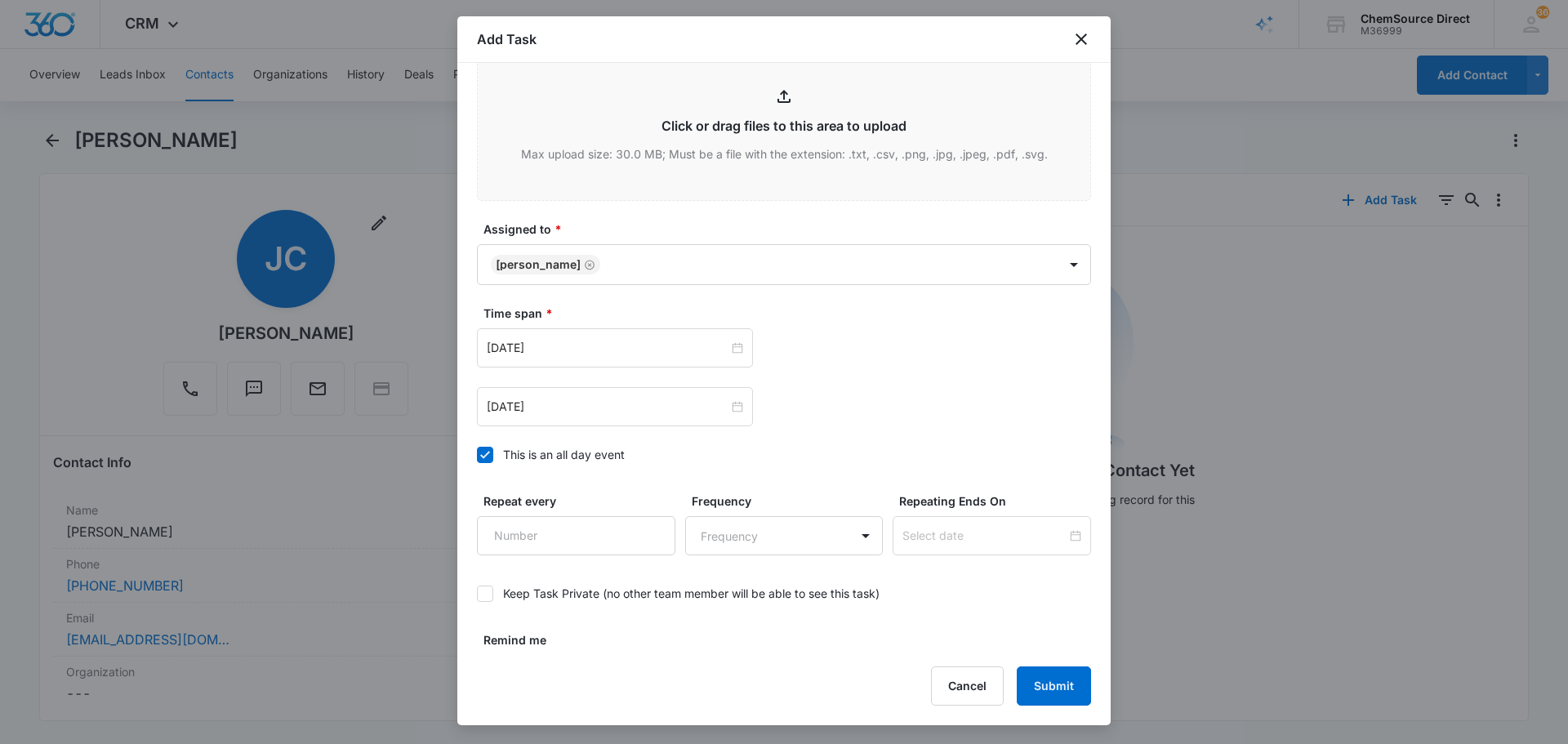
scroll to position [1031, 0]
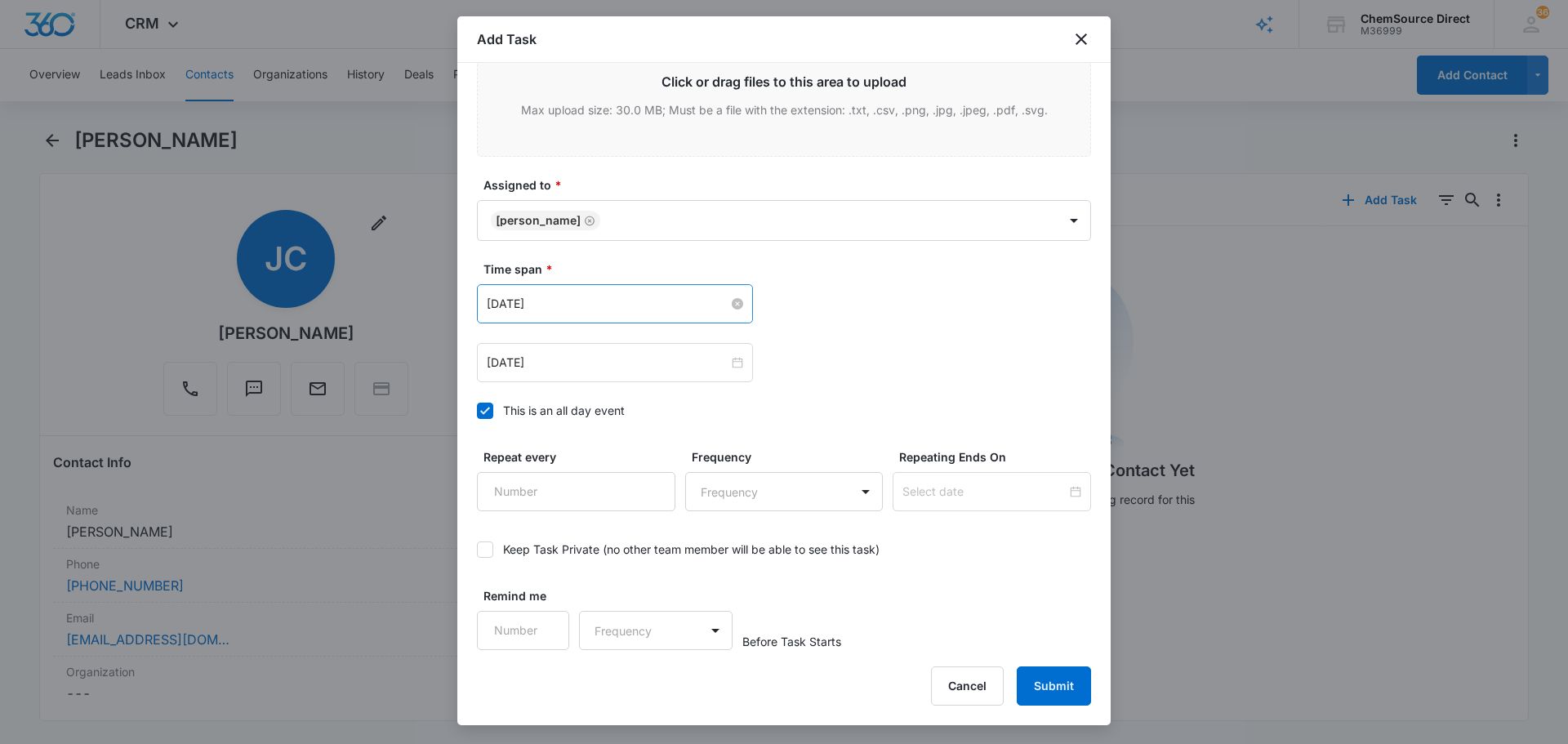
click at [598, 299] on input "[DATE]" at bounding box center [607, 304] width 241 height 18
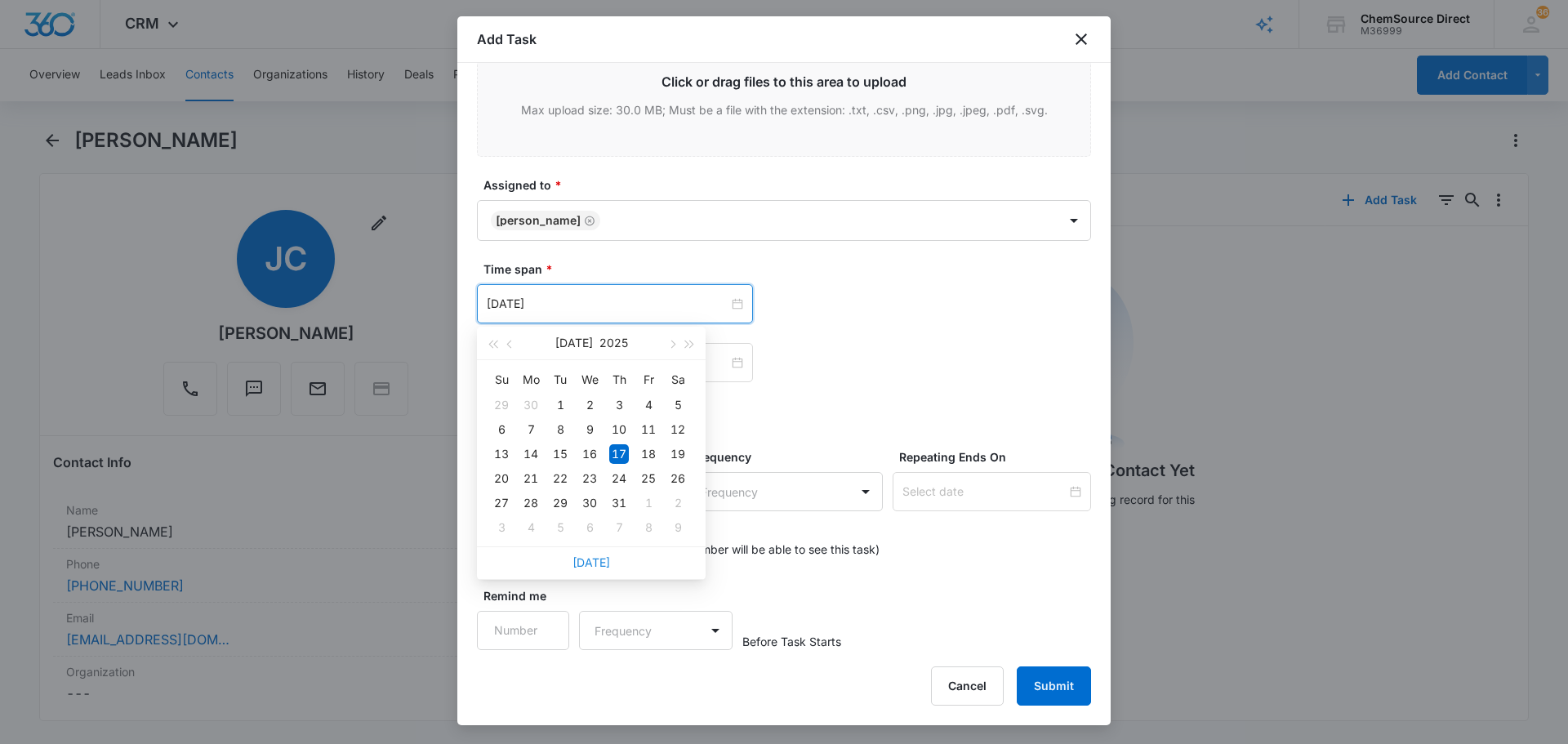
click at [588, 563] on link "[DATE]" at bounding box center [591, 562] width 38 height 14
type input "[DATE]"
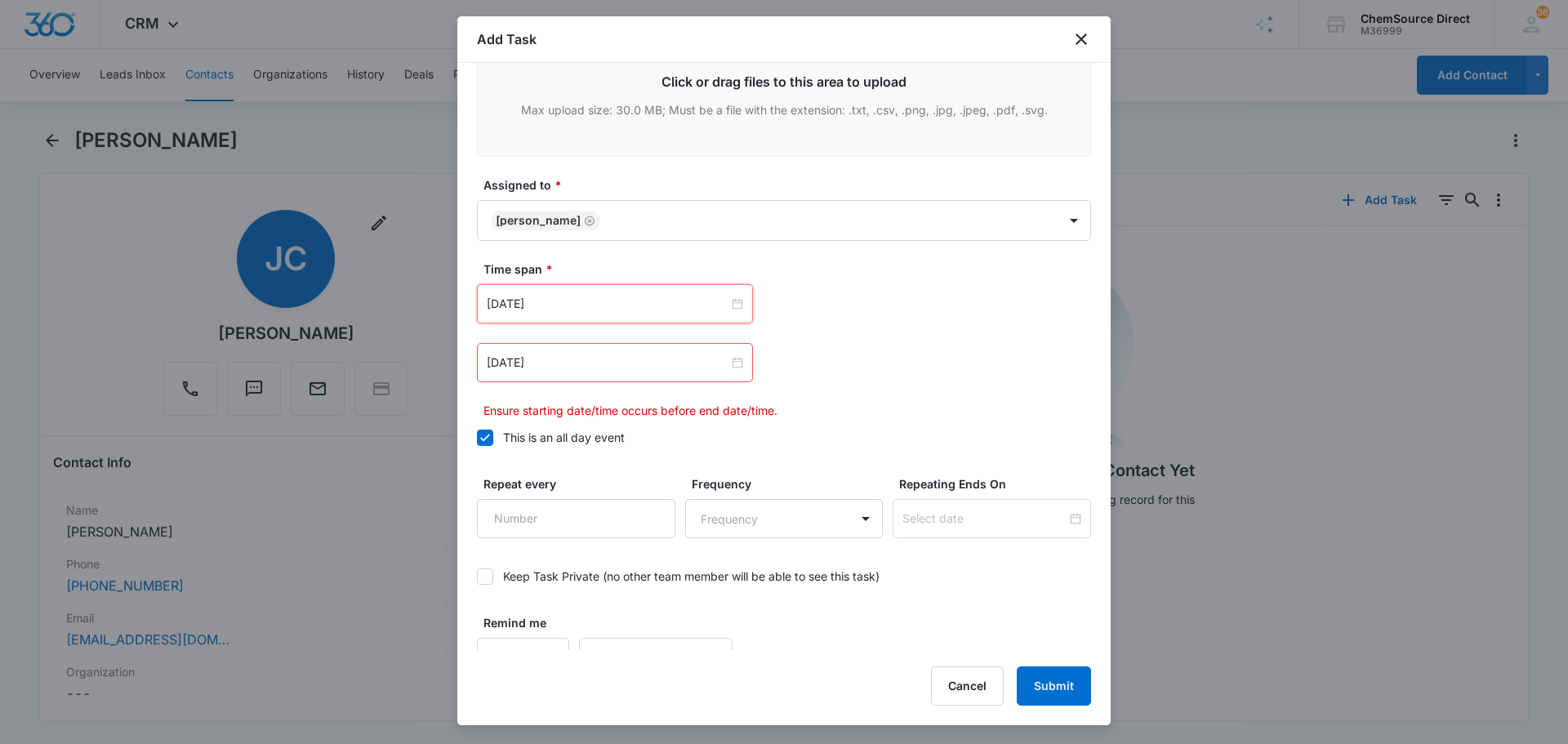
click at [559, 373] on div "[DATE]" at bounding box center [615, 363] width 276 height 40
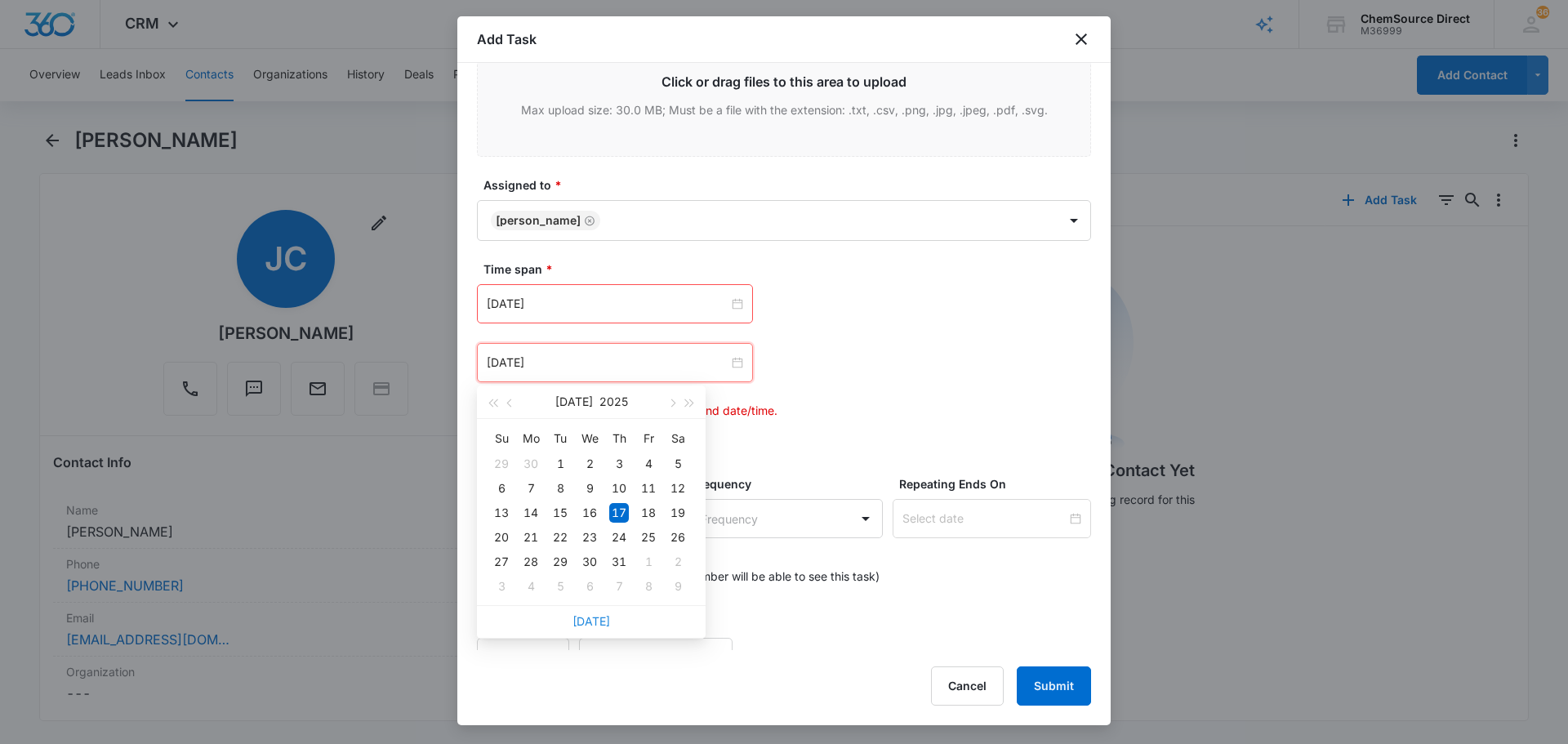
click at [585, 621] on link "[DATE]" at bounding box center [591, 620] width 38 height 14
type input "[DATE]"
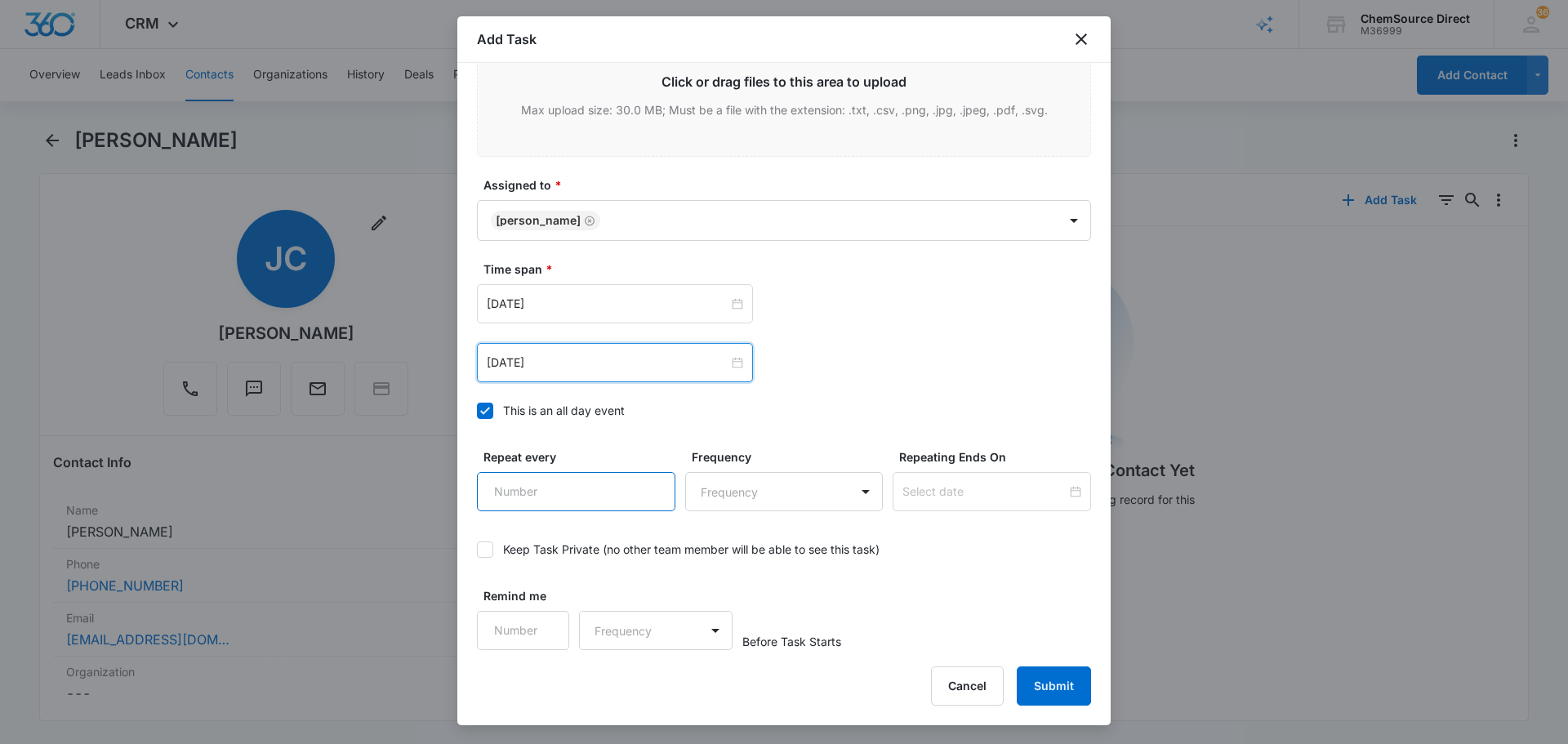
click at [570, 494] on input "Repeat every" at bounding box center [576, 492] width 198 height 40
type input "2"
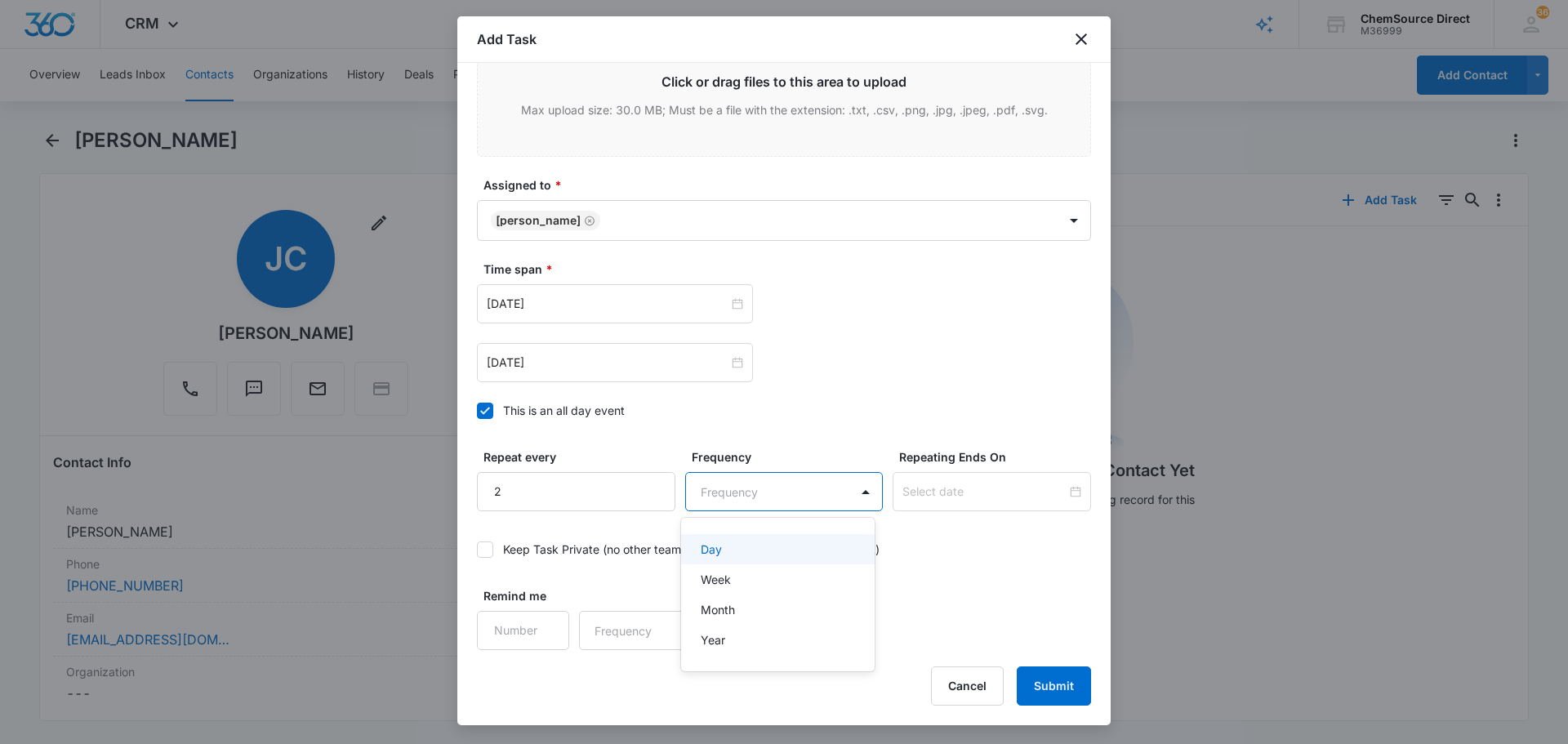
click at [746, 503] on body "CRM Apps Reputation Forms CRM Email Social Payments POS Content Ads Intelligenc…" at bounding box center [784, 372] width 1568 height 744
click at [751, 549] on div "Day" at bounding box center [776, 549] width 152 height 17
click at [949, 510] on div at bounding box center [992, 492] width 198 height 40
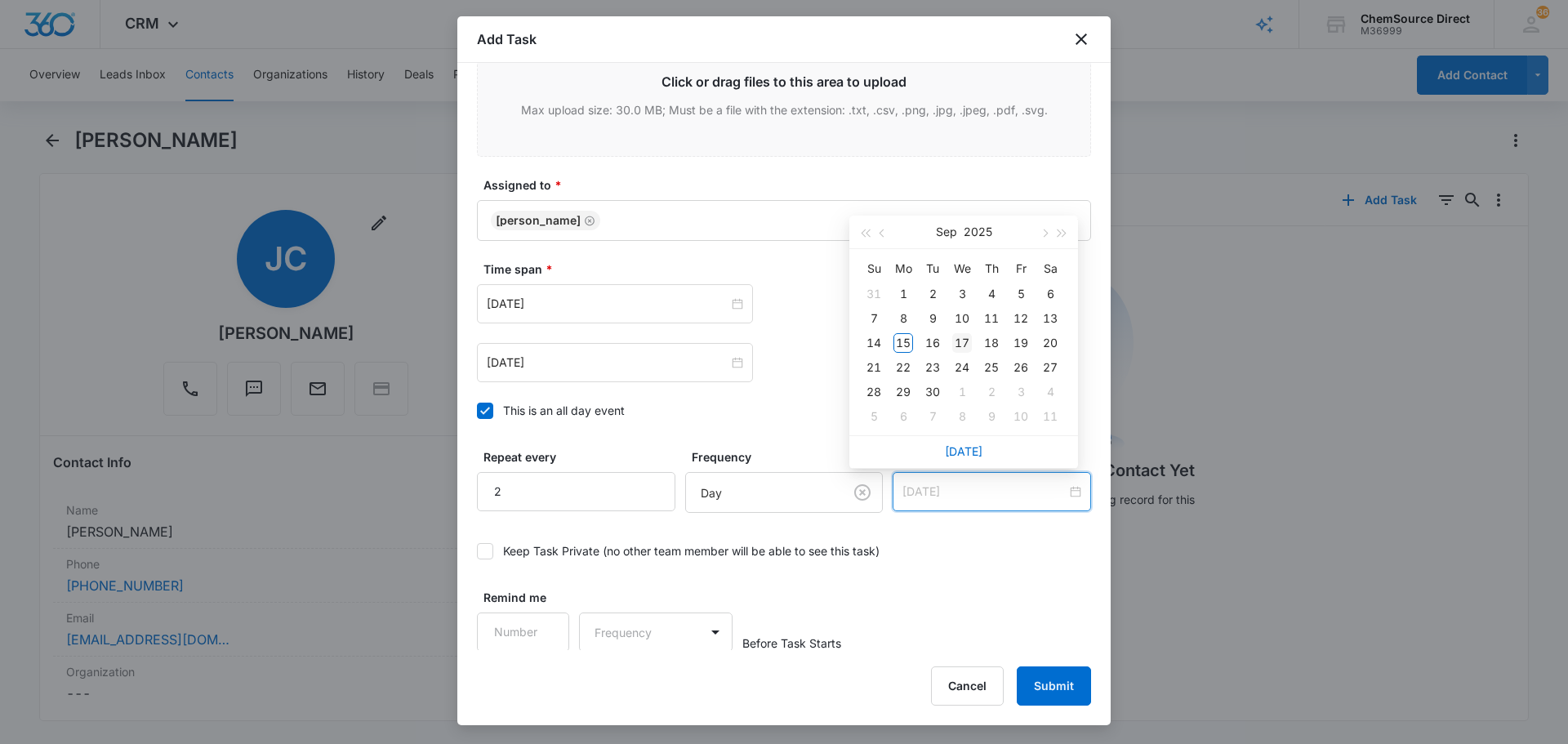
type input "[DATE]"
click at [964, 342] on div "17" at bounding box center [962, 342] width 20 height 20
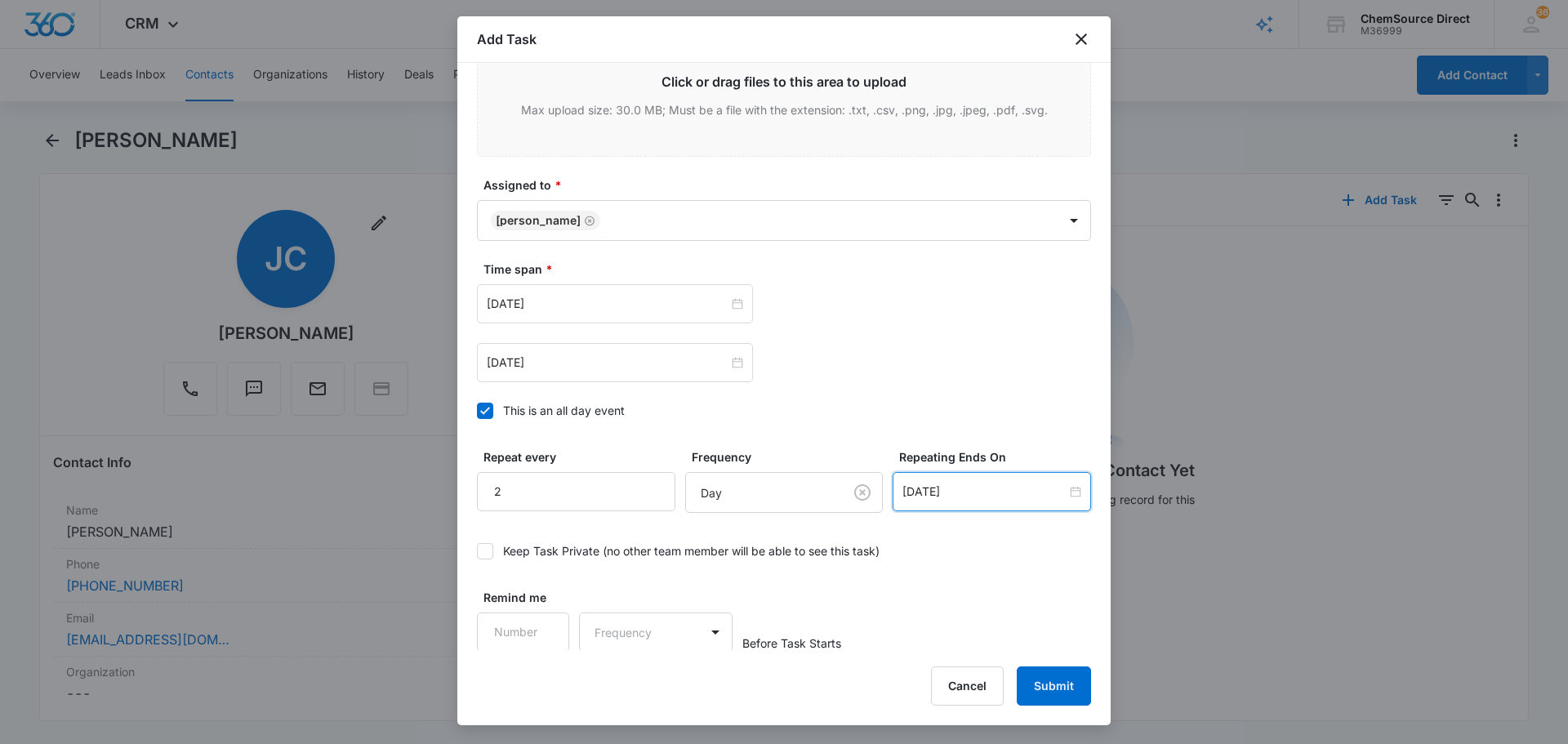
click at [968, 617] on div "Remind me Frequency Before Task Starts" at bounding box center [784, 620] width 614 height 63
click at [1037, 686] on button "Submit" at bounding box center [1053, 686] width 74 height 40
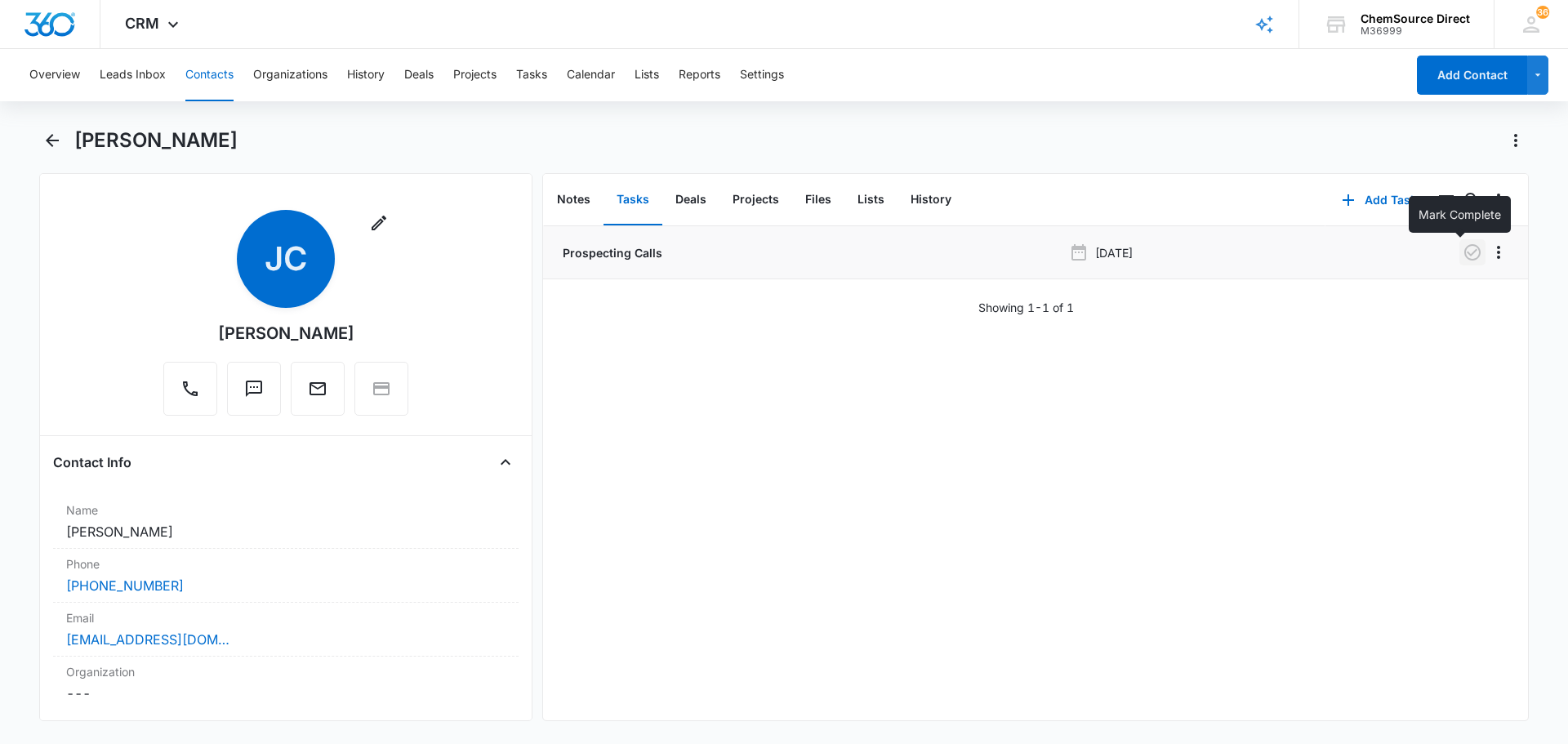
click at [1464, 258] on icon "button" at bounding box center [1472, 252] width 16 height 16
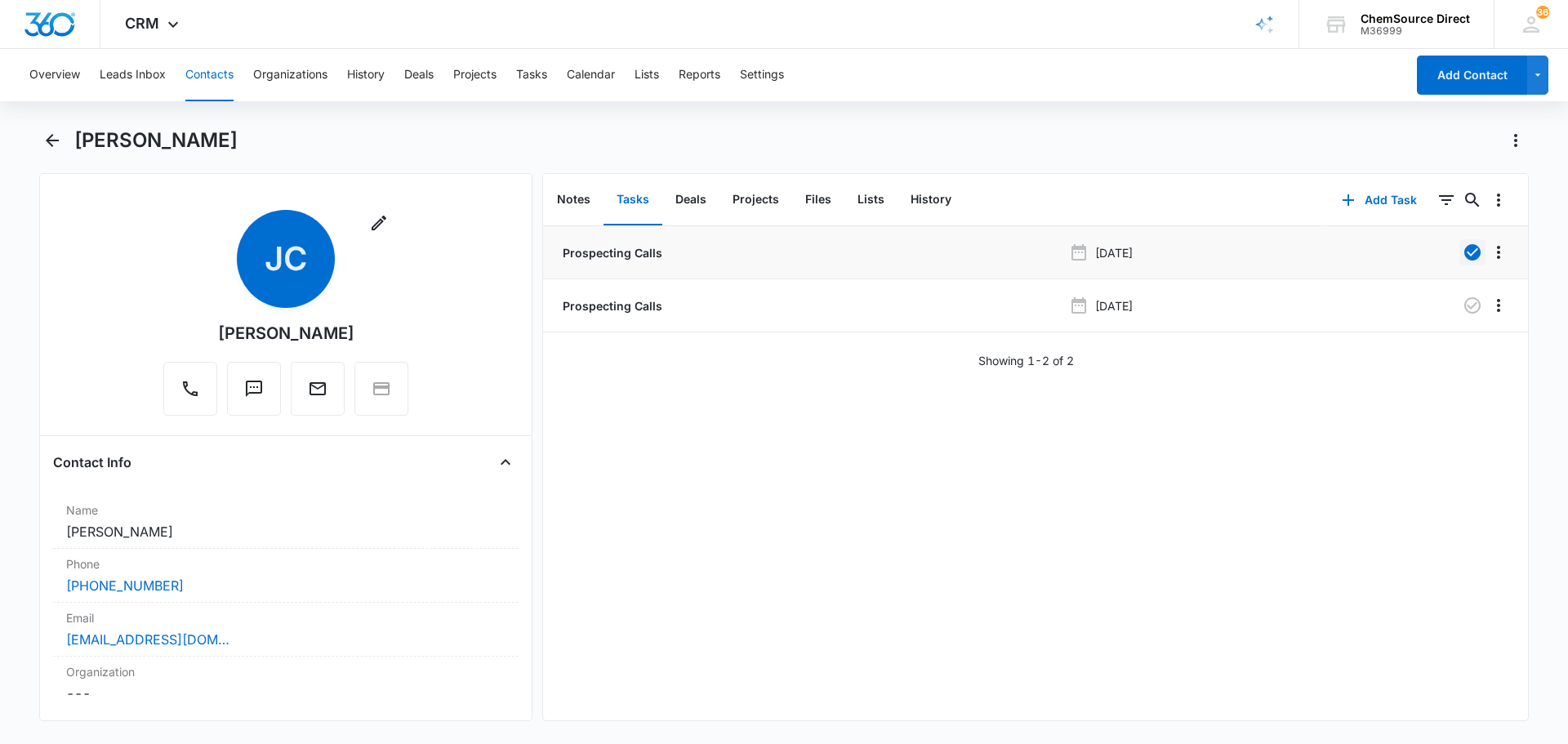
click at [218, 76] on button "Contacts" at bounding box center [209, 74] width 48 height 52
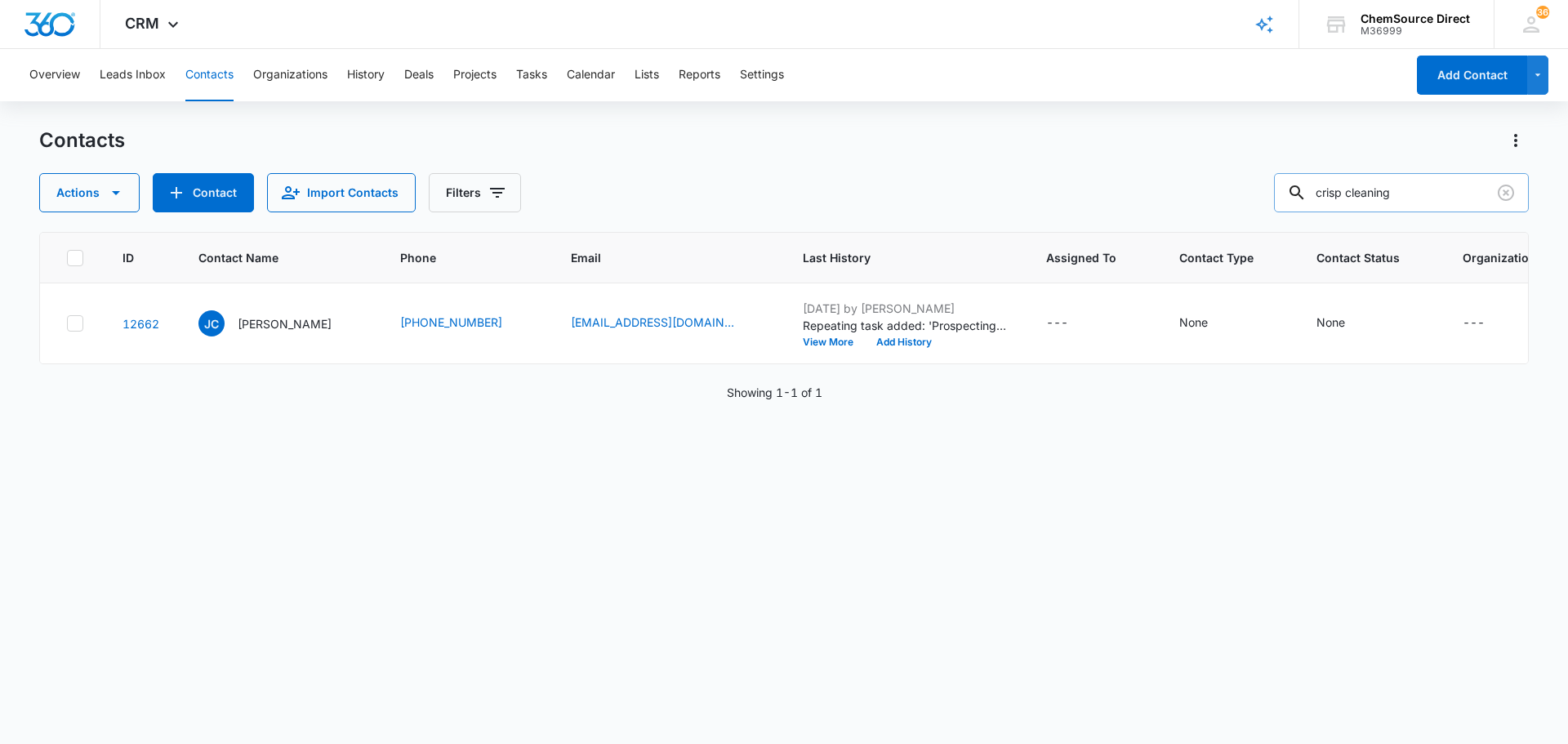
drag, startPoint x: 1393, startPoint y: 188, endPoint x: 1292, endPoint y: 188, distance: 101.0
click at [1294, 188] on input "crisp cleaning" at bounding box center [1401, 193] width 255 height 40
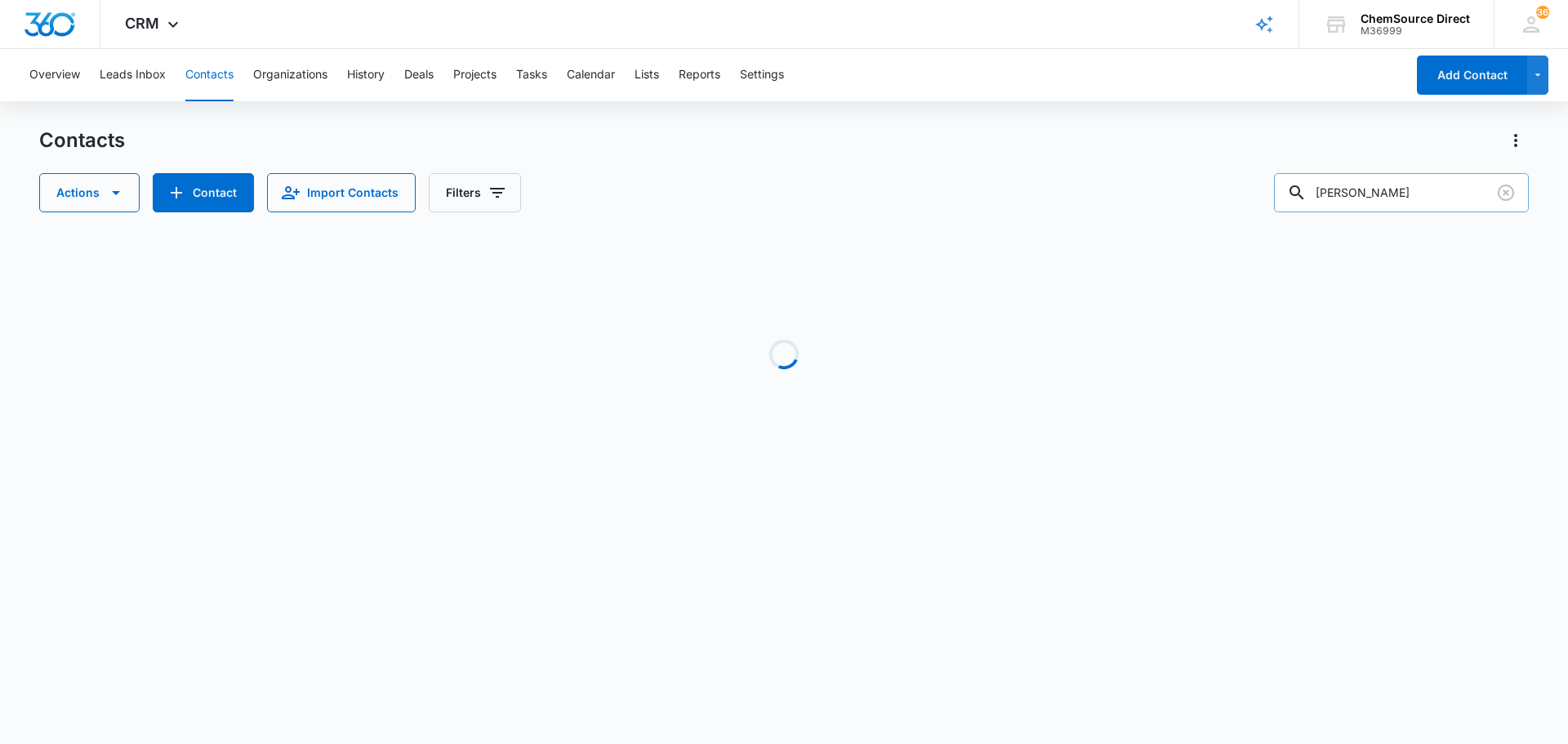
type input "[PERSON_NAME]"
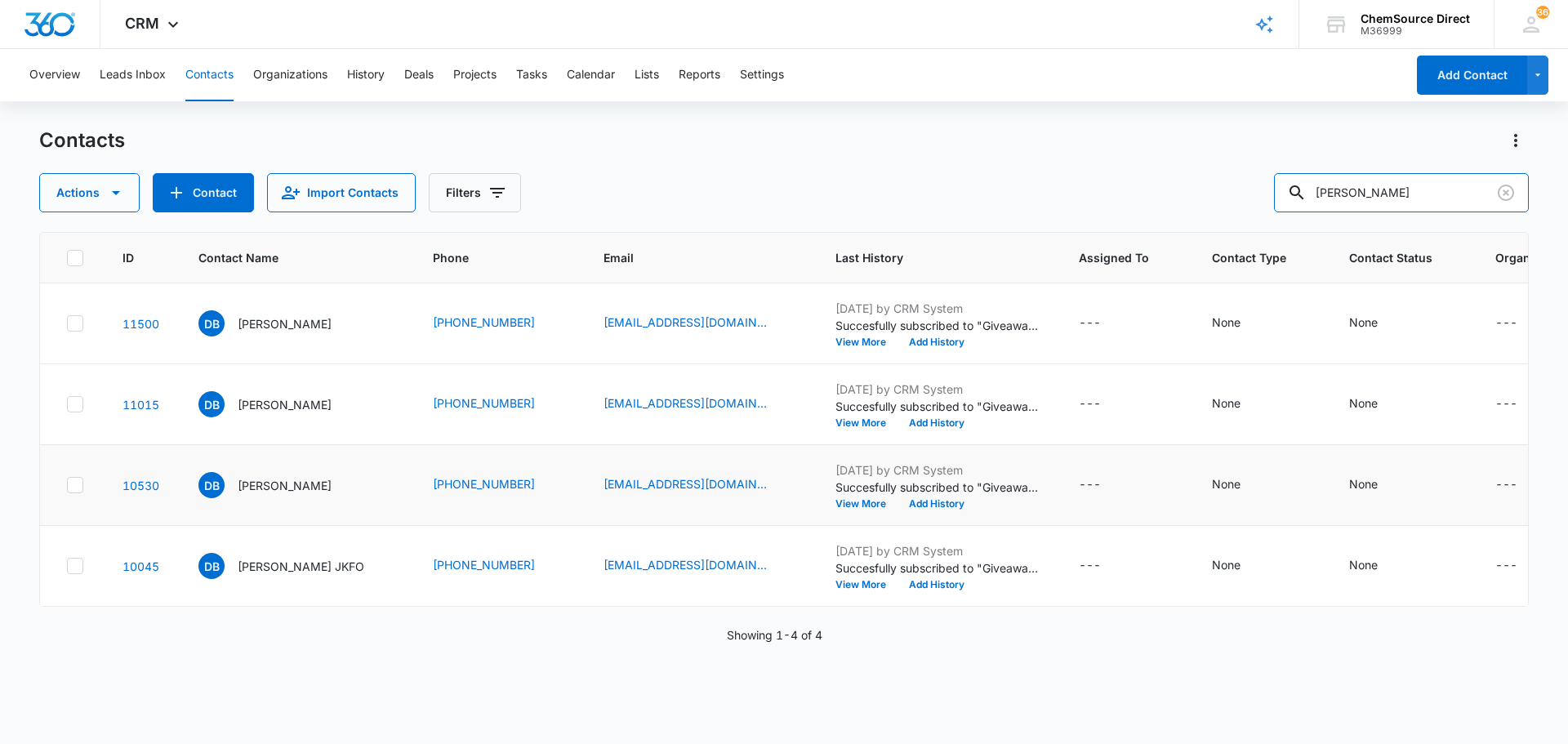
scroll to position [223, 0]
click at [82, 607] on td at bounding box center [71, 567] width 63 height 81
click at [82, 573] on icon at bounding box center [75, 566] width 15 height 15
click at [67, 567] on input "checkbox" at bounding box center [66, 566] width 1 height 1
click at [69, 445] on td at bounding box center [71, 486] width 63 height 81
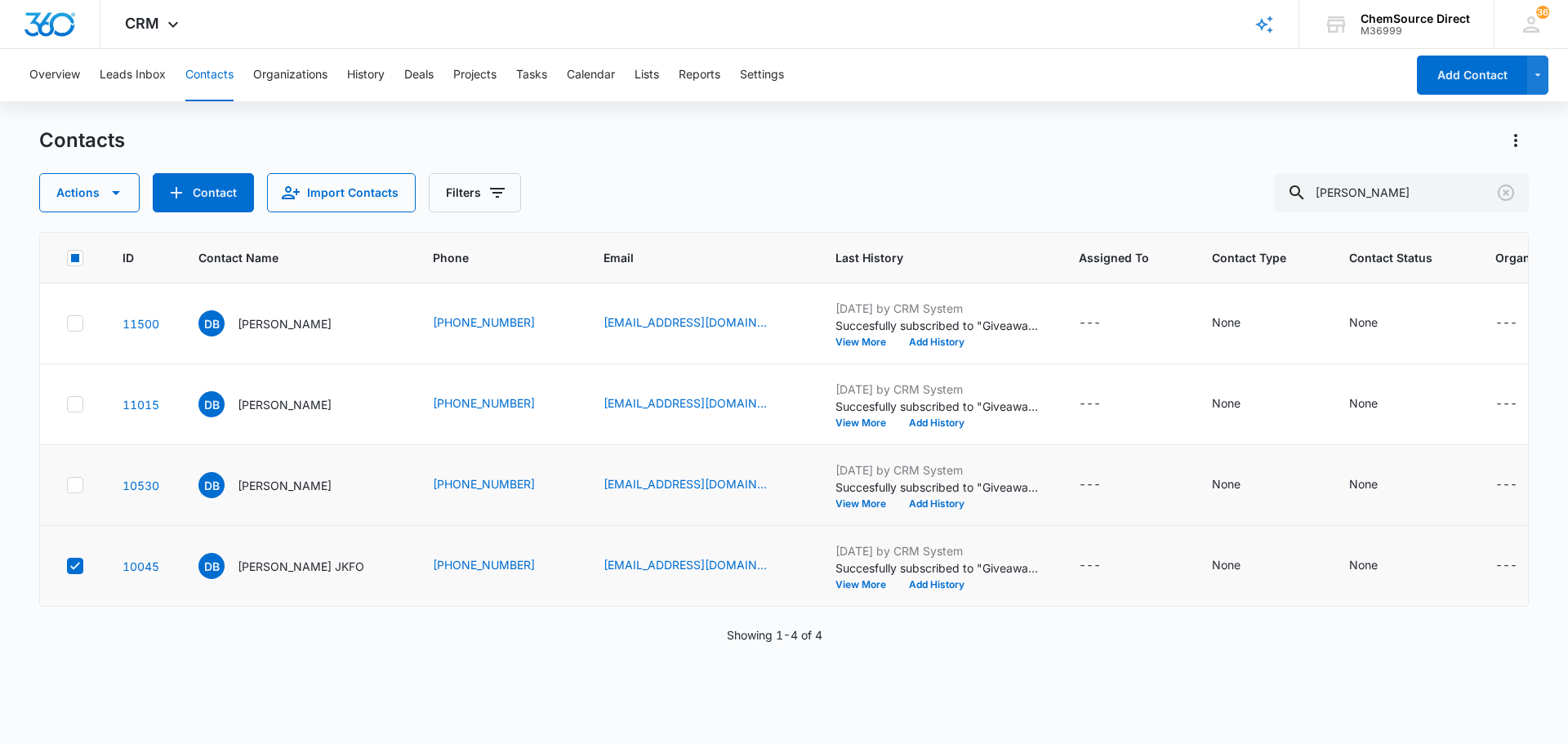
click at [71, 478] on icon at bounding box center [75, 486] width 15 height 15
click at [67, 485] on input "checkbox" at bounding box center [66, 485] width 1 height 1
click at [77, 407] on icon at bounding box center [74, 404] width 9 height 8
click at [67, 405] on input "checkbox" at bounding box center [66, 405] width 1 height 1
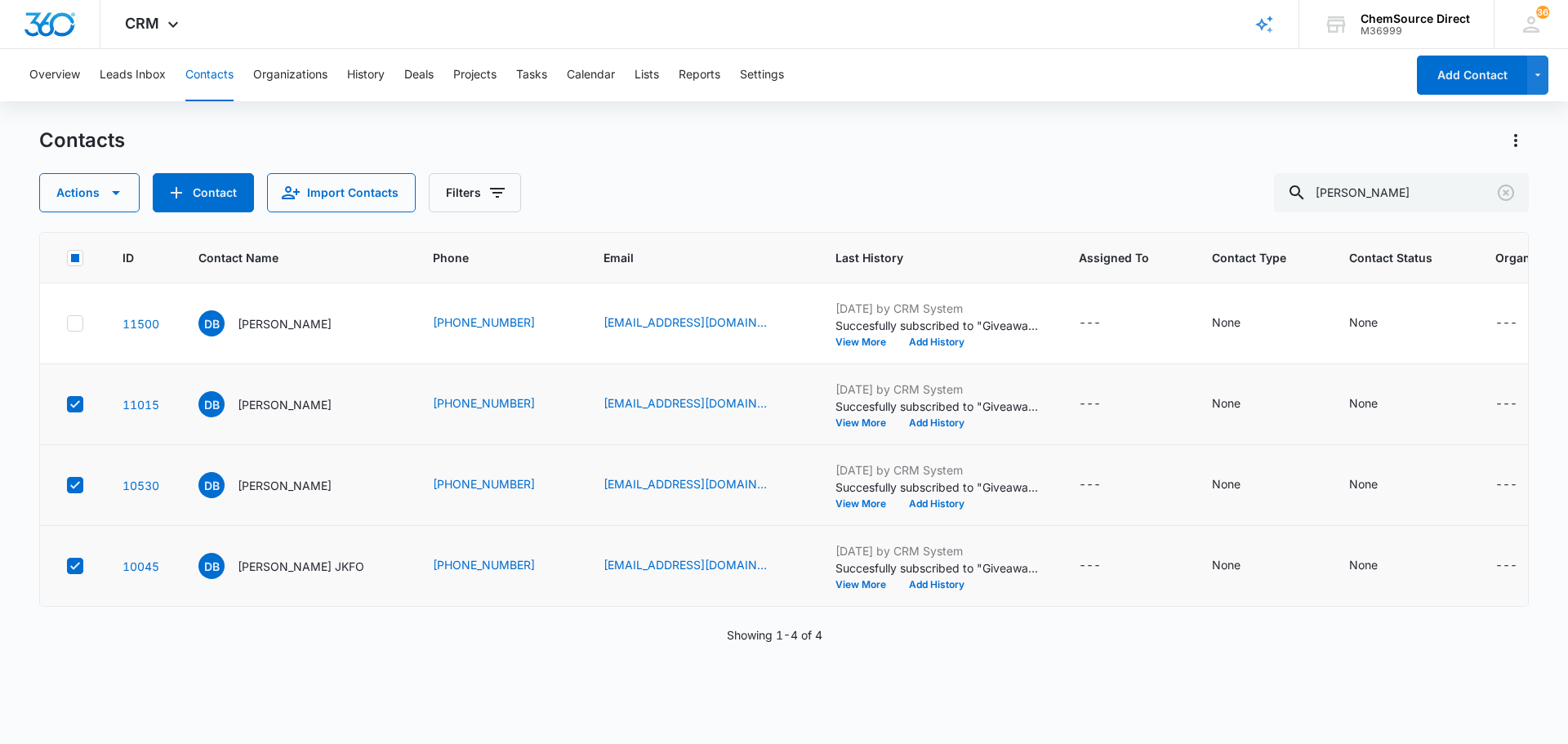
click at [142, 203] on div "Actions Contact Import Contacts Filters" at bounding box center [280, 193] width 482 height 40
click at [107, 202] on icon "button" at bounding box center [116, 192] width 20 height 20
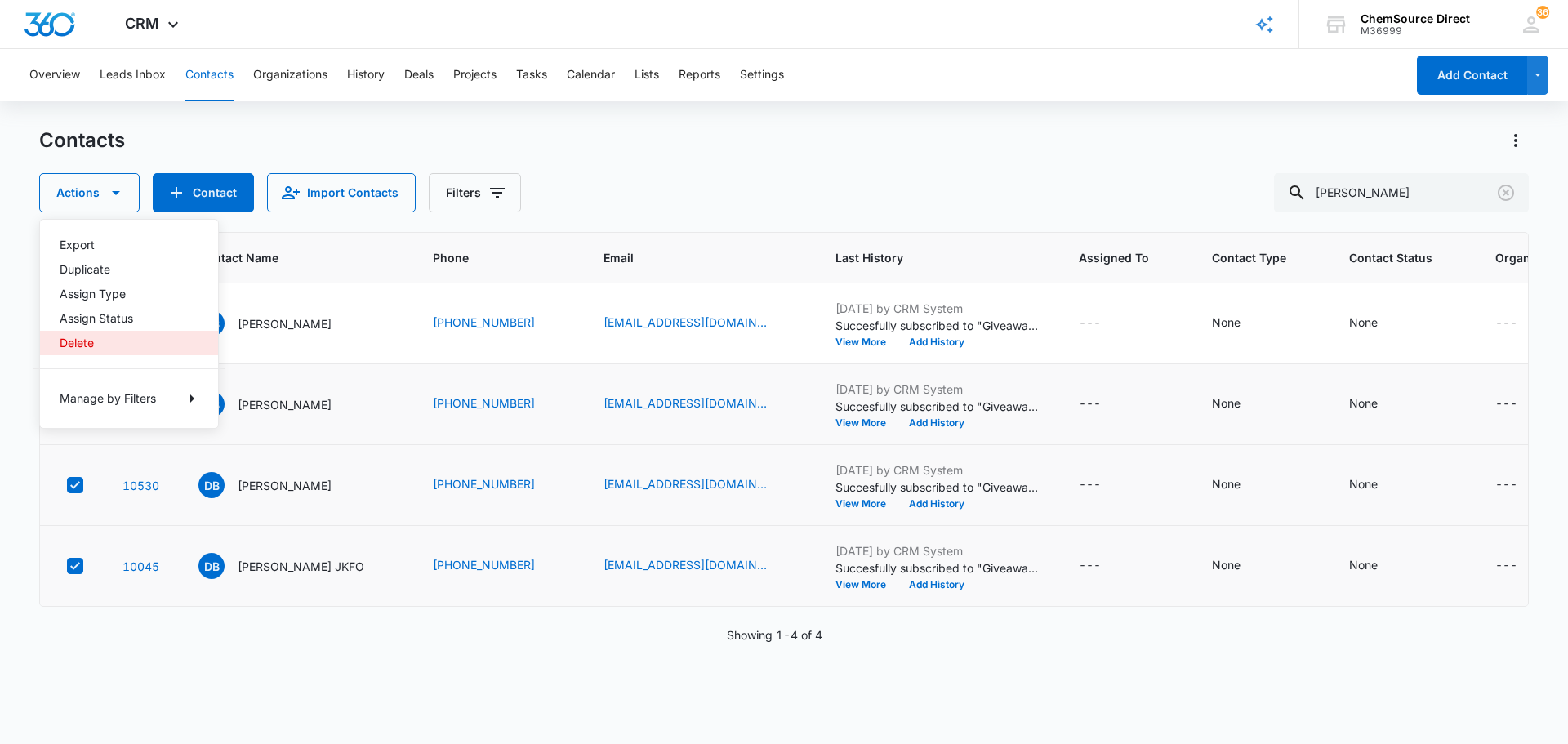
click at [90, 349] on div "Delete" at bounding box center [119, 343] width 119 height 11
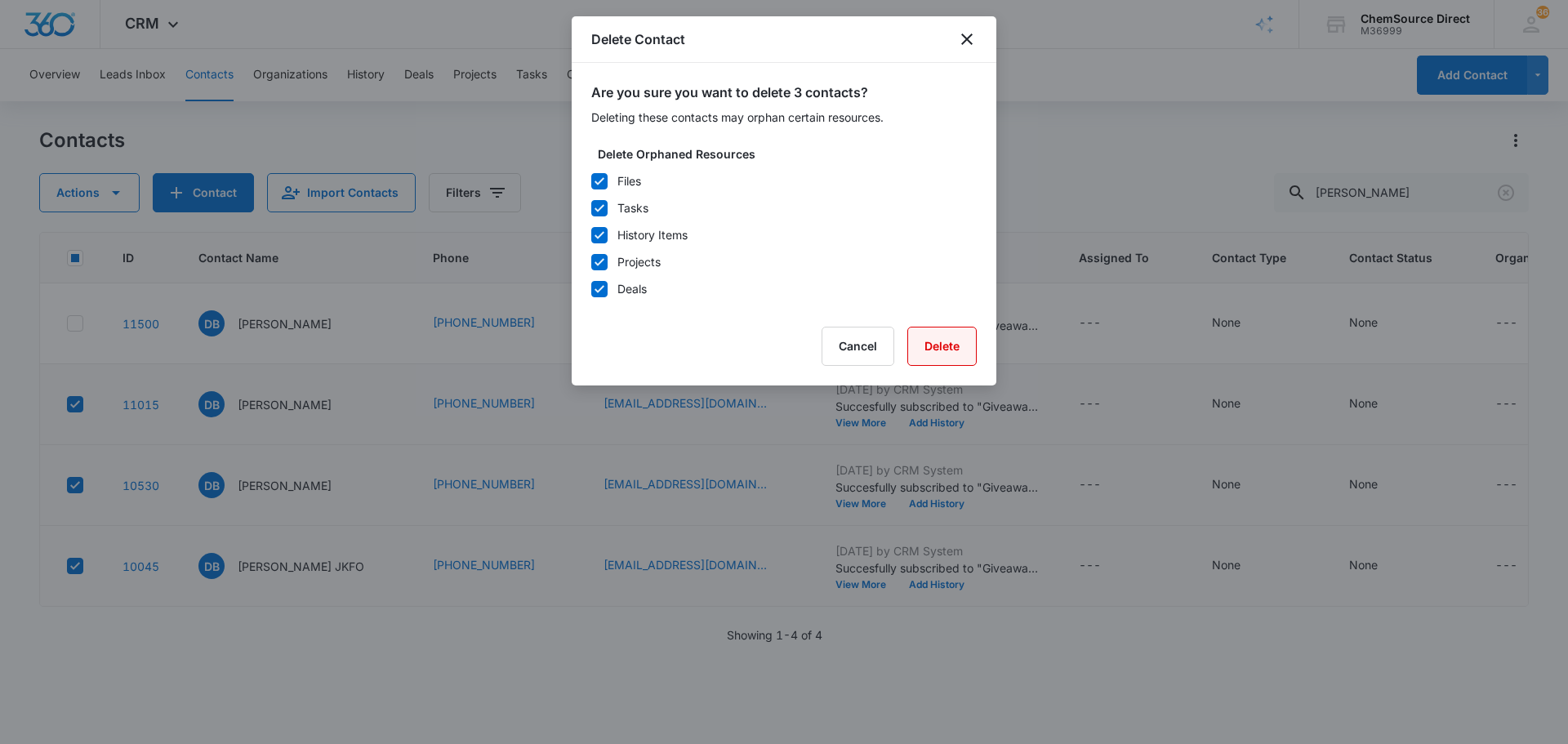
click at [943, 358] on button "Delete" at bounding box center [942, 346] width 70 height 40
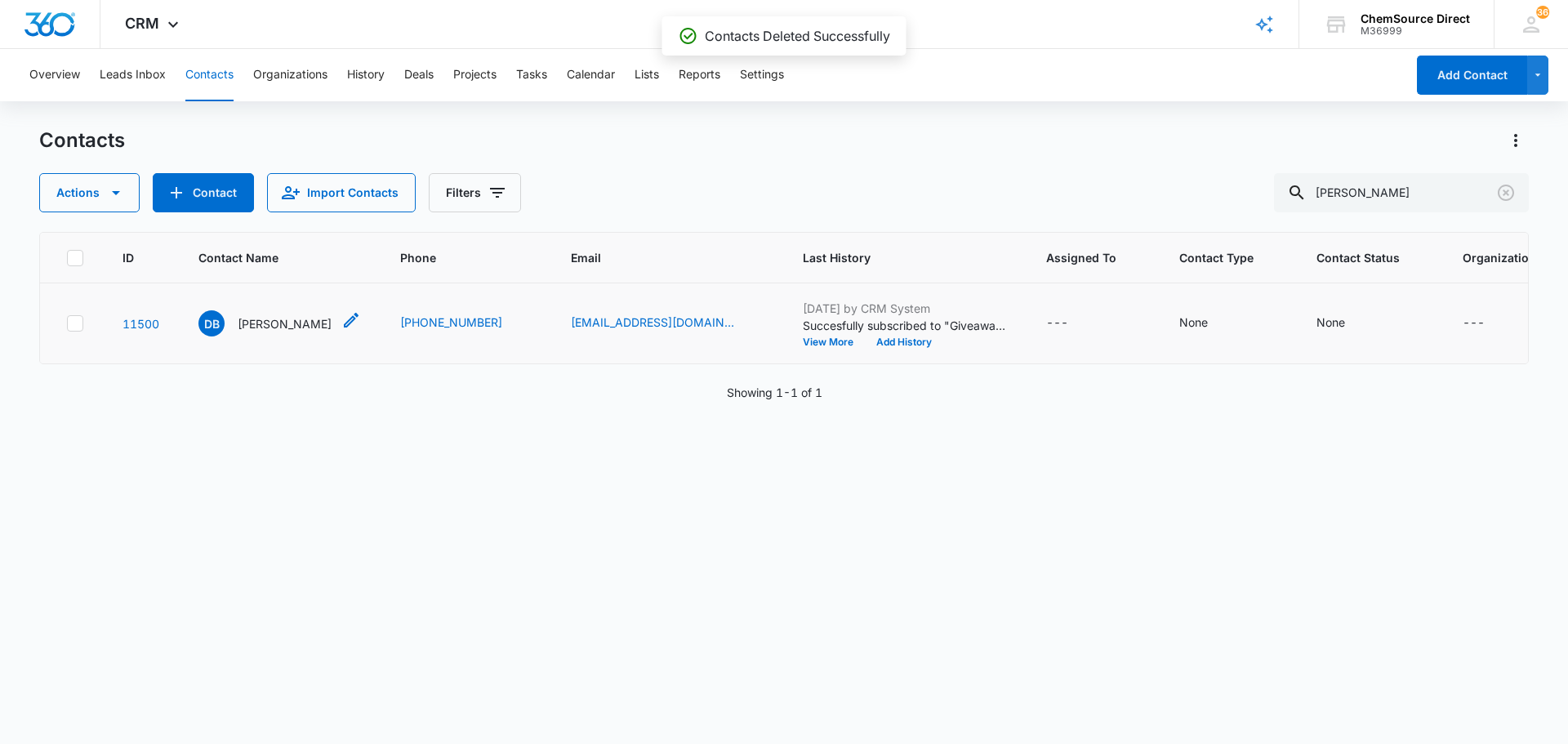
click at [296, 333] on p "[PERSON_NAME]" at bounding box center [285, 323] width 94 height 17
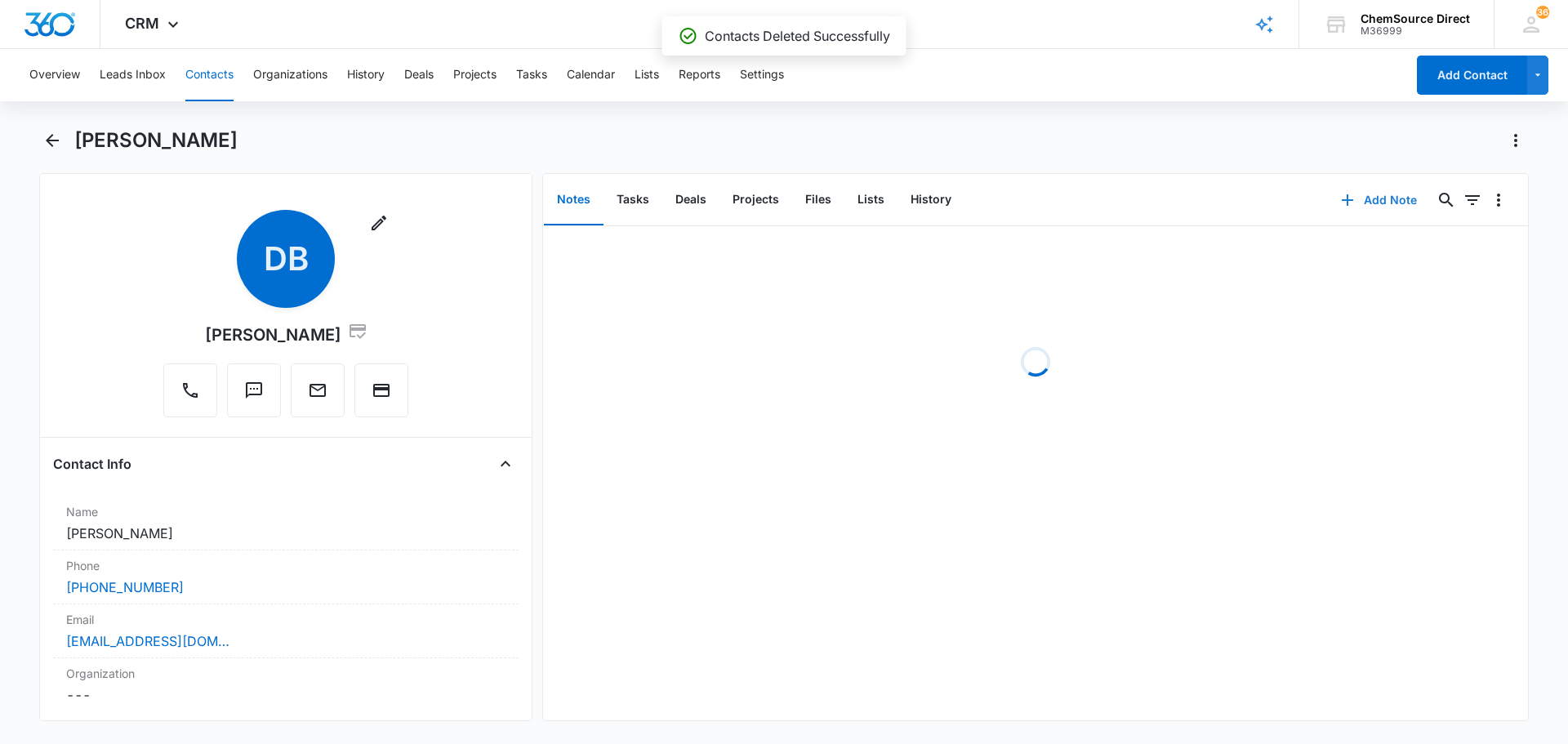
click at [1362, 199] on button "Add Note" at bounding box center [1378, 200] width 108 height 40
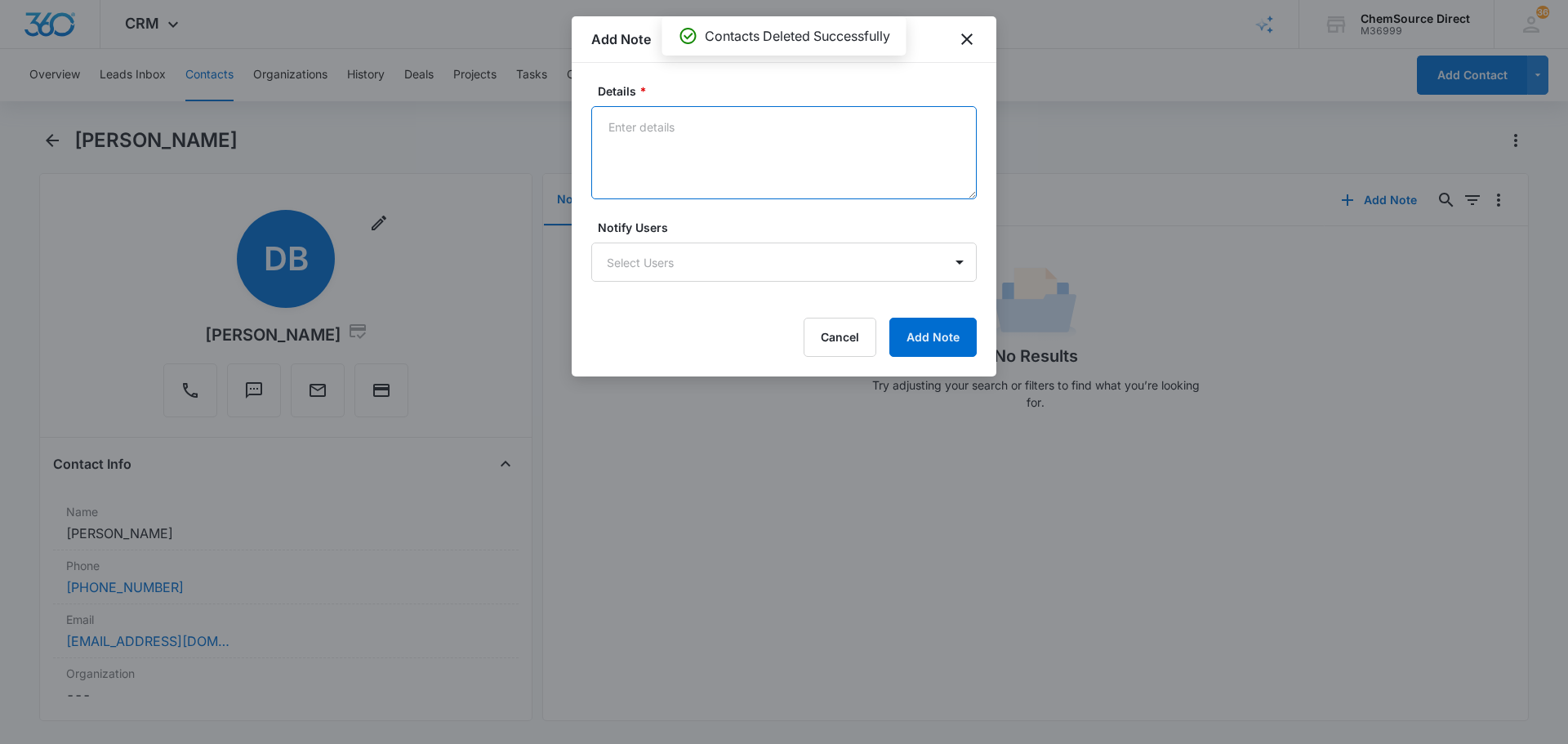
click at [738, 161] on textarea "Details *" at bounding box center [784, 153] width 386 height 93
type textarea "MY10 Promo Sent"
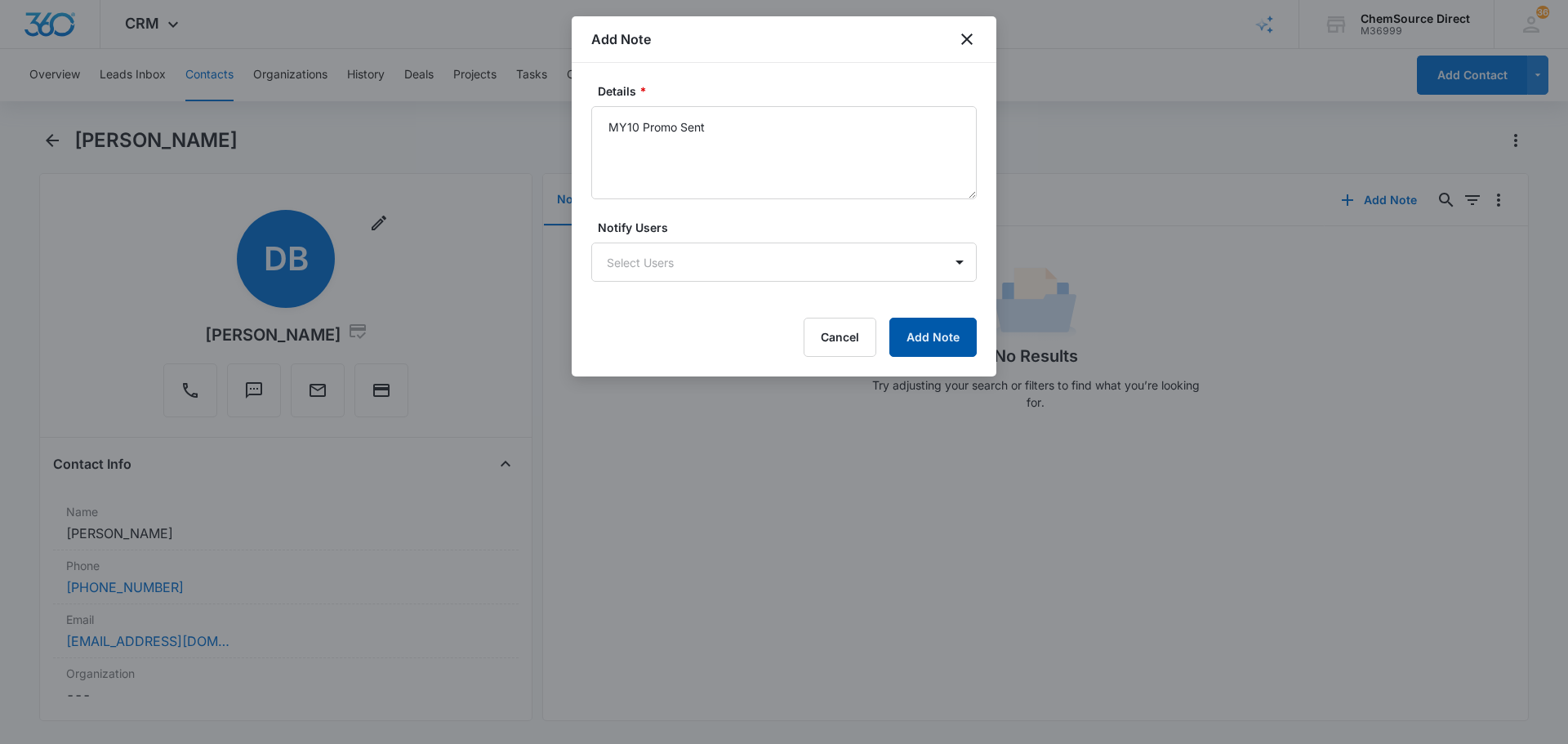
click at [943, 326] on button "Add Note" at bounding box center [933, 338] width 88 height 40
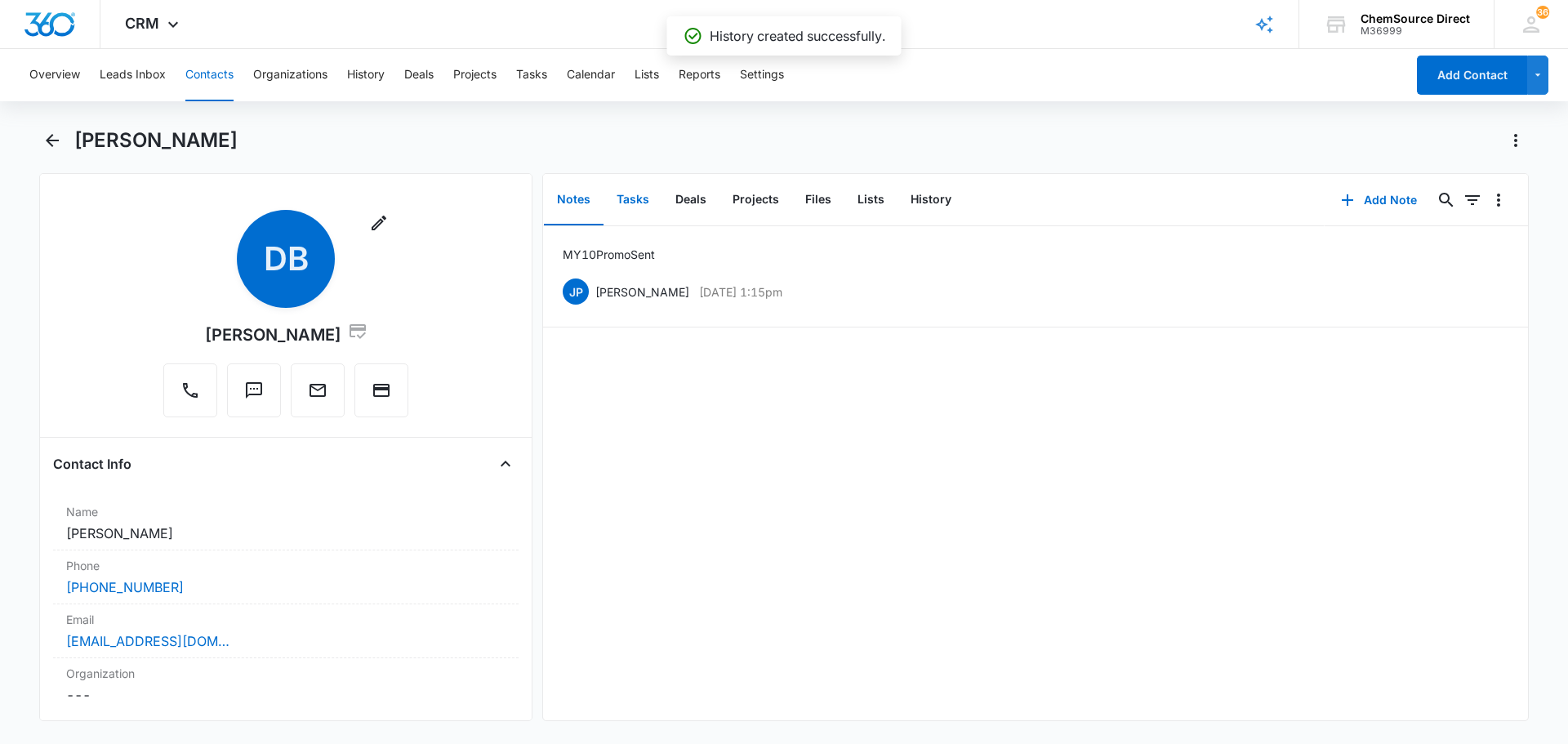
click at [637, 194] on button "Tasks" at bounding box center [633, 200] width 58 height 51
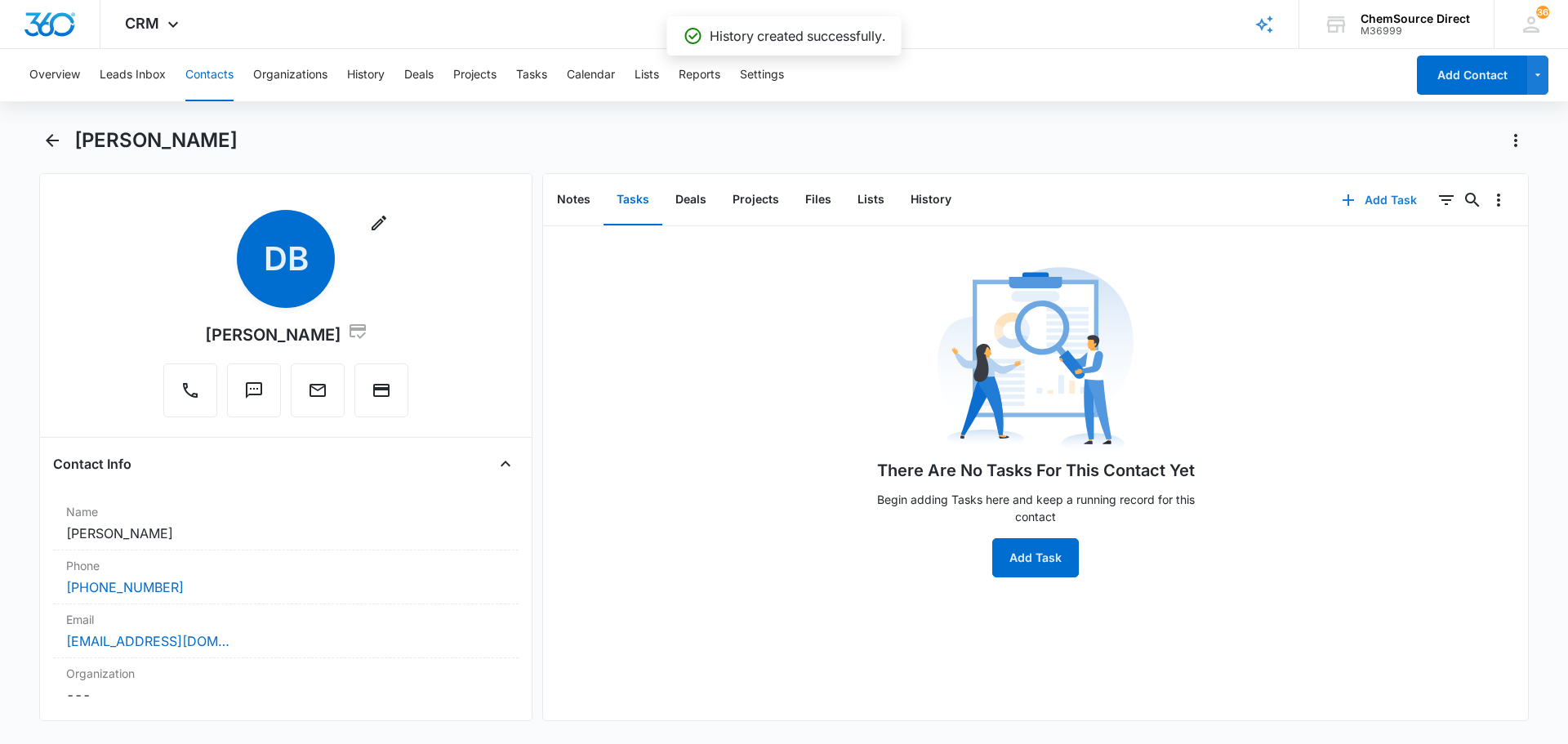
click at [1370, 207] on button "Add Task" at bounding box center [1379, 200] width 107 height 40
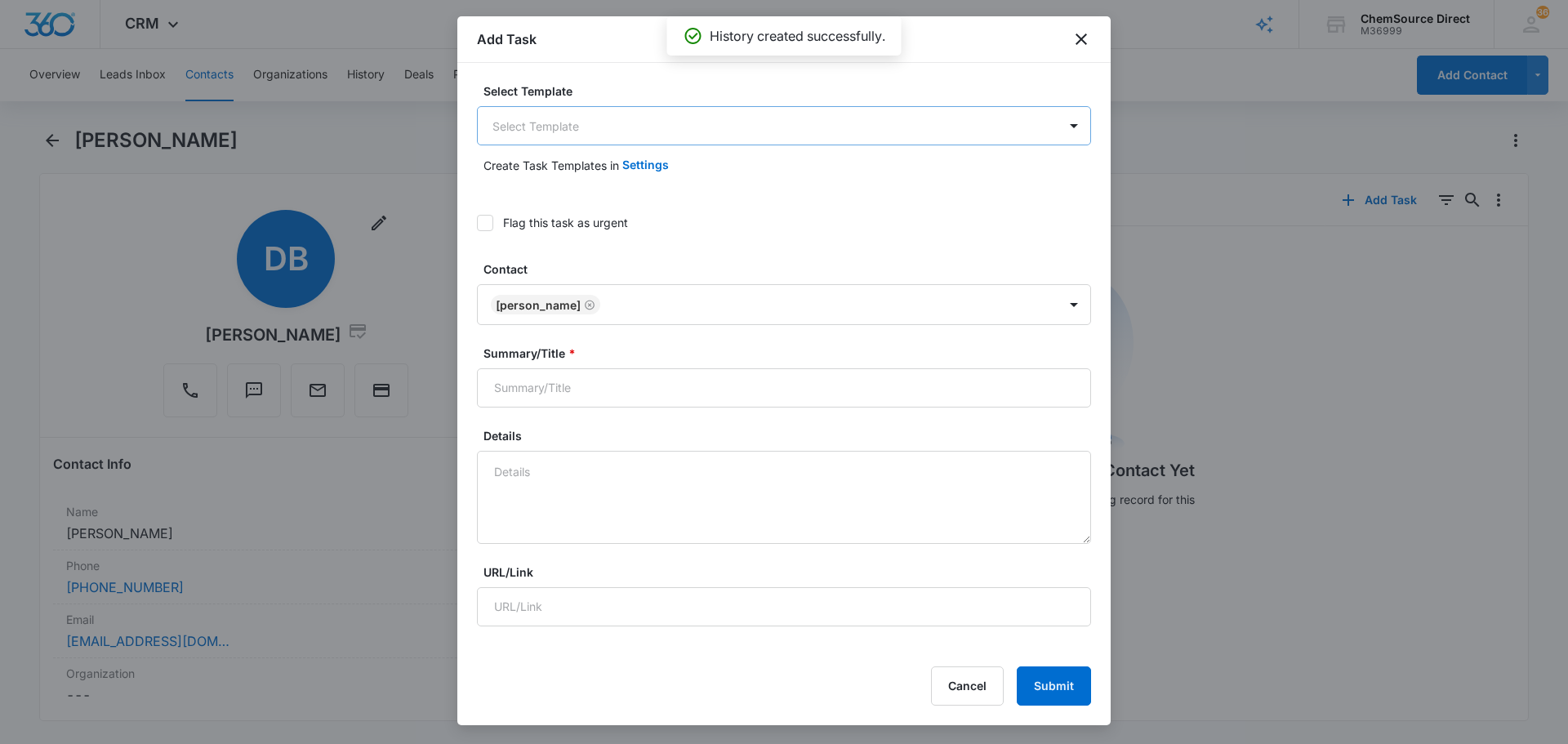
click at [733, 118] on body "CRM Apps Reputation Forms CRM Email Social Payments POS Content Ads Intelligenc…" at bounding box center [784, 372] width 1568 height 744
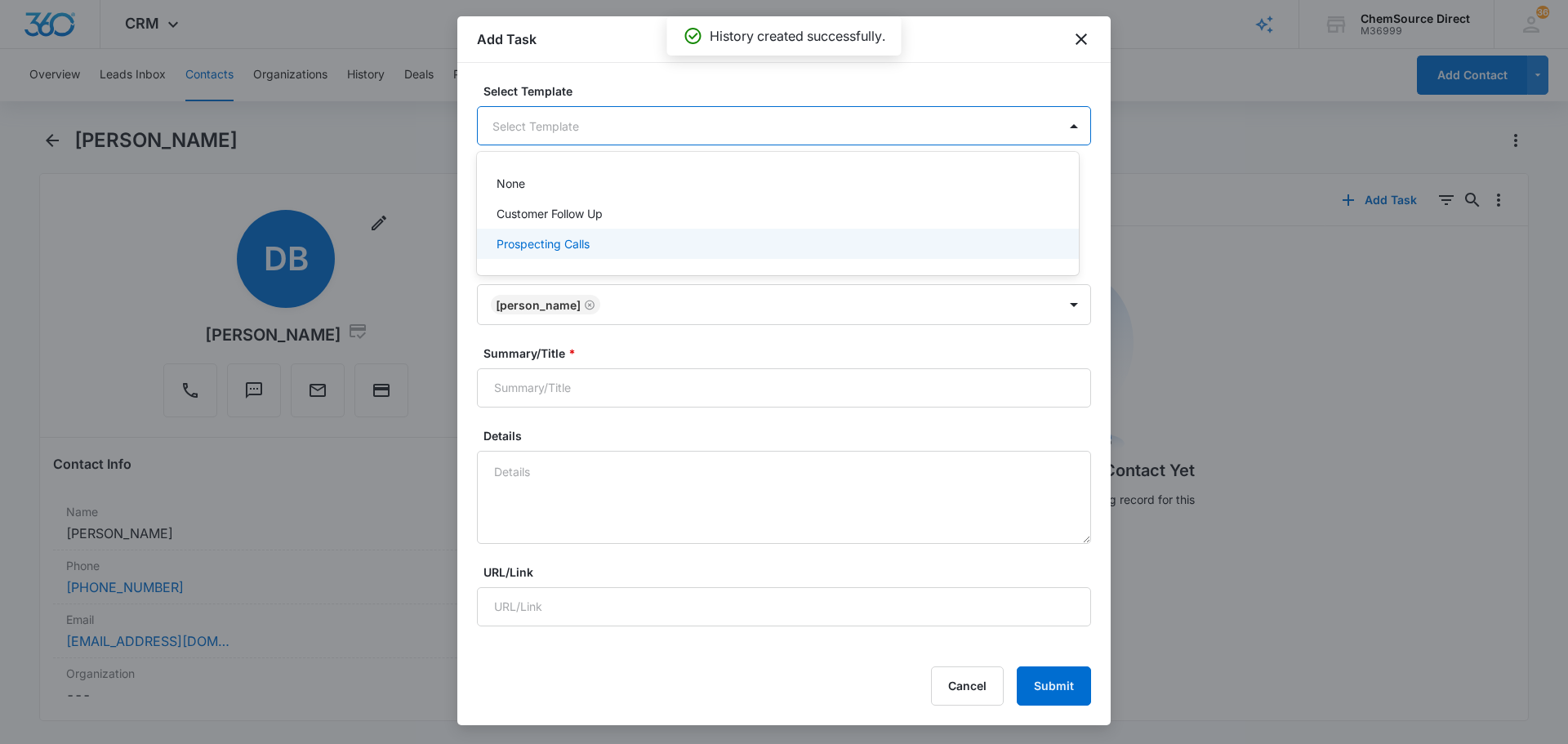
click at [691, 240] on div "Prospecting Calls" at bounding box center [776, 243] width 559 height 17
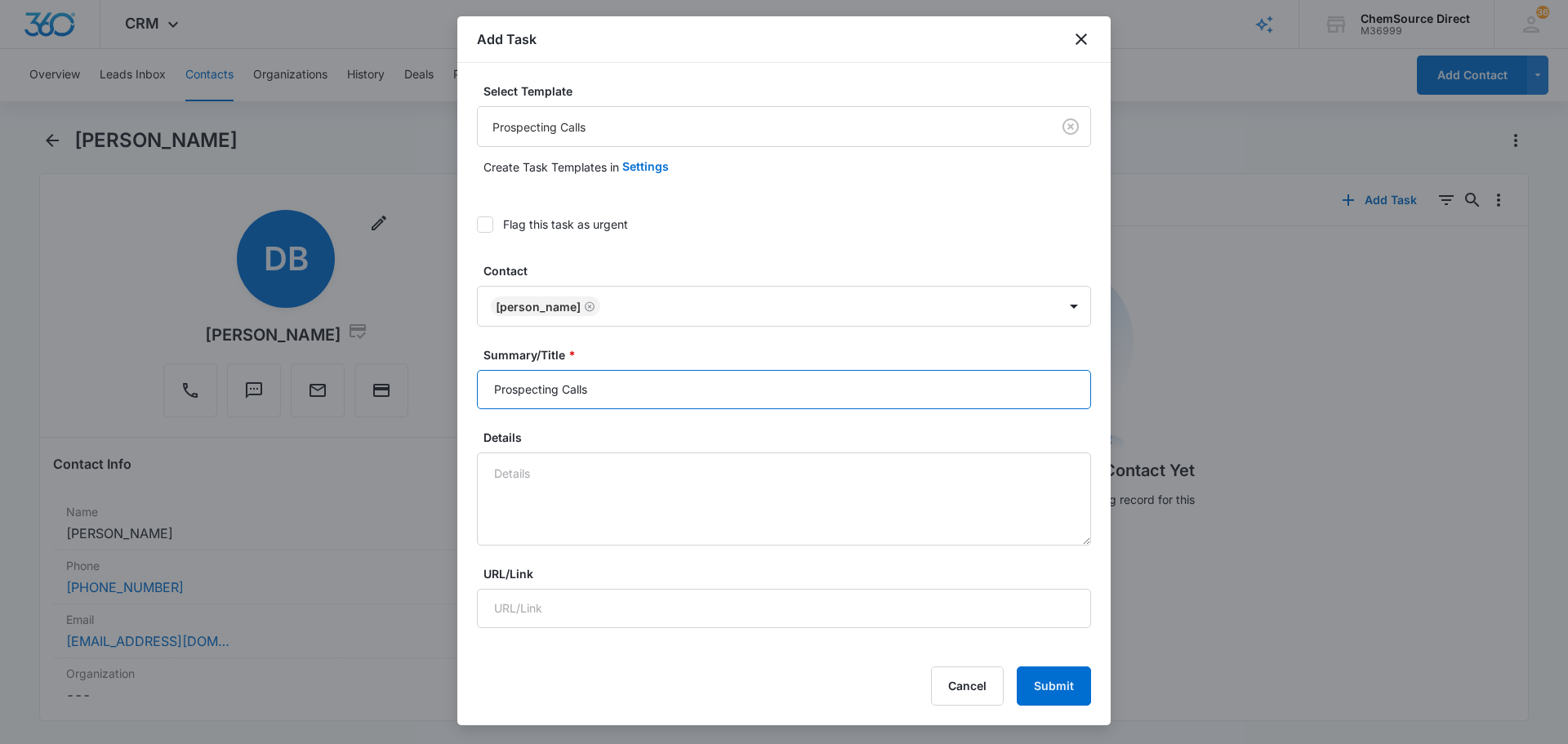
drag, startPoint x: 647, startPoint y: 394, endPoint x: 402, endPoint y: 405, distance: 245.2
click at [445, 400] on body "CRM Apps Reputation Forms CRM Email Social Payments POS Content Ads Intelligenc…" at bounding box center [784, 372] width 1568 height 744
type input "Prospecting Calls"
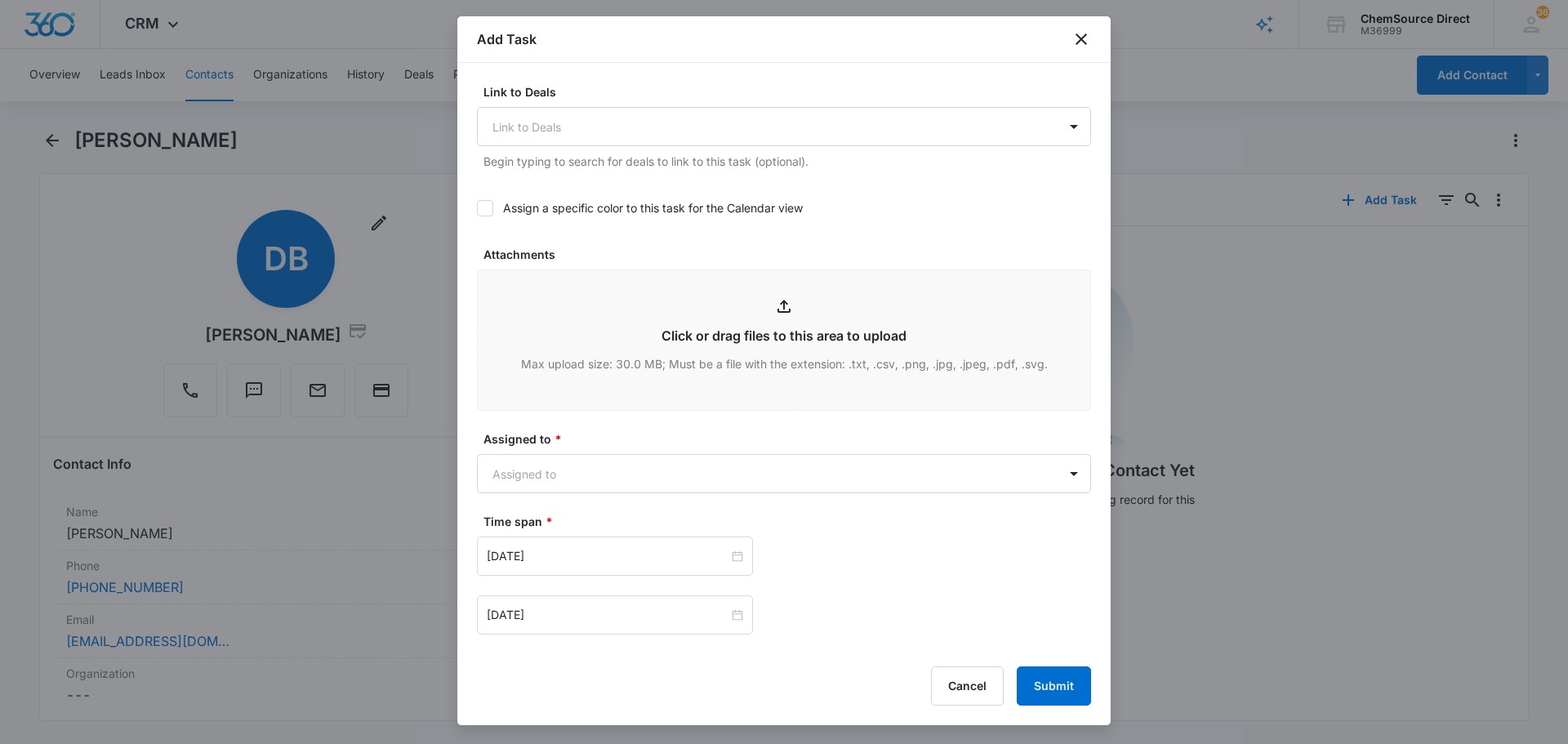
scroll to position [571, 0]
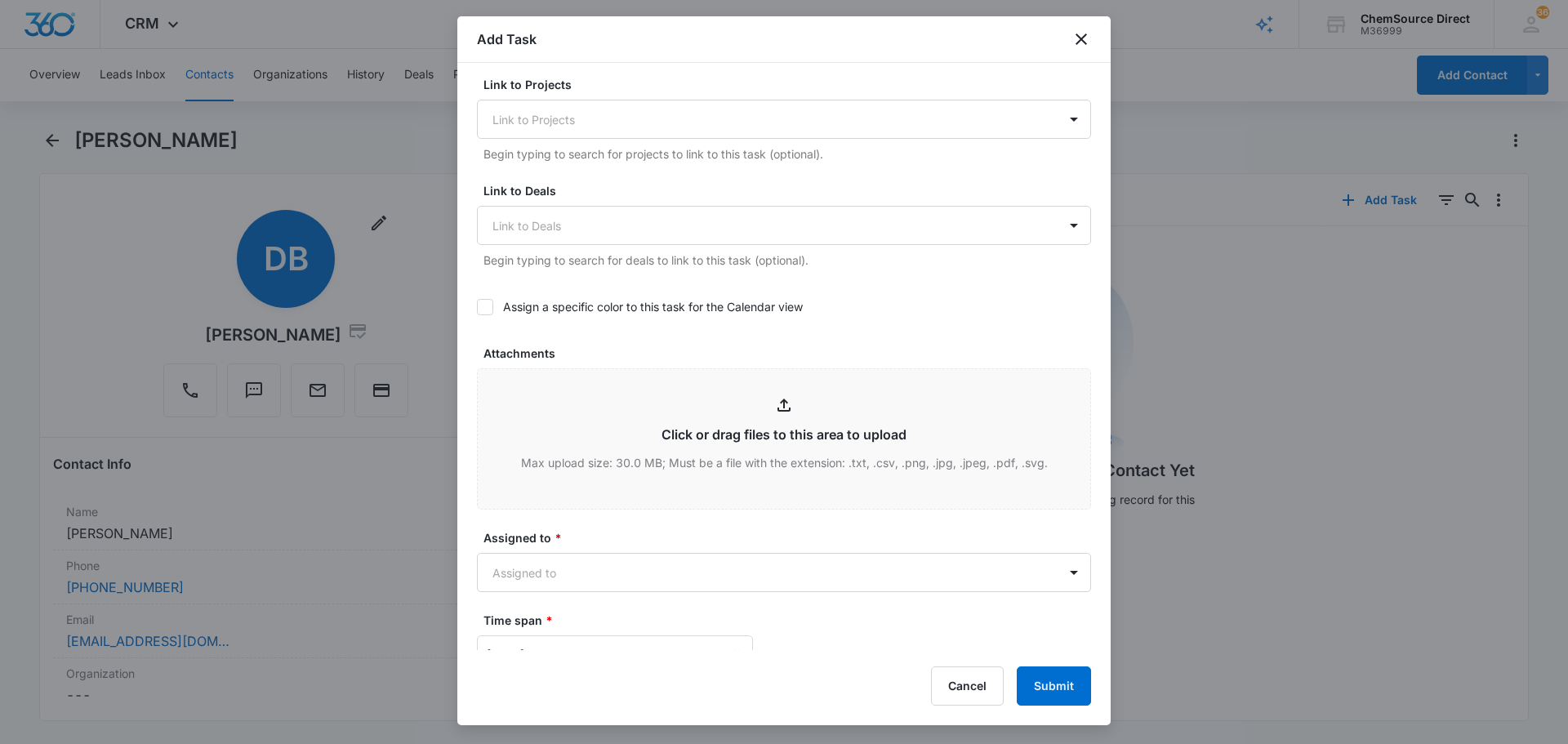
click at [484, 308] on icon at bounding box center [485, 306] width 9 height 8
click at [477, 307] on input "Assign a specific color to this task for the Calendar view" at bounding box center [477, 307] width 0 height 0
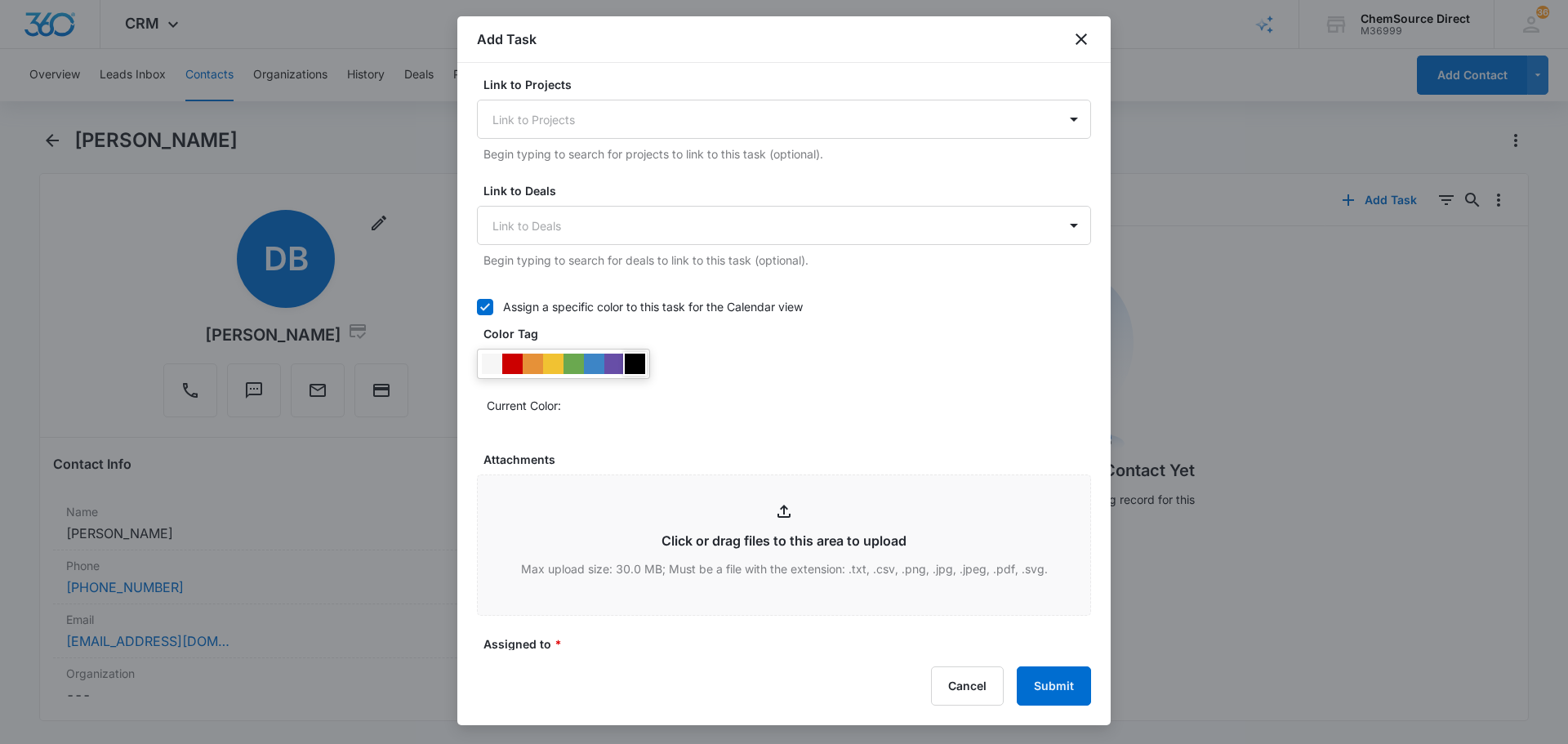
click at [637, 355] on div at bounding box center [635, 364] width 21 height 21
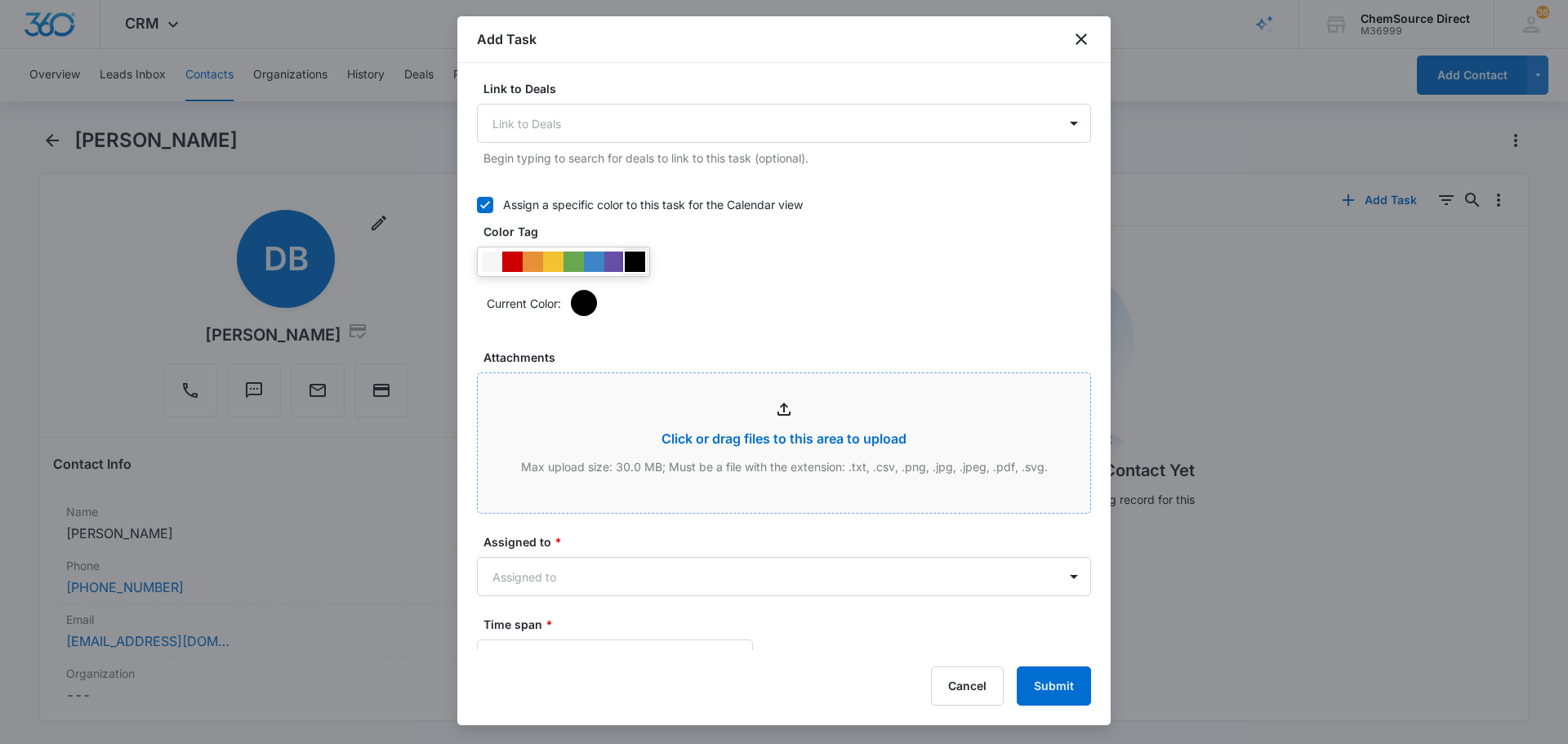
scroll to position [817, 0]
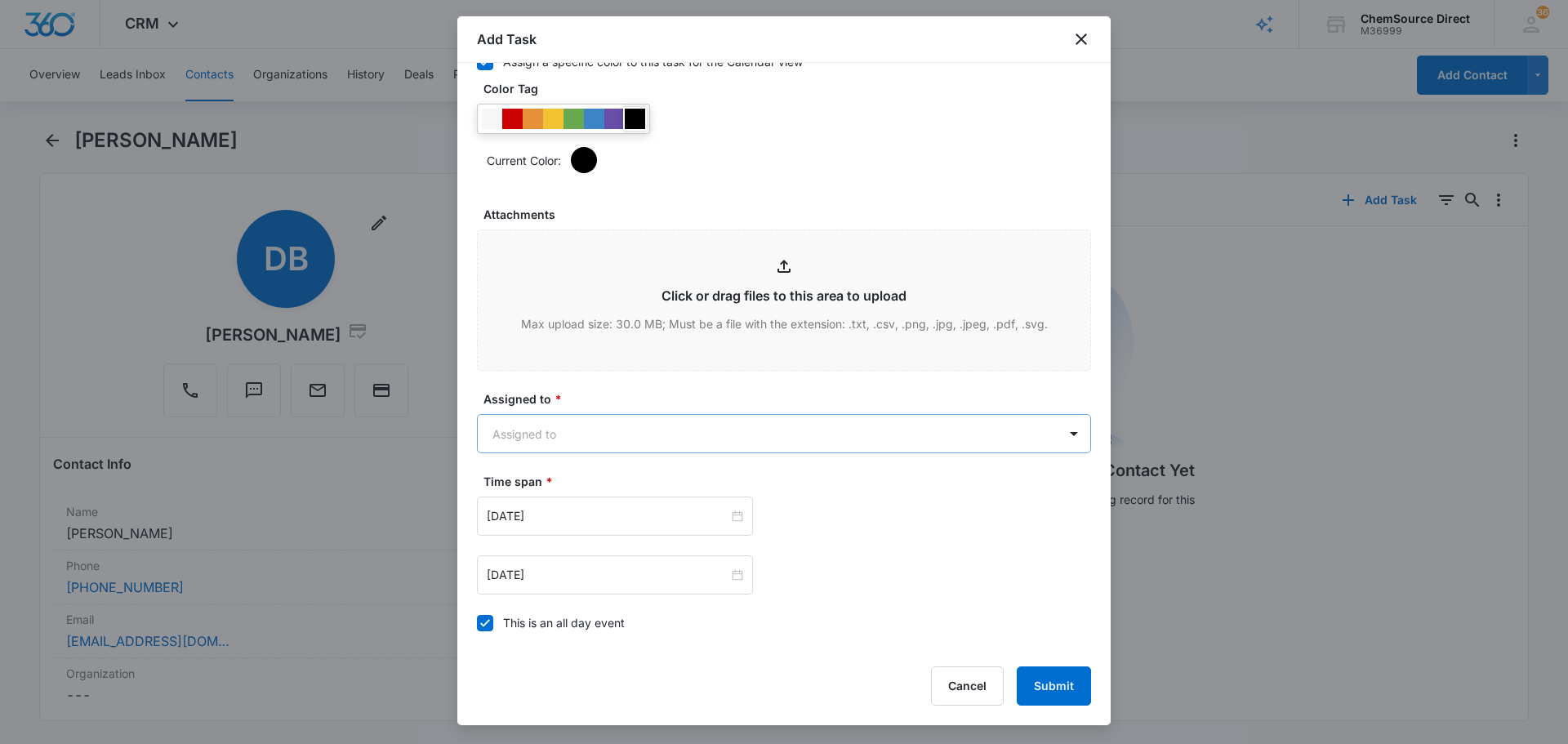
click at [722, 449] on body "CRM Apps Reputation Forms CRM Email Social Payments POS Content Ads Intelligenc…" at bounding box center [784, 372] width 1568 height 744
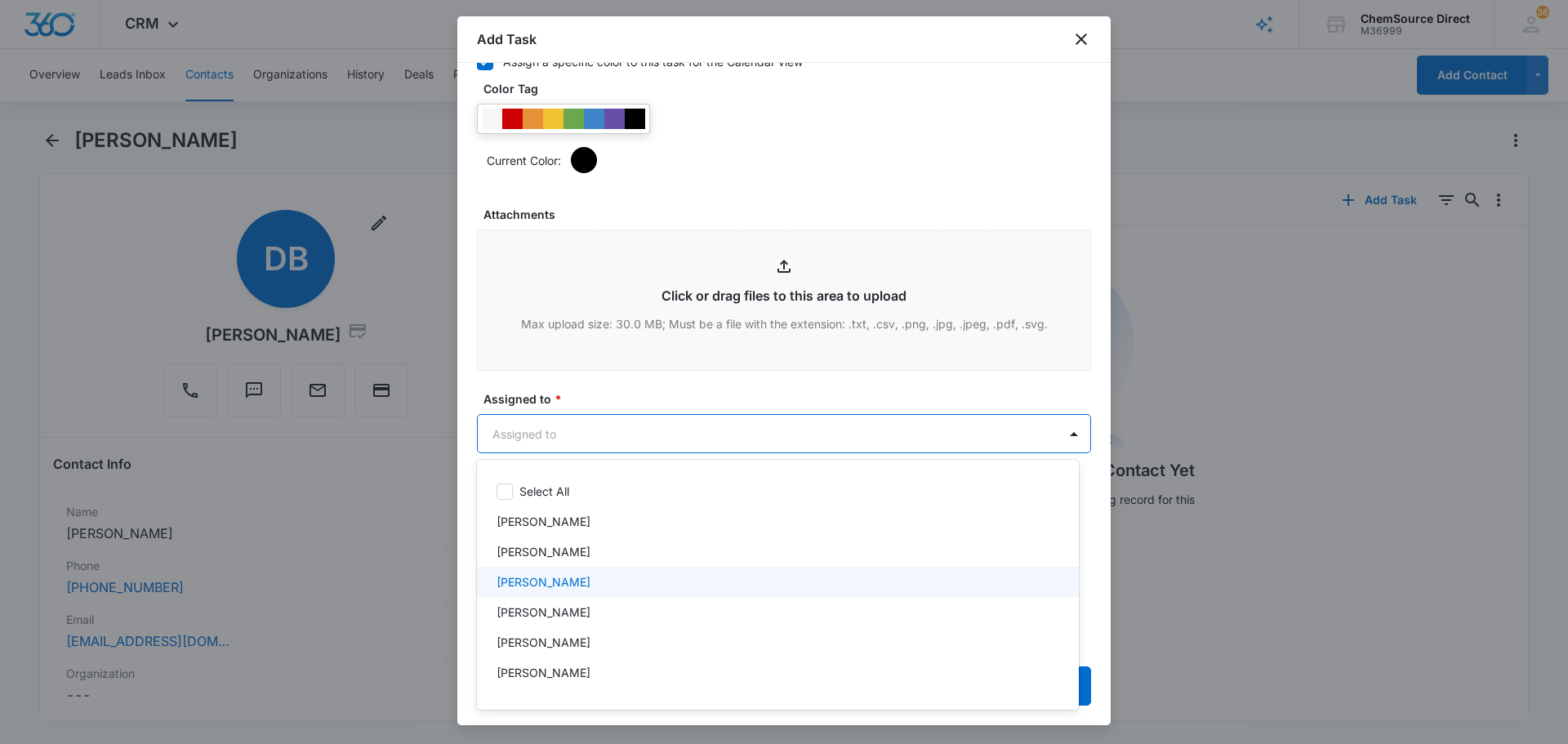
click at [615, 567] on div "[PERSON_NAME]" at bounding box center [778, 582] width 602 height 30
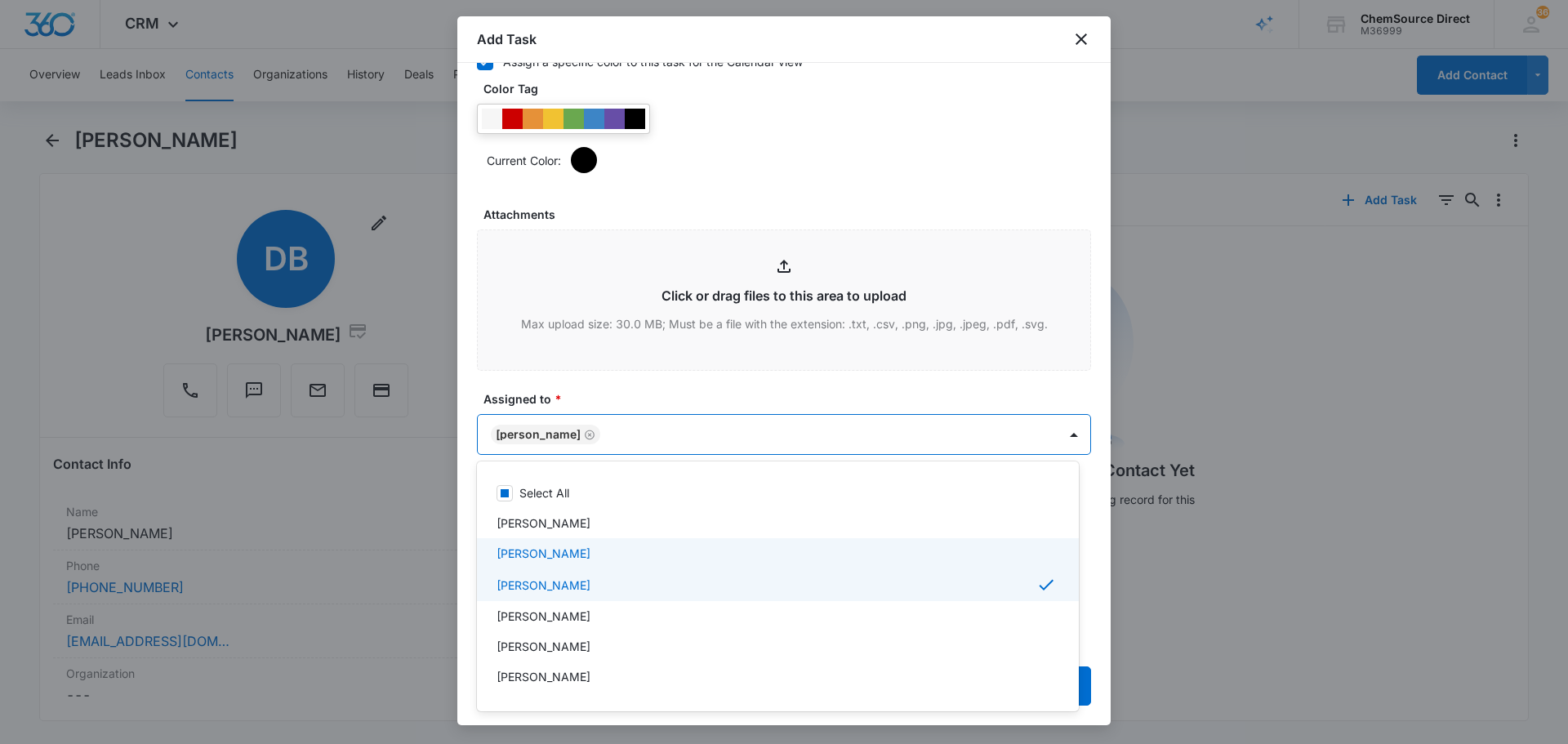
click at [596, 554] on div "[PERSON_NAME]" at bounding box center [776, 554] width 559 height 17
click at [652, 435] on div at bounding box center [784, 372] width 1568 height 744
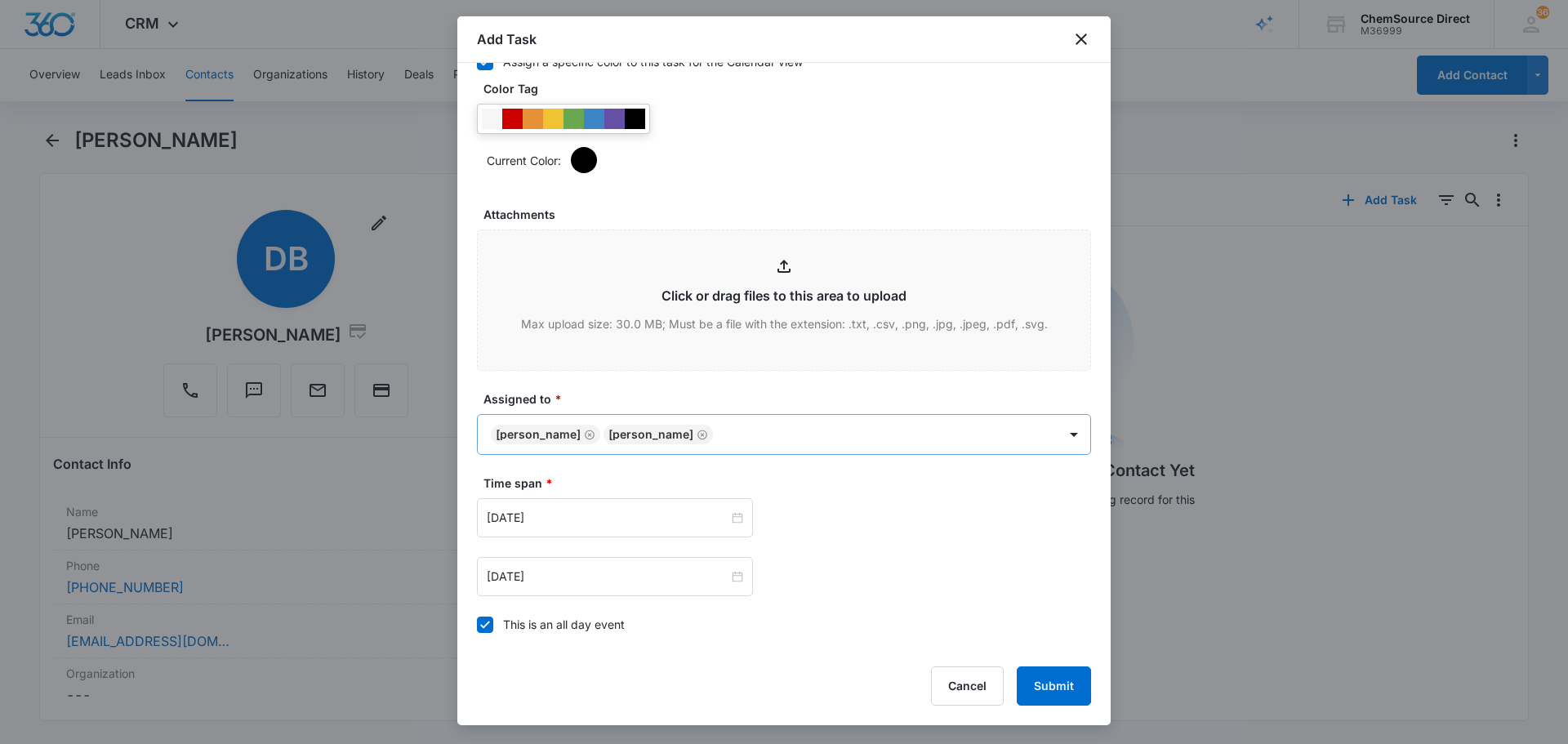
click at [697, 439] on icon "Remove Justin Lang" at bounding box center [702, 435] width 11 height 12
click at [661, 390] on label "Assigned to *" at bounding box center [790, 399] width 614 height 17
click at [668, 516] on input "[DATE]" at bounding box center [607, 518] width 241 height 18
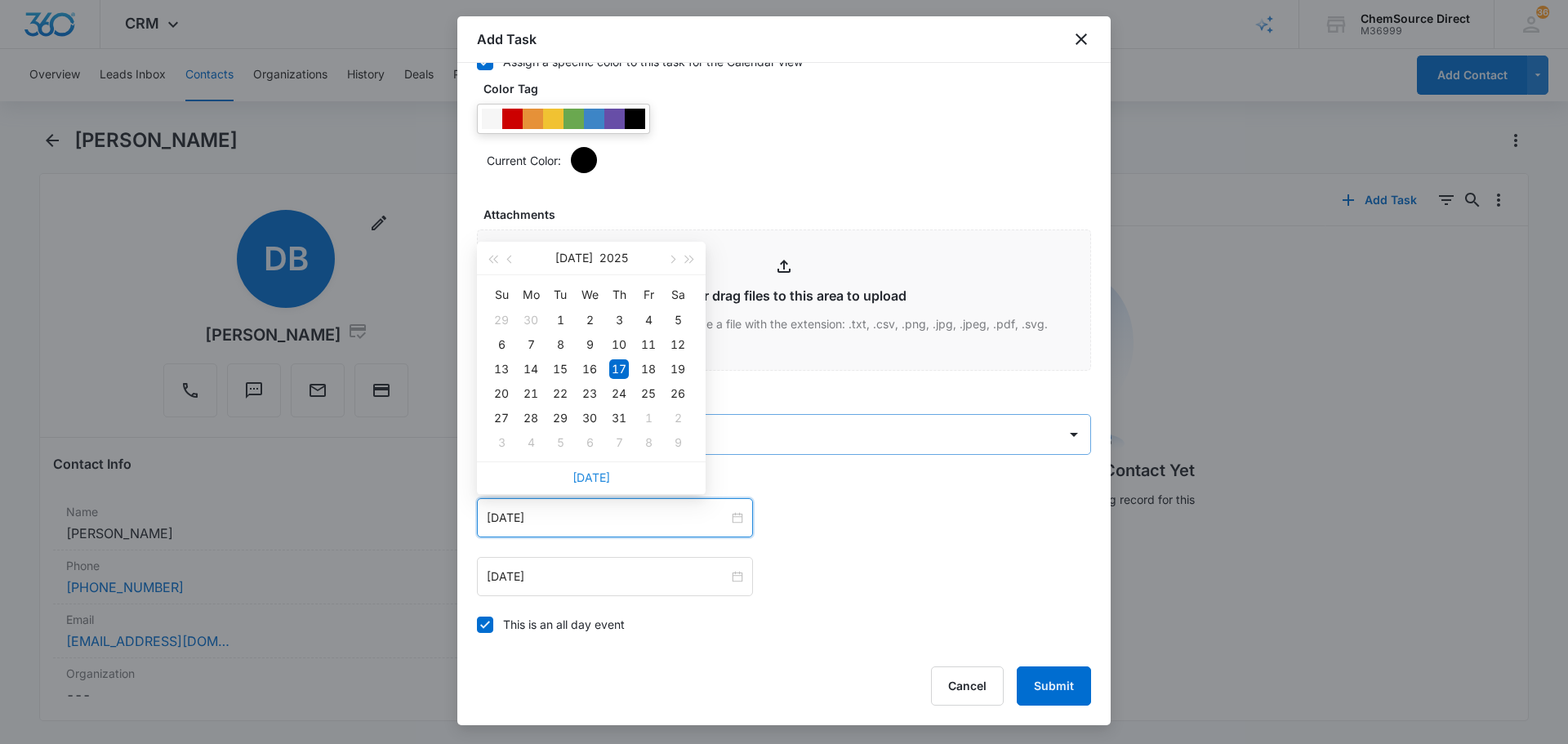
click at [595, 484] on link "[DATE]" at bounding box center [591, 477] width 38 height 14
type input "[DATE]"
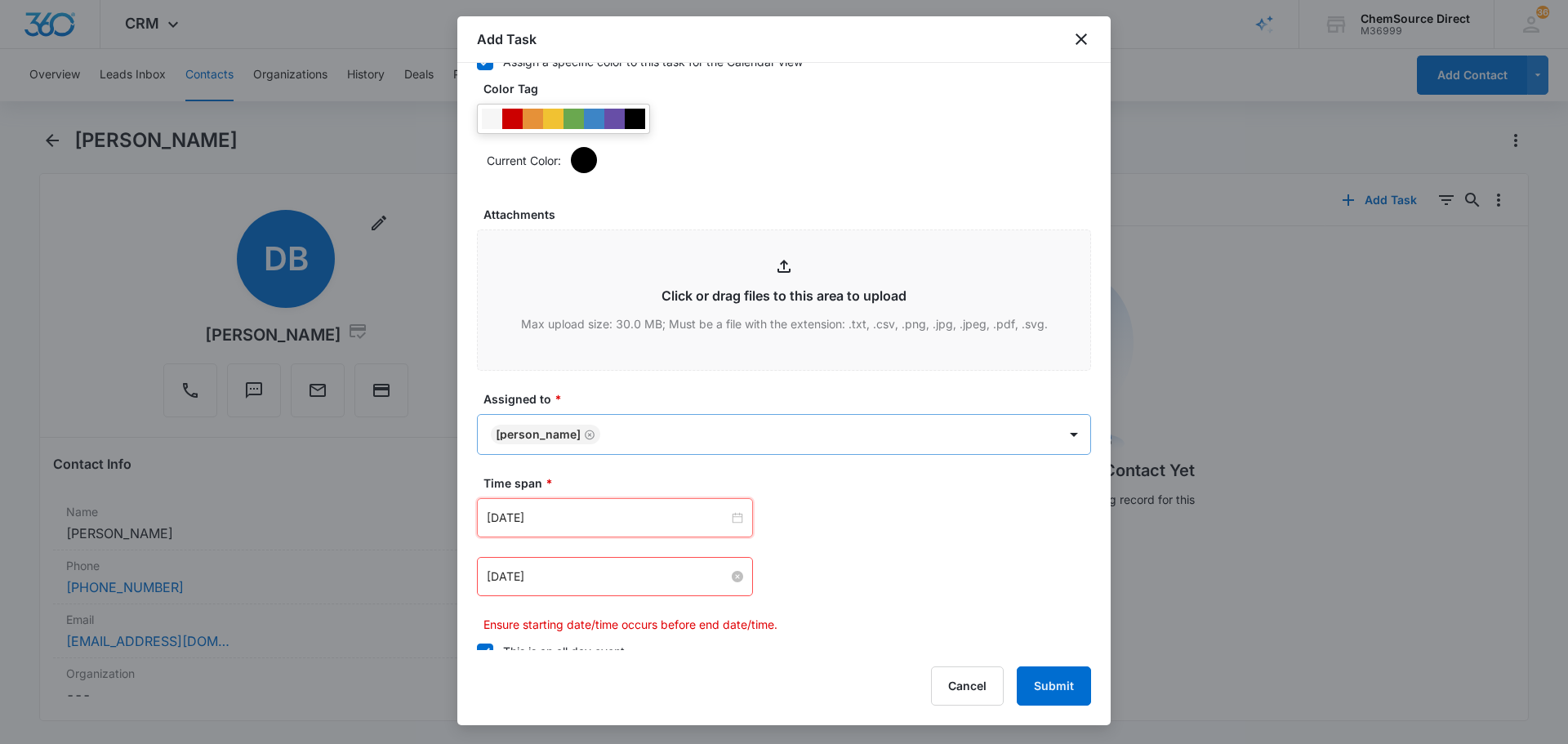
click at [579, 582] on input "[DATE]" at bounding box center [607, 576] width 241 height 18
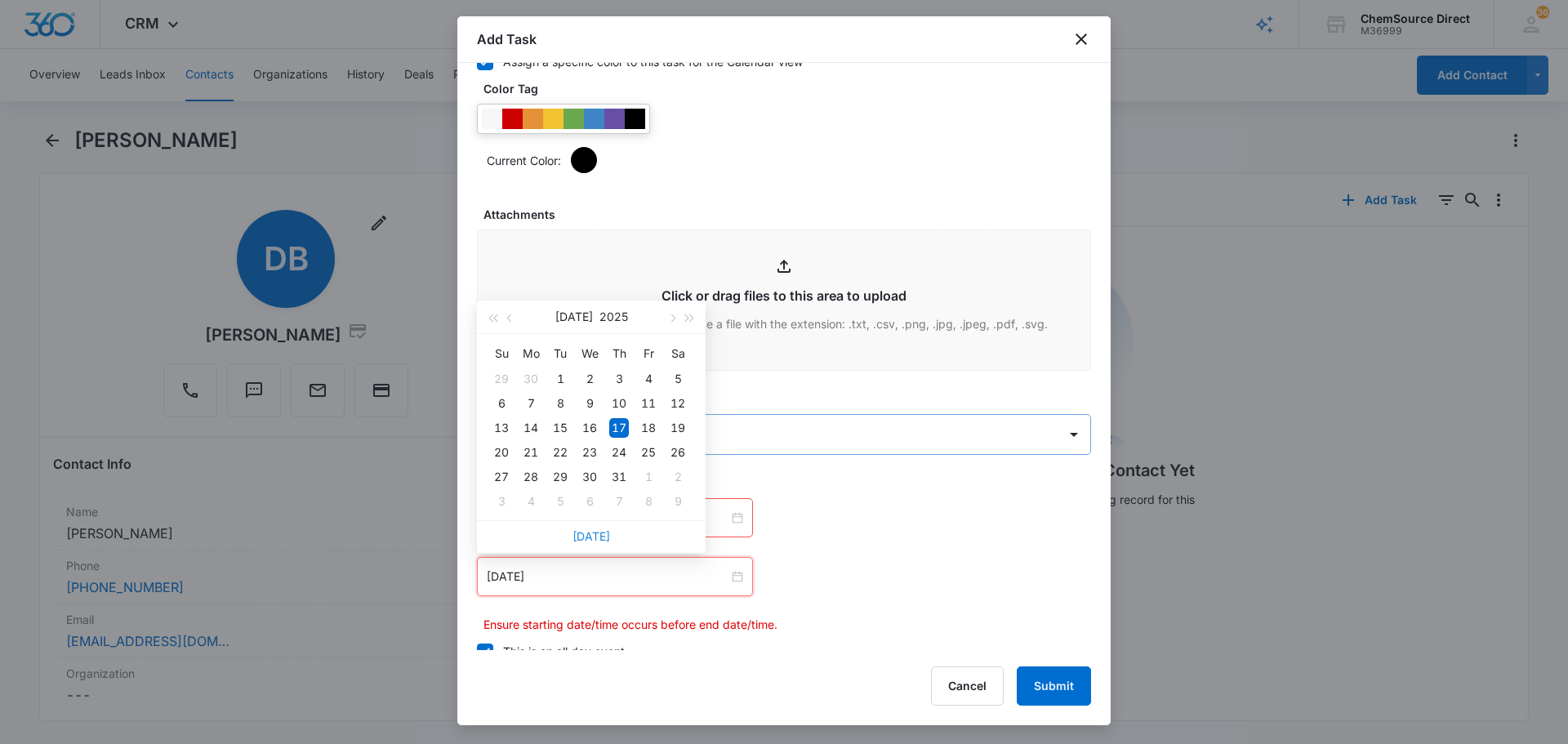
click at [599, 539] on link "[DATE]" at bounding box center [591, 536] width 38 height 14
type input "[DATE]"
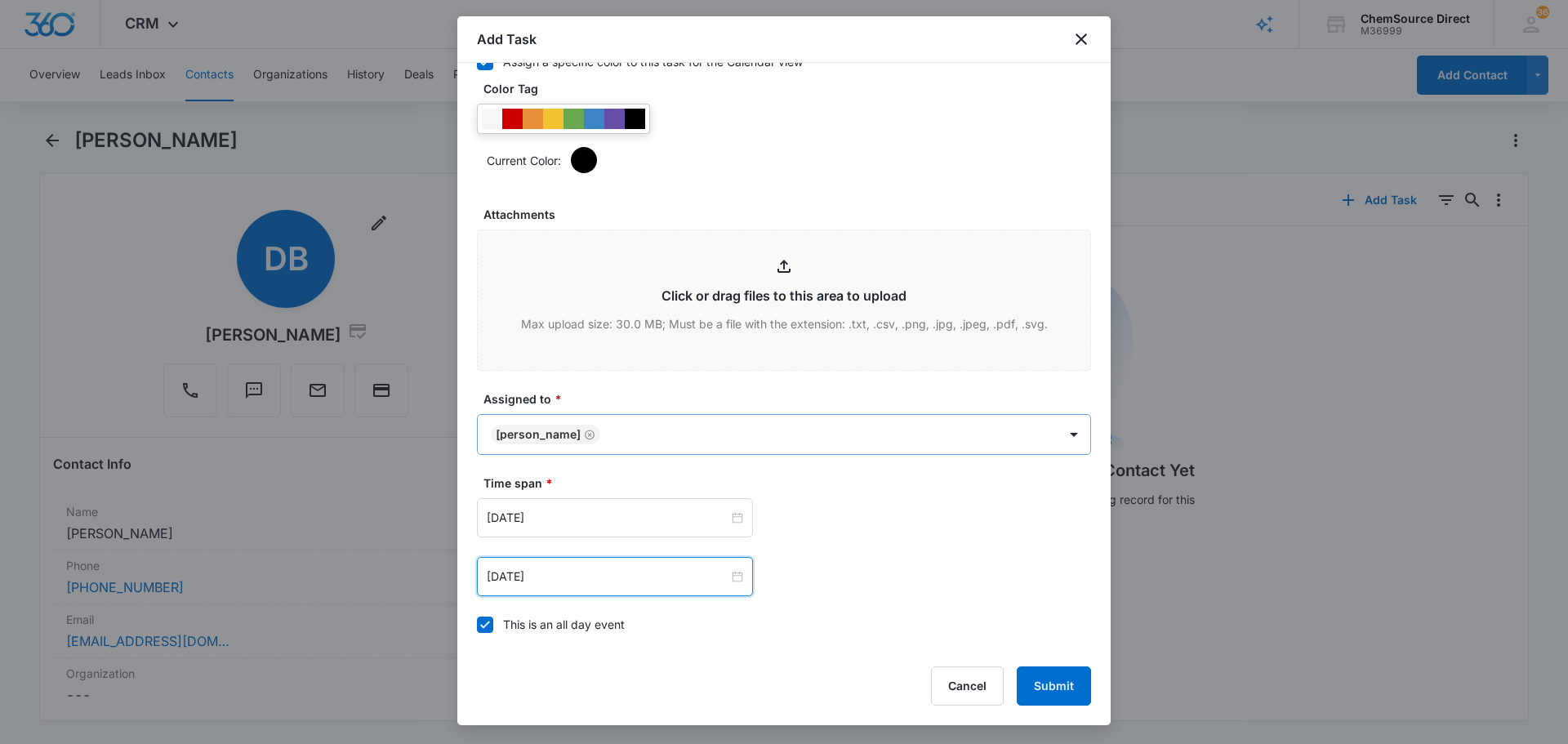
click at [942, 489] on label "Time span *" at bounding box center [790, 483] width 614 height 17
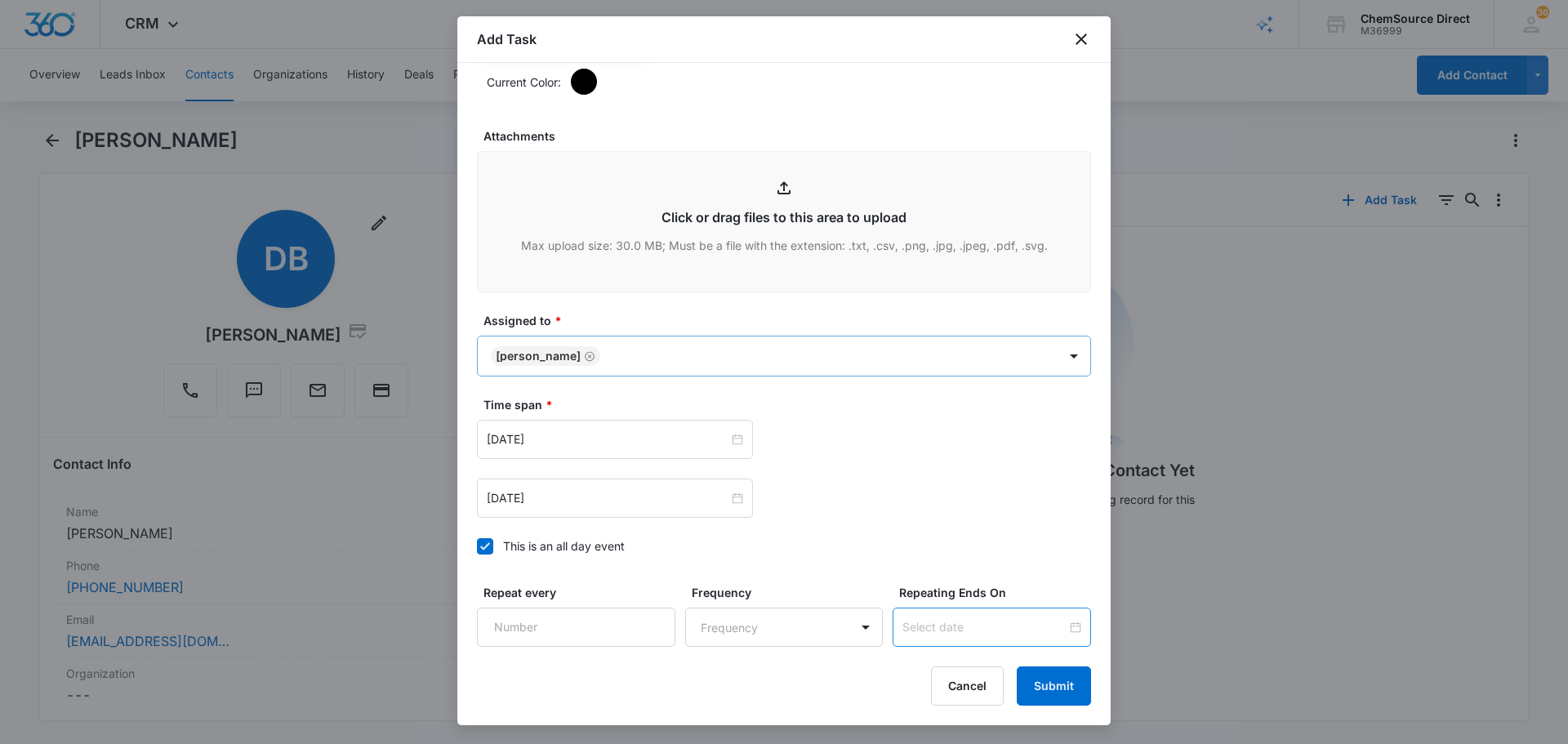
scroll to position [1031, 0]
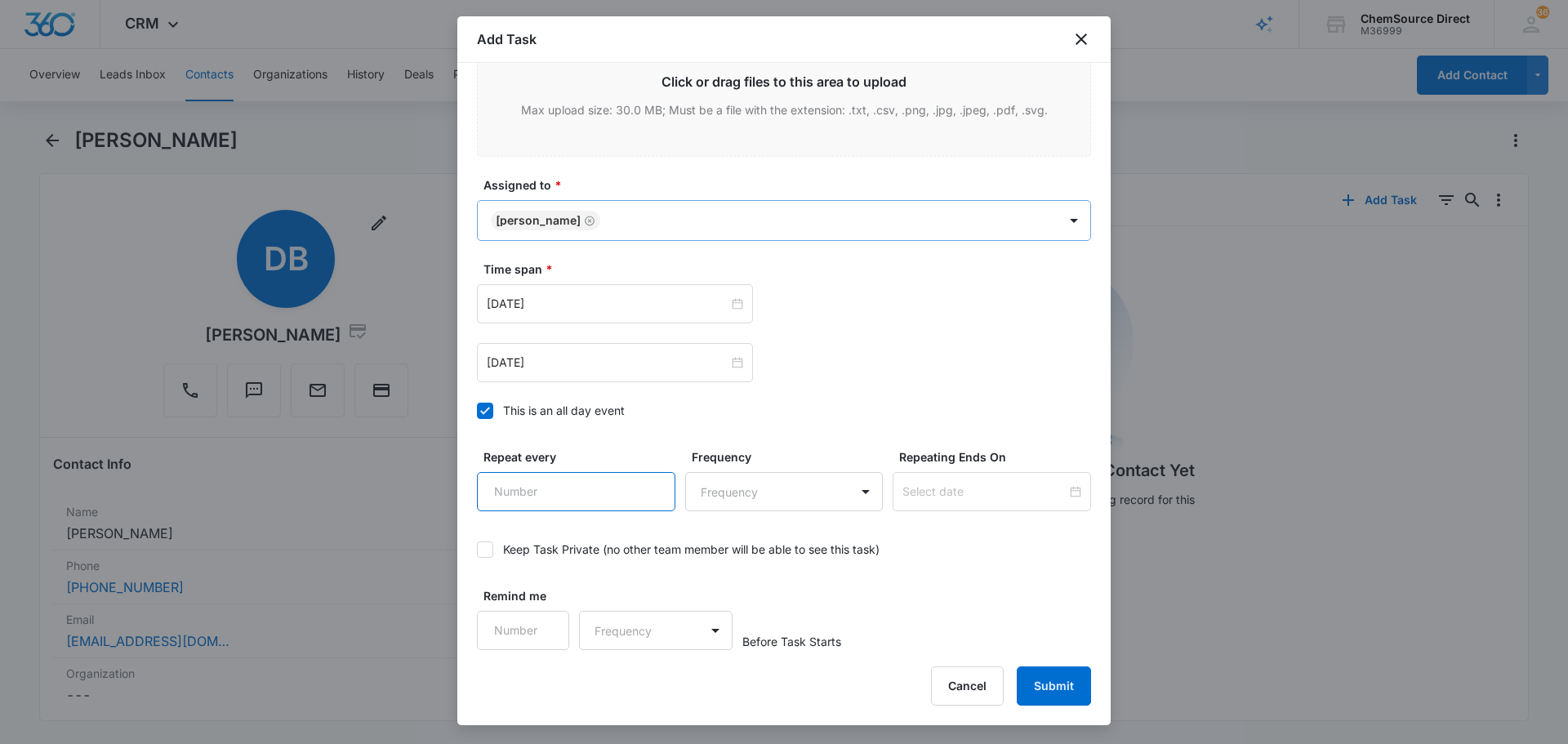
click at [558, 500] on input "Repeat every" at bounding box center [576, 492] width 198 height 40
type input "2"
click at [755, 508] on body "CRM Apps Reputation Forms CRM Email Social Payments POS Content Ads Intelligenc…" at bounding box center [784, 372] width 1568 height 744
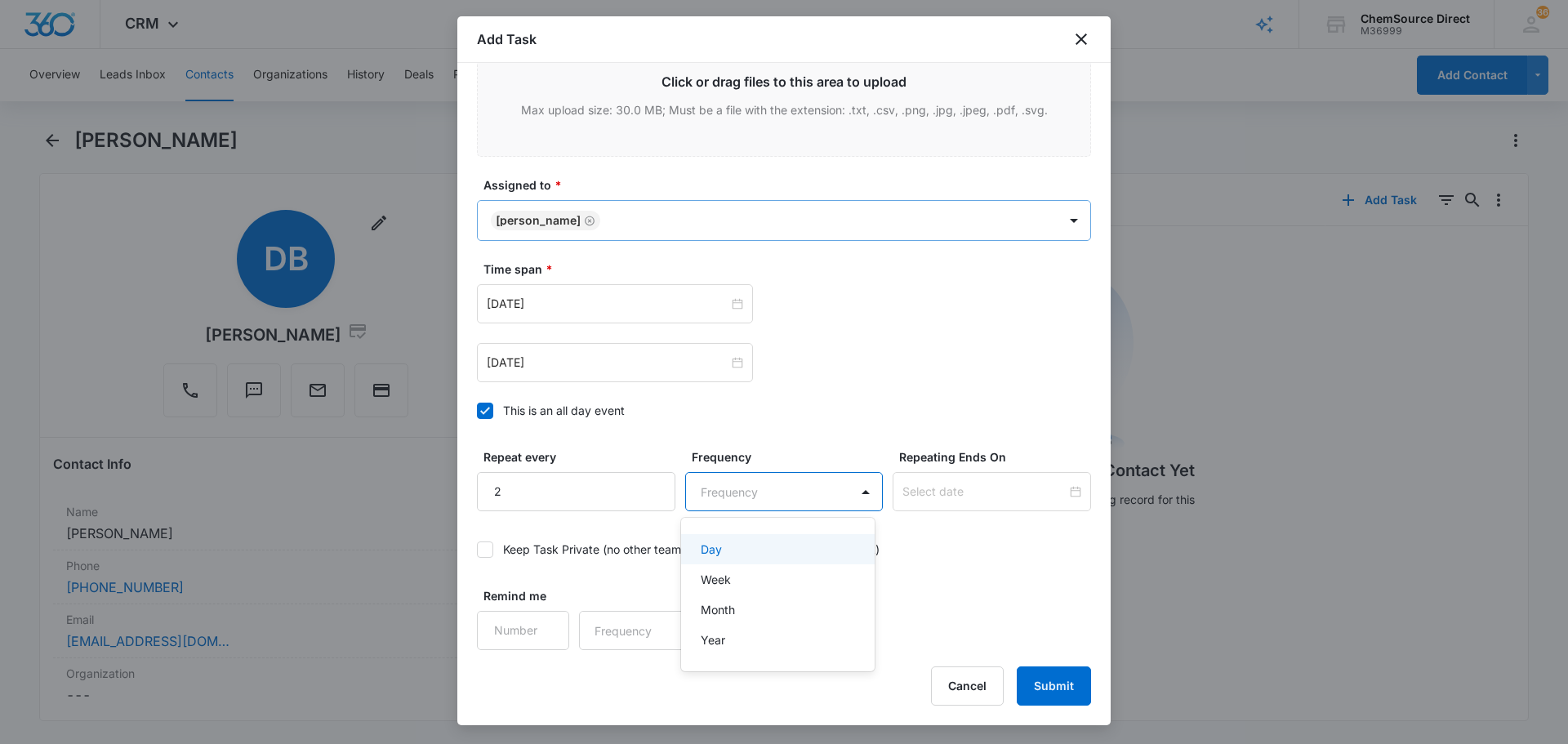
click at [759, 538] on div "Day" at bounding box center [778, 549] width 194 height 30
click at [980, 483] on input at bounding box center [984, 491] width 164 height 18
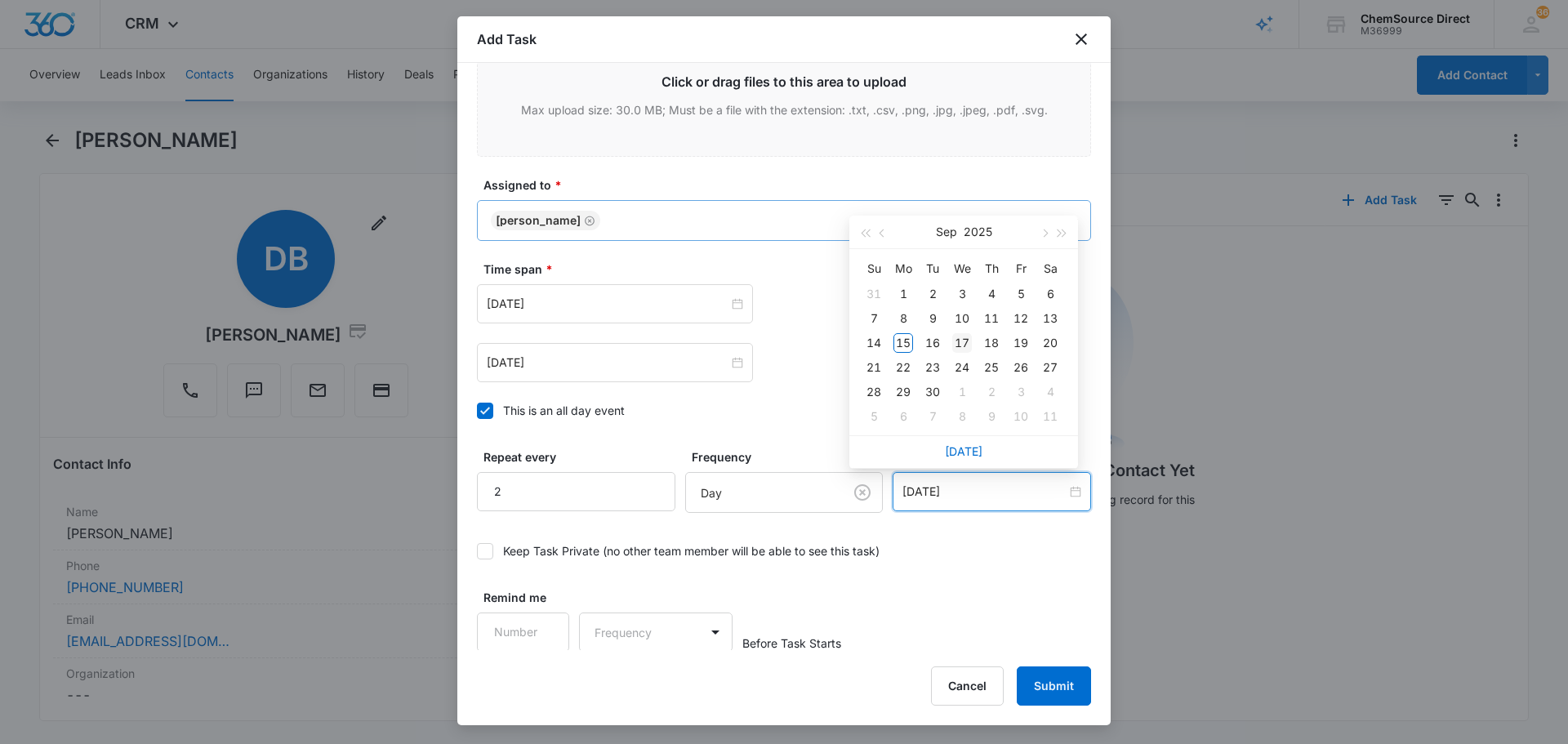
type input "[DATE]"
click at [962, 347] on div "17" at bounding box center [962, 342] width 20 height 20
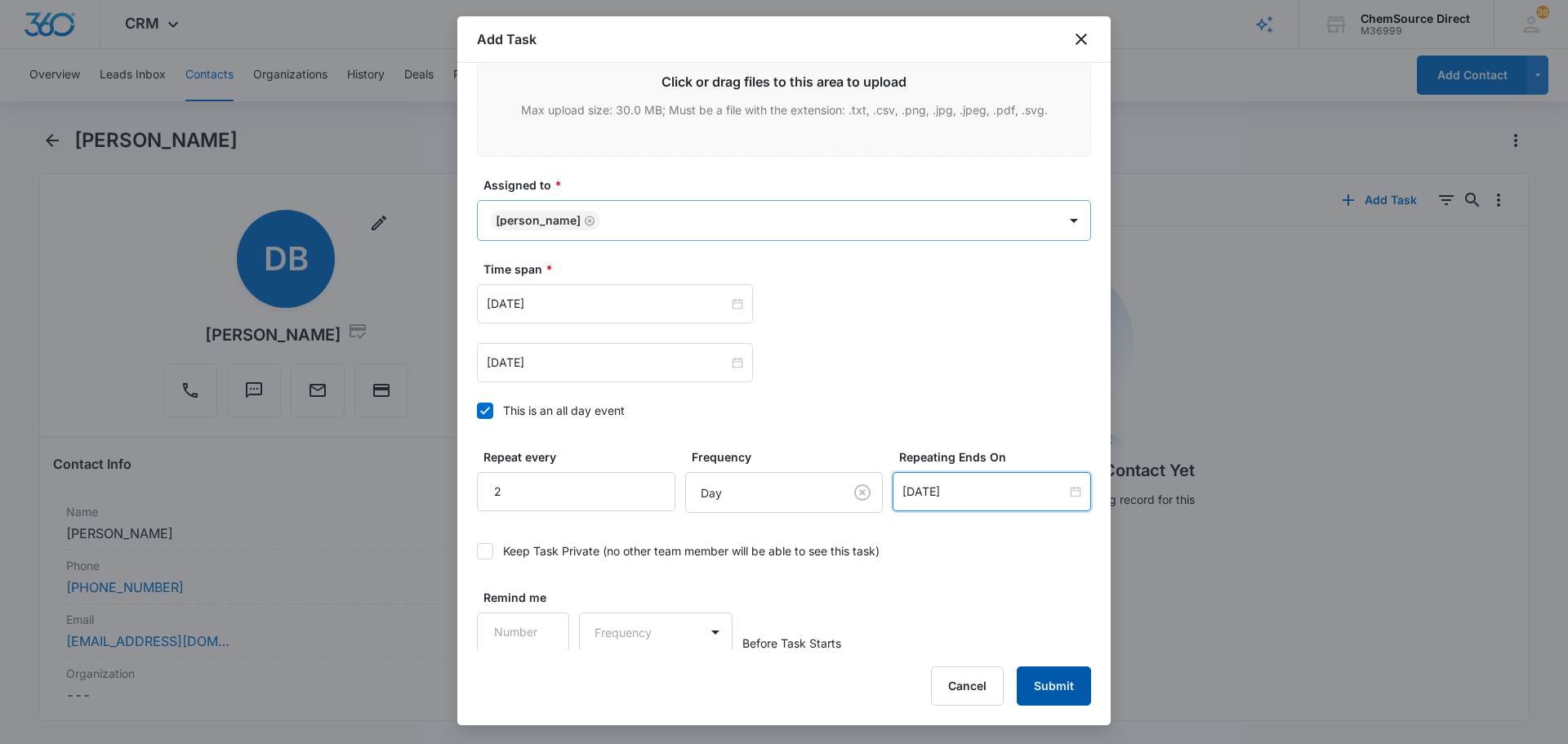
click at [1067, 701] on button "Submit" at bounding box center [1053, 686] width 74 height 40
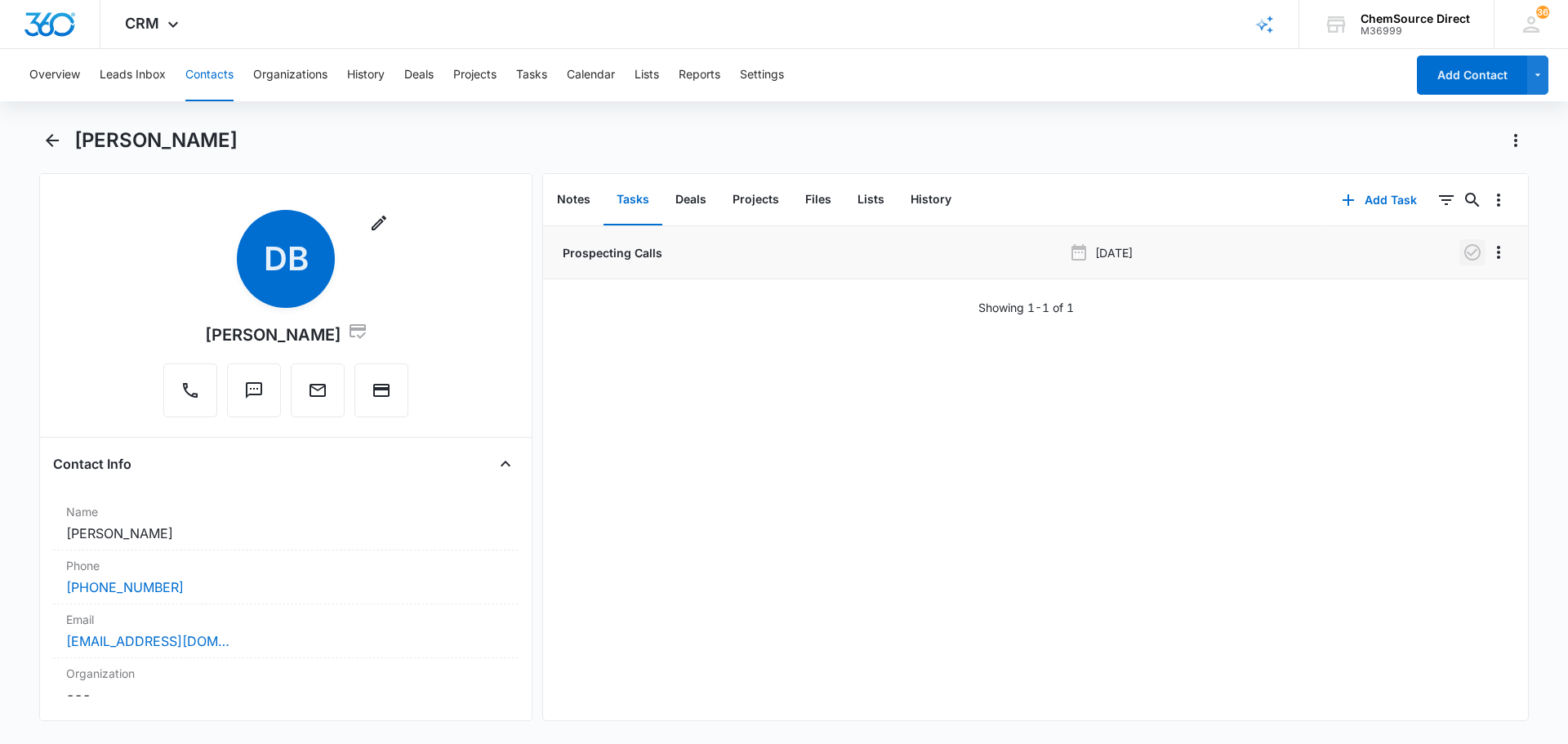
click at [1462, 250] on icon "button" at bounding box center [1472, 252] width 20 height 20
click at [218, 73] on button "Contacts" at bounding box center [209, 74] width 48 height 52
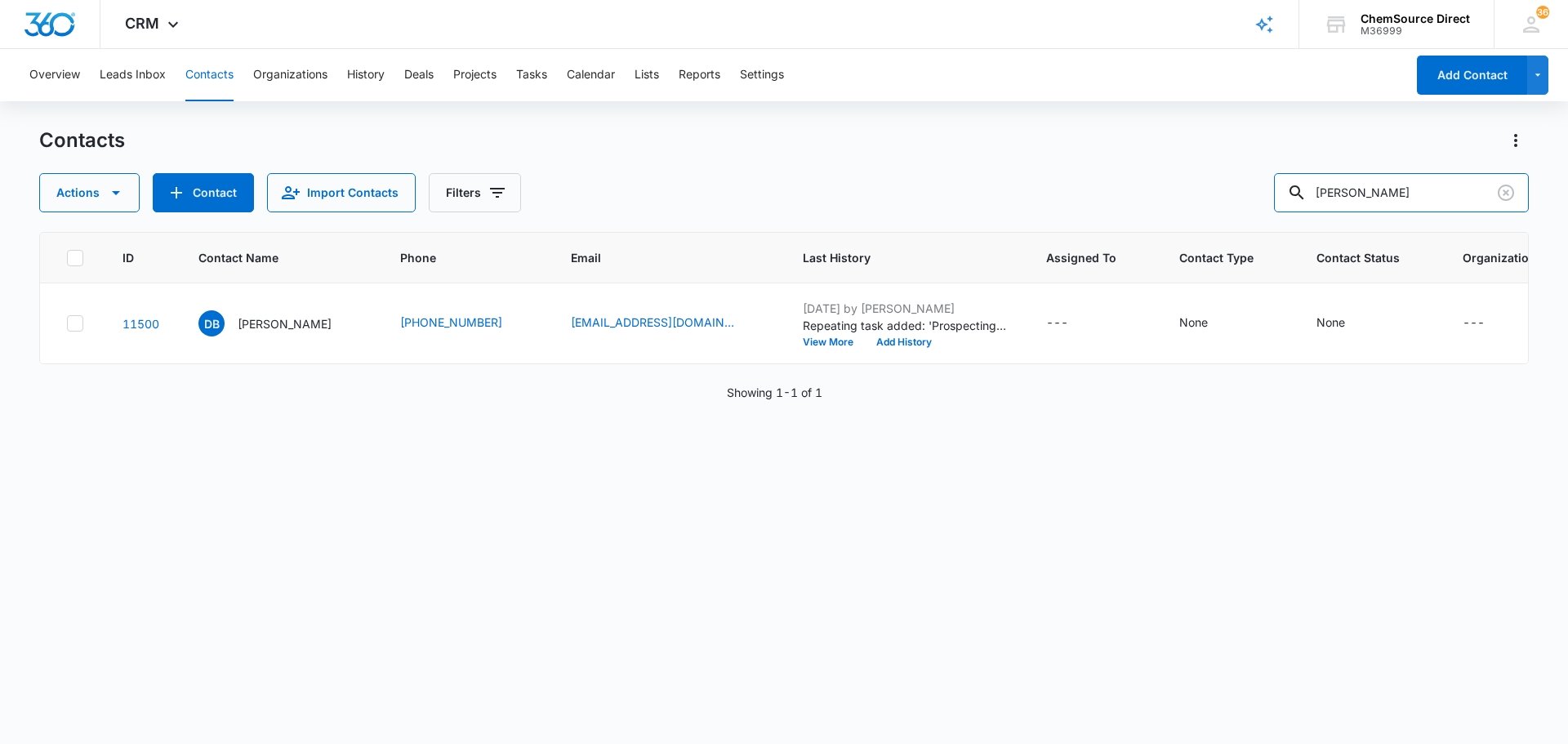
drag, startPoint x: 1430, startPoint y: 191, endPoint x: 1210, endPoint y: 193, distance: 220.0
click at [1210, 193] on div "Actions Contact Import Contacts Filters [PERSON_NAME]" at bounding box center [784, 193] width 1490 height 40
type input "DC Cleaning"
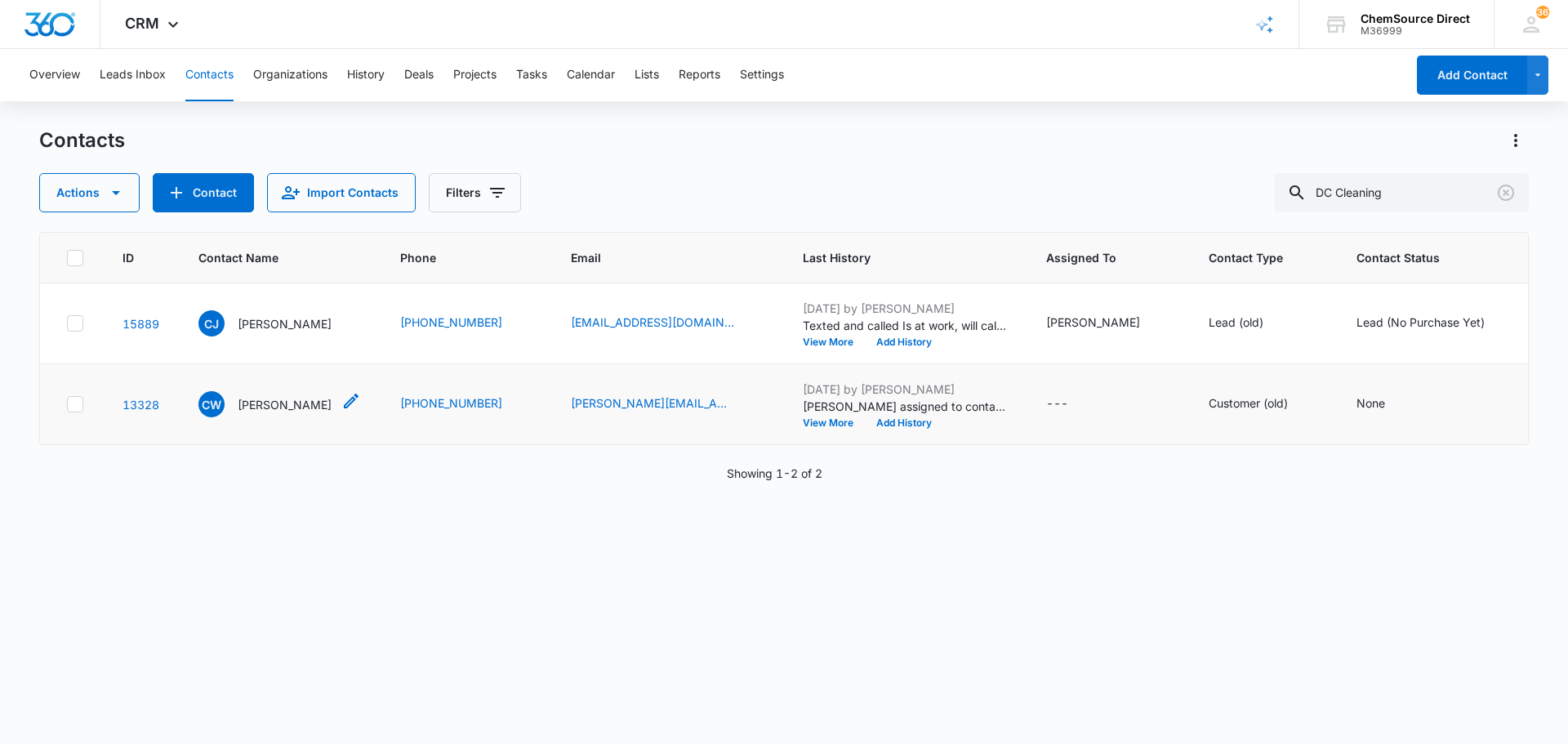
click at [311, 413] on p "[PERSON_NAME]" at bounding box center [285, 405] width 94 height 17
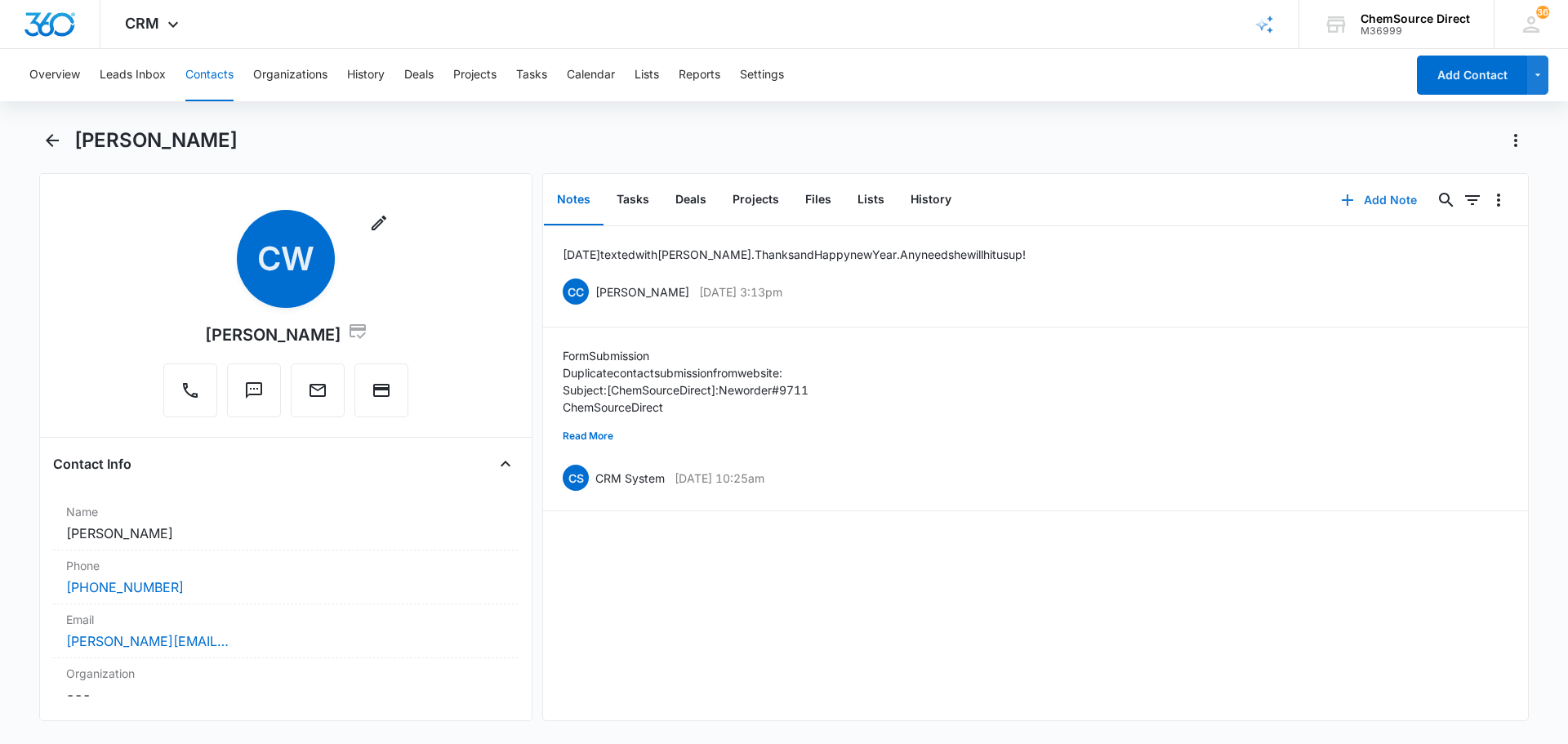
click at [1387, 204] on button "Add Note" at bounding box center [1378, 200] width 108 height 40
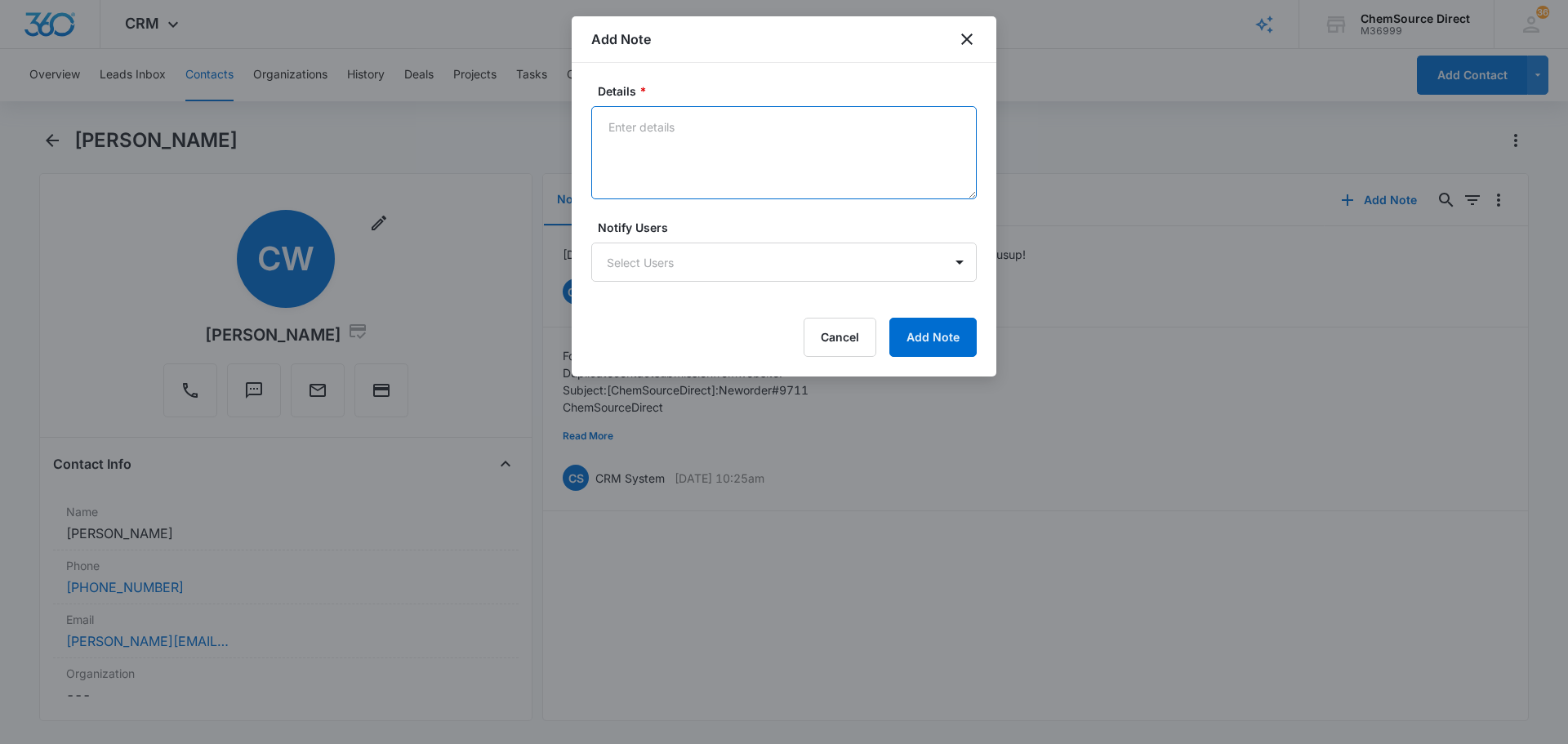
click at [718, 167] on textarea "Details *" at bounding box center [784, 153] width 386 height 93
type textarea "MY10 Promo Sent"
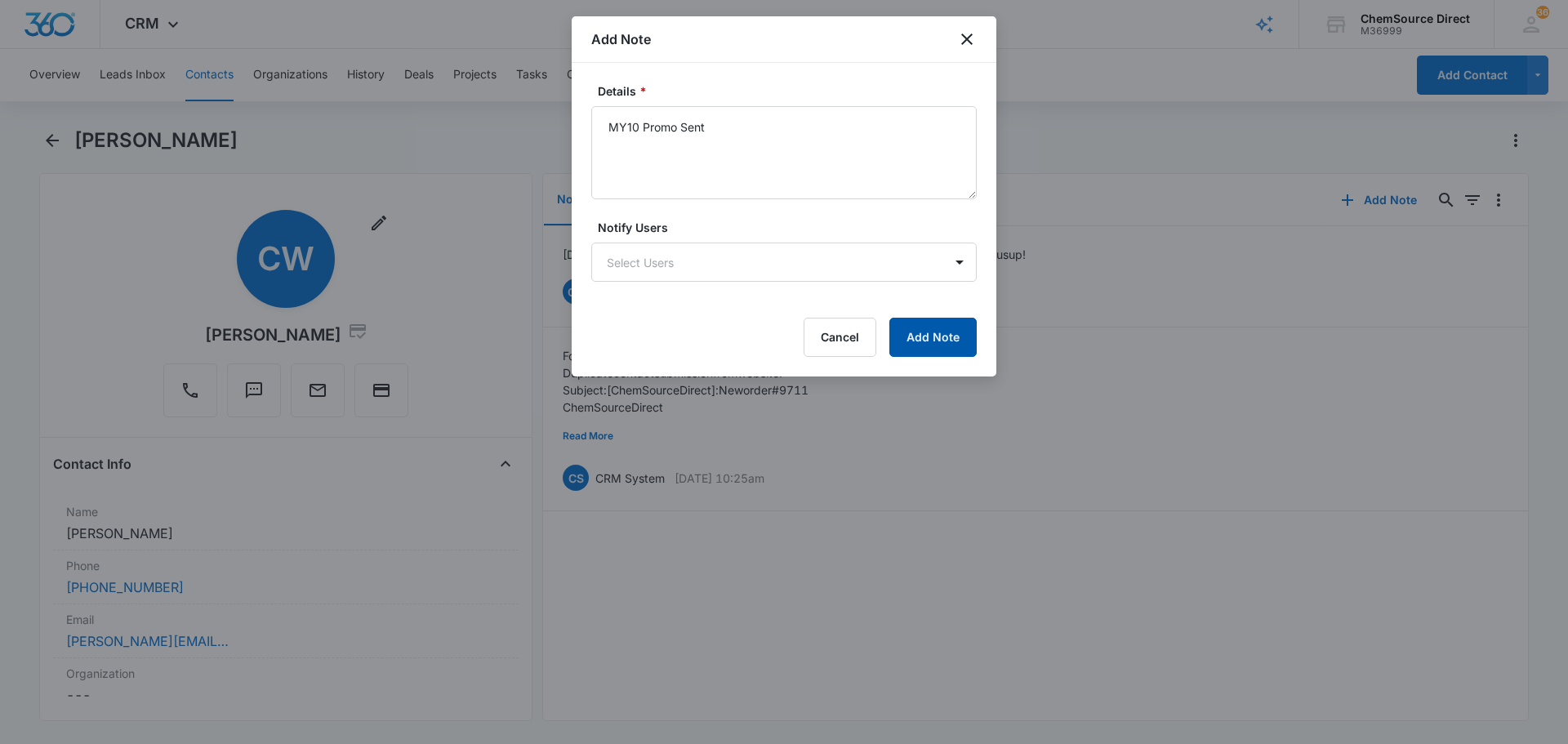
click at [926, 327] on button "Add Note" at bounding box center [933, 338] width 88 height 40
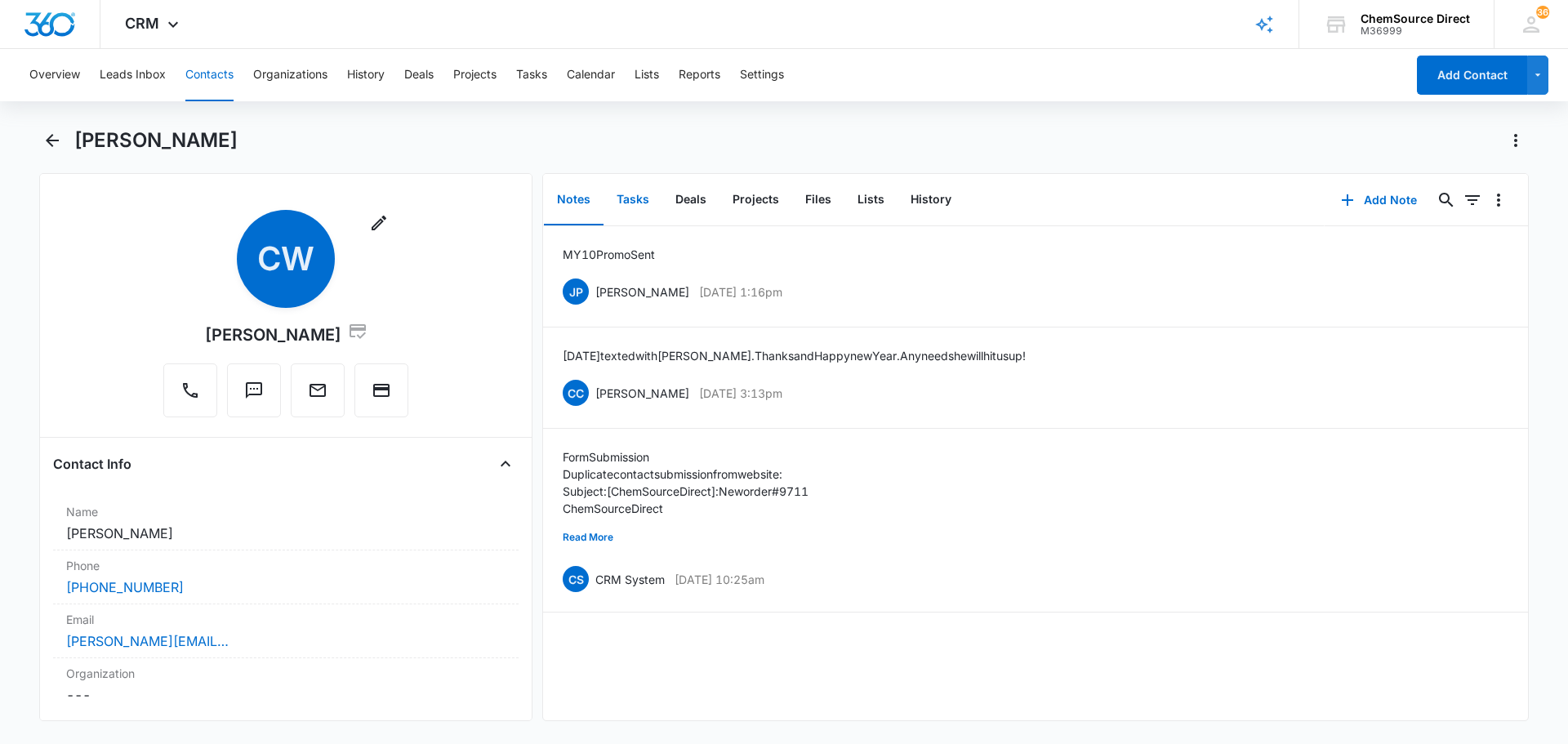
click at [632, 203] on button "Tasks" at bounding box center [633, 200] width 58 height 51
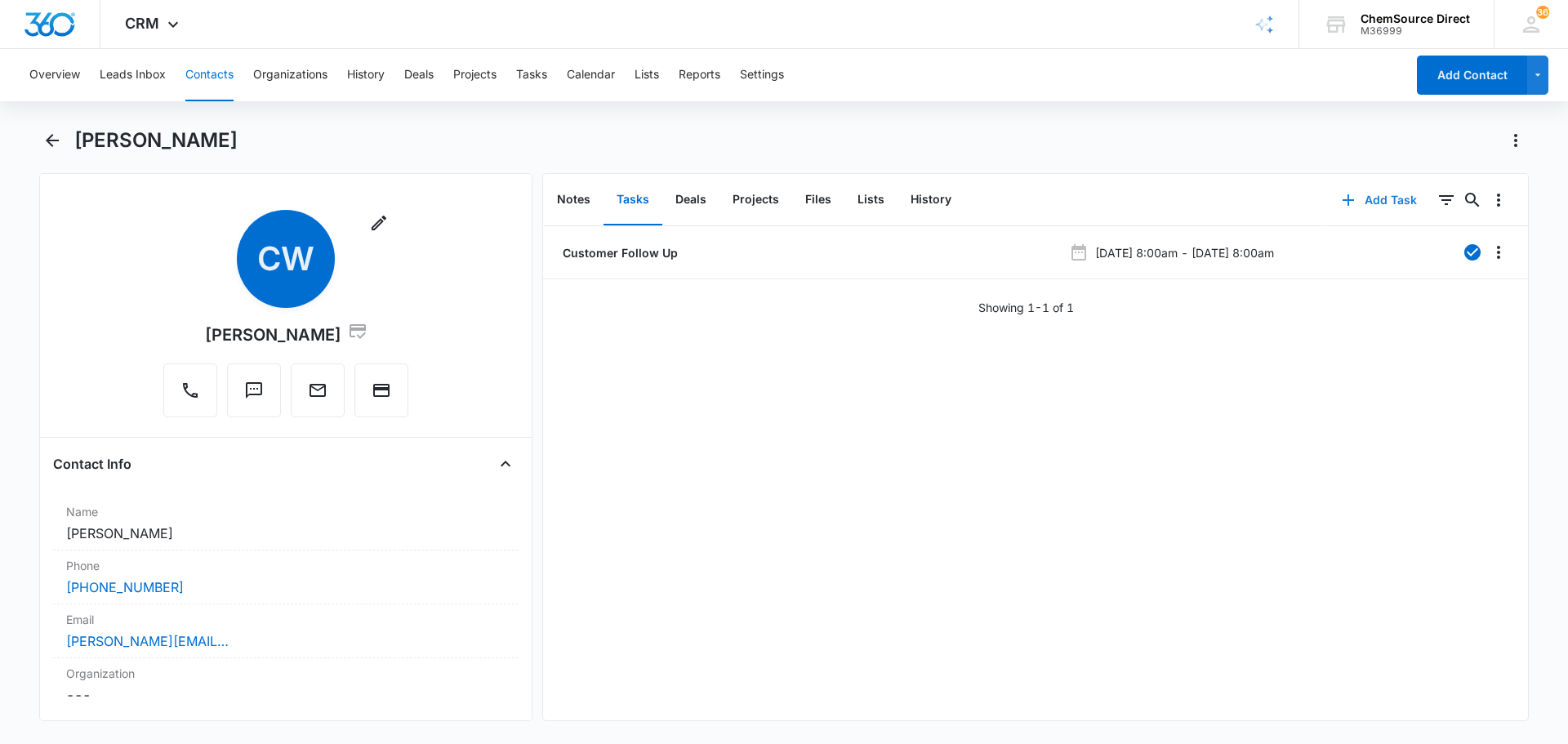
click at [1384, 198] on button "Add Task" at bounding box center [1379, 200] width 107 height 40
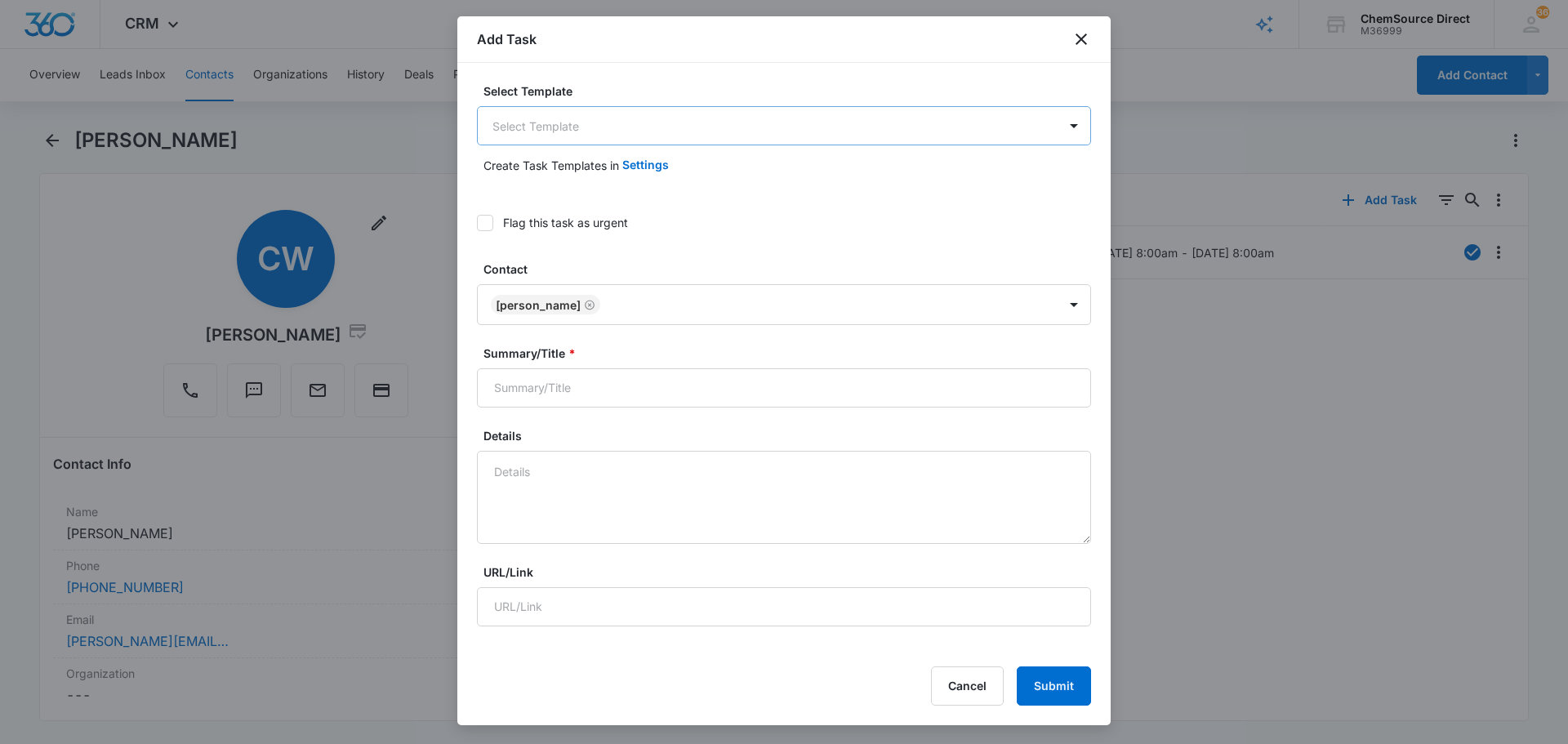
click at [607, 124] on body "CRM Apps Reputation Forms CRM Email Social Payments POS Content Ads Intelligenc…" at bounding box center [784, 372] width 1568 height 744
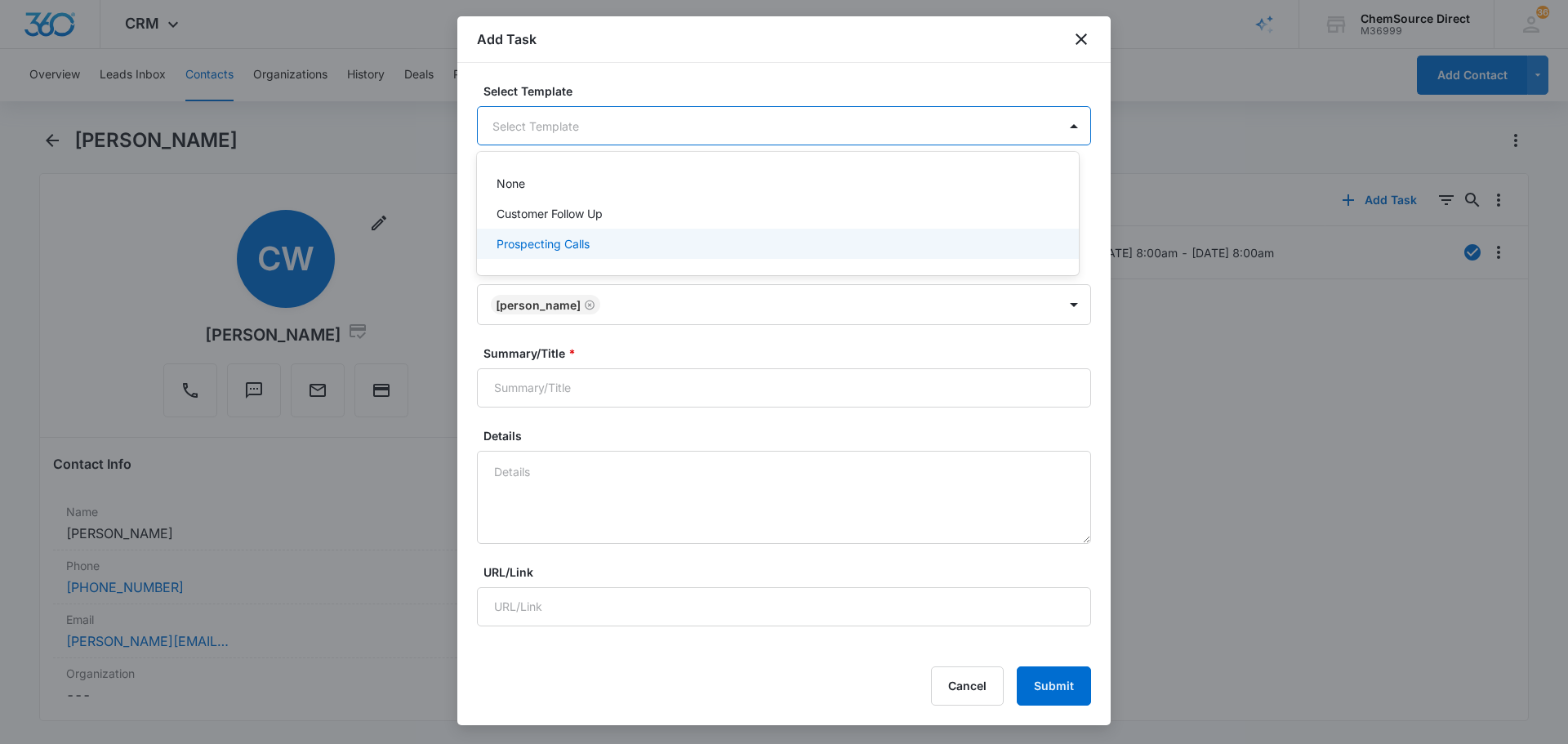
click at [596, 247] on div "Prospecting Calls" at bounding box center [776, 243] width 559 height 17
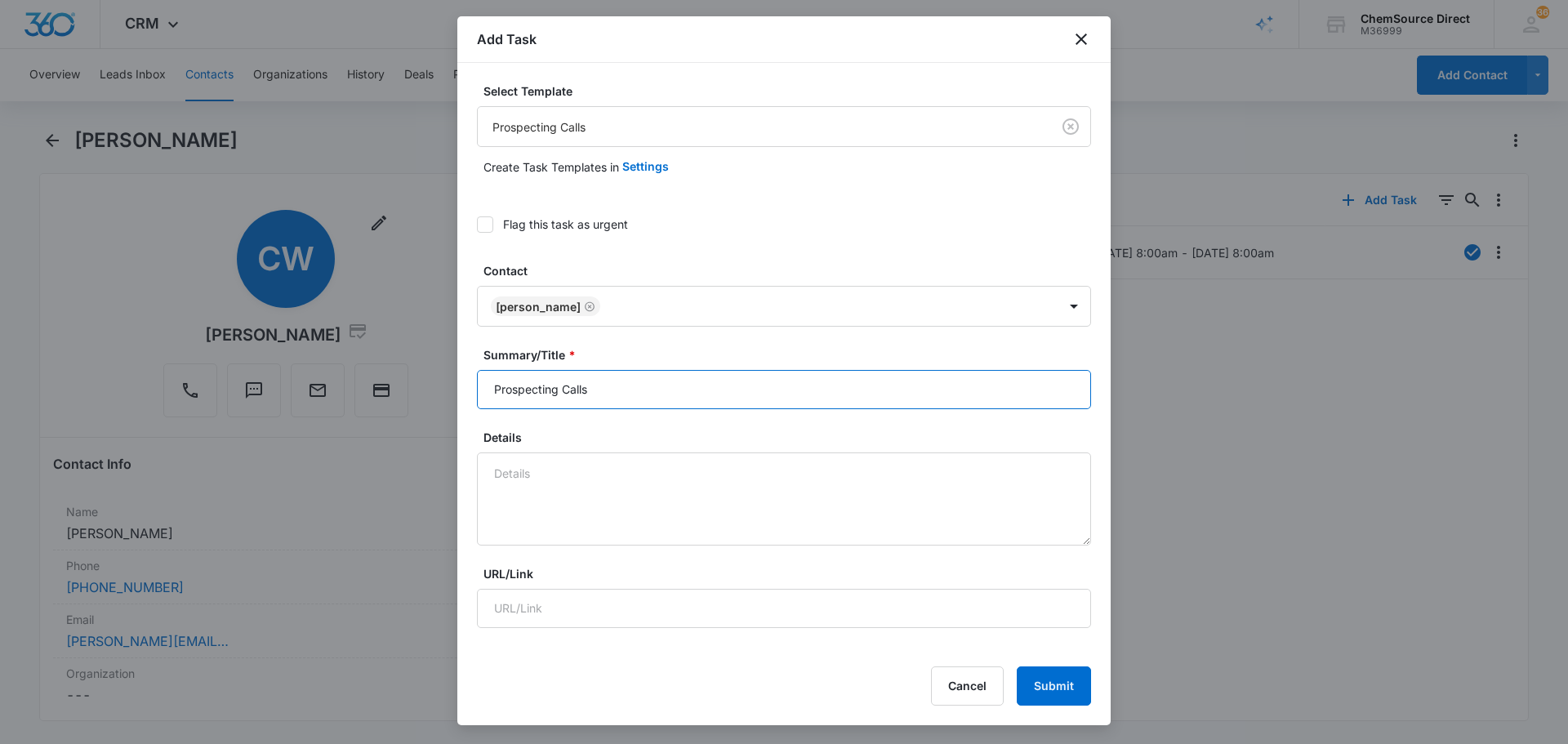
drag, startPoint x: 632, startPoint y: 393, endPoint x: 390, endPoint y: 400, distance: 242.1
click at [390, 400] on body "CRM Apps Reputation Forms CRM Email Social Payments POS Content Ads Intelligenc…" at bounding box center [784, 372] width 1568 height 744
type input "Prospecting Calls"
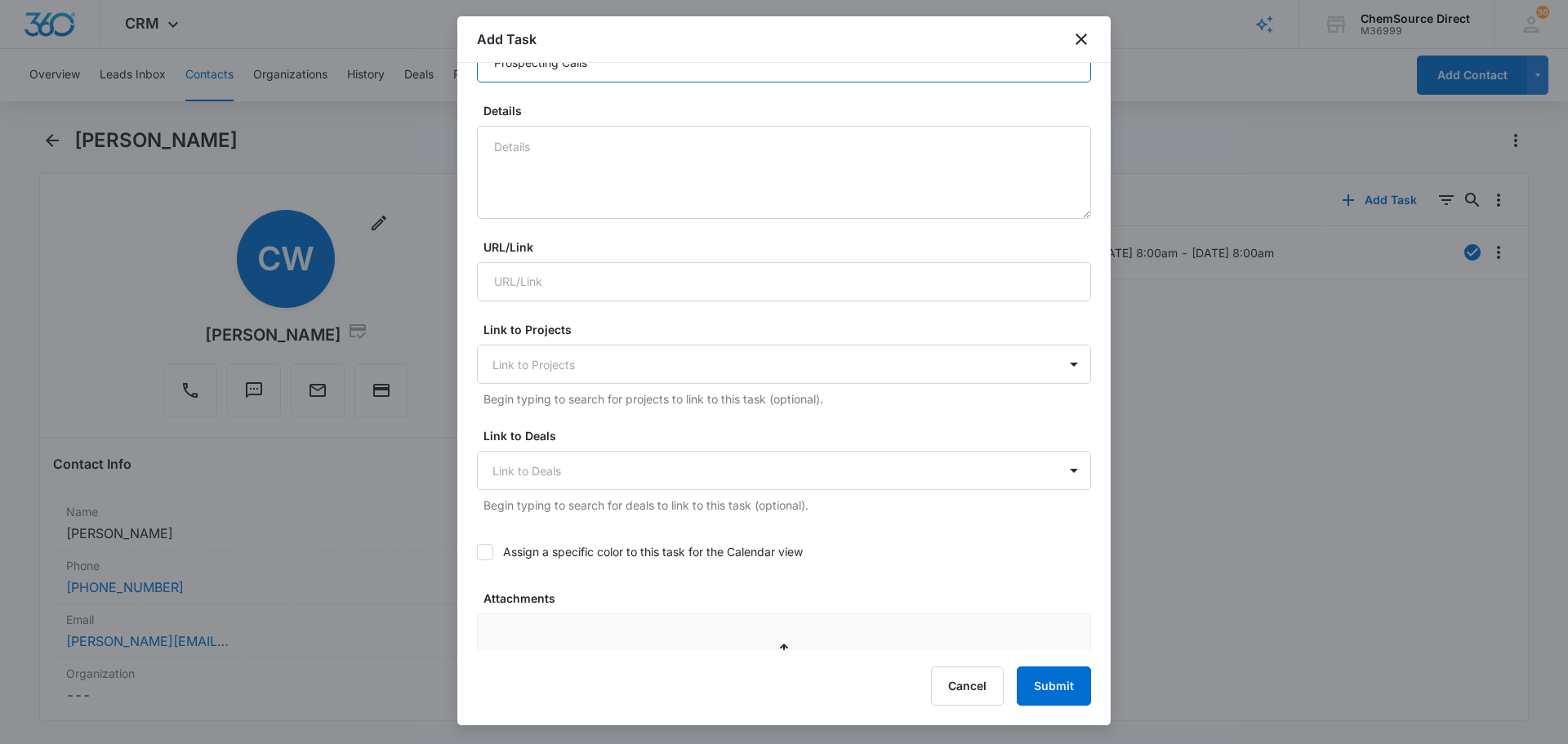
scroll to position [571, 0]
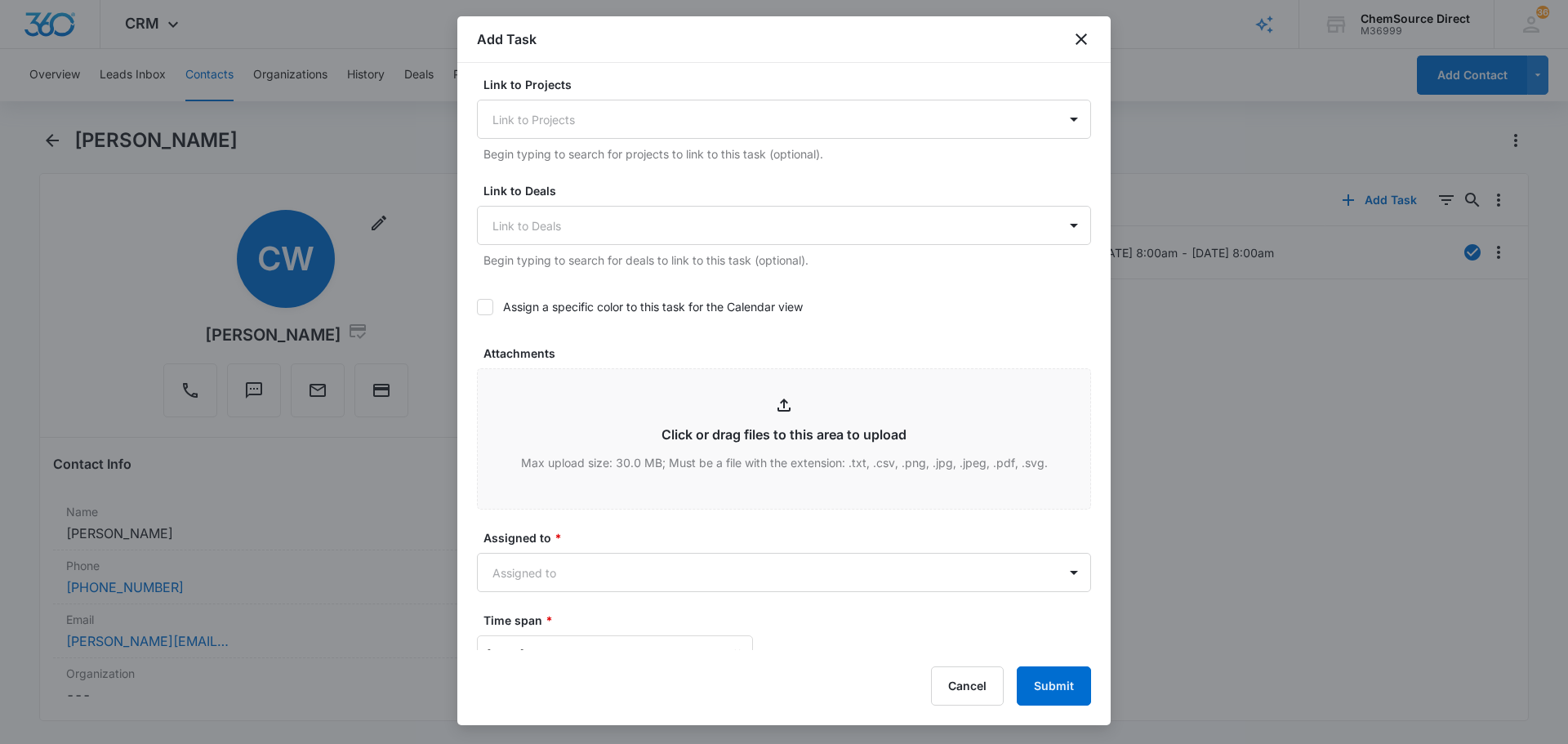
click at [499, 311] on label "Assign a specific color to this task for the Calendar view" at bounding box center [784, 306] width 614 height 17
click at [477, 307] on input "Assign a specific color to this task for the Calendar view" at bounding box center [477, 307] width 0 height 0
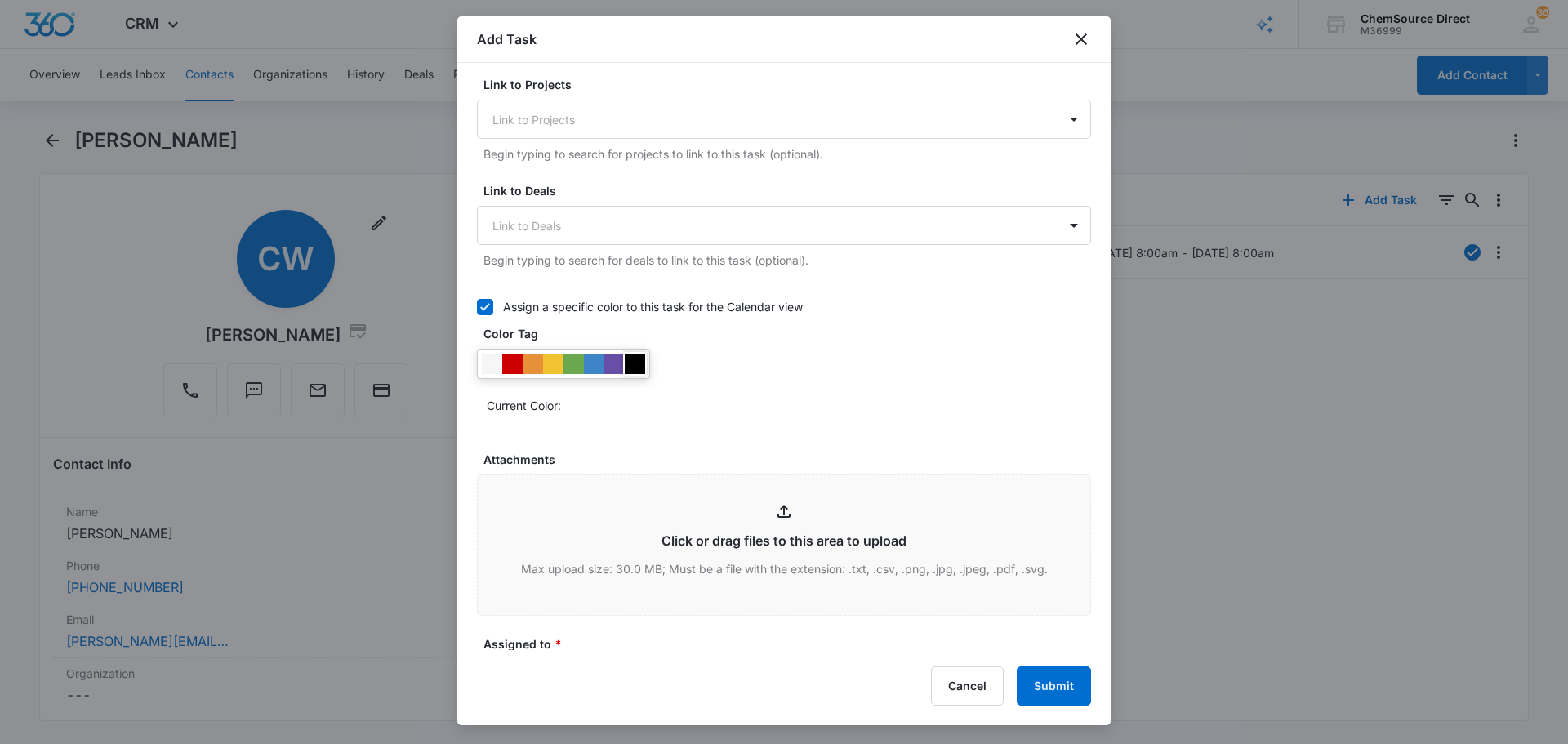
click at [632, 367] on div at bounding box center [635, 364] width 21 height 21
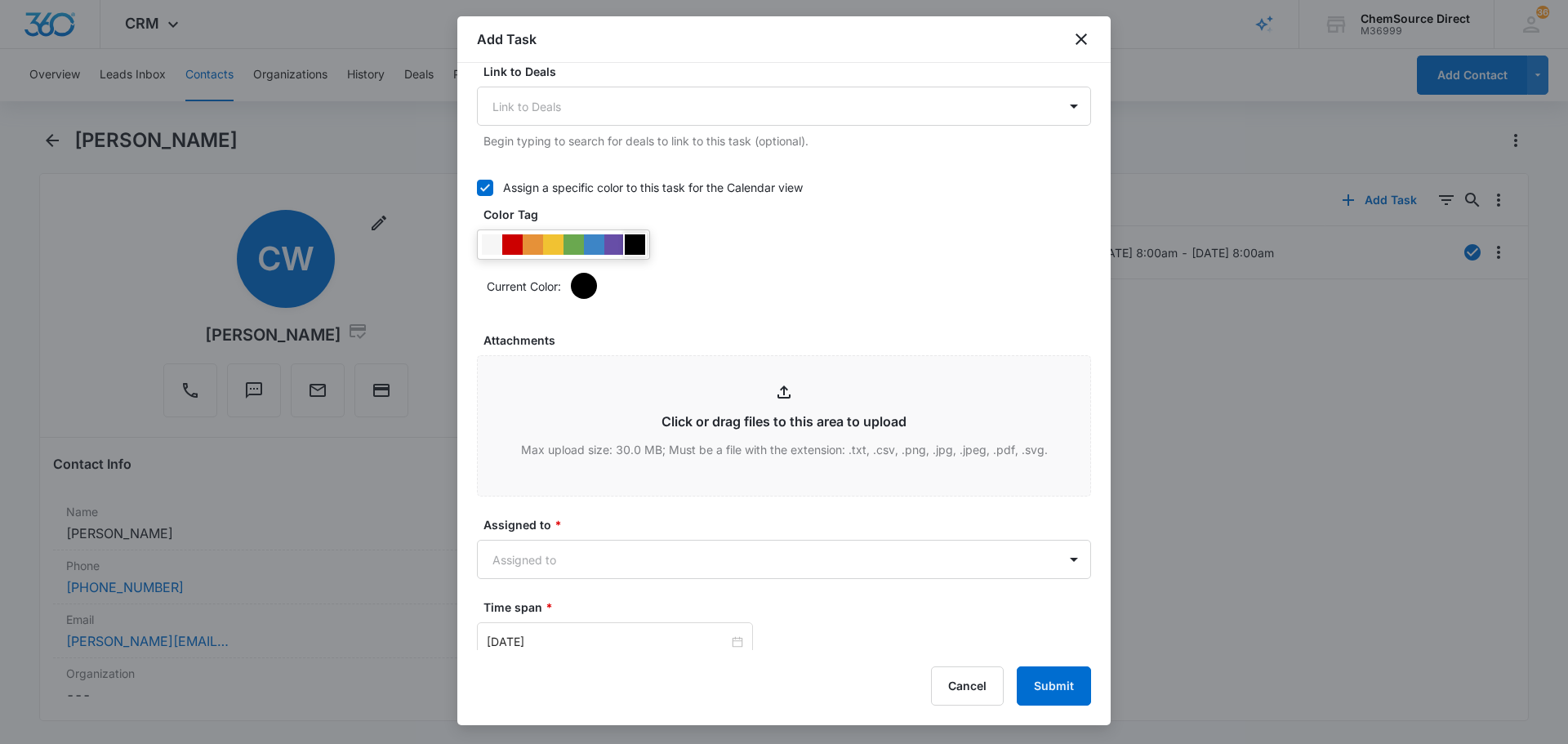
scroll to position [980, 0]
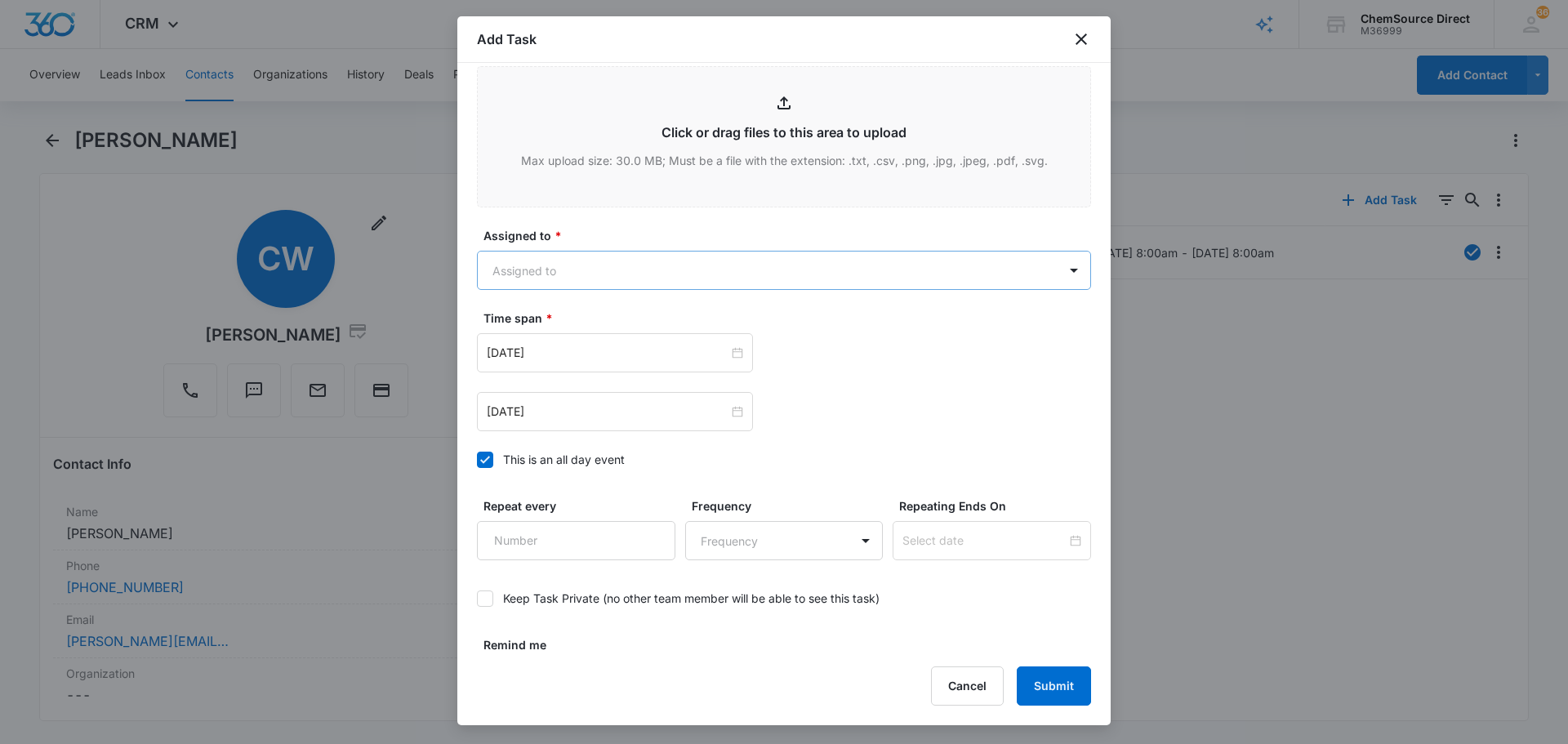
click at [597, 284] on body "CRM Apps Reputation Forms CRM Email Social Payments POS Content Ads Intelligenc…" at bounding box center [784, 372] width 1568 height 744
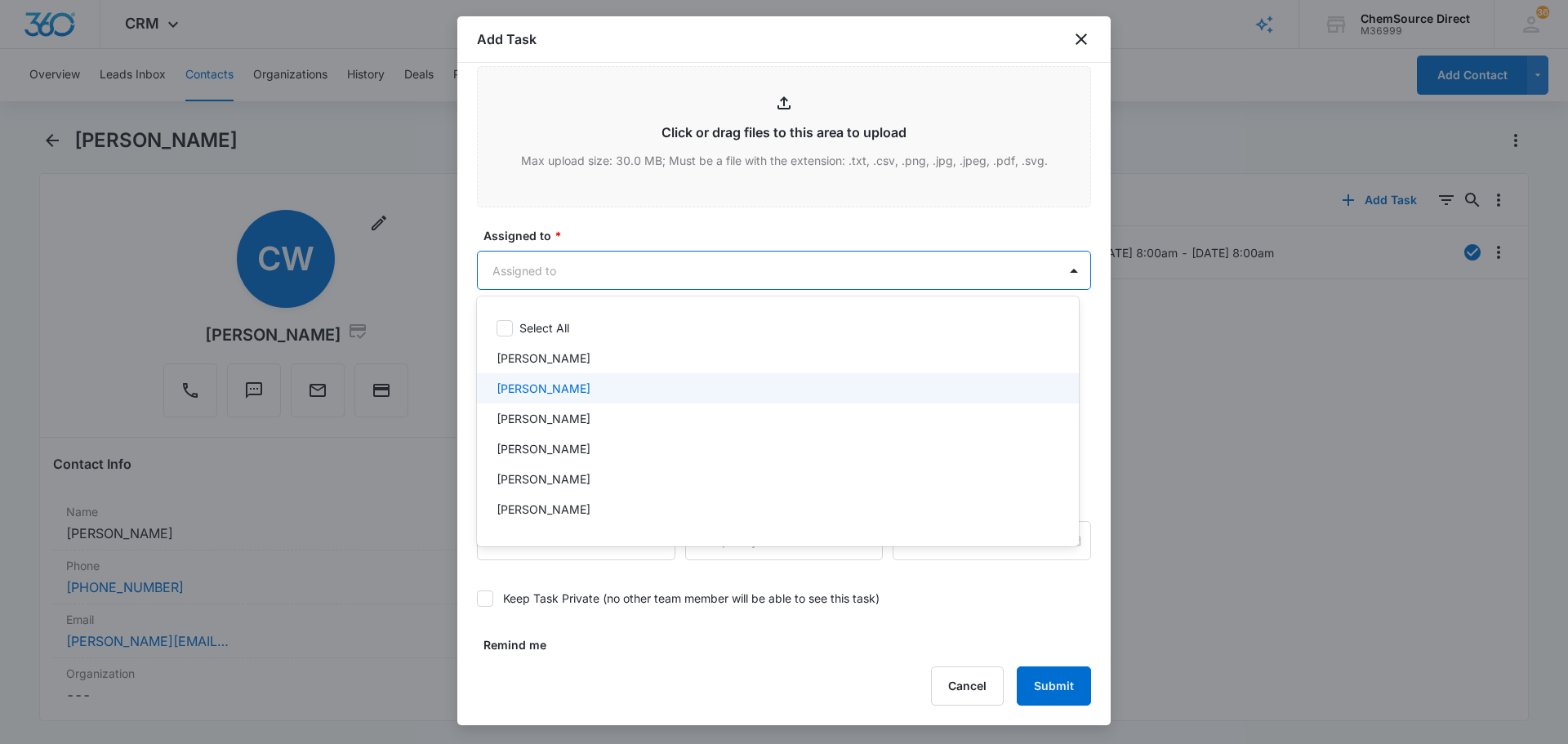
click at [592, 386] on div "[PERSON_NAME]" at bounding box center [776, 389] width 559 height 17
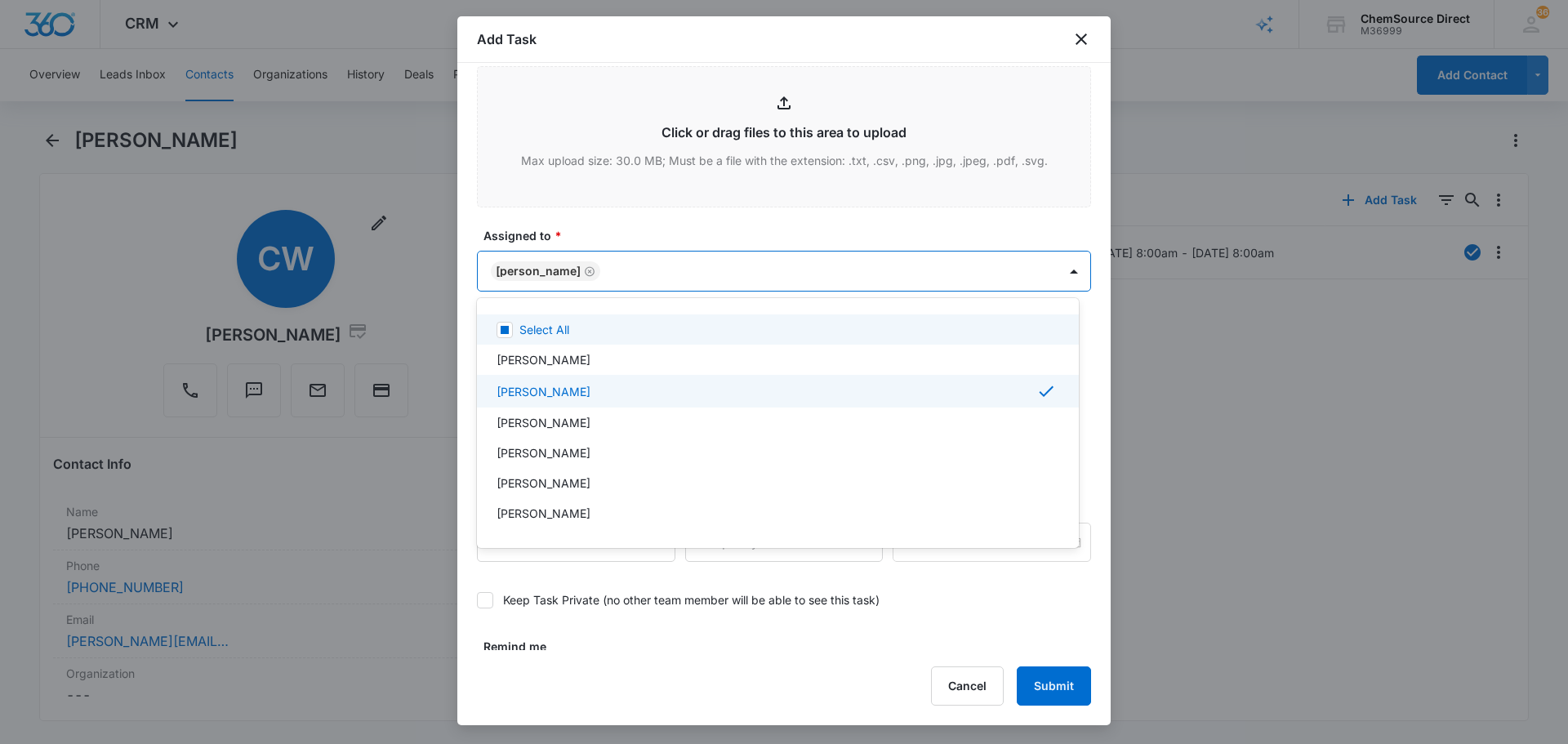
click at [602, 221] on div at bounding box center [784, 372] width 1568 height 744
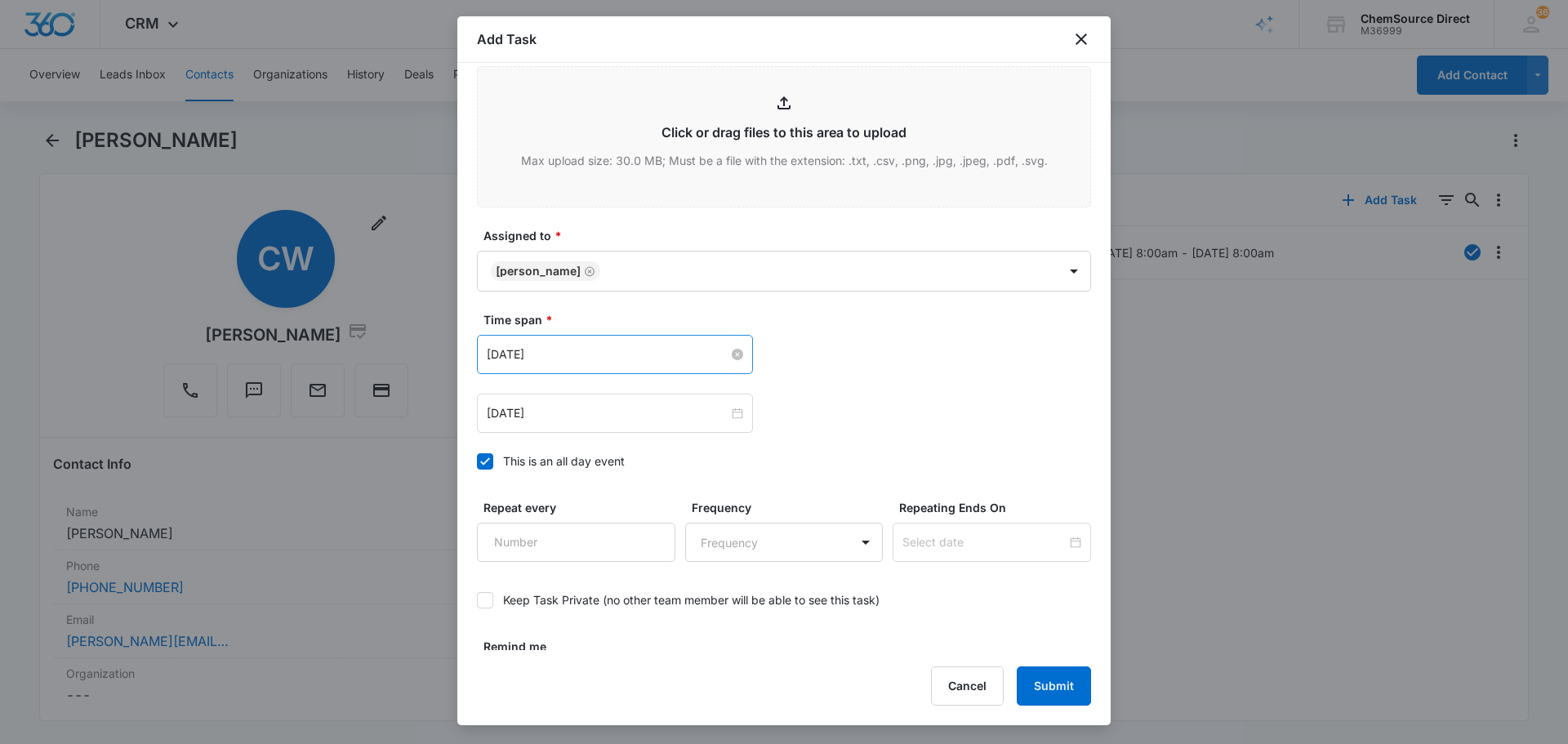
click at [569, 355] on input "[DATE]" at bounding box center [607, 354] width 241 height 18
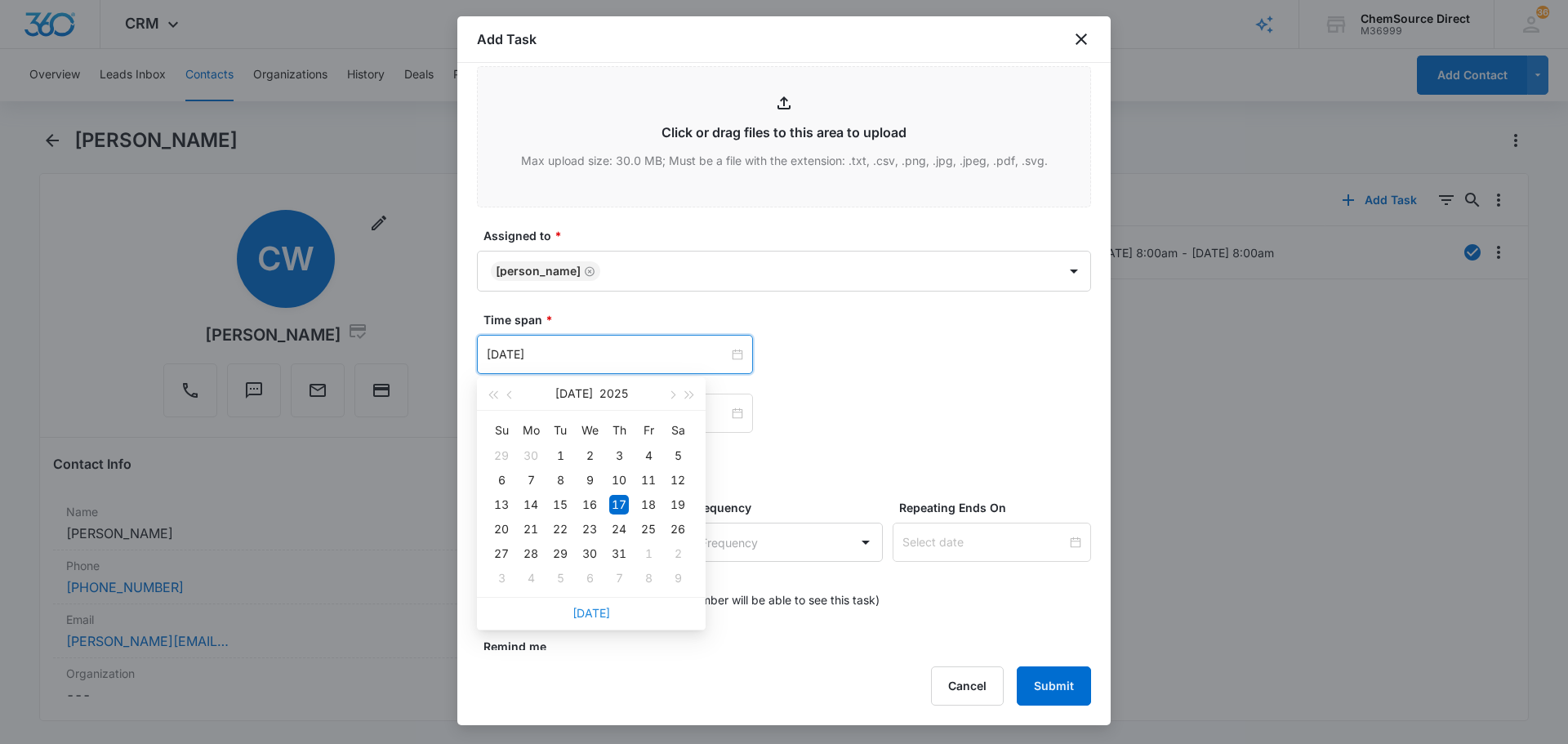
click at [591, 615] on link "[DATE]" at bounding box center [591, 613] width 38 height 14
type input "[DATE]"
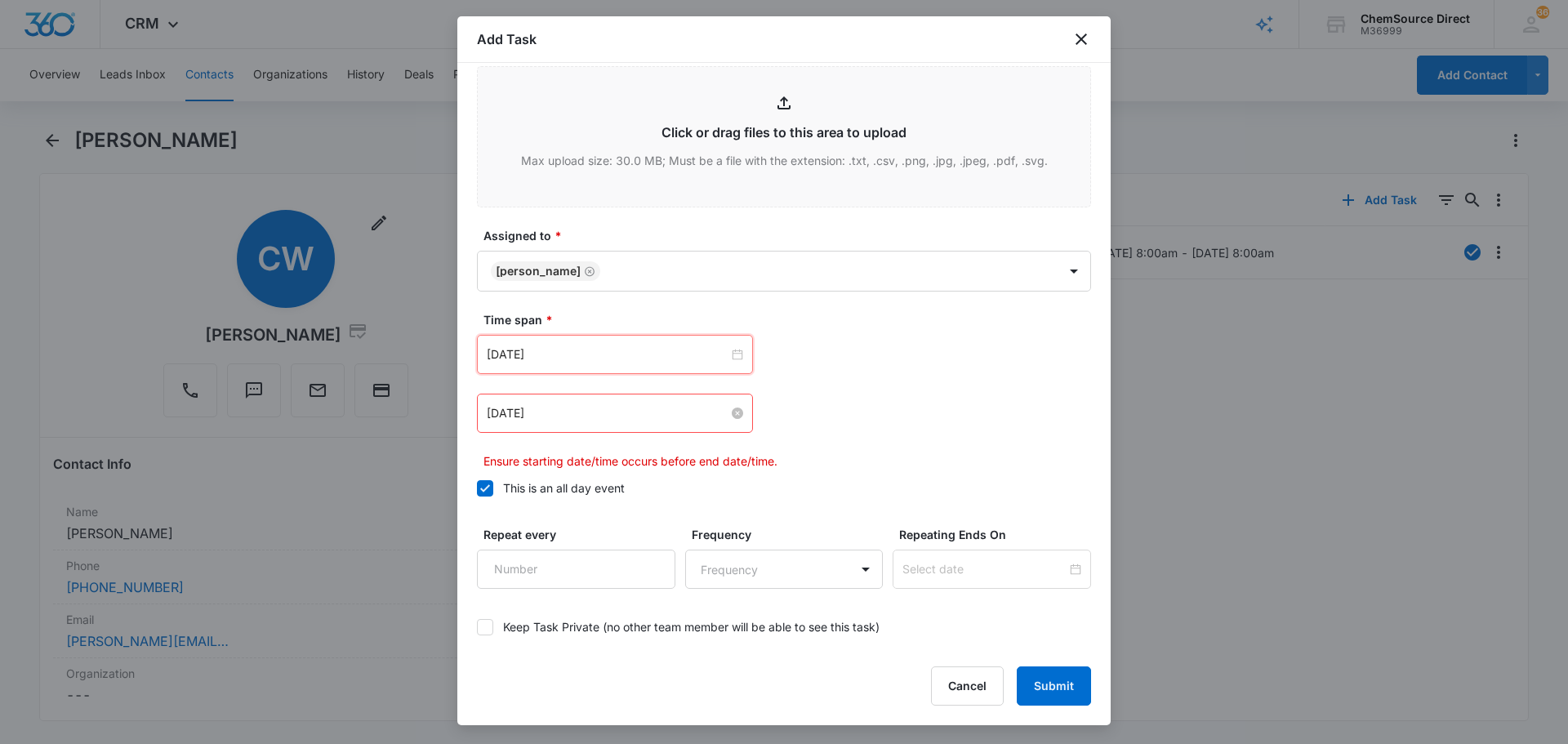
click at [576, 414] on input "[DATE]" at bounding box center [607, 413] width 241 height 18
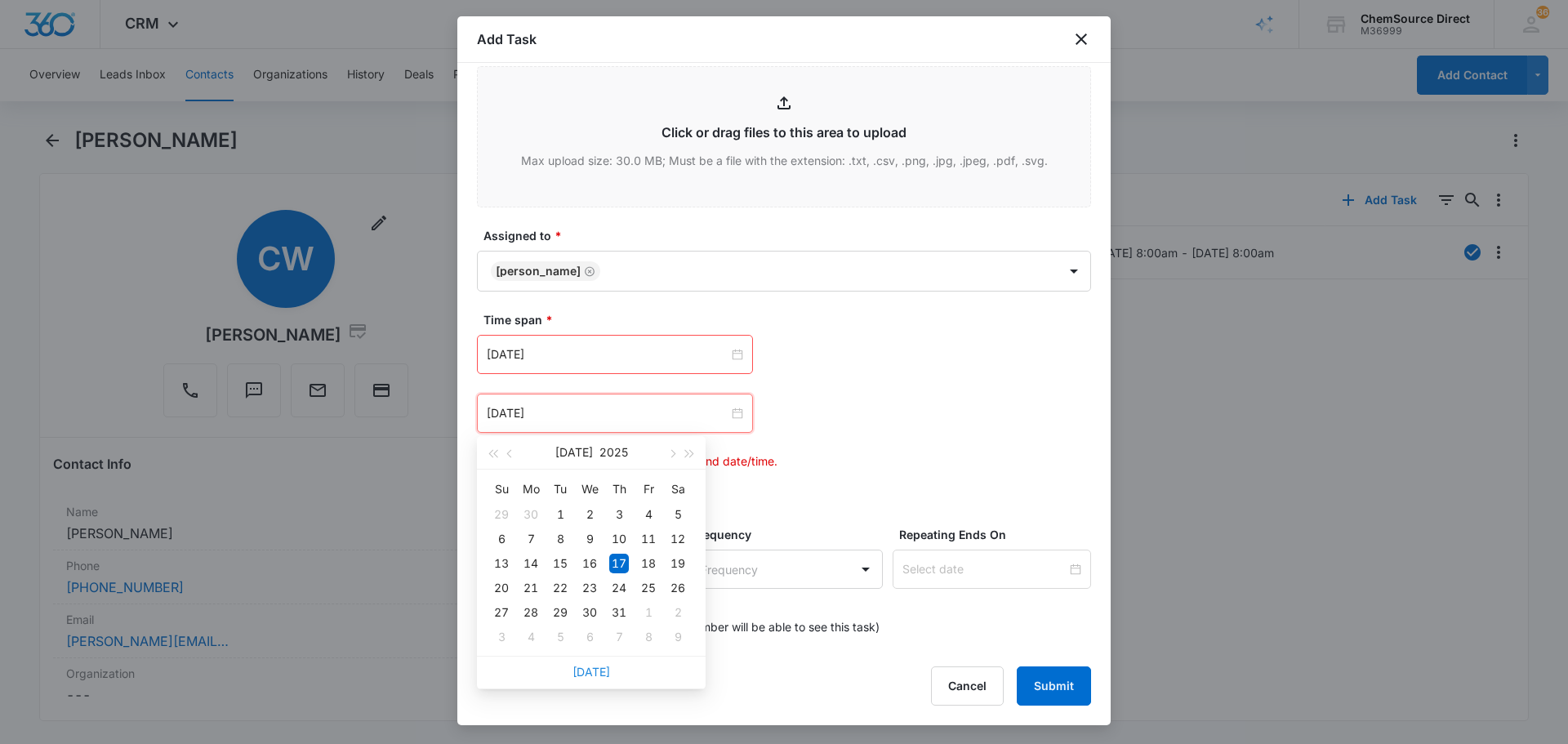
click at [601, 670] on link "[DATE]" at bounding box center [591, 671] width 38 height 14
type input "[DATE]"
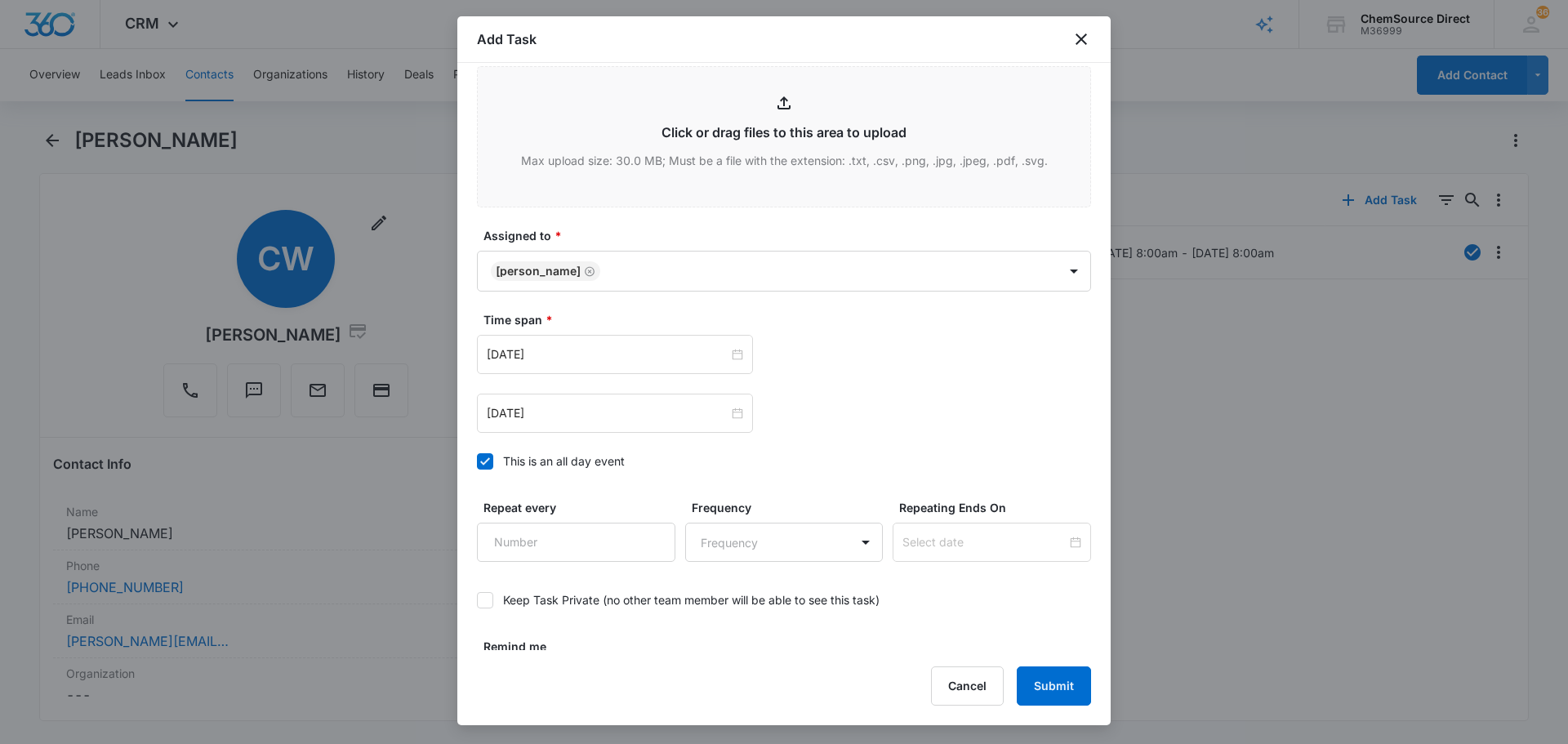
click at [932, 314] on label "Time span *" at bounding box center [790, 320] width 614 height 17
click at [588, 541] on input "Repeat every" at bounding box center [576, 542] width 198 height 40
type input "2"
click at [787, 543] on body "CRM Apps Reputation Forms CRM Email Social Payments POS Content Ads Intelligenc…" at bounding box center [784, 372] width 1568 height 744
click at [773, 607] on div "Day" at bounding box center [776, 600] width 152 height 17
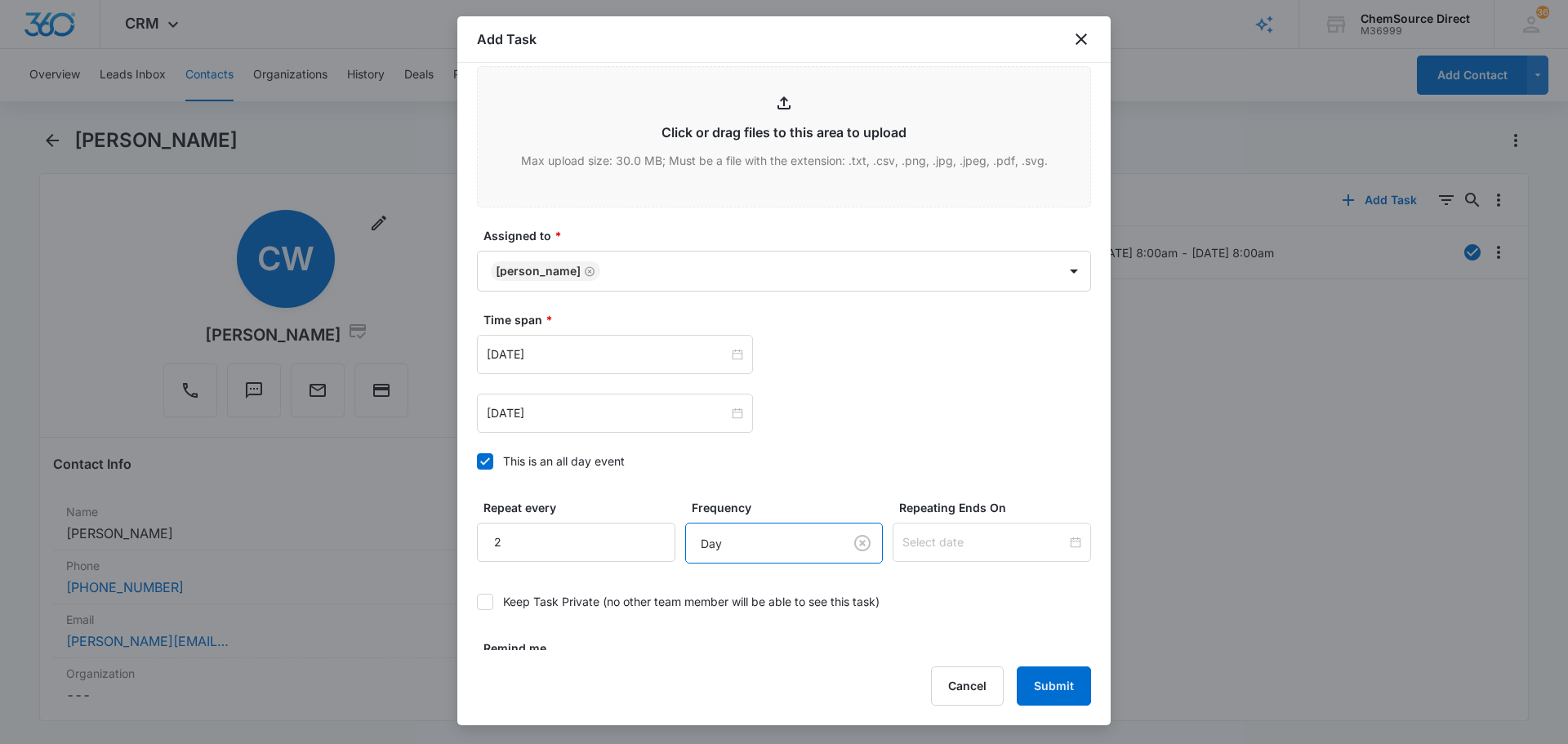
click at [964, 562] on div "Repeating Ends On" at bounding box center [992, 531] width 198 height 64
click at [965, 555] on div at bounding box center [992, 542] width 198 height 40
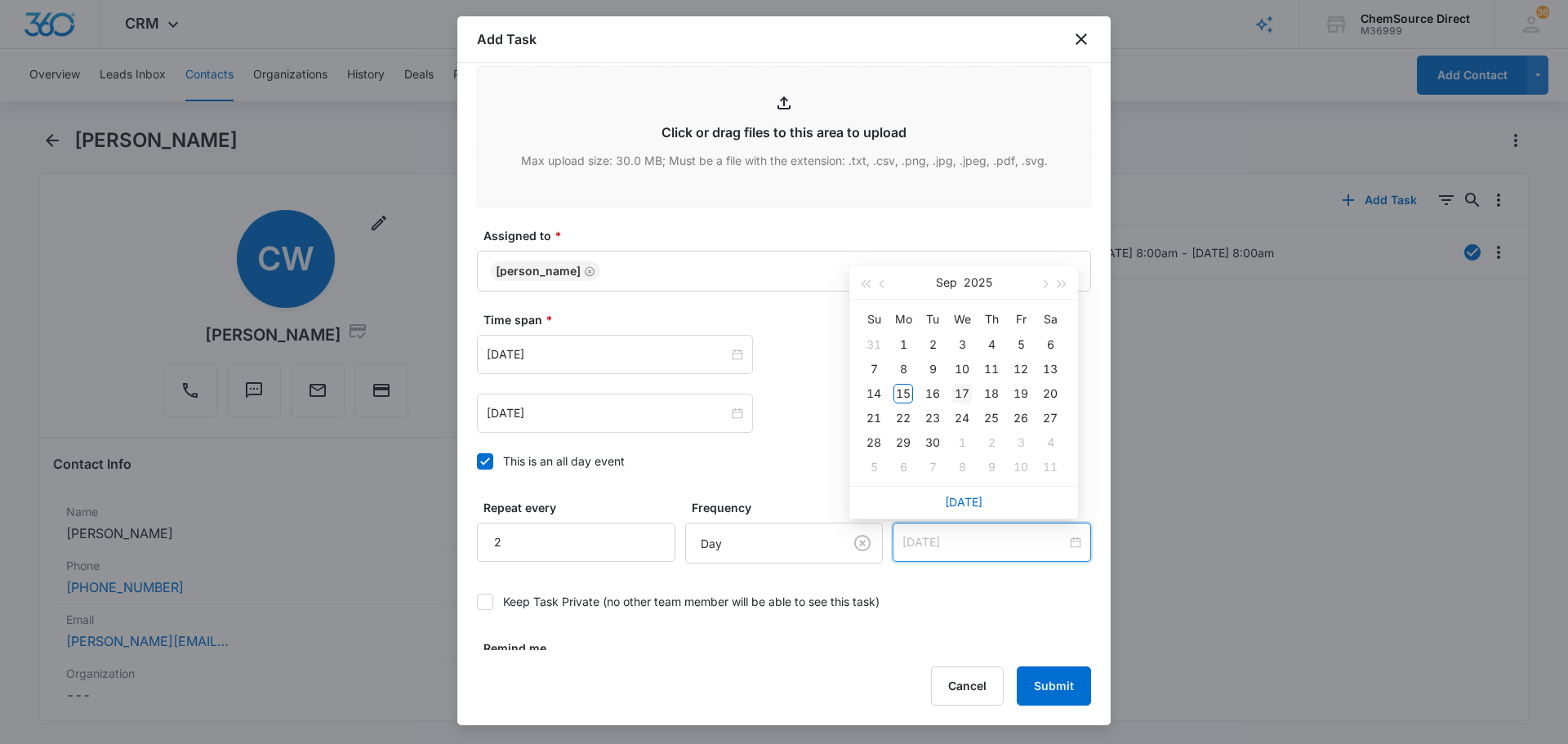
type input "[DATE]"
click at [961, 398] on div "17" at bounding box center [962, 393] width 20 height 20
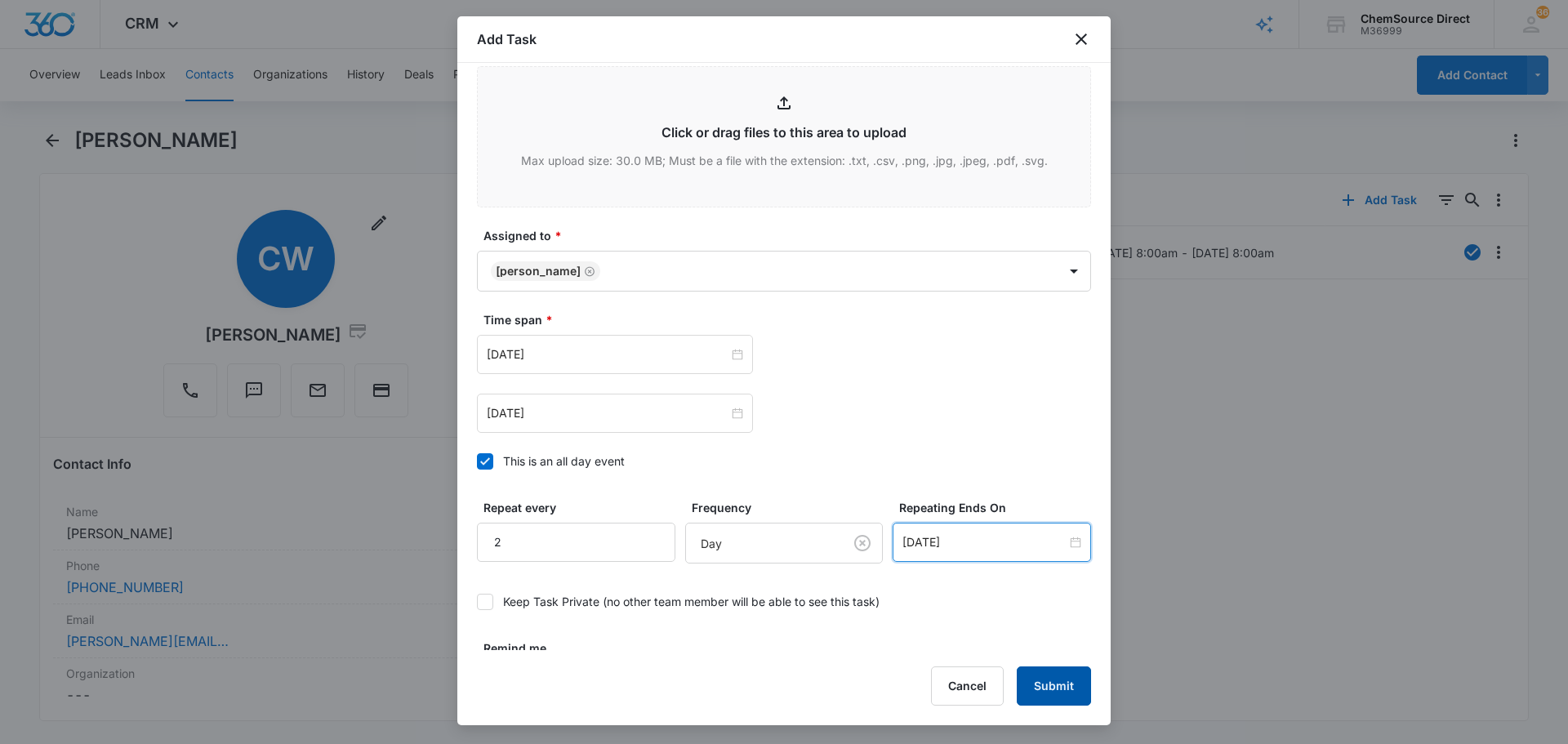
click at [1047, 687] on button "Submit" at bounding box center [1053, 686] width 74 height 40
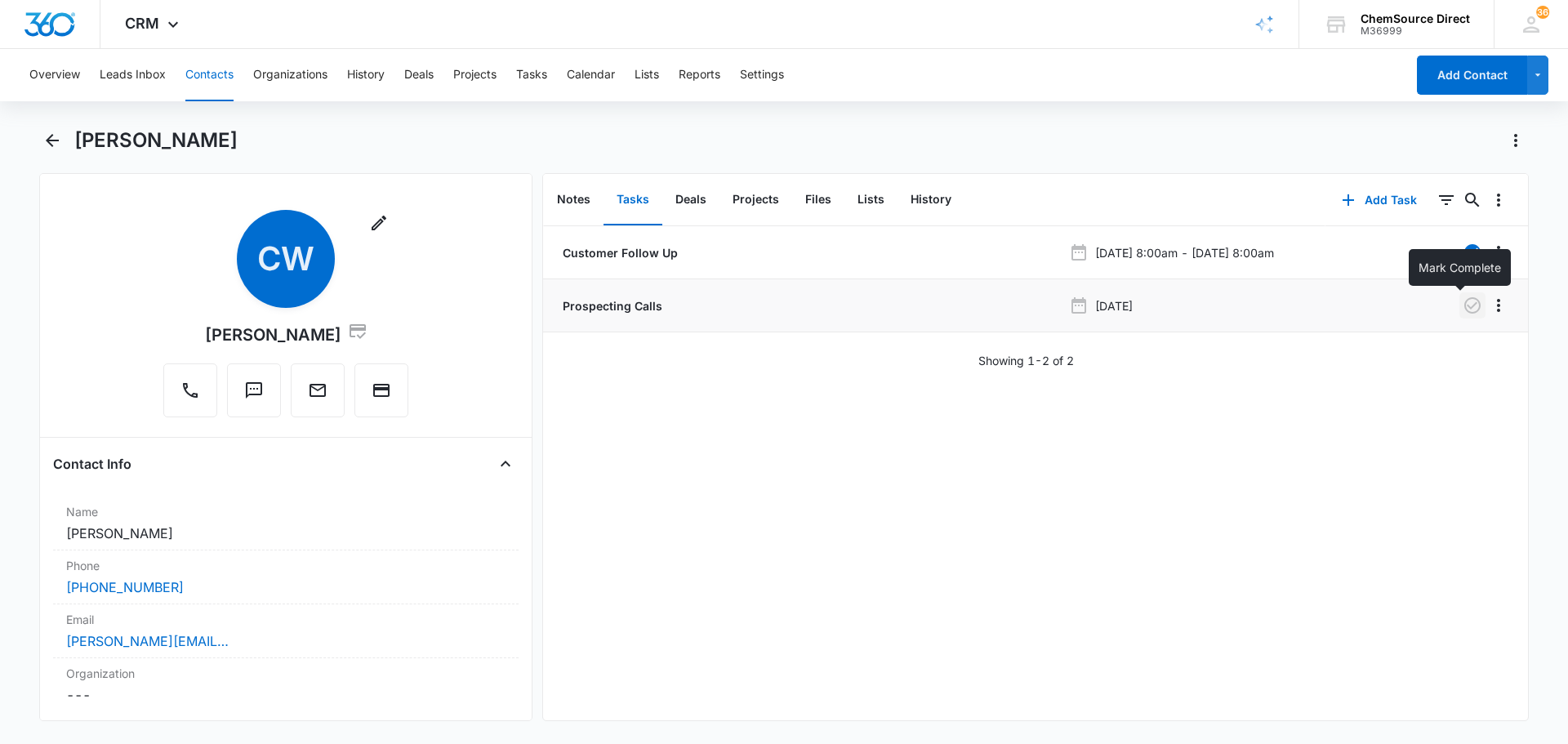
click at [1464, 302] on icon "button" at bounding box center [1472, 305] width 16 height 16
click at [215, 76] on button "Contacts" at bounding box center [209, 74] width 48 height 52
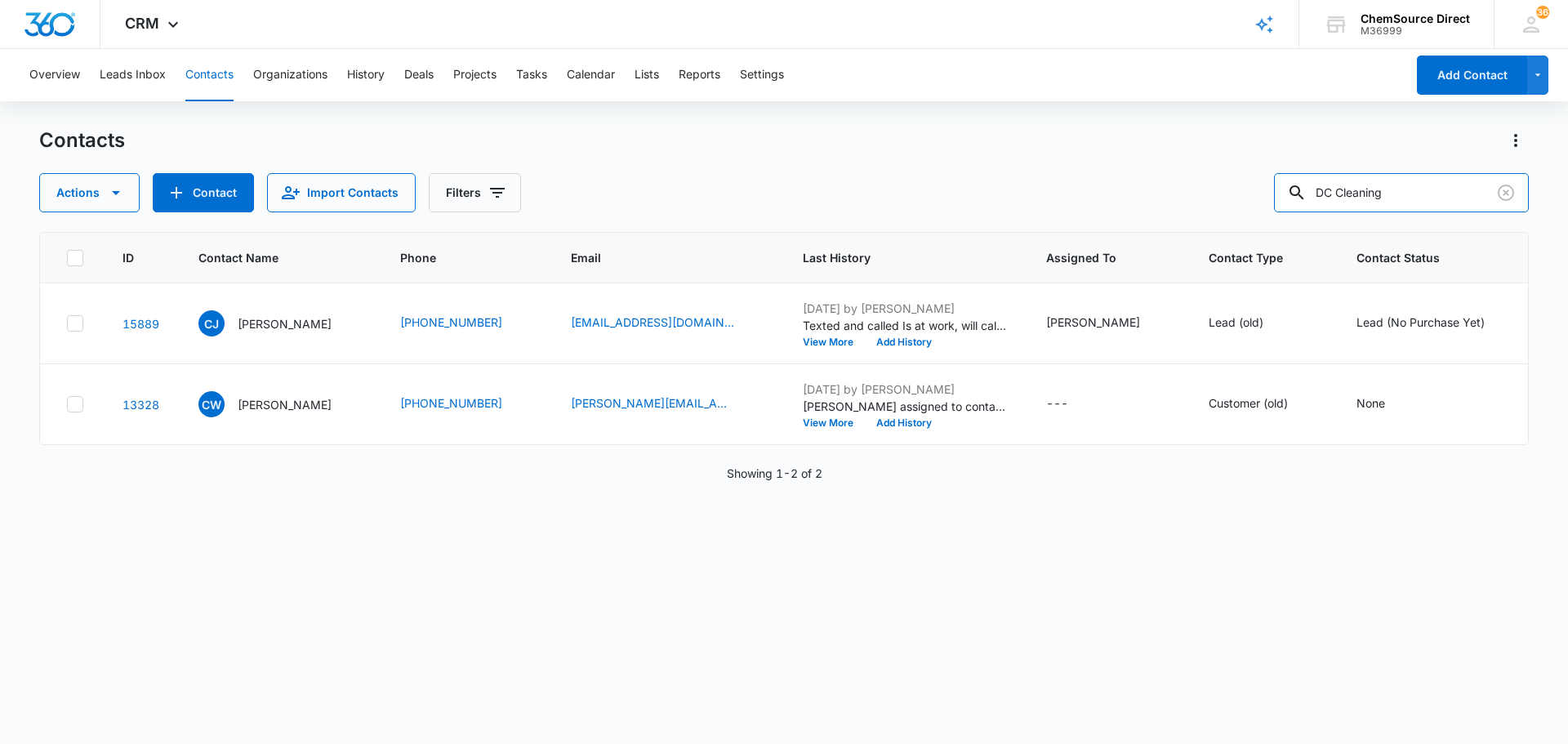
drag, startPoint x: 1435, startPoint y: 200, endPoint x: 1249, endPoint y: 196, distance: 186.0
click at [1275, 196] on div "Actions Contact Import Contacts Filters DC Cleaning" at bounding box center [784, 193] width 1490 height 40
type input "[PERSON_NAME]"
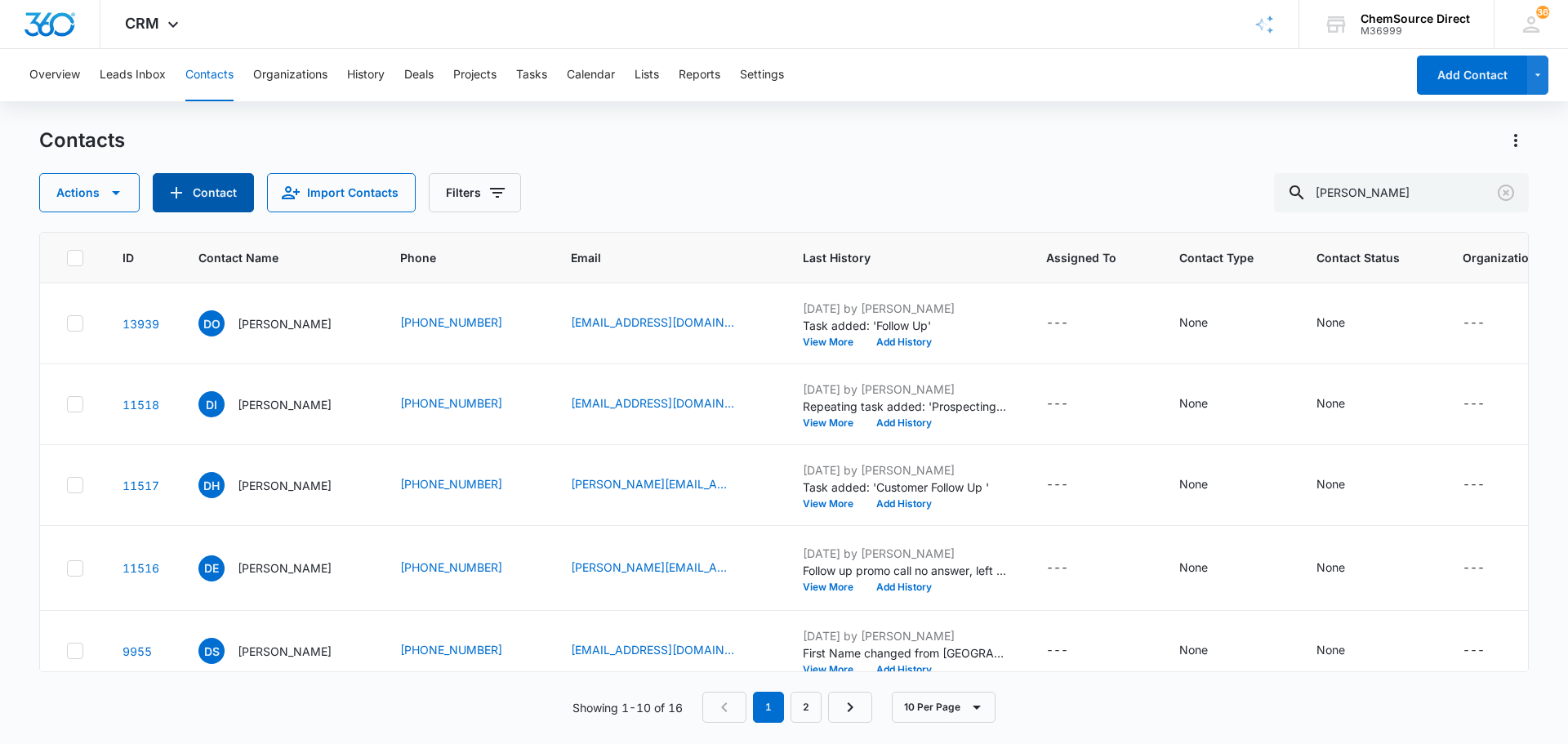
click at [220, 191] on button "Contact" at bounding box center [203, 193] width 101 height 40
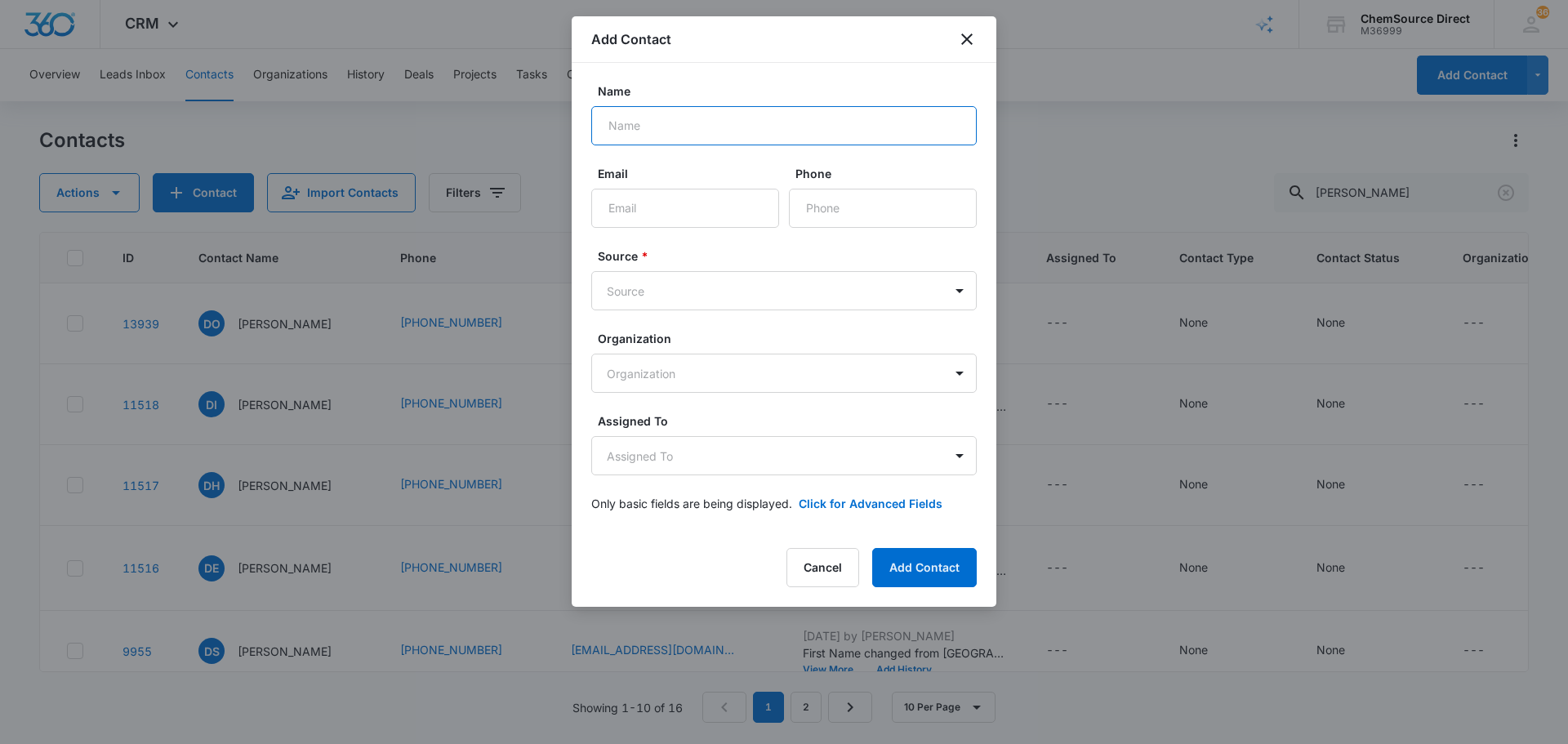
click at [640, 122] on input "Name" at bounding box center [784, 126] width 386 height 40
type input "[PERSON_NAME]"
click at [846, 212] on input "Phone" at bounding box center [883, 208] width 188 height 40
paste input "[PHONE_NUMBER]"
type input "[PHONE_NUMBER]"
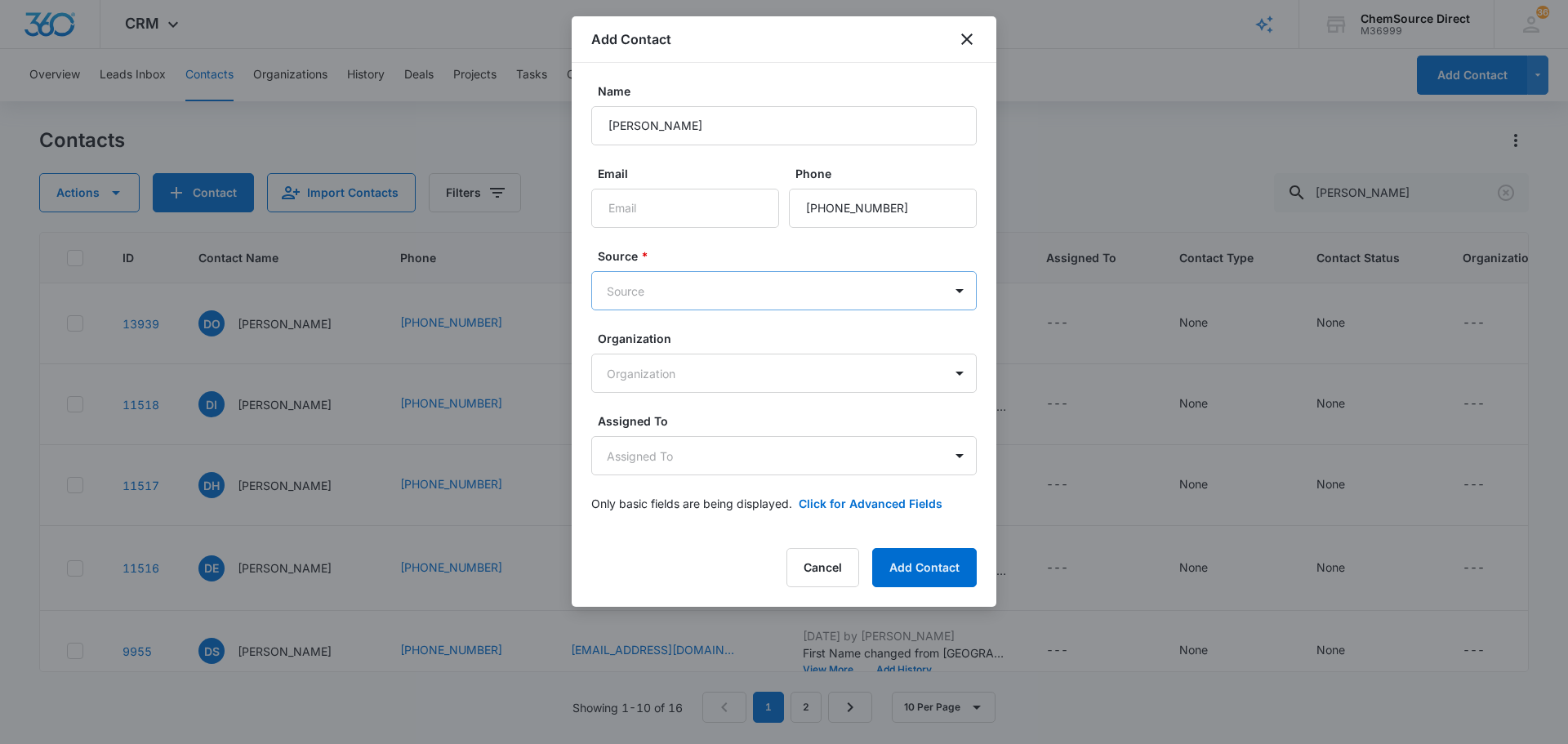
click at [778, 289] on body "CRM Apps Reputation Forms CRM Email Social Payments POS Content Ads Intelligenc…" at bounding box center [784, 372] width 1568 height 744
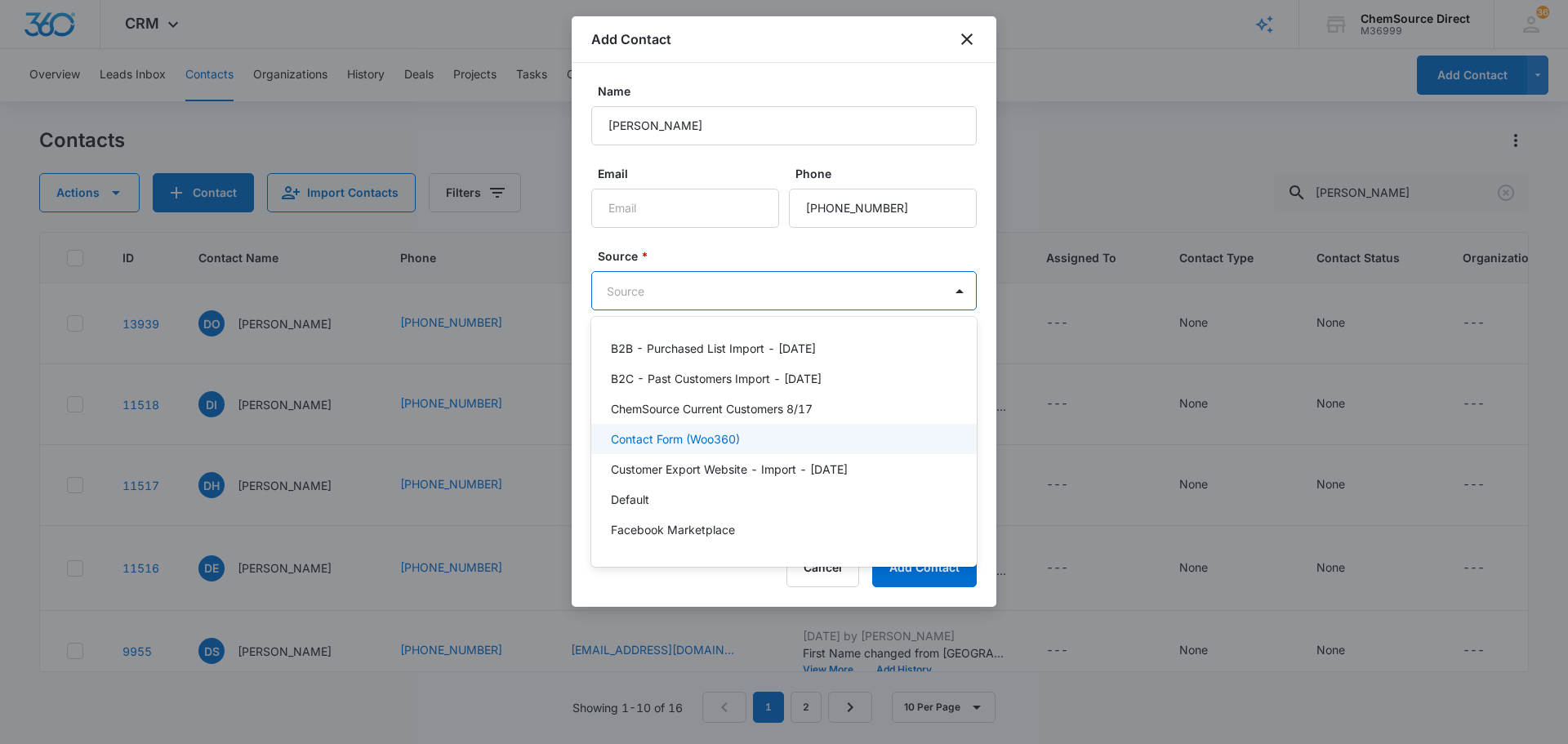
scroll to position [357, 0]
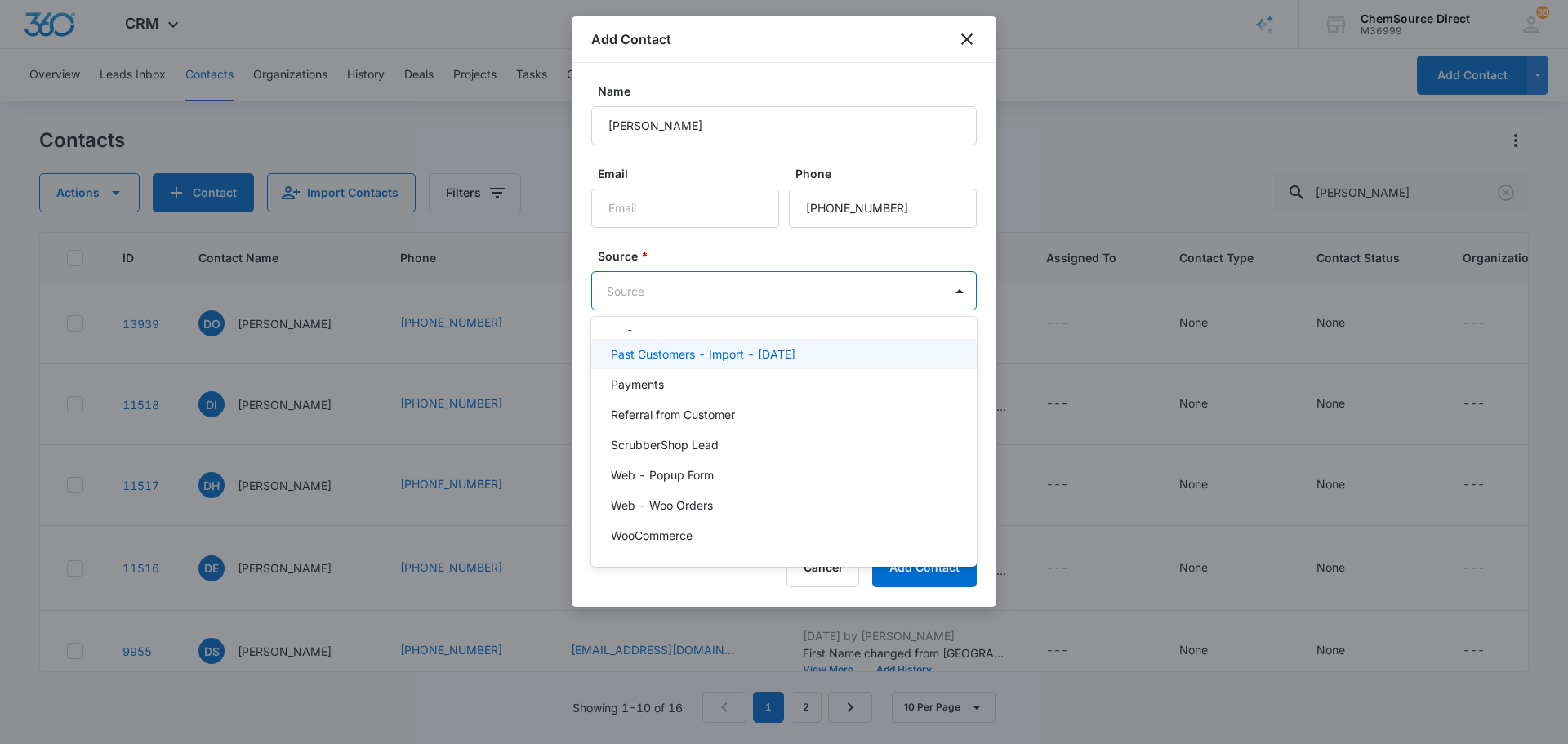
click at [793, 348] on p "Past Customers - Import - [DATE]" at bounding box center [703, 354] width 185 height 17
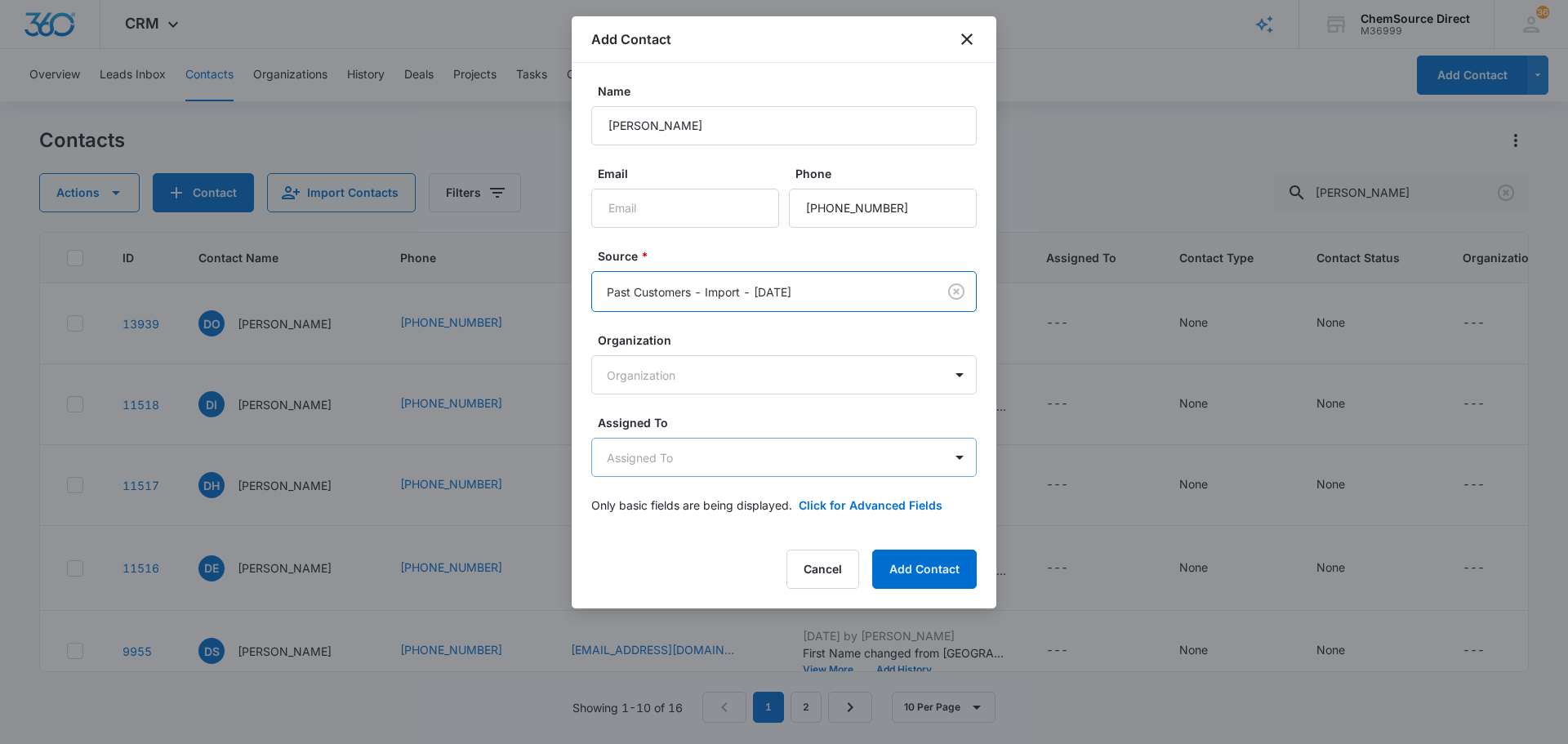
click at [729, 456] on body "CRM Apps Reputation Forms CRM Email Social Payments POS Content Ads Intelligenc…" at bounding box center [784, 372] width 1568 height 744
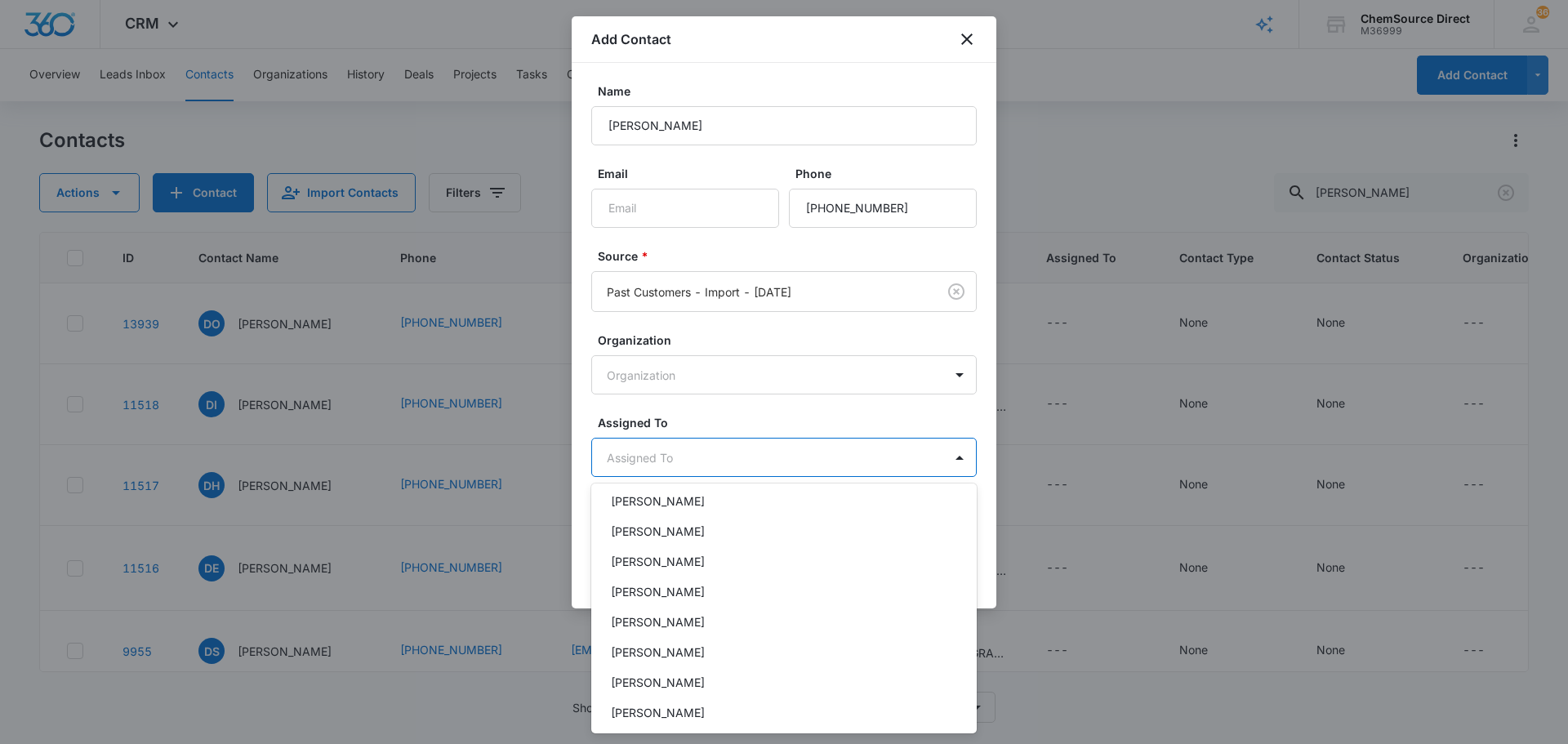
scroll to position [85, 0]
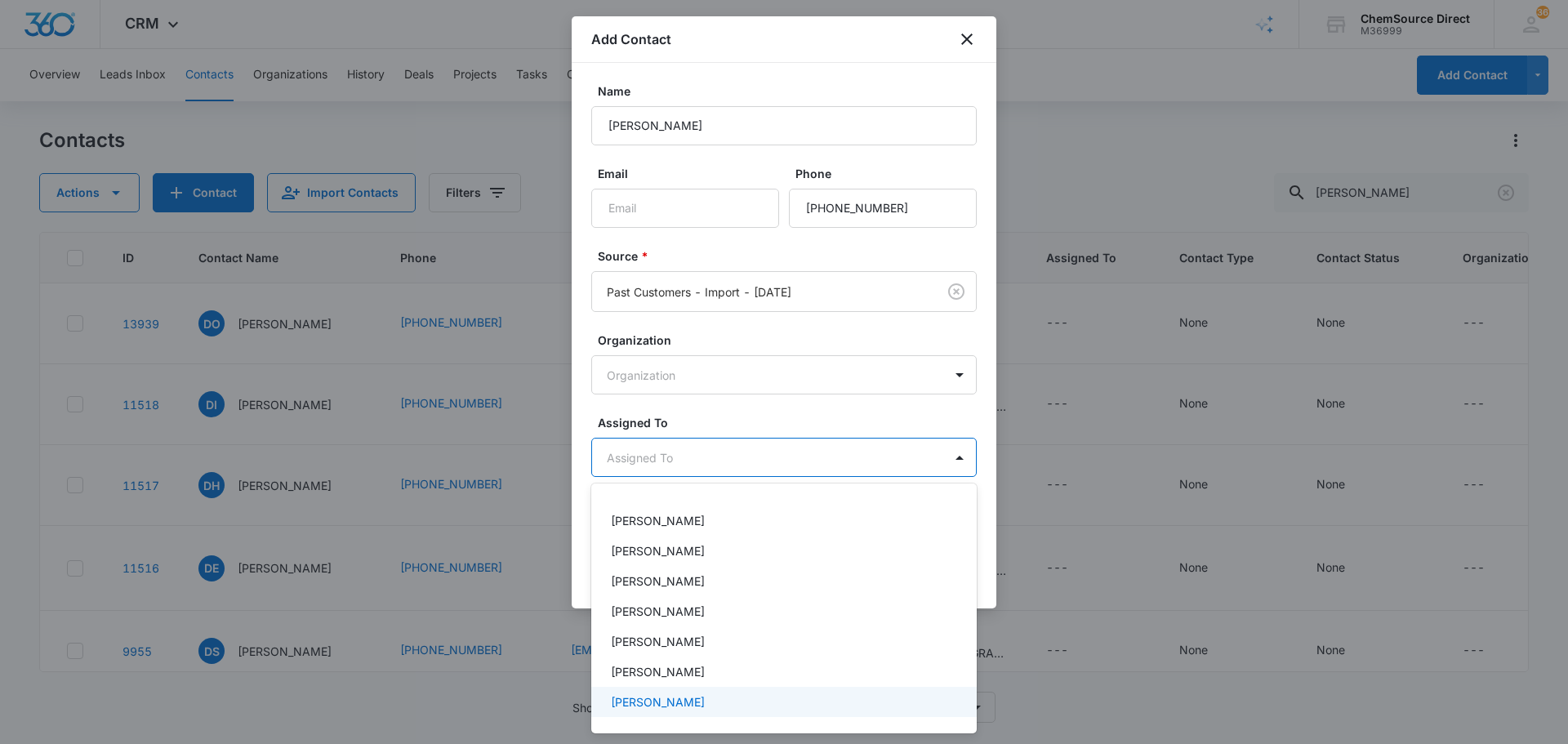
click at [683, 699] on div "[PERSON_NAME]" at bounding box center [783, 702] width 343 height 17
click at [744, 418] on div at bounding box center [784, 372] width 1568 height 744
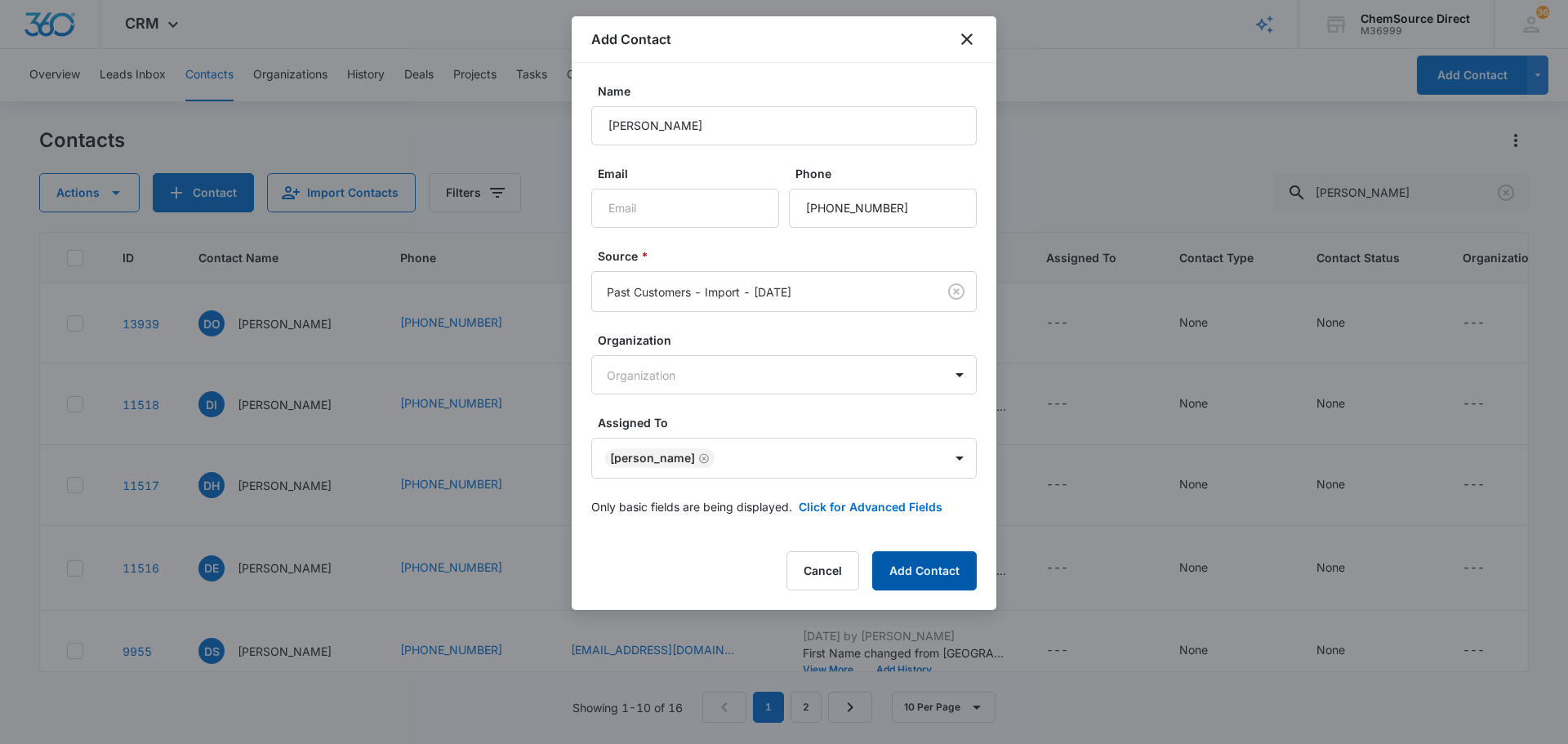
click at [911, 579] on button "Add Contact" at bounding box center [924, 571] width 105 height 40
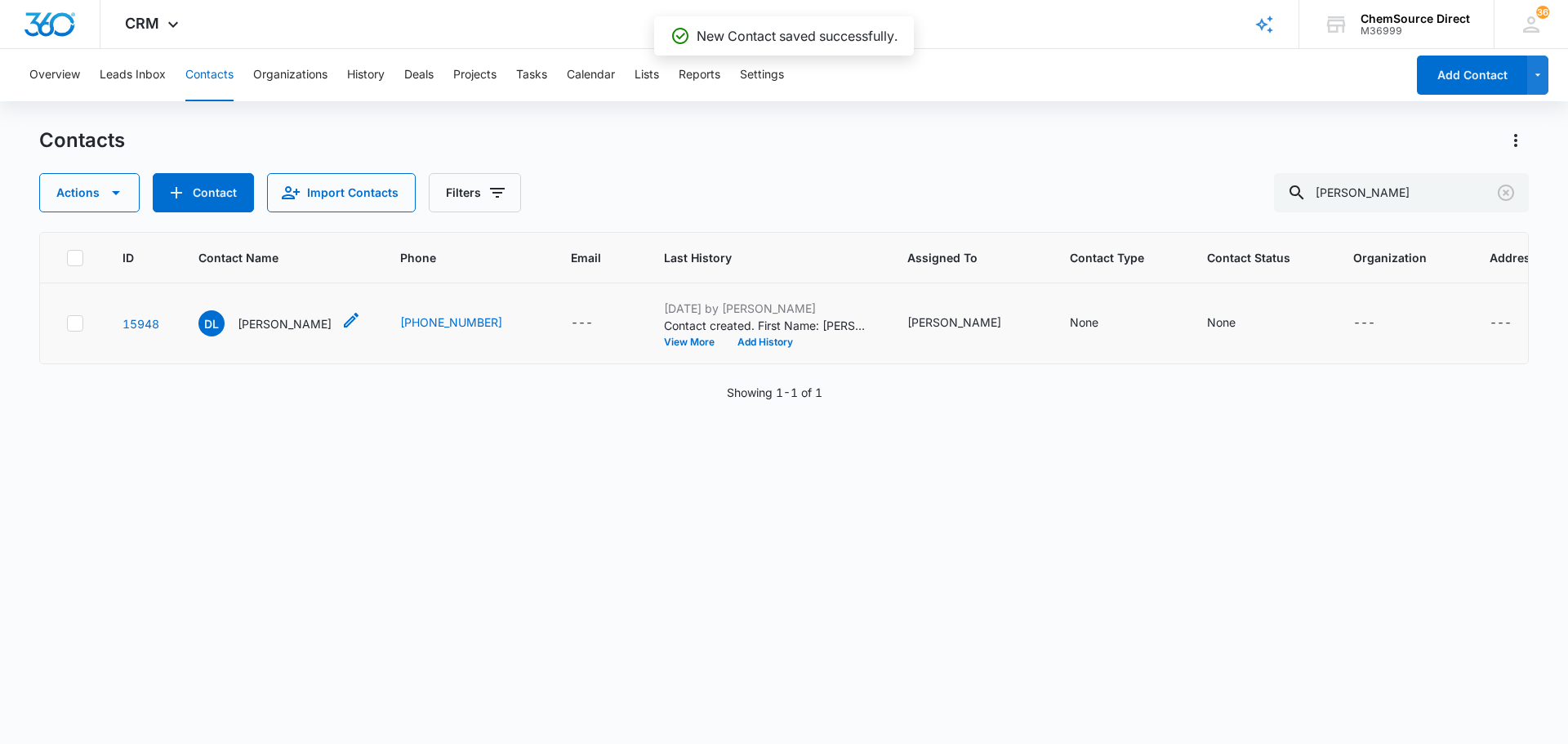
click at [296, 319] on p "[PERSON_NAME]" at bounding box center [285, 323] width 94 height 17
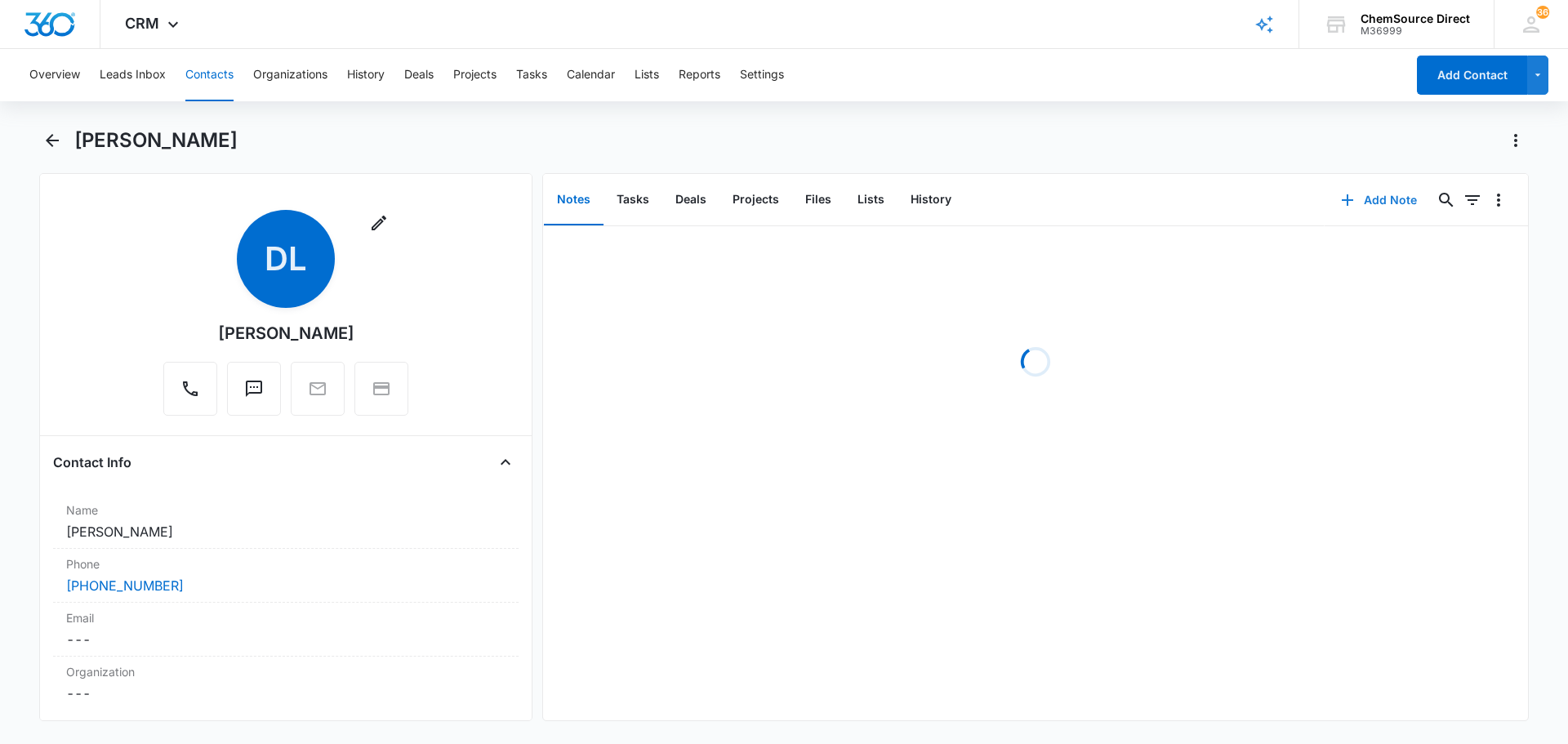
click at [1355, 199] on button "Add Note" at bounding box center [1378, 200] width 108 height 40
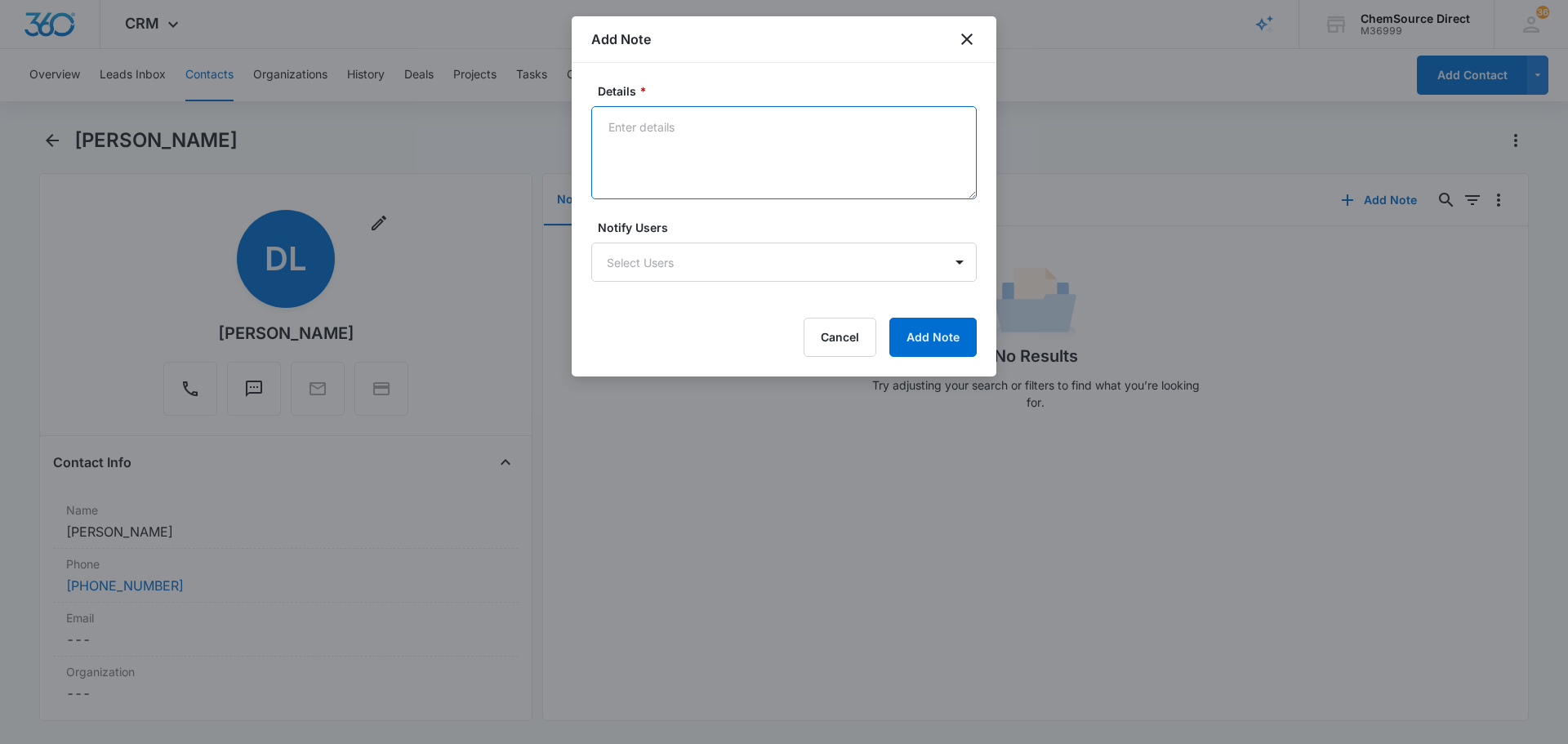
click at [729, 137] on textarea "Details *" at bounding box center [784, 153] width 386 height 93
type textarea "MY10 Promo Sent"
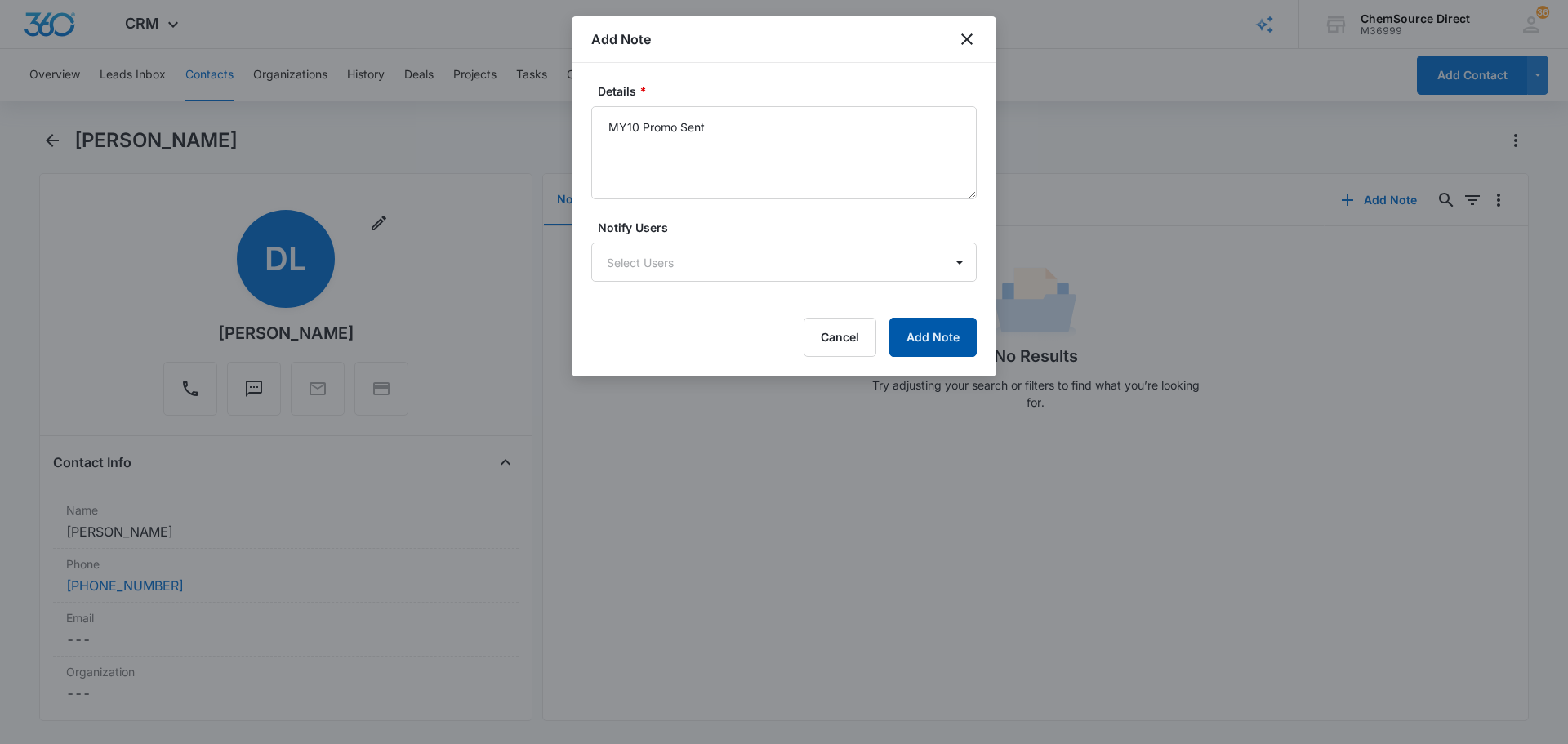
click at [920, 345] on button "Add Note" at bounding box center [933, 338] width 88 height 40
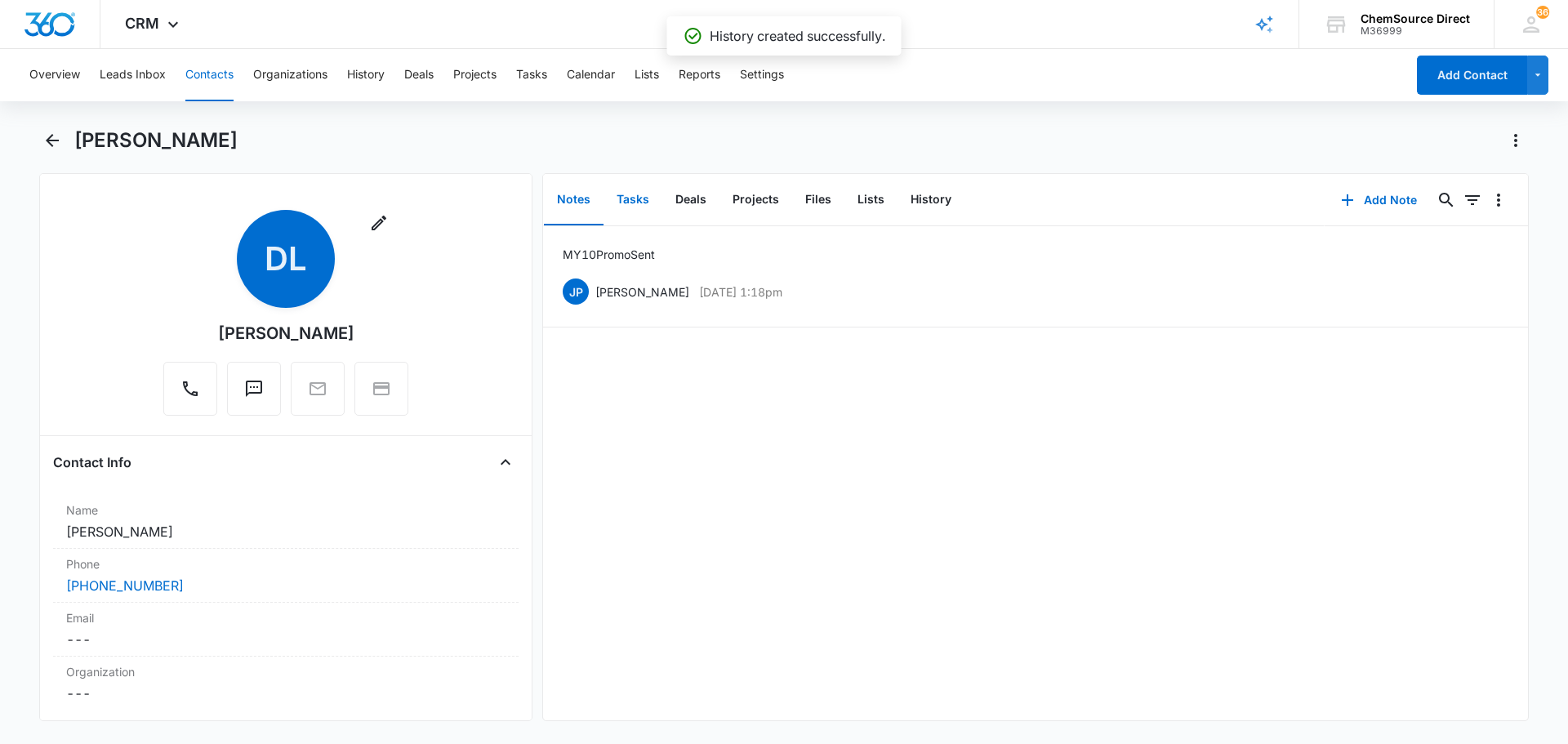
click at [635, 194] on button "Tasks" at bounding box center [633, 200] width 58 height 51
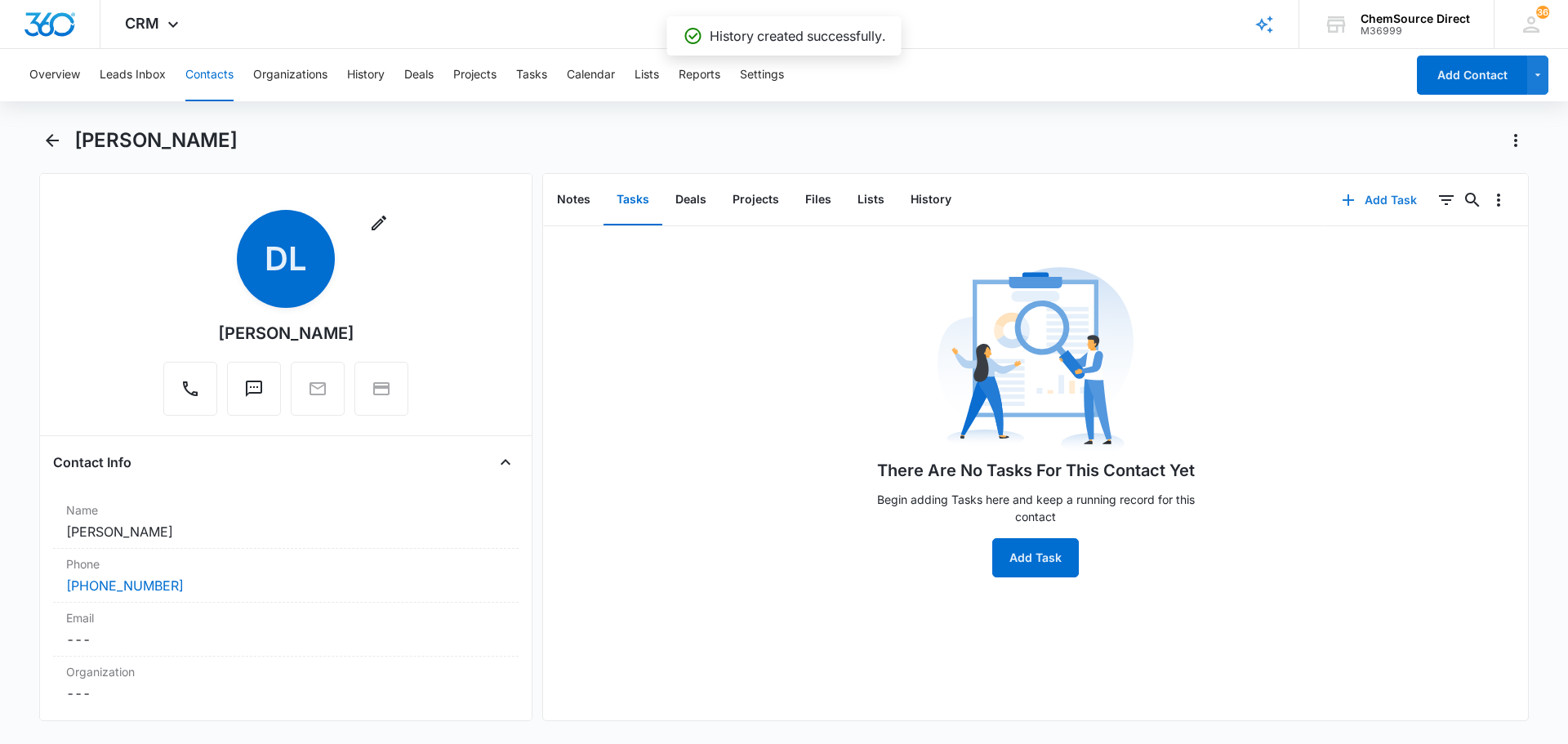
click at [1378, 197] on button "Add Task" at bounding box center [1379, 200] width 107 height 40
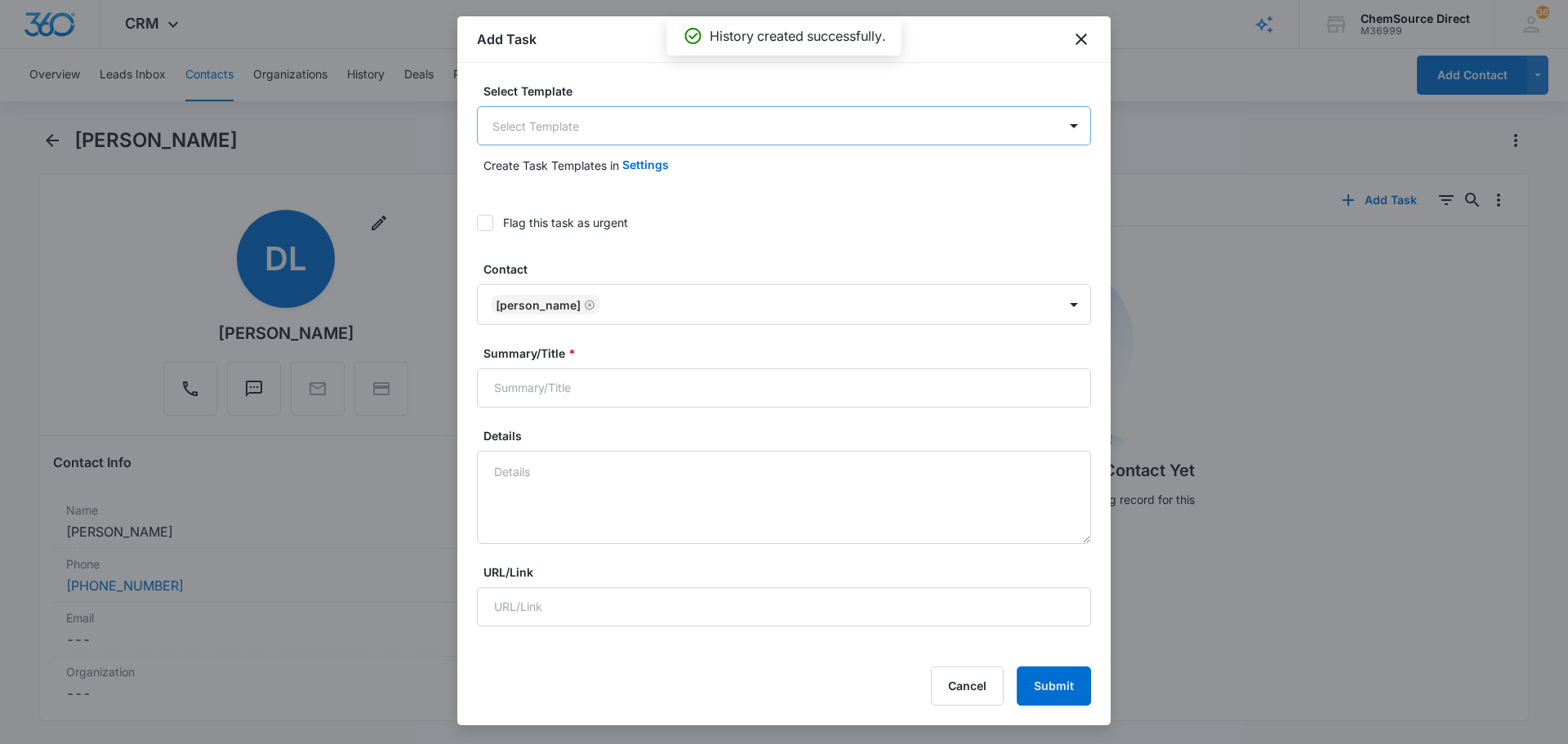
click at [639, 124] on body "CRM Apps Reputation Forms CRM Email Social Payments POS Content Ads Intelligenc…" at bounding box center [784, 372] width 1568 height 744
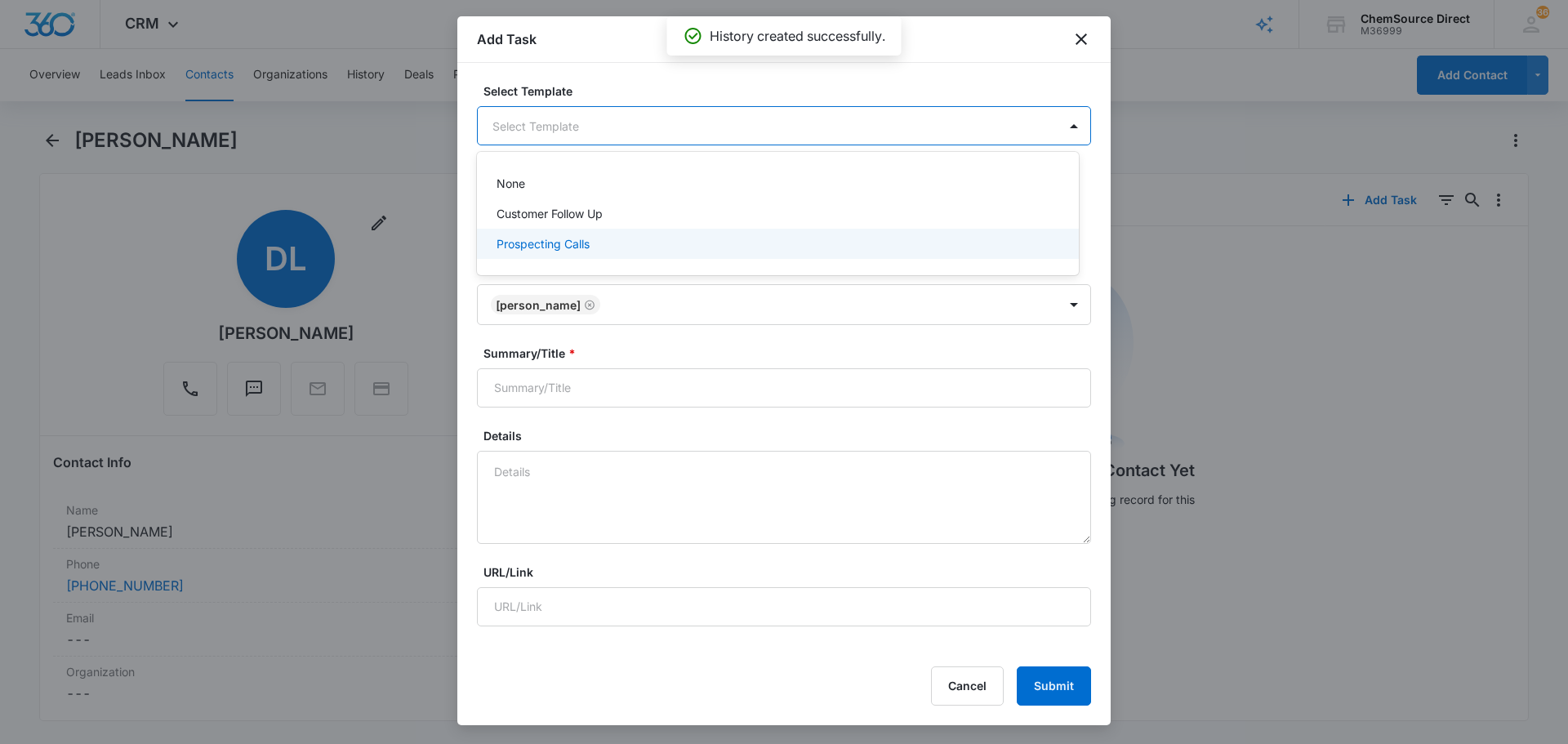
click at [617, 249] on div "Prospecting Calls" at bounding box center [776, 243] width 559 height 17
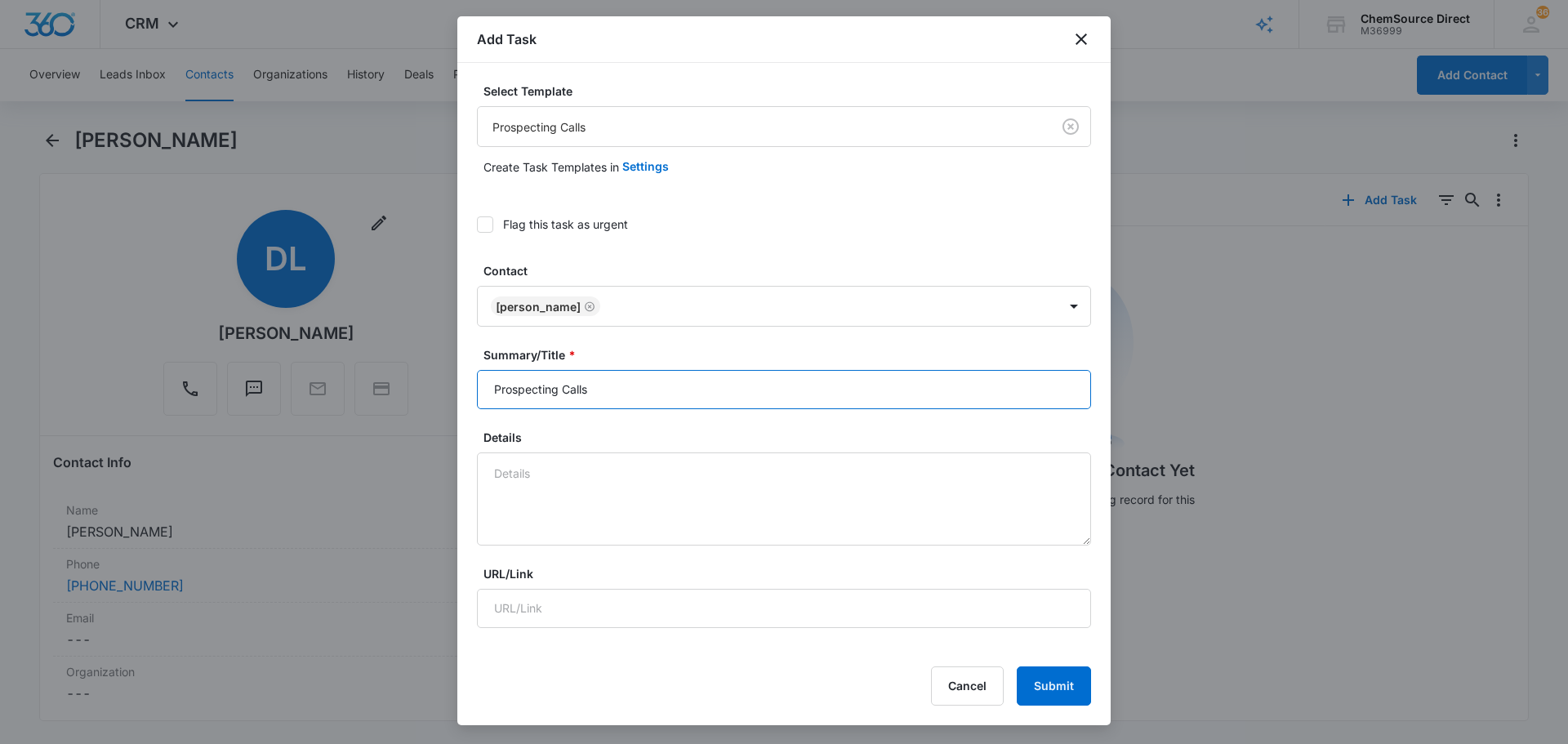
drag, startPoint x: 641, startPoint y: 389, endPoint x: 345, endPoint y: 376, distance: 296.3
click at [347, 377] on body "CRM Apps Reputation Forms CRM Email Social Payments POS Content Ads Intelligenc…" at bounding box center [784, 372] width 1568 height 744
type input "Prospecting Calls"
click at [1016, 667] on button "Submit" at bounding box center [1053, 686] width 74 height 40
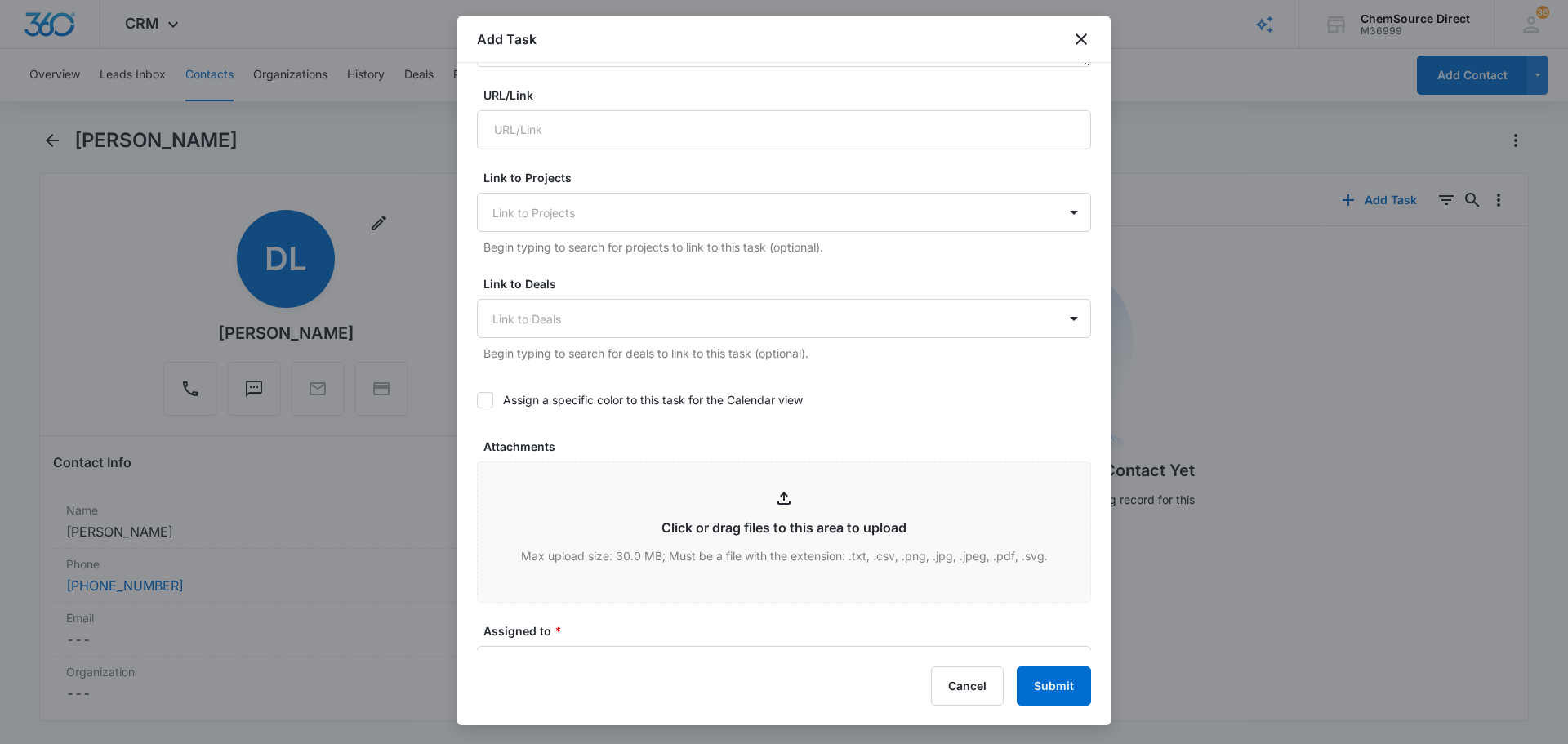
scroll to position [536, 0]
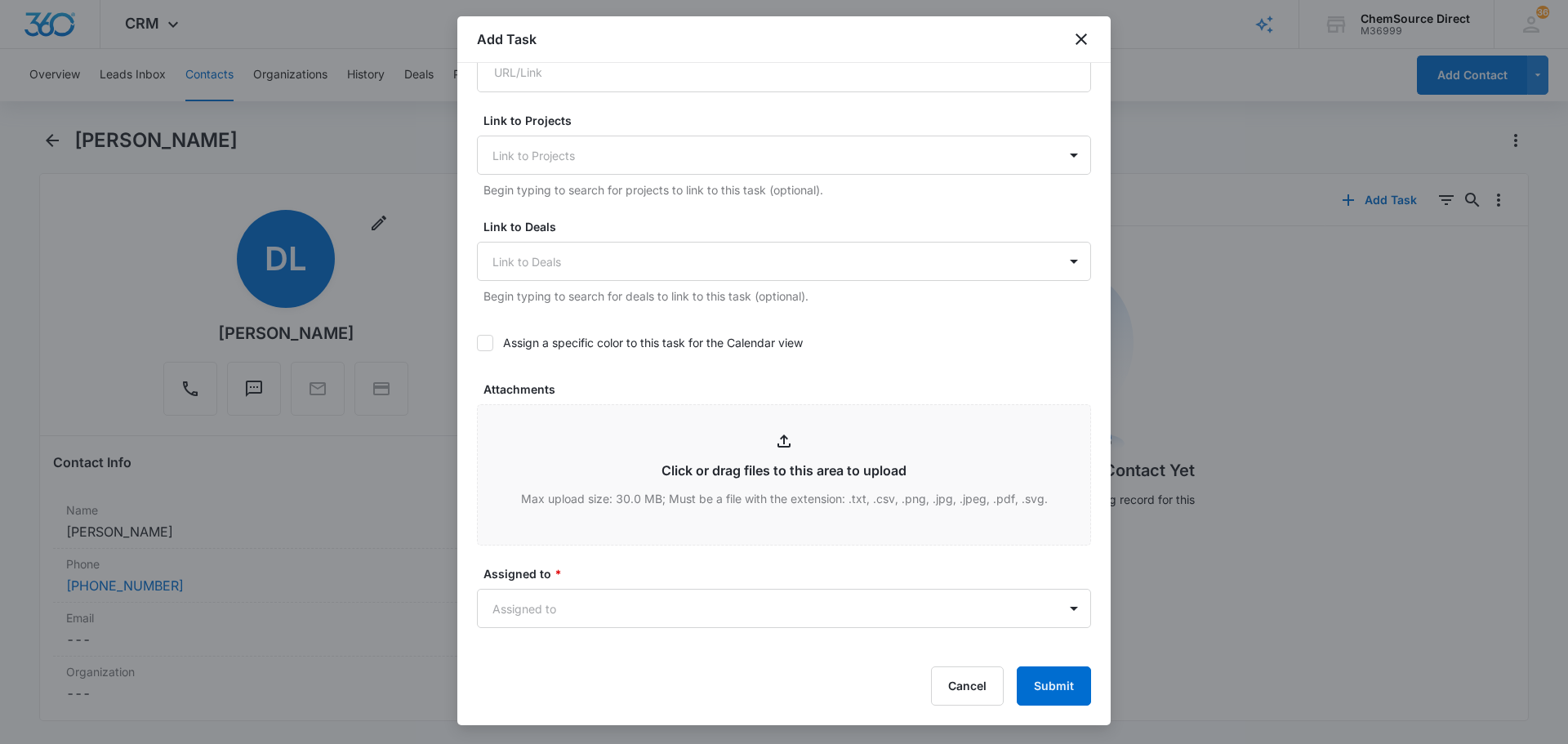
click at [485, 334] on div "Assign a specific color to this task for the Calendar view" at bounding box center [784, 342] width 614 height 37
click at [491, 345] on icon at bounding box center [486, 343] width 15 height 15
click at [477, 343] on input "Assign a specific color to this task for the Calendar view" at bounding box center [477, 343] width 0 height 0
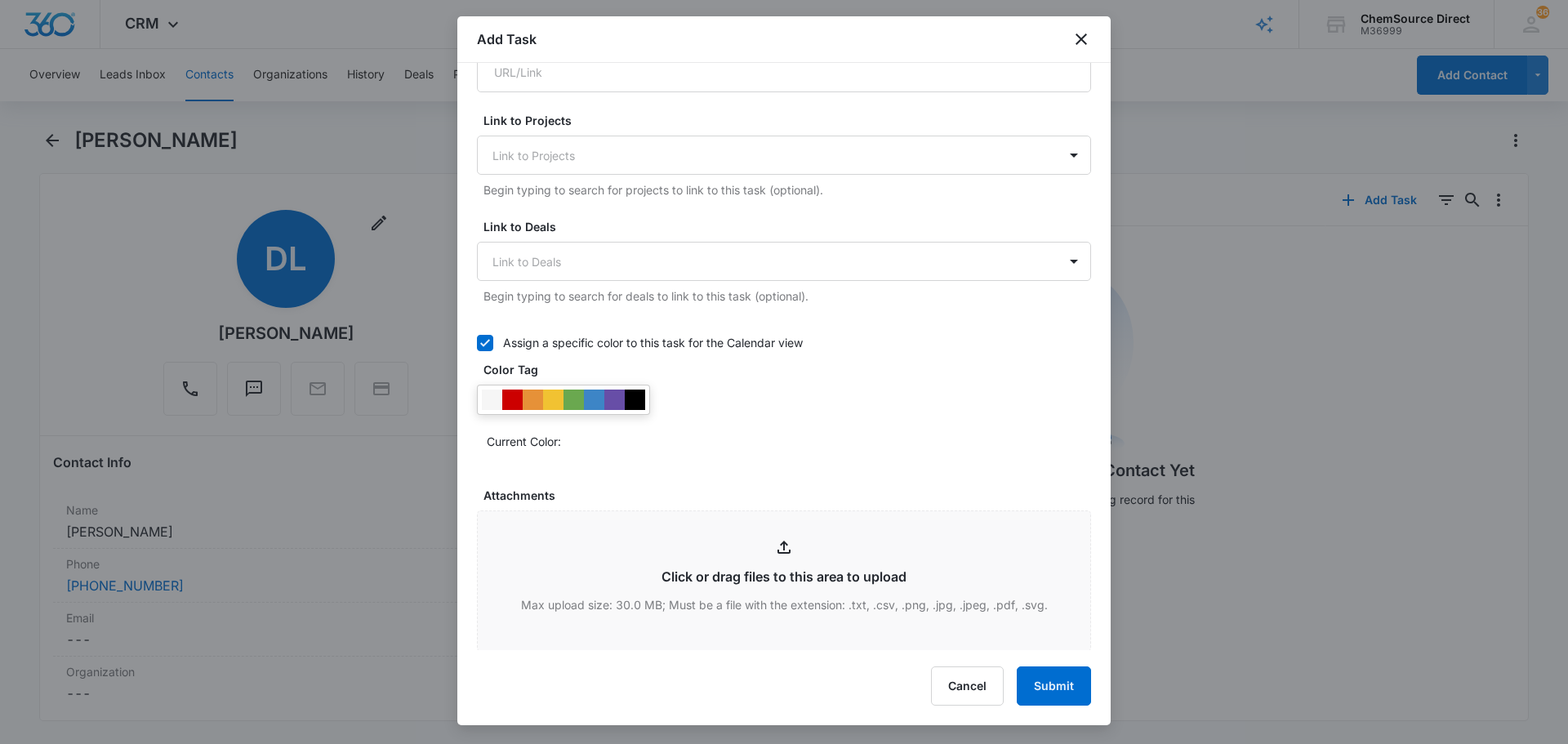
click at [646, 399] on div at bounding box center [564, 400] width 173 height 30
click at [639, 403] on div at bounding box center [635, 400] width 21 height 21
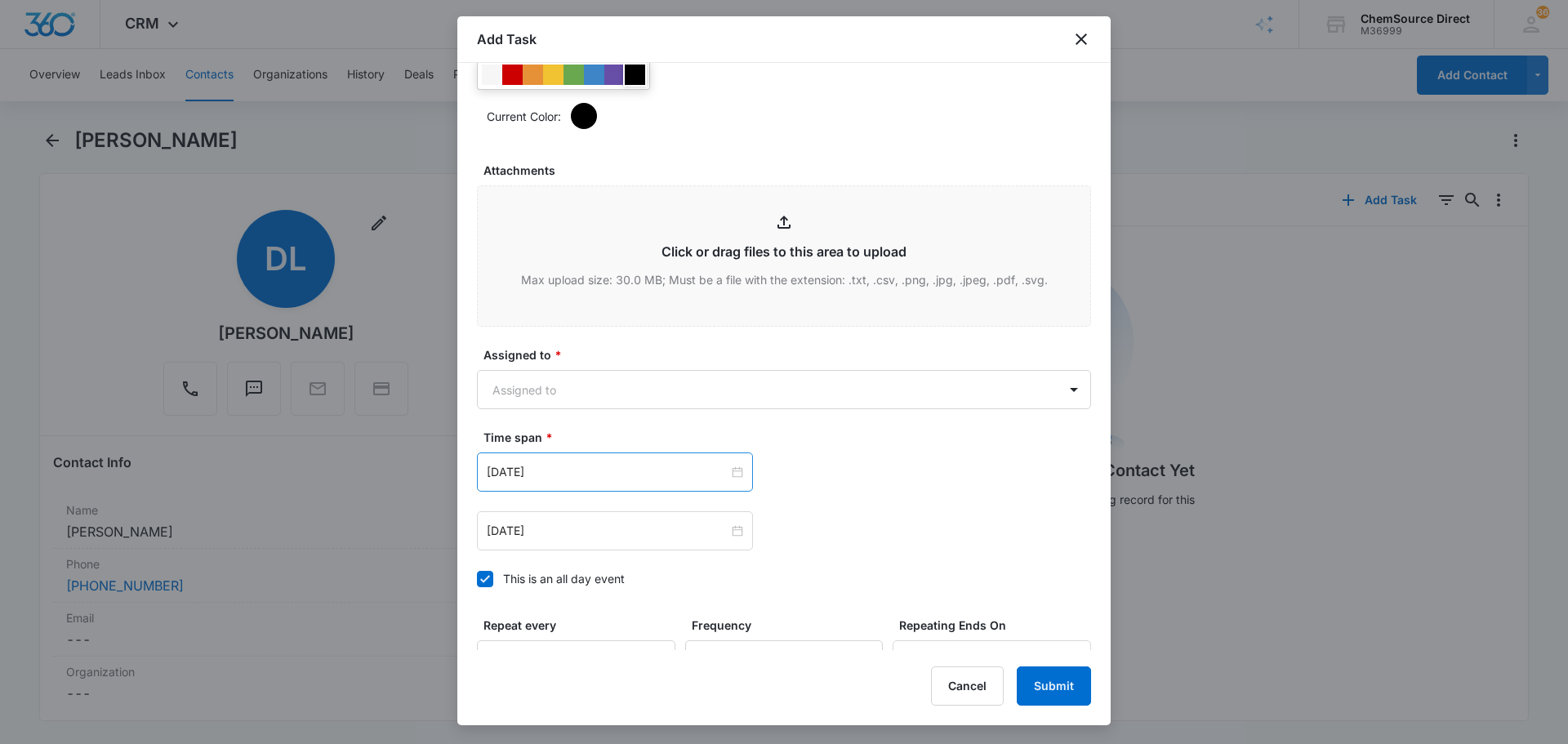
scroll to position [863, 0]
click at [640, 402] on body "CRM Apps Reputation Forms CRM Email Social Payments POS Content Ads Intelligenc…" at bounding box center [784, 372] width 1568 height 744
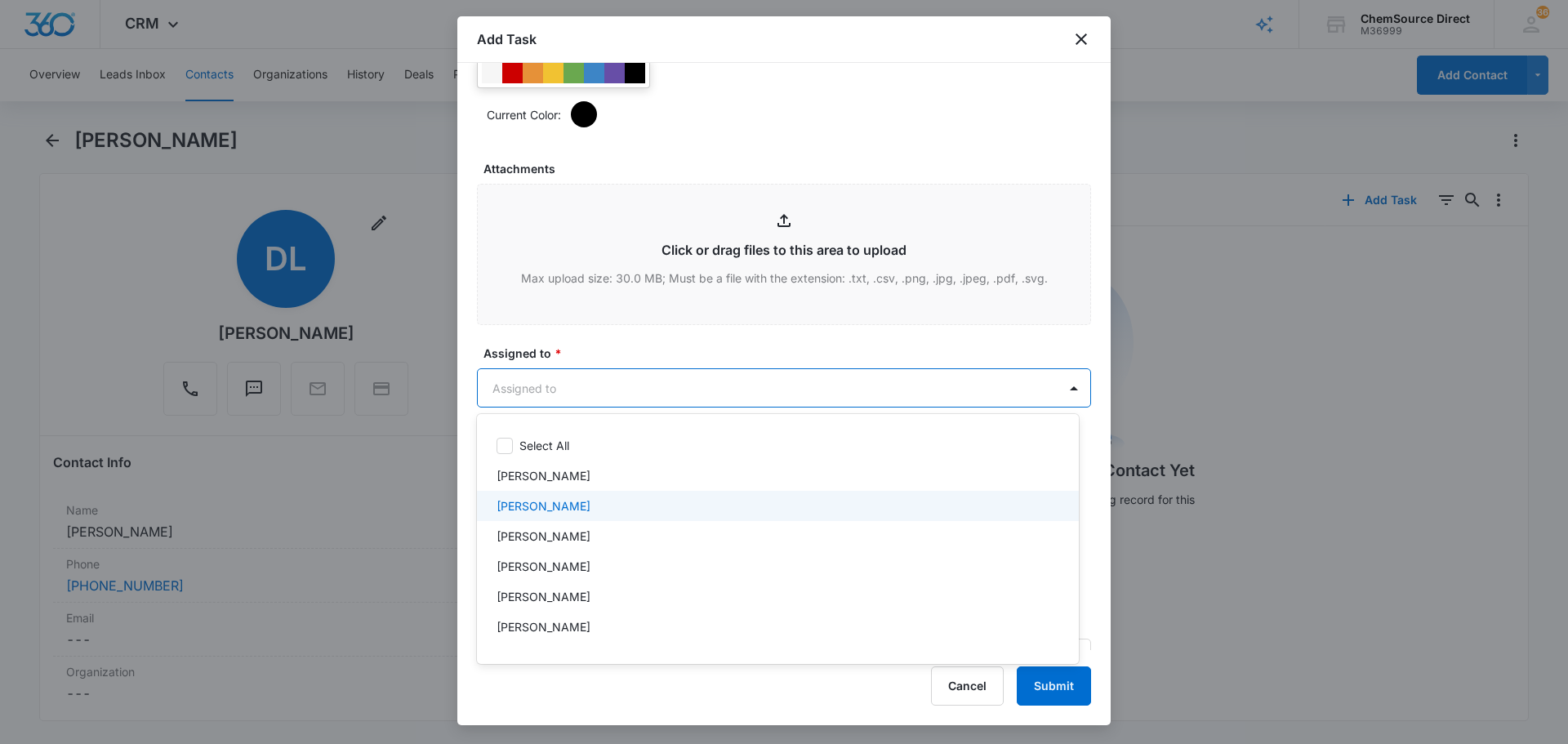
click at [612, 513] on div "[PERSON_NAME]" at bounding box center [776, 505] width 559 height 17
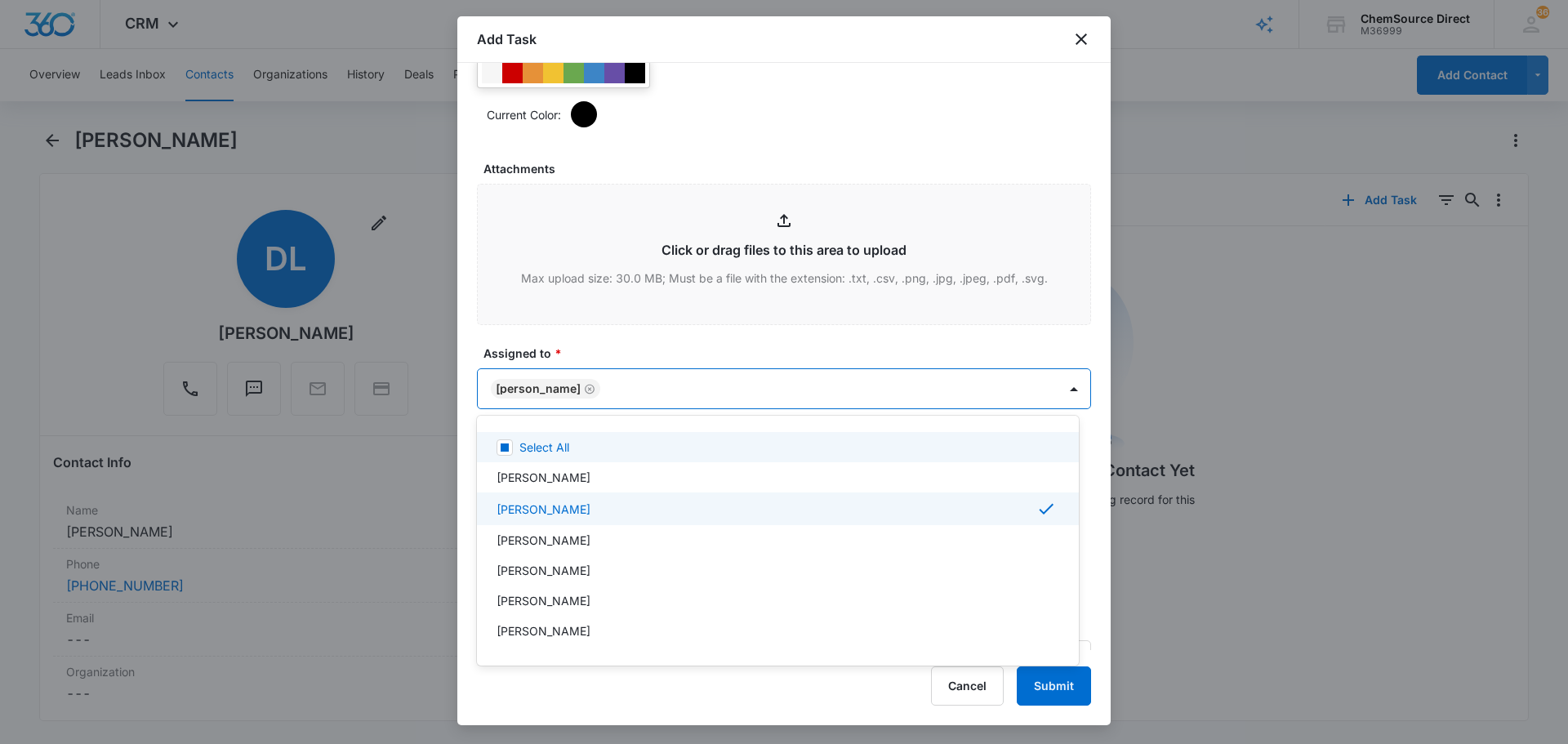
click at [650, 348] on div at bounding box center [784, 372] width 1568 height 744
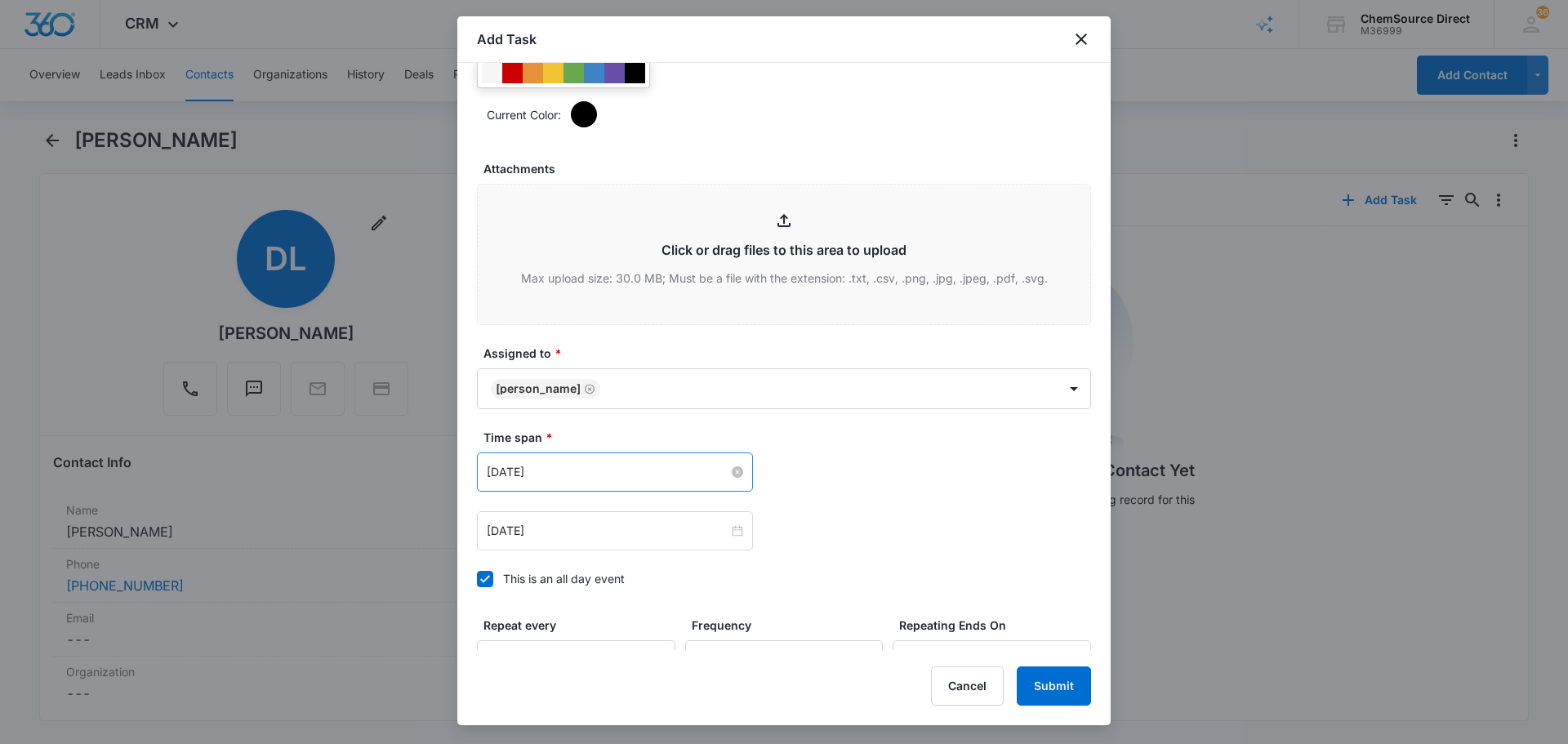
click at [602, 473] on input "[DATE]" at bounding box center [607, 471] width 241 height 18
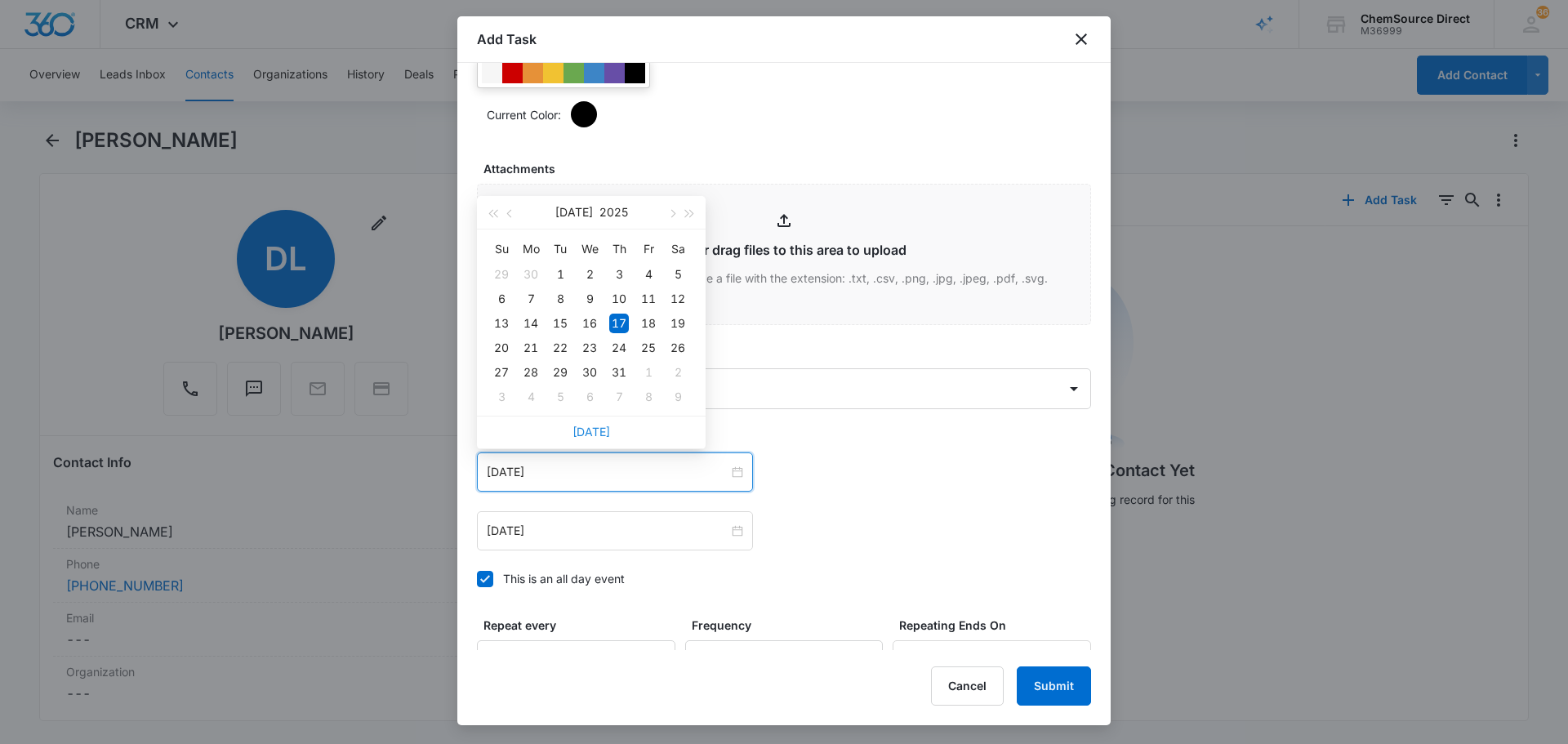
click at [598, 432] on link "[DATE]" at bounding box center [591, 431] width 38 height 14
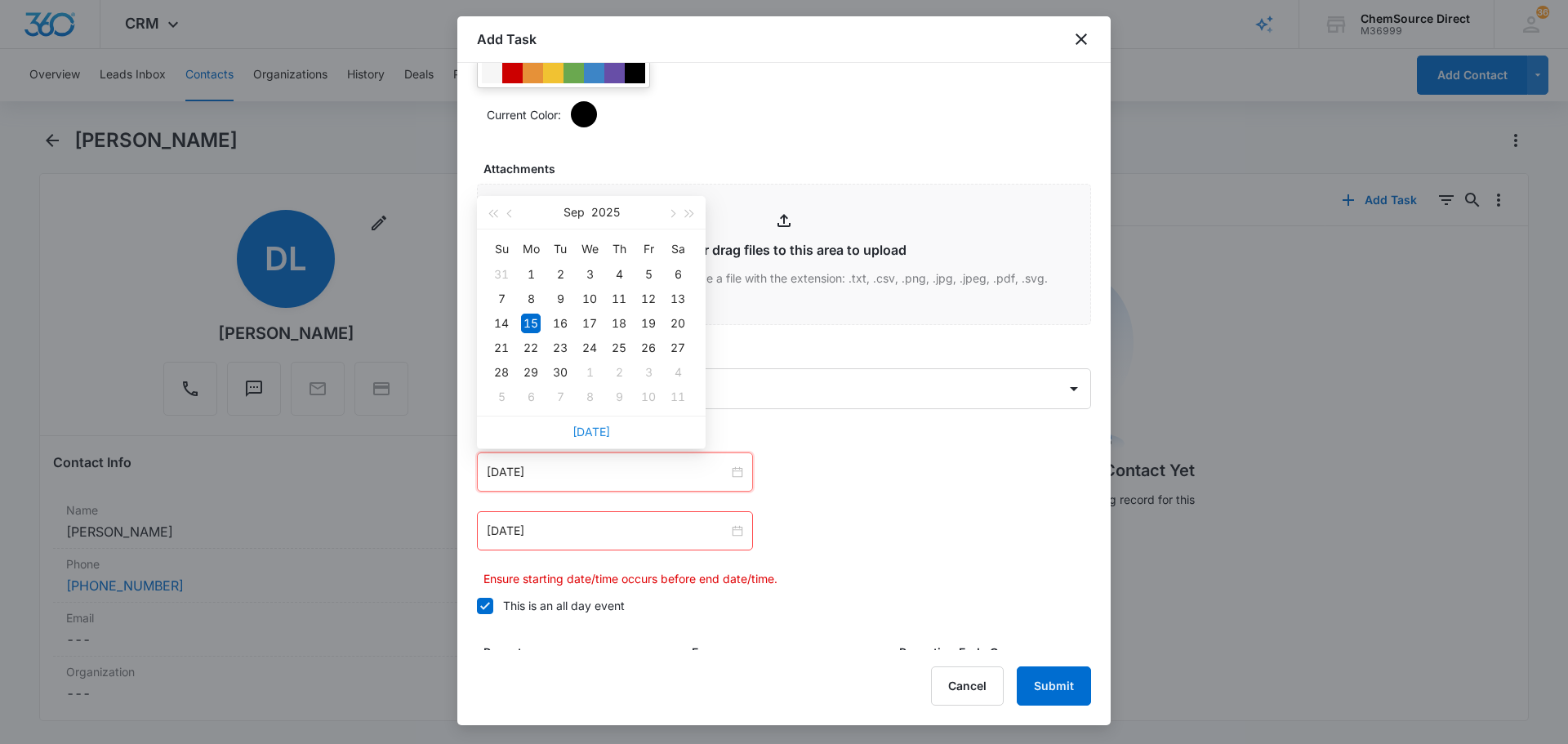
type input "[DATE]"
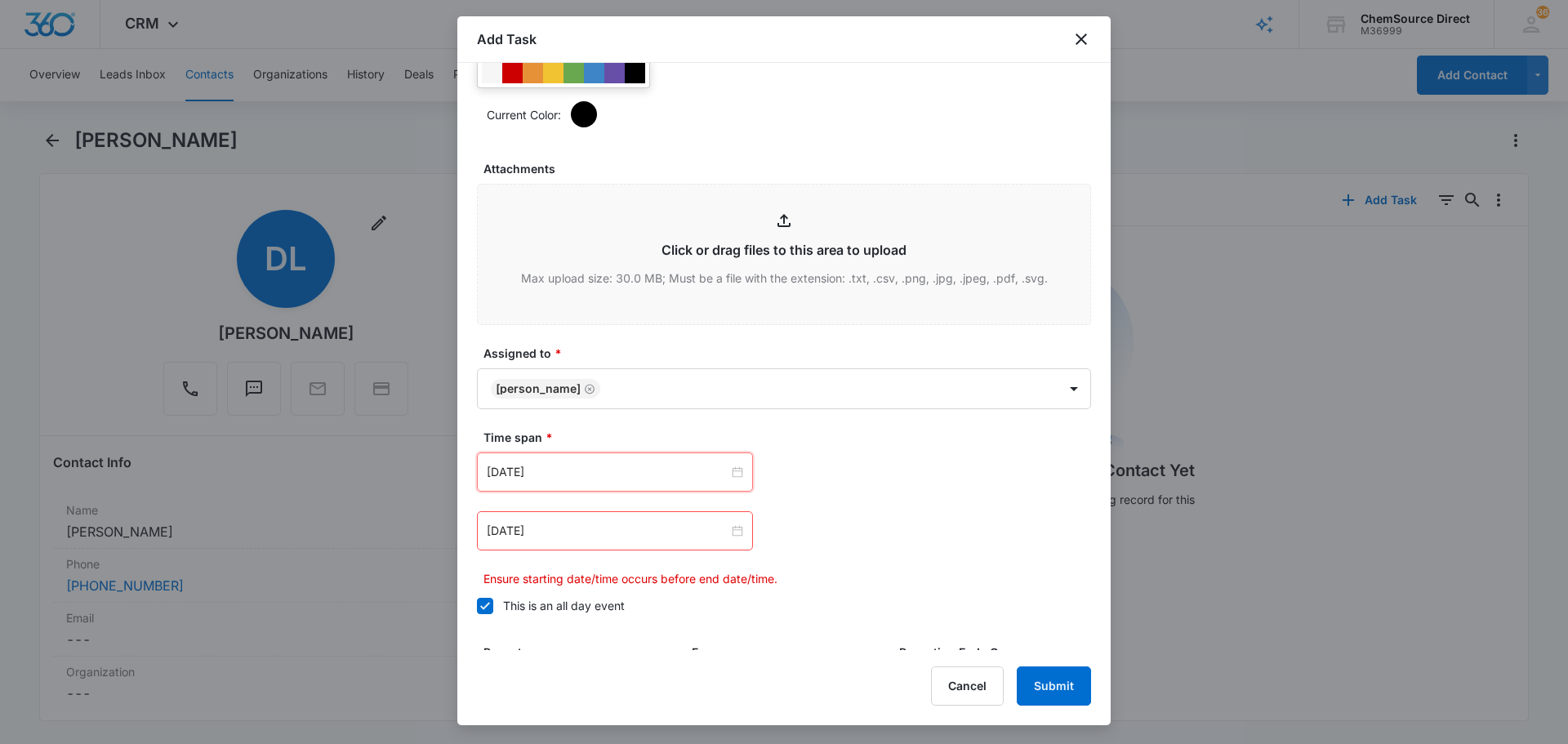
click at [553, 540] on div "[DATE]" at bounding box center [615, 531] width 276 height 40
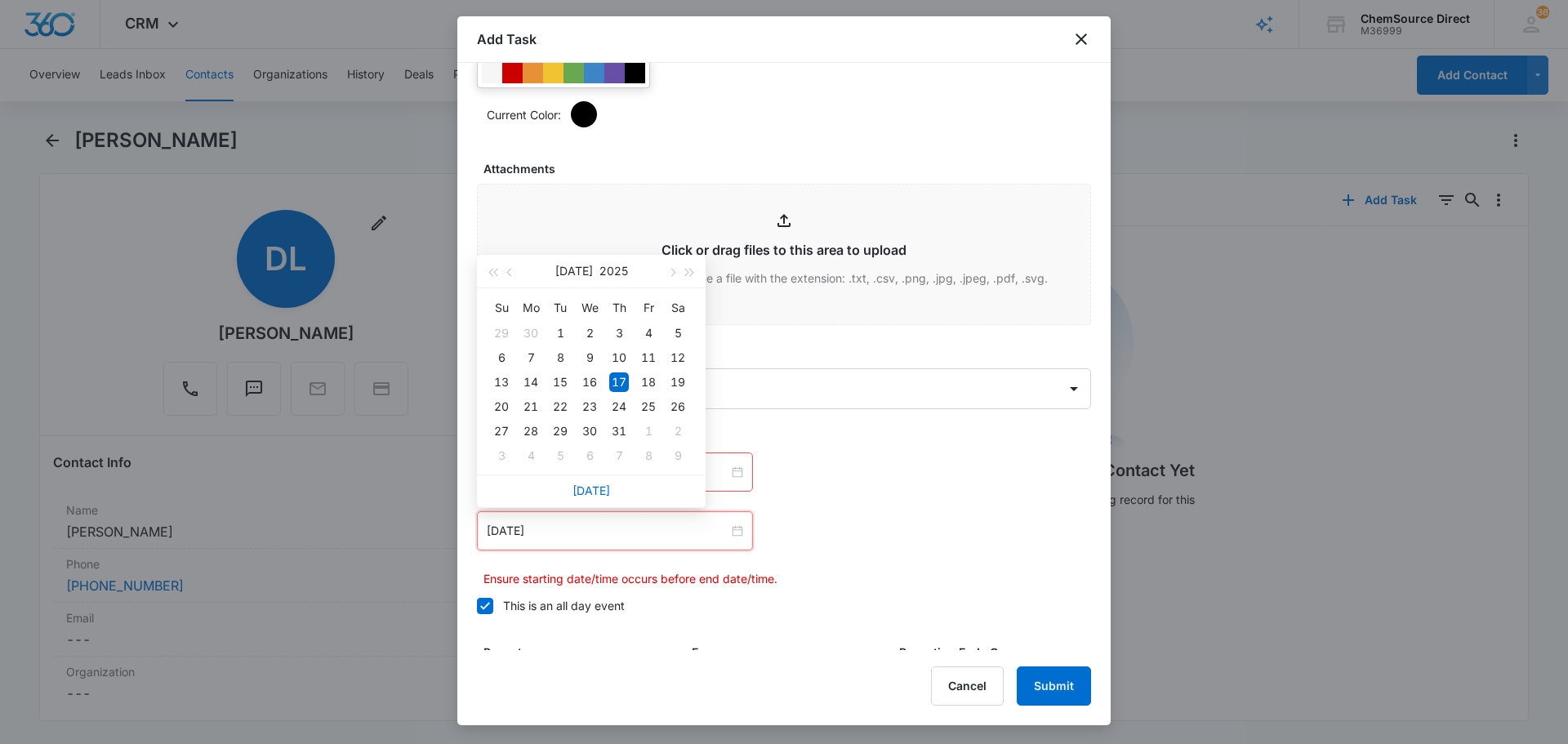
click at [586, 504] on div "[DATE]" at bounding box center [591, 490] width 229 height 33
click at [595, 491] on link "[DATE]" at bounding box center [591, 490] width 38 height 14
type input "[DATE]"
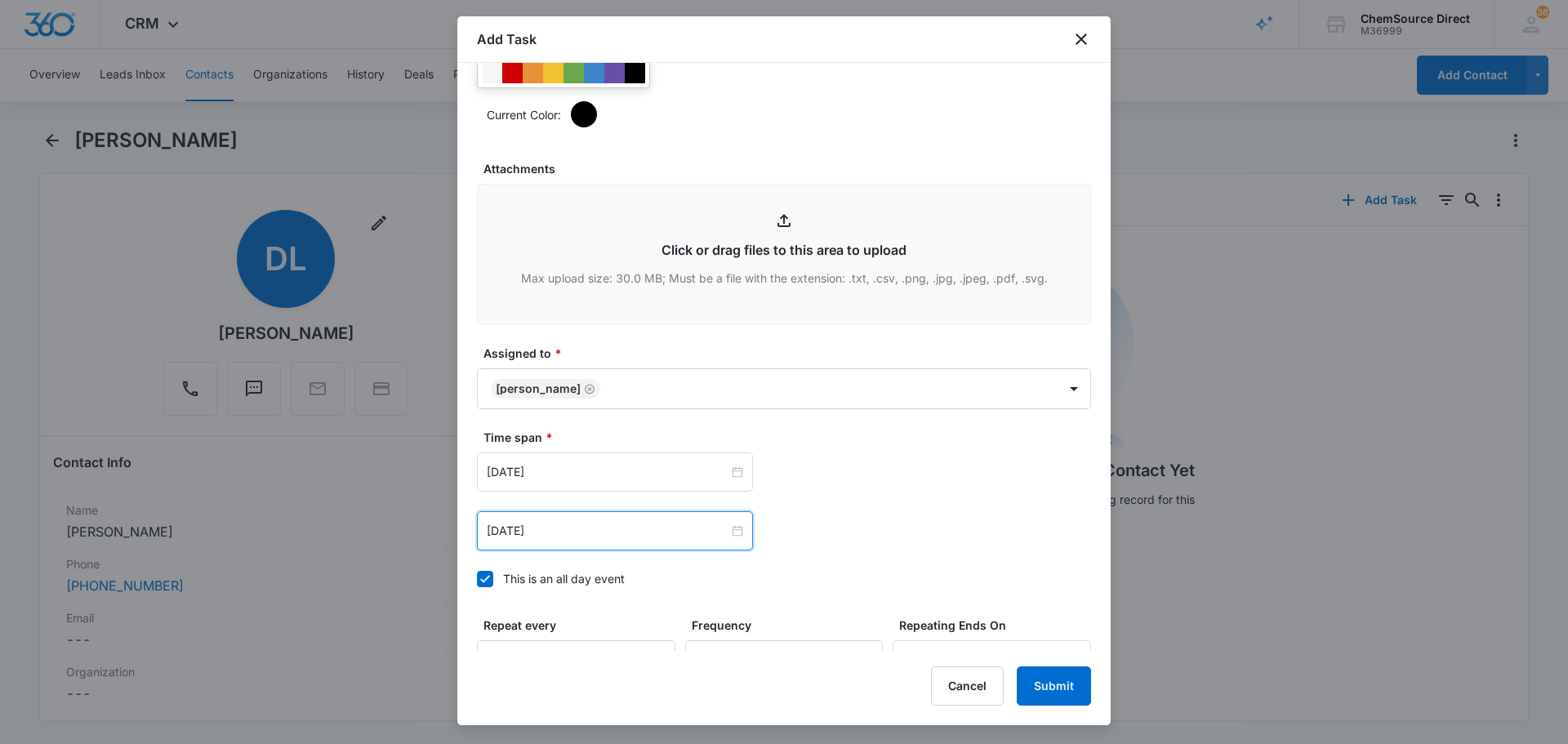
click at [1034, 424] on form "Select Template Prospecting Calls Create Task Templates in Settings Flag this t…" at bounding box center [784, 19] width 614 height 1598
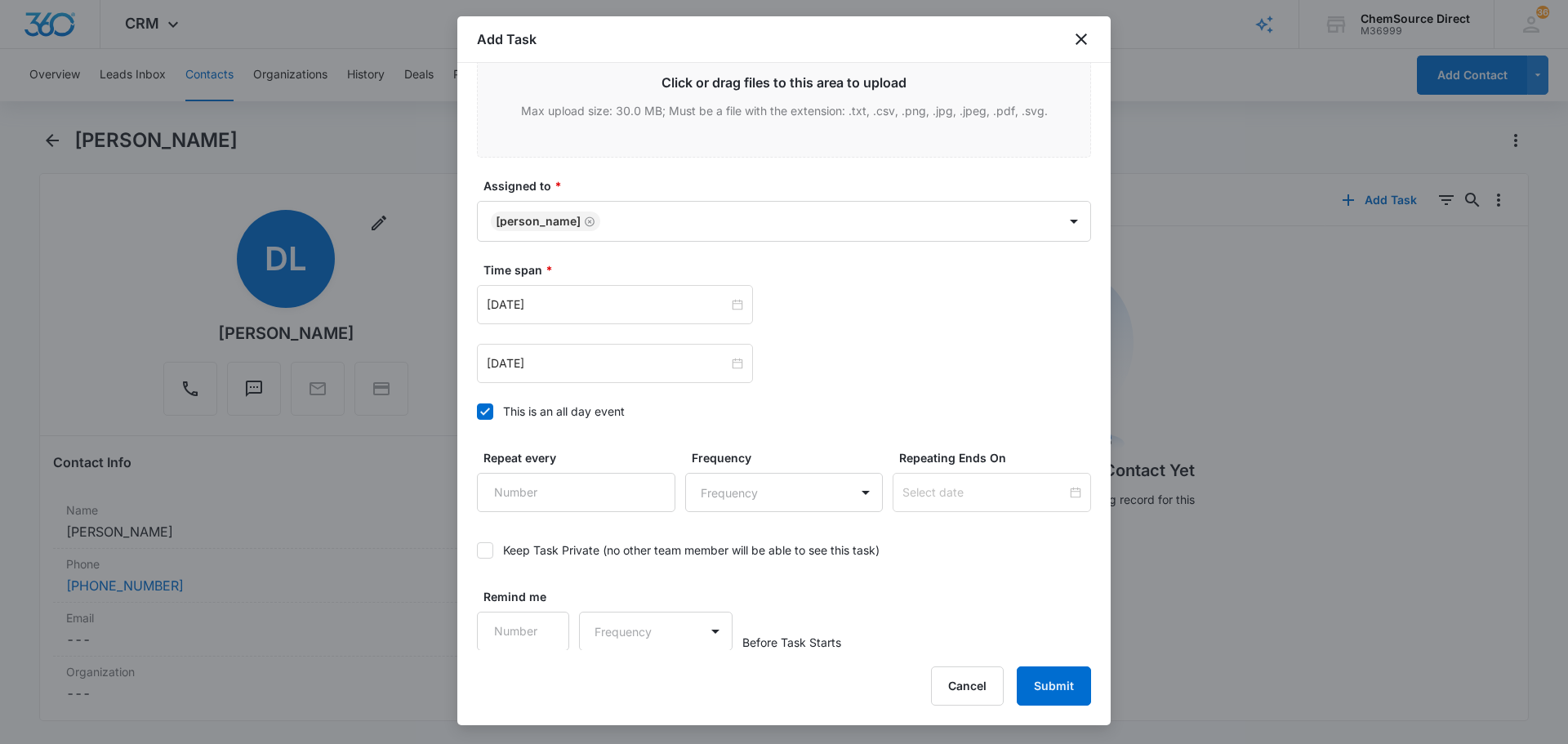
scroll to position [1031, 0]
click at [632, 485] on input "Repeat every" at bounding box center [576, 492] width 198 height 40
type input "2"
click at [807, 495] on body "CRM Apps Reputation Forms CRM Email Social Payments POS Content Ads Intelligenc…" at bounding box center [784, 372] width 1568 height 744
click at [790, 550] on div "Day" at bounding box center [776, 549] width 152 height 17
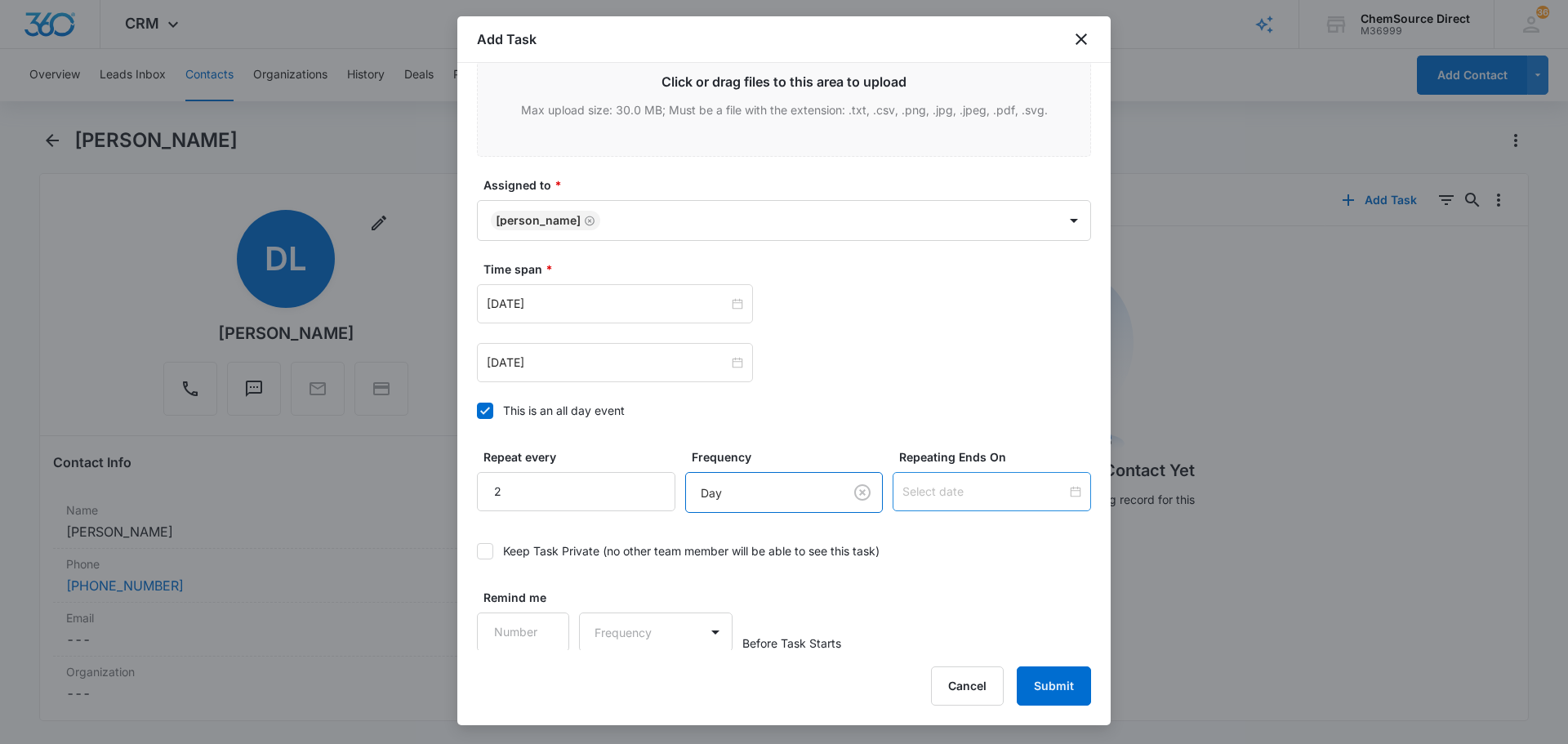
click at [945, 494] on input at bounding box center [984, 491] width 164 height 18
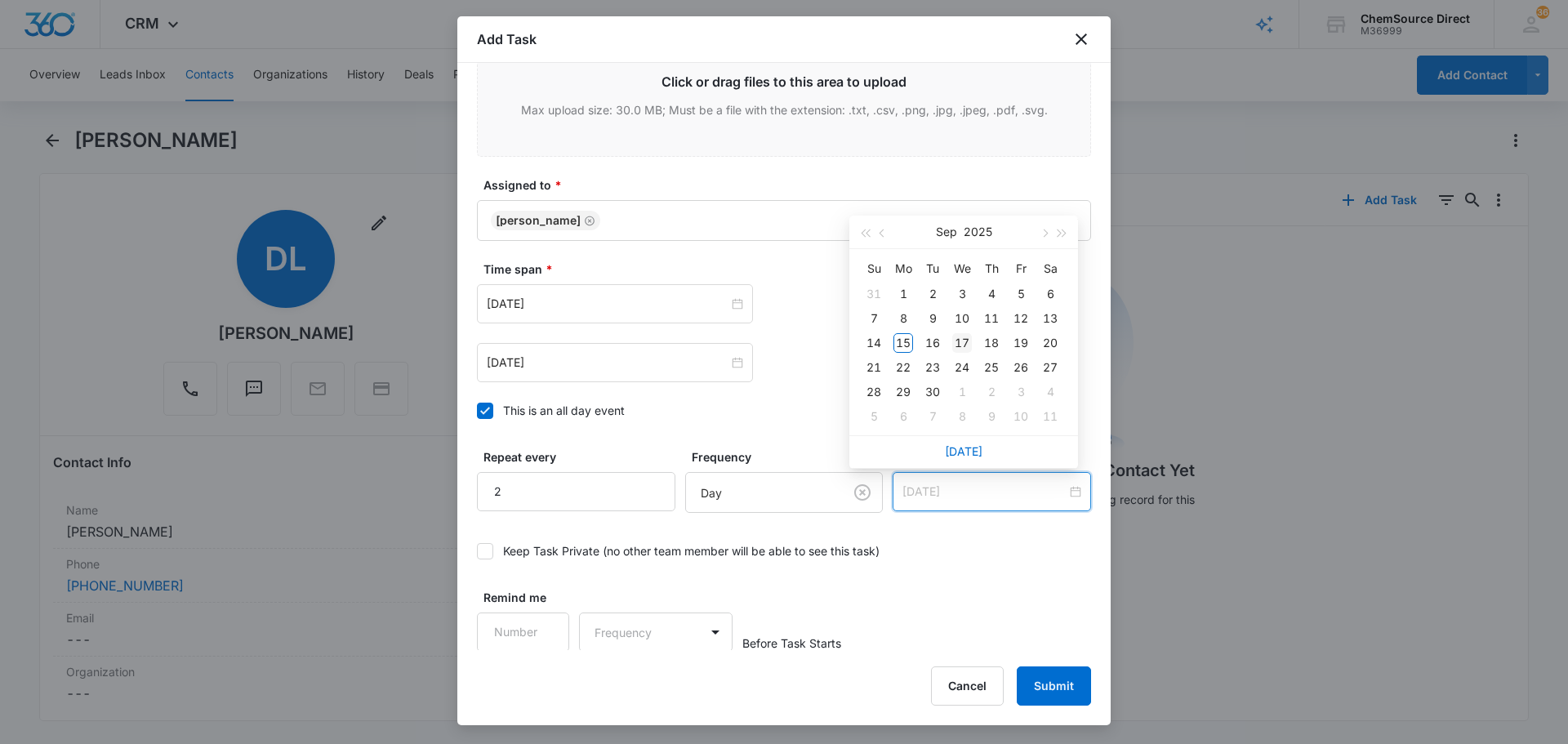
type input "[DATE]"
click at [959, 339] on div "17" at bounding box center [962, 342] width 20 height 20
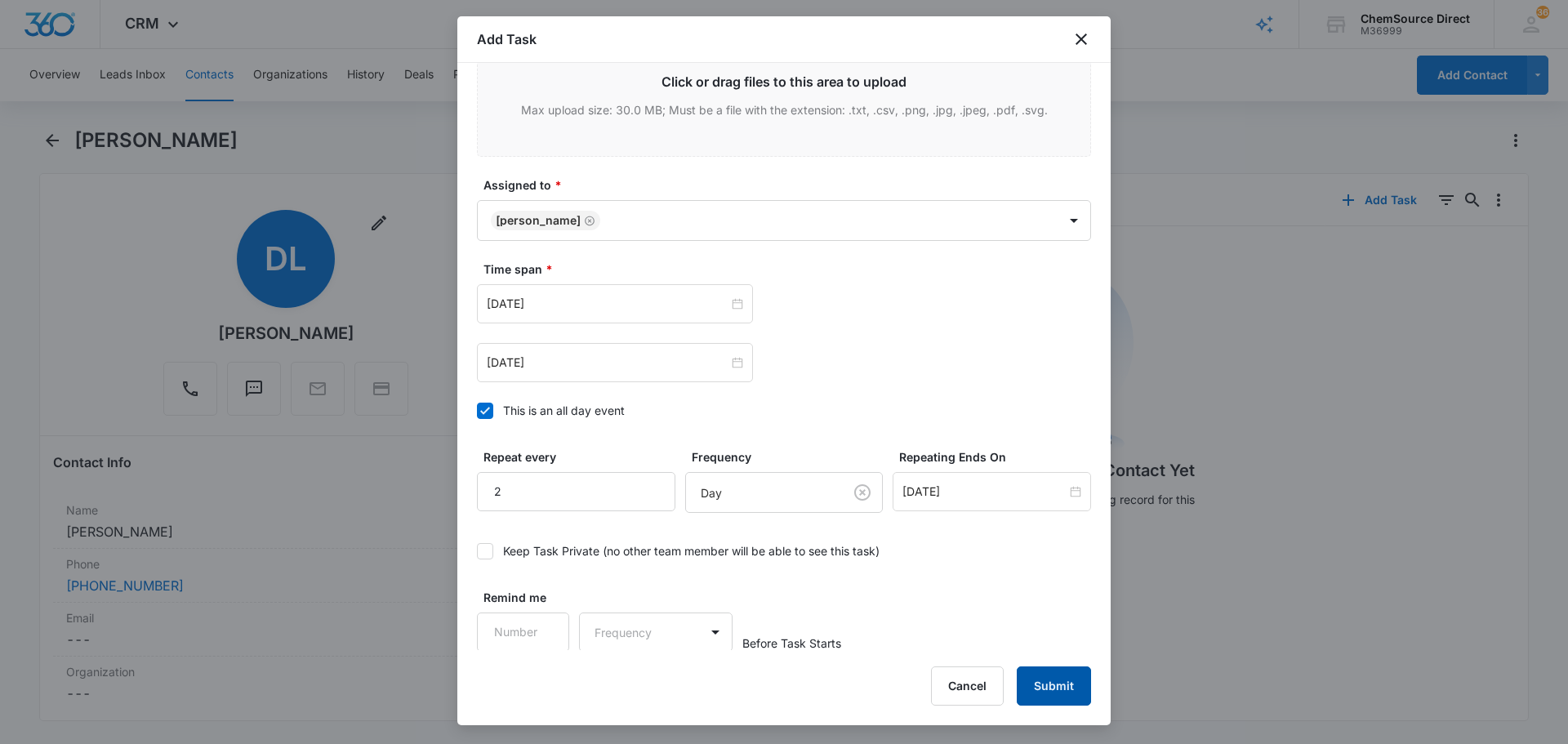
click at [1057, 684] on button "Submit" at bounding box center [1053, 686] width 74 height 40
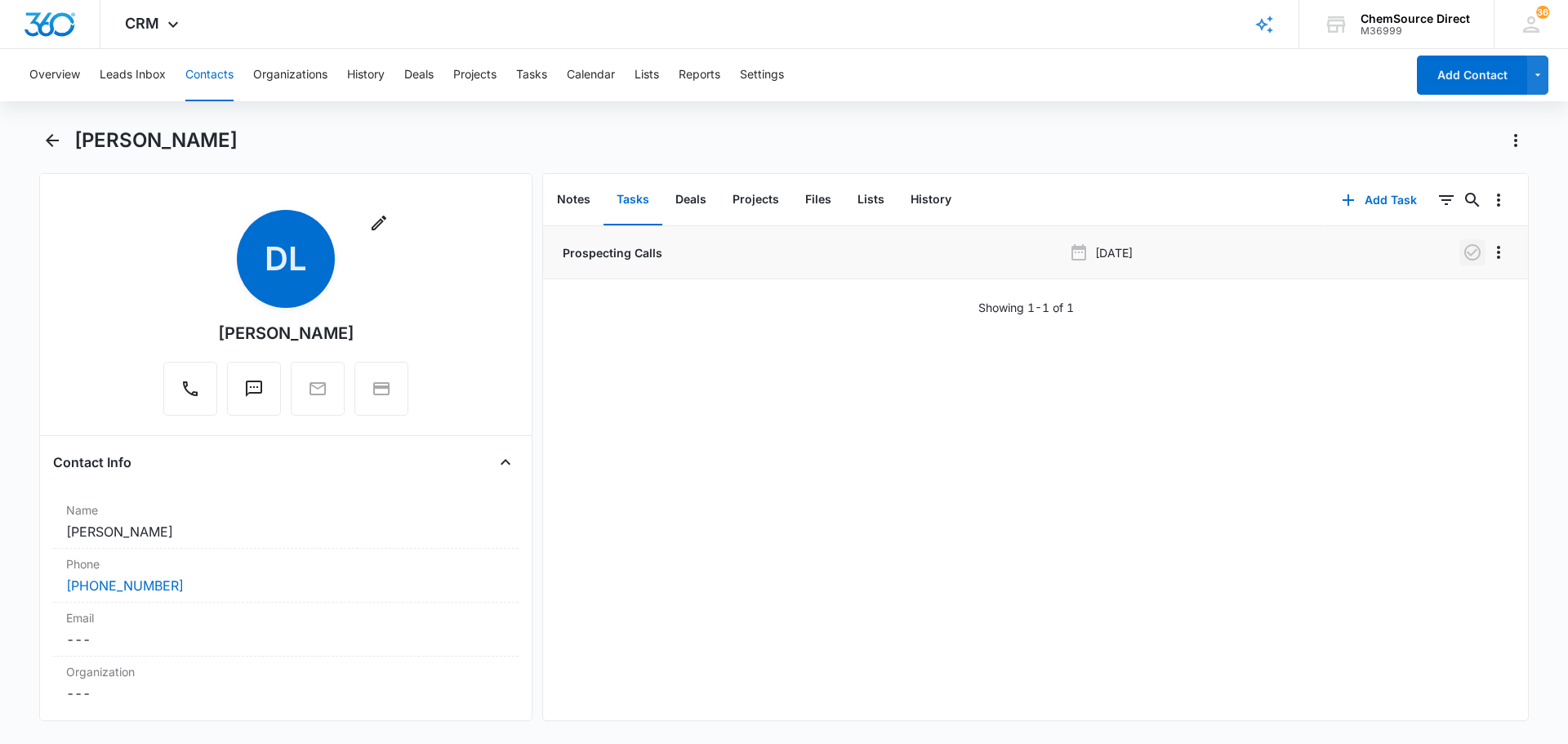
click at [1473, 253] on button "button" at bounding box center [1473, 253] width 26 height 26
click at [204, 65] on button "Contacts" at bounding box center [209, 74] width 48 height 52
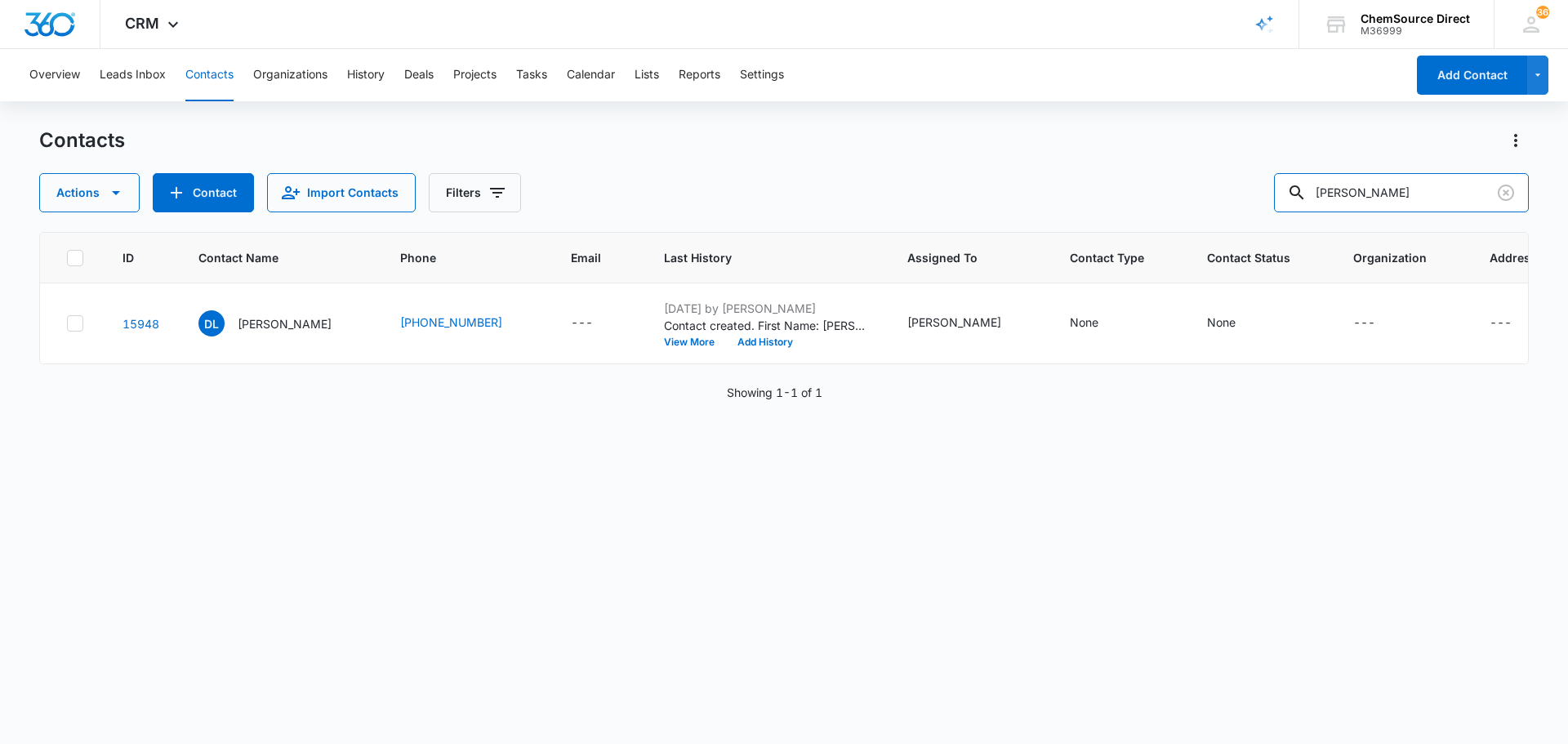
drag, startPoint x: 1455, startPoint y: 190, endPoint x: 1242, endPoint y: 191, distance: 213.0
click at [1243, 191] on div "Actions Contact Import Contacts Filters [PERSON_NAME]" at bounding box center [784, 193] width 1490 height 40
type input "[PERSON_NAME]"
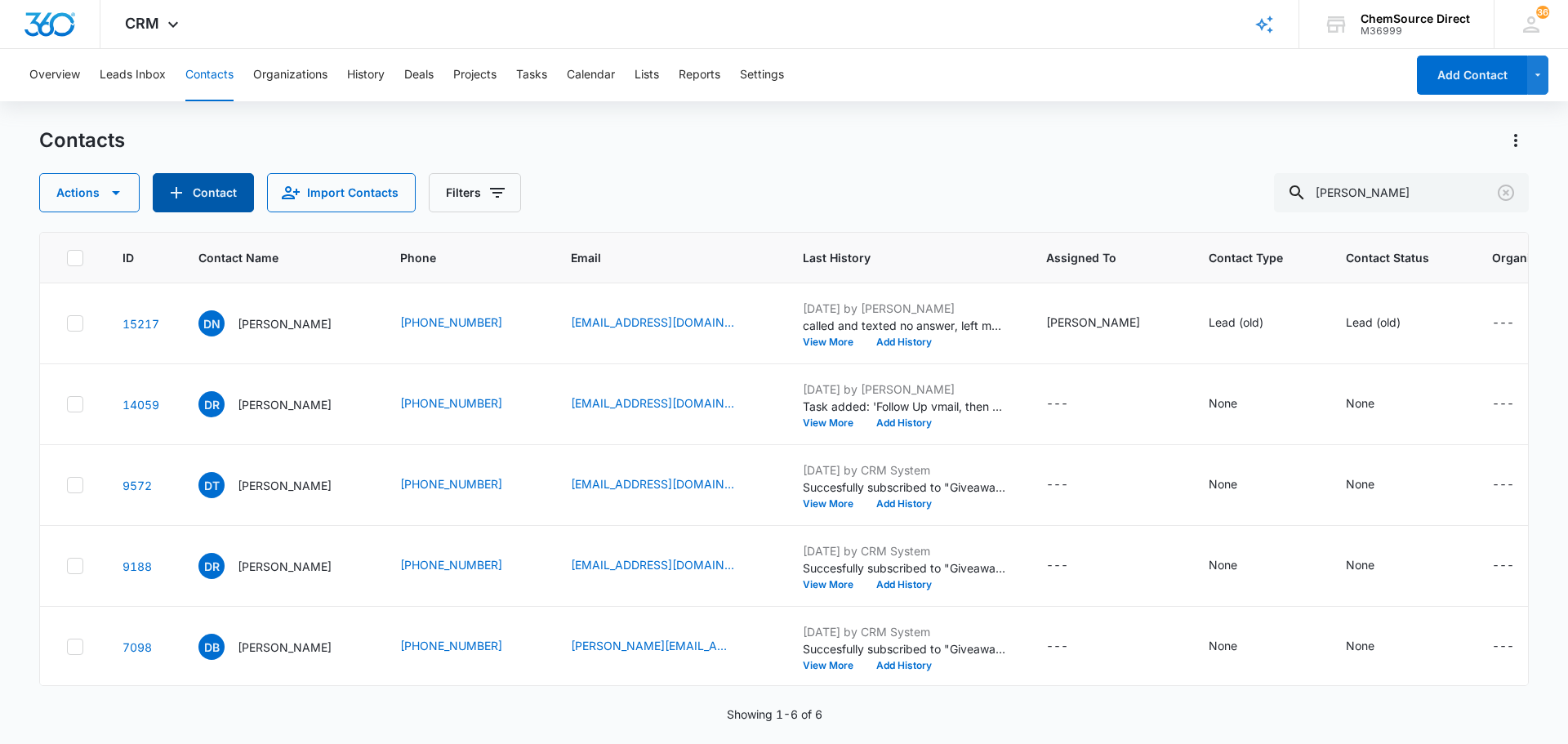
click at [208, 201] on button "Contact" at bounding box center [203, 193] width 101 height 40
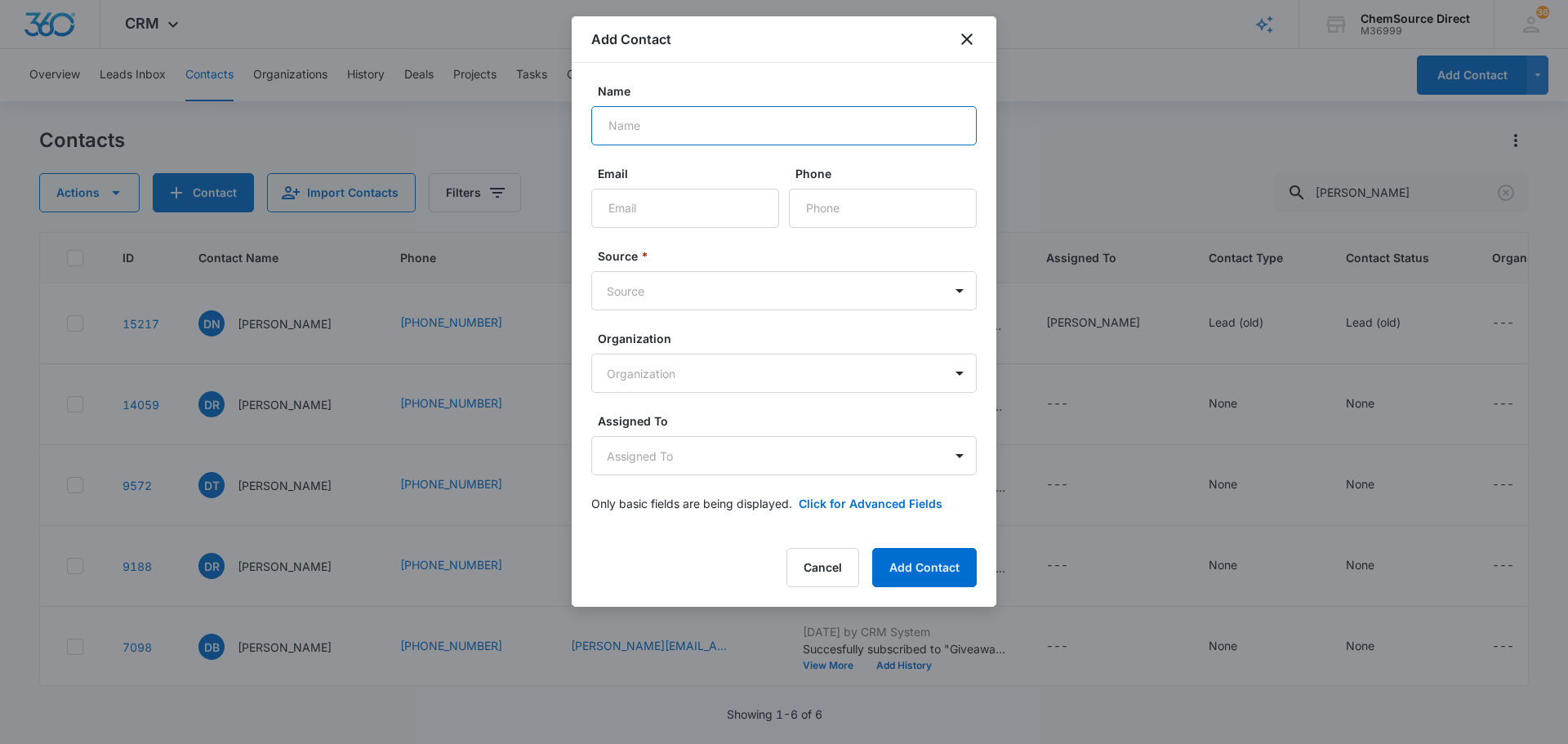
click at [657, 123] on input "Name" at bounding box center [784, 126] width 386 height 40
type input "[PERSON_NAME]"
click at [817, 206] on input "Phone" at bounding box center [883, 208] width 188 height 40
paste input "[PHONE_NUMBER]"
type input "[PHONE_NUMBER]"
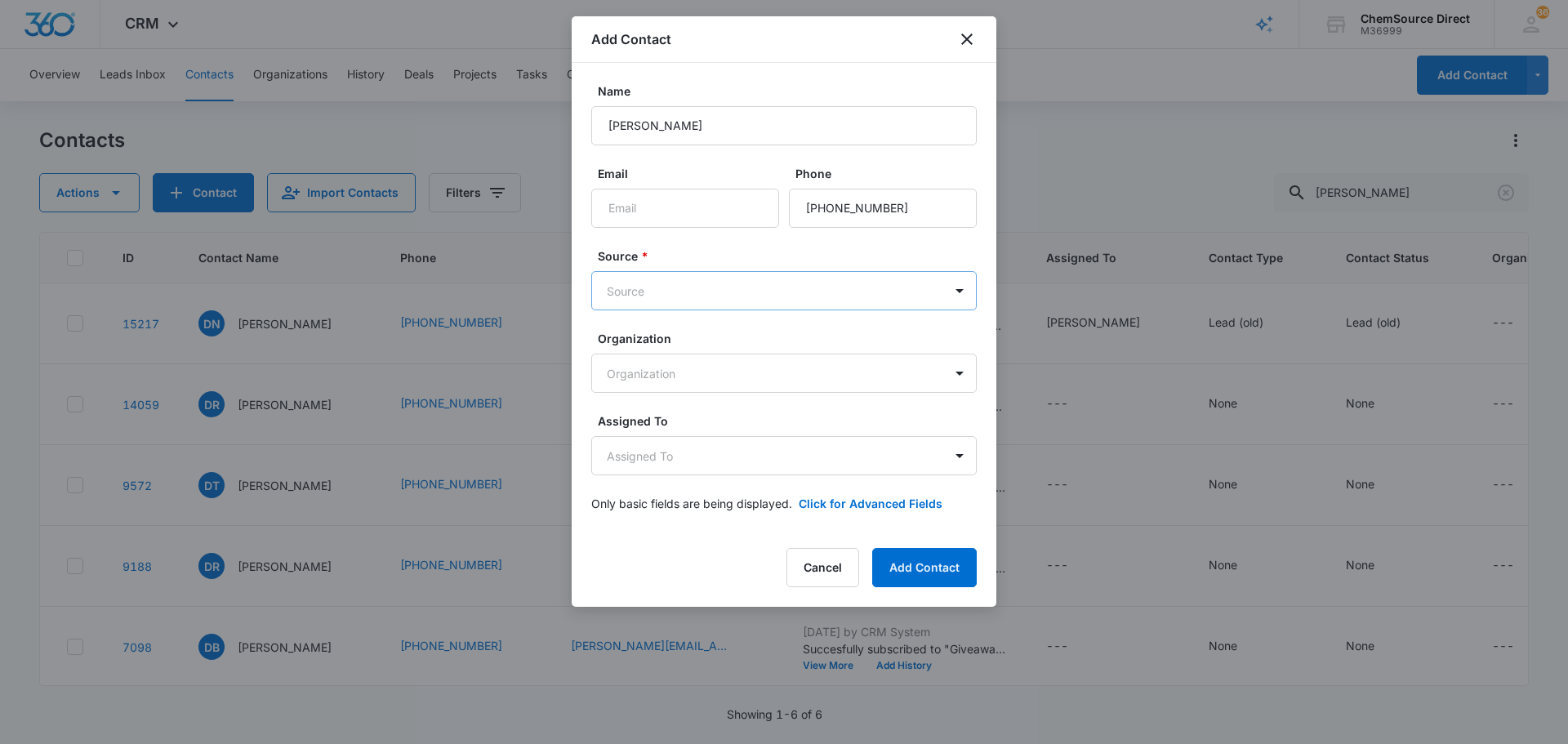
click at [707, 289] on body "CRM Apps Reputation Forms CRM Email Social Payments POS Content Ads Intelligenc…" at bounding box center [784, 372] width 1568 height 744
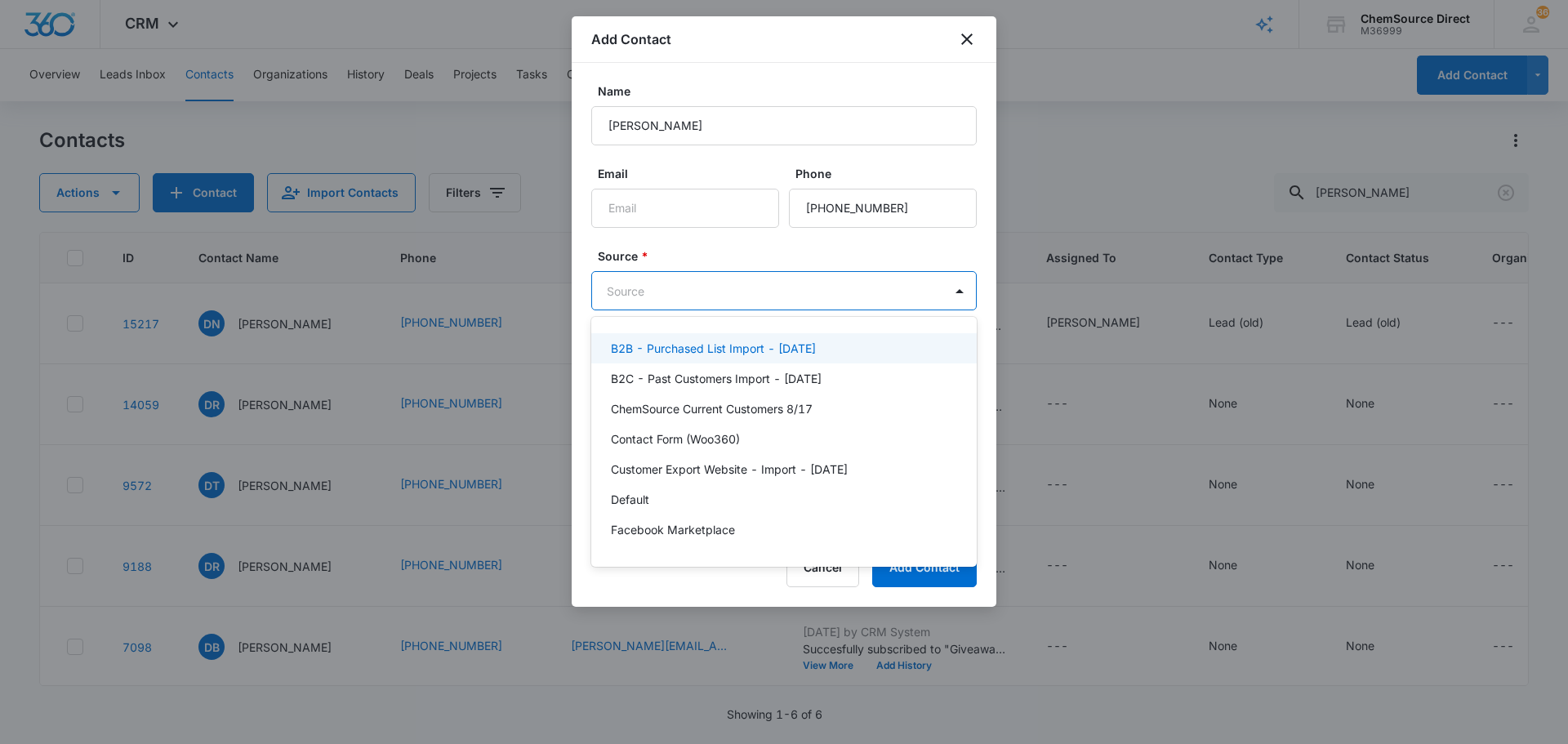
click at [668, 216] on div at bounding box center [784, 372] width 1568 height 744
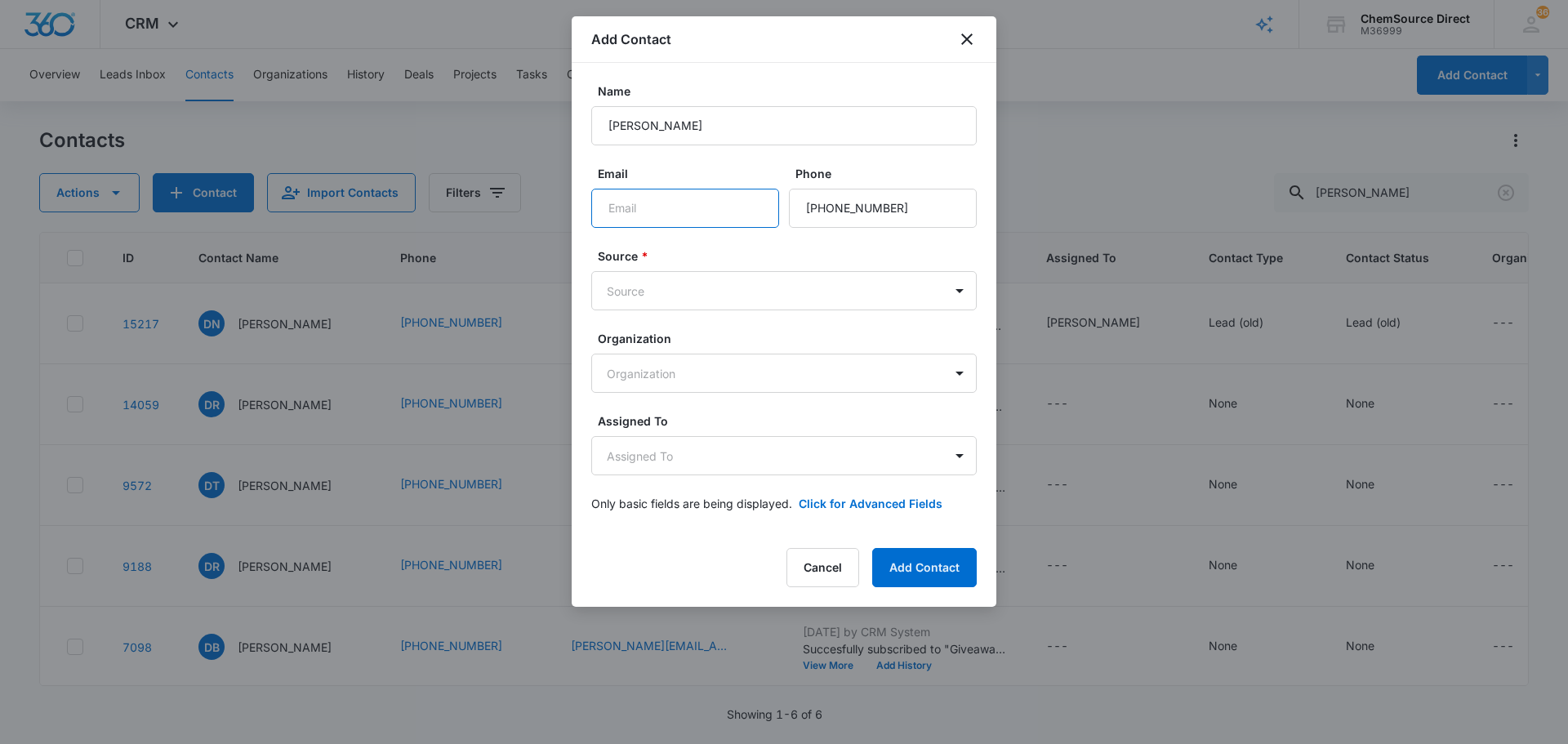
click at [664, 204] on input "Email" at bounding box center [685, 208] width 188 height 40
paste input "[EMAIL_ADDRESS][DOMAIN_NAME]"
type input "[EMAIL_ADDRESS][DOMAIN_NAME]"
click at [689, 289] on body "CRM Apps Reputation Forms CRM Email Social Payments POS Content Ads Intelligenc…" at bounding box center [784, 372] width 1568 height 744
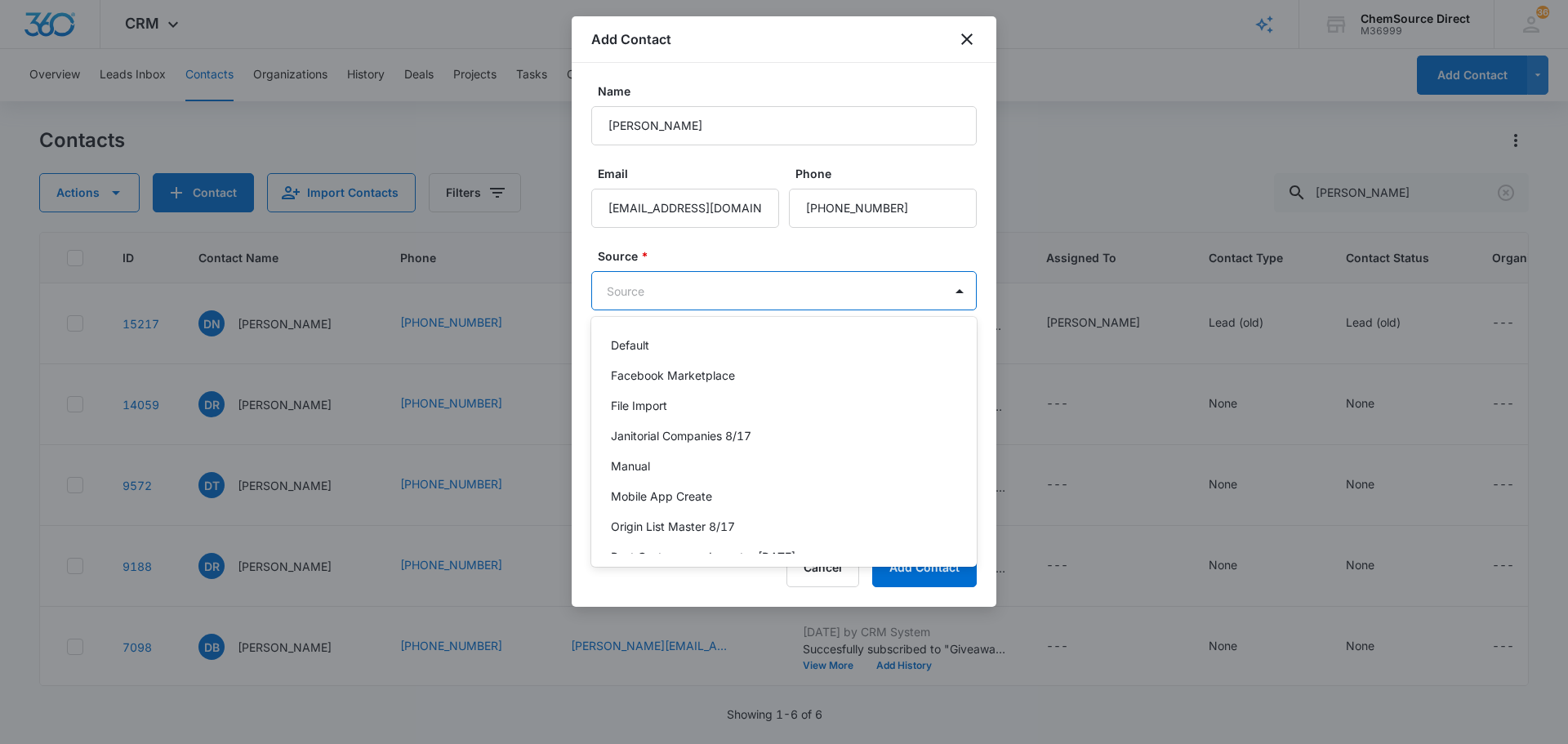
scroll to position [357, 0]
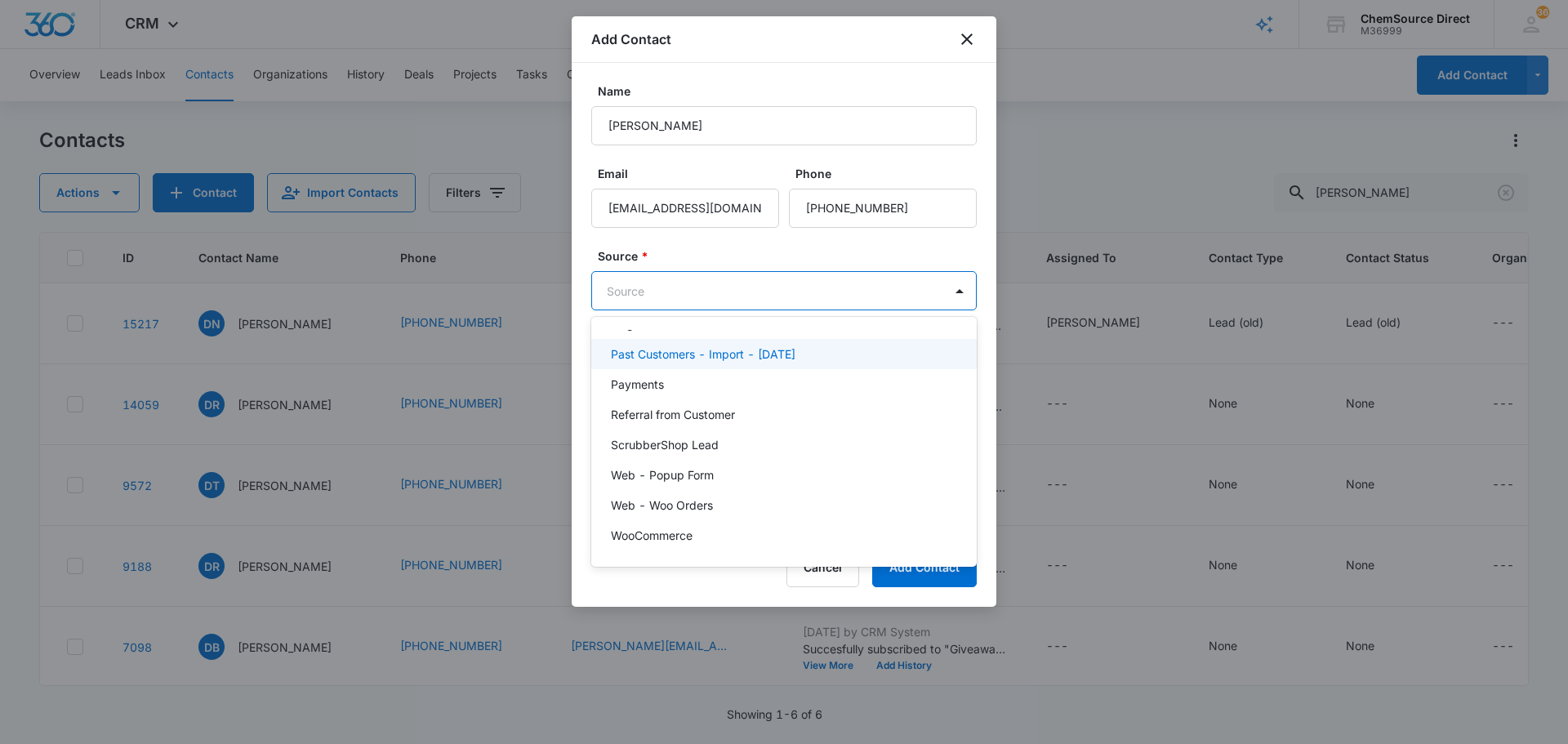
click at [778, 354] on p "Past Customers - Import - [DATE]" at bounding box center [703, 354] width 185 height 17
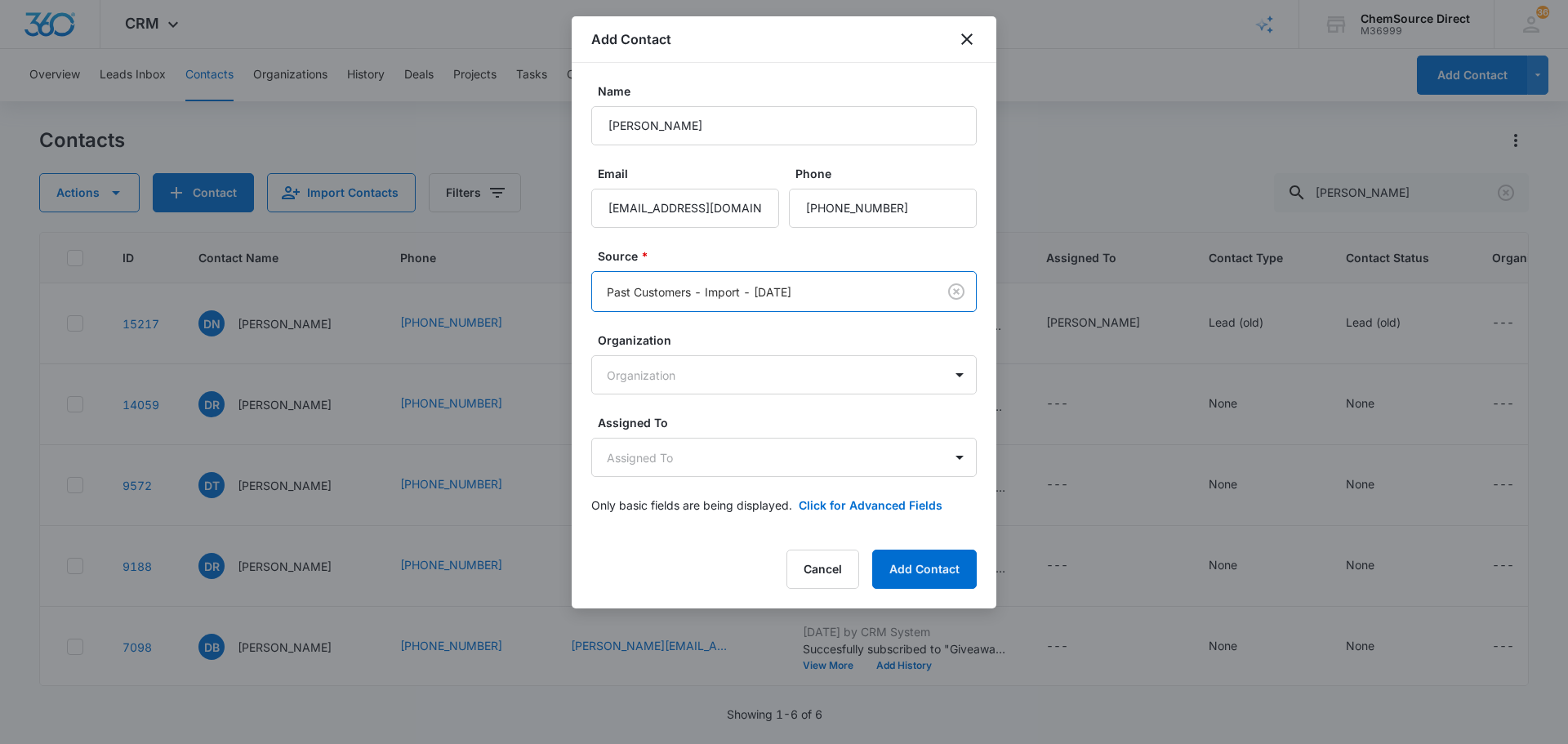
click at [733, 239] on form "Name [PERSON_NAME] Email [EMAIL_ADDRESS][DOMAIN_NAME] Phone Source * option Pas…" at bounding box center [784, 307] width 386 height 451
click at [697, 454] on body "CRM Apps Reputation Forms CRM Email Social Payments POS Content Ads Intelligenc…" at bounding box center [784, 372] width 1568 height 744
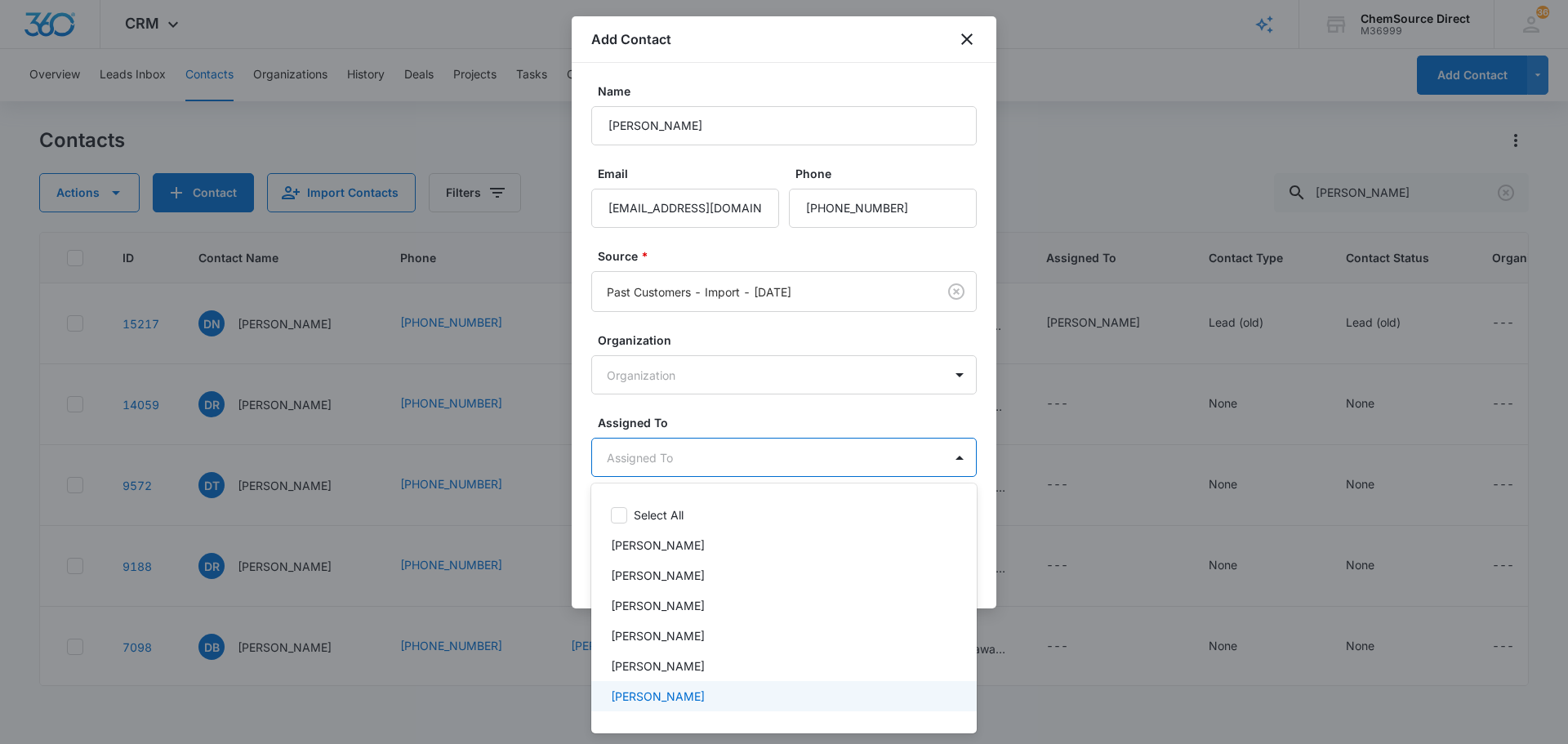
scroll to position [85, 0]
click at [689, 705] on div "[PERSON_NAME]" at bounding box center [783, 702] width 343 height 17
click at [735, 420] on div at bounding box center [784, 372] width 1568 height 744
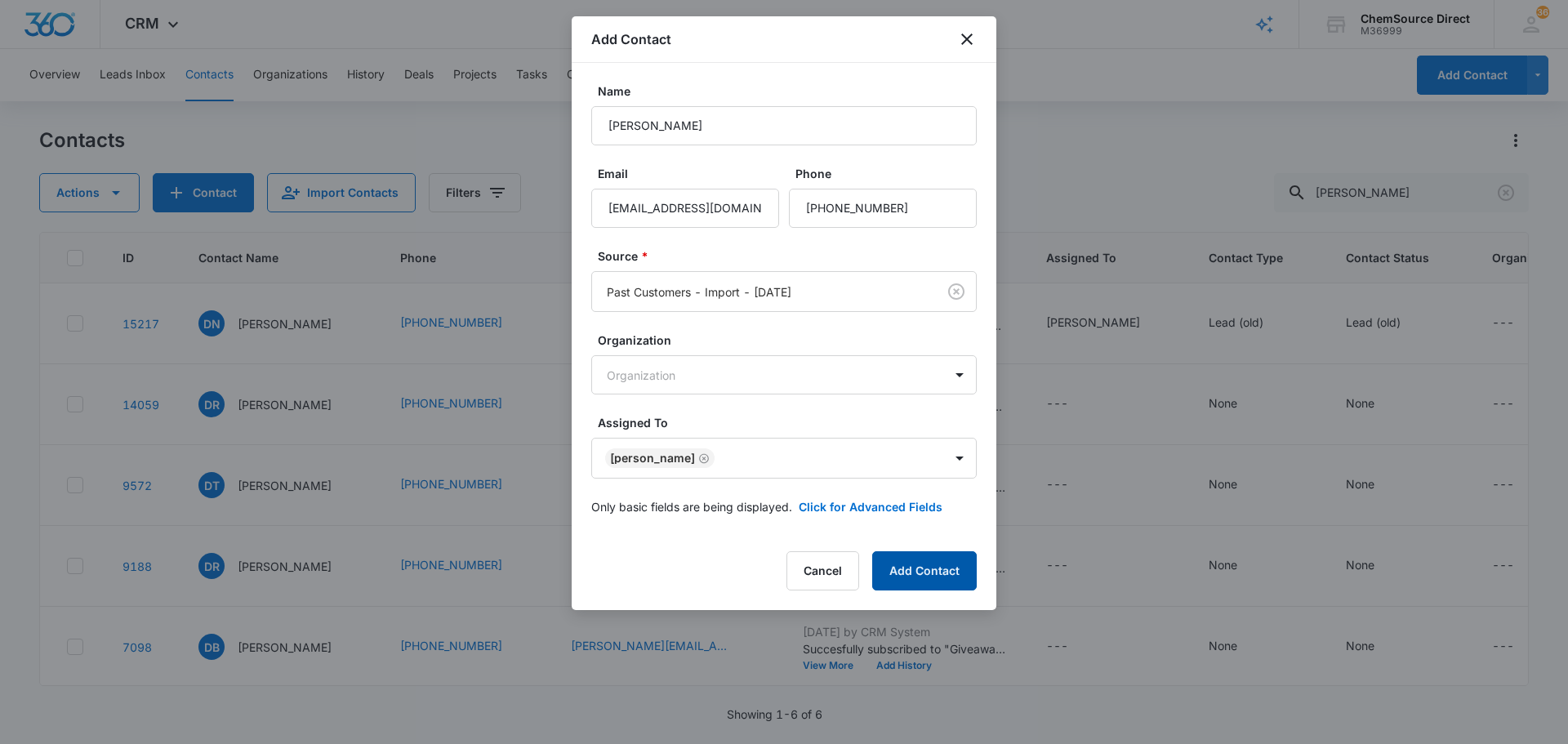
click at [910, 573] on button "Add Contact" at bounding box center [924, 571] width 105 height 40
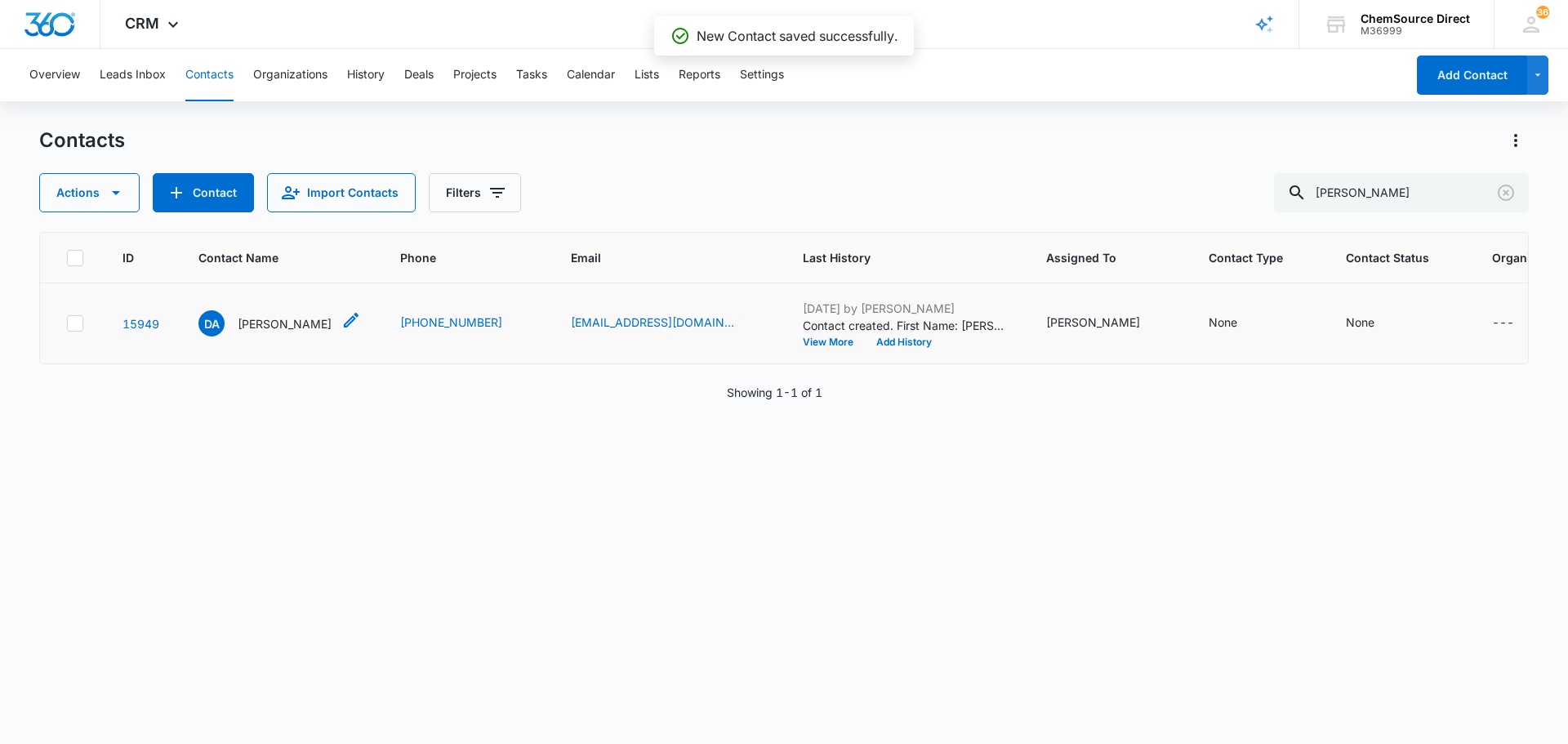
click at [282, 321] on p "[PERSON_NAME]" at bounding box center [285, 323] width 94 height 17
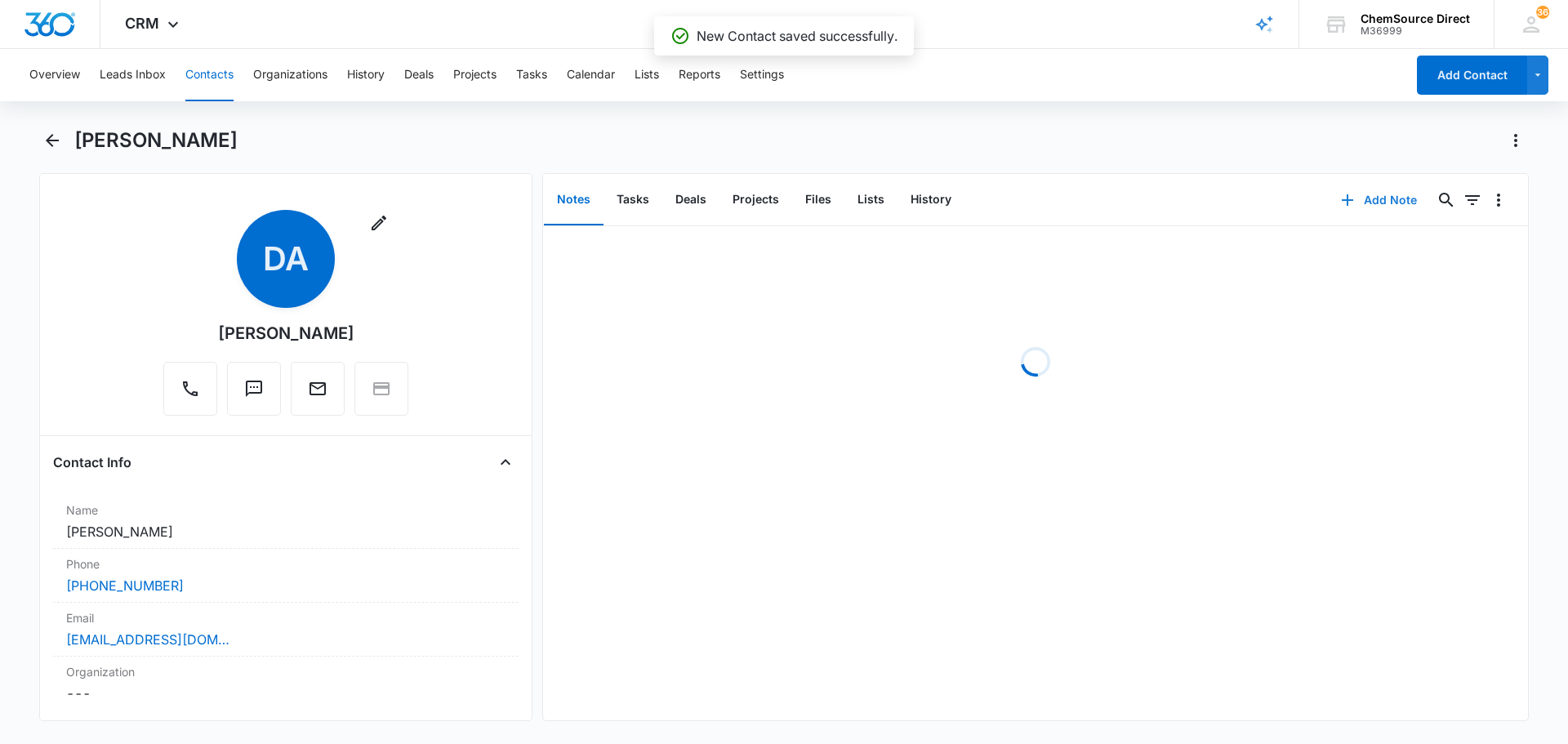
click at [1363, 207] on button "Add Note" at bounding box center [1378, 200] width 108 height 40
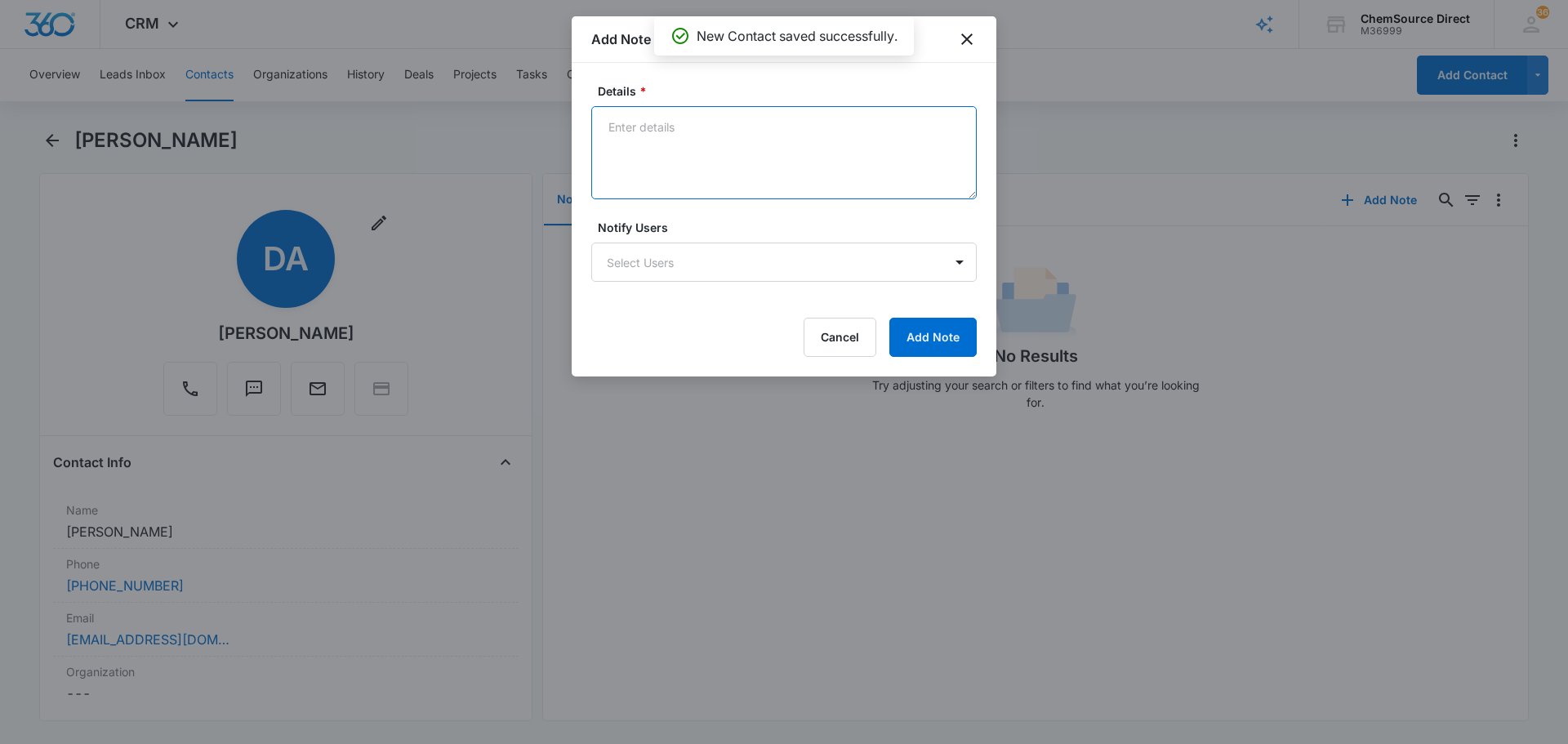
click at [714, 138] on textarea "Details *" at bounding box center [784, 153] width 386 height 93
type textarea "MY10 Promo Sent"
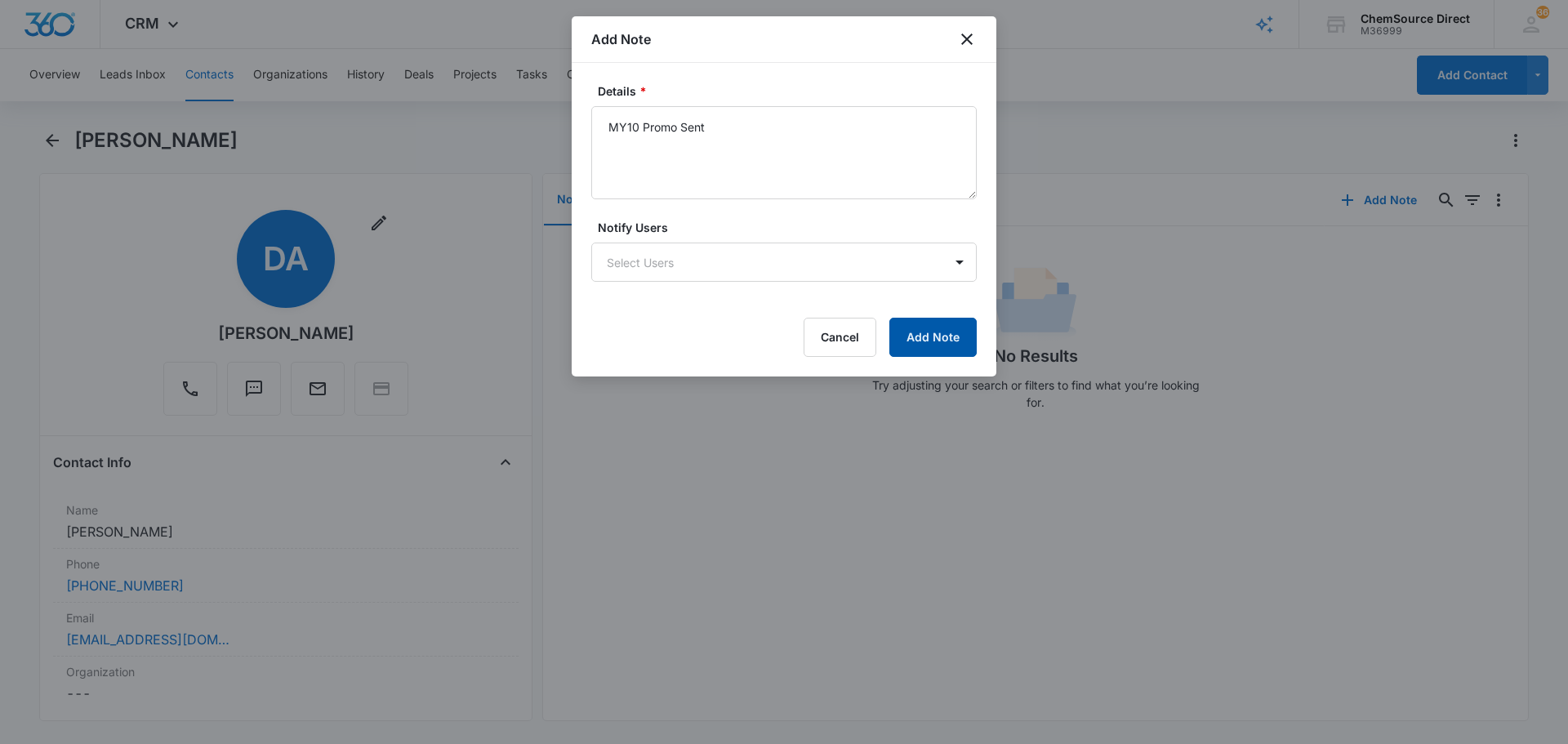
click at [975, 347] on button "Add Note" at bounding box center [933, 338] width 88 height 40
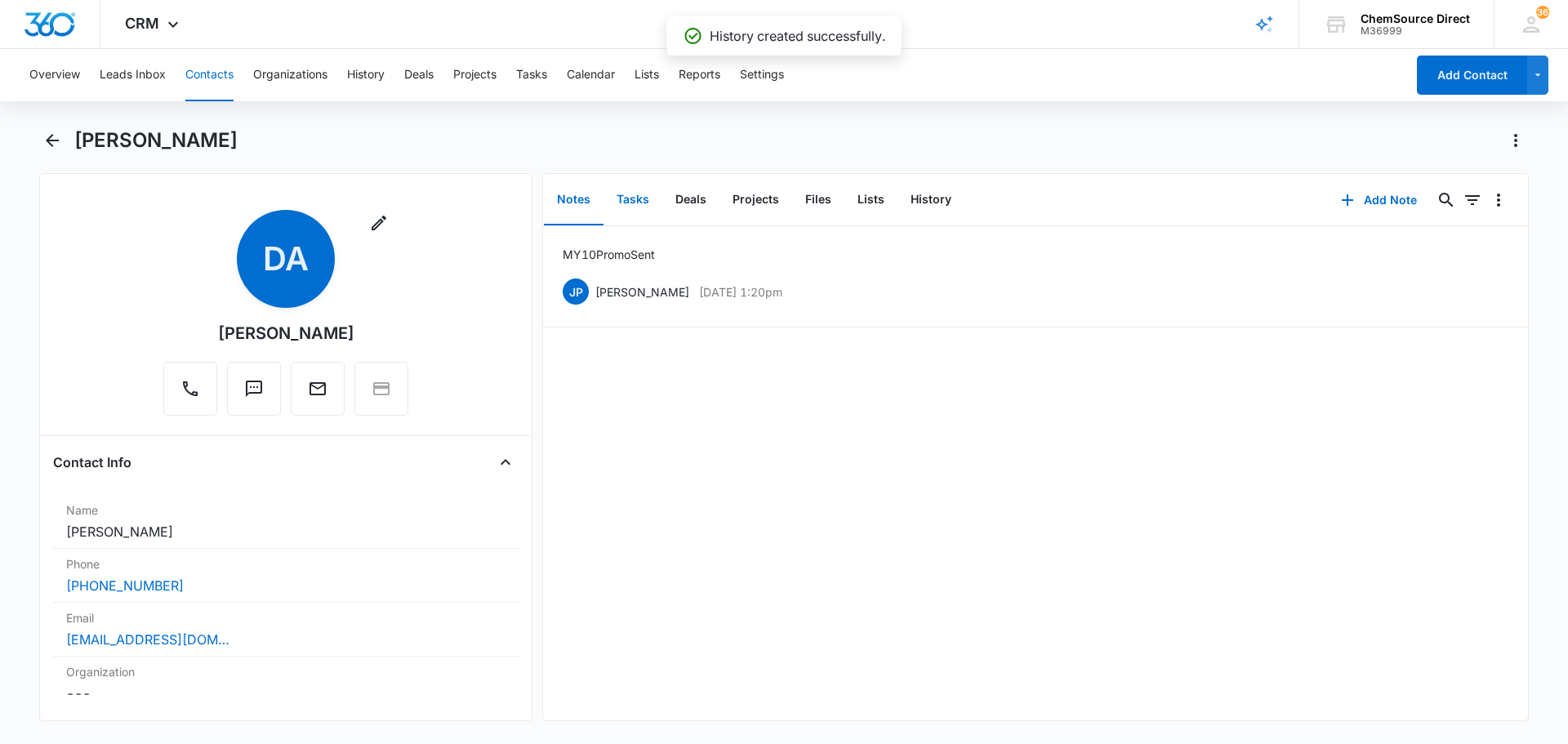
click at [636, 202] on button "Tasks" at bounding box center [633, 200] width 58 height 51
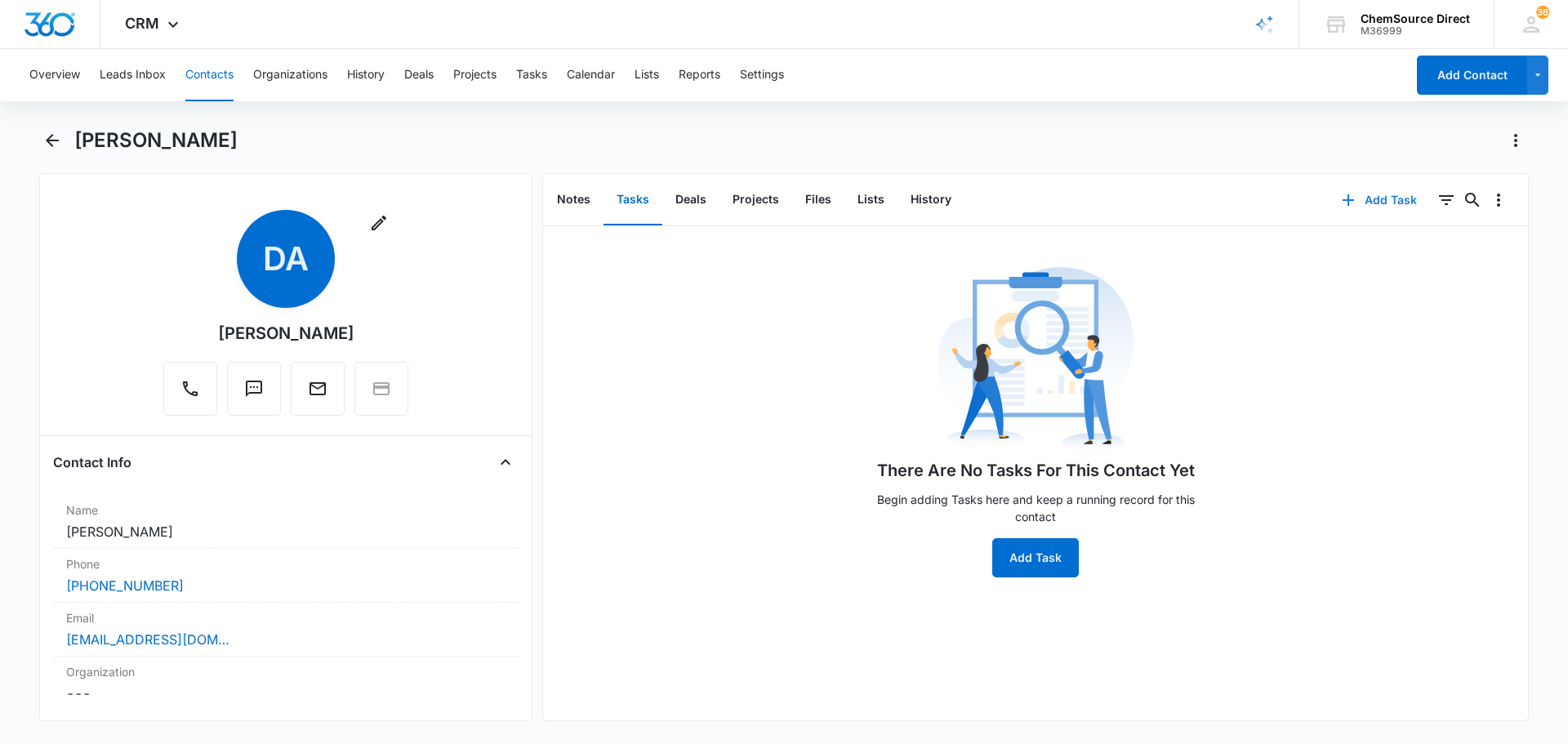
click at [1358, 197] on button "Add Task" at bounding box center [1379, 200] width 107 height 40
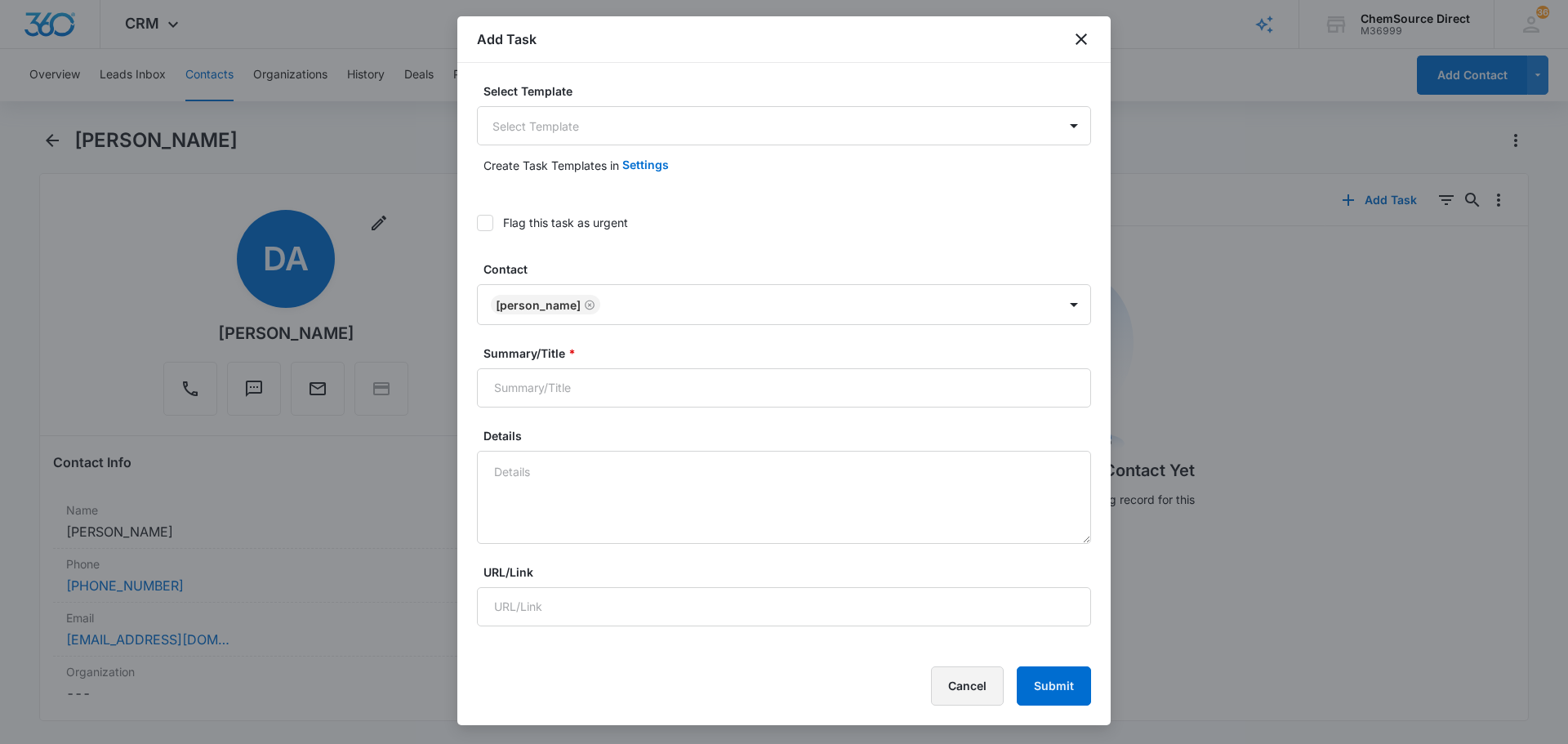
click at [968, 686] on button "Cancel" at bounding box center [966, 686] width 73 height 40
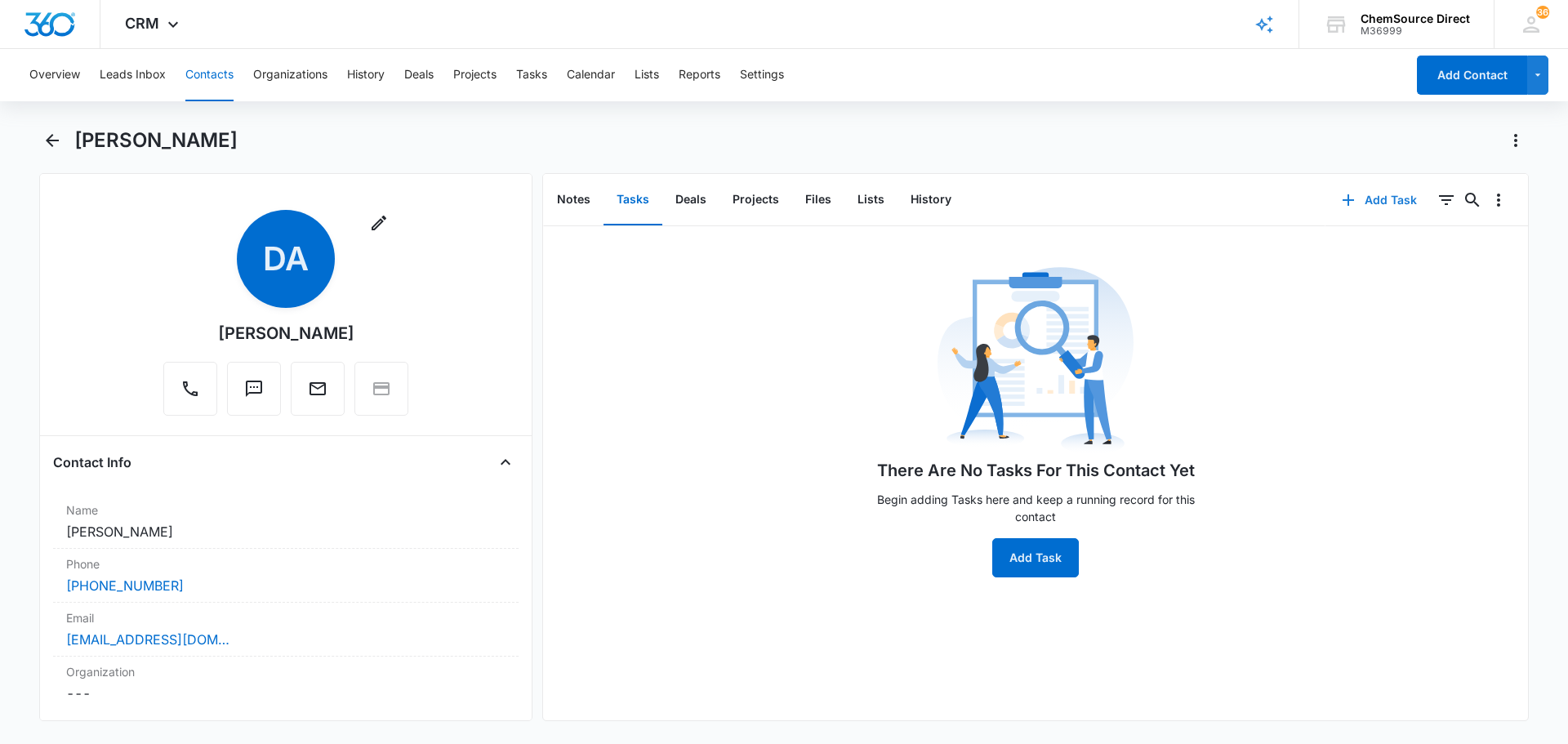
click at [1384, 198] on button "Add Task" at bounding box center [1379, 200] width 107 height 40
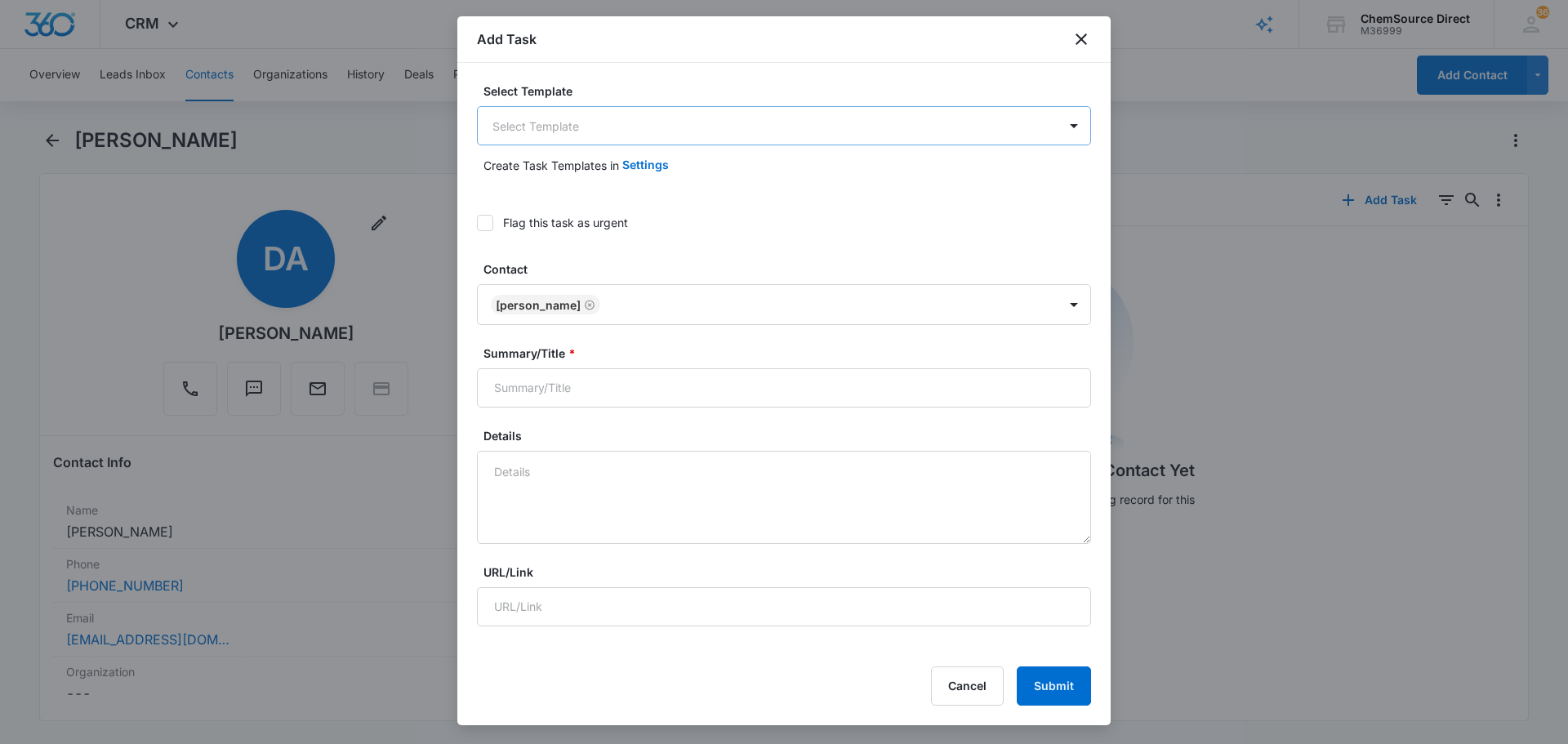
click at [611, 138] on body "CRM Apps Reputation Forms CRM Email Social Payments POS Content Ads Intelligenc…" at bounding box center [784, 372] width 1568 height 744
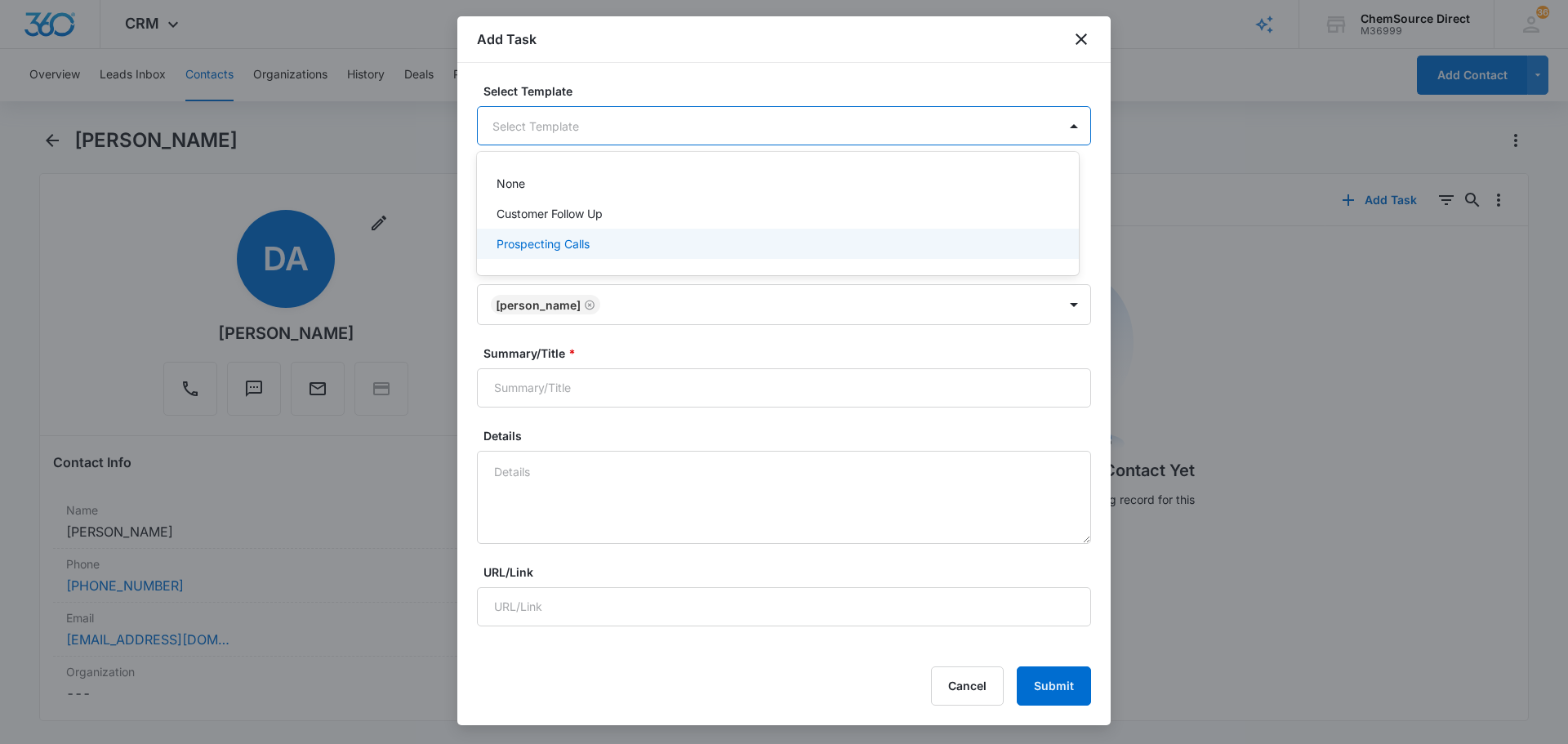
click at [578, 234] on div "Prospecting Calls" at bounding box center [778, 244] width 602 height 30
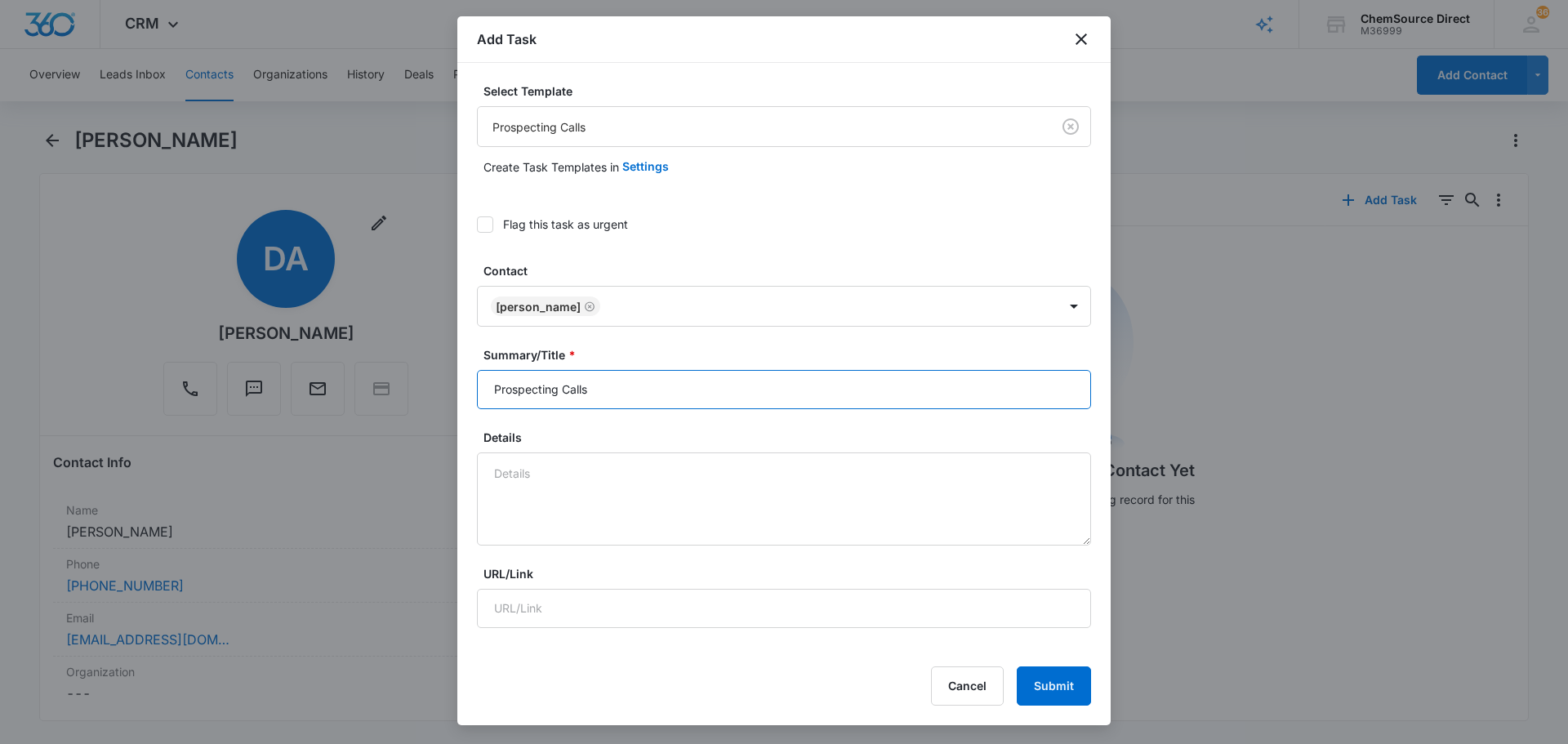
click at [609, 383] on input "Prospecting Calls" at bounding box center [784, 389] width 614 height 40
drag, startPoint x: 609, startPoint y: 383, endPoint x: 424, endPoint y: 406, distance: 186.4
click at [437, 406] on body "CRM Apps Reputation Forms CRM Email Social Payments POS Content Ads Intelligenc…" at bounding box center [784, 372] width 1568 height 744
type input "Prospecting Calls"
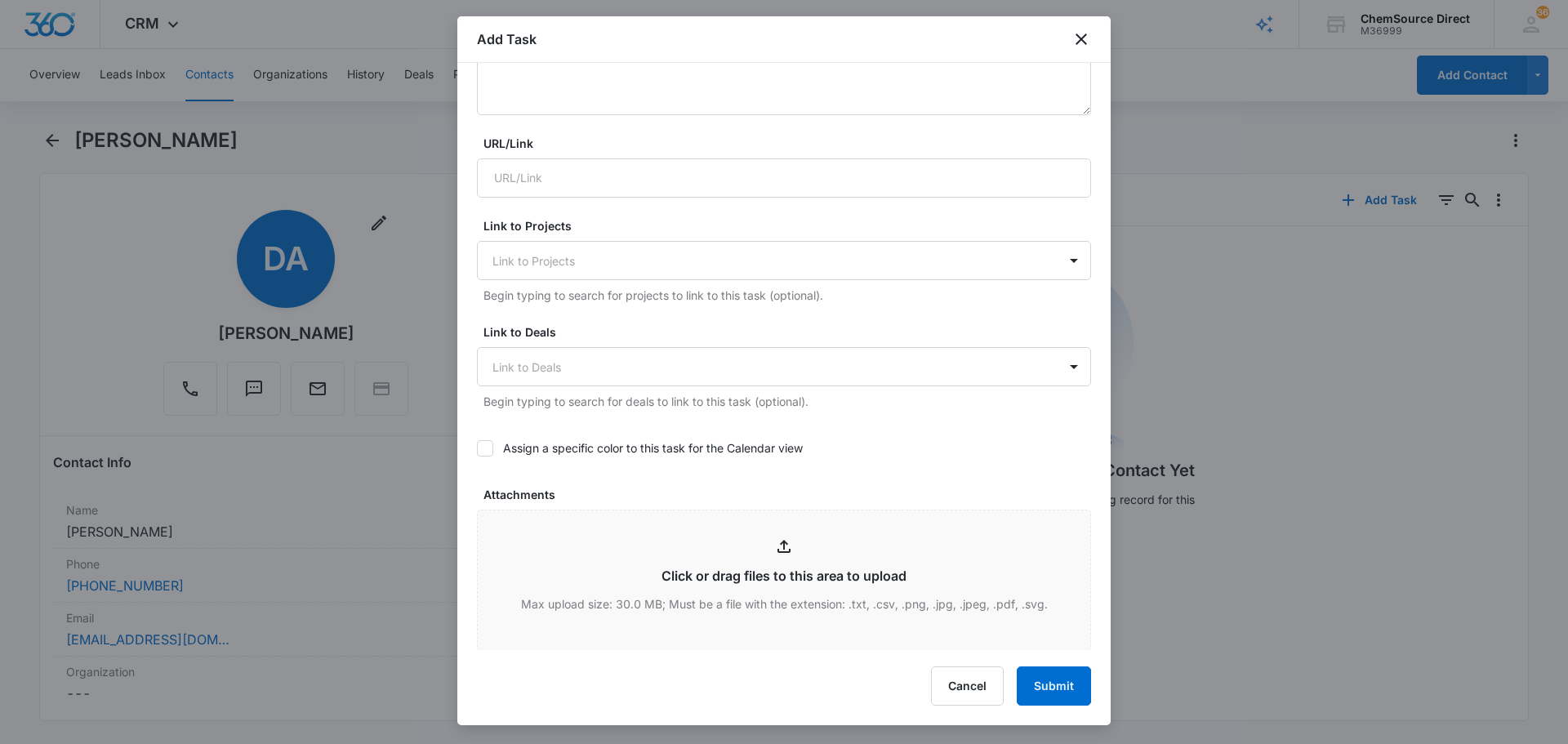
scroll to position [490, 0]
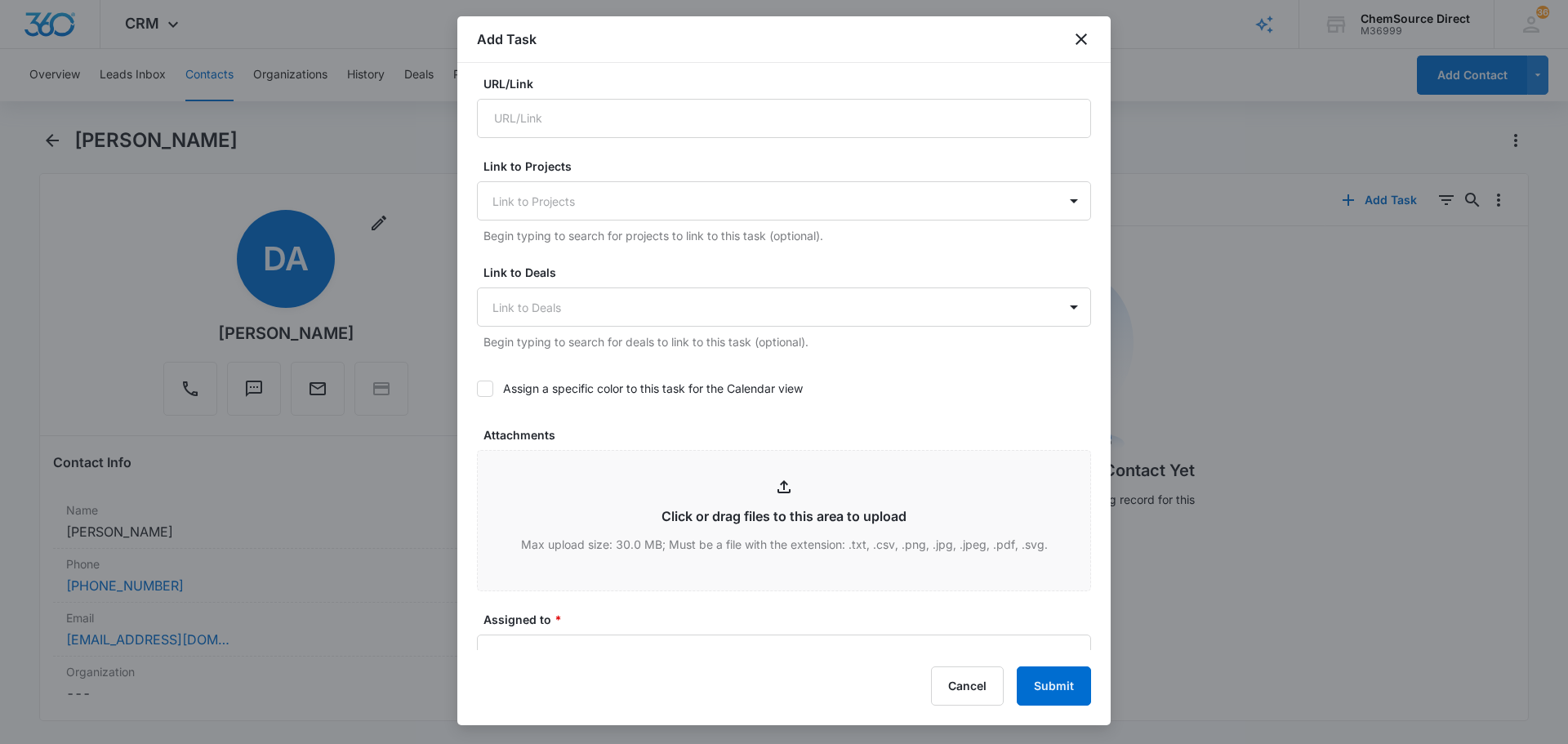
click at [482, 387] on icon at bounding box center [486, 389] width 15 height 15
click at [477, 389] on input "Assign a specific color to this task for the Calendar view" at bounding box center [477, 389] width 0 height 0
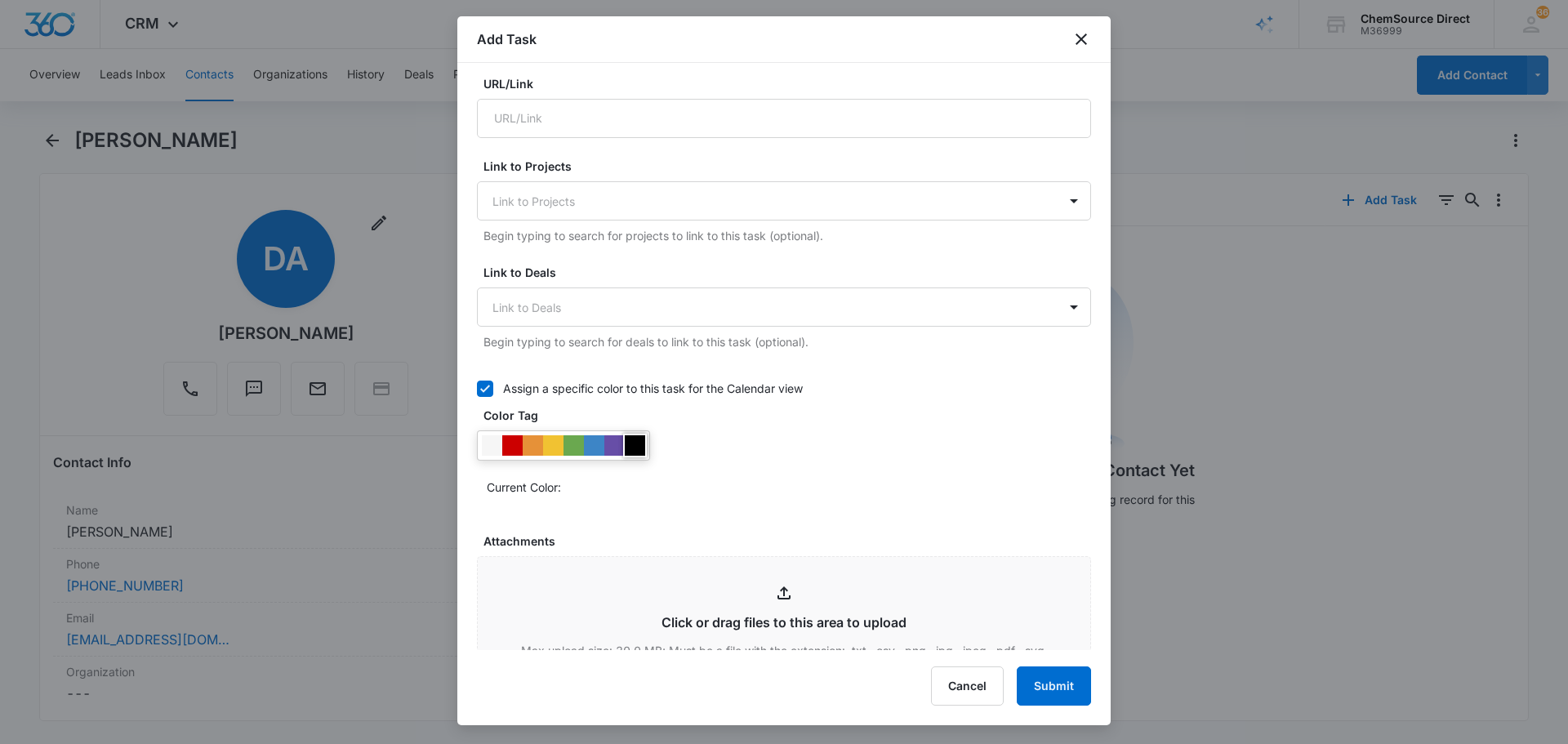
click at [635, 444] on div at bounding box center [635, 446] width 21 height 21
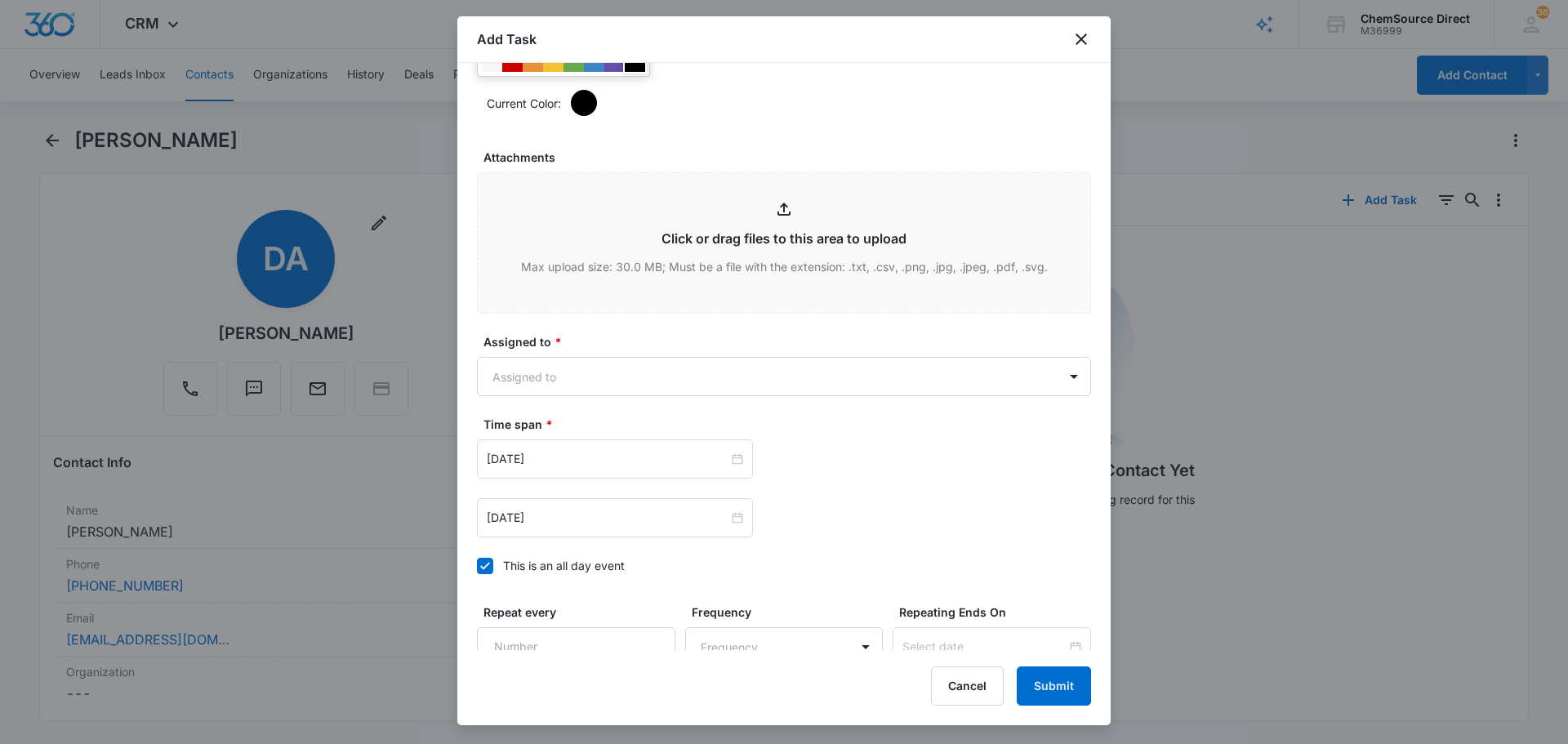
scroll to position [899, 0]
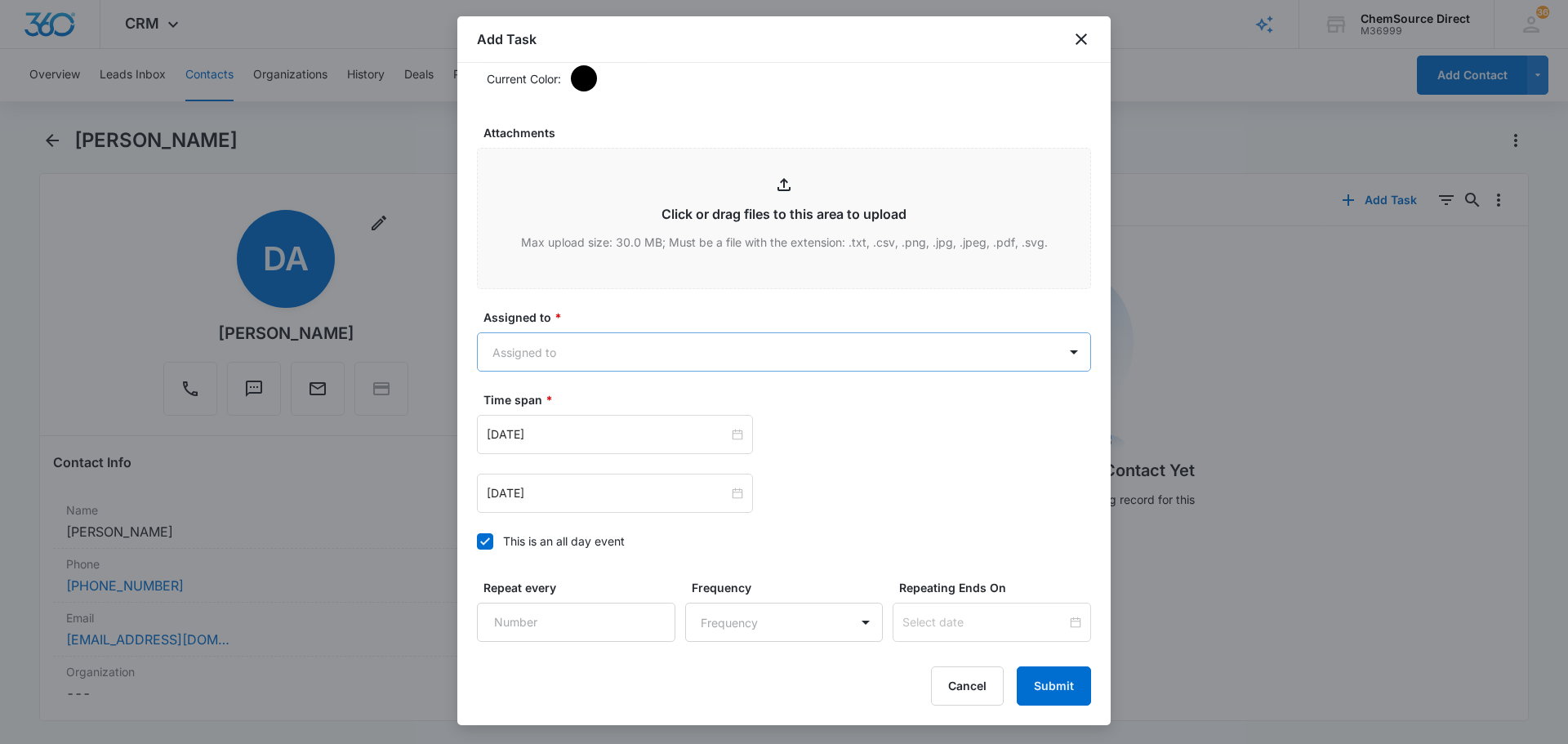
click at [669, 354] on body "CRM Apps Reputation Forms CRM Email Social Payments POS Content Ads Intelligenc…" at bounding box center [784, 372] width 1568 height 744
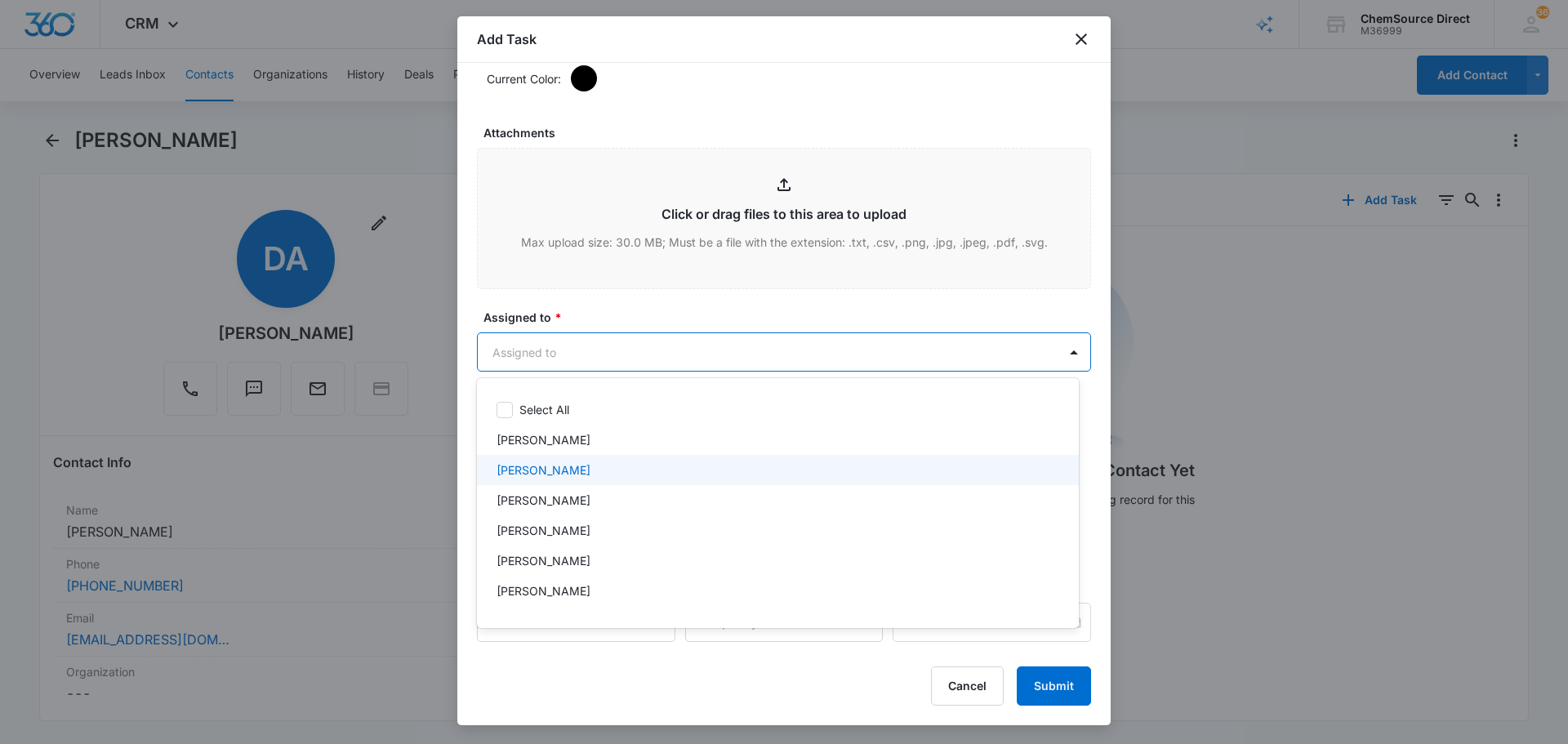
click at [595, 461] on div "[PERSON_NAME]" at bounding box center [776, 470] width 559 height 17
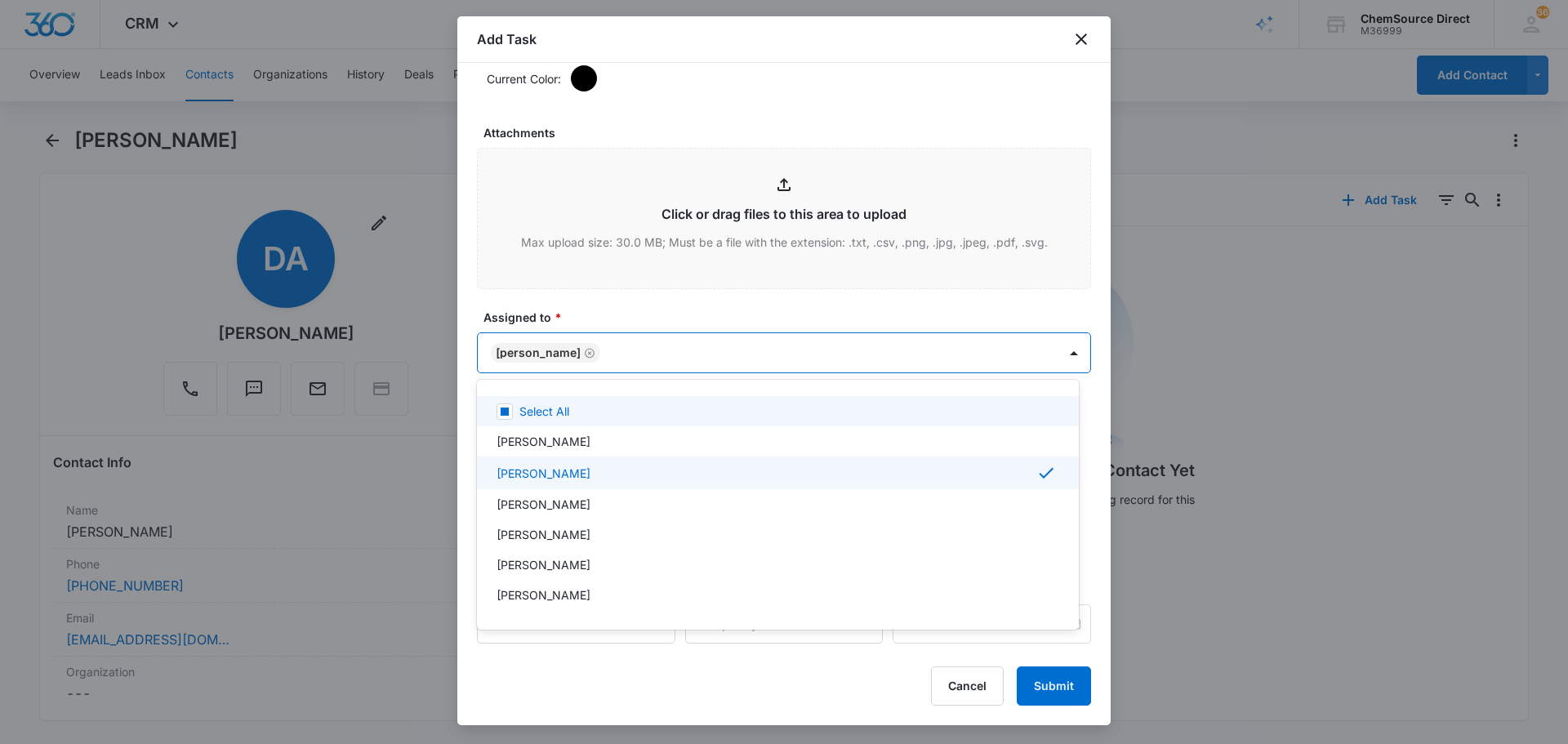
click at [632, 320] on div at bounding box center [784, 372] width 1568 height 744
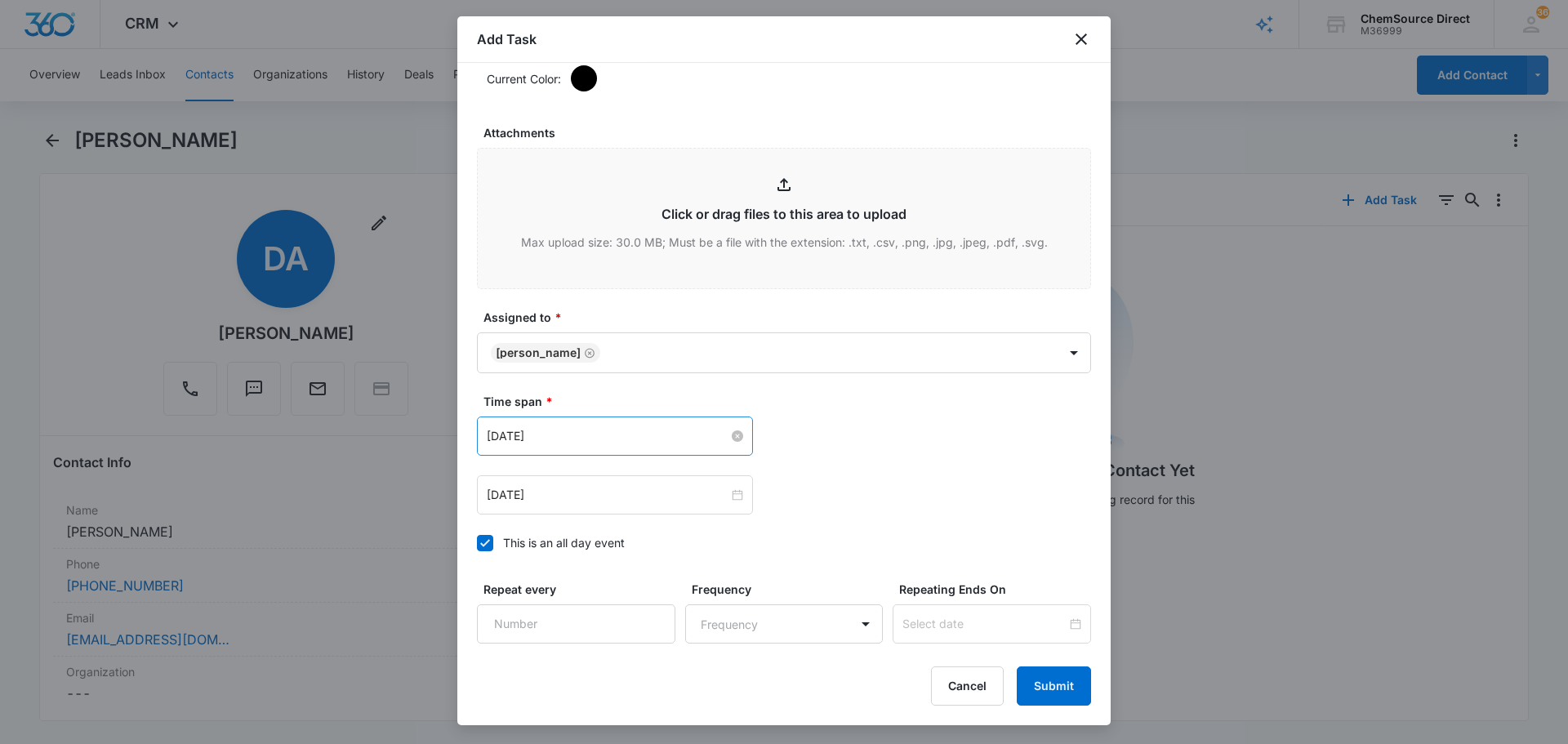
click at [601, 436] on input "[DATE]" at bounding box center [607, 436] width 241 height 18
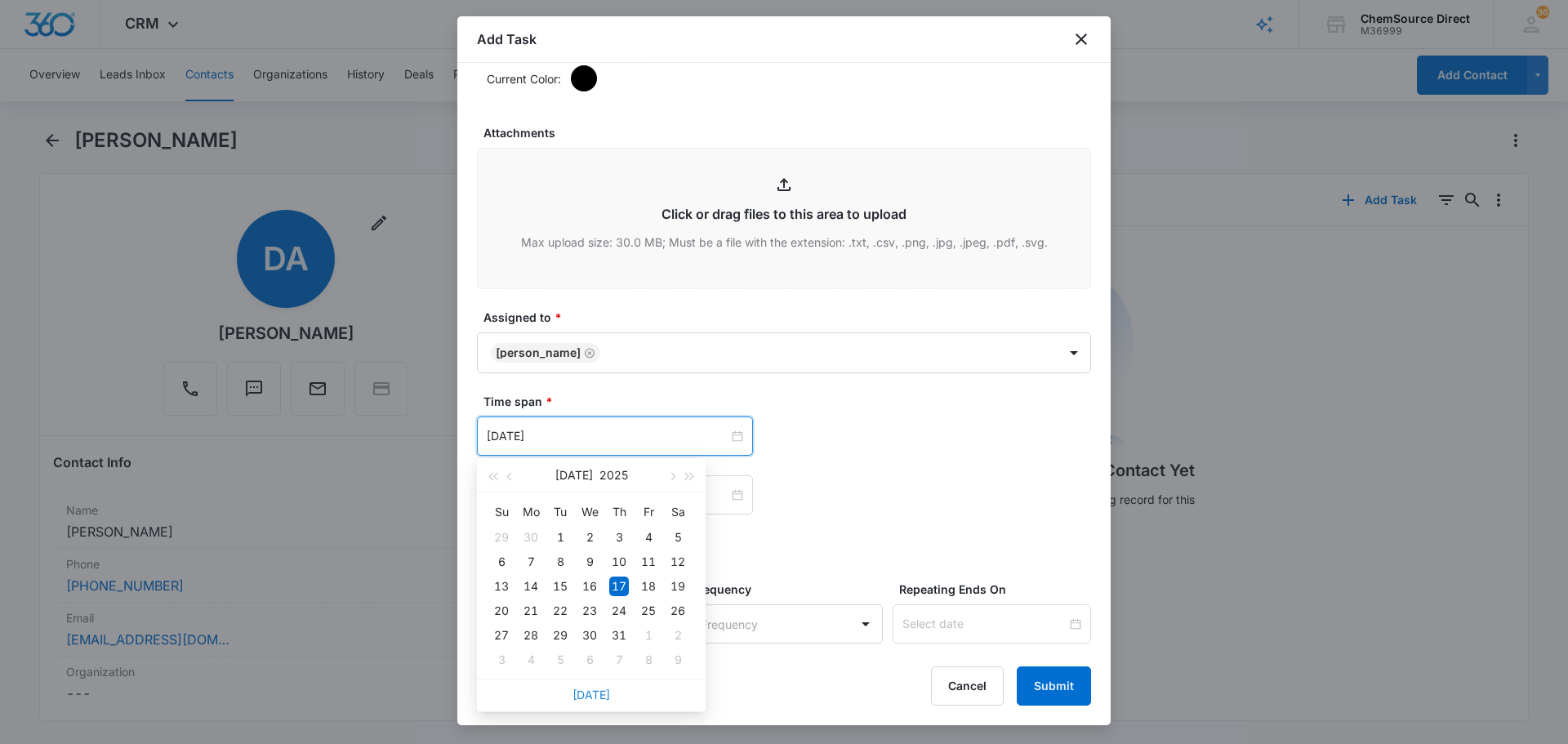
click at [594, 697] on link "[DATE]" at bounding box center [591, 694] width 38 height 14
type input "[DATE]"
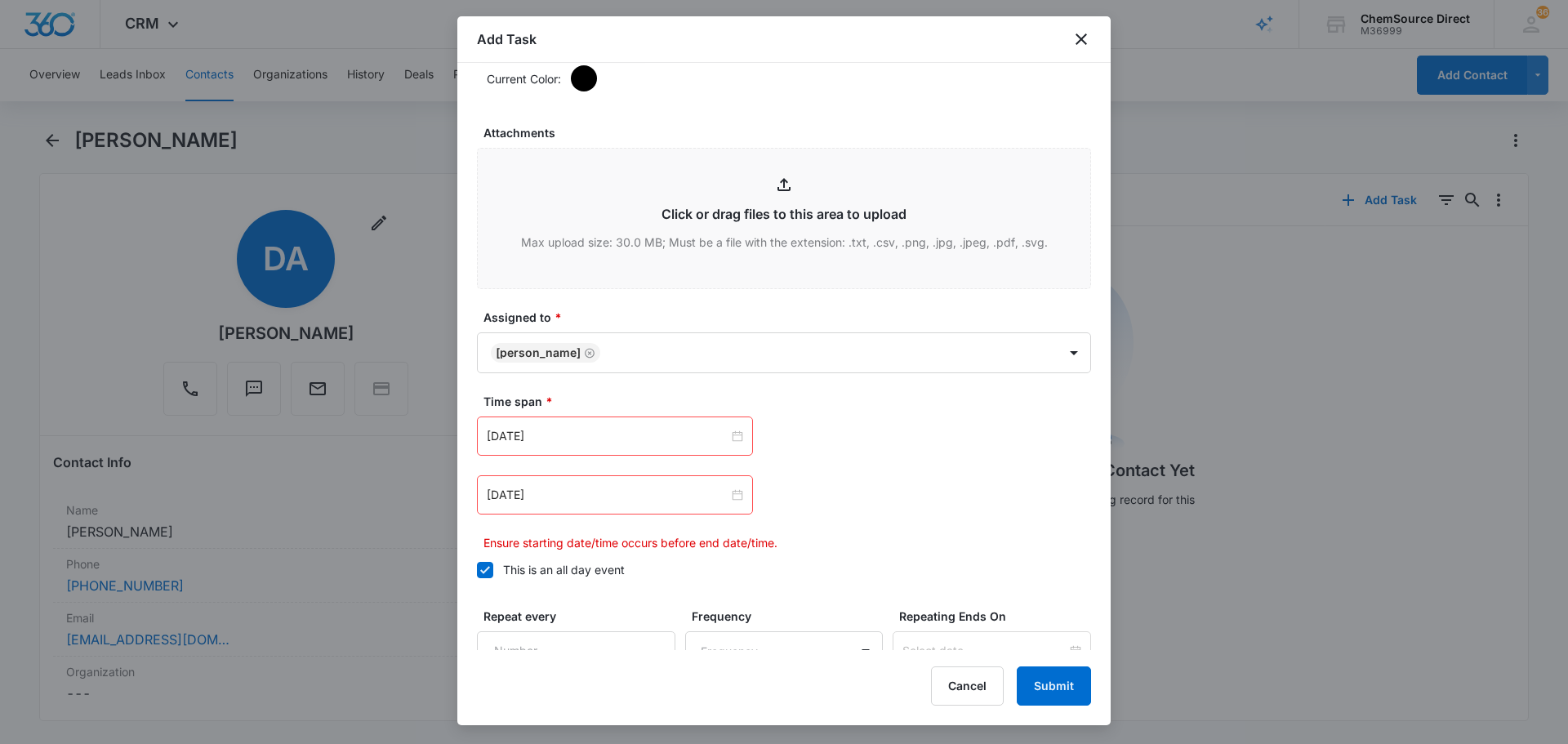
click at [589, 504] on div "[DATE]" at bounding box center [615, 495] width 276 height 40
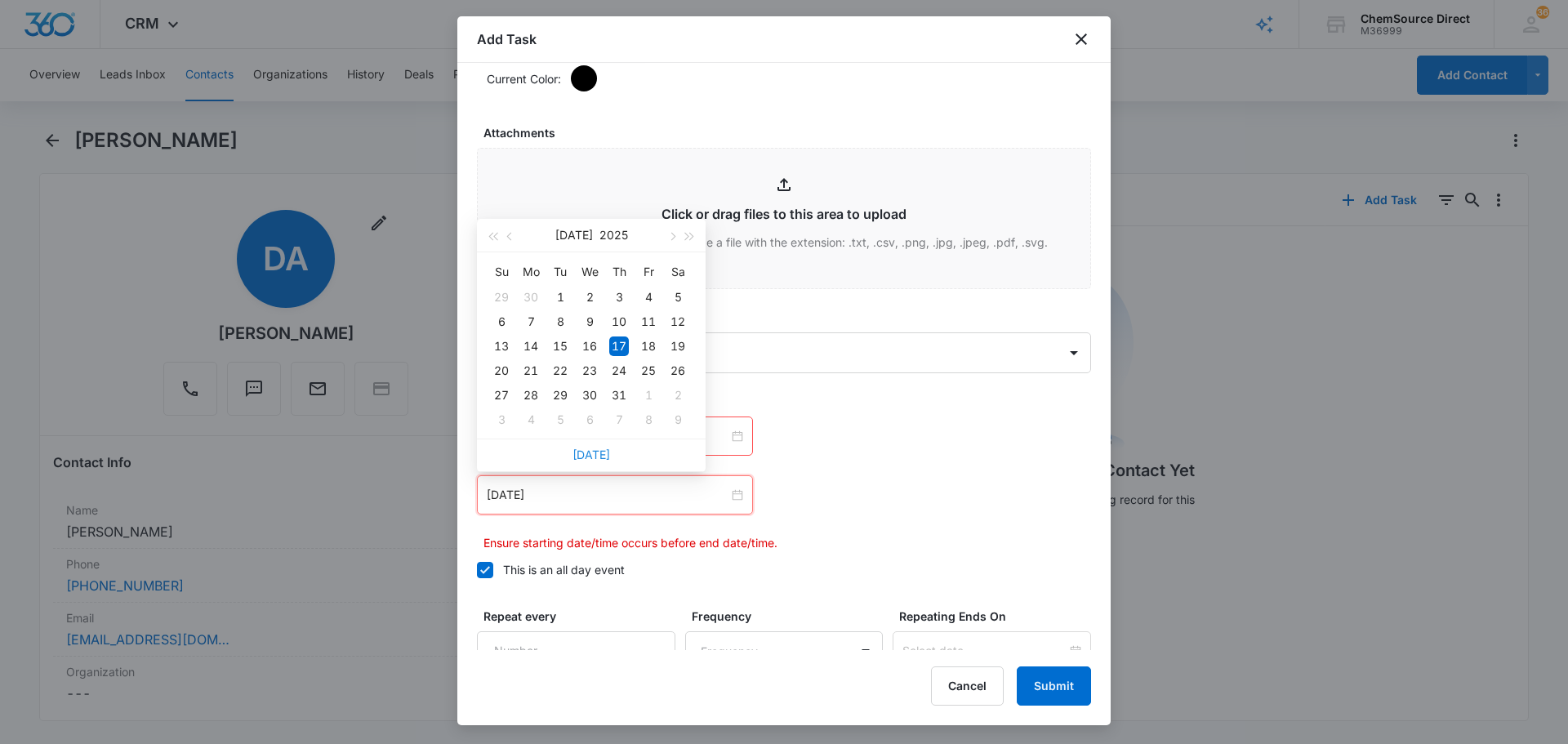
click at [583, 449] on link "[DATE]" at bounding box center [591, 455] width 38 height 14
type input "[DATE]"
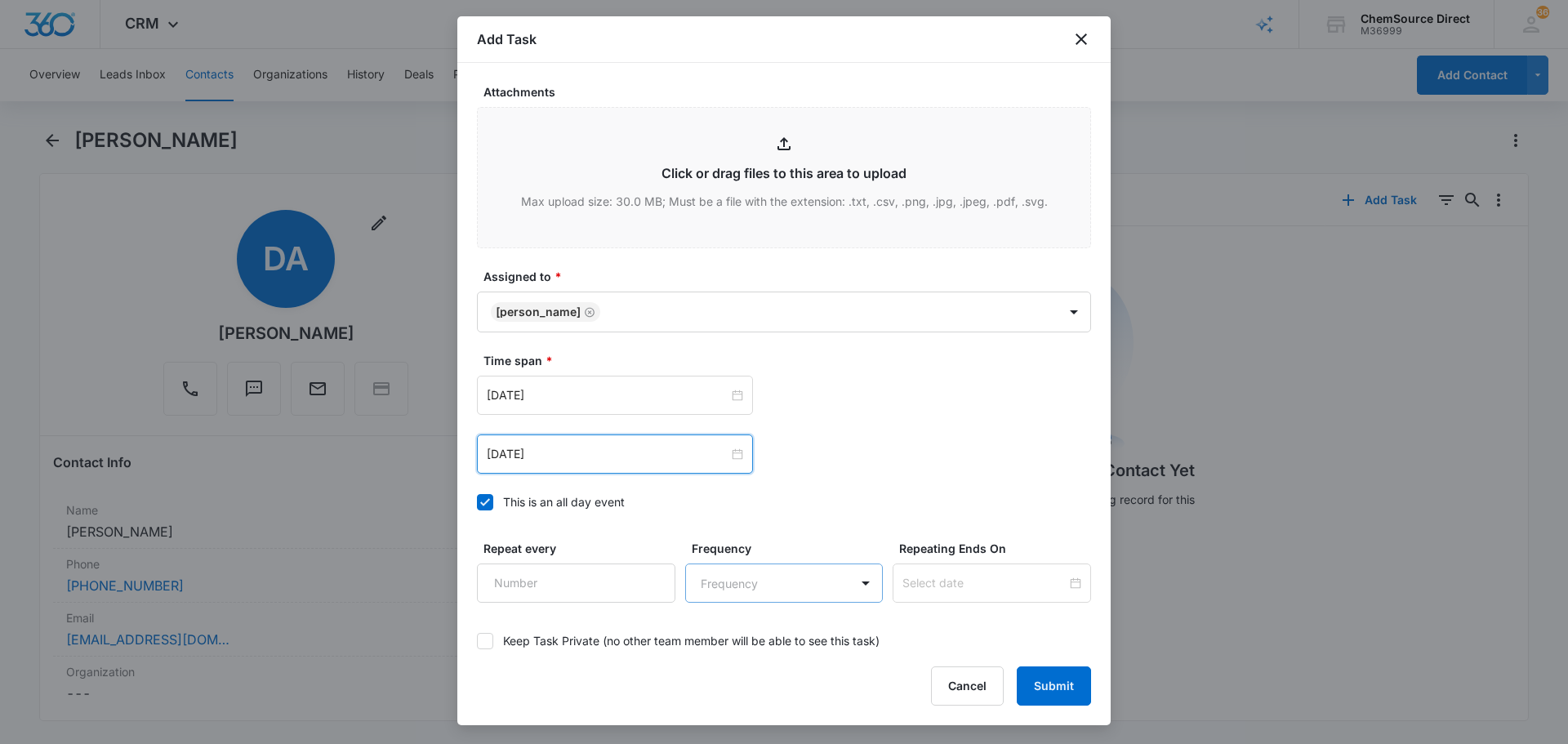
scroll to position [1031, 0]
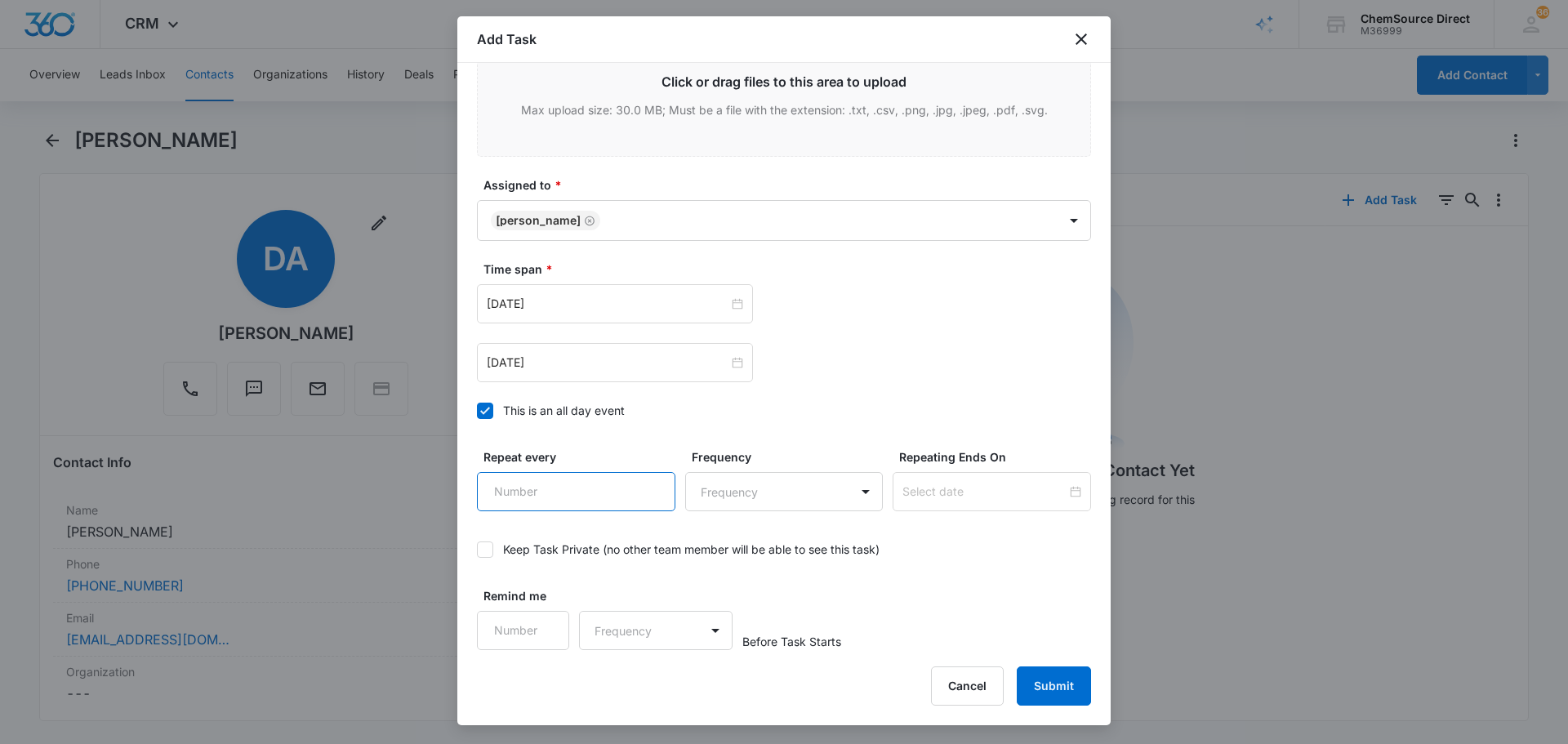
click at [585, 504] on input "Repeat every" at bounding box center [576, 492] width 198 height 40
type input "2"
click at [731, 488] on body "CRM Apps Reputation Forms CRM Email Social Payments POS Content Ads Intelligenc…" at bounding box center [784, 372] width 1568 height 744
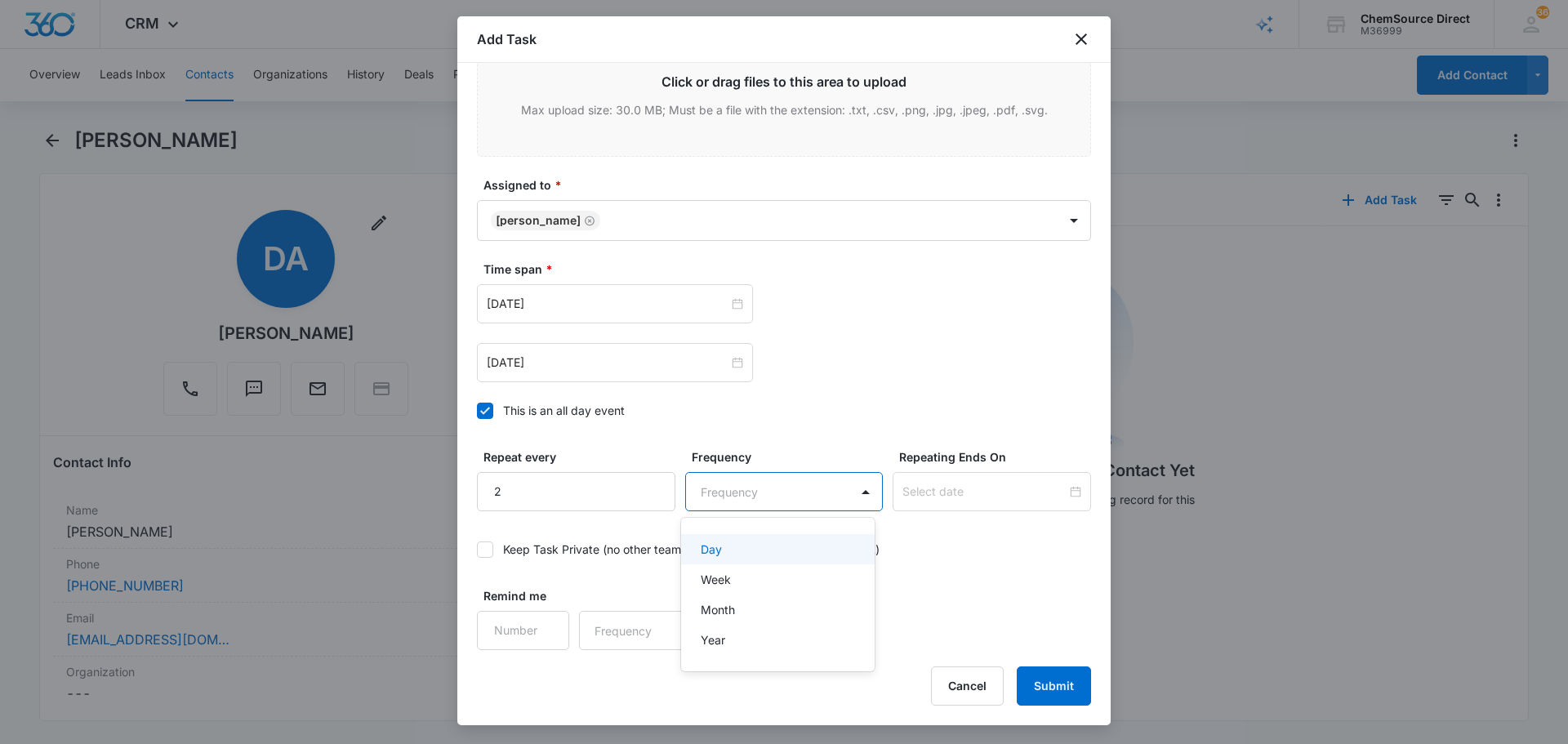
click at [760, 553] on div "Day" at bounding box center [776, 549] width 152 height 17
click at [949, 494] on input at bounding box center [984, 491] width 164 height 18
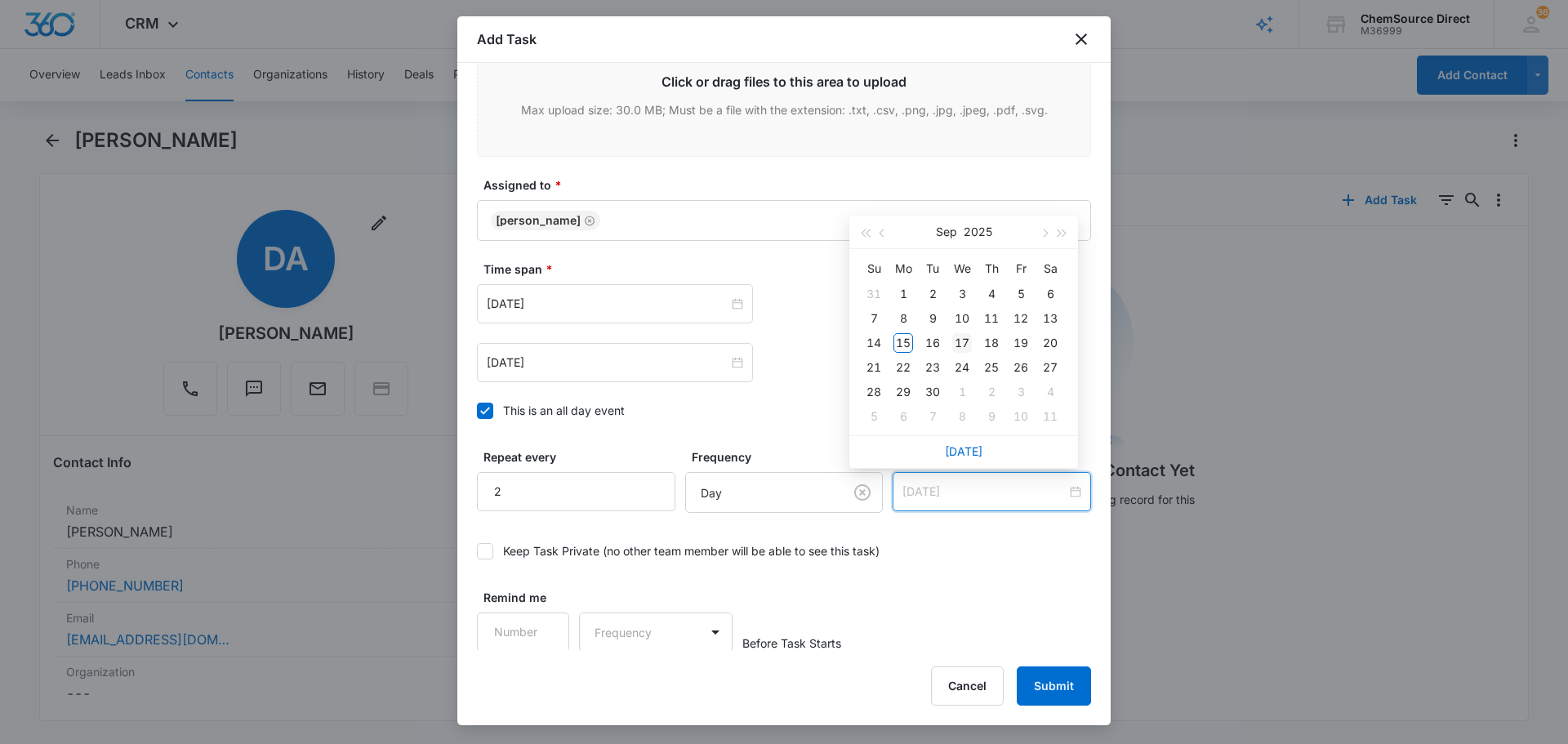
type input "[DATE]"
click at [958, 341] on div "17" at bounding box center [962, 342] width 20 height 20
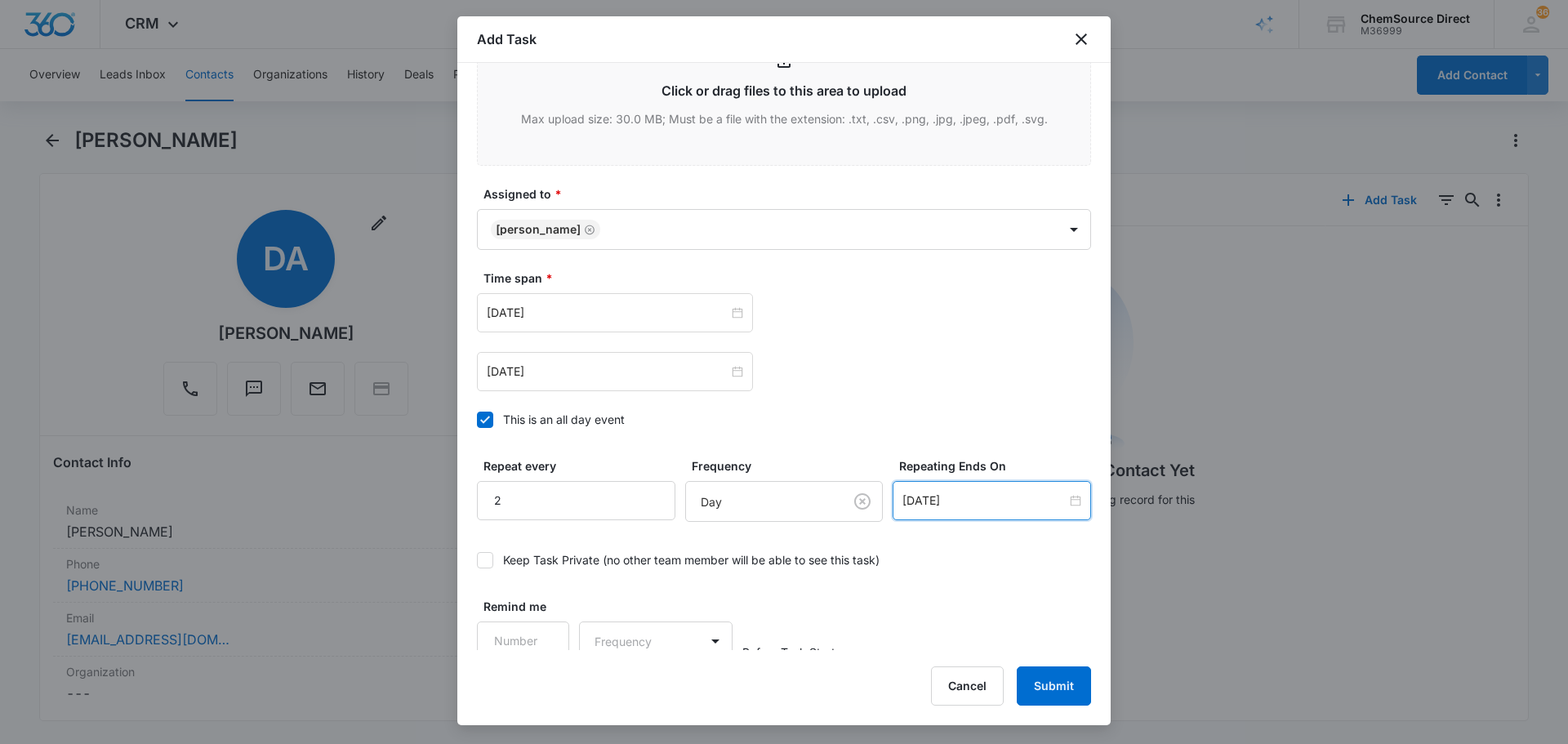
scroll to position [1033, 0]
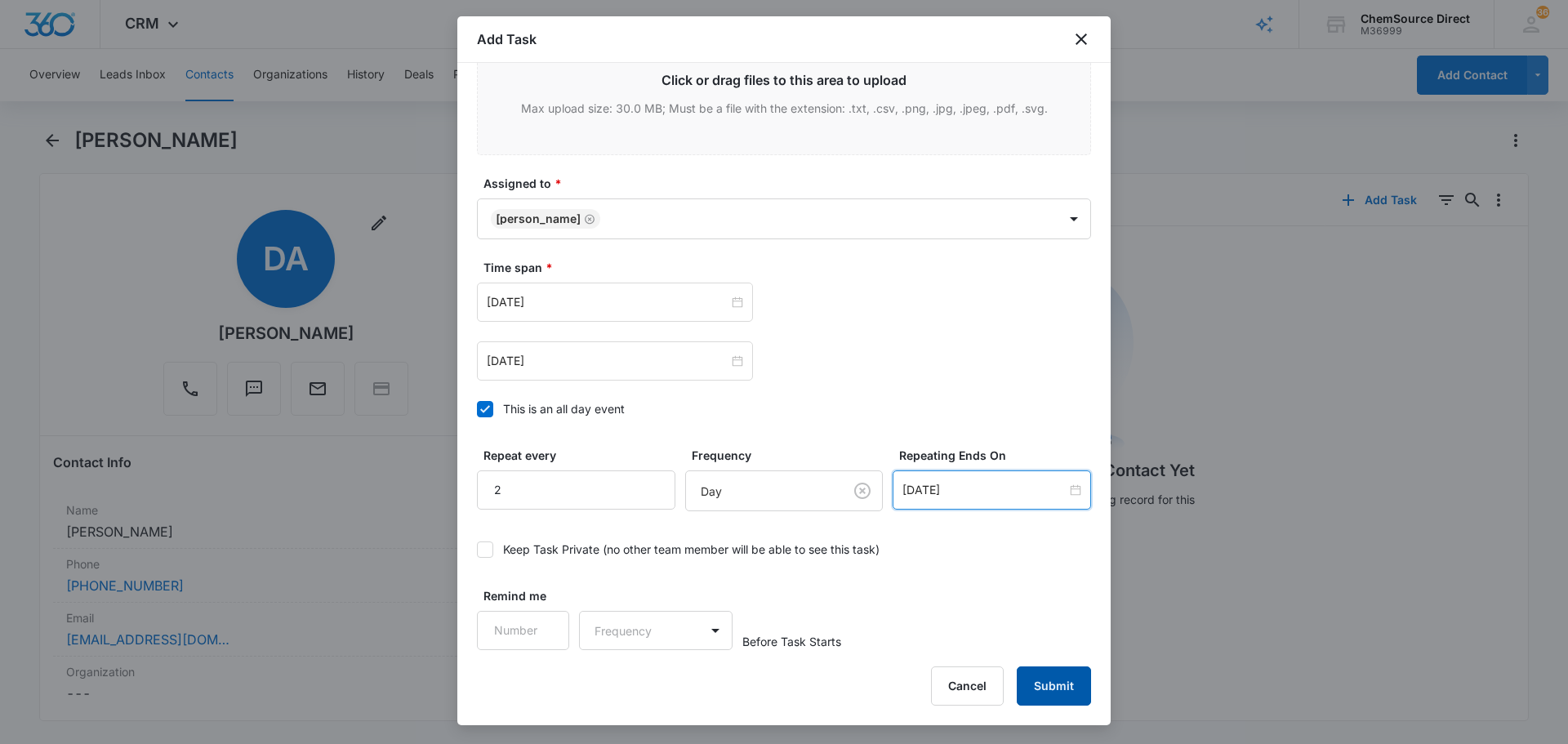
click at [1083, 688] on button "Submit" at bounding box center [1053, 686] width 74 height 40
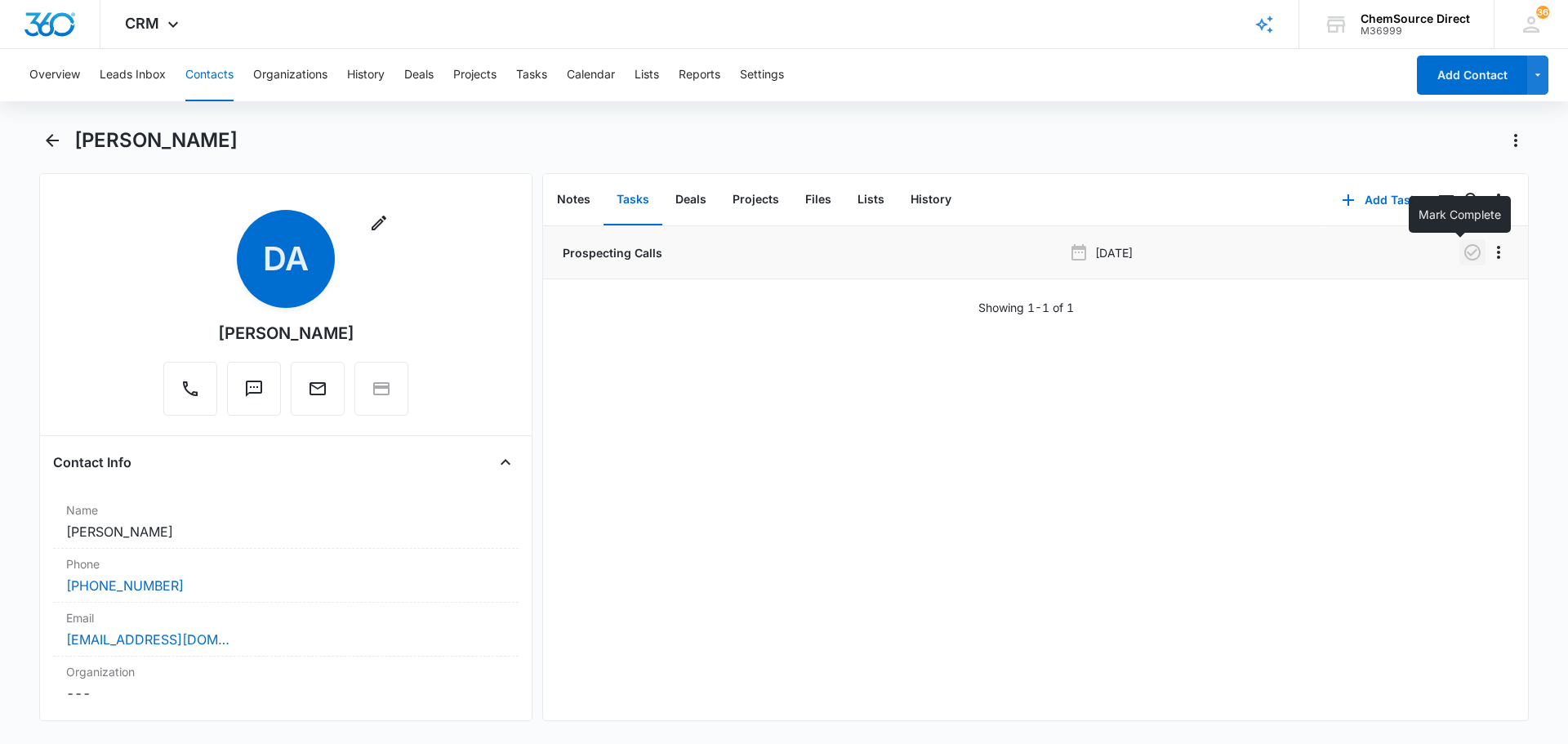
click at [1461, 262] on button "button" at bounding box center [1473, 253] width 26 height 26
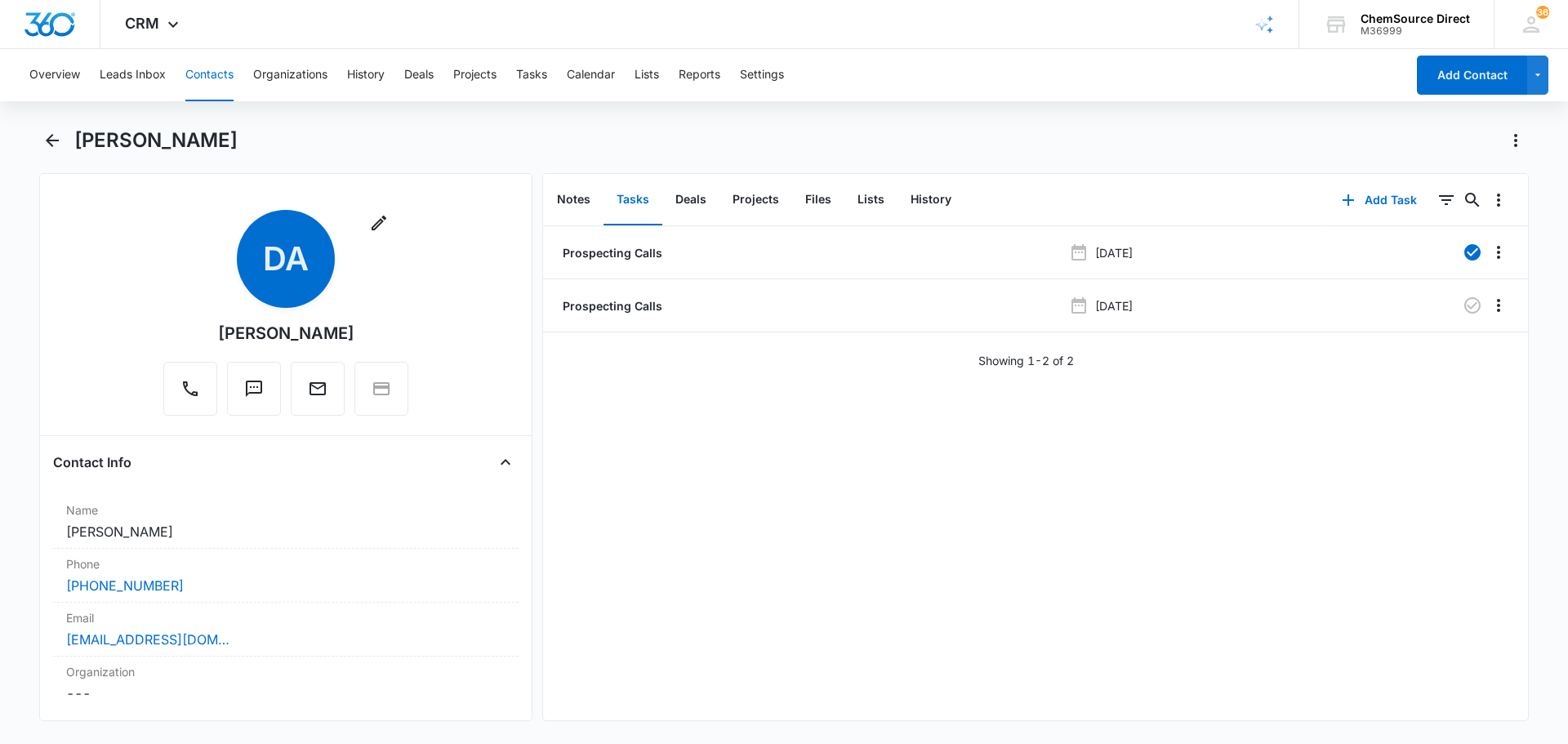
click at [223, 83] on button "Contacts" at bounding box center [209, 74] width 48 height 52
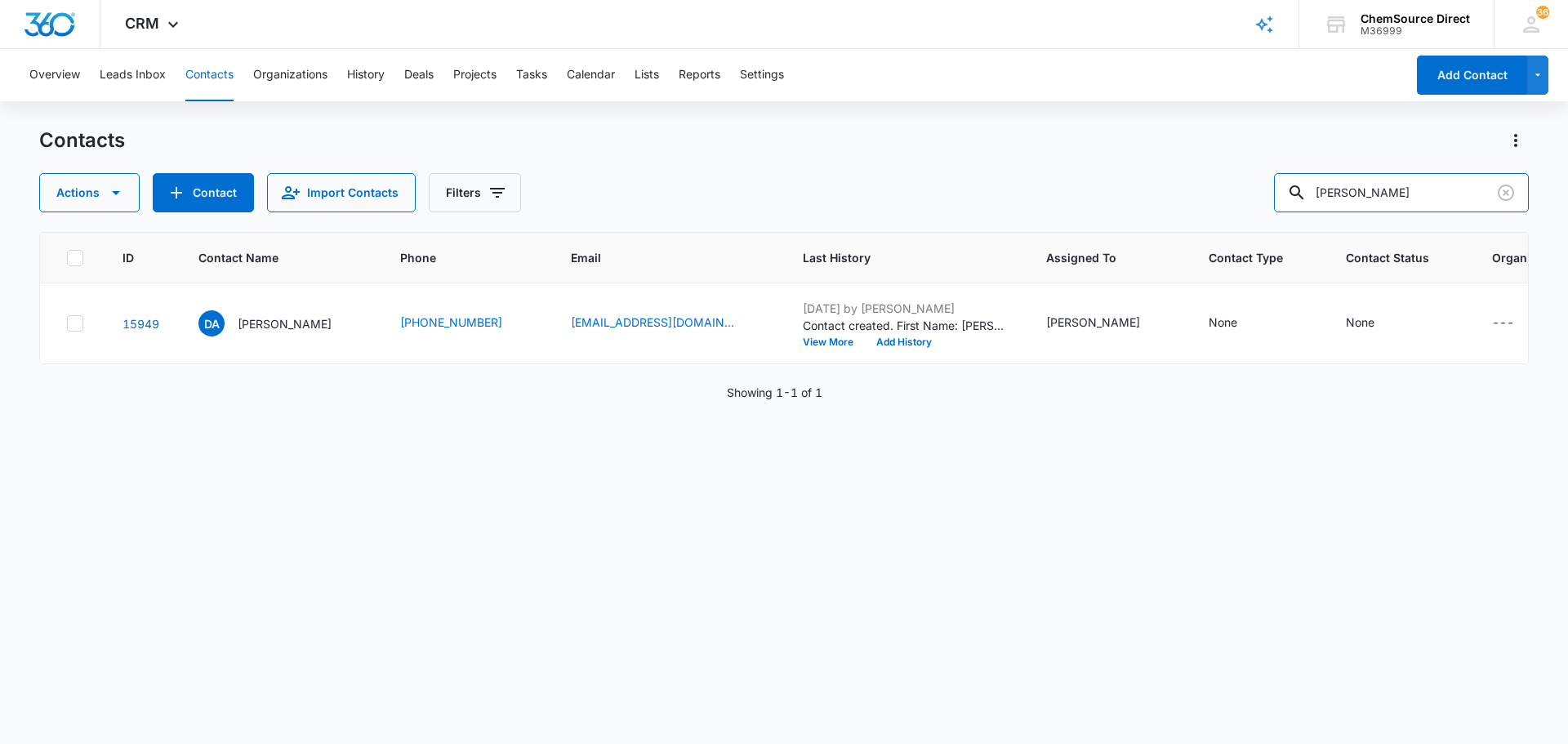
drag, startPoint x: 1415, startPoint y: 183, endPoint x: 1261, endPoint y: 191, distance: 154.2
click at [1262, 191] on div "Actions Contact Import Contacts Filters [PERSON_NAME]" at bounding box center [784, 193] width 1490 height 40
type input "[PERSON_NAME]"
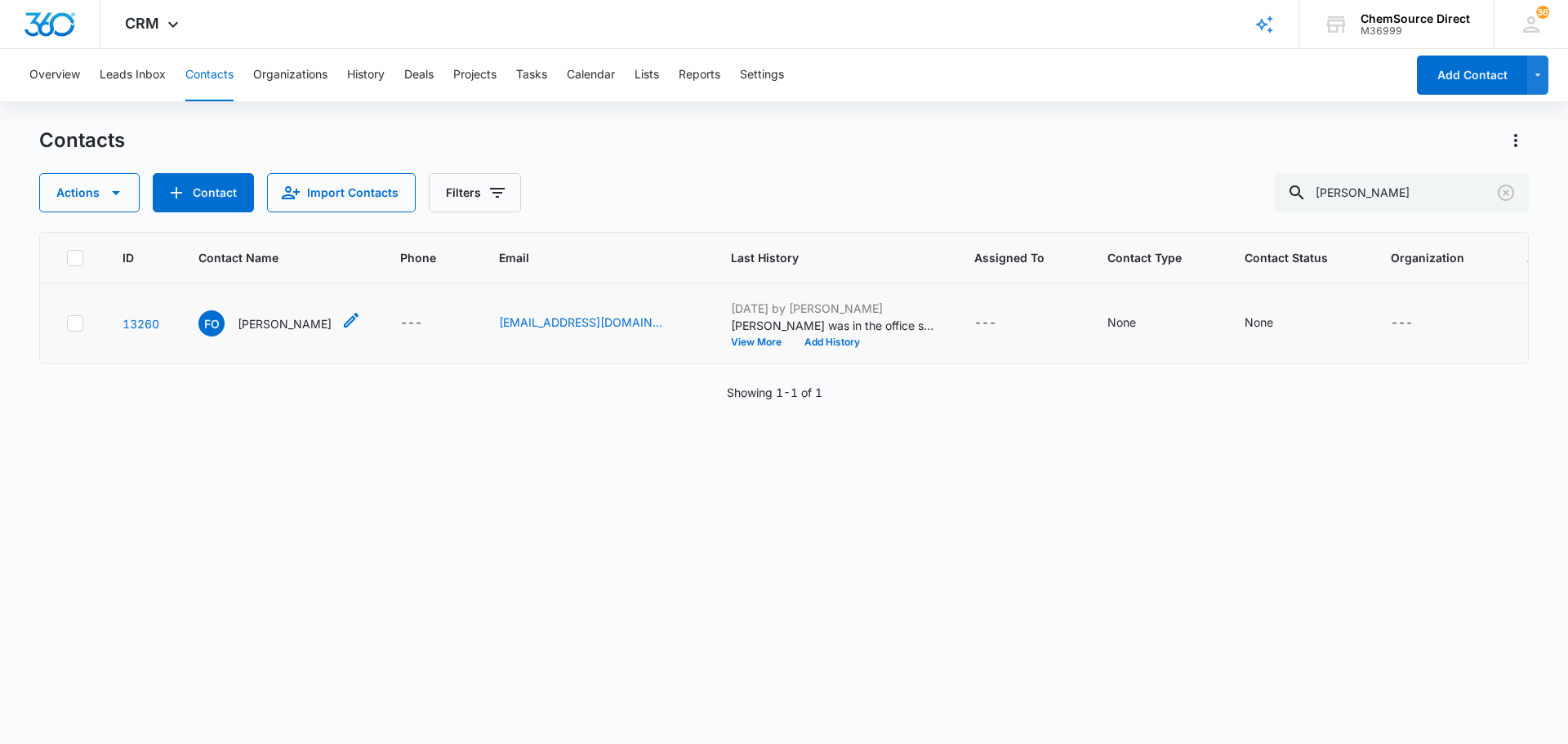
click at [277, 333] on p "[PERSON_NAME]" at bounding box center [285, 323] width 94 height 17
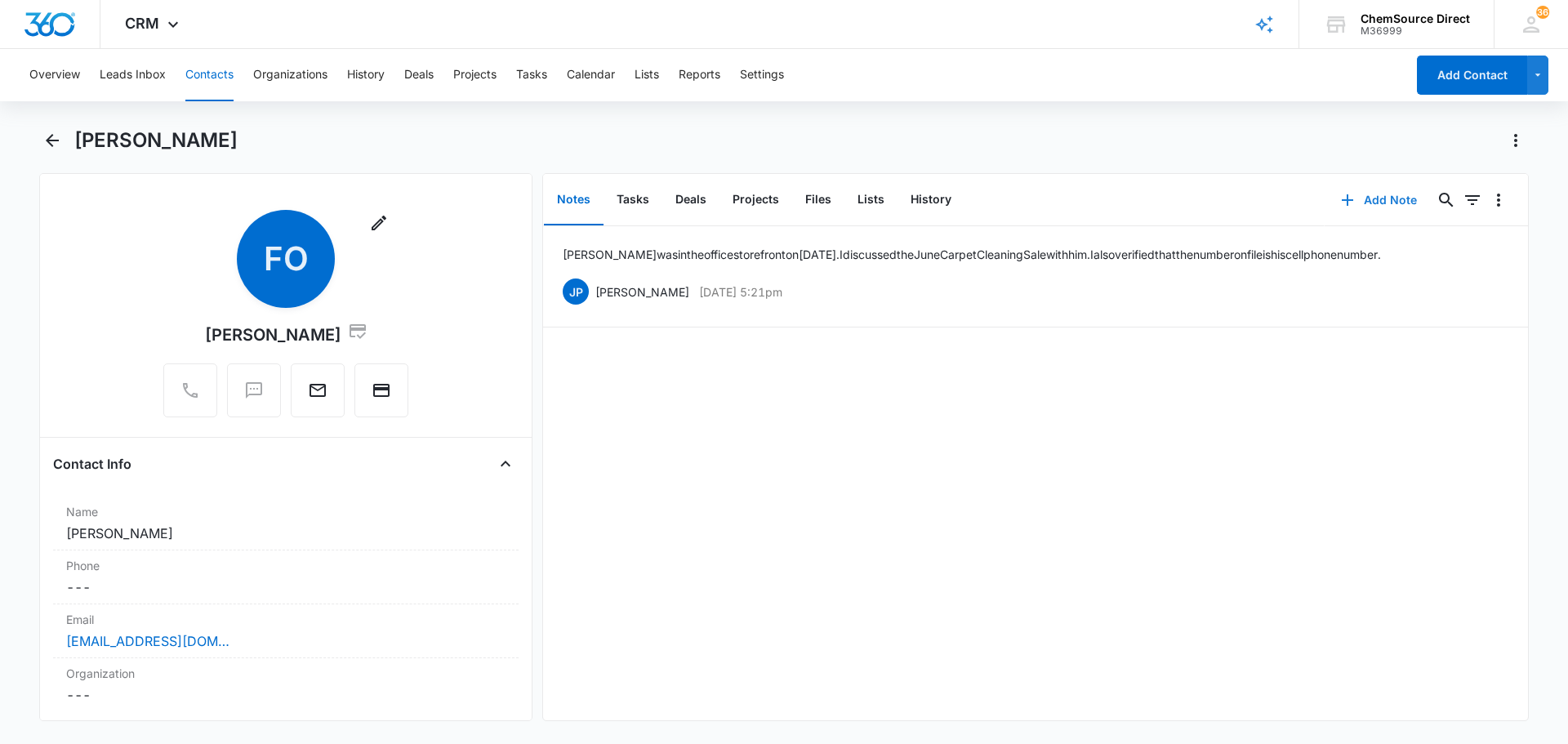
click at [1371, 202] on button "Add Note" at bounding box center [1378, 200] width 108 height 40
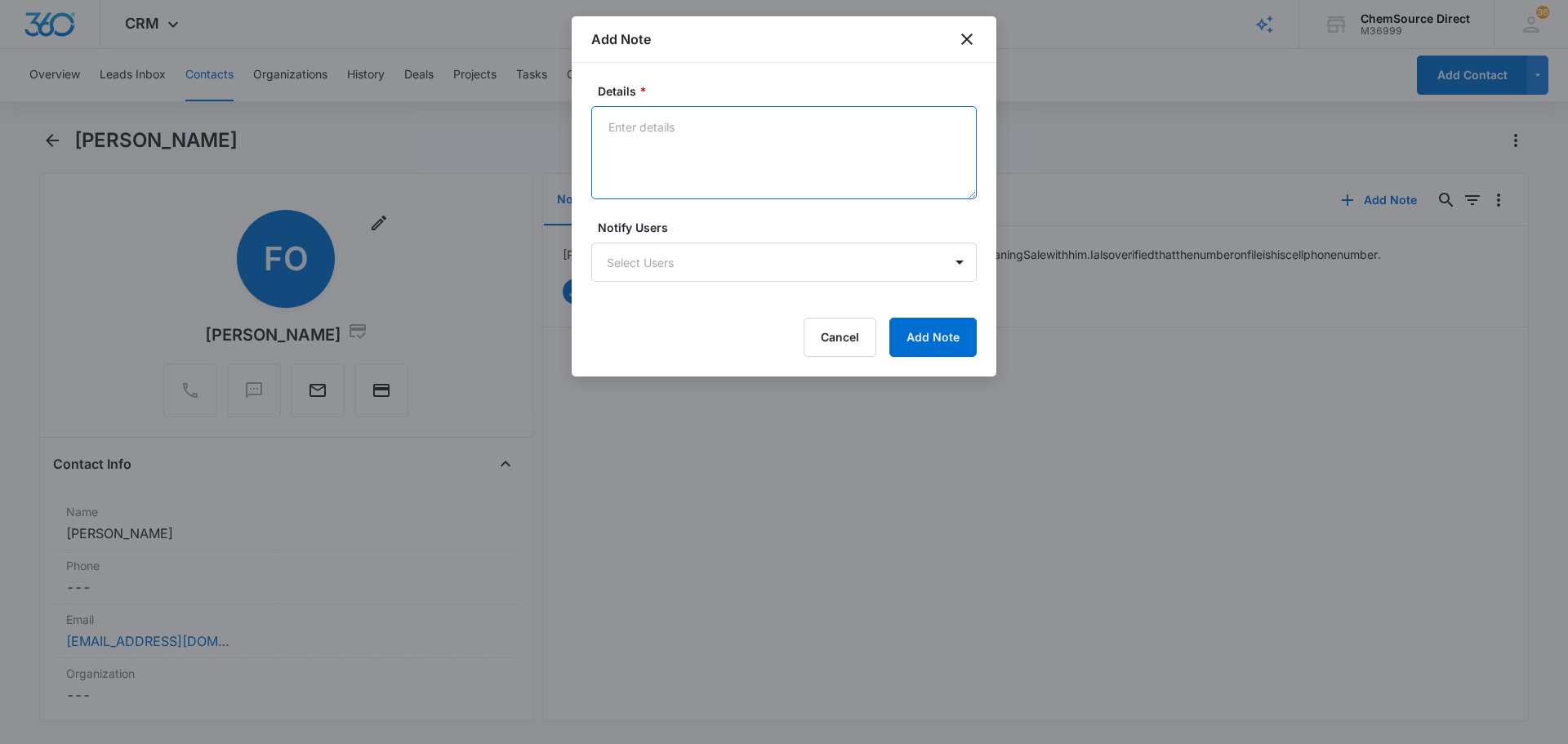
click at [704, 154] on textarea "Details *" at bounding box center [784, 153] width 386 height 93
type textarea "MY10 Promo Sent"
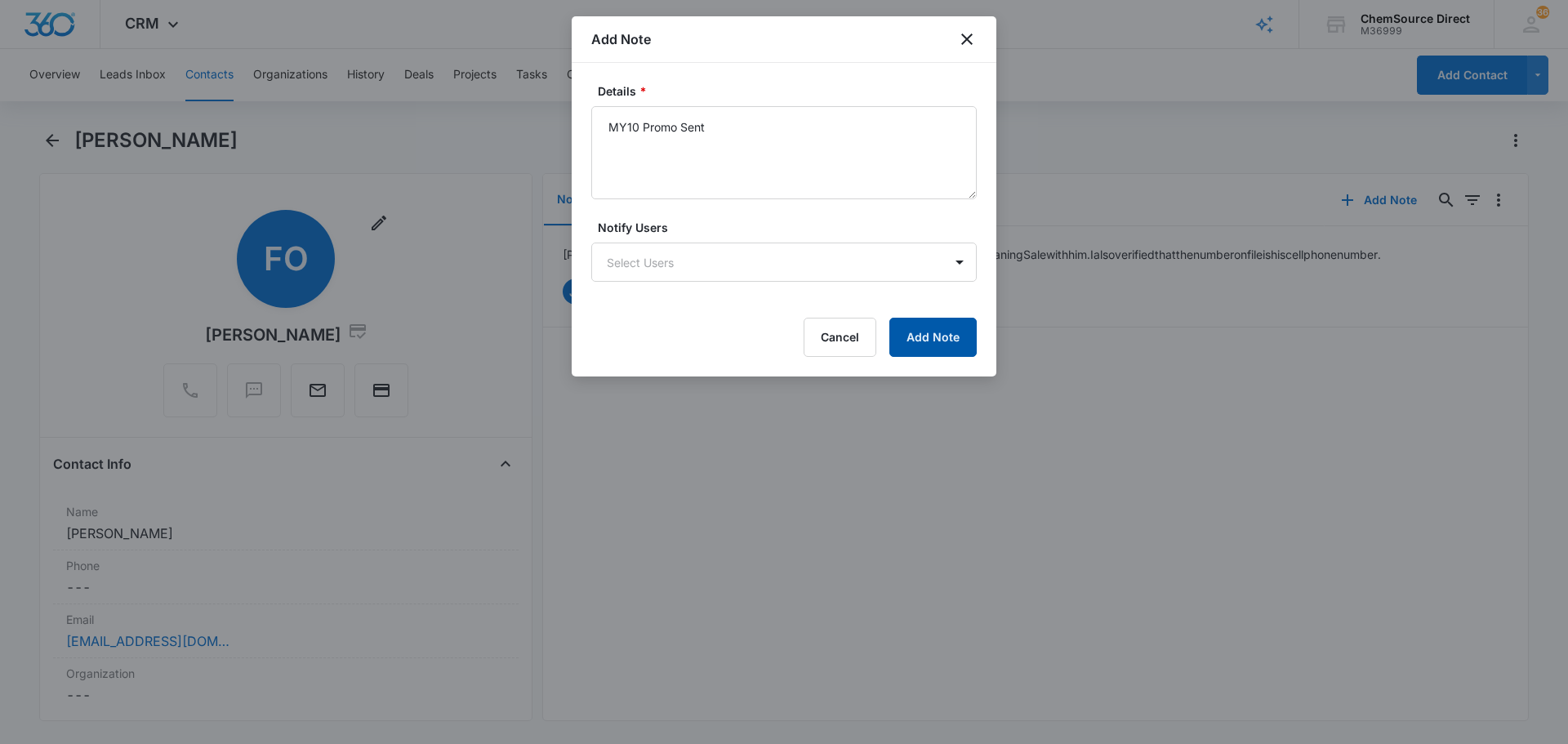
click at [940, 356] on button "Add Note" at bounding box center [933, 338] width 88 height 40
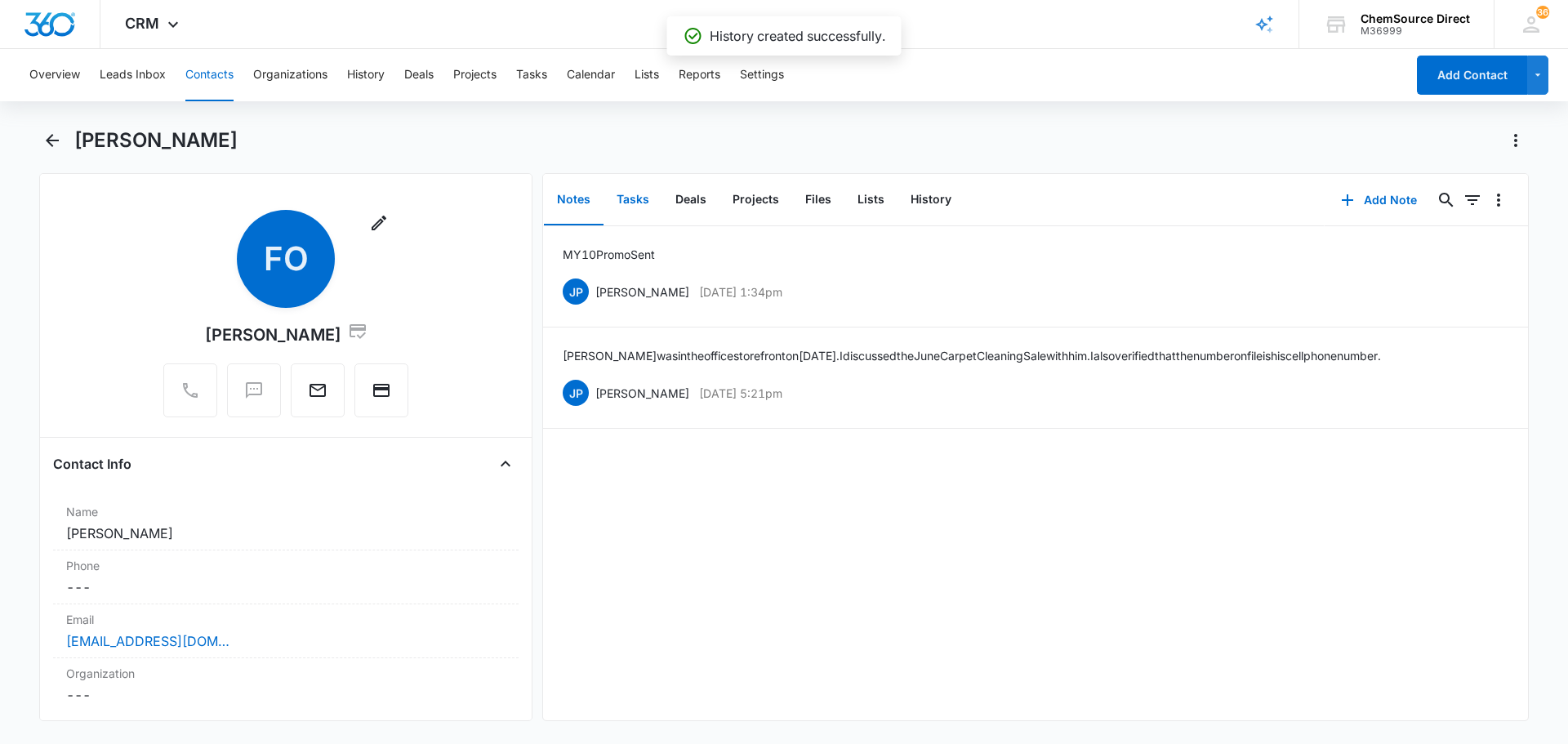
click at [639, 204] on button "Tasks" at bounding box center [633, 200] width 58 height 51
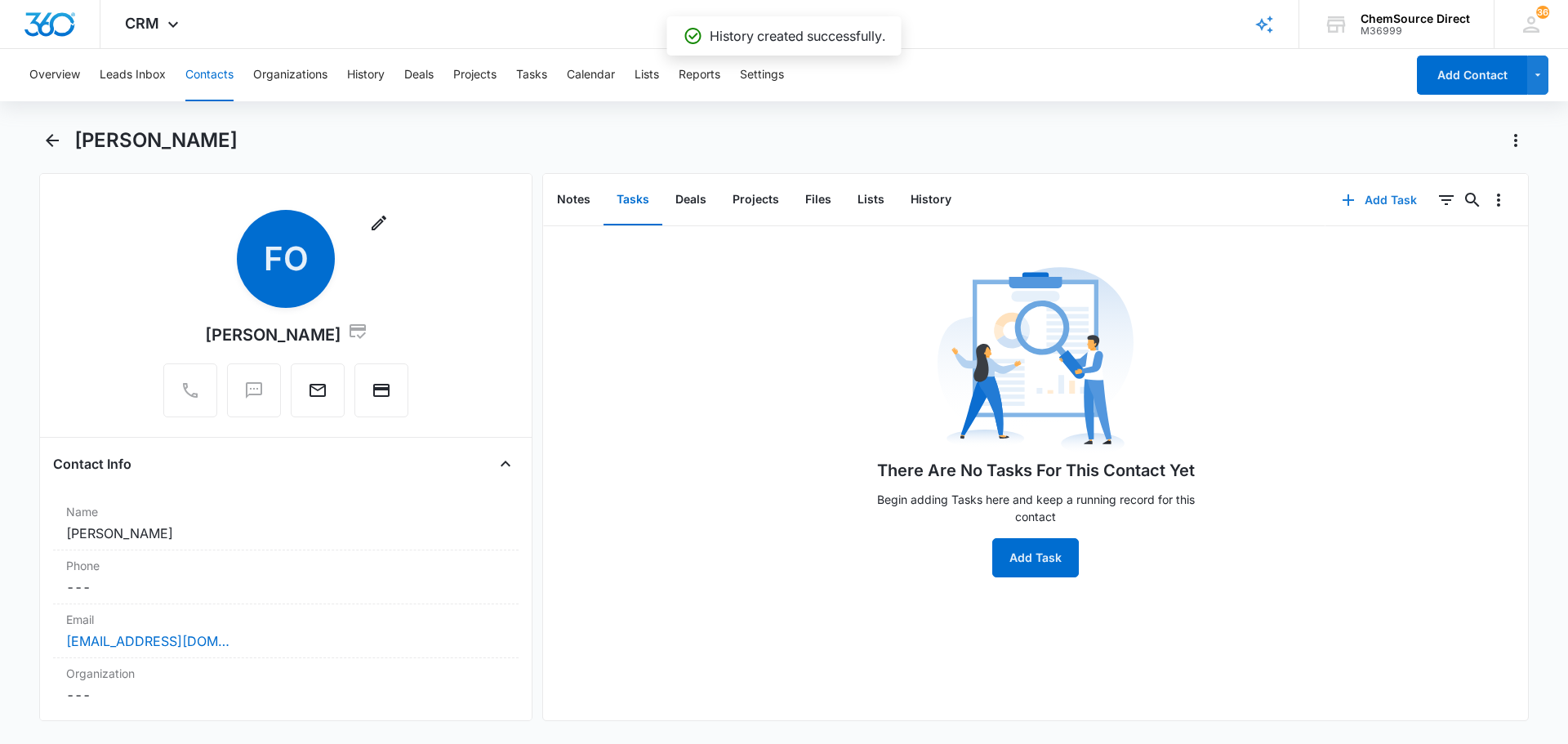
click at [1383, 193] on button "Add Task" at bounding box center [1379, 200] width 107 height 40
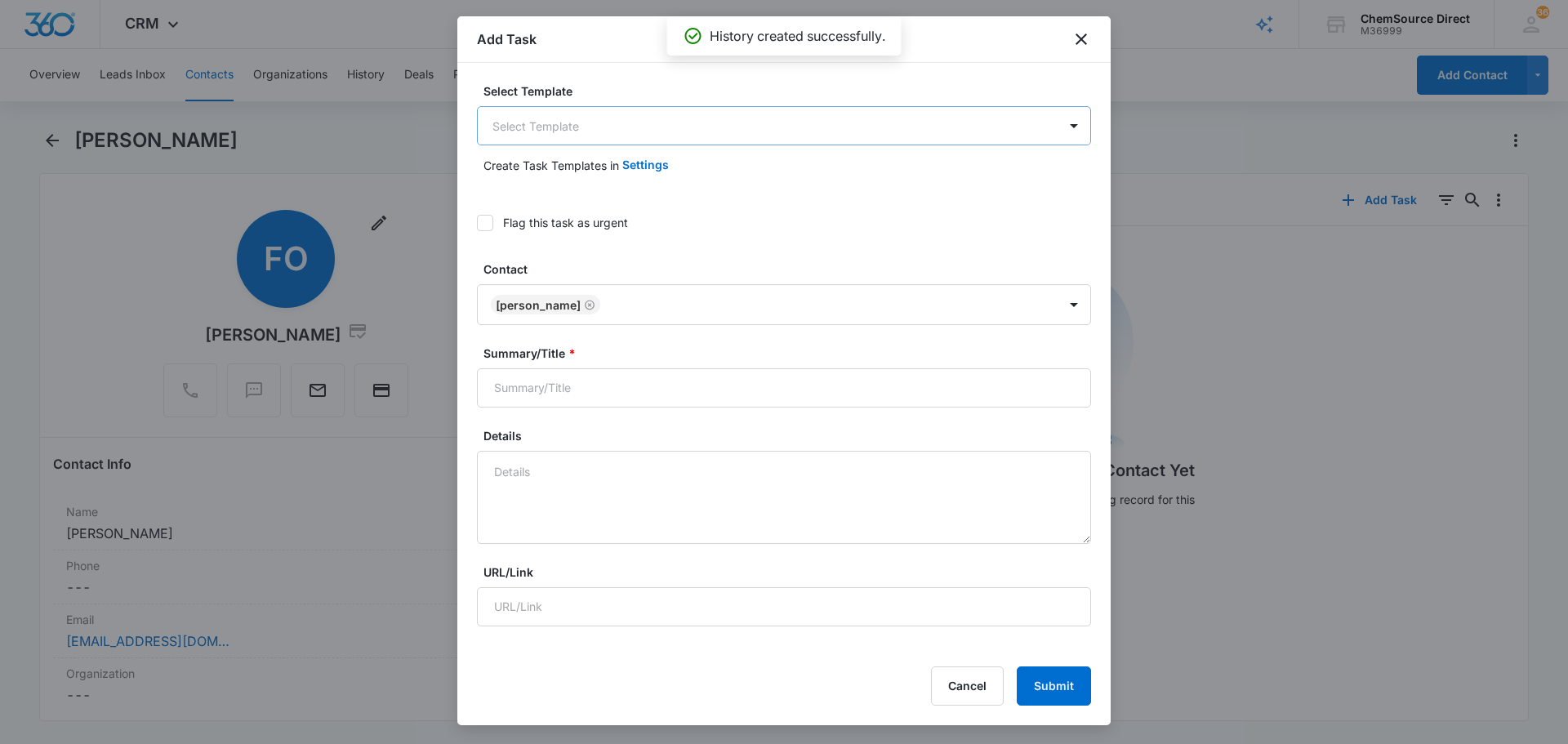
click at [640, 133] on body "CRM Apps Reputation Forms CRM Email Social Payments POS Content Ads Intelligenc…" at bounding box center [784, 372] width 1568 height 744
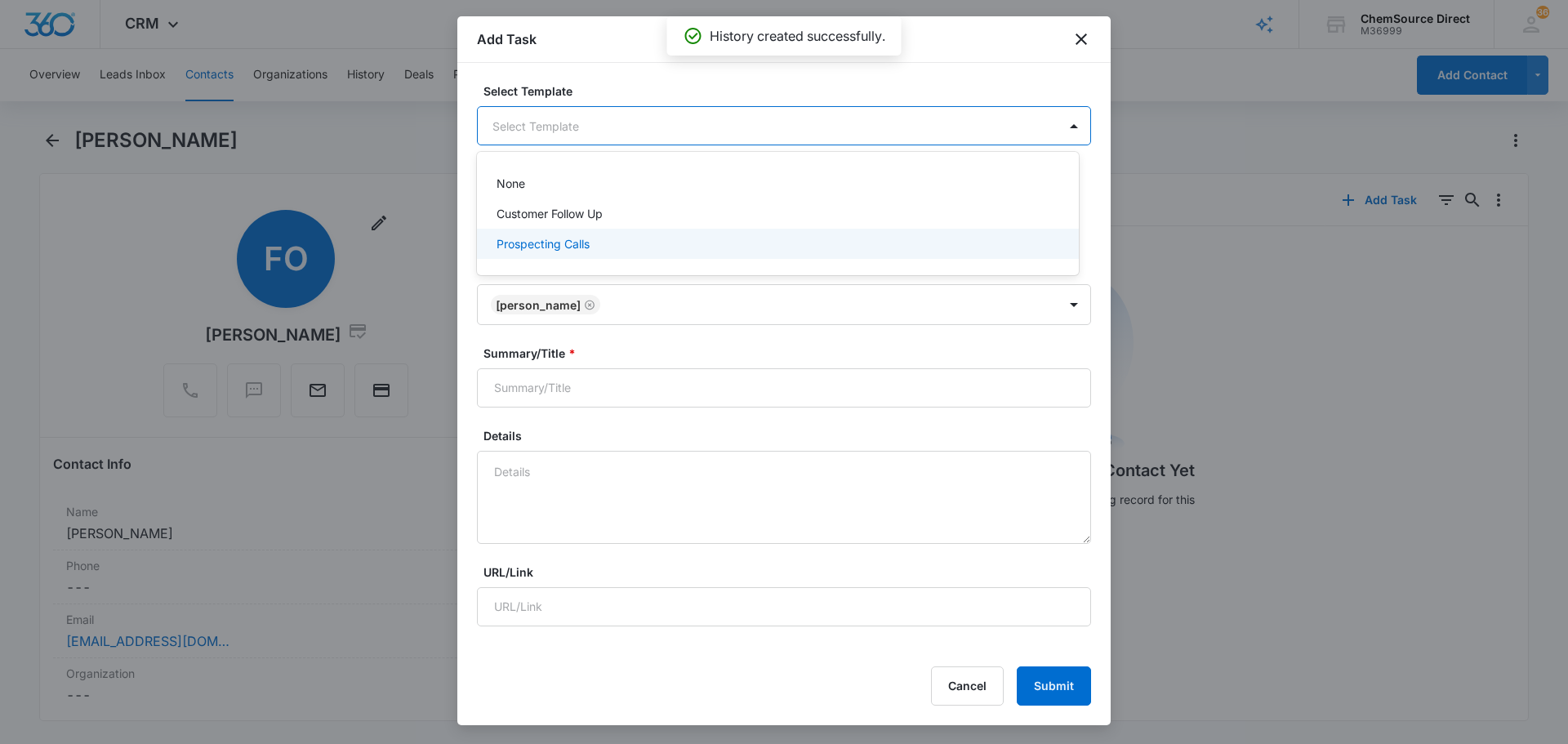
click at [611, 240] on div "Prospecting Calls" at bounding box center [776, 243] width 559 height 17
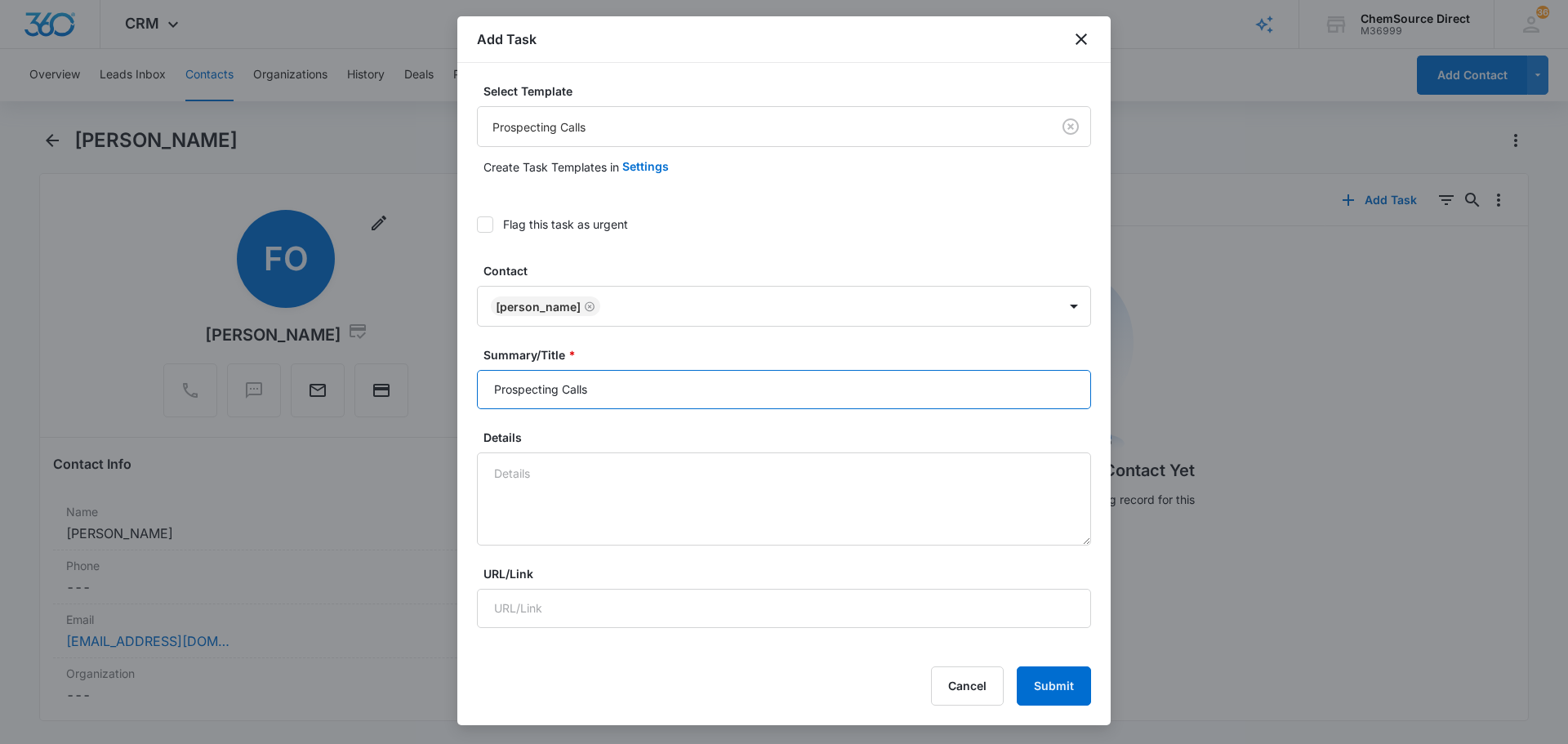
drag, startPoint x: 534, startPoint y: 397, endPoint x: 418, endPoint y: 393, distance: 116.1
click at [470, 397] on div "Select Template Prospecting Calls Create Task Templates in Settings Flag this t…" at bounding box center [784, 356] width 653 height 587
type input "Prospecting Calls"
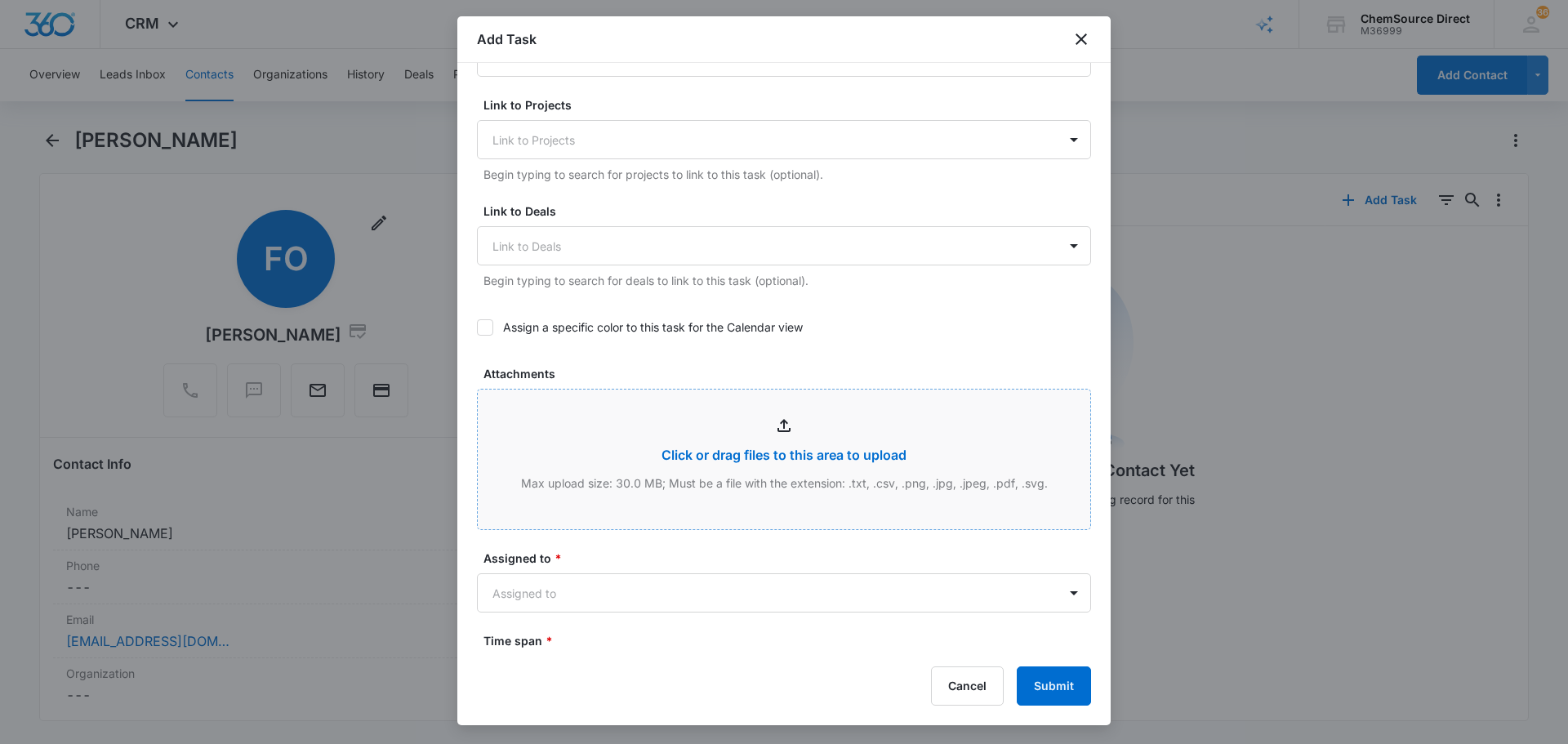
scroll to position [571, 0]
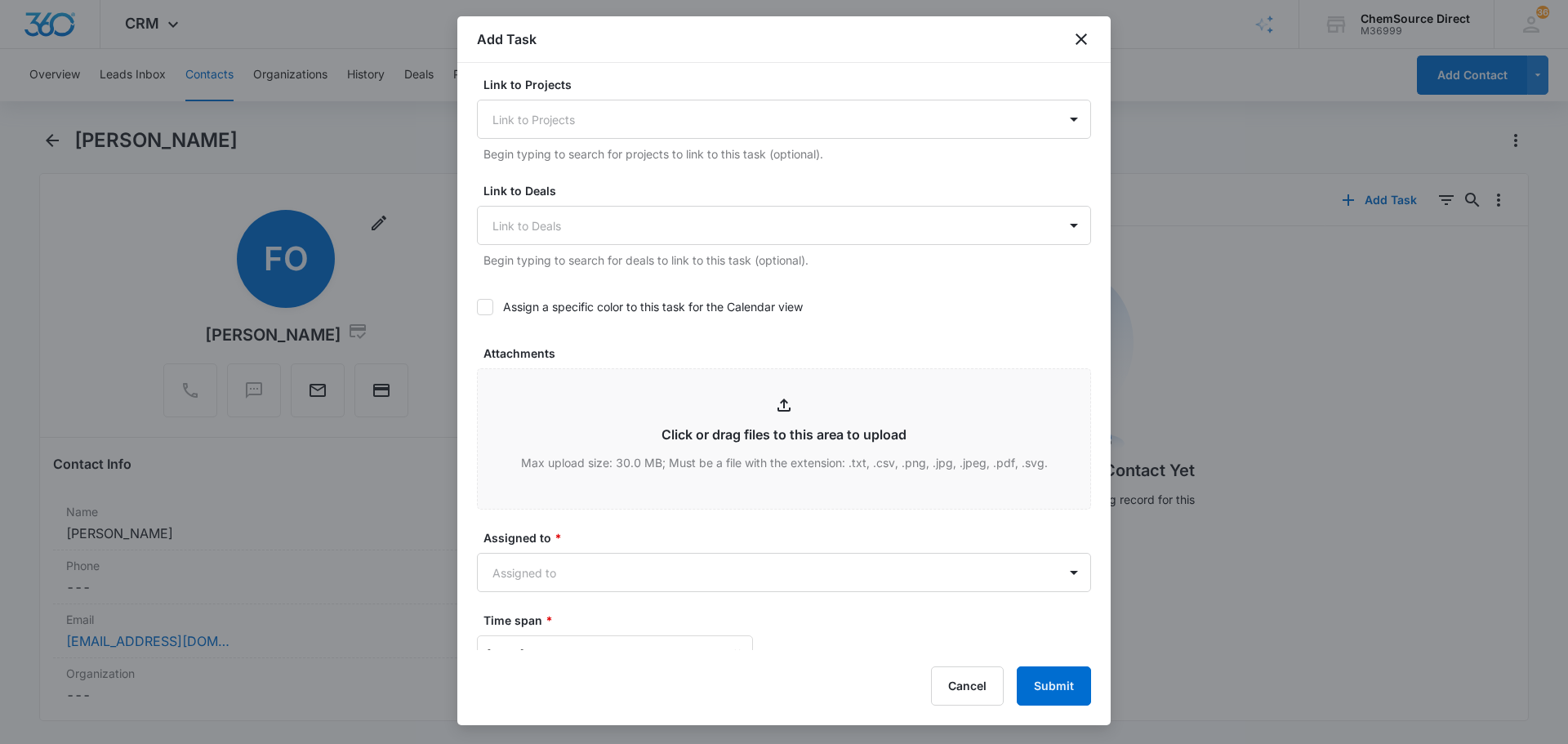
click at [491, 306] on icon at bounding box center [486, 307] width 15 height 15
click at [477, 307] on input "Assign a specific color to this task for the Calendar view" at bounding box center [477, 307] width 0 height 0
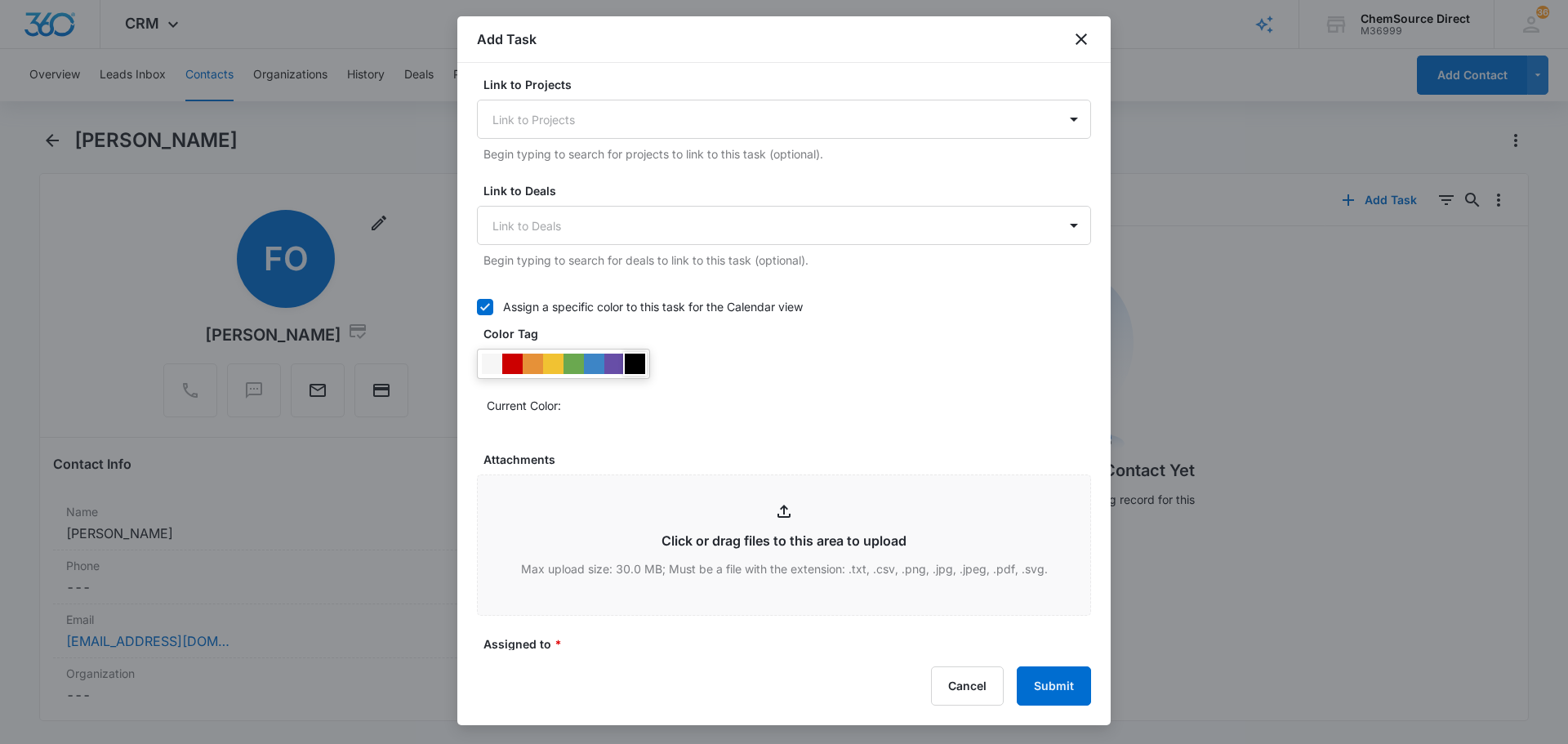
click at [637, 367] on div at bounding box center [635, 364] width 21 height 21
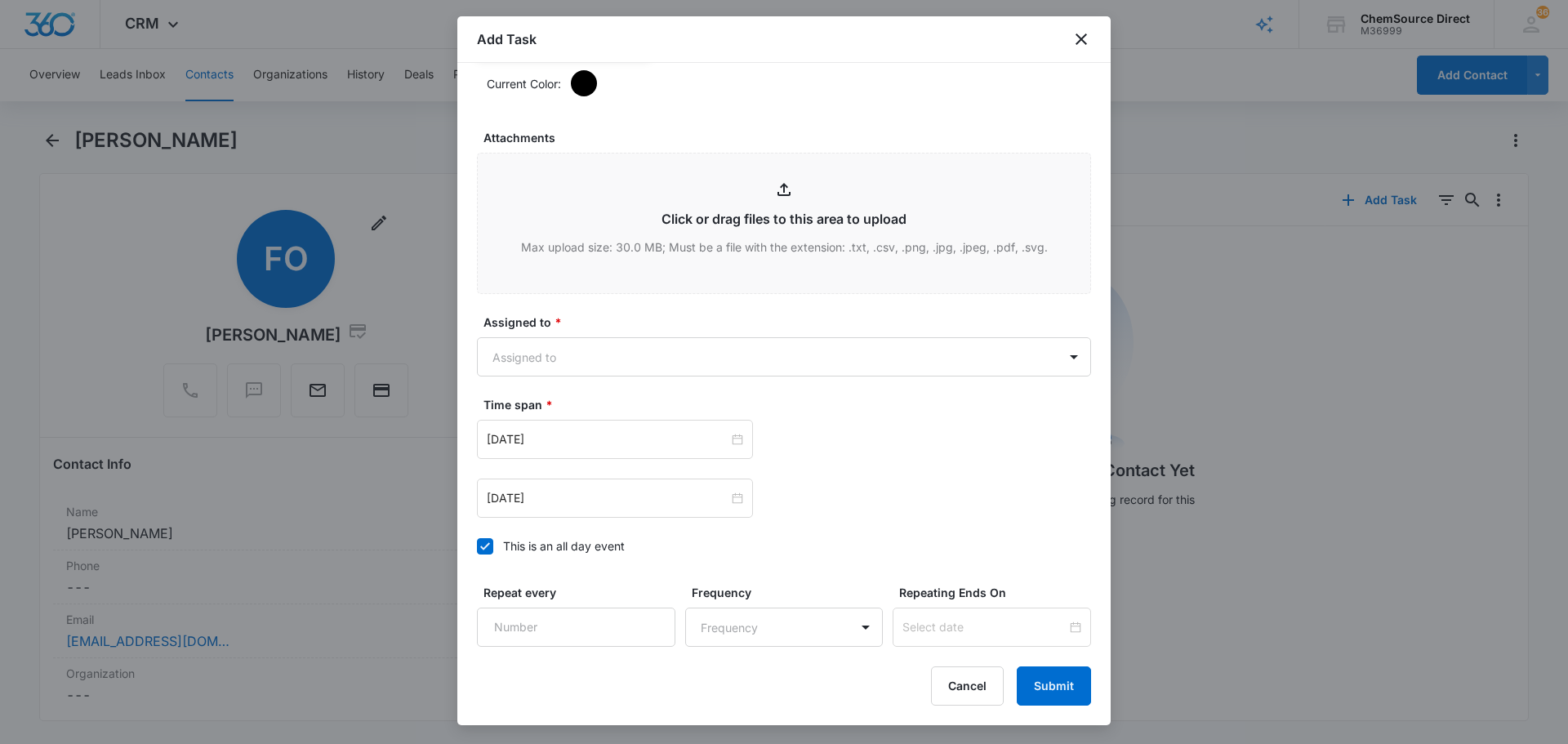
scroll to position [899, 0]
click at [618, 363] on body "CRM Apps Reputation Forms CRM Email Social Payments POS Content Ads Intelligenc…" at bounding box center [784, 372] width 1568 height 744
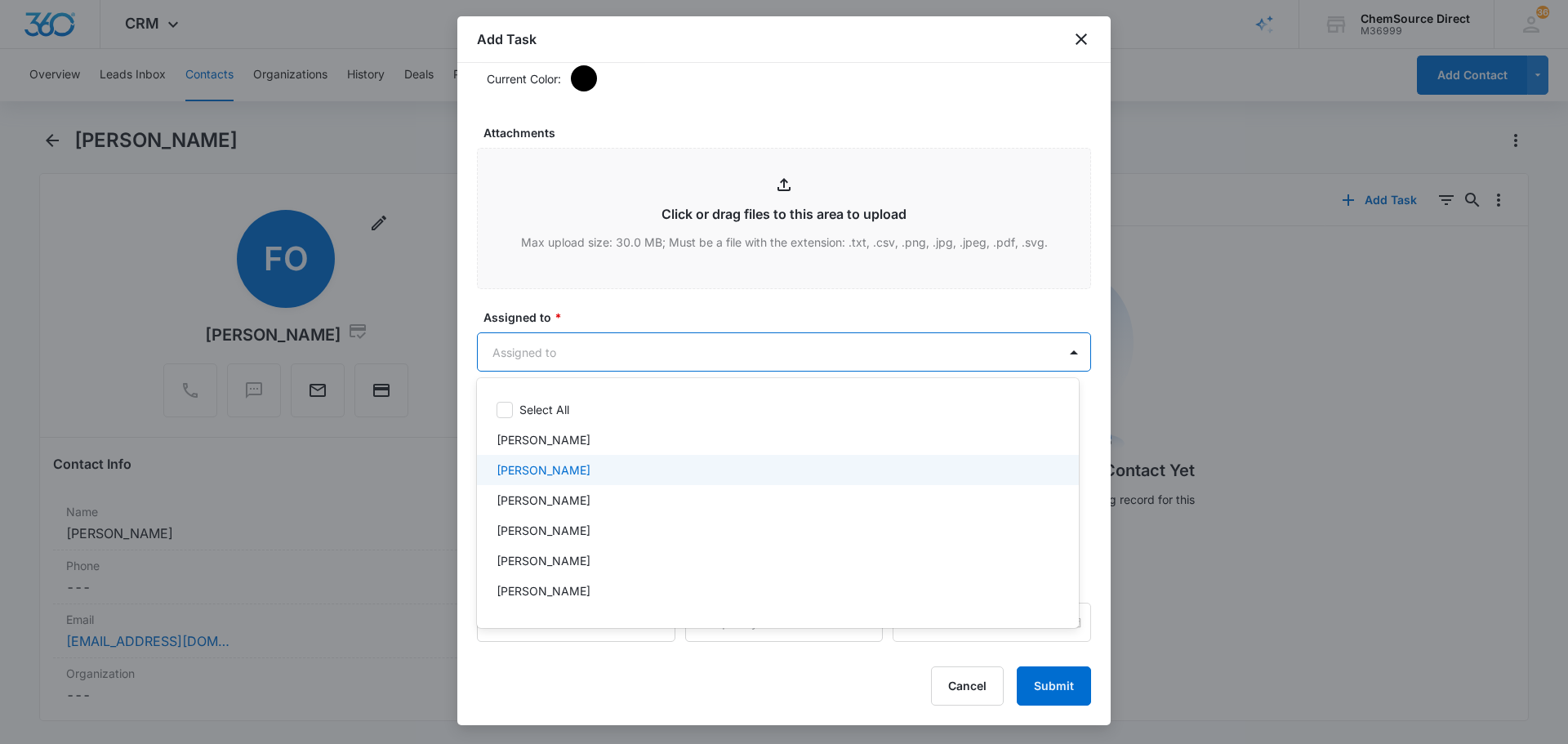
click at [583, 465] on div "[PERSON_NAME]" at bounding box center [776, 470] width 559 height 17
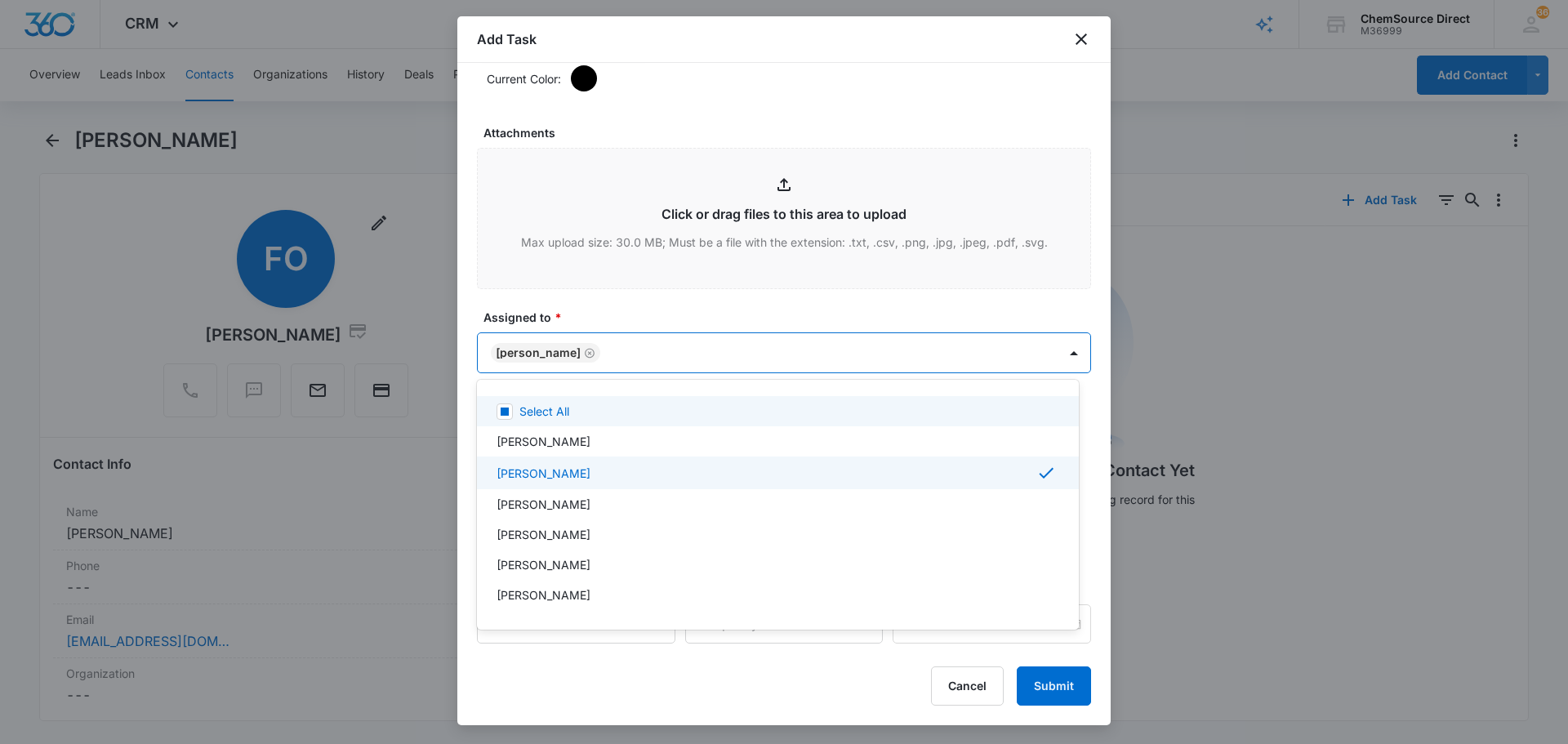
click at [632, 309] on div at bounding box center [784, 372] width 1568 height 744
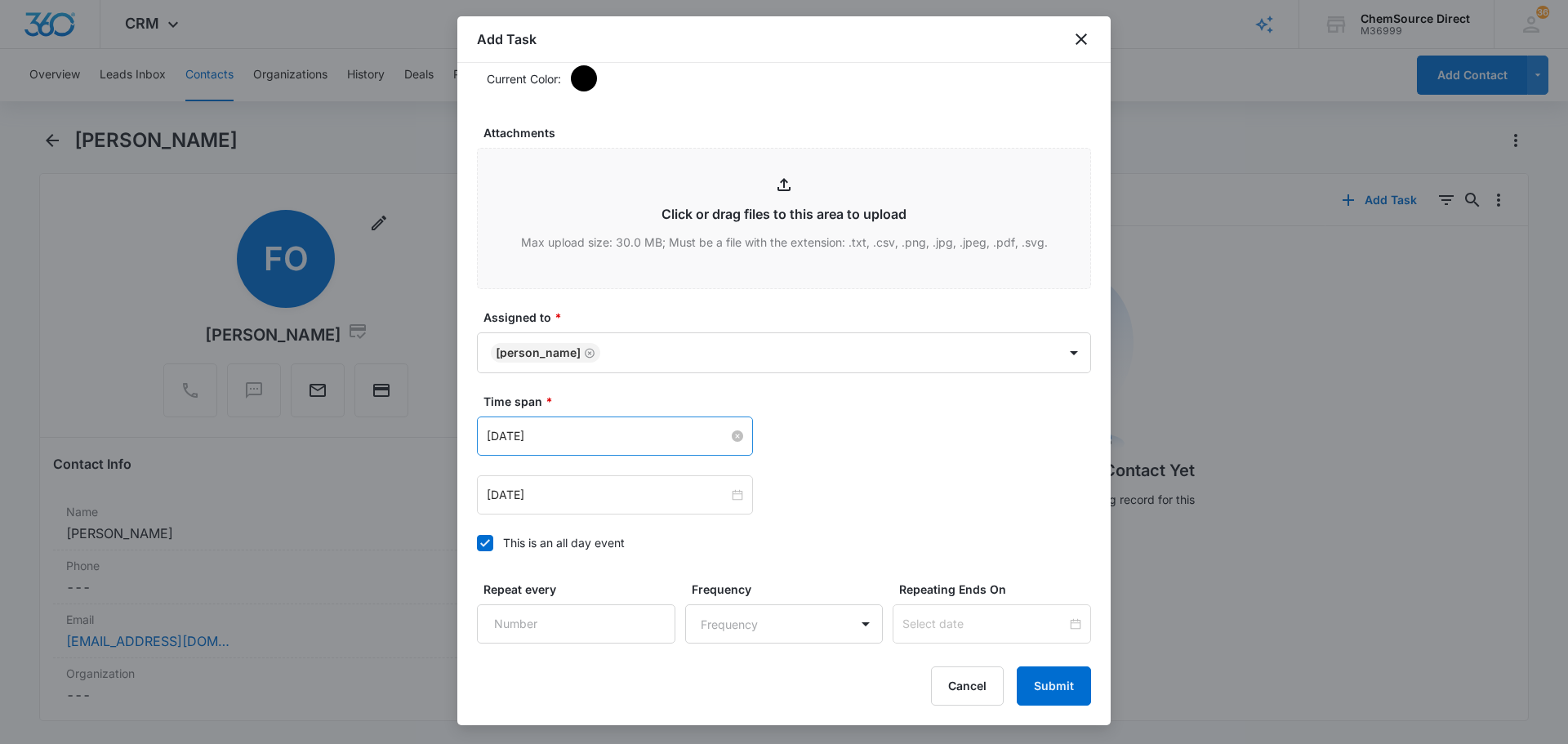
click at [608, 436] on input "[DATE]" at bounding box center [607, 436] width 241 height 18
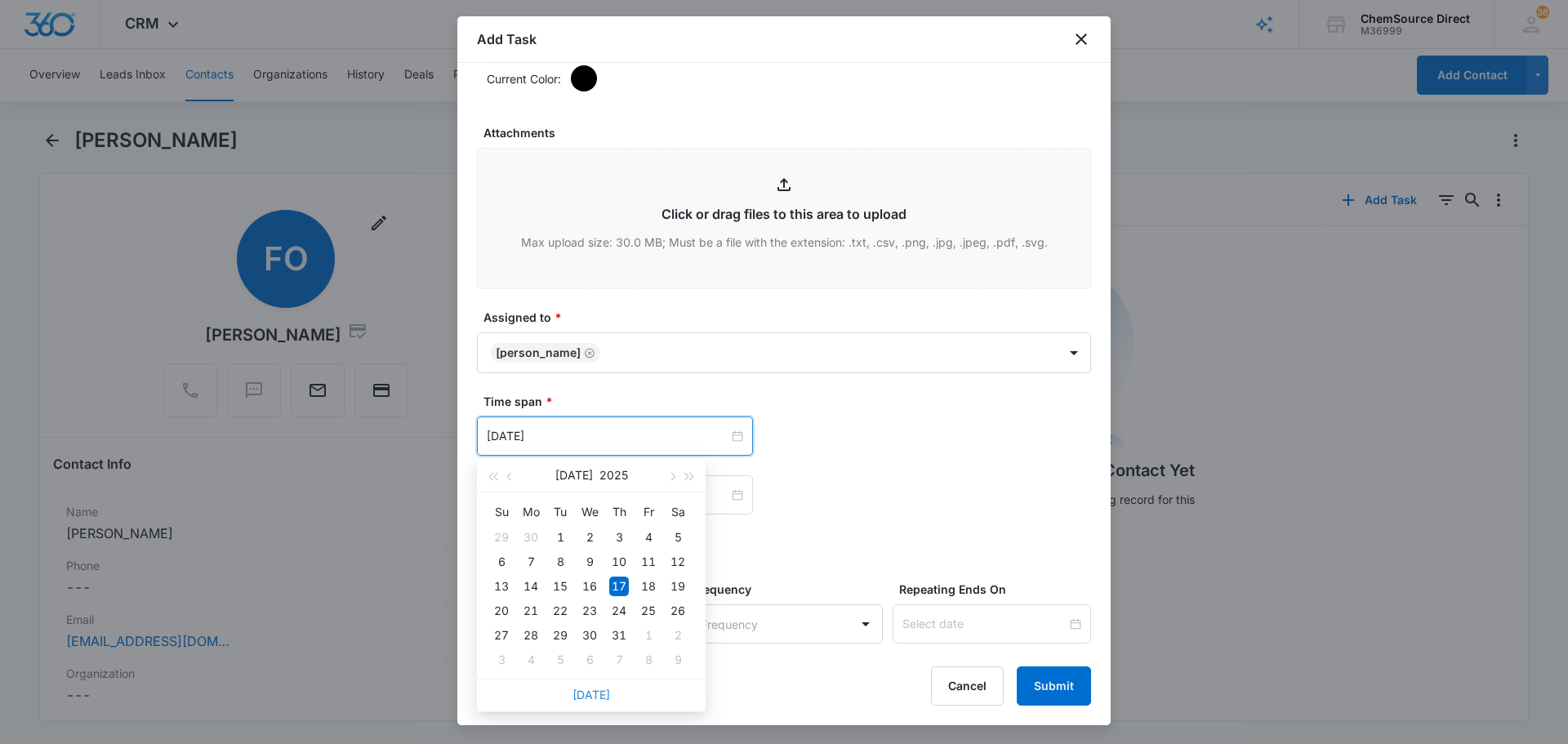
click at [592, 699] on link "[DATE]" at bounding box center [591, 694] width 38 height 14
type input "[DATE]"
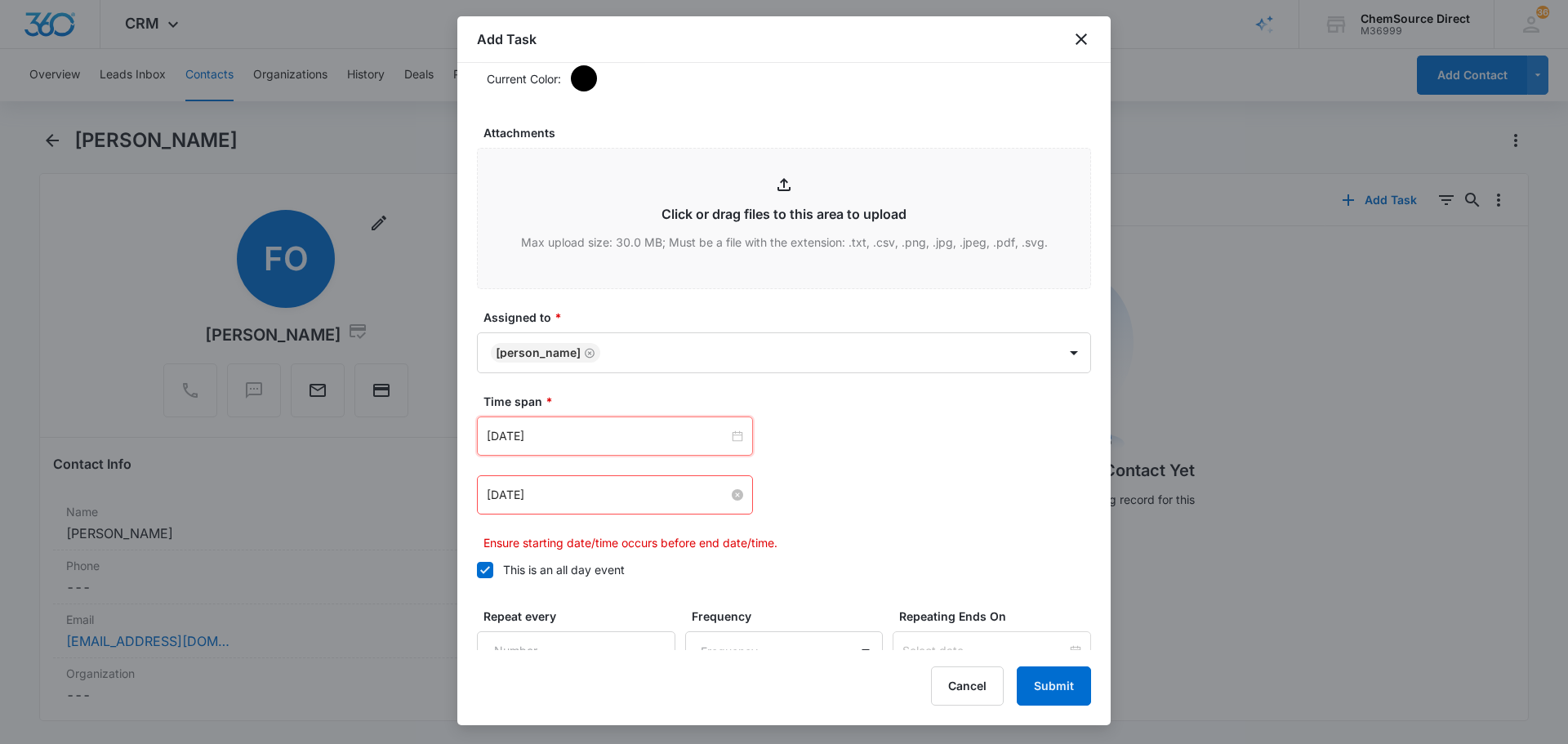
click at [641, 496] on input "[DATE]" at bounding box center [607, 494] width 241 height 18
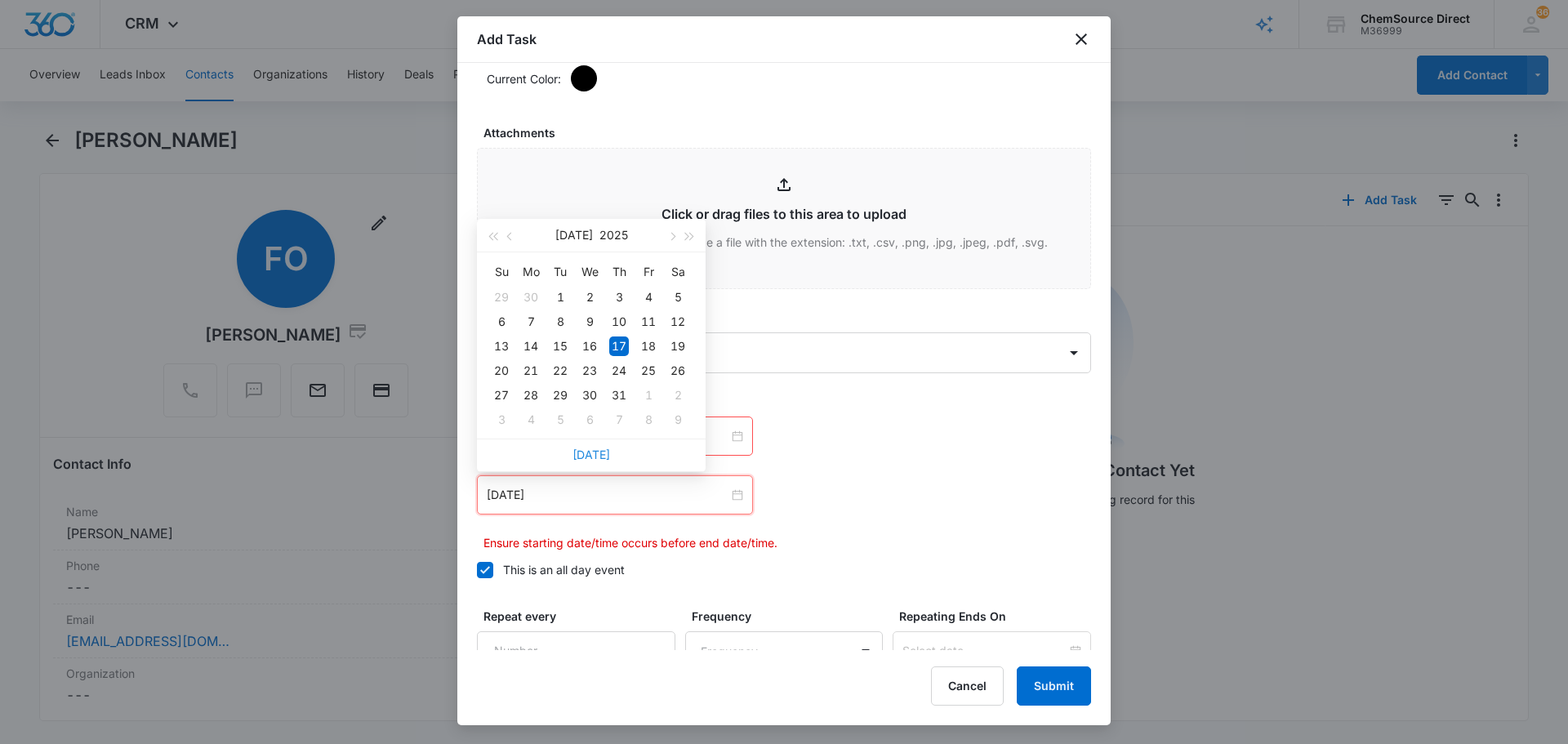
click at [590, 455] on link "[DATE]" at bounding box center [591, 455] width 38 height 14
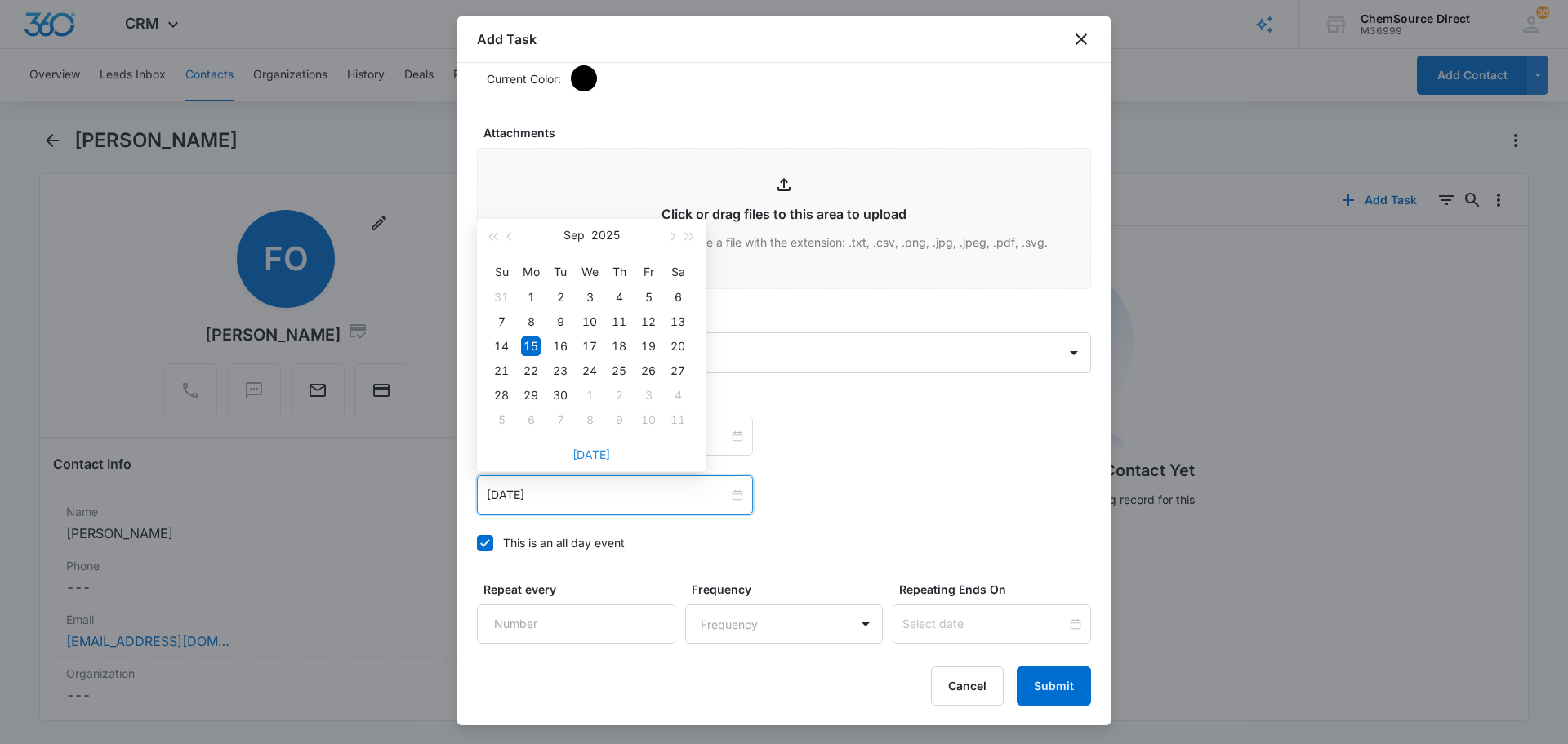
type input "[DATE]"
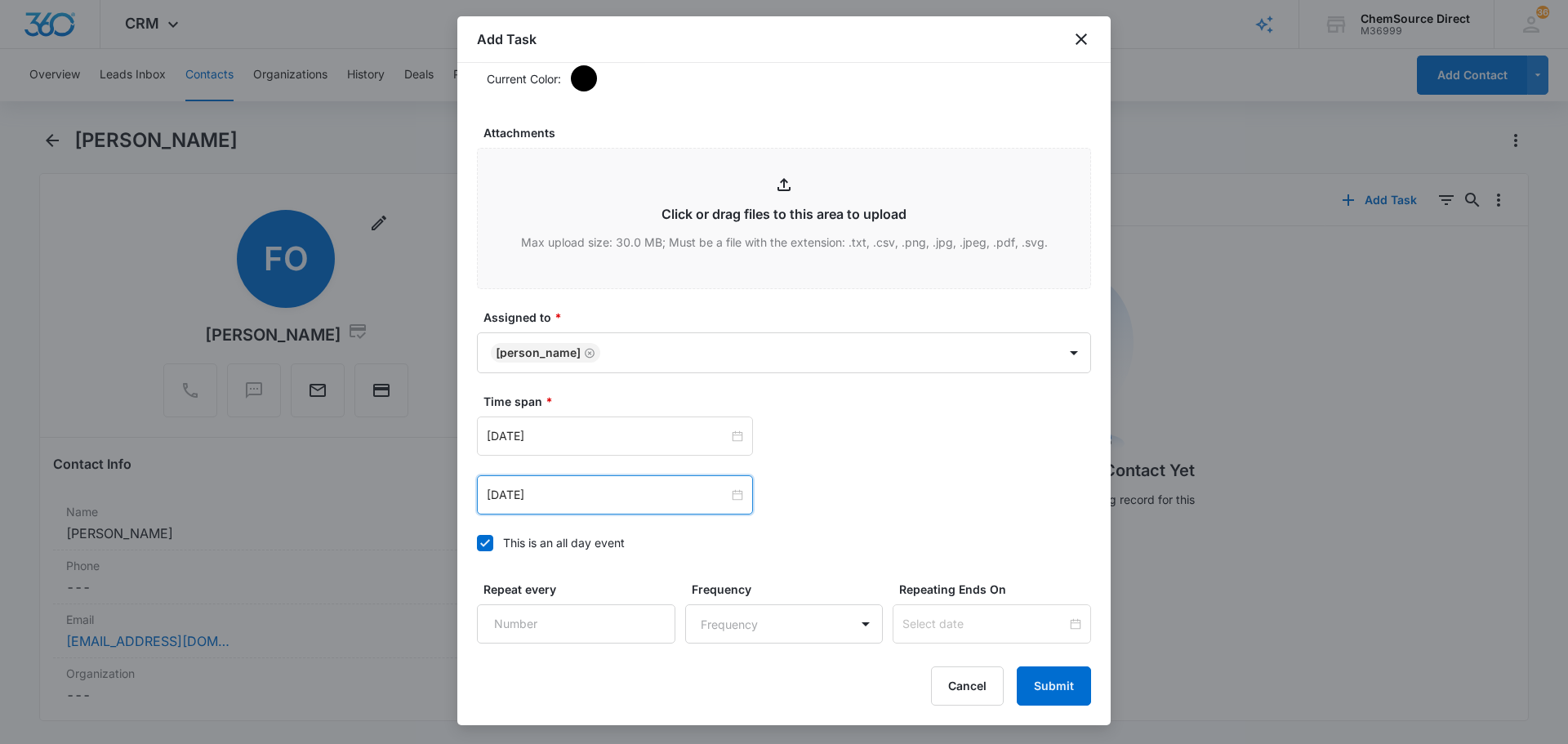
click at [907, 449] on div "[DATE] [DATE] Su Mo Tu We Th Fr Sa 31 1 2 3 4 5 6 7 8 9 10 11 12 13 14 15 16 17…" at bounding box center [784, 437] width 614 height 40
click at [618, 625] on input "Repeat every" at bounding box center [576, 624] width 198 height 40
type input "2"
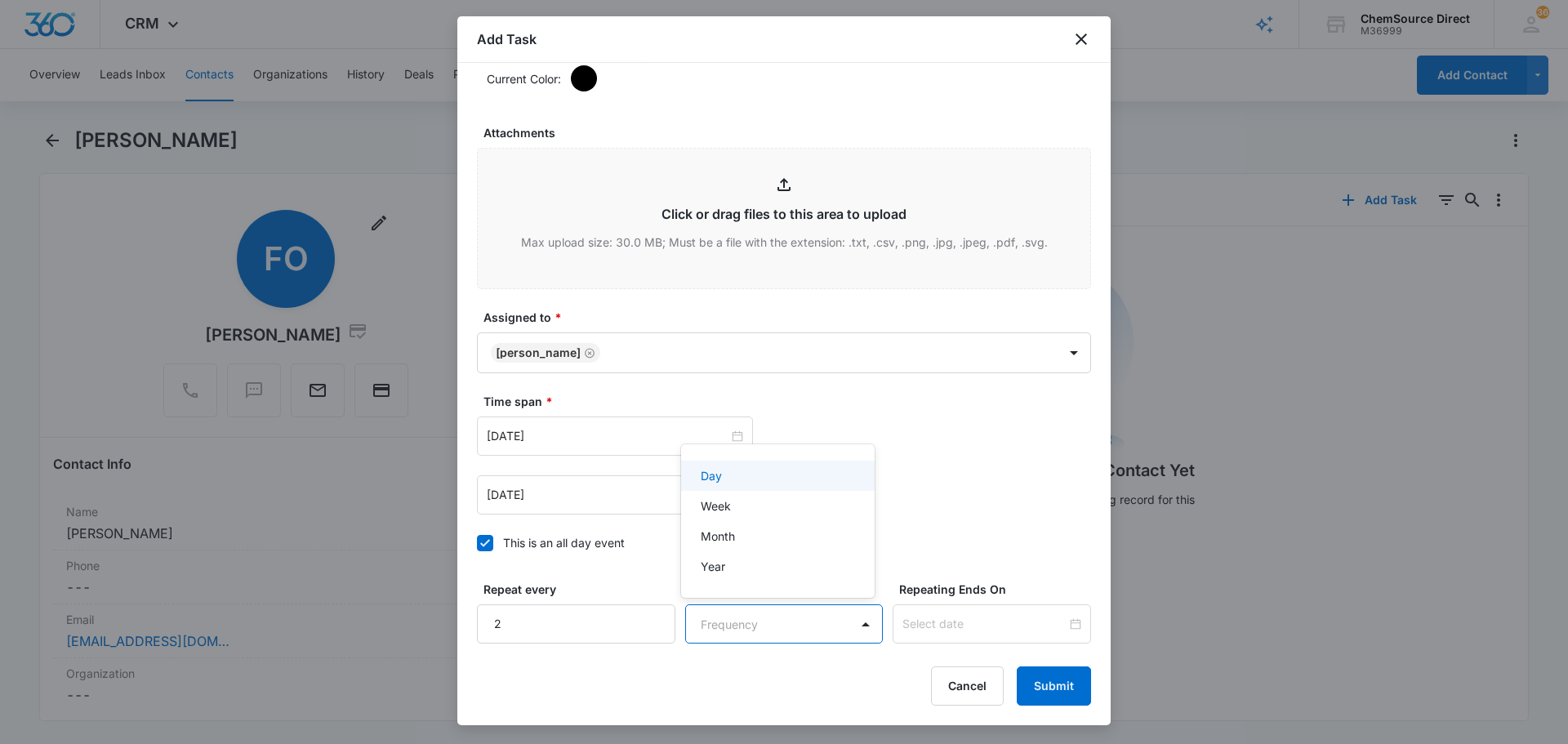
click at [826, 629] on body "CRM Apps Reputation Forms CRM Email Social Payments POS Content Ads Intelligenc…" at bounding box center [784, 372] width 1568 height 744
click at [786, 482] on div "Day" at bounding box center [776, 475] width 152 height 17
click at [1041, 620] on input at bounding box center [984, 623] width 164 height 18
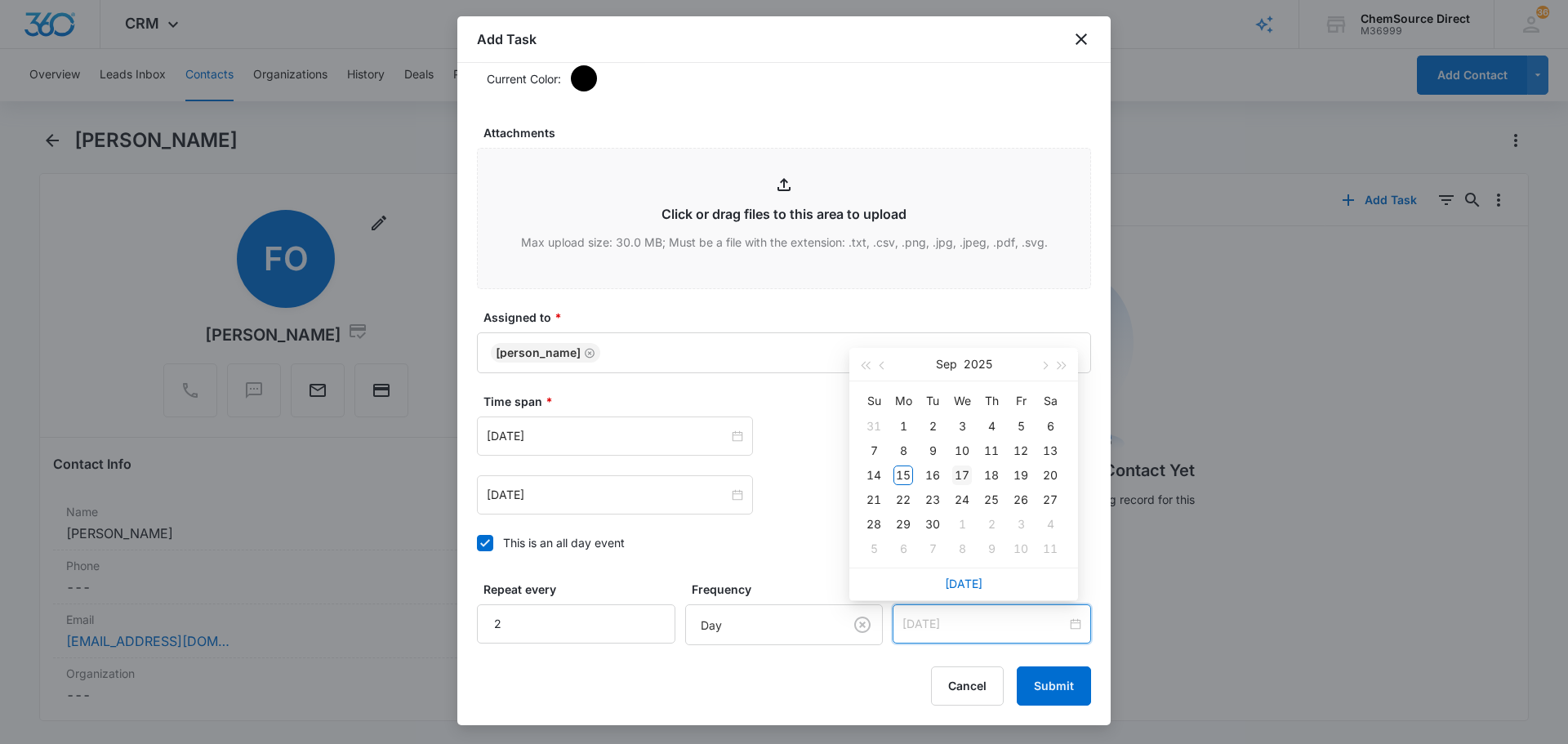
type input "[DATE]"
click at [967, 471] on div "17" at bounding box center [962, 475] width 20 height 20
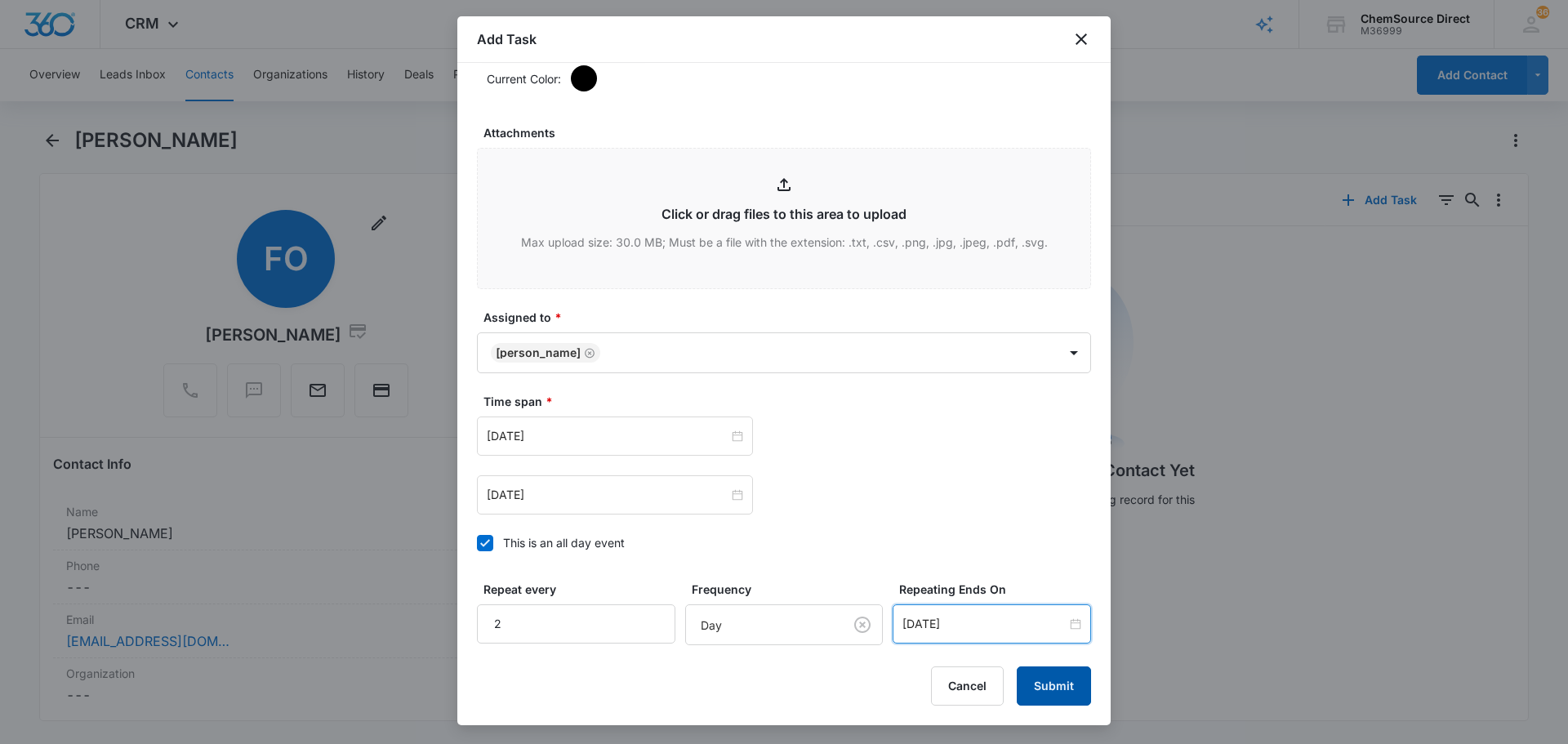
click at [1049, 686] on button "Submit" at bounding box center [1053, 686] width 74 height 40
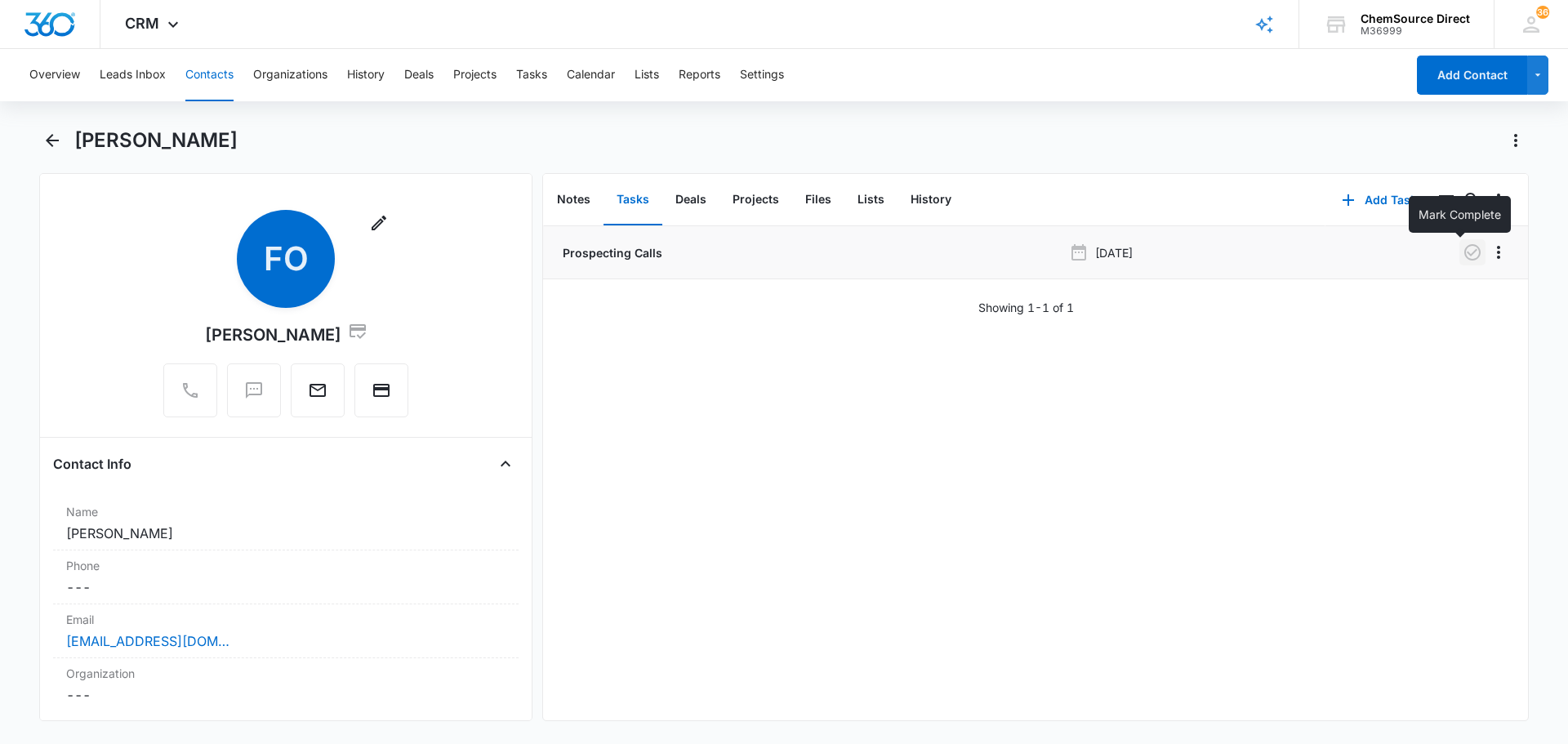
click at [1462, 252] on icon "button" at bounding box center [1472, 252] width 20 height 20
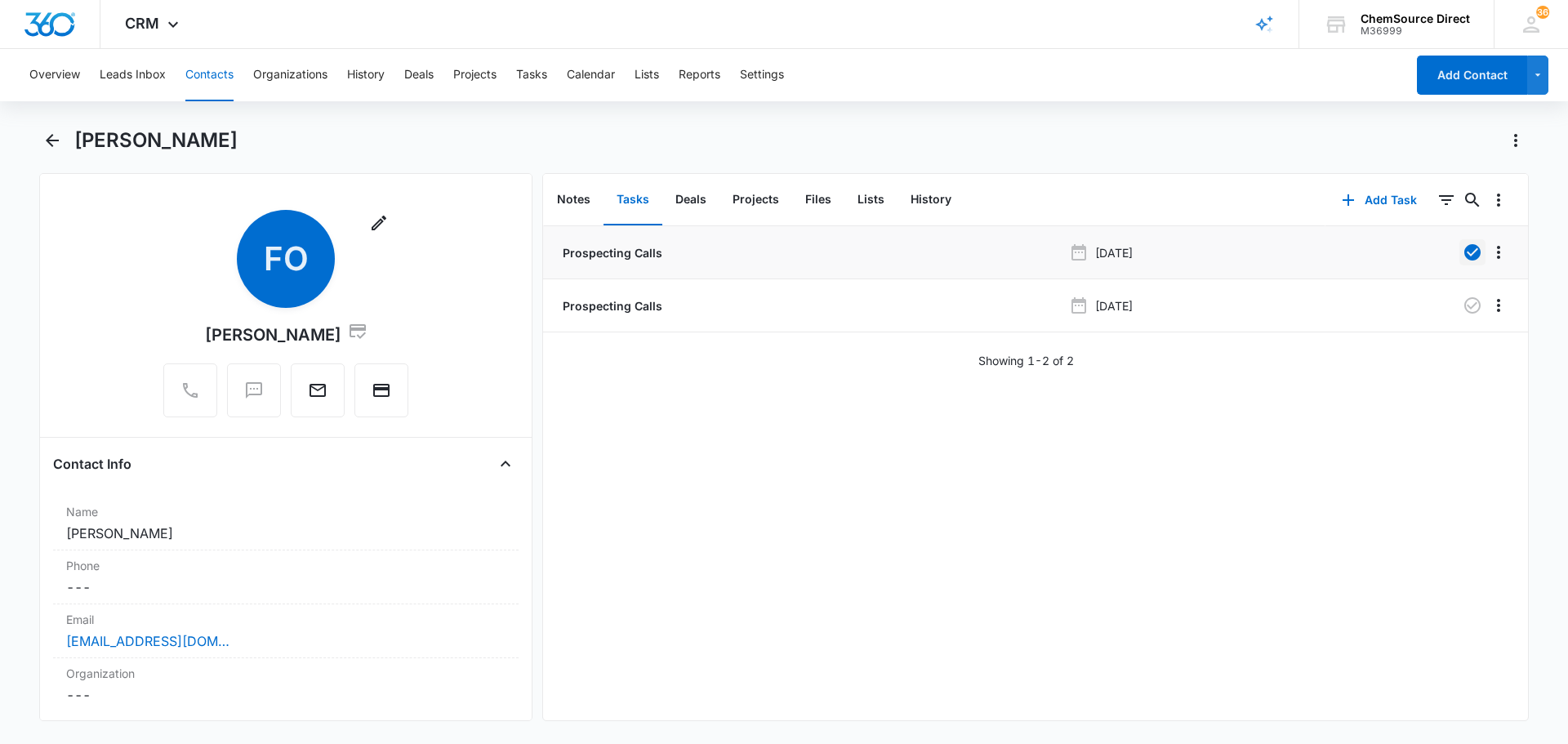
click at [223, 73] on button "Contacts" at bounding box center [209, 74] width 48 height 52
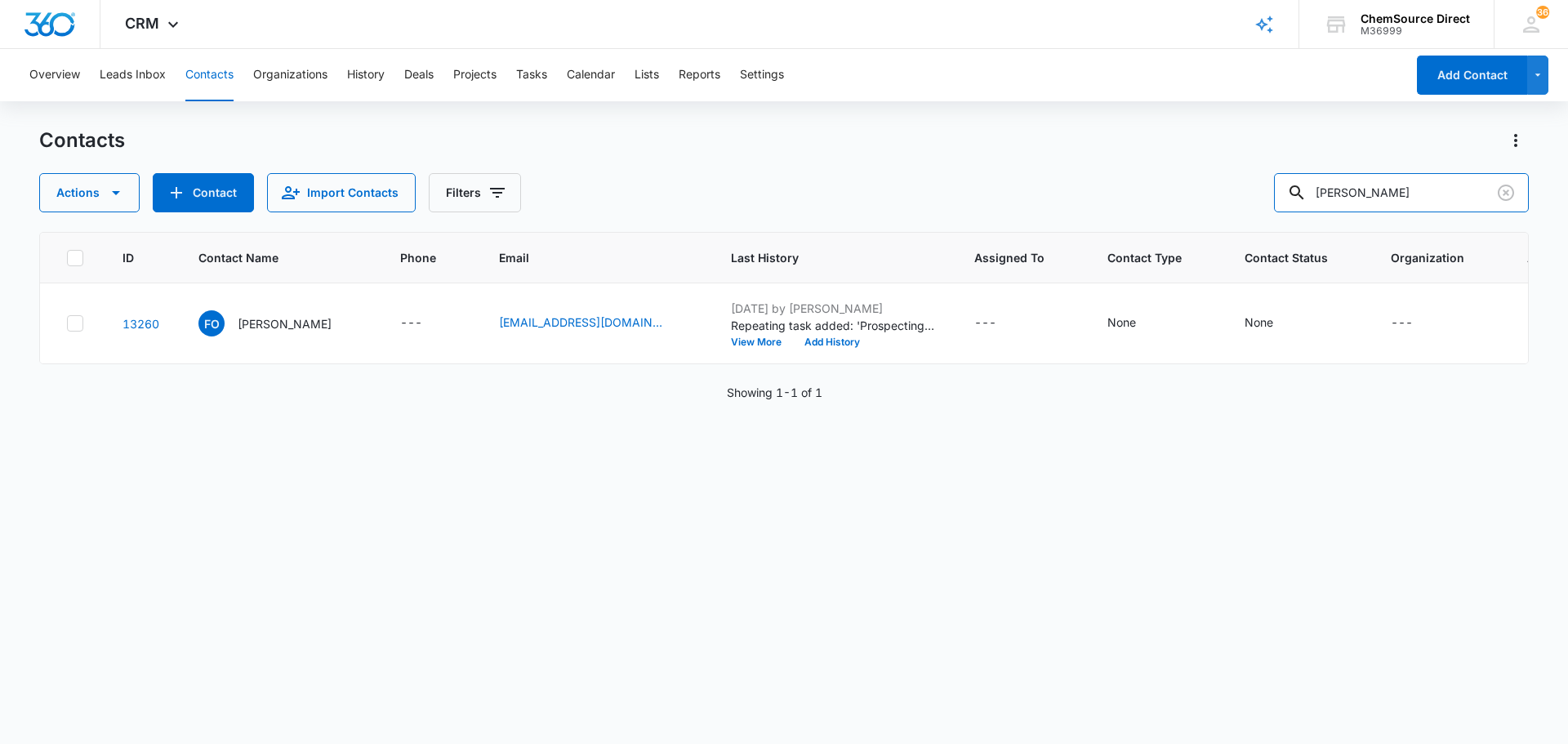
drag, startPoint x: 1434, startPoint y: 197, endPoint x: 1238, endPoint y: 196, distance: 196.0
click at [1333, 196] on input "[PERSON_NAME]" at bounding box center [1401, 193] width 255 height 40
type input "GI Kleaning"
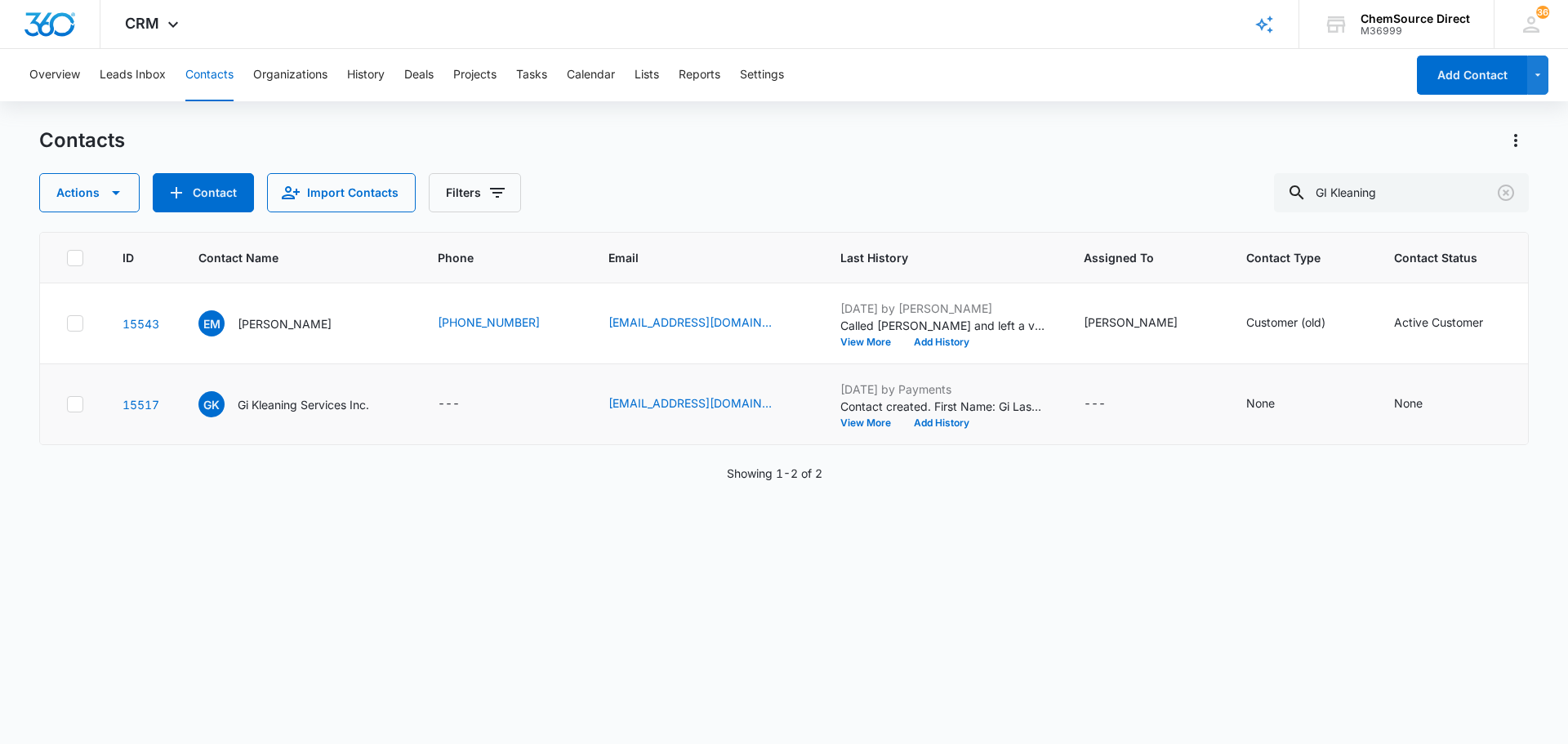
click at [71, 406] on icon at bounding box center [75, 405] width 15 height 15
click at [67, 405] on input "checkbox" at bounding box center [66, 405] width 1 height 1
click at [121, 201] on icon "button" at bounding box center [116, 192] width 20 height 20
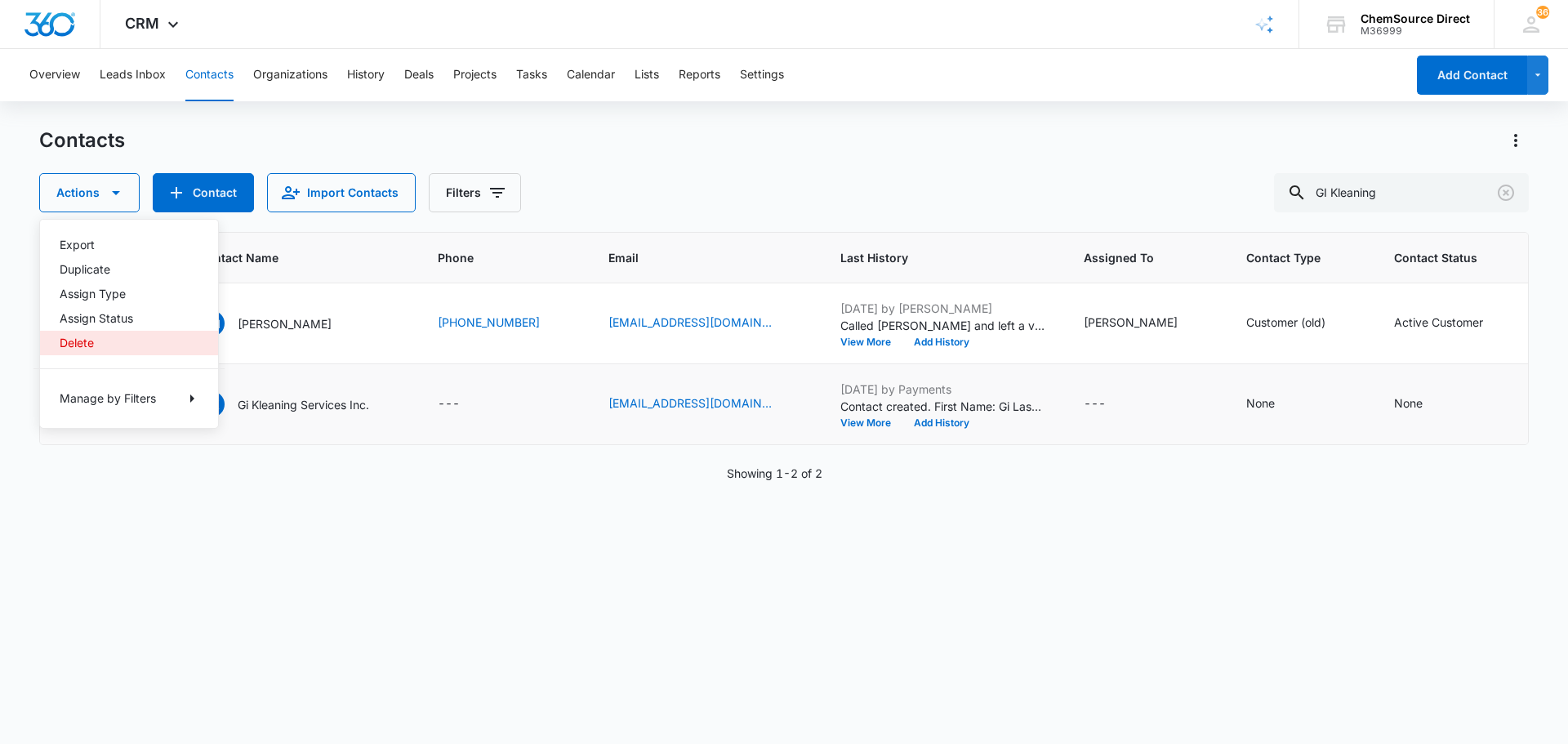
click at [106, 340] on div "Delete" at bounding box center [119, 343] width 119 height 11
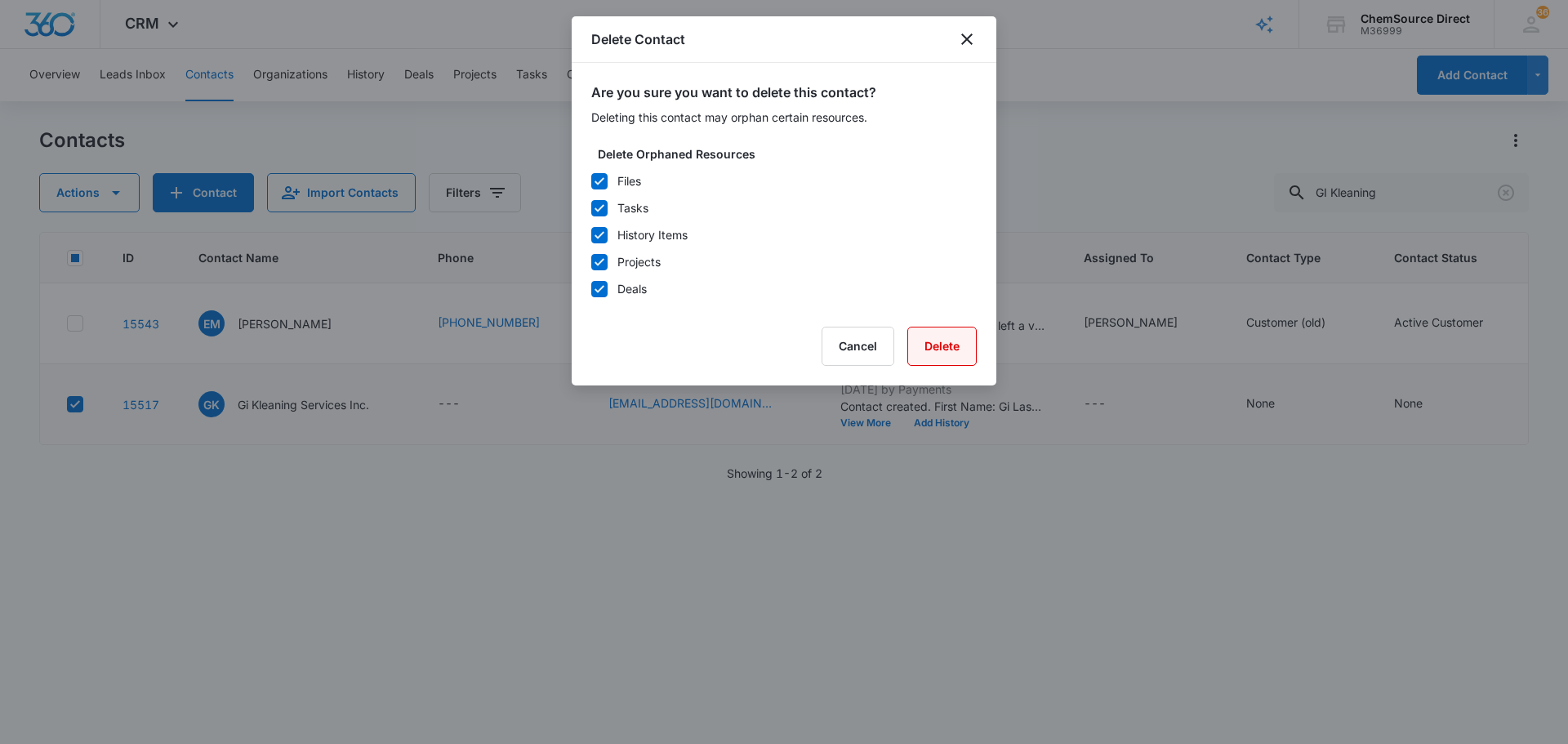
click at [960, 355] on button "Delete" at bounding box center [942, 346] width 70 height 40
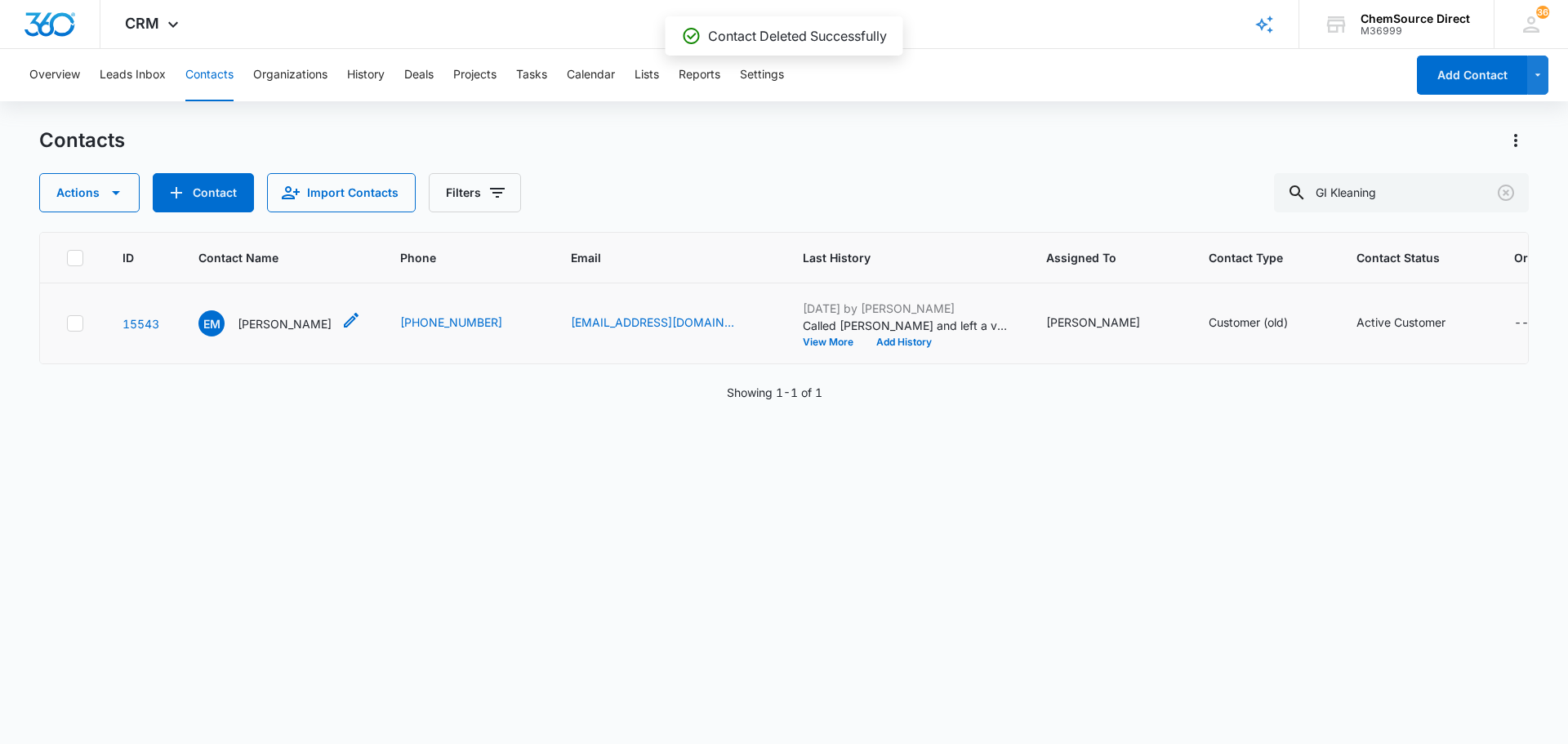
click at [271, 320] on p "[PERSON_NAME]" at bounding box center [285, 323] width 94 height 17
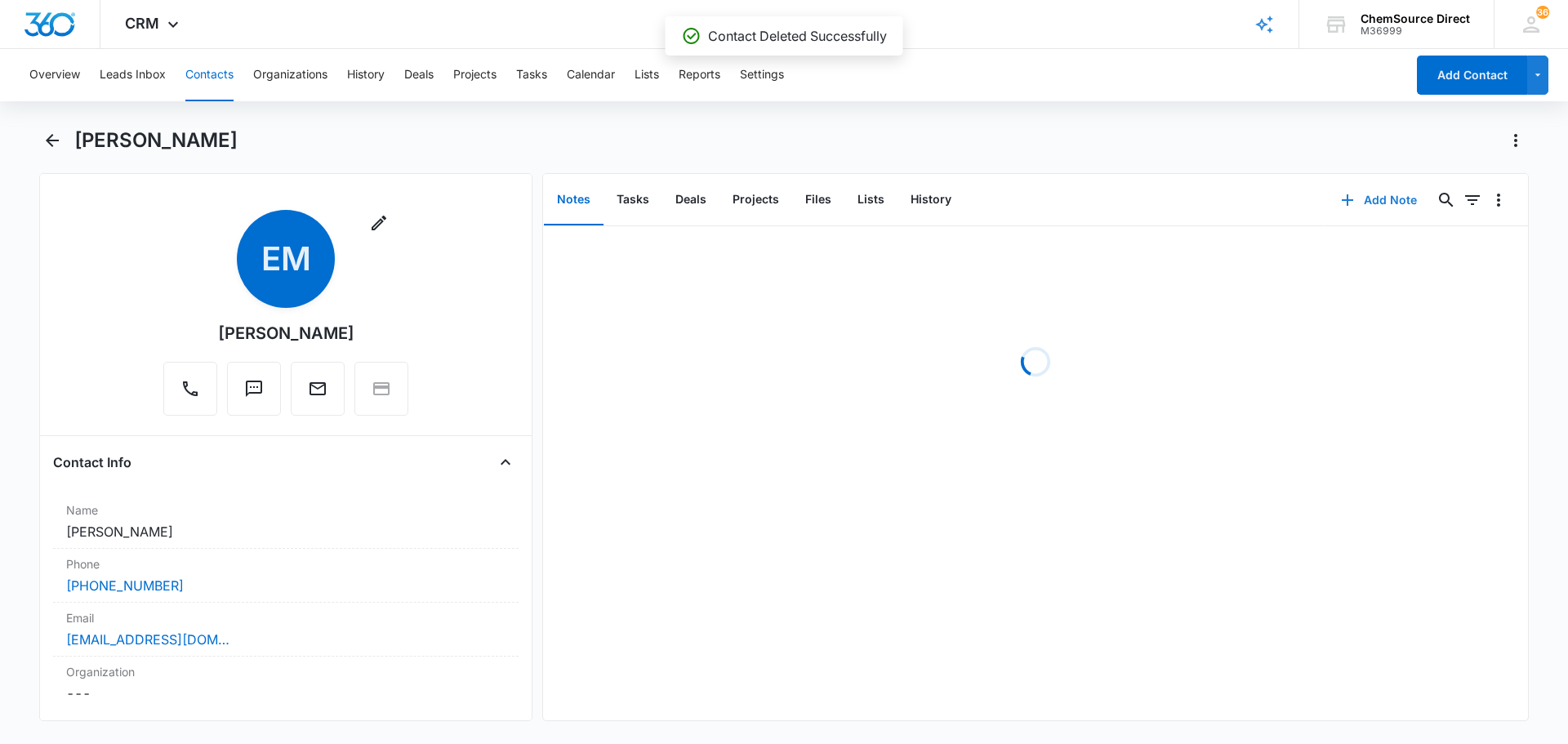
click at [1369, 209] on button "Add Note" at bounding box center [1378, 200] width 108 height 40
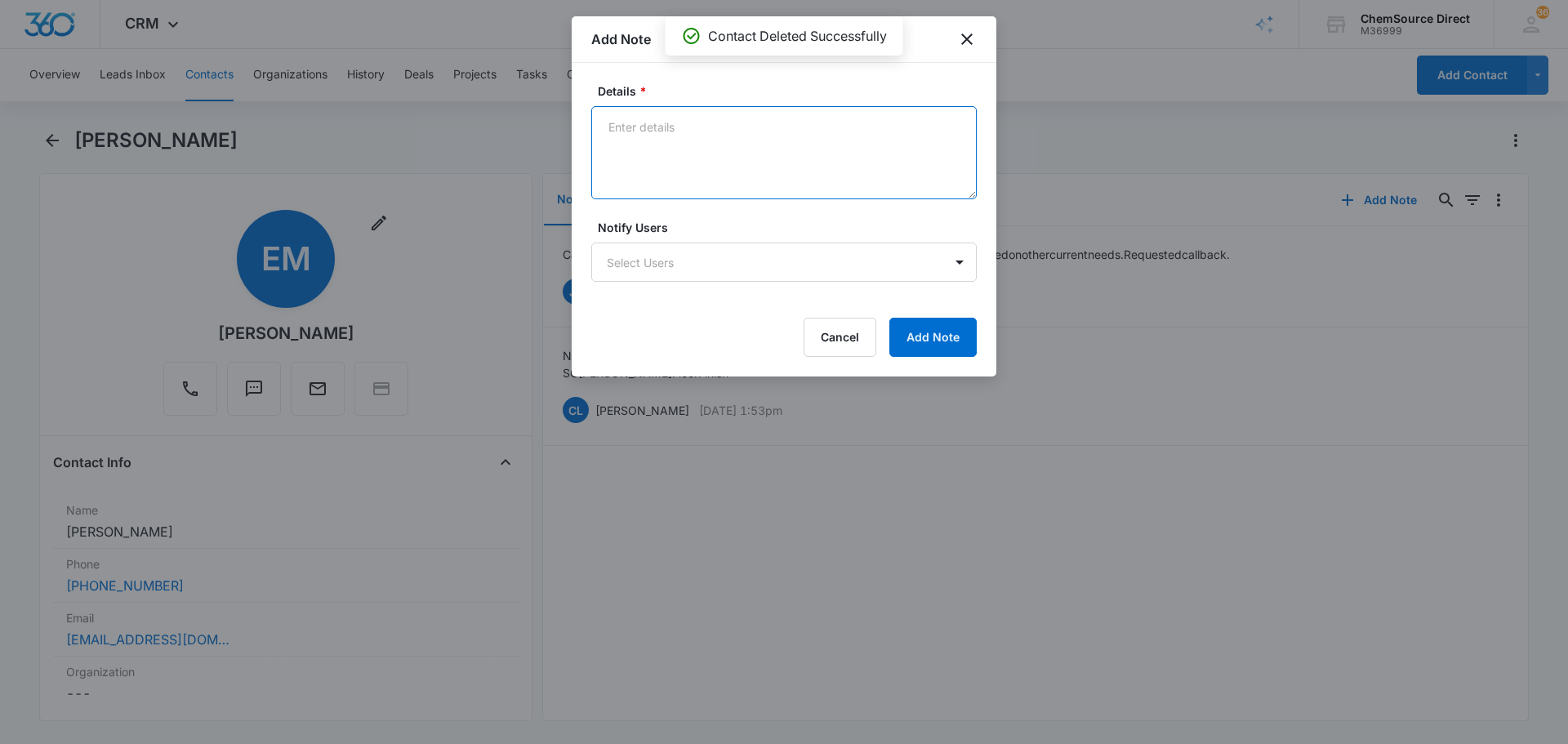
click at [668, 157] on textarea "Details *" at bounding box center [784, 153] width 386 height 93
type textarea "MY10 Promo Sent"
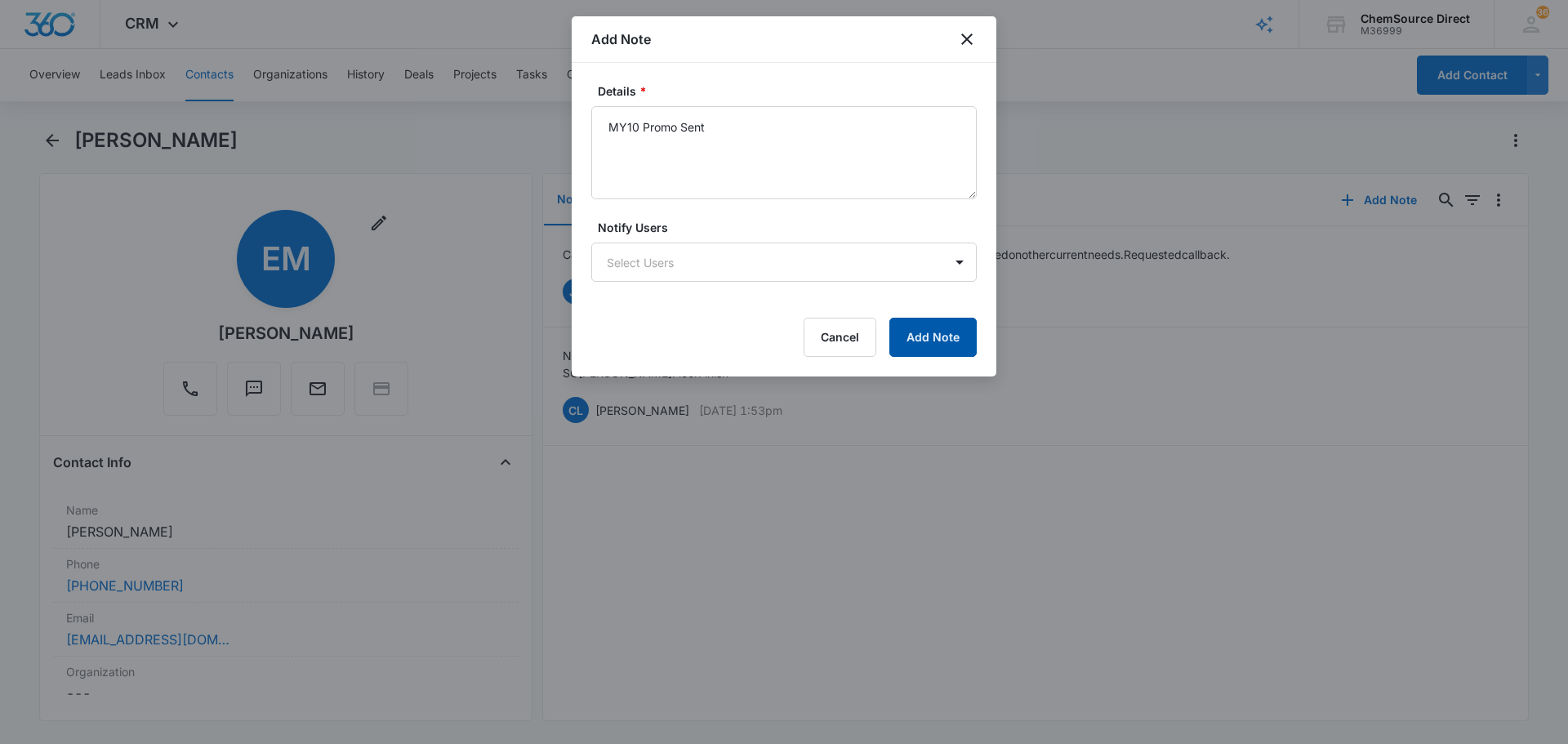
click at [930, 339] on button "Add Note" at bounding box center [933, 338] width 88 height 40
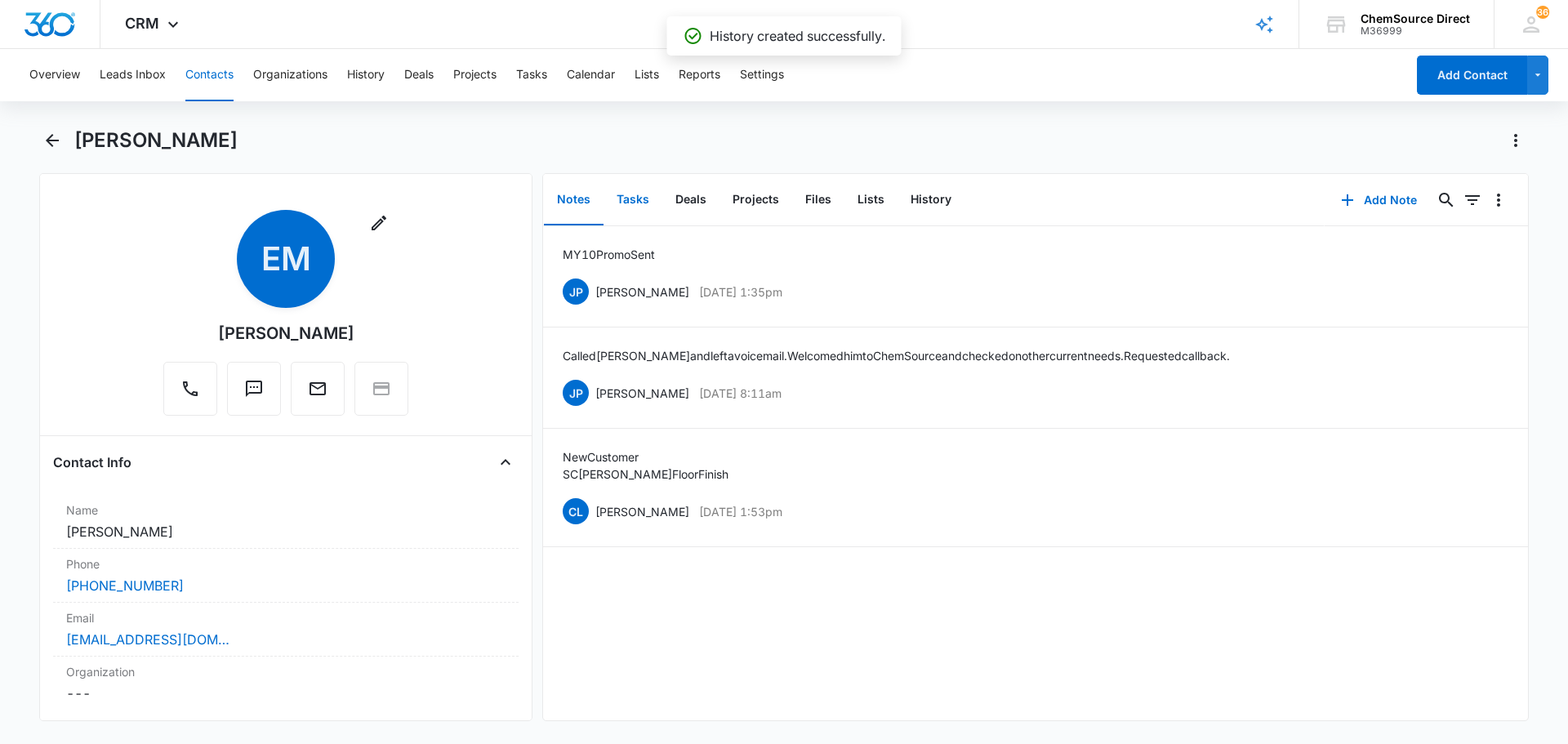
click at [633, 193] on button "Tasks" at bounding box center [633, 200] width 58 height 51
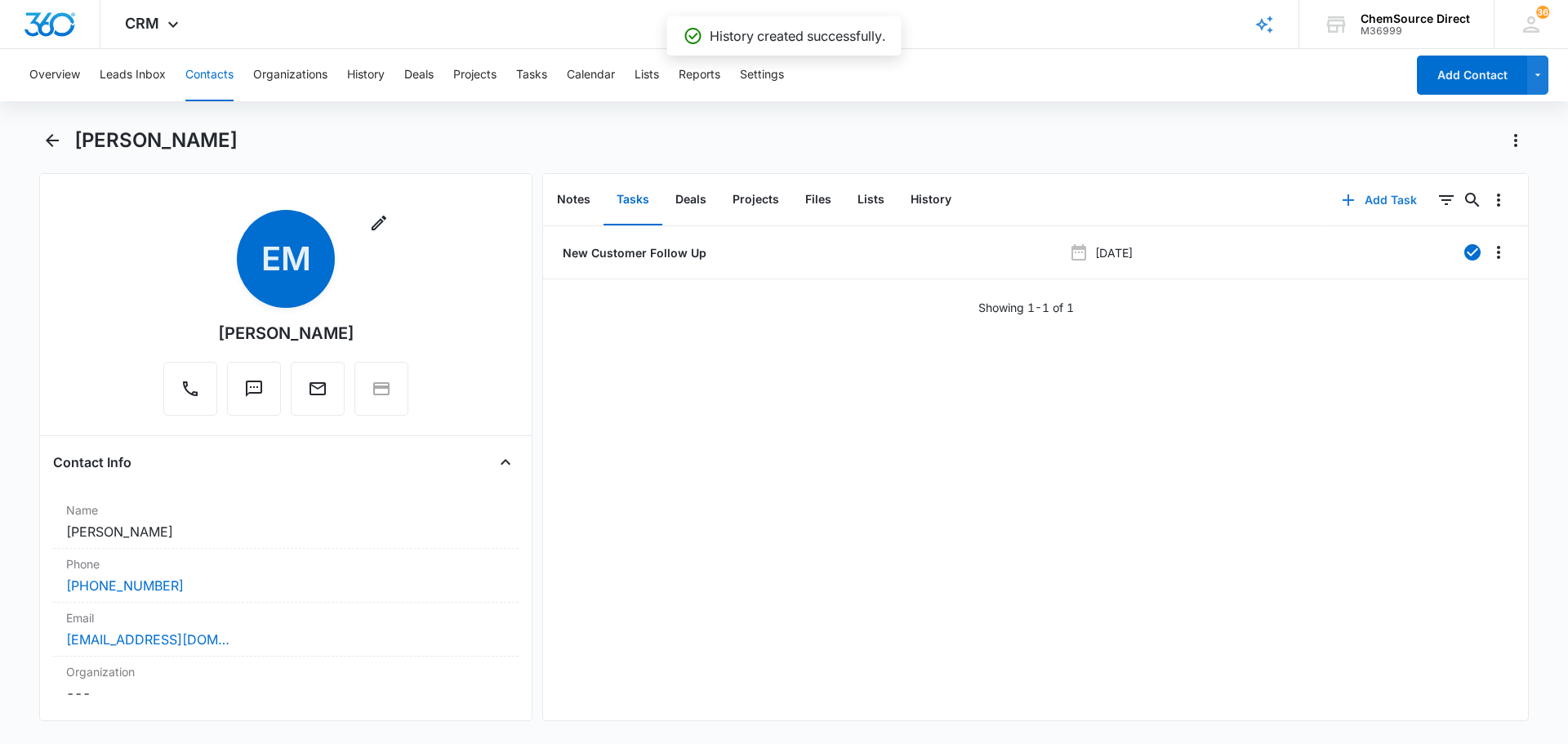
click at [1370, 198] on button "Add Task" at bounding box center [1379, 200] width 107 height 40
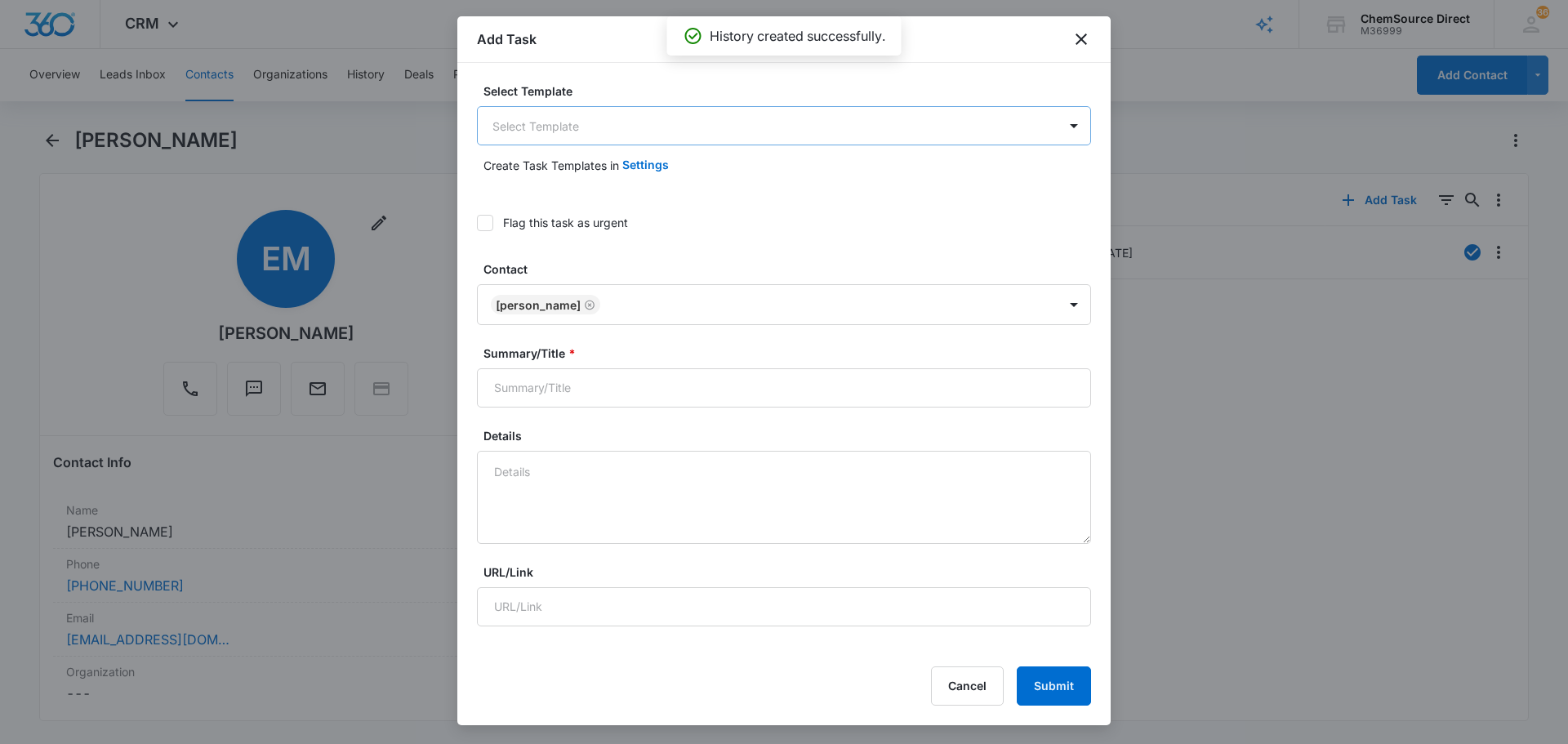
click at [667, 135] on body "CRM Apps Reputation Forms CRM Email Social Payments POS Content Ads Intelligenc…" at bounding box center [784, 372] width 1568 height 744
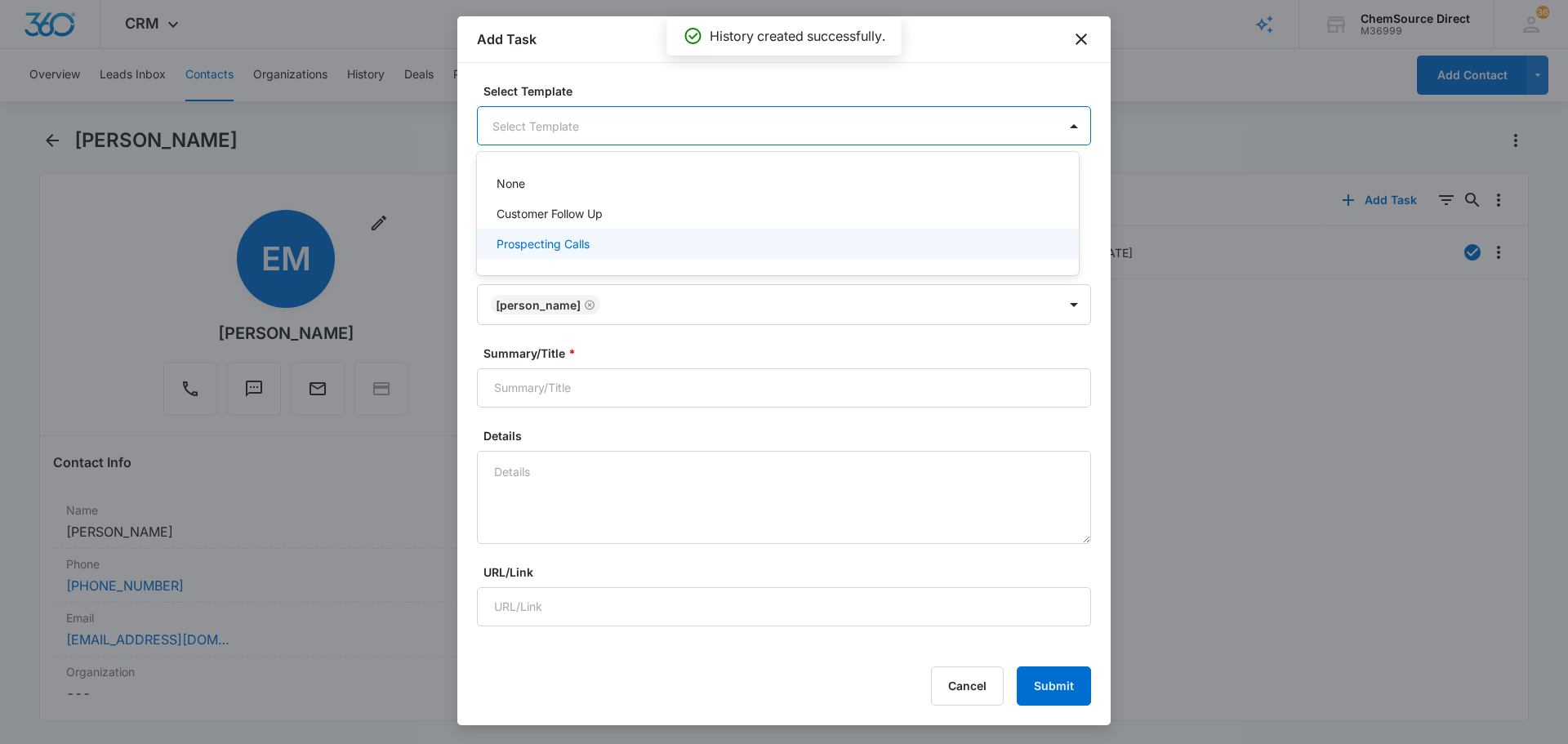
click at [629, 250] on div "Prospecting Calls" at bounding box center [776, 243] width 559 height 17
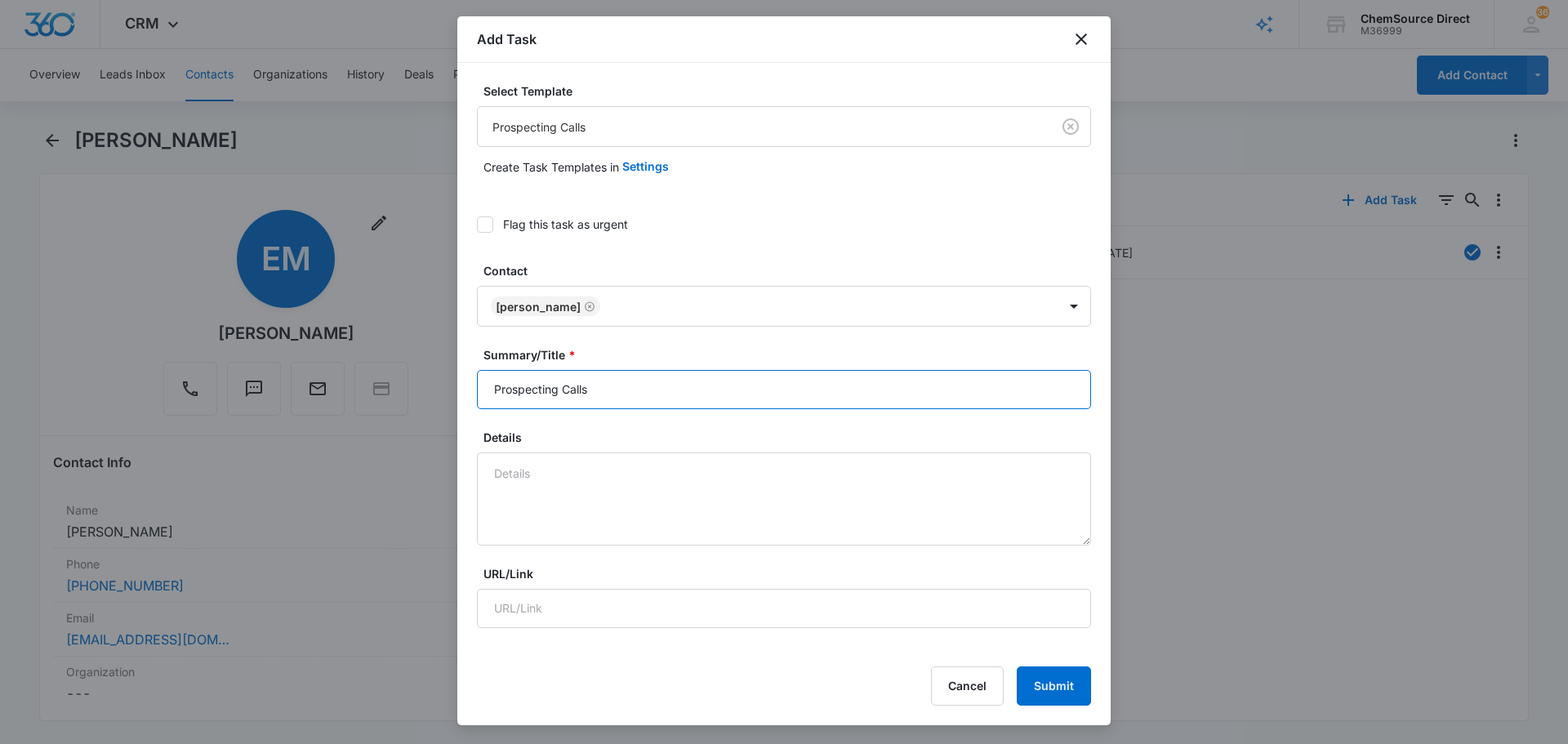
drag, startPoint x: 635, startPoint y: 384, endPoint x: 362, endPoint y: 389, distance: 273.0
click at [362, 389] on body "CRM Apps Reputation Forms CRM Email Social Payments POS Content Ads Intelligenc…" at bounding box center [784, 372] width 1568 height 744
type input "Prospecting Calls"
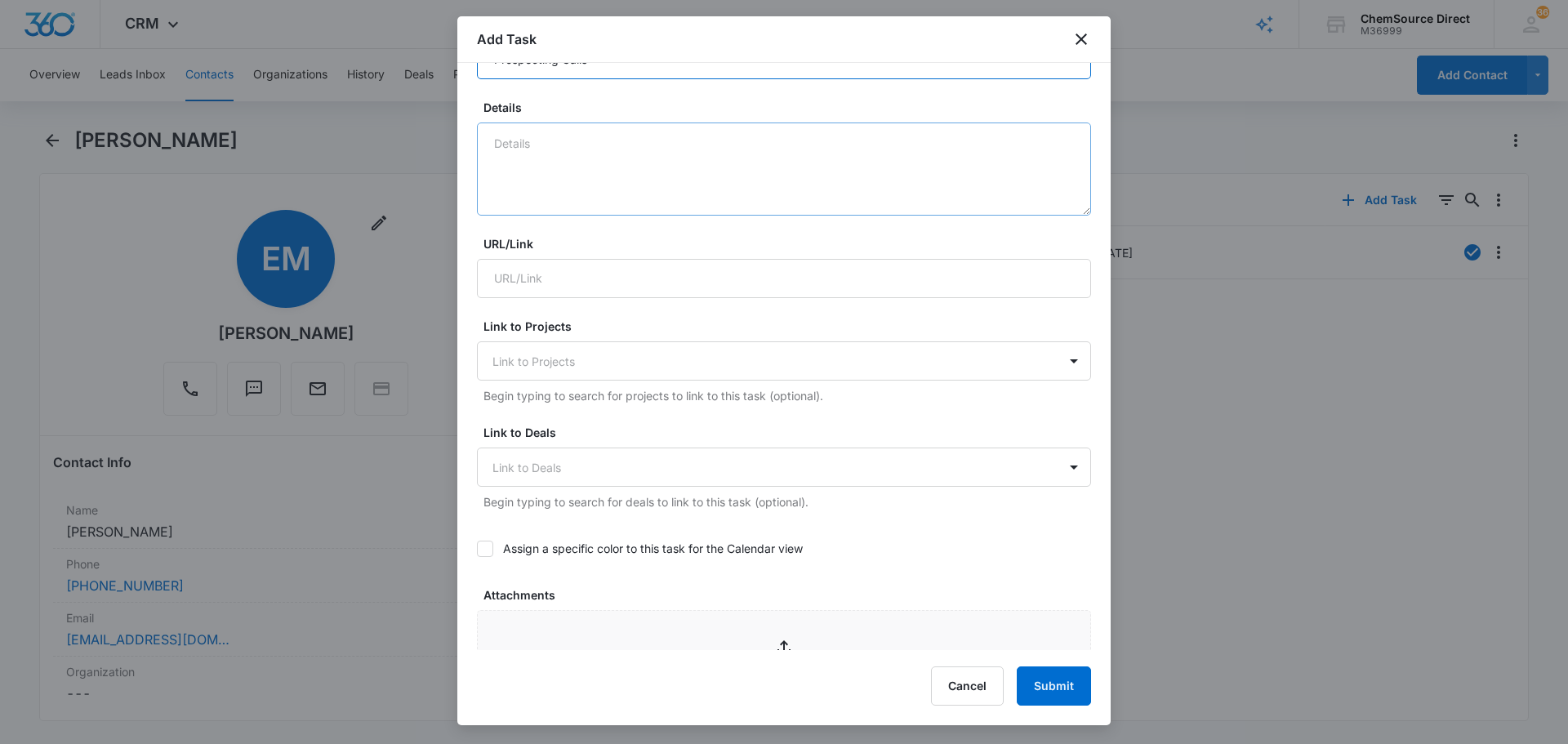
scroll to position [408, 0]
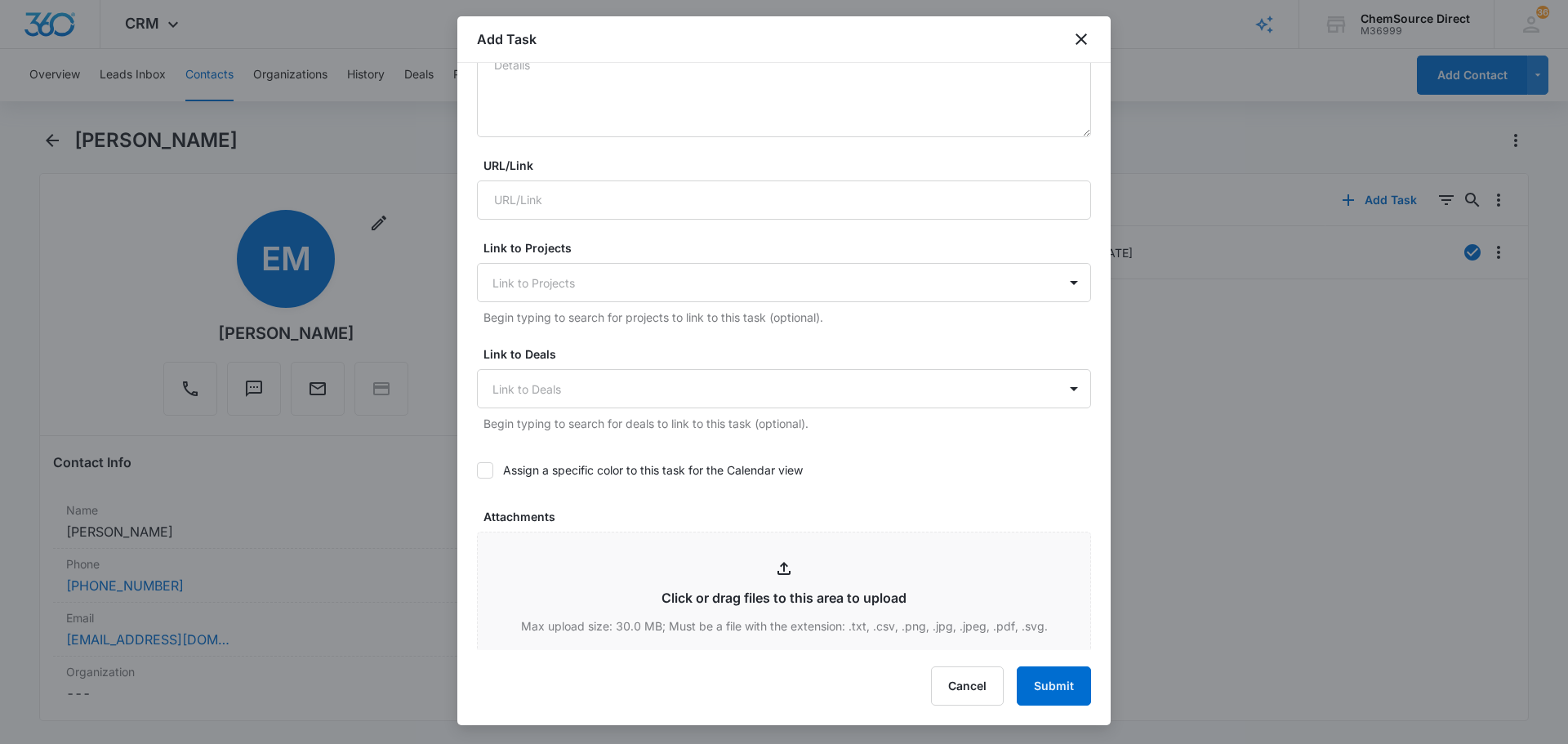
click at [481, 474] on icon at bounding box center [486, 471] width 15 height 15
click at [477, 471] on input "Assign a specific color to this task for the Calendar view" at bounding box center [477, 471] width 0 height 0
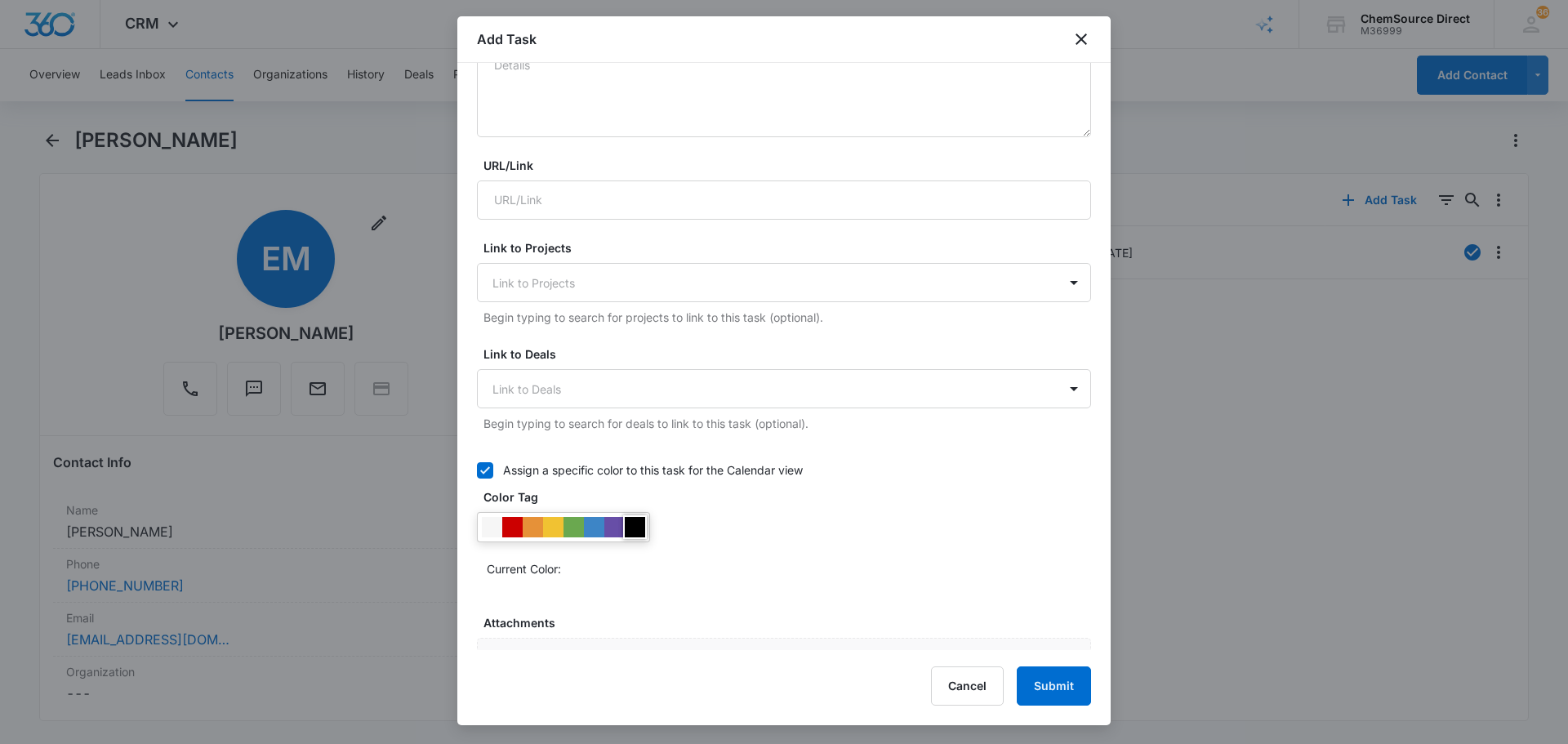
click at [641, 535] on div at bounding box center [635, 527] width 21 height 21
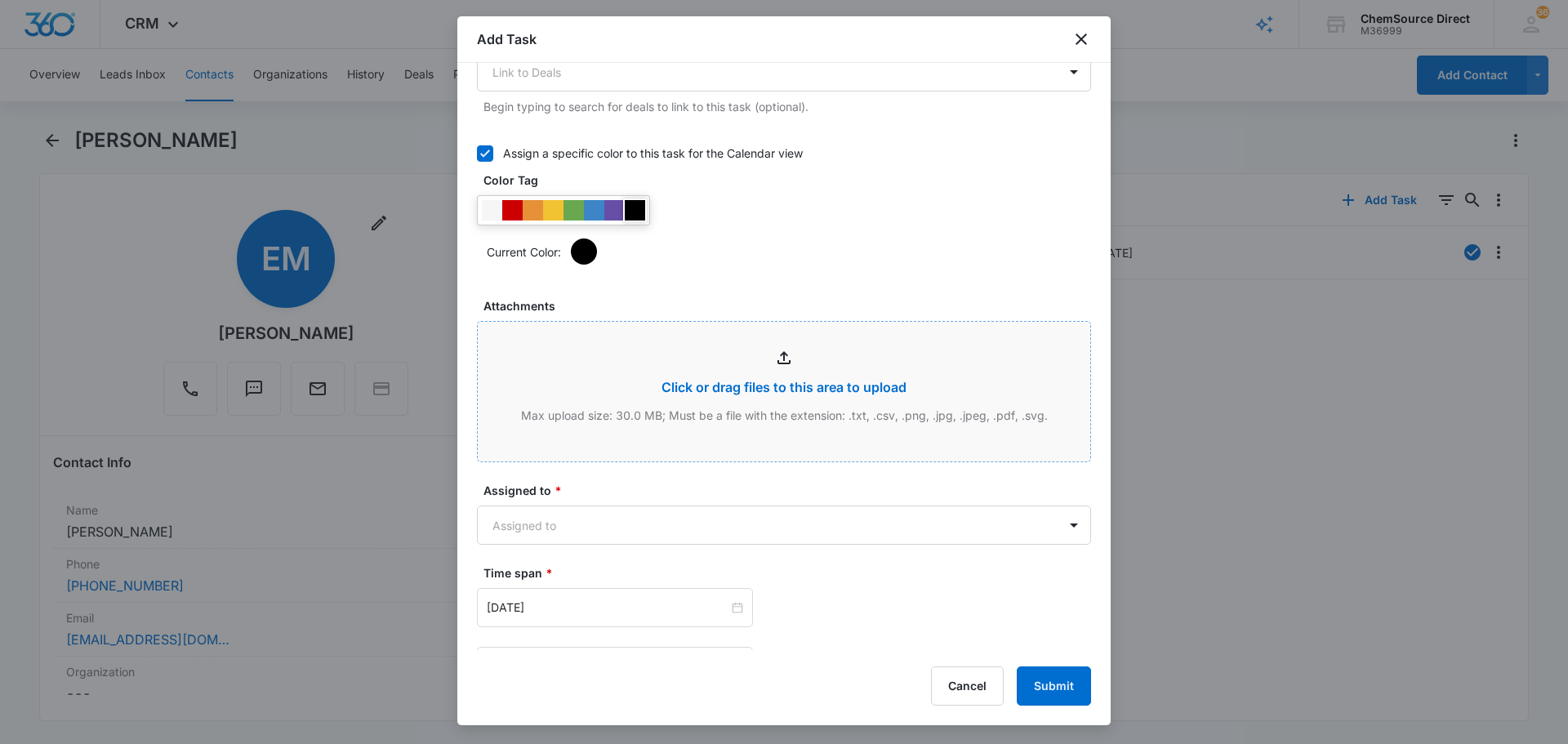
scroll to position [817, 0]
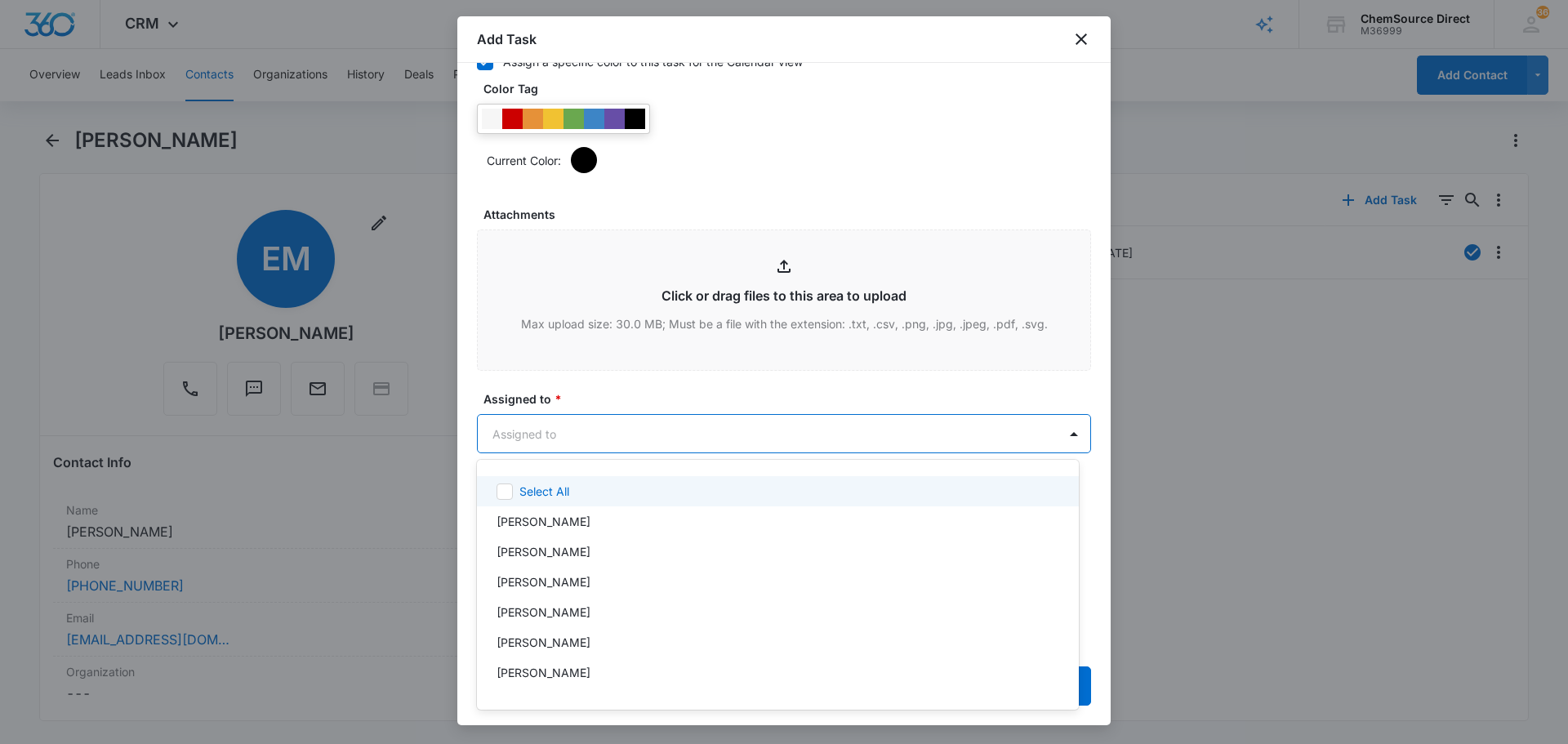
click at [671, 435] on body "CRM Apps Reputation Forms CRM Email Social Payments POS Content Ads Intelligenc…" at bounding box center [784, 372] width 1568 height 744
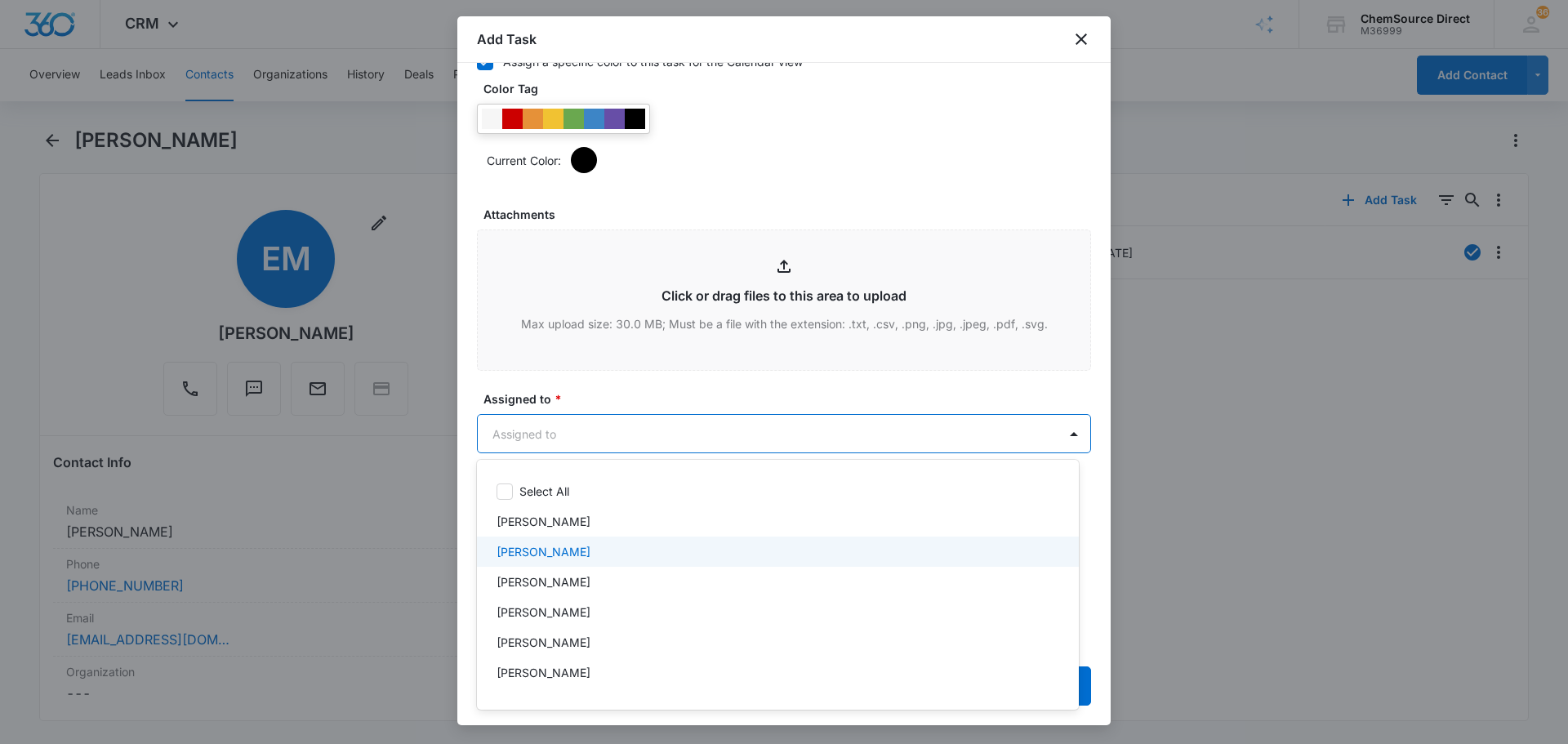
click at [584, 551] on div "[PERSON_NAME]" at bounding box center [776, 552] width 559 height 17
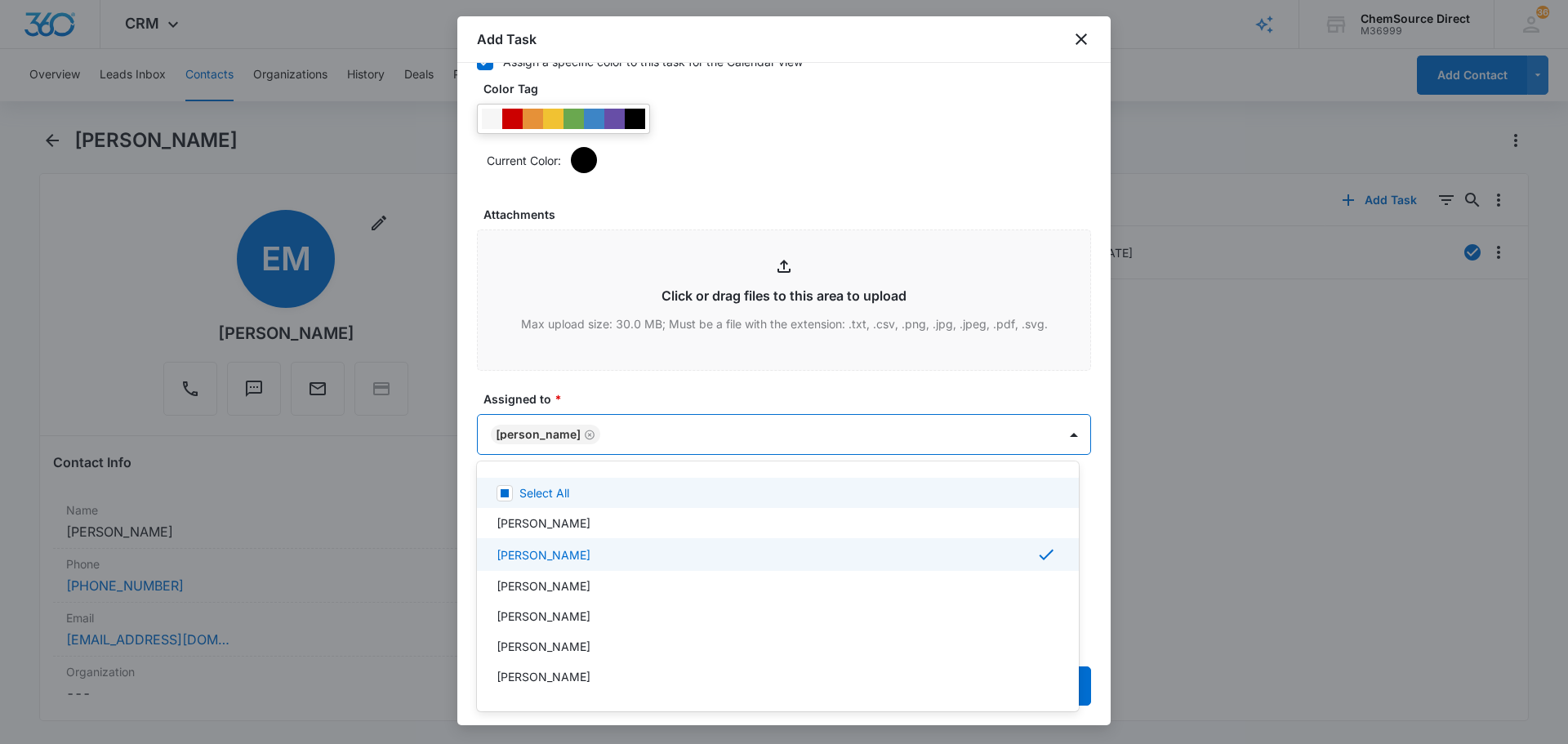
click at [656, 403] on div at bounding box center [784, 372] width 1568 height 744
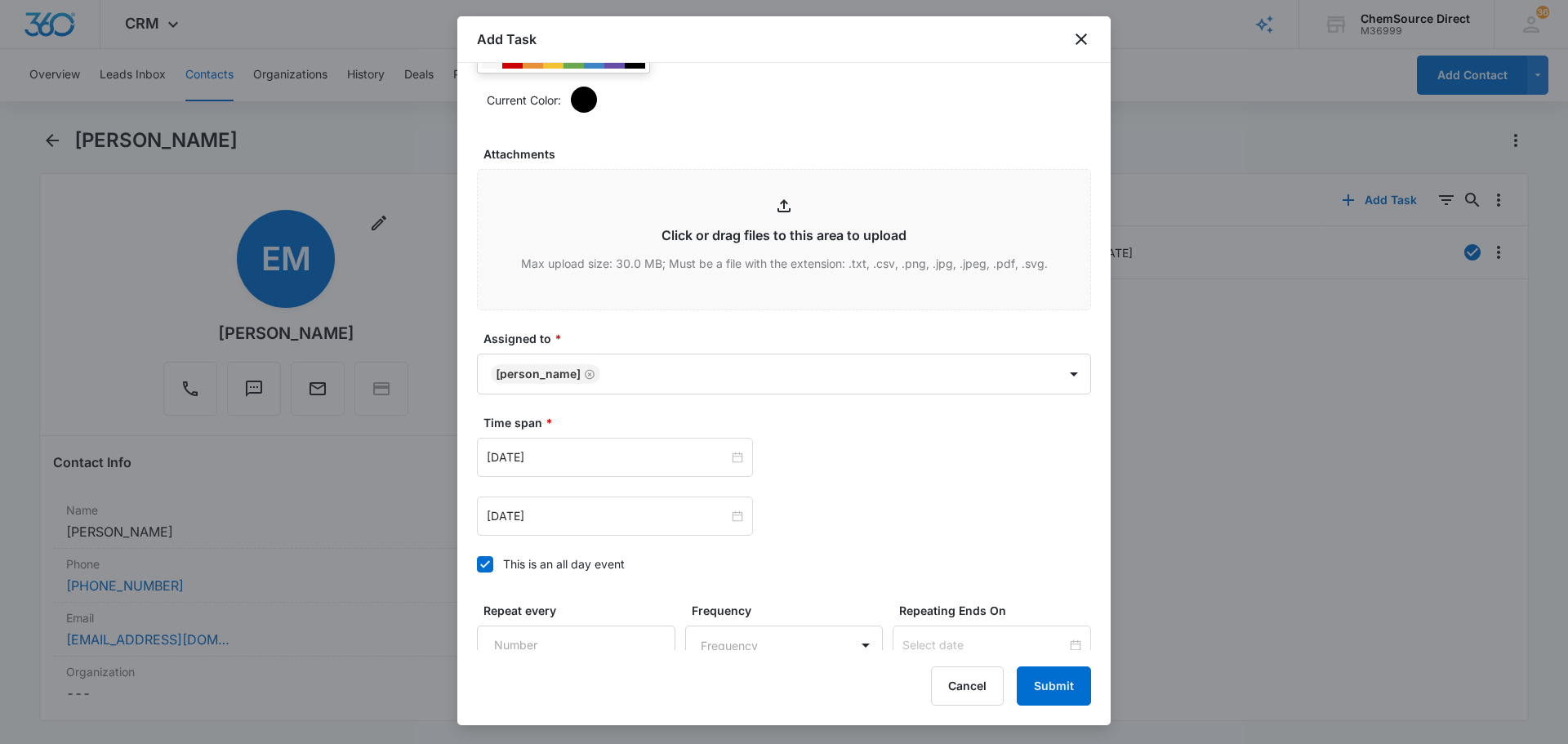
scroll to position [1031, 0]
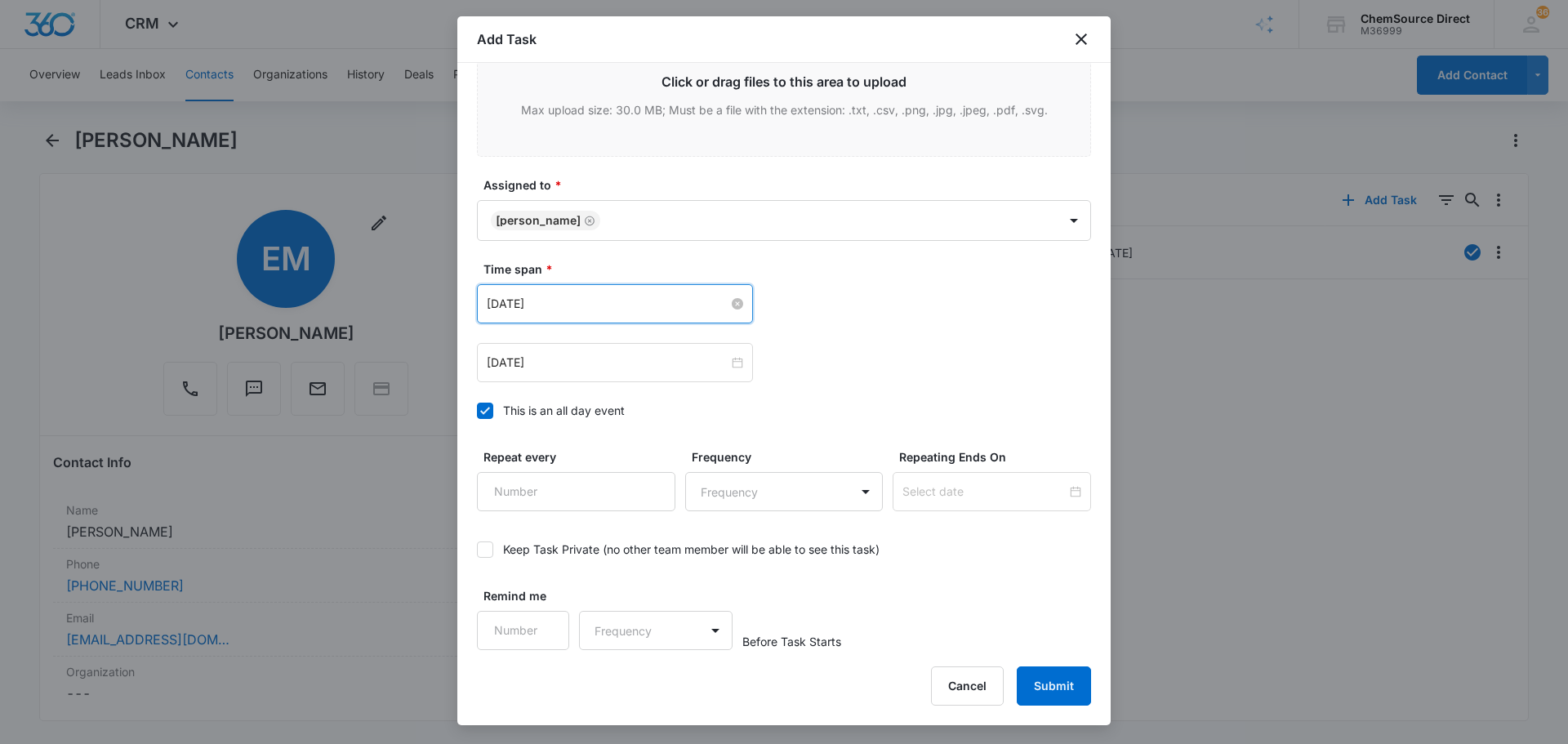
click at [591, 302] on input "[DATE]" at bounding box center [607, 304] width 241 height 18
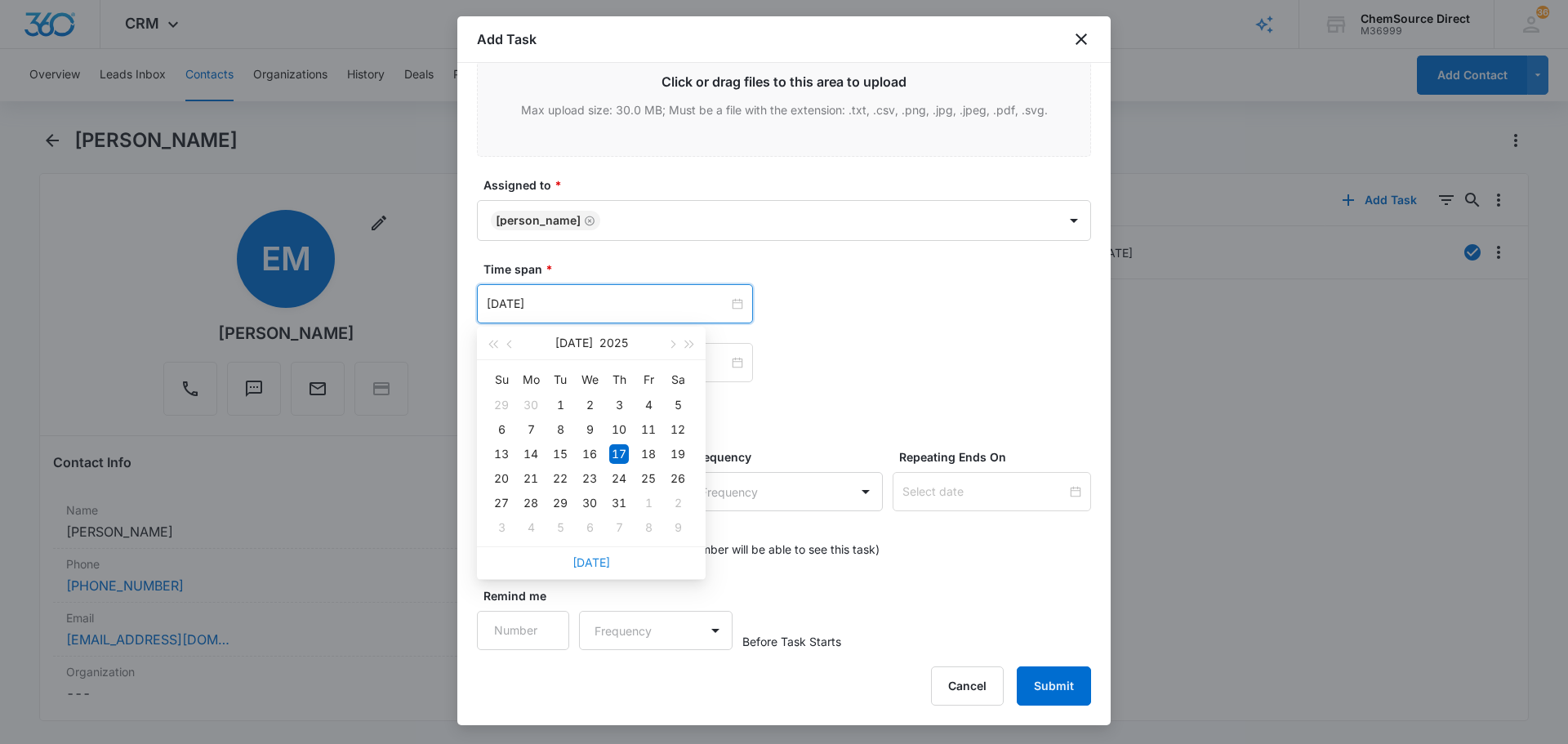
click at [599, 563] on link "[DATE]" at bounding box center [591, 562] width 38 height 14
type input "[DATE]"
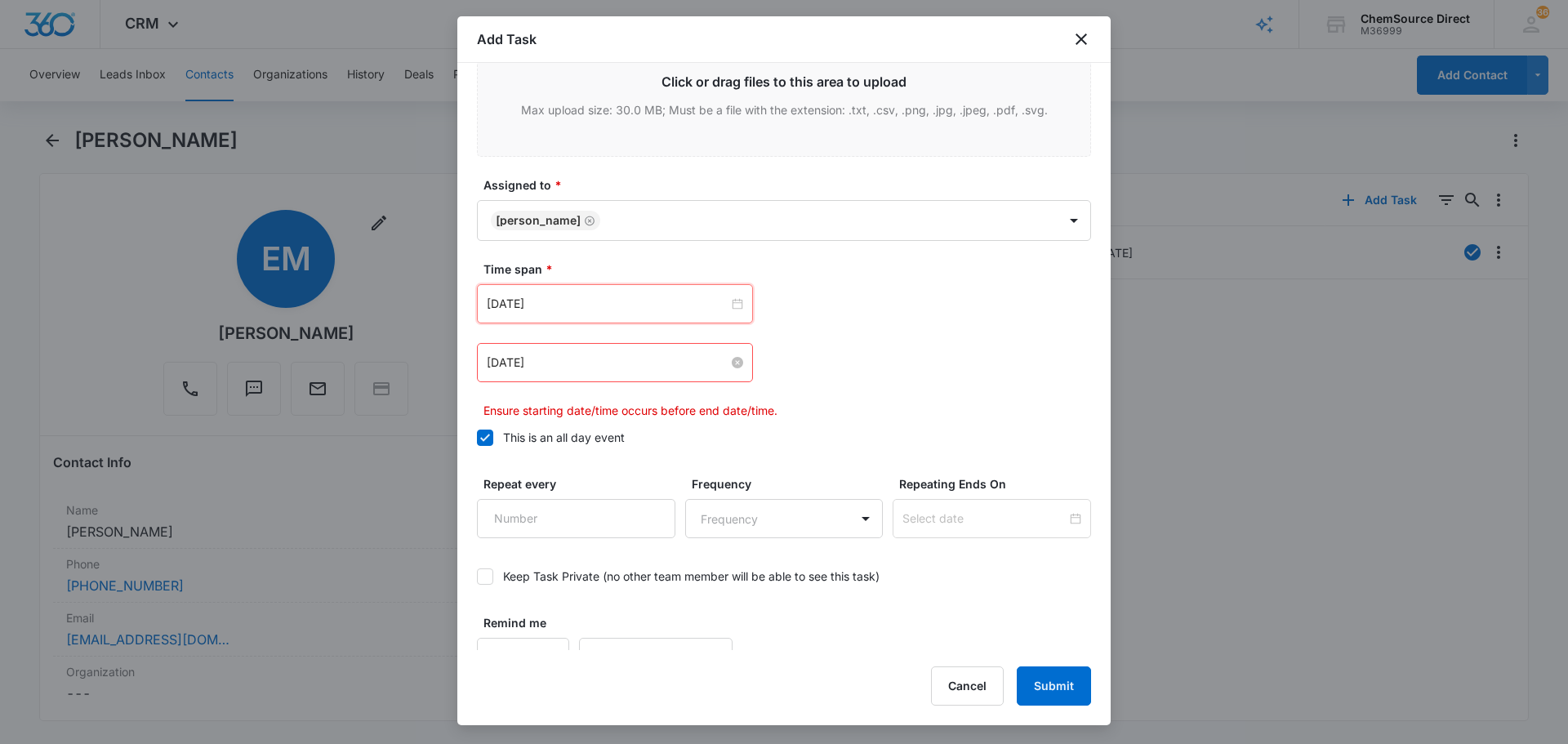
click at [589, 365] on input "[DATE]" at bounding box center [607, 362] width 241 height 18
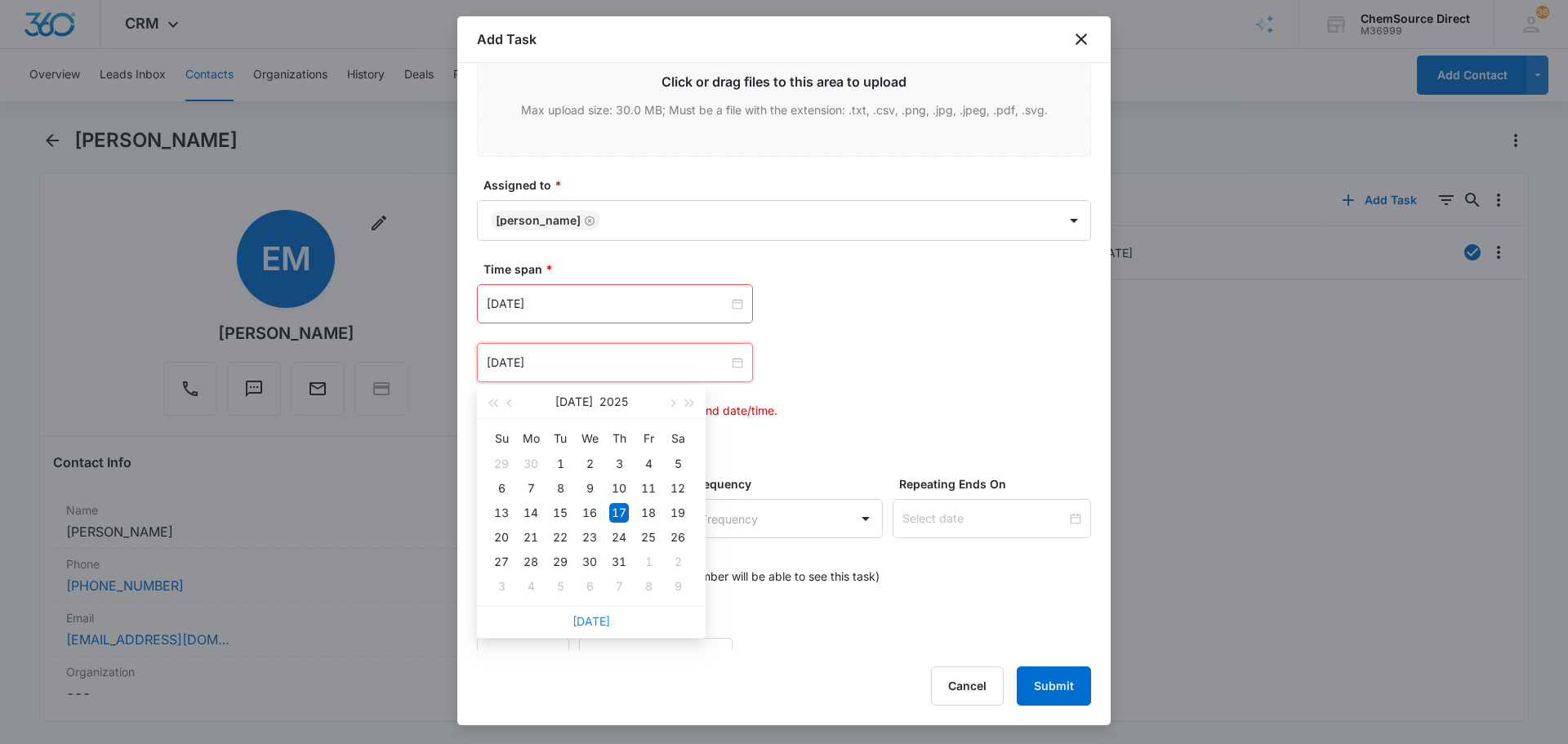
click at [586, 620] on link "[DATE]" at bounding box center [591, 620] width 38 height 14
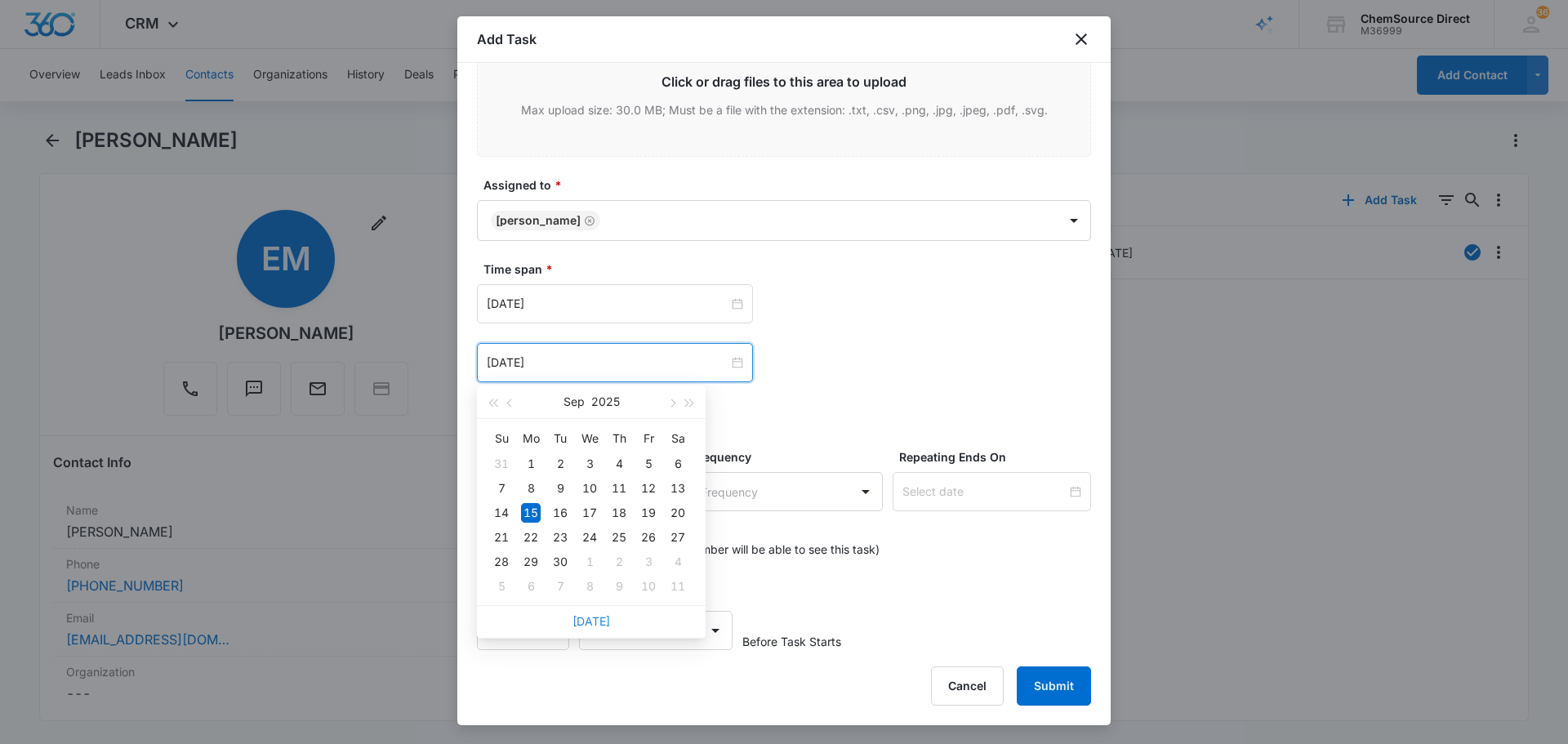
type input "[DATE]"
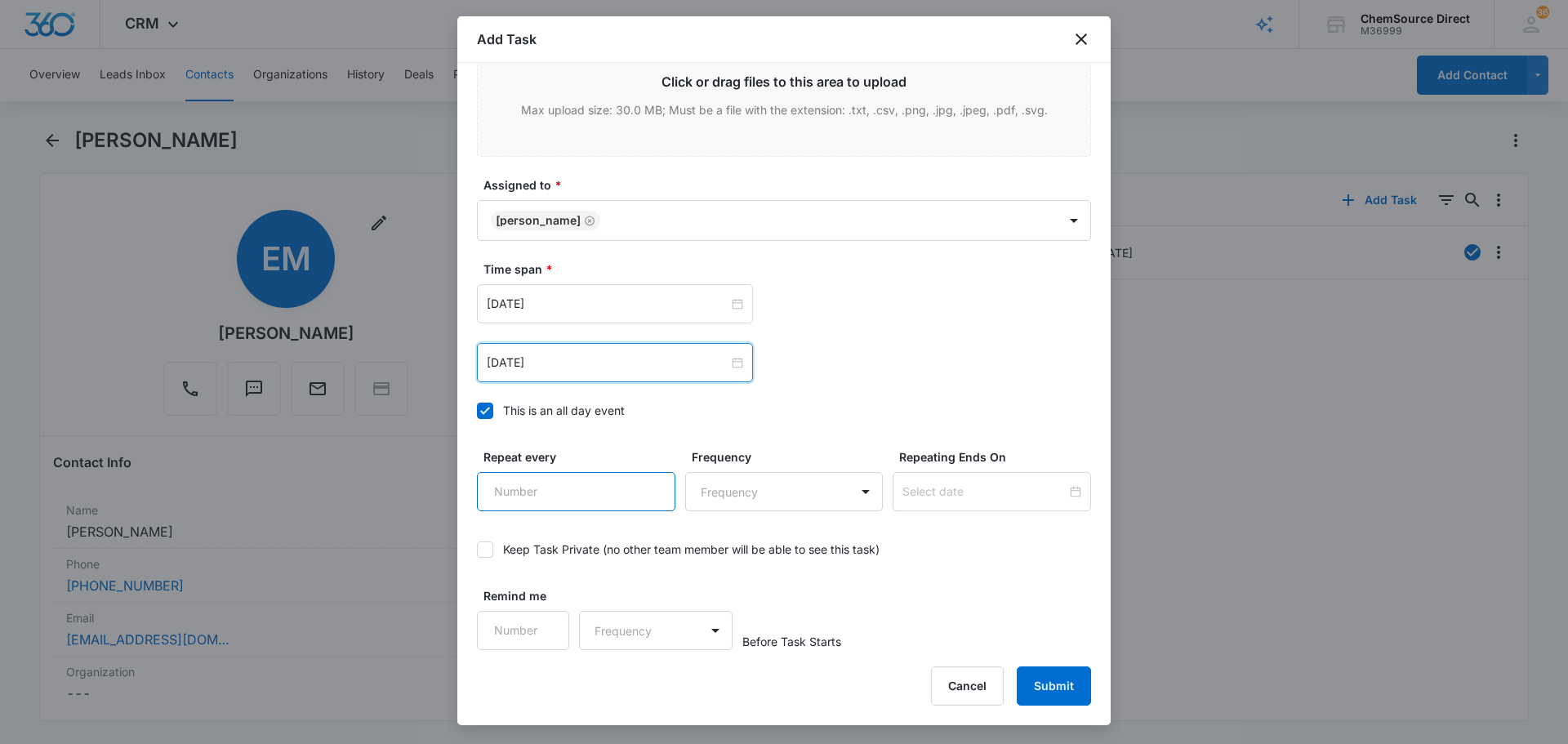
click at [593, 497] on input "Repeat every" at bounding box center [576, 492] width 198 height 40
type input "2"
click at [731, 490] on body "CRM Apps Reputation Forms CRM Email Social Payments POS Content Ads Intelligenc…" at bounding box center [784, 372] width 1568 height 744
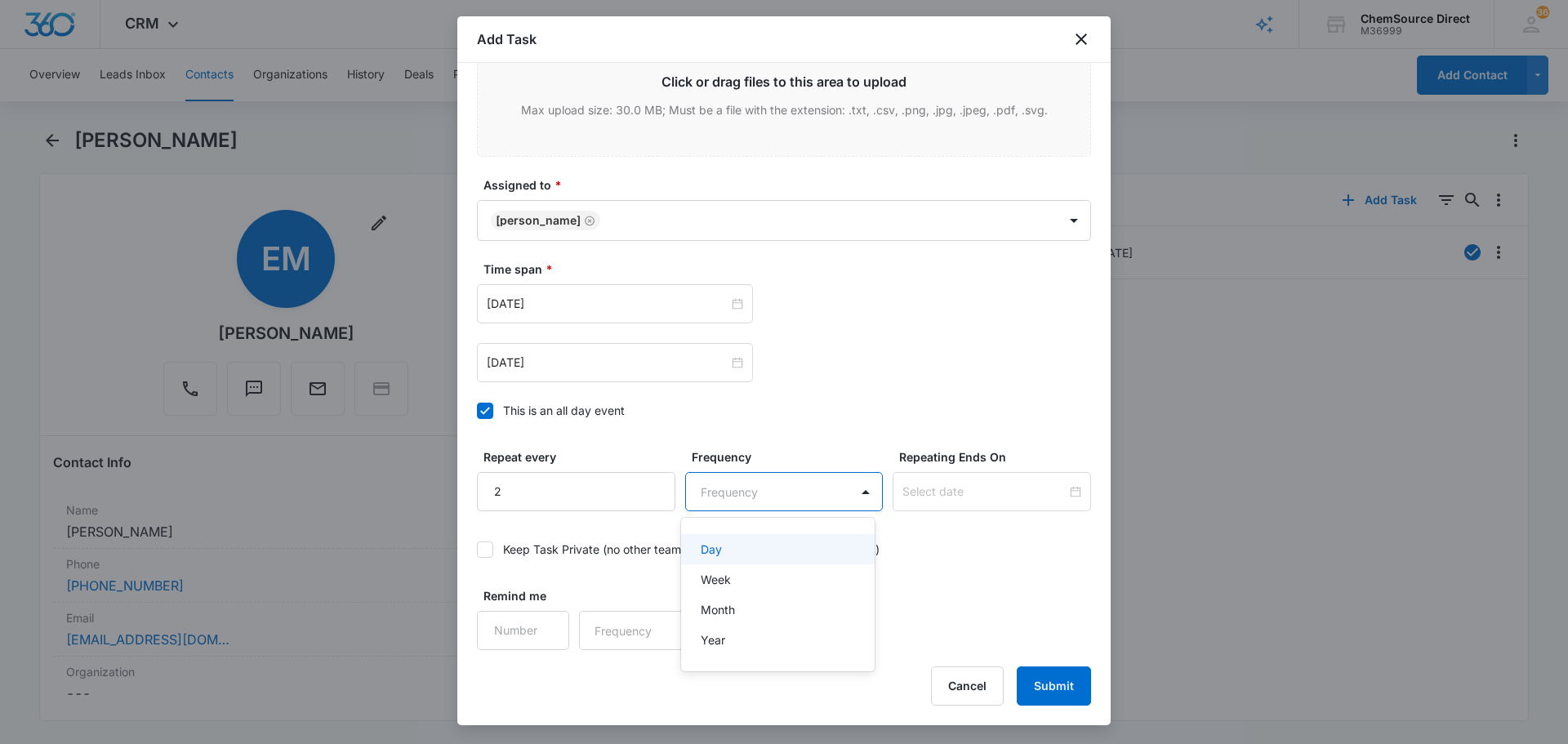
click at [741, 552] on div "Day" at bounding box center [776, 549] width 152 height 17
drag, startPoint x: 924, startPoint y: 491, endPoint x: 944, endPoint y: 485, distance: 20.9
click at [925, 491] on input at bounding box center [984, 491] width 164 height 18
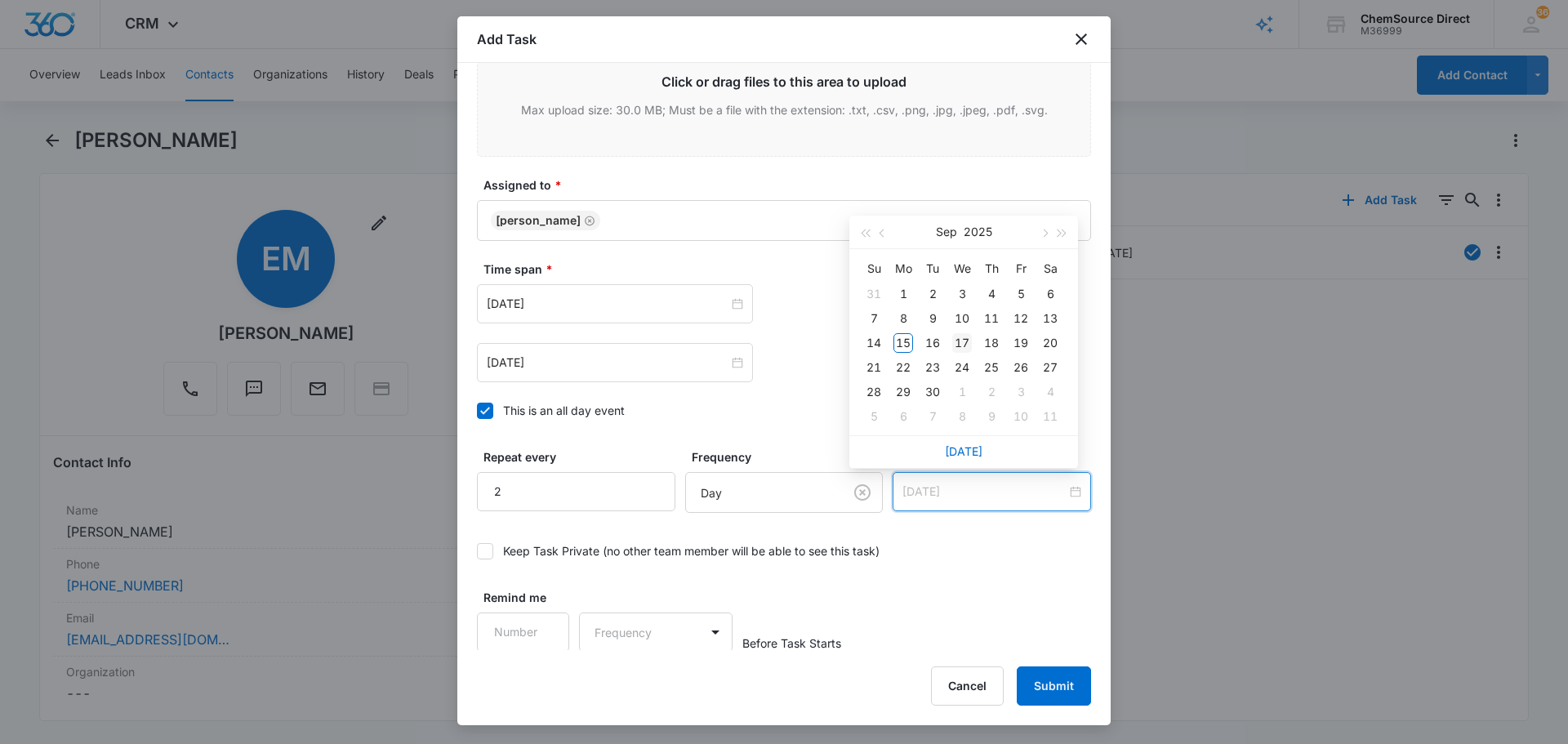
type input "[DATE]"
click at [954, 346] on div "17" at bounding box center [962, 342] width 20 height 20
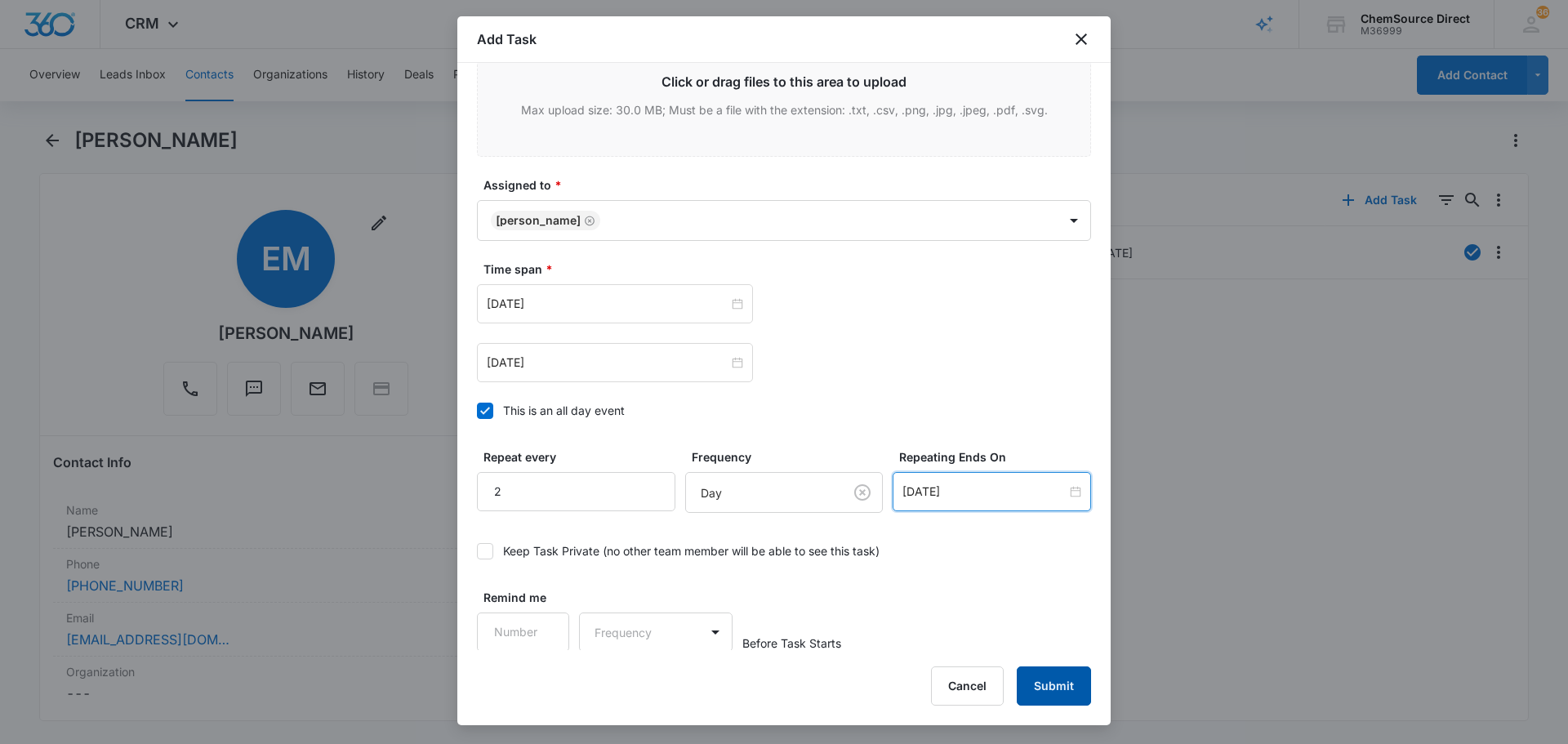
click at [1040, 686] on button "Submit" at bounding box center [1053, 686] width 74 height 40
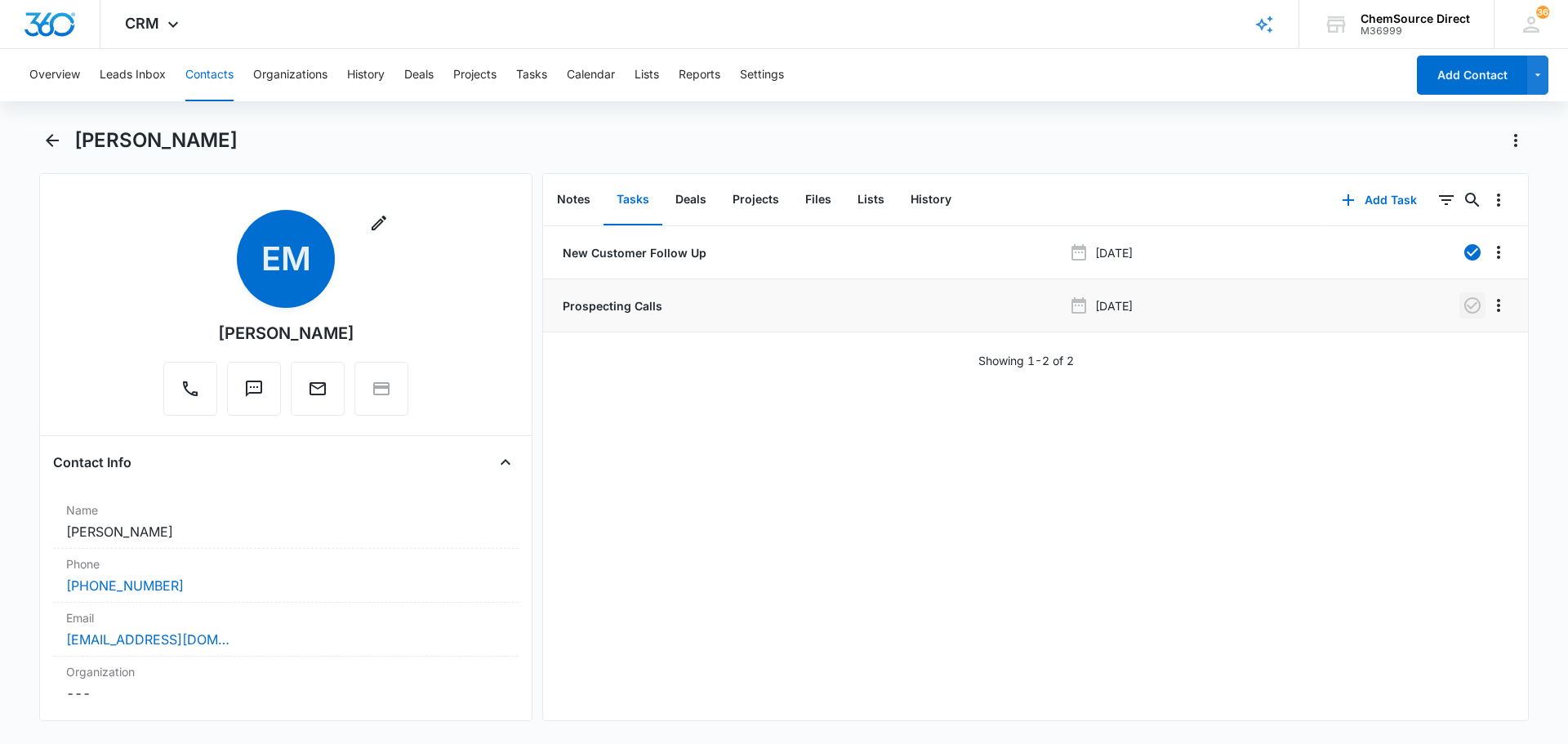
click at [1466, 309] on icon "button" at bounding box center [1472, 305] width 16 height 16
click at [542, 73] on button "Tasks" at bounding box center [531, 74] width 31 height 52
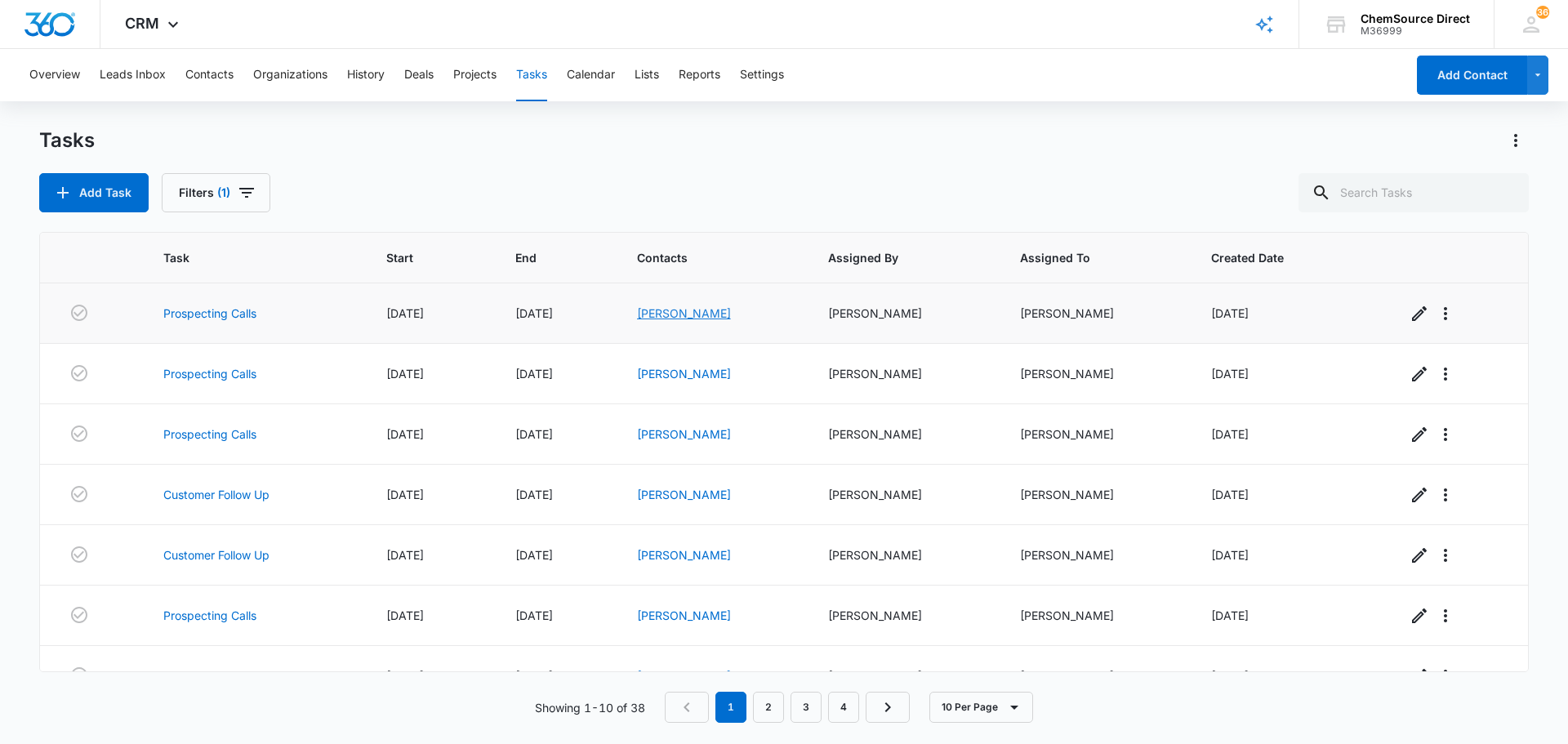
click at [672, 314] on link "[PERSON_NAME]" at bounding box center [685, 313] width 94 height 14
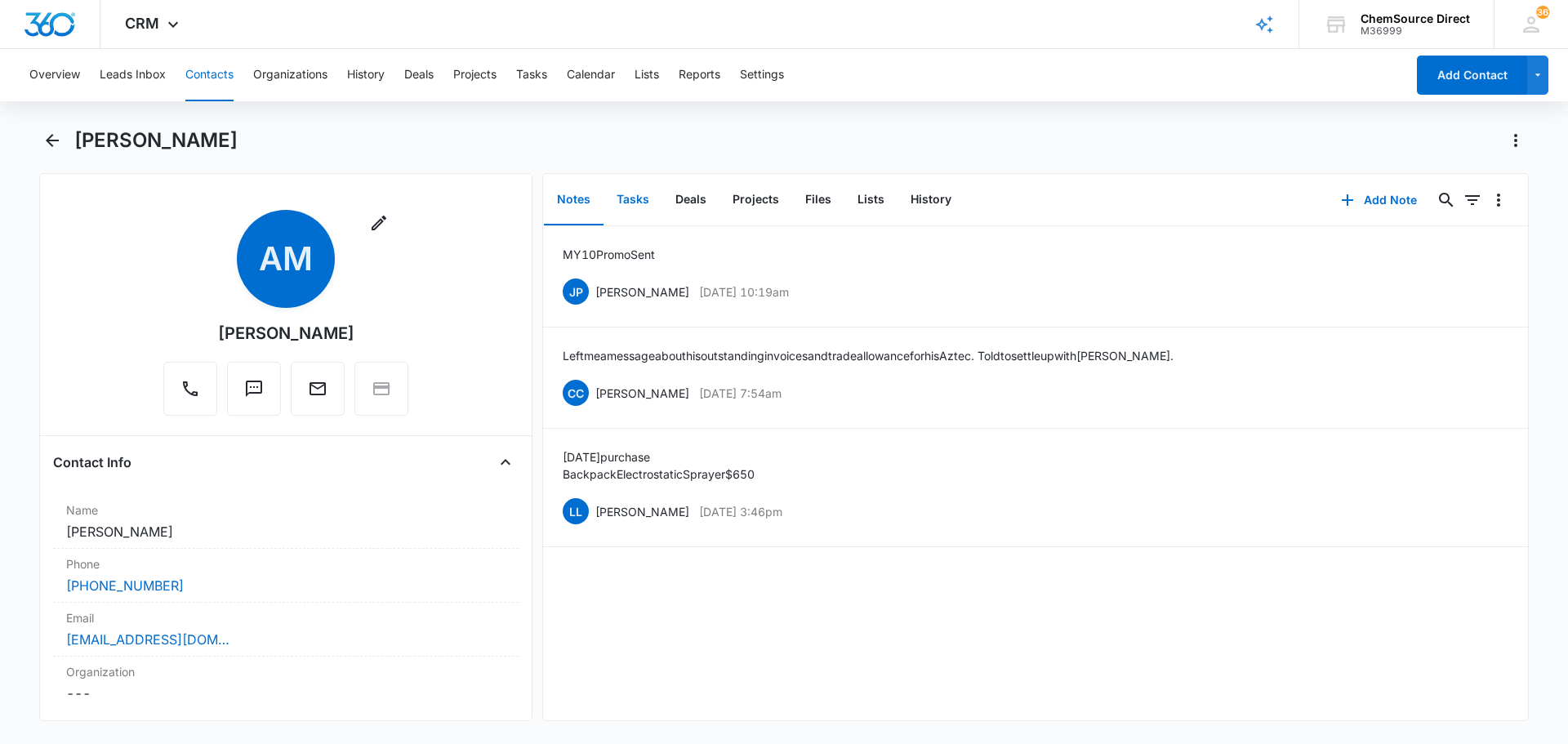
click at [635, 198] on button "Tasks" at bounding box center [633, 200] width 58 height 51
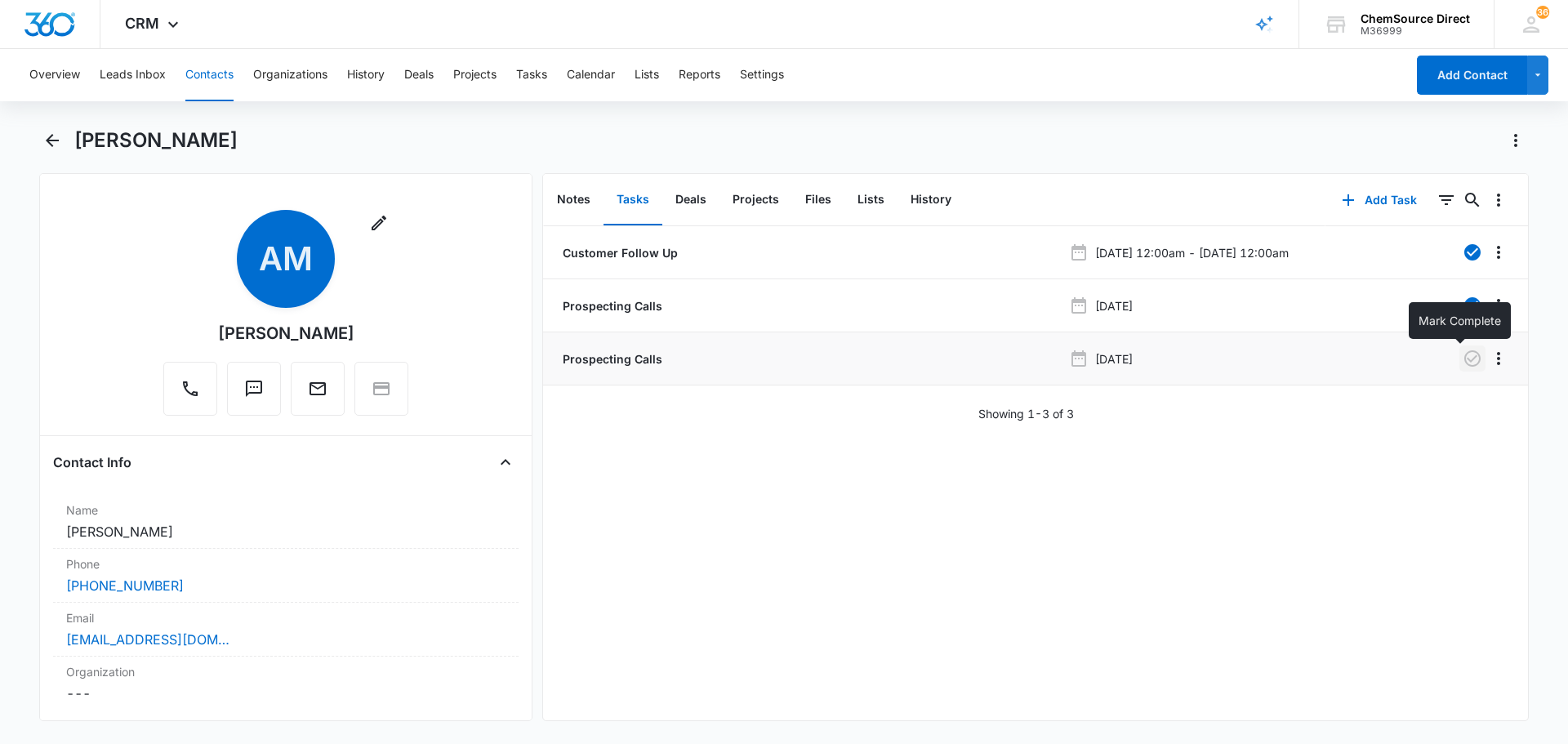
click at [1462, 362] on icon "button" at bounding box center [1472, 358] width 20 height 20
click at [535, 74] on button "Tasks" at bounding box center [531, 74] width 31 height 52
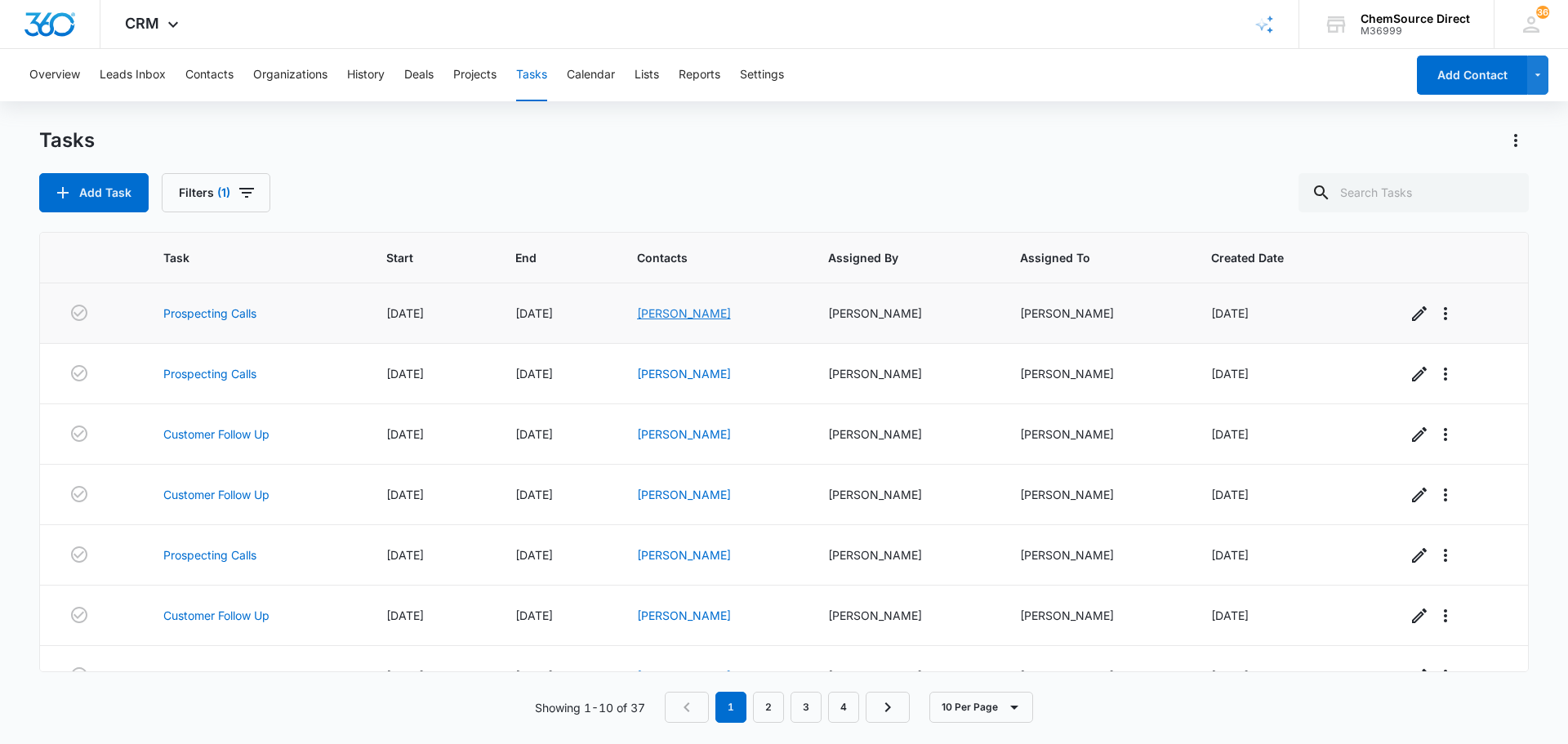
click at [681, 313] on link "[PERSON_NAME]" at bounding box center [685, 313] width 94 height 14
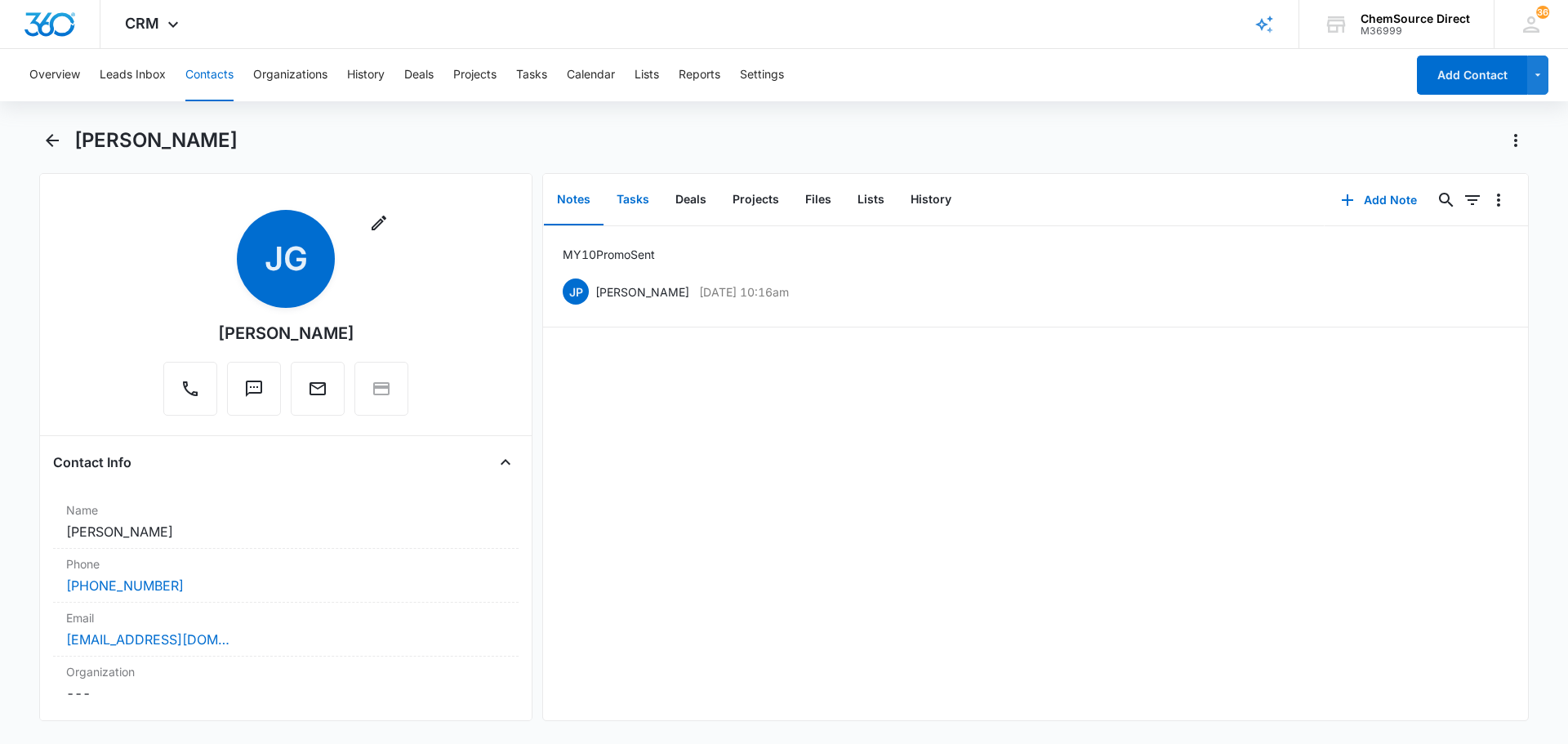
click at [626, 197] on button "Tasks" at bounding box center [633, 200] width 58 height 51
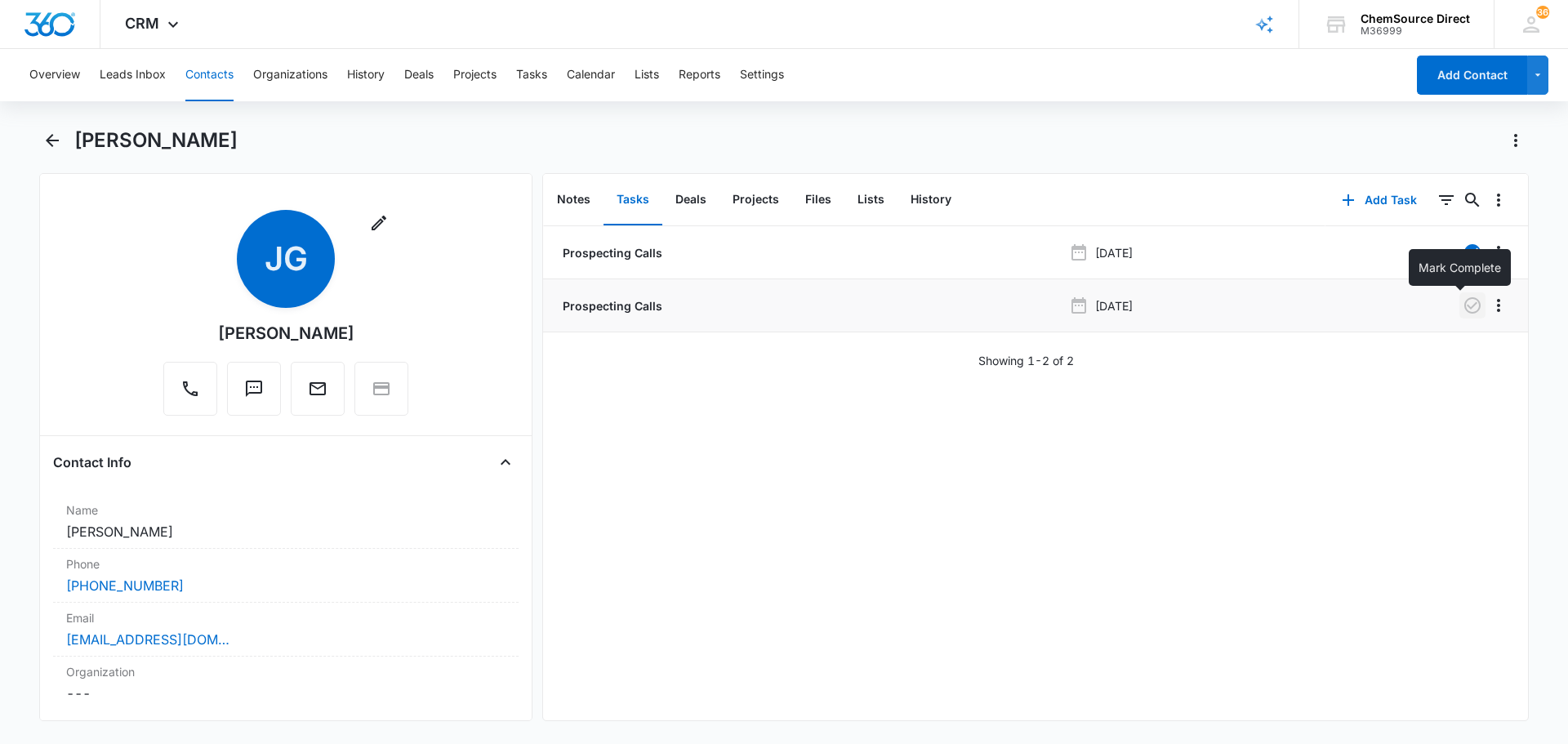
click at [1462, 313] on icon "button" at bounding box center [1472, 306] width 20 height 20
click at [540, 75] on button "Tasks" at bounding box center [531, 74] width 31 height 52
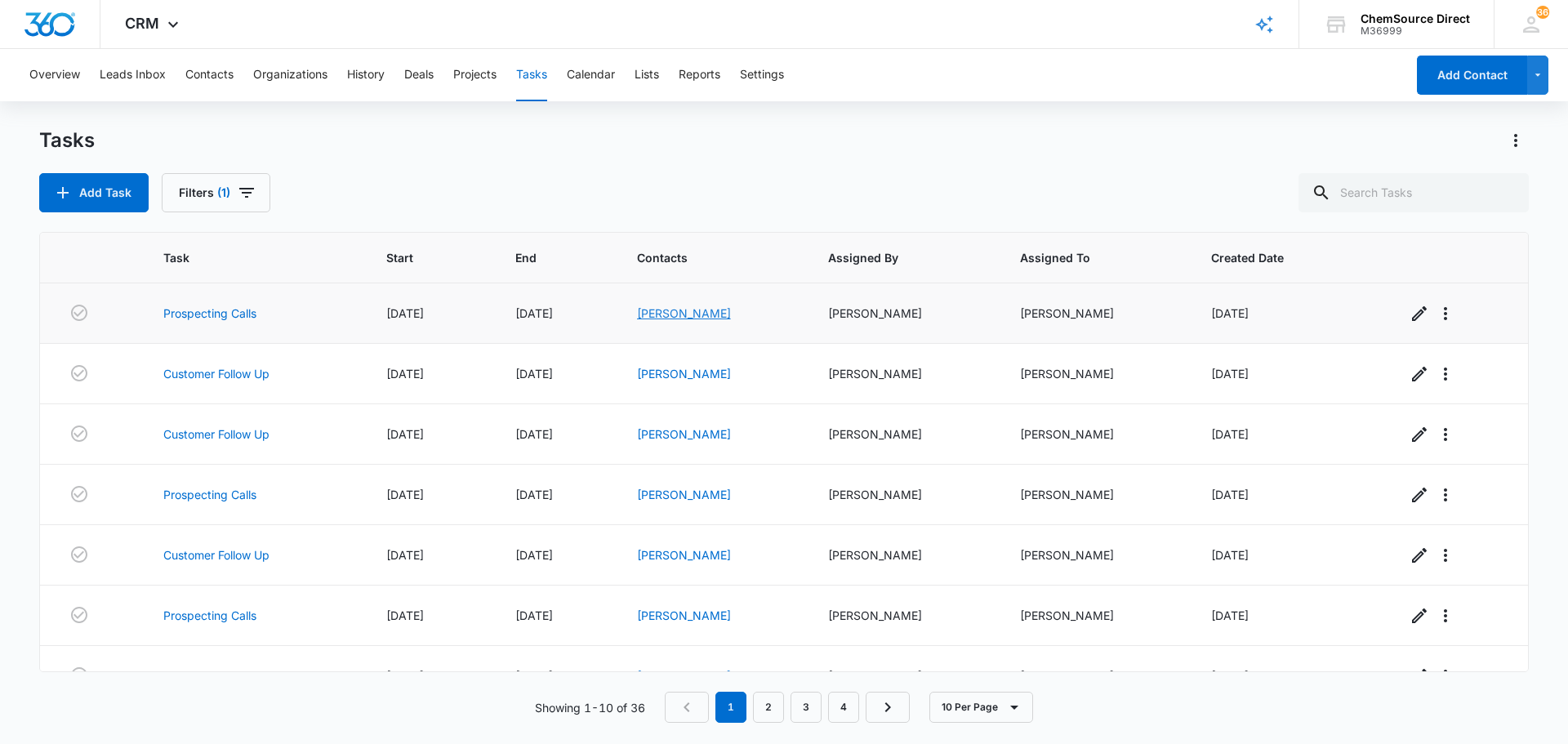
click at [655, 310] on link "[PERSON_NAME]" at bounding box center [685, 313] width 94 height 14
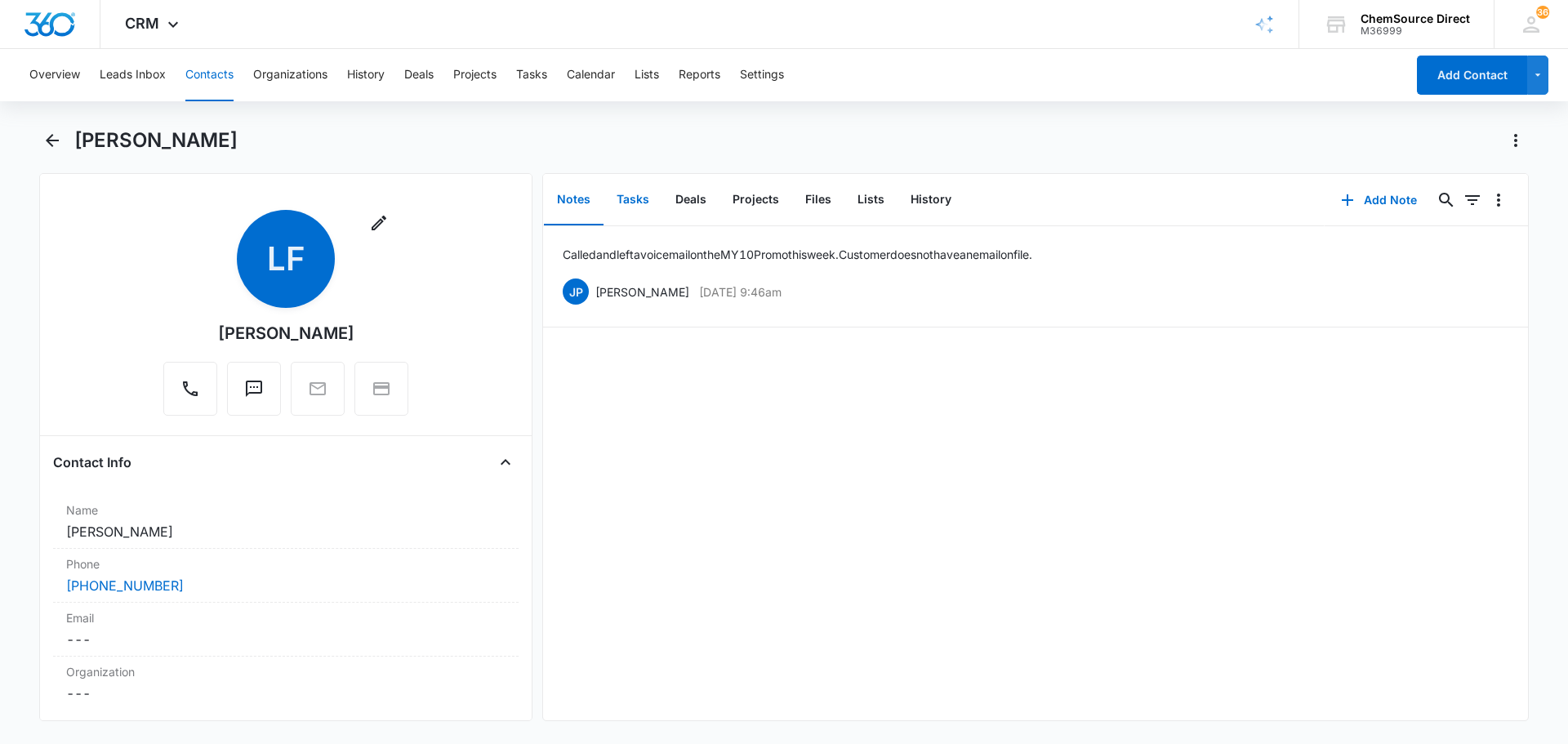
click at [639, 197] on button "Tasks" at bounding box center [633, 200] width 58 height 51
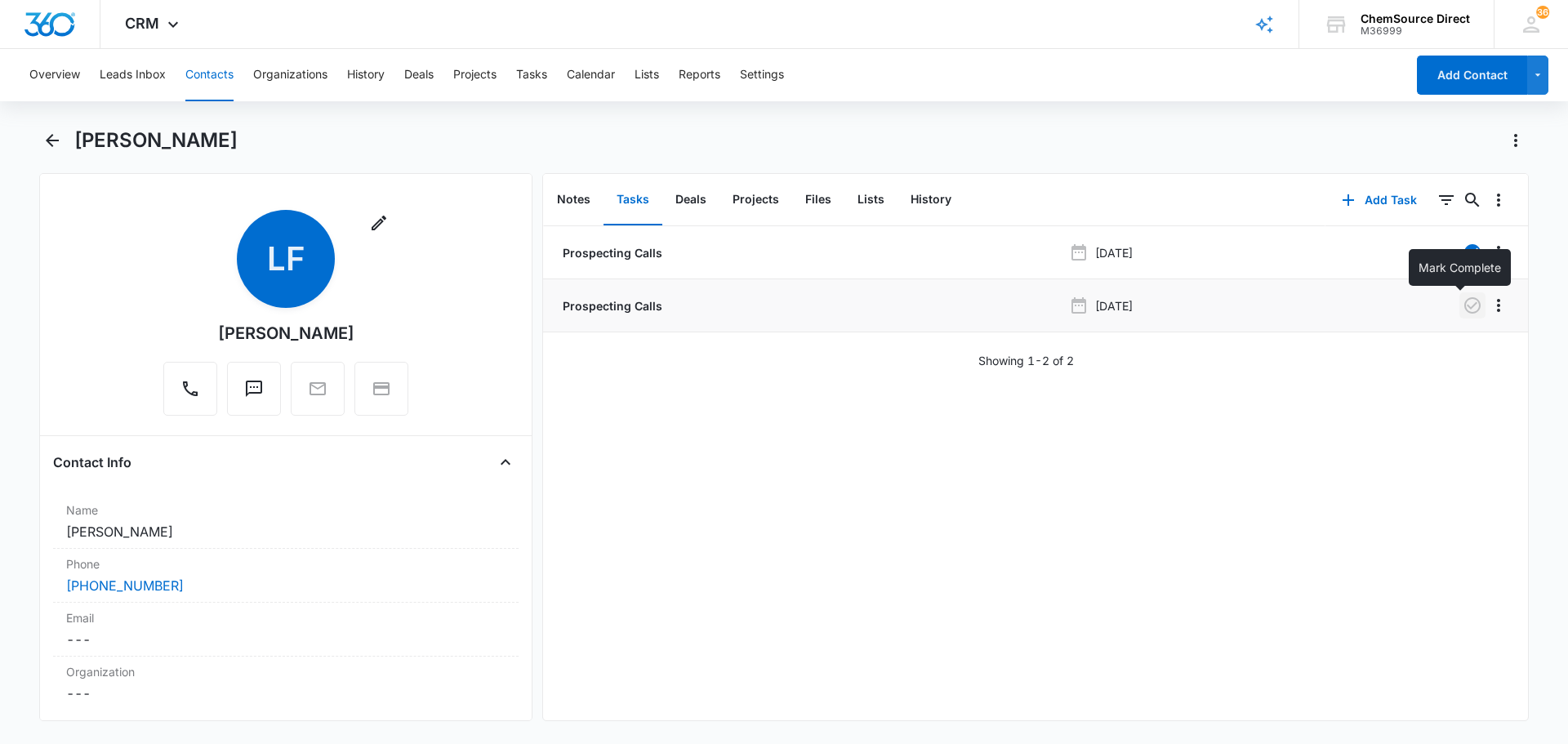
click at [1462, 302] on icon "button" at bounding box center [1472, 306] width 20 height 20
click at [535, 74] on button "Tasks" at bounding box center [531, 74] width 31 height 52
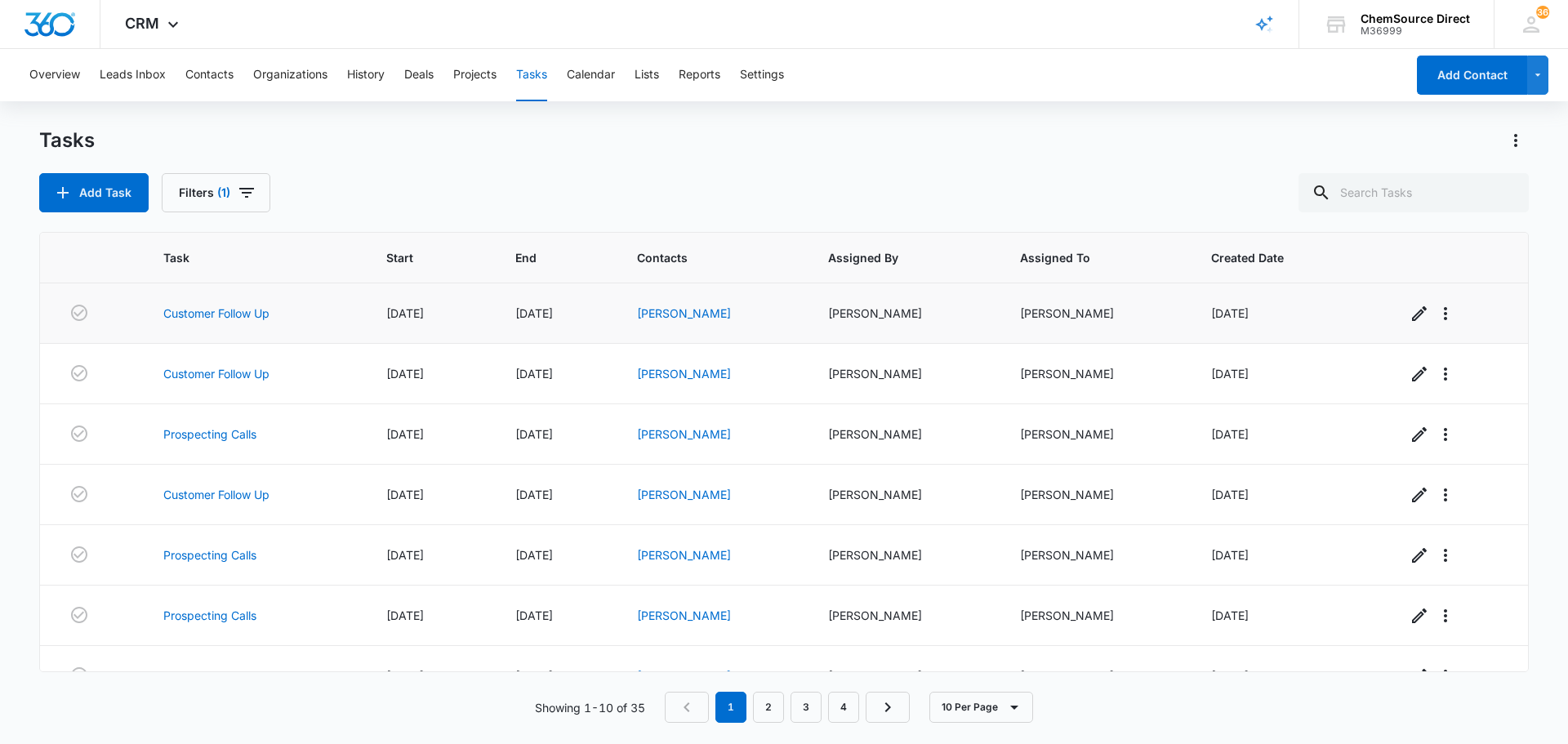
click at [668, 321] on div "[PERSON_NAME]" at bounding box center [714, 313] width 153 height 17
click at [673, 314] on link "[PERSON_NAME]" at bounding box center [685, 313] width 94 height 14
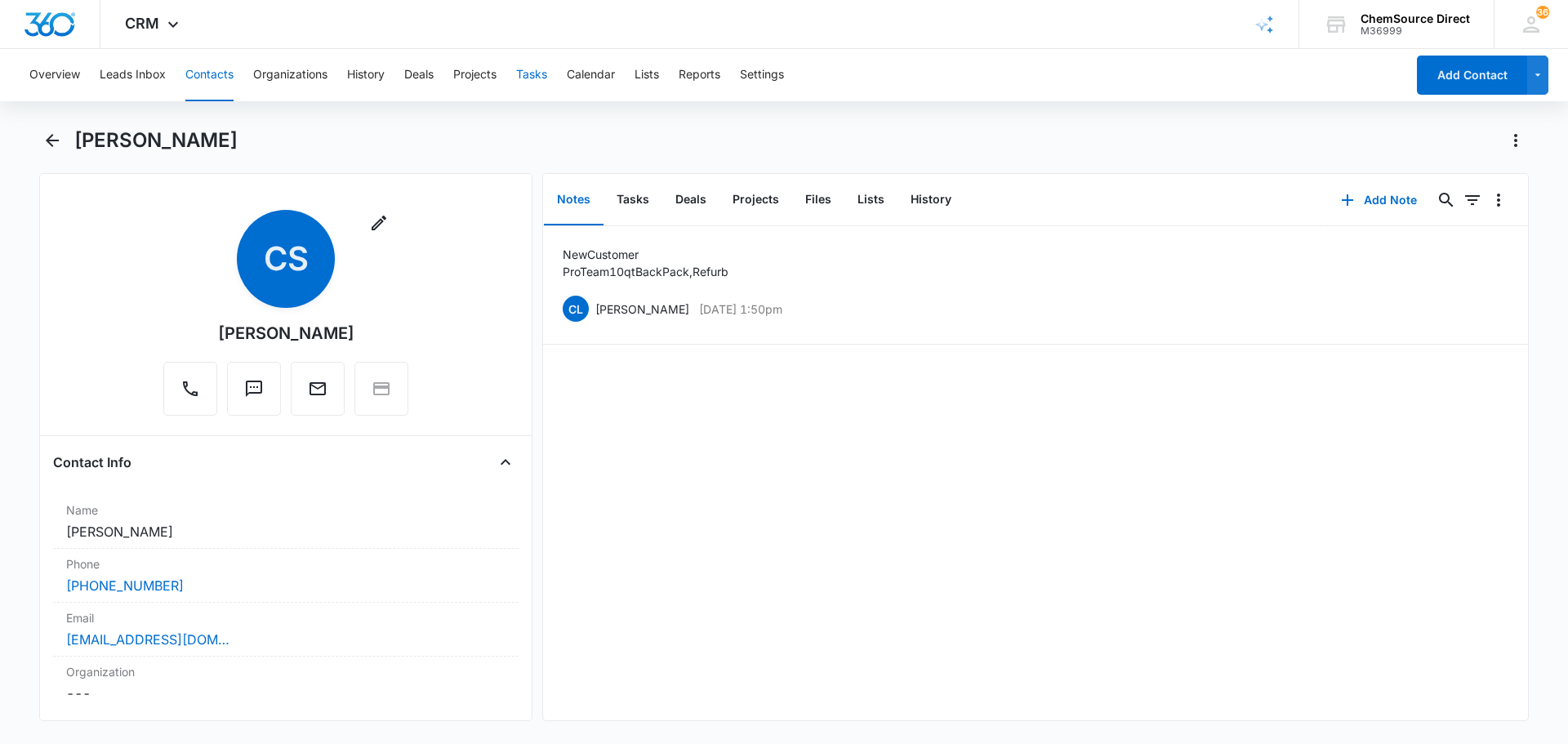
click at [522, 76] on button "Tasks" at bounding box center [531, 74] width 31 height 52
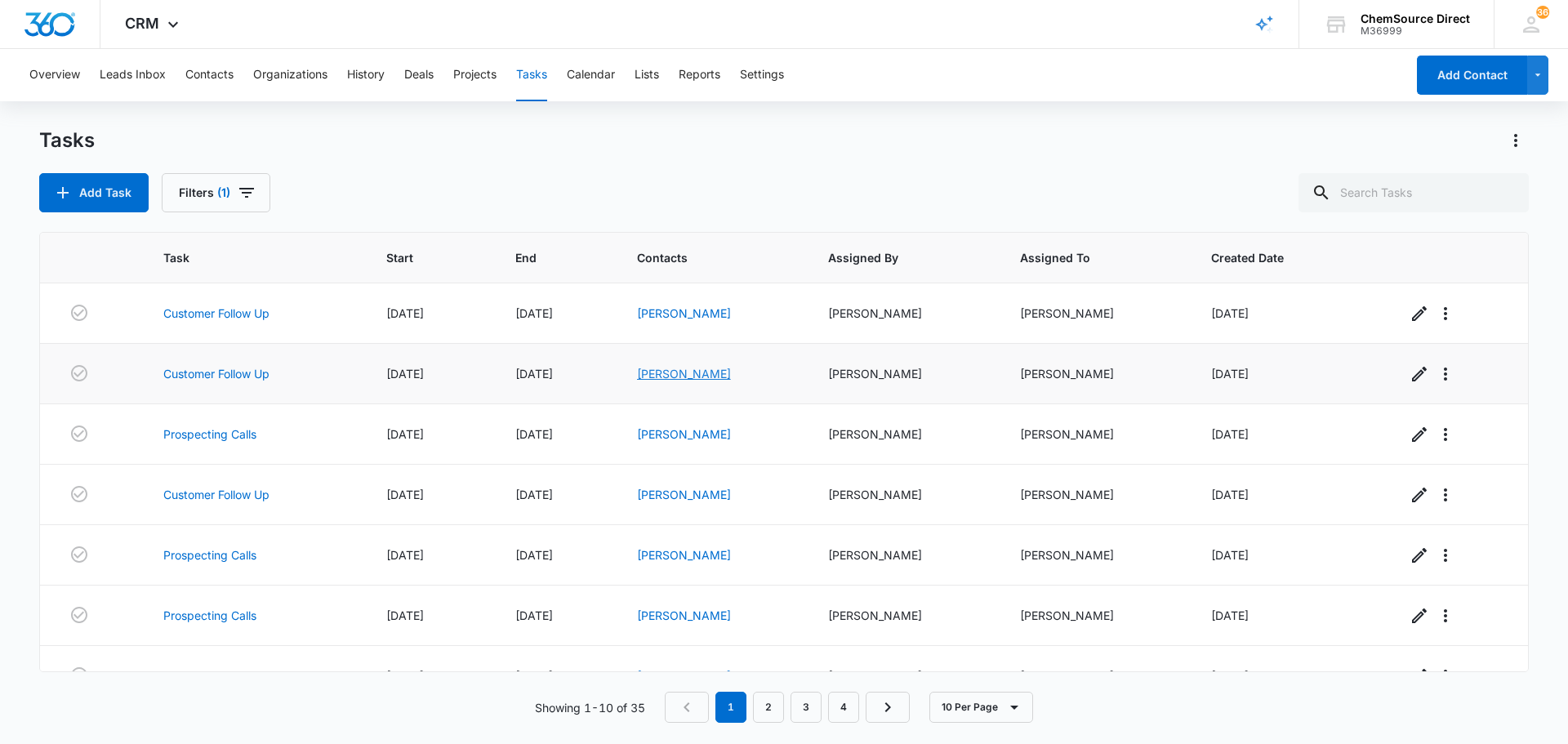
click at [644, 372] on link "[PERSON_NAME]" at bounding box center [685, 373] width 94 height 14
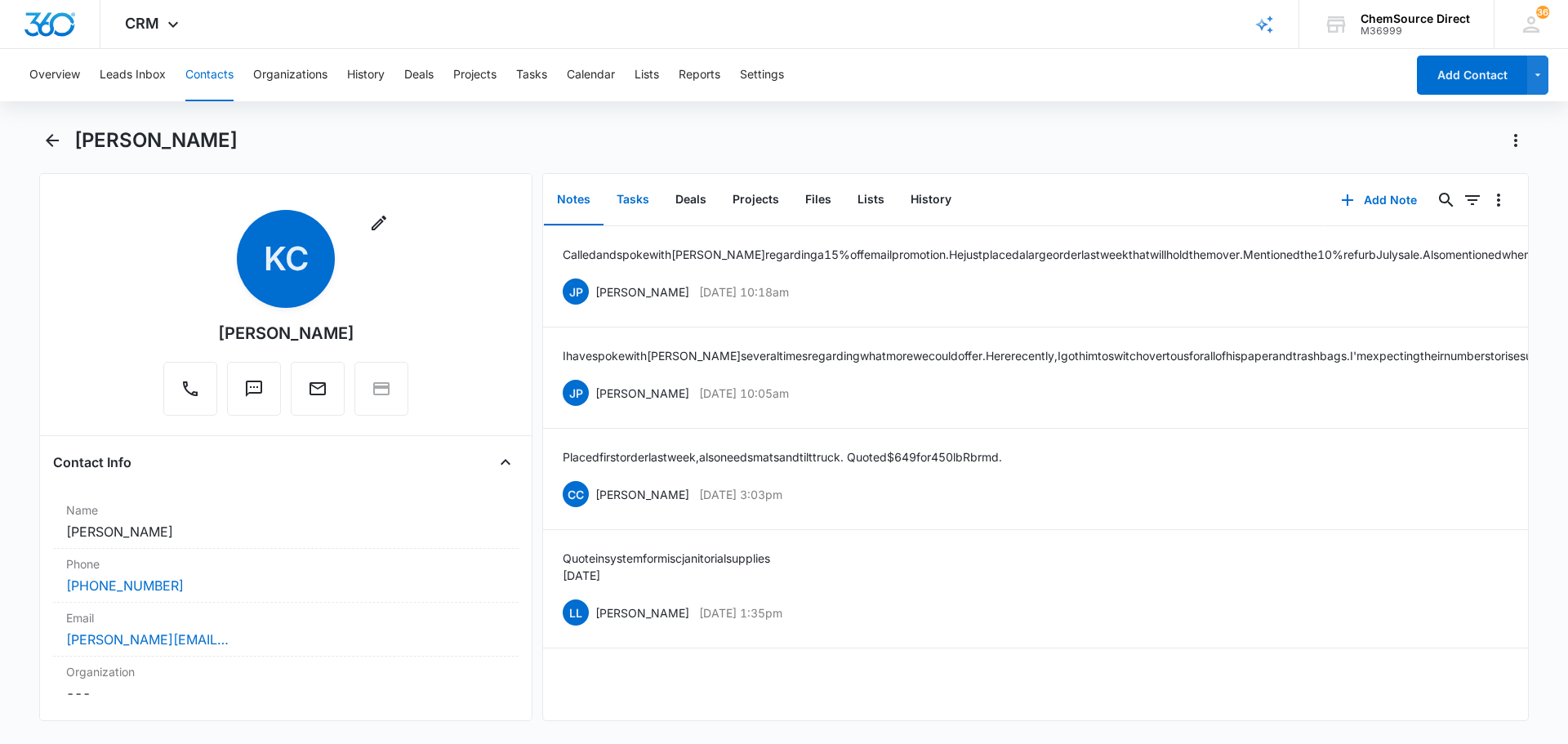
click at [645, 197] on button "Tasks" at bounding box center [633, 200] width 58 height 51
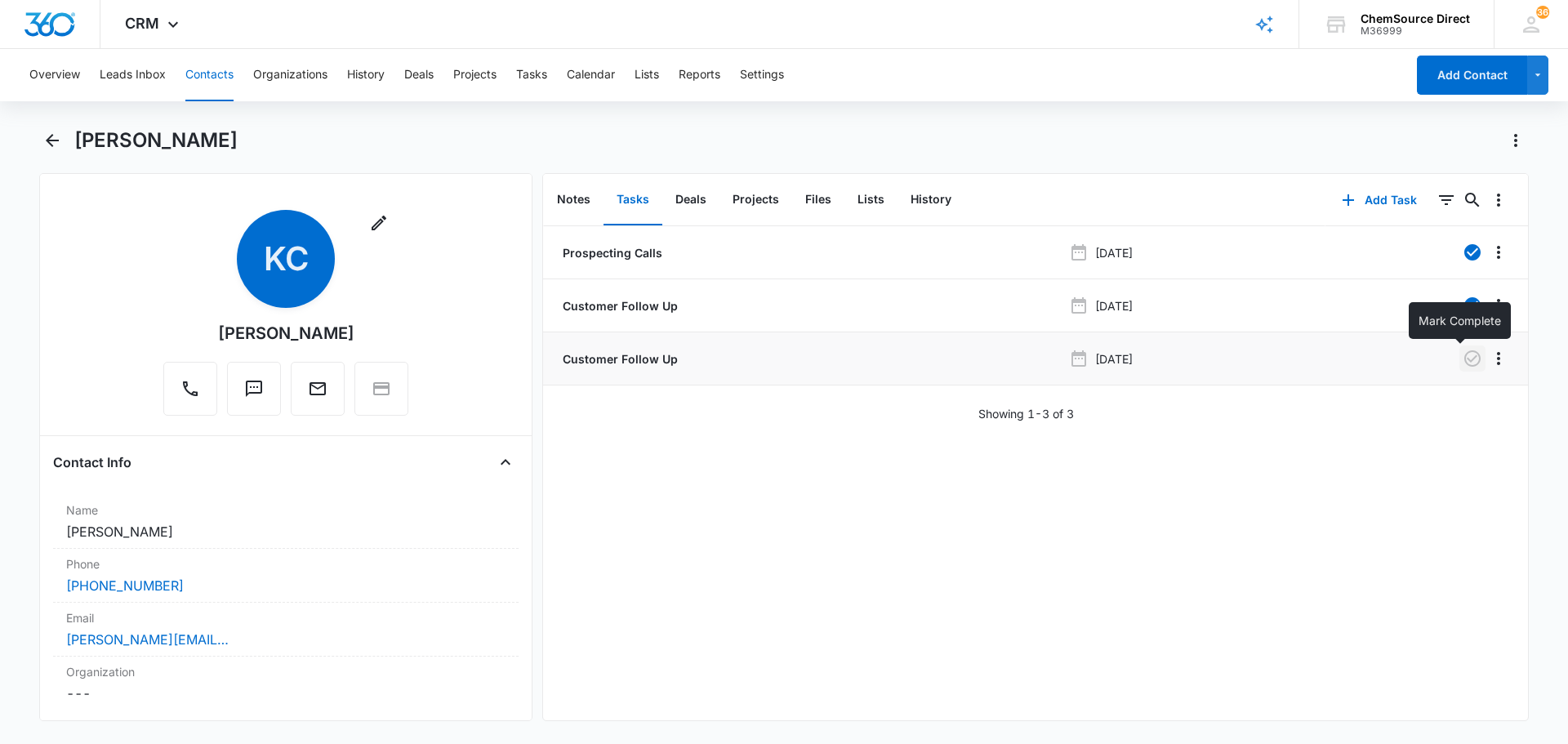
click at [1462, 356] on icon "button" at bounding box center [1472, 358] width 20 height 20
click at [522, 75] on div "Overview Leads Inbox Contacts Organizations History Deals Projects Tasks Calend…" at bounding box center [713, 74] width 1386 height 52
click at [522, 75] on button "Tasks" at bounding box center [531, 74] width 31 height 52
